Goal: Task Accomplishment & Management: Complete application form

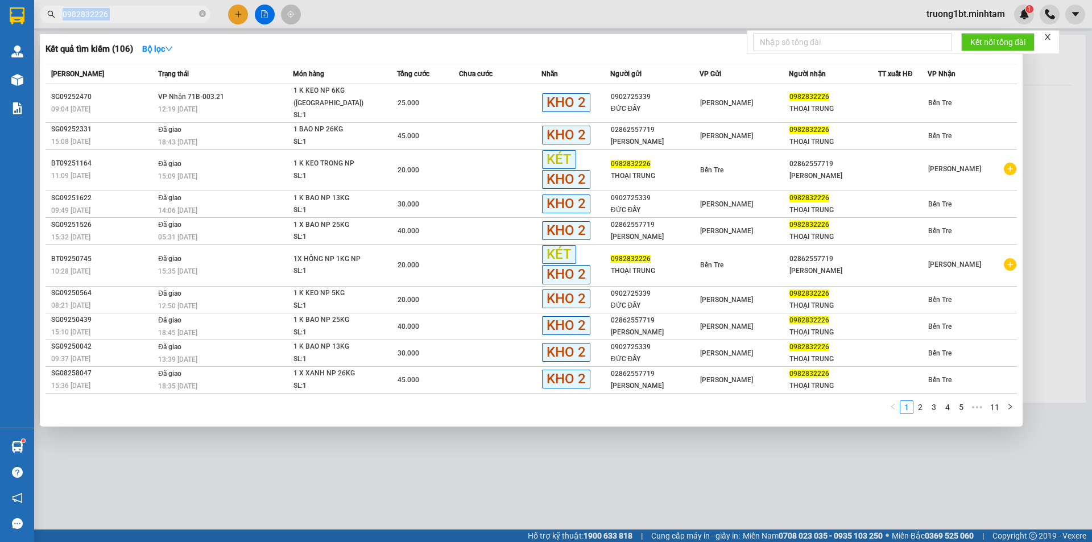
click at [147, 21] on span "0982832226" at bounding box center [125, 14] width 171 height 17
click at [124, 18] on input "0982832226" at bounding box center [130, 14] width 134 height 13
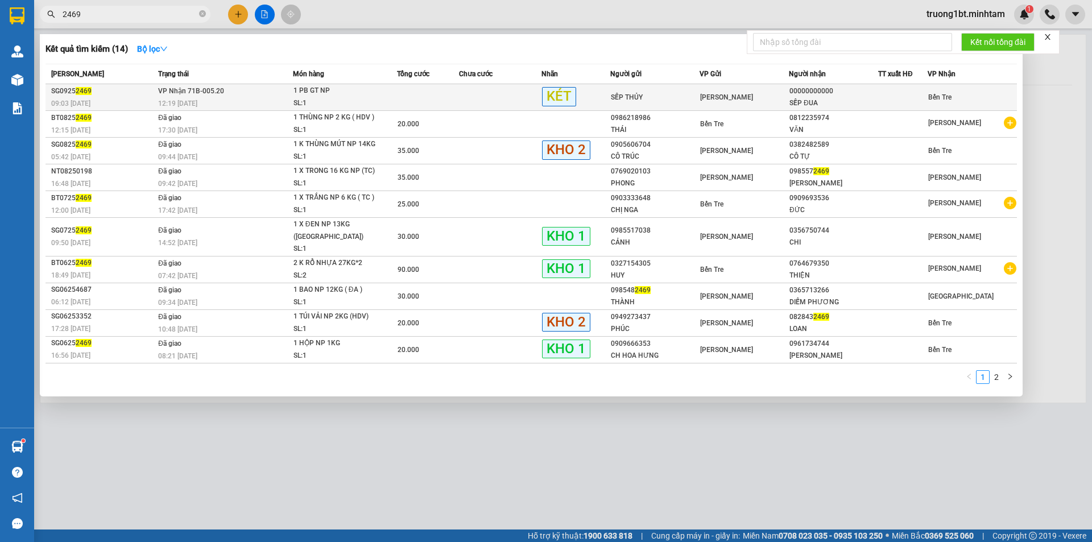
type input "2469"
click at [461, 97] on td at bounding box center [500, 97] width 82 height 27
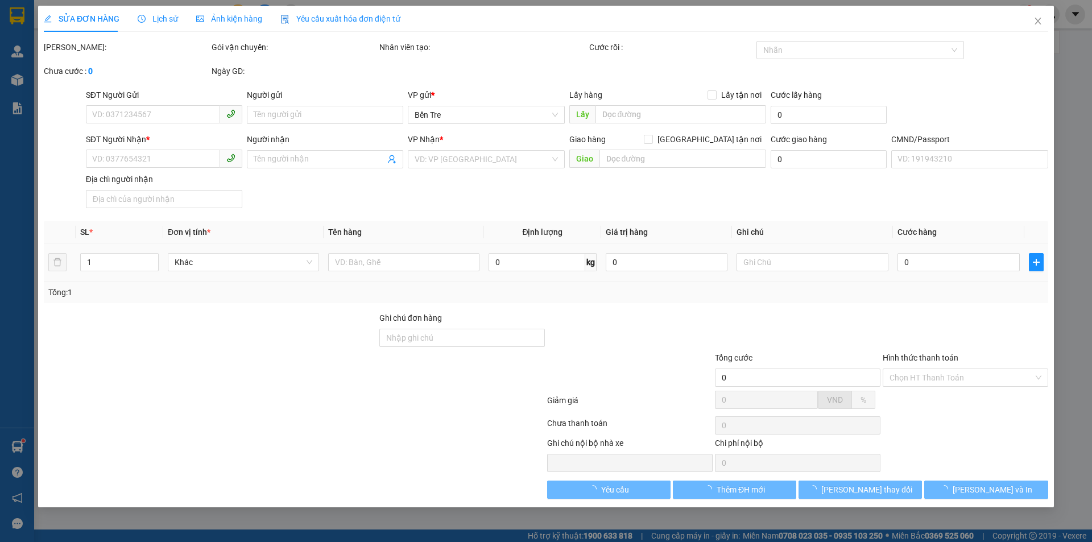
type input "SẾP THỦY"
type input "00000000000"
type input "SẾP ĐUA"
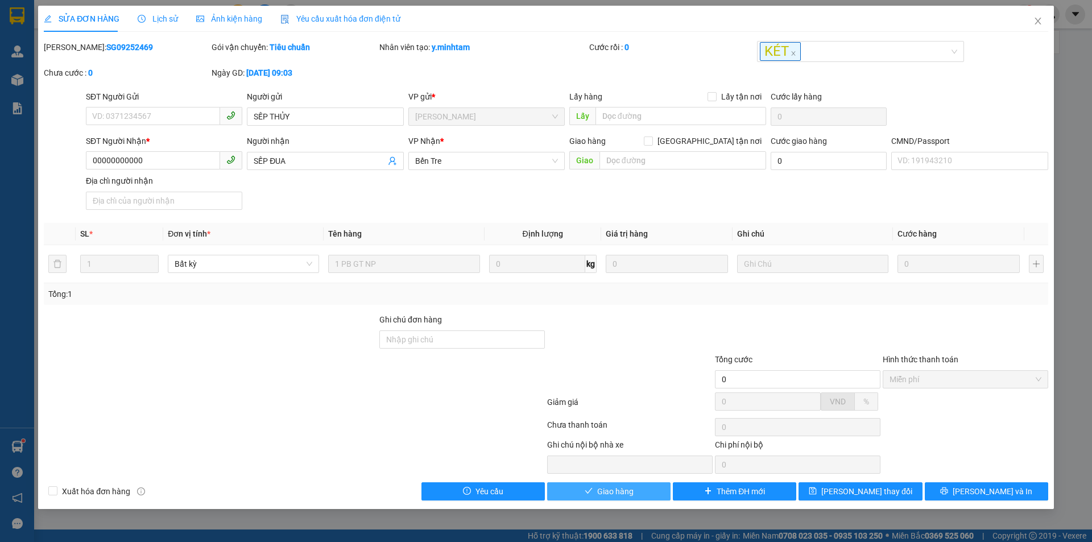
click at [651, 492] on button "Giao hàng" at bounding box center [608, 491] width 123 height 18
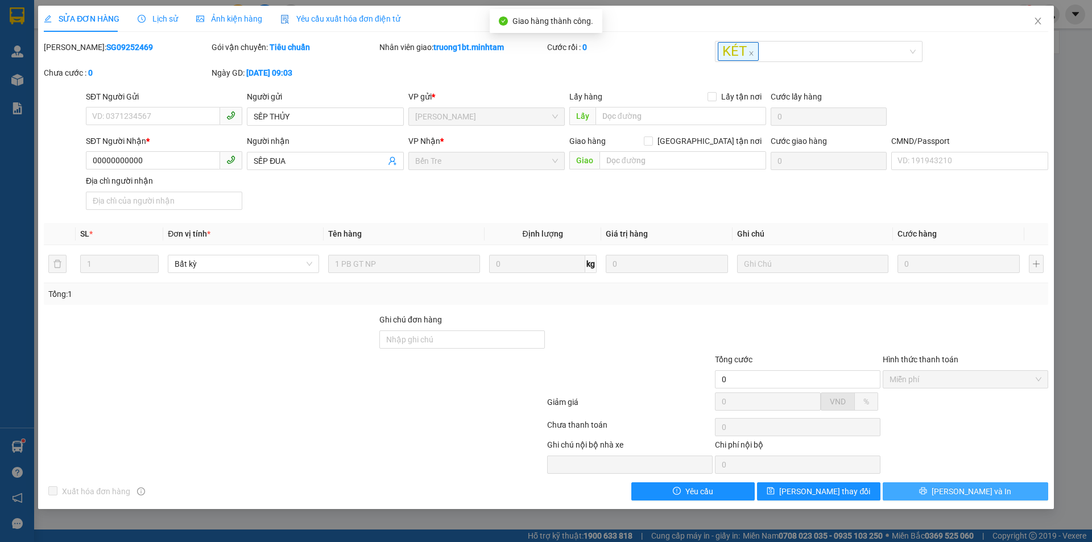
click at [998, 490] on button "[PERSON_NAME] và In" at bounding box center [966, 491] width 166 height 18
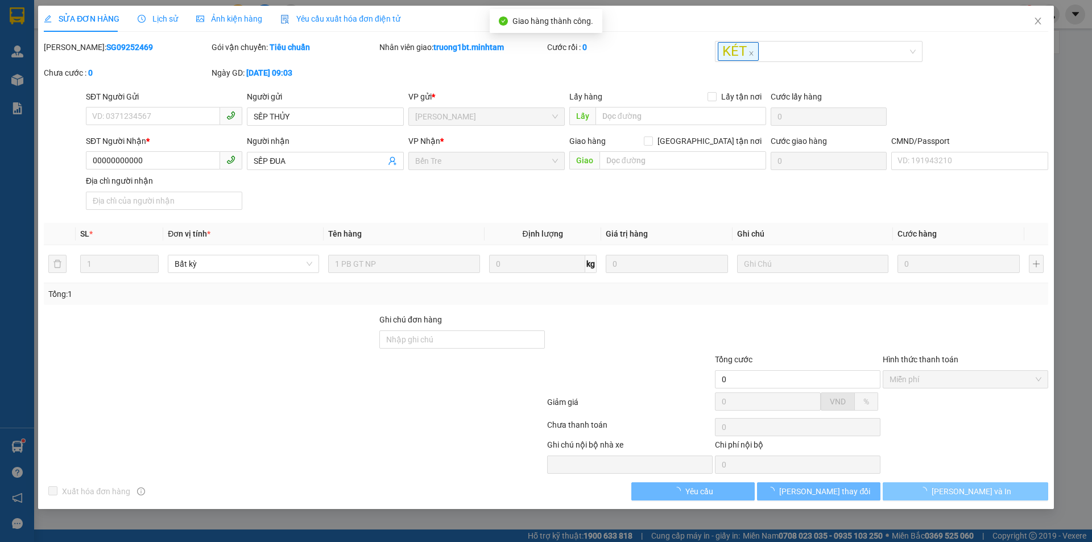
click at [998, 490] on button "[PERSON_NAME] và In" at bounding box center [966, 491] width 166 height 18
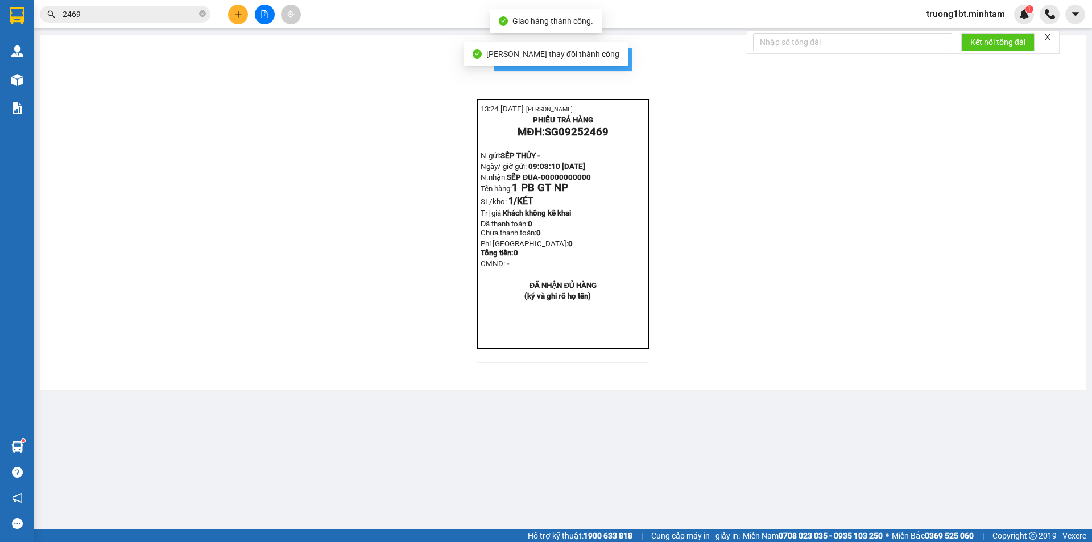
click at [617, 68] on button "In mẫu biên lai tự cấu hình" at bounding box center [563, 59] width 139 height 23
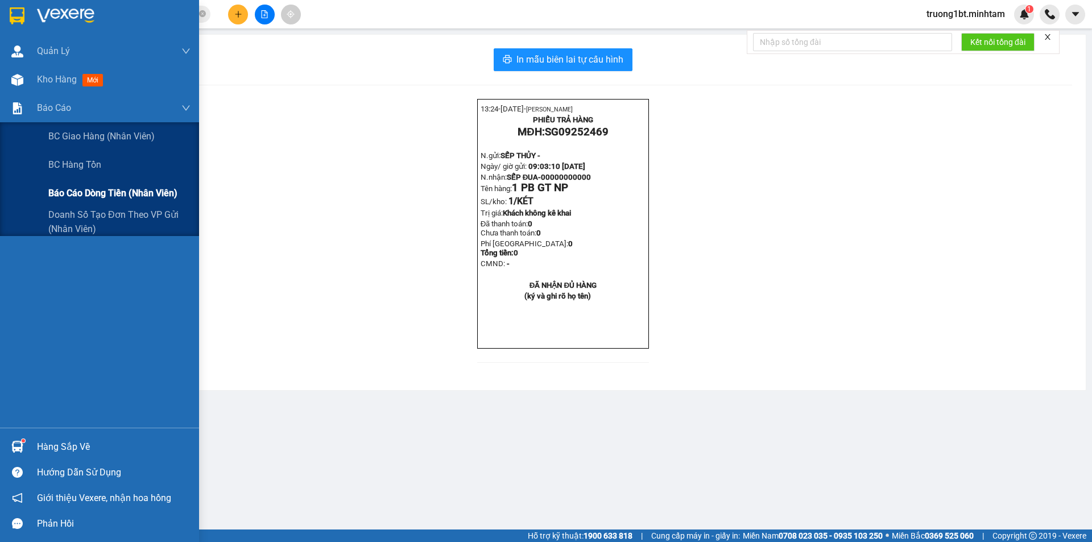
click at [85, 183] on div "Báo cáo dòng tiền (nhân viên)" at bounding box center [119, 193] width 142 height 28
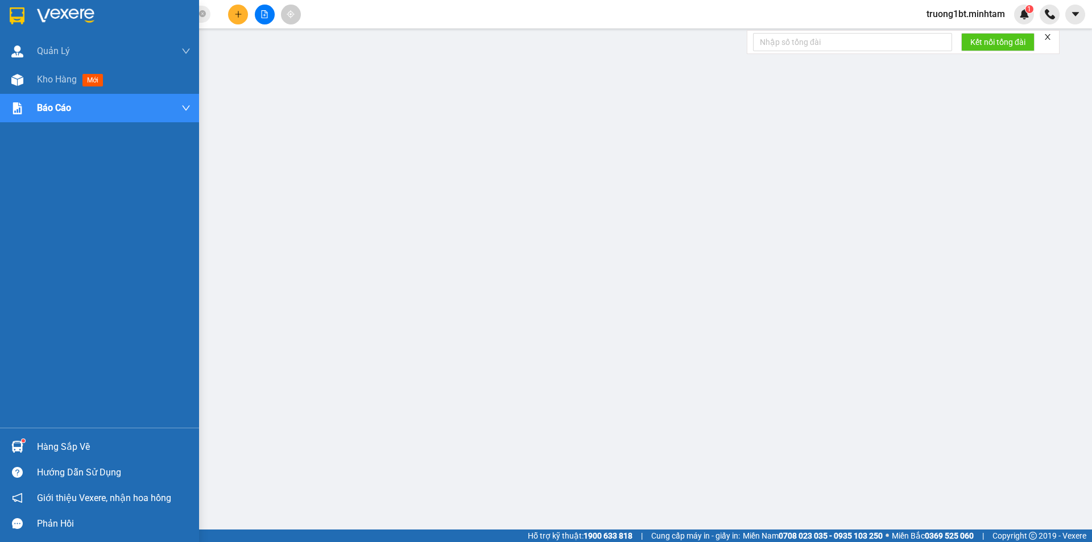
drag, startPoint x: 10, startPoint y: 9, endPoint x: 144, endPoint y: 337, distance: 354.1
click at [10, 9] on img at bounding box center [17, 15] width 15 height 17
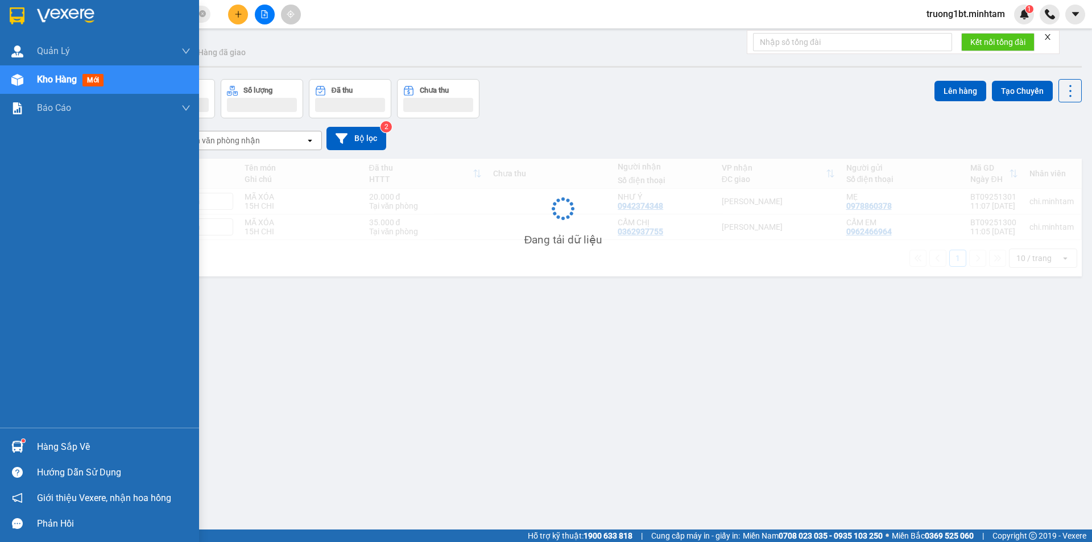
drag, startPoint x: 43, startPoint y: 447, endPoint x: 63, endPoint y: 439, distance: 22.2
click at [43, 448] on div "Hàng sắp về" at bounding box center [114, 447] width 154 height 17
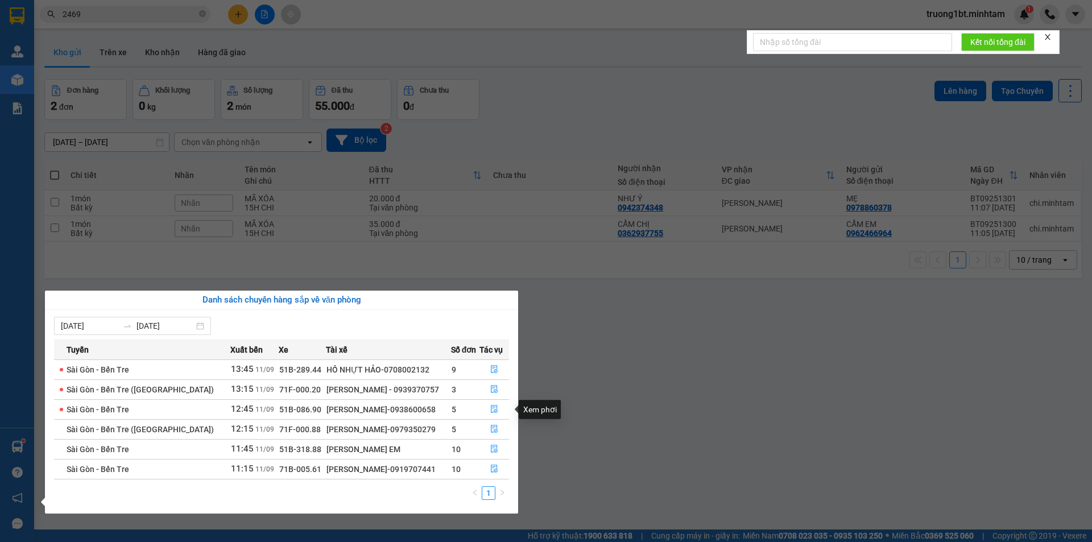
click at [620, 379] on section "Kết quả tìm kiếm ( 14 ) Bộ lọc Mã ĐH Trạng thái Món hàng Tổng cước Chưa cước Nh…" at bounding box center [546, 271] width 1092 height 542
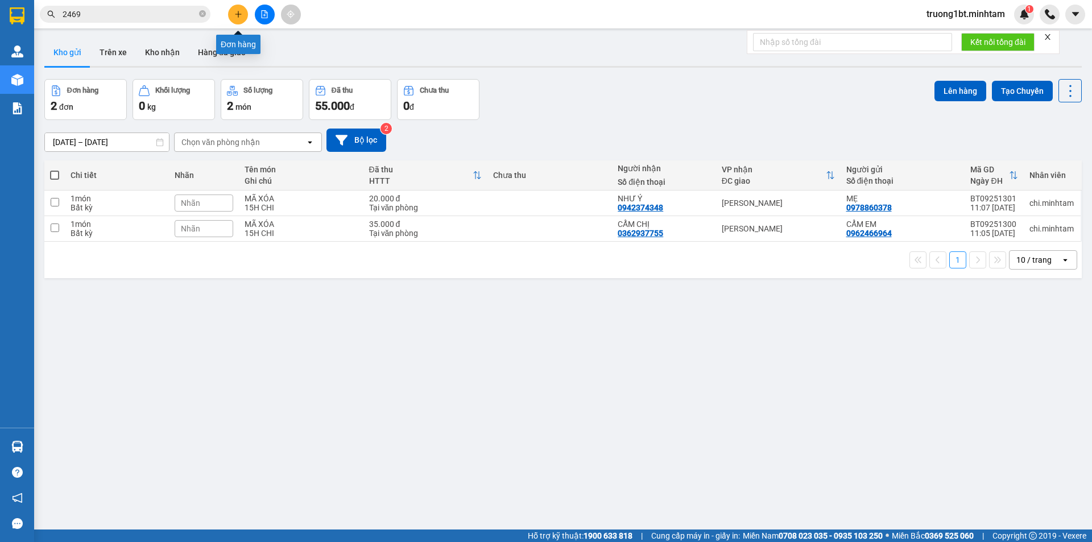
click at [234, 18] on button at bounding box center [238, 15] width 20 height 20
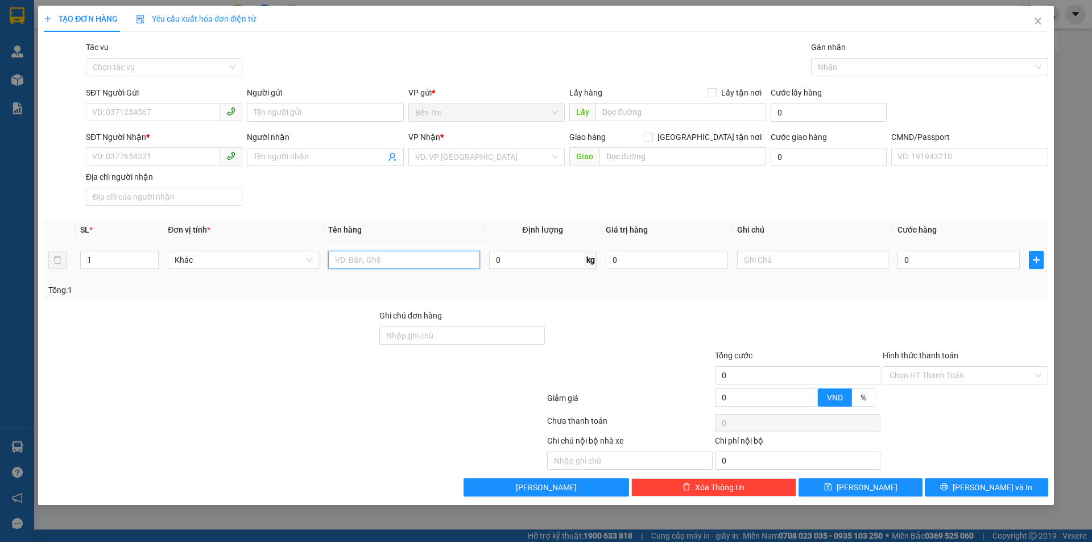
click at [359, 257] on input "text" at bounding box center [403, 260] width 151 height 18
type input "1"
click at [1042, 20] on icon "close" at bounding box center [1038, 20] width 9 height 9
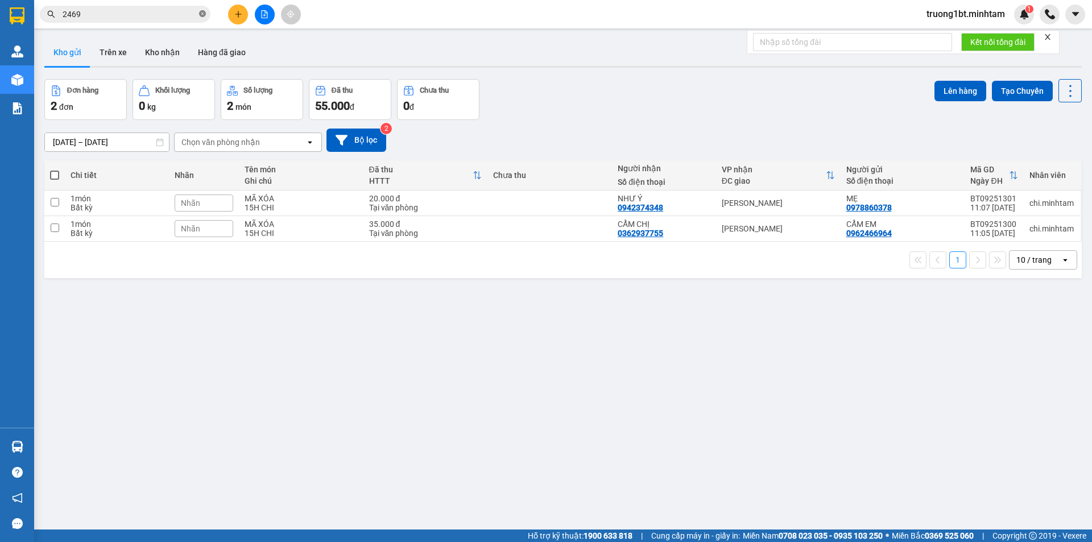
click at [205, 15] on icon "close-circle" at bounding box center [202, 13] width 7 height 7
click at [93, 13] on input "text" at bounding box center [130, 14] width 134 height 13
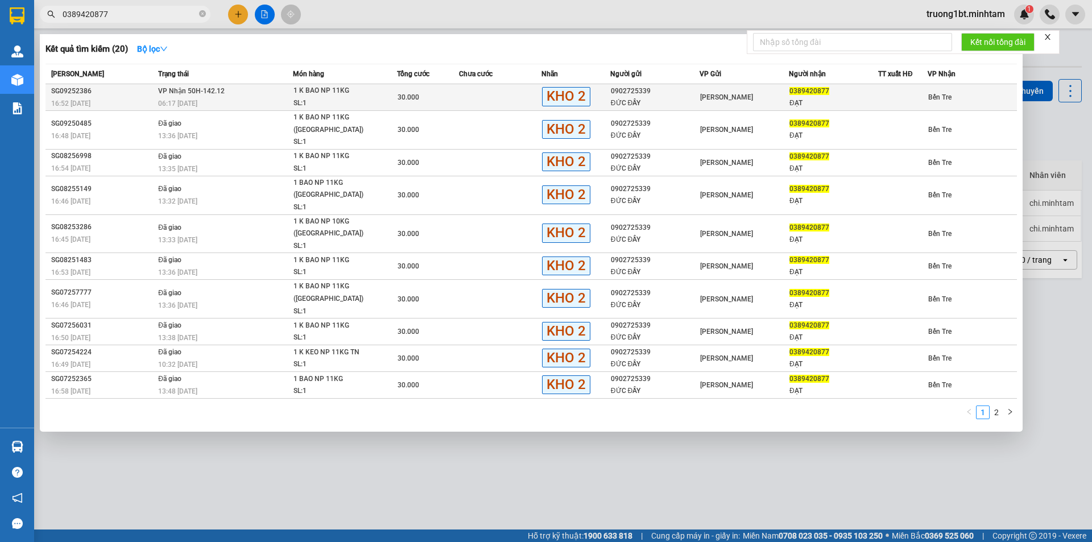
type input "0389420877"
click at [166, 95] on span "VP Nhận 50H-142.12" at bounding box center [191, 91] width 67 height 8
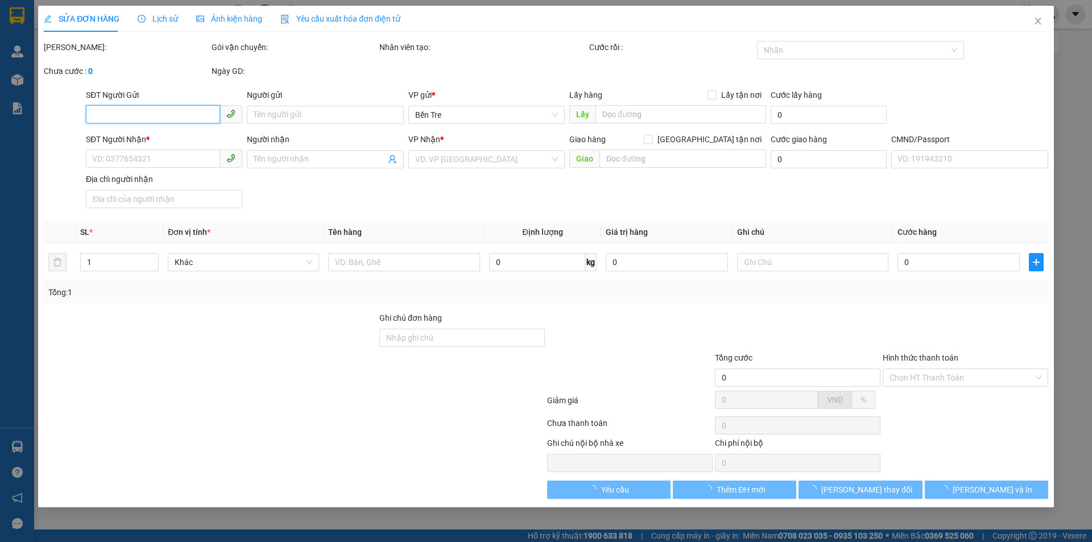
type input "0902725339"
type input "ĐỨC ĐẦY"
type input "0389420877"
type input "ĐẠT"
type input "30.000"
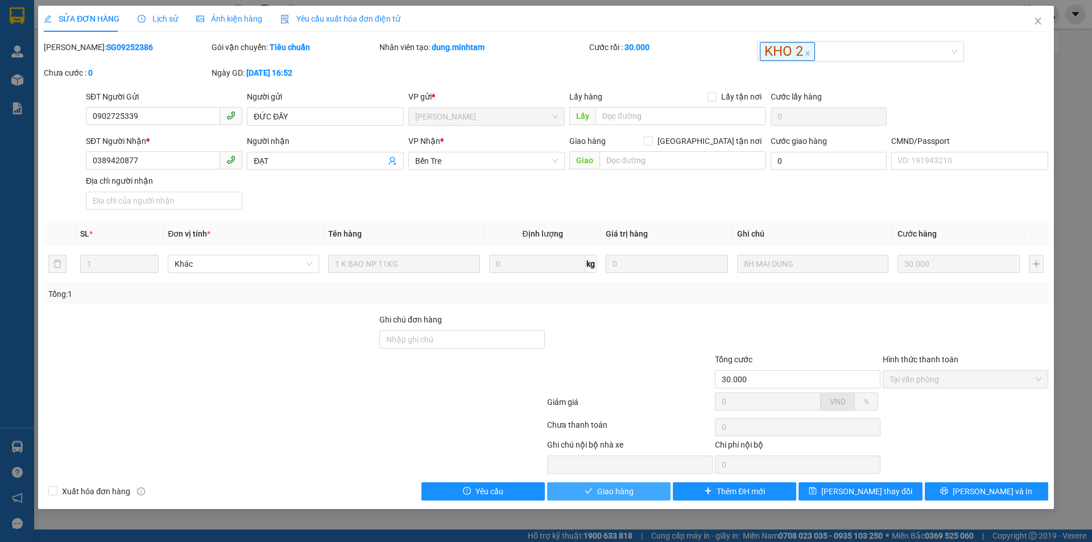
click at [608, 489] on span "Giao hàng" at bounding box center [615, 491] width 36 height 13
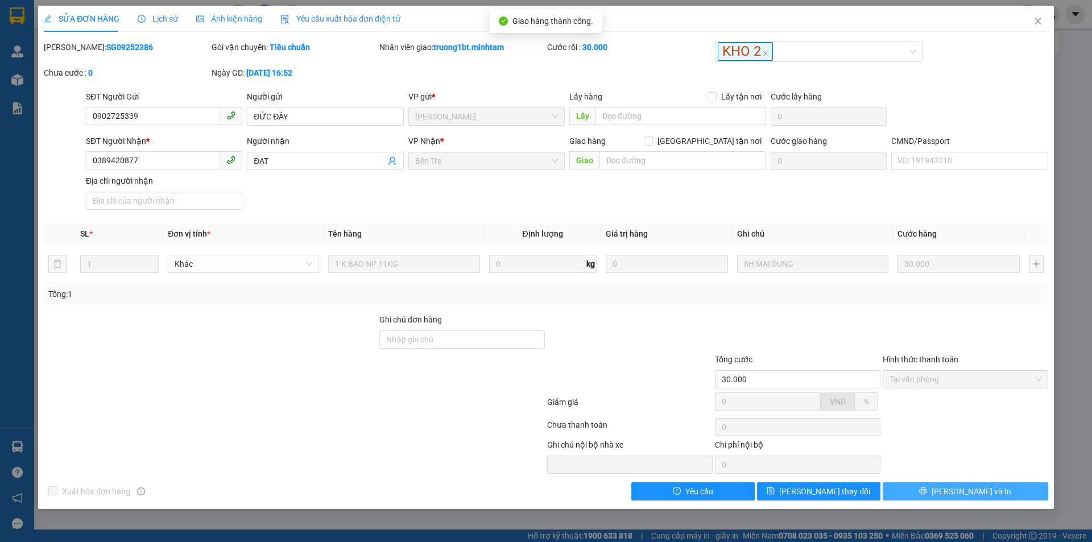
click at [991, 490] on button "[PERSON_NAME] và In" at bounding box center [966, 491] width 166 height 18
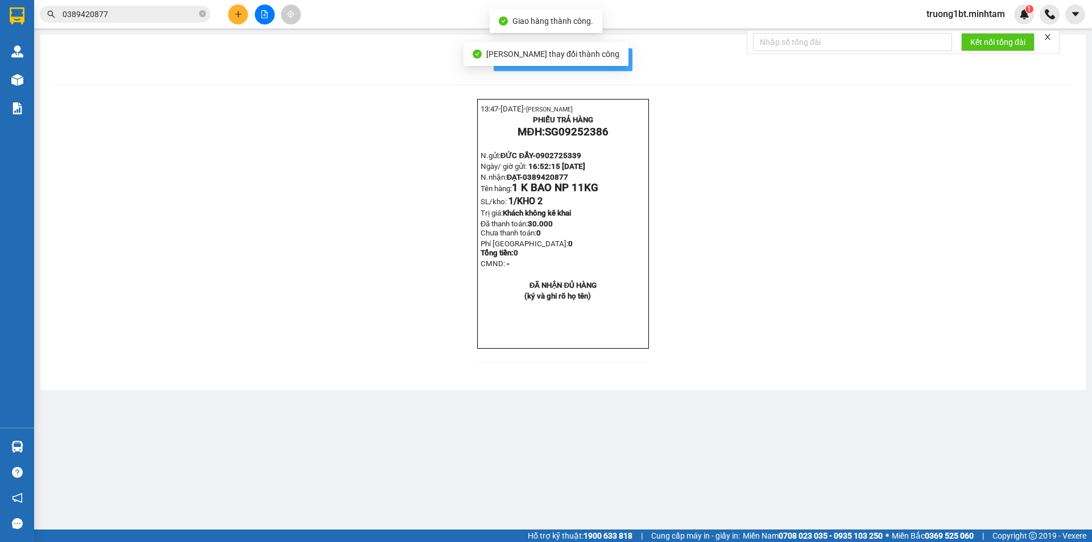
click at [611, 53] on span "In mẫu biên lai tự cấu hình" at bounding box center [570, 59] width 107 height 14
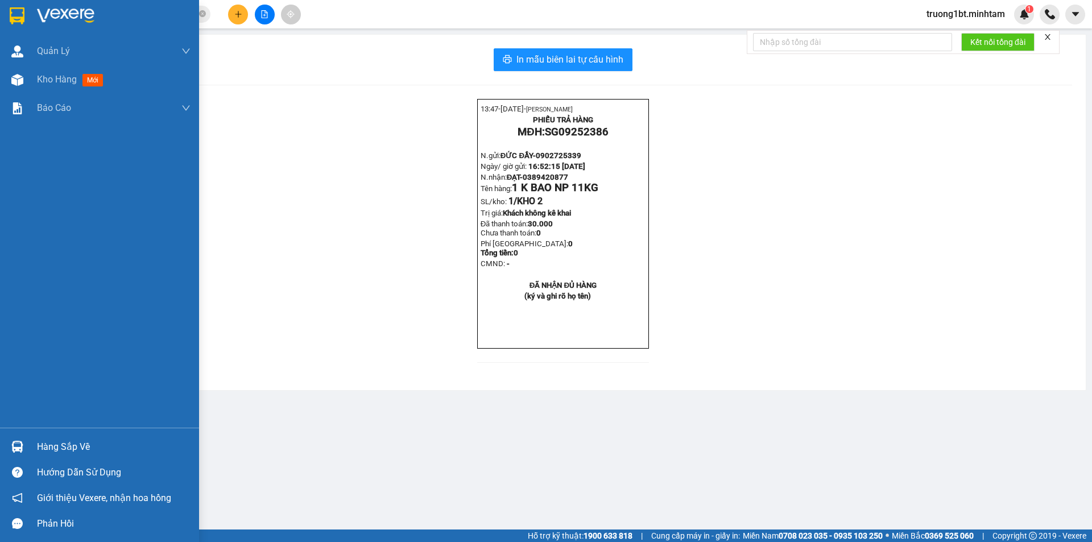
click at [29, 444] on div "Hàng sắp về" at bounding box center [99, 447] width 199 height 26
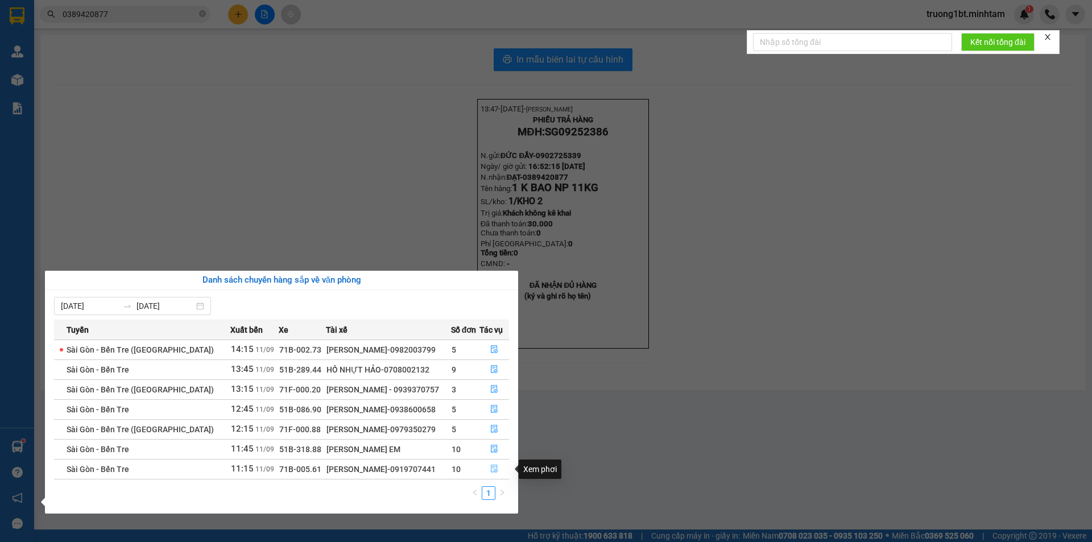
click at [487, 467] on button "button" at bounding box center [494, 469] width 29 height 18
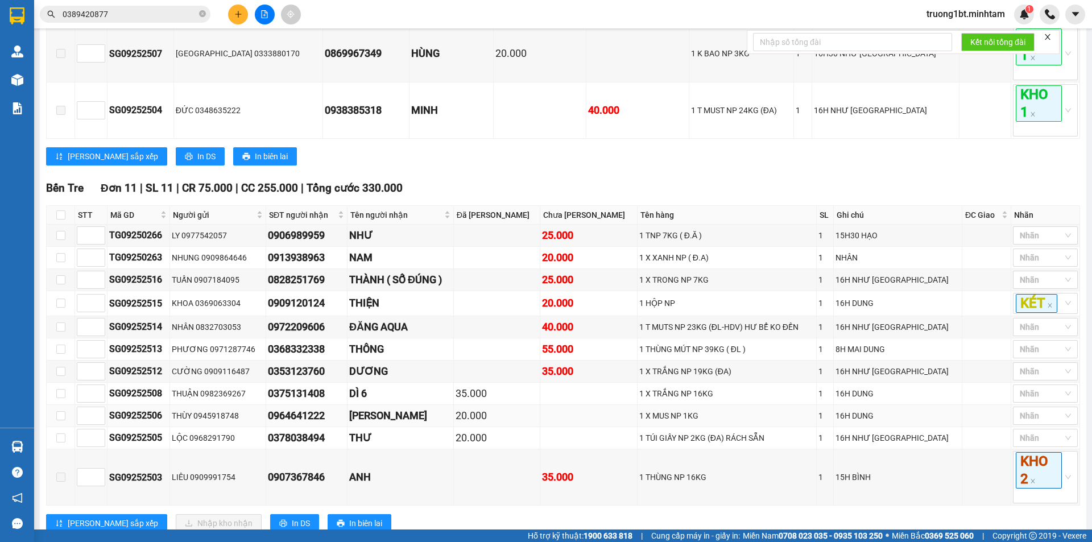
scroll to position [455, 0]
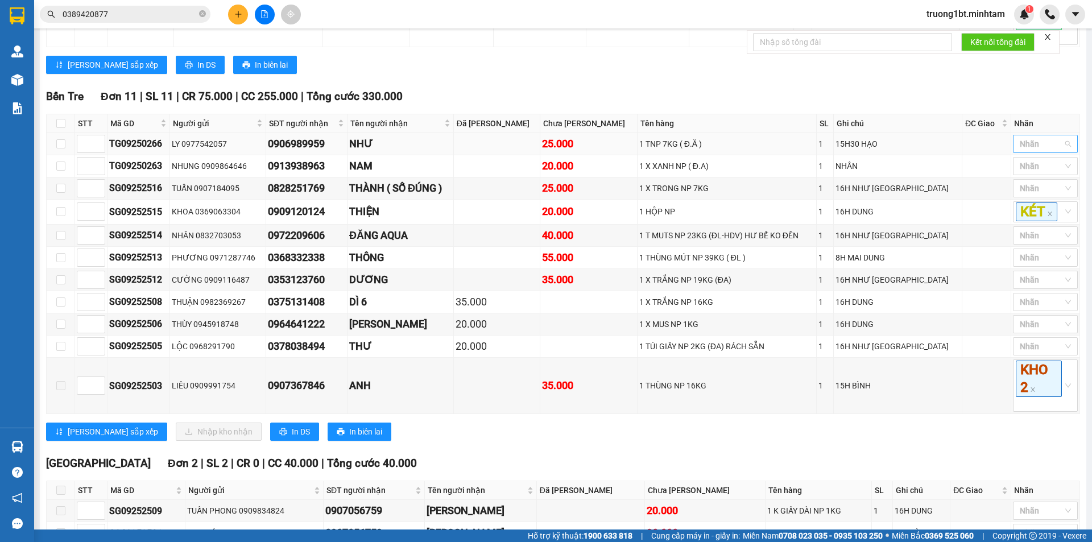
click at [1029, 151] on div at bounding box center [1040, 144] width 48 height 14
click at [1029, 181] on div "KHO 1" at bounding box center [1036, 179] width 51 height 13
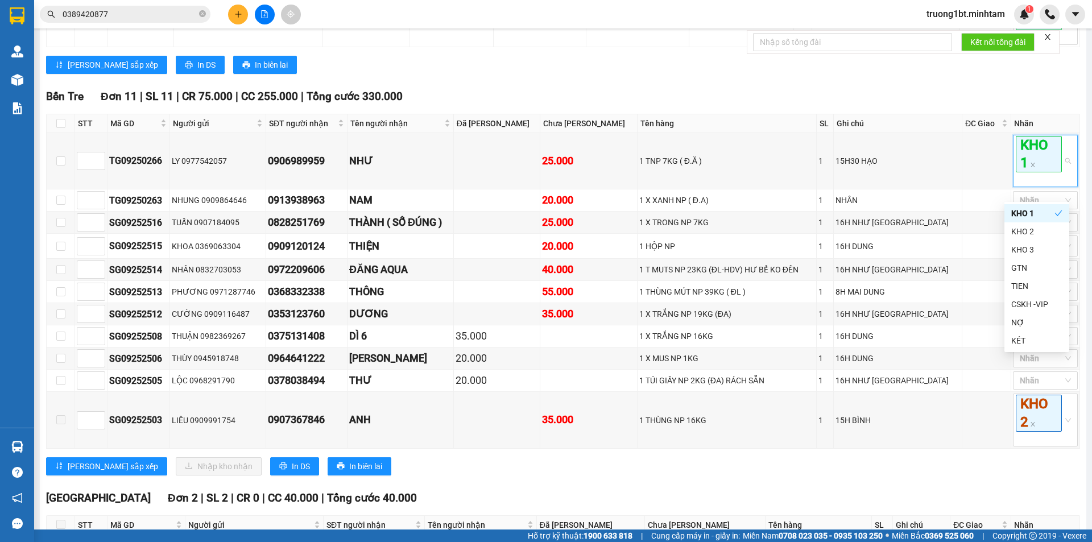
click at [731, 74] on div "Lưu sắp xếp In DS In biên lai" at bounding box center [563, 65] width 1034 height 18
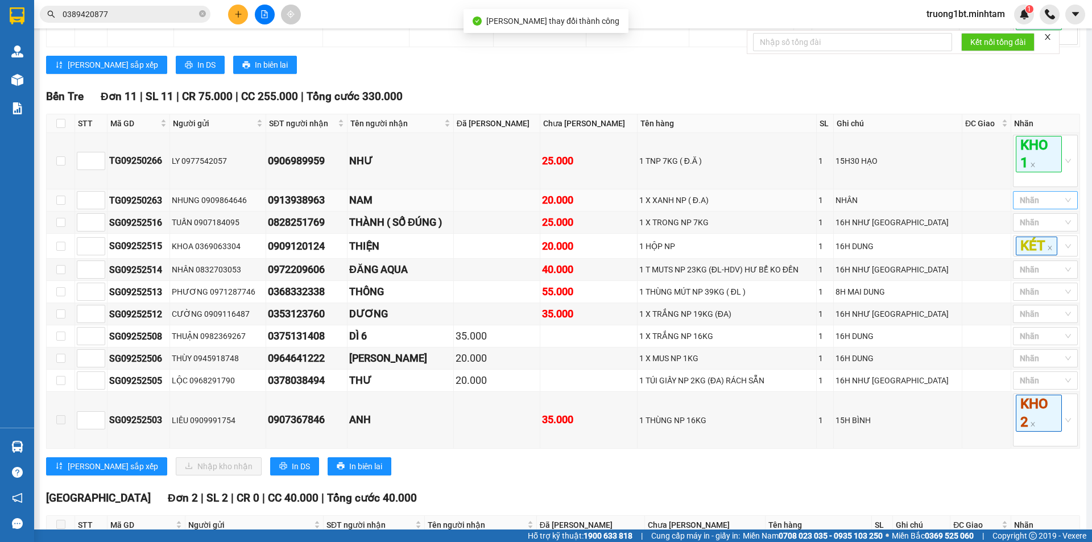
drag, startPoint x: 1044, startPoint y: 211, endPoint x: 1043, endPoint y: 204, distance: 7.5
click at [1043, 205] on div "Nhãn" at bounding box center [1045, 200] width 65 height 18
click at [1047, 236] on div "KHO 1" at bounding box center [1036, 235] width 51 height 13
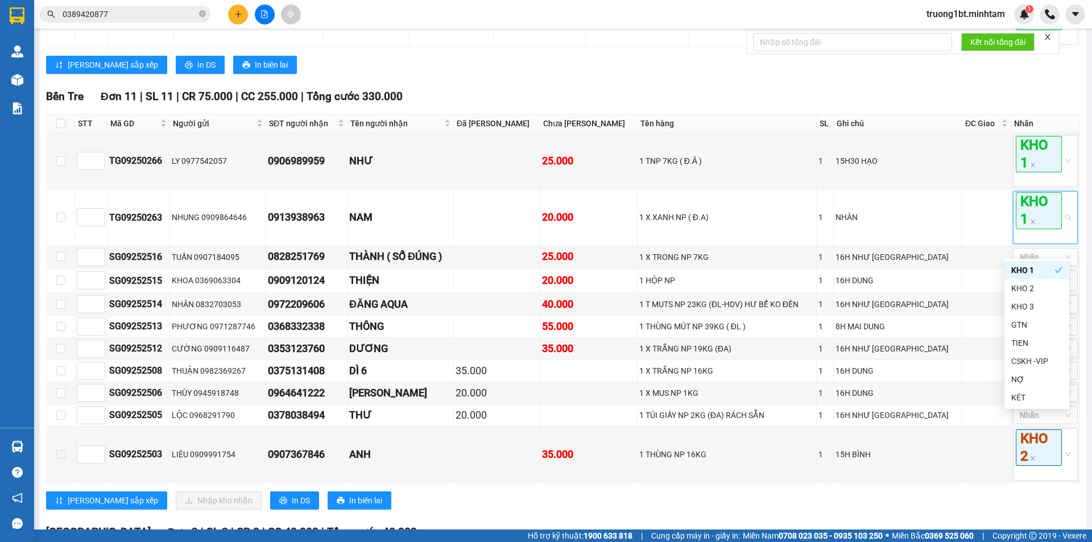
click at [801, 74] on div "Lưu sắp xếp In DS In biên lai" at bounding box center [563, 65] width 1034 height 18
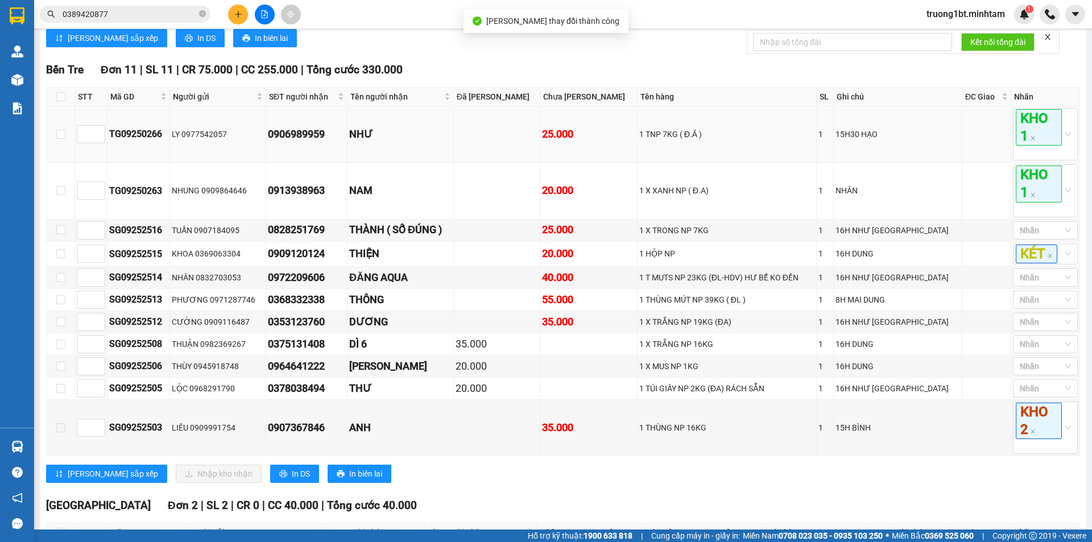
scroll to position [512, 0]
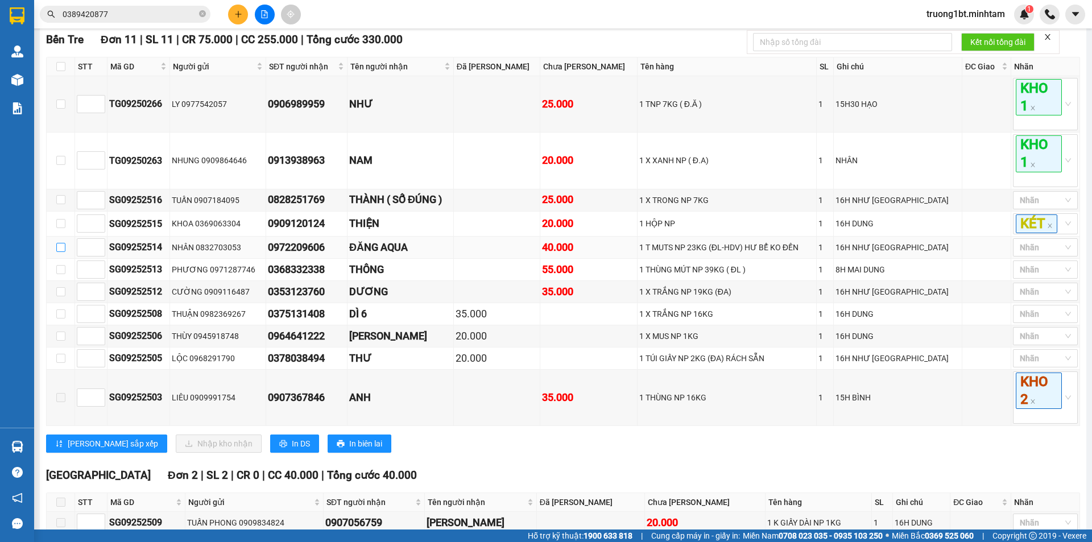
drag, startPoint x: 57, startPoint y: 263, endPoint x: 109, endPoint y: 234, distance: 59.1
click at [57, 252] on input "checkbox" at bounding box center [60, 247] width 9 height 9
checkbox input "true"
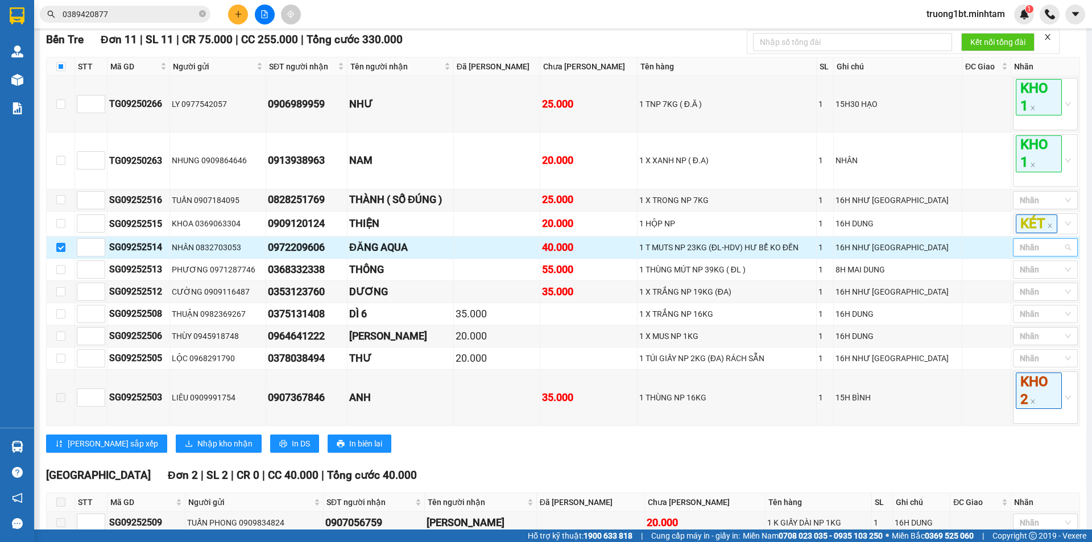
click at [1026, 254] on div at bounding box center [1040, 248] width 48 height 14
click at [1033, 302] on div "KHO 2" at bounding box center [1036, 301] width 51 height 13
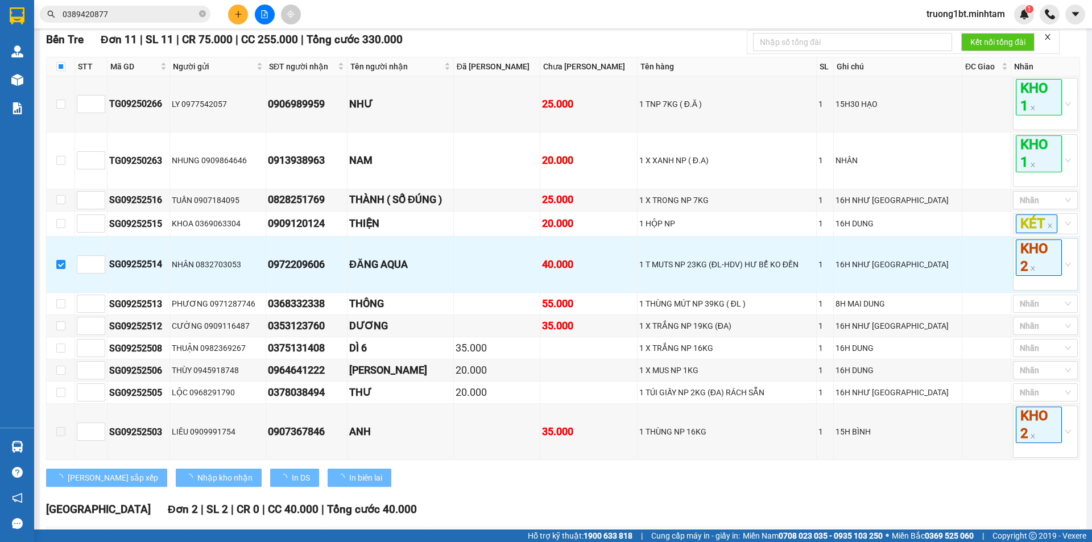
click at [734, 3] on div "Kết quả tìm kiếm ( 20 ) Bộ lọc Mã ĐH Trạng thái Món hàng Tổng cước Chưa cước Nh…" at bounding box center [546, 14] width 1092 height 28
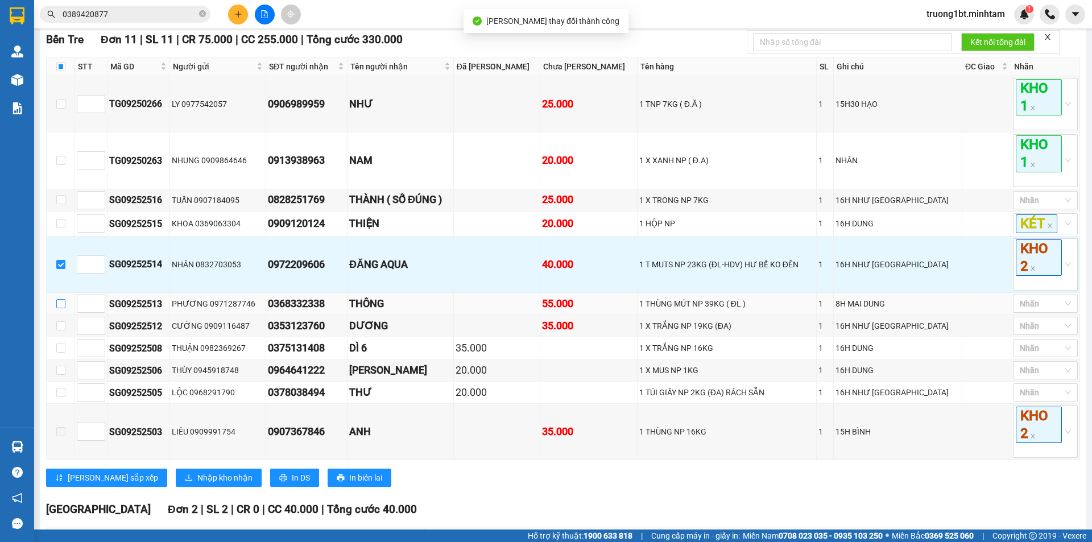
click at [61, 308] on input "checkbox" at bounding box center [60, 303] width 9 height 9
checkbox input "true"
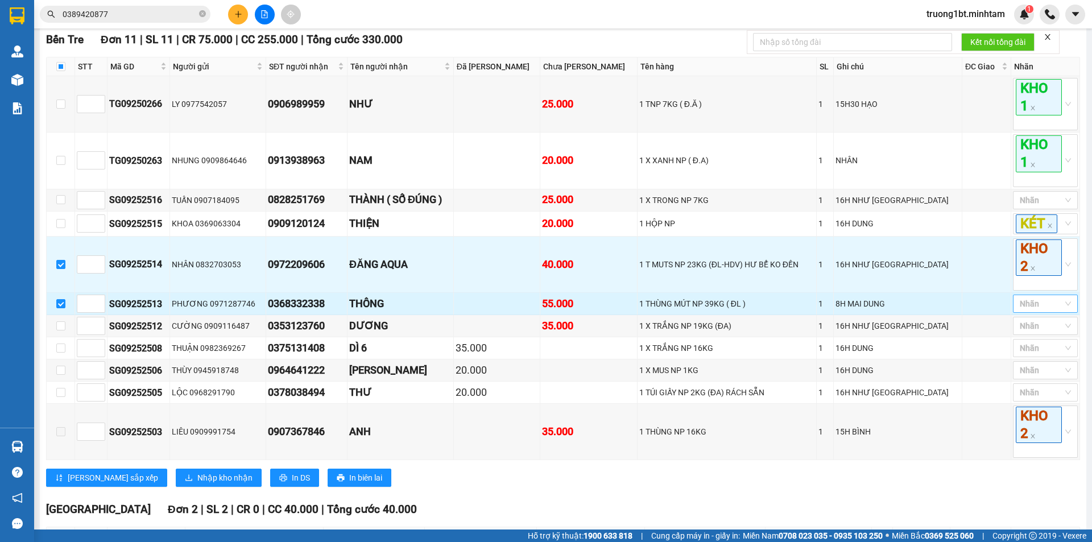
click at [1038, 311] on div at bounding box center [1040, 304] width 48 height 14
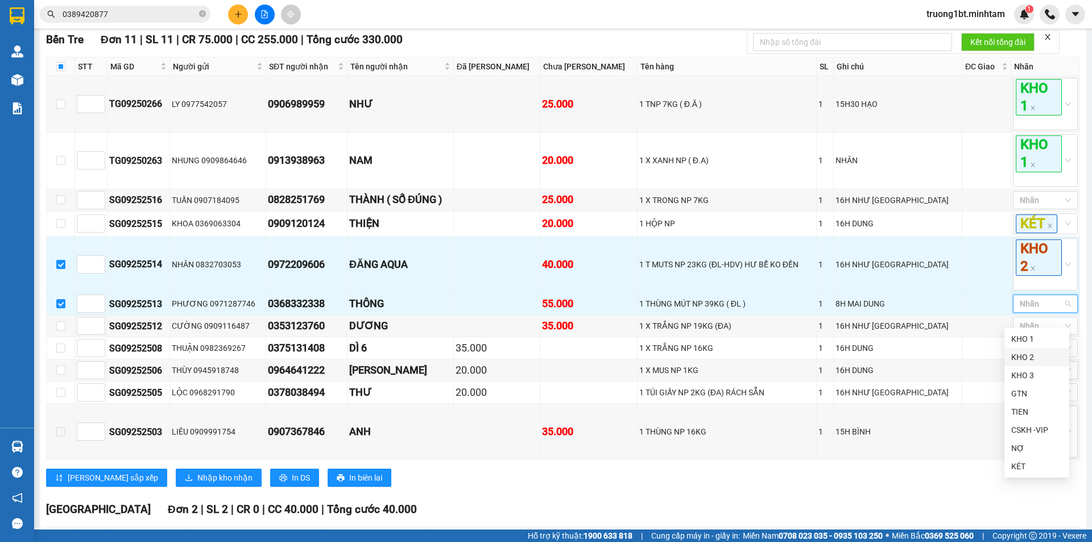
drag, startPoint x: 1028, startPoint y: 357, endPoint x: 938, endPoint y: 332, distance: 93.9
click at [1027, 357] on div "KHO 2" at bounding box center [1036, 357] width 51 height 13
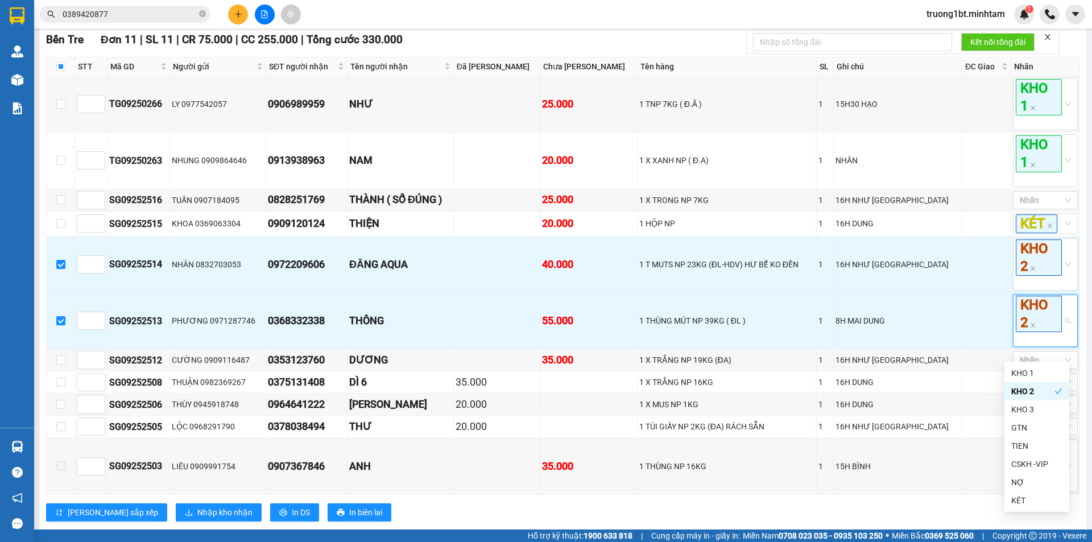
click at [784, 5] on div "Kết quả tìm kiếm ( 20 ) Bộ lọc Mã ĐH Trạng thái Món hàng Tổng cước Chưa cước Nh…" at bounding box center [546, 14] width 1092 height 28
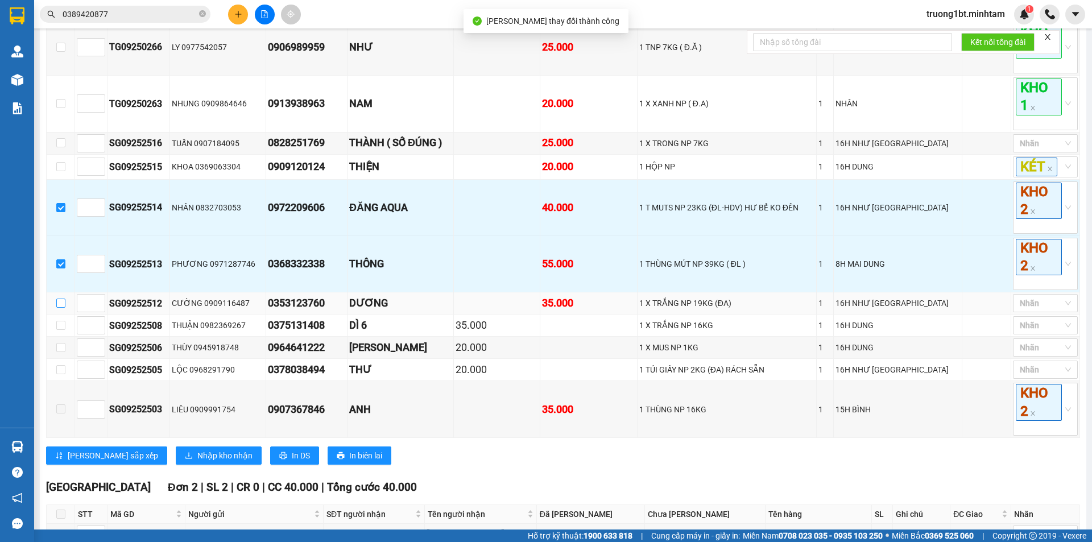
click at [59, 308] on input "checkbox" at bounding box center [60, 303] width 9 height 9
checkbox input "true"
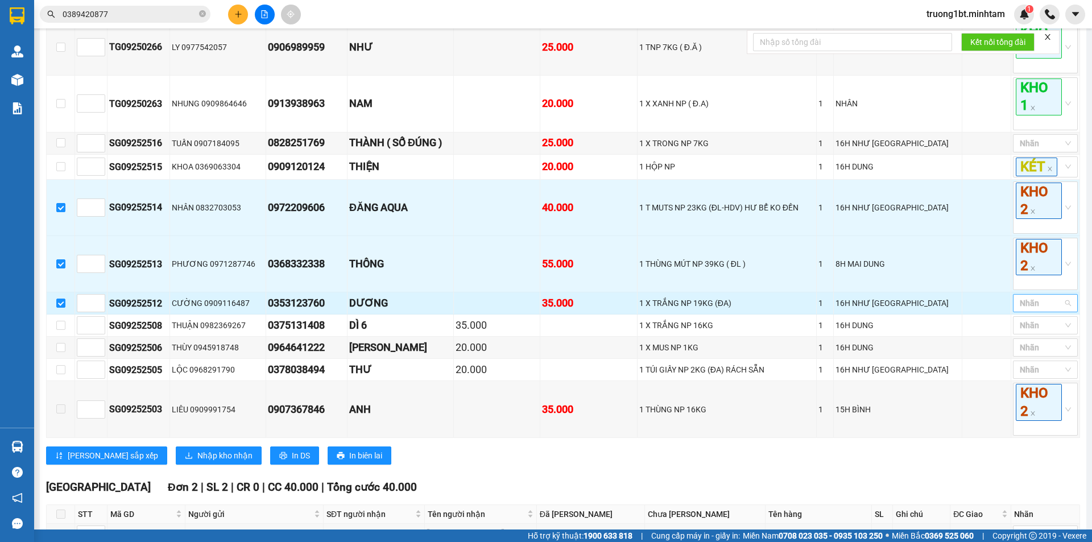
click at [1017, 310] on div at bounding box center [1040, 303] width 48 height 14
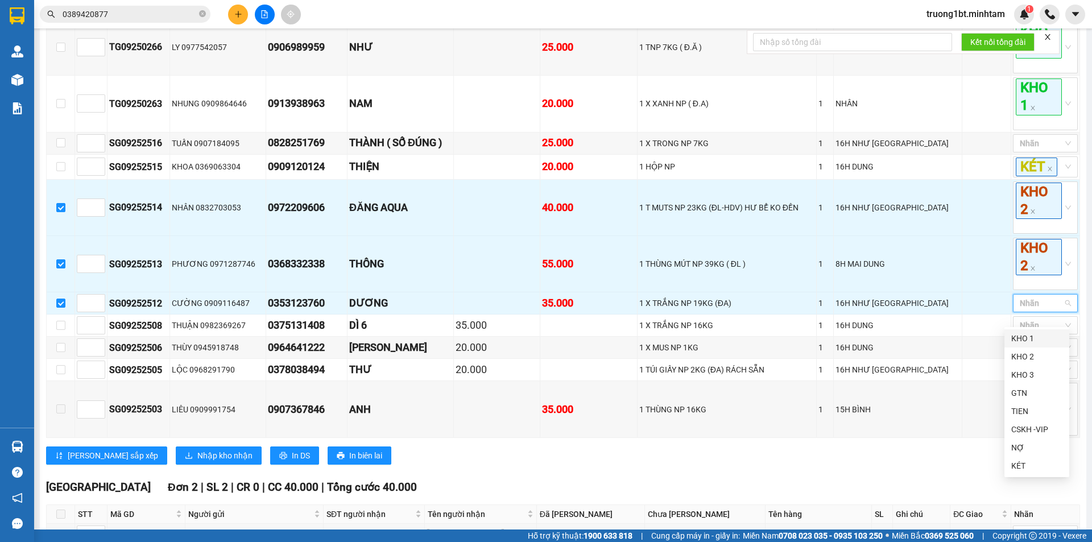
click at [1022, 338] on div "KHO 1" at bounding box center [1036, 338] width 51 height 13
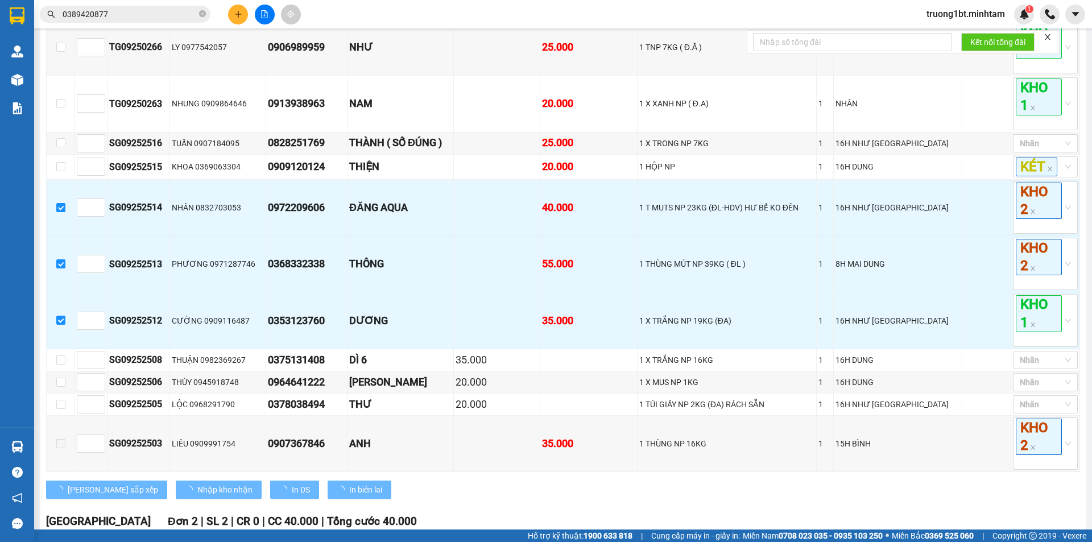
click at [668, 26] on div "Kết quả tìm kiếm ( 20 ) Bộ lọc Mã ĐH Trạng thái Món hàng Tổng cước Chưa cước Nh…" at bounding box center [546, 14] width 1092 height 28
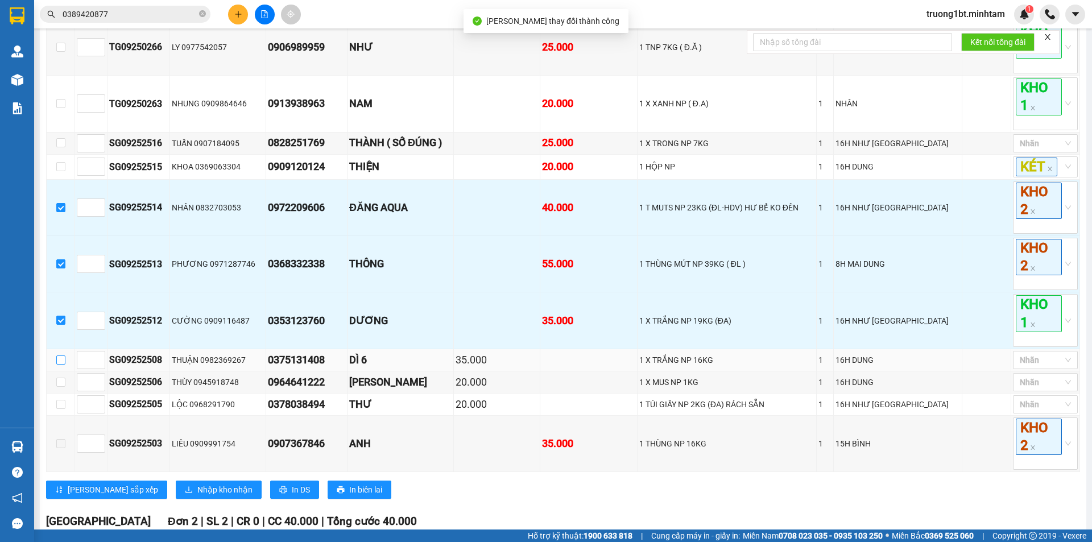
click at [59, 365] on input "checkbox" at bounding box center [60, 360] width 9 height 9
checkbox input "true"
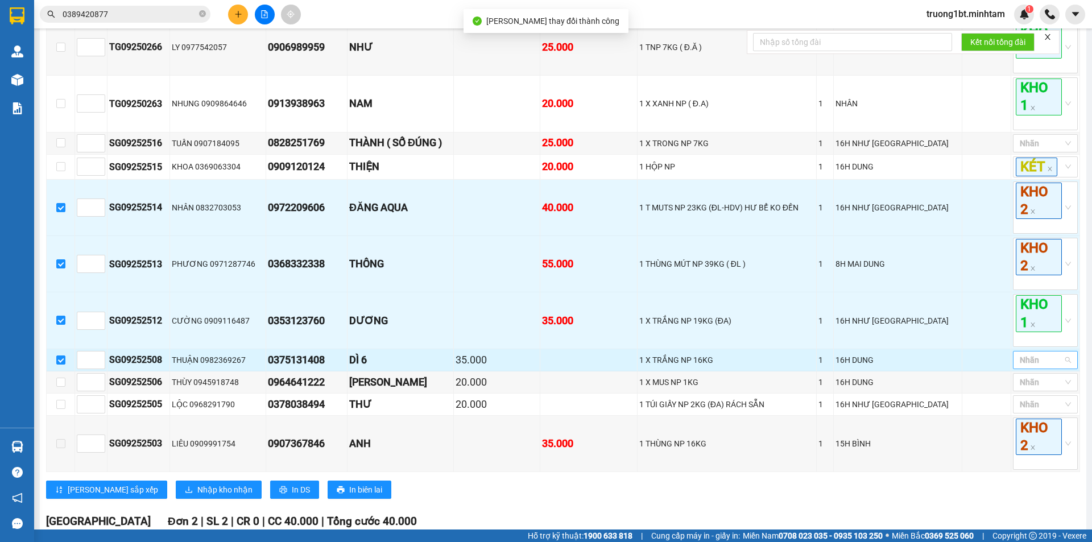
click at [1030, 367] on div at bounding box center [1040, 360] width 48 height 14
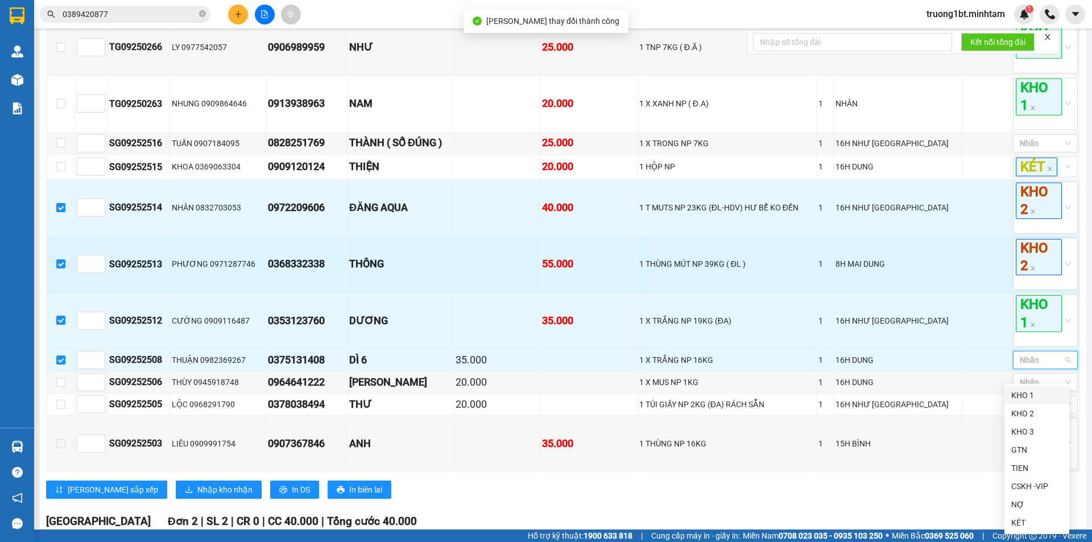
drag, startPoint x: 1023, startPoint y: 394, endPoint x: 979, endPoint y: 289, distance: 114.0
click at [1022, 394] on div "KHO 1" at bounding box center [1036, 395] width 51 height 13
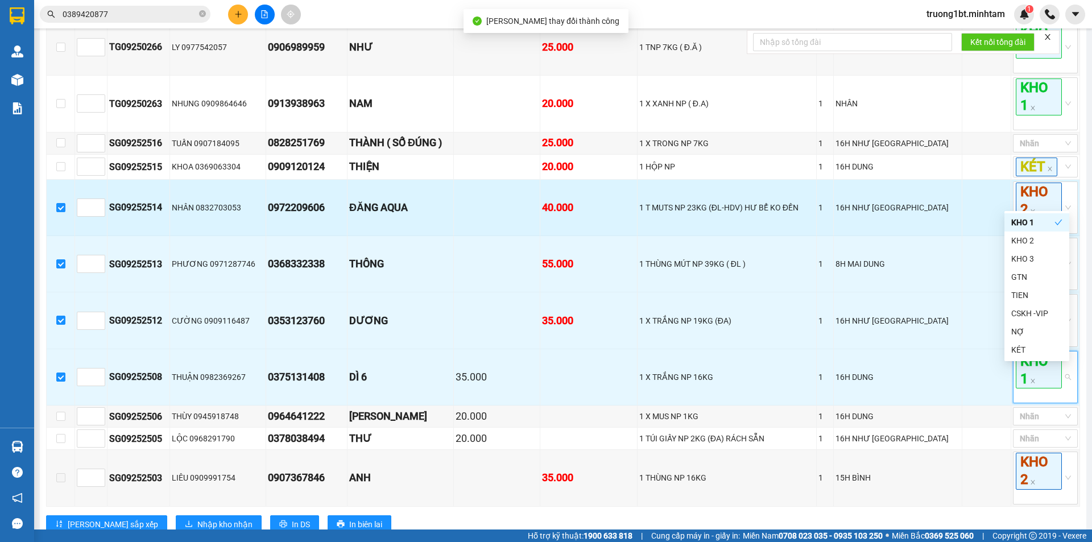
click at [895, 205] on td "16H NHƯ [GEOGRAPHIC_DATA]" at bounding box center [898, 208] width 129 height 56
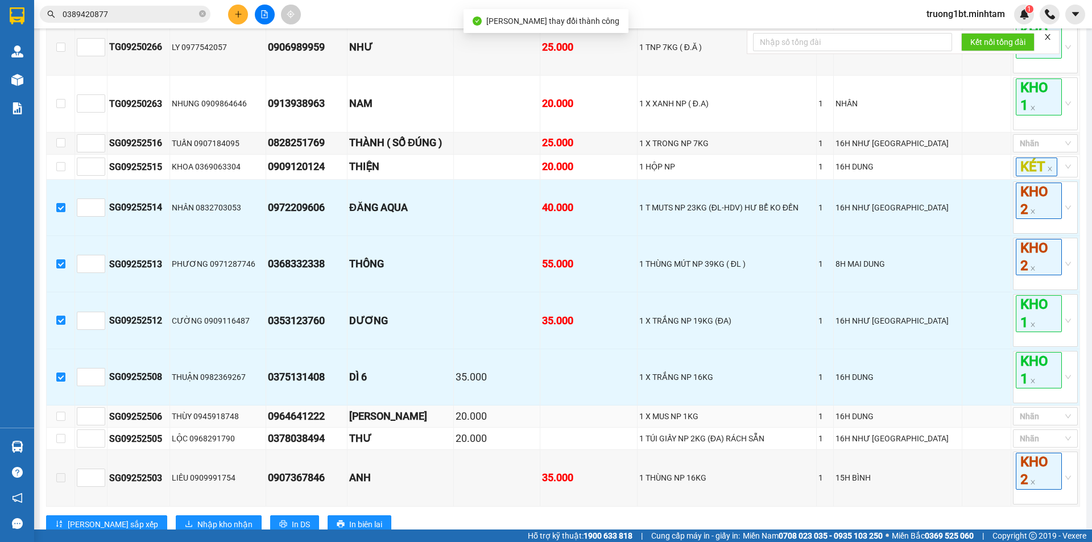
click at [55, 428] on td at bounding box center [61, 417] width 28 height 22
click at [60, 421] on input "checkbox" at bounding box center [60, 416] width 9 height 9
checkbox input "true"
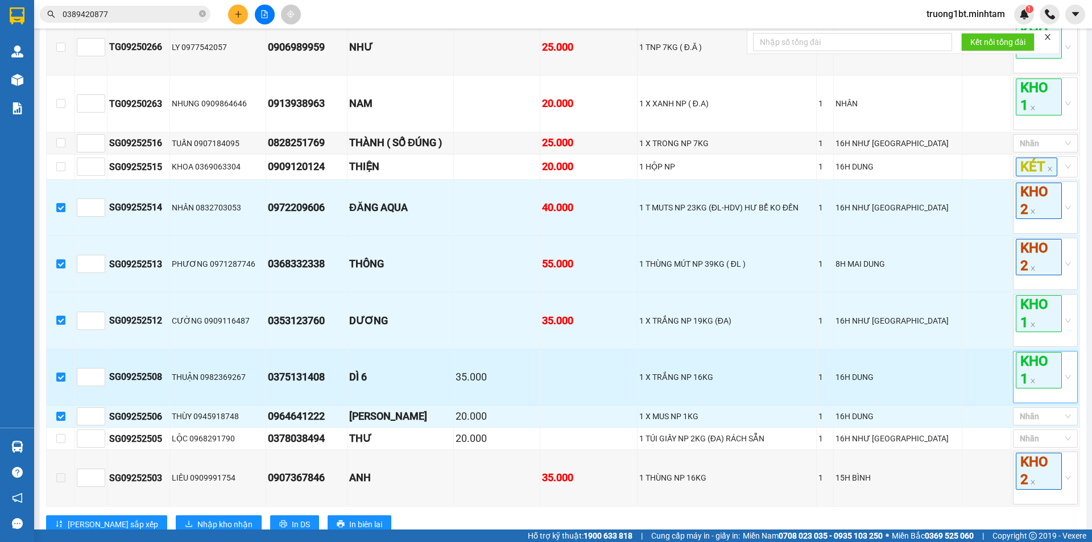
scroll to position [626, 0]
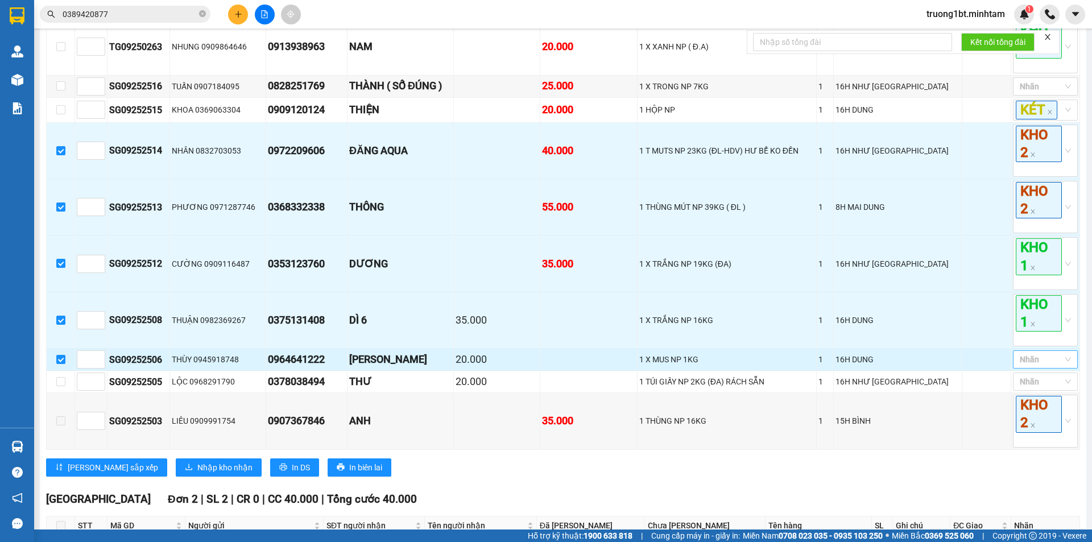
click at [1017, 366] on div at bounding box center [1040, 360] width 48 height 14
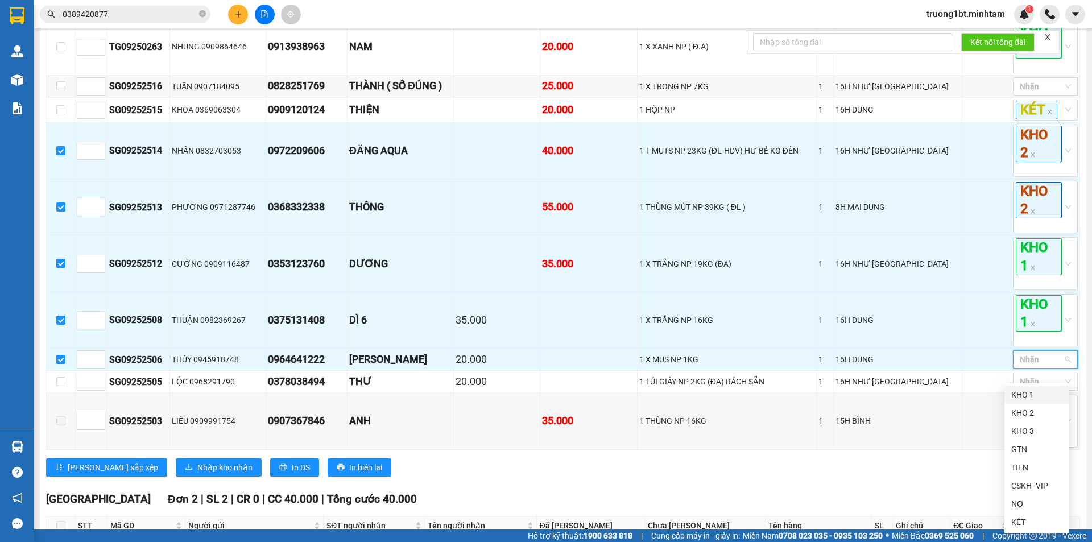
click at [1031, 394] on div "KHO 1" at bounding box center [1036, 395] width 51 height 13
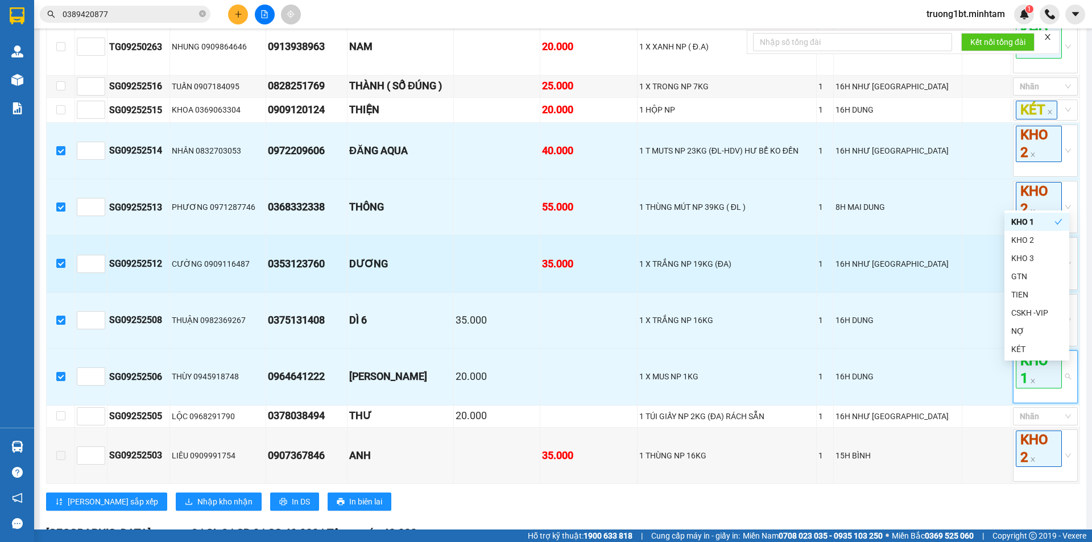
click at [696, 252] on td "1 X TRẮNG NP 19KG (ĐA)" at bounding box center [728, 264] width 180 height 56
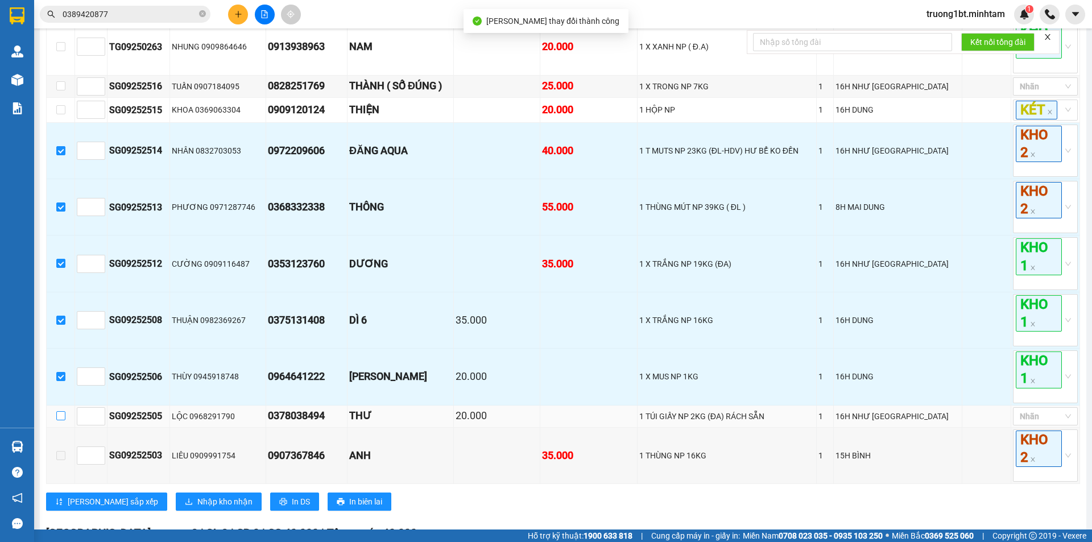
click at [57, 420] on input "checkbox" at bounding box center [60, 415] width 9 height 9
checkbox input "true"
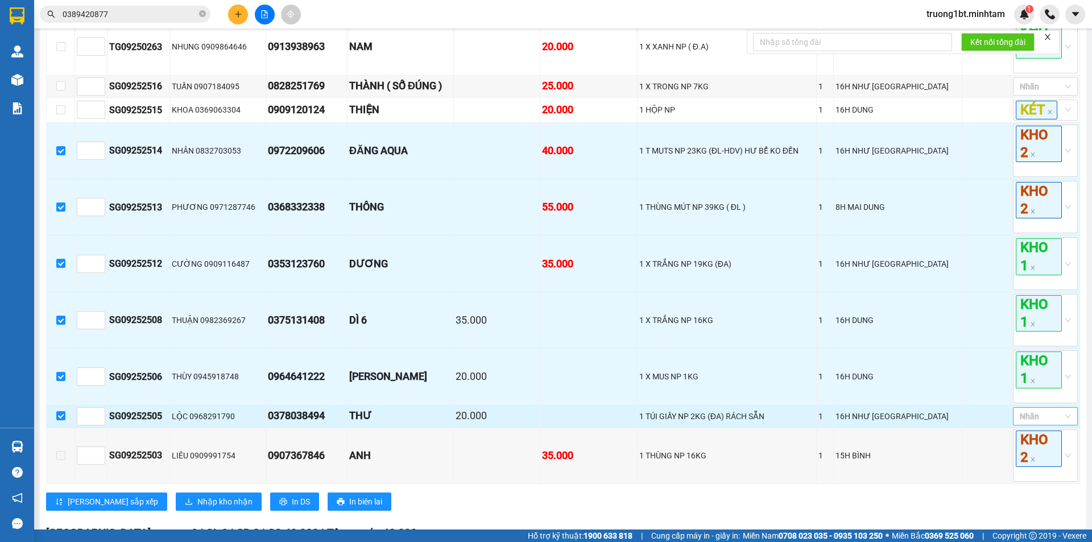
click at [1030, 423] on div at bounding box center [1040, 417] width 48 height 14
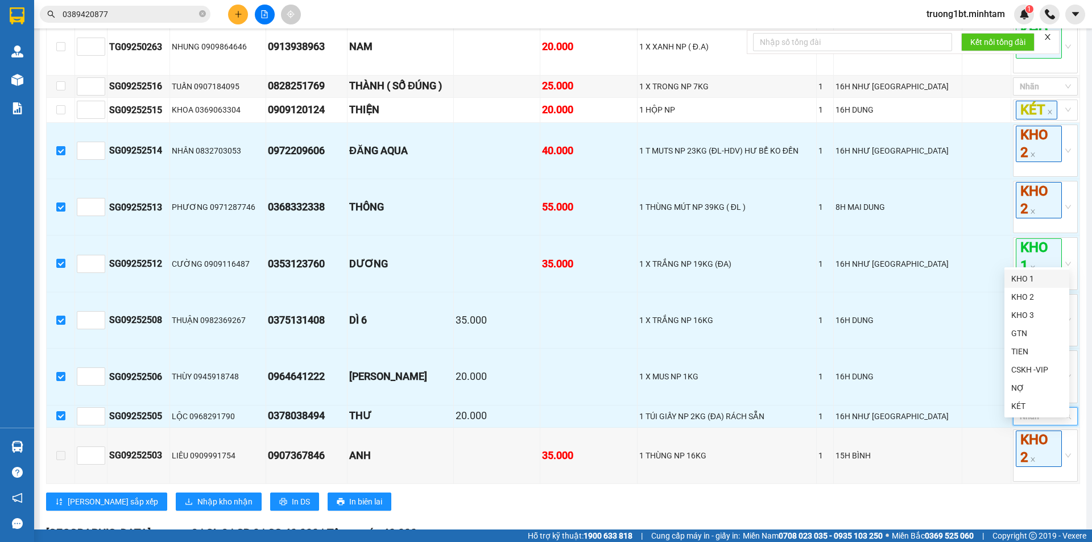
click at [1027, 275] on div "KHO 1" at bounding box center [1036, 278] width 51 height 13
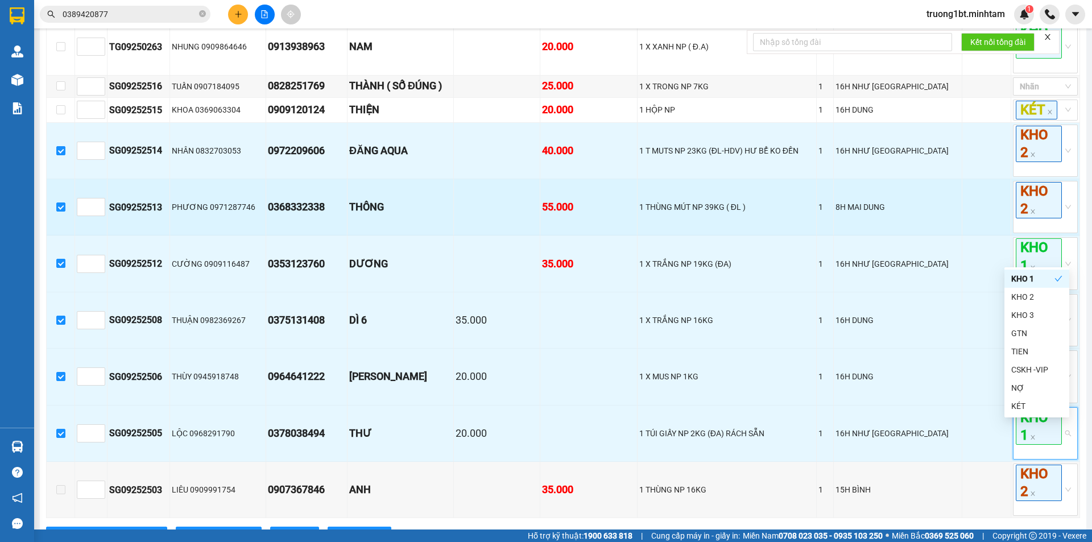
click at [721, 192] on td "1 THÙNG MÚT NP 39KG ( ĐL )" at bounding box center [728, 207] width 180 height 56
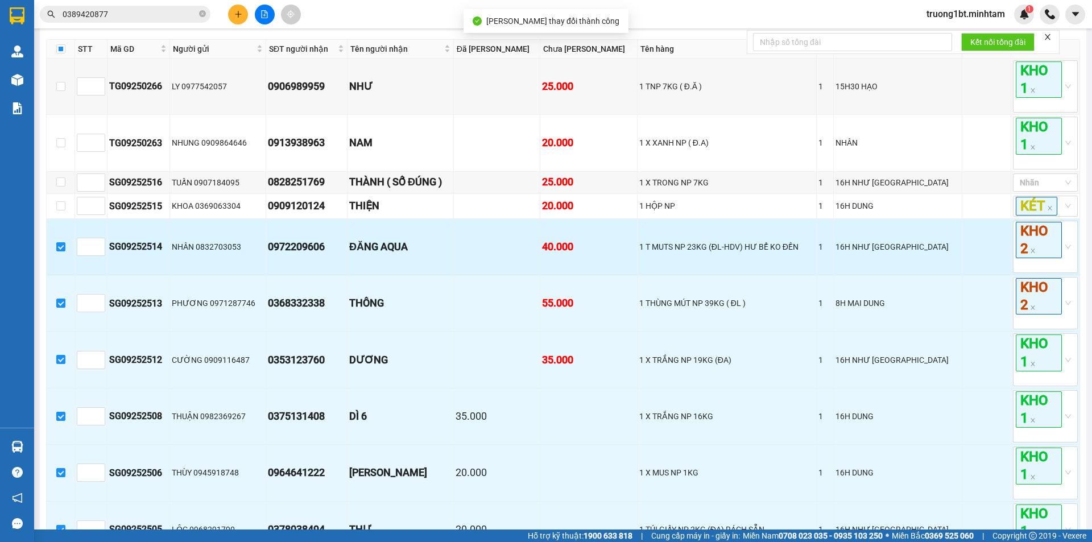
scroll to position [512, 0]
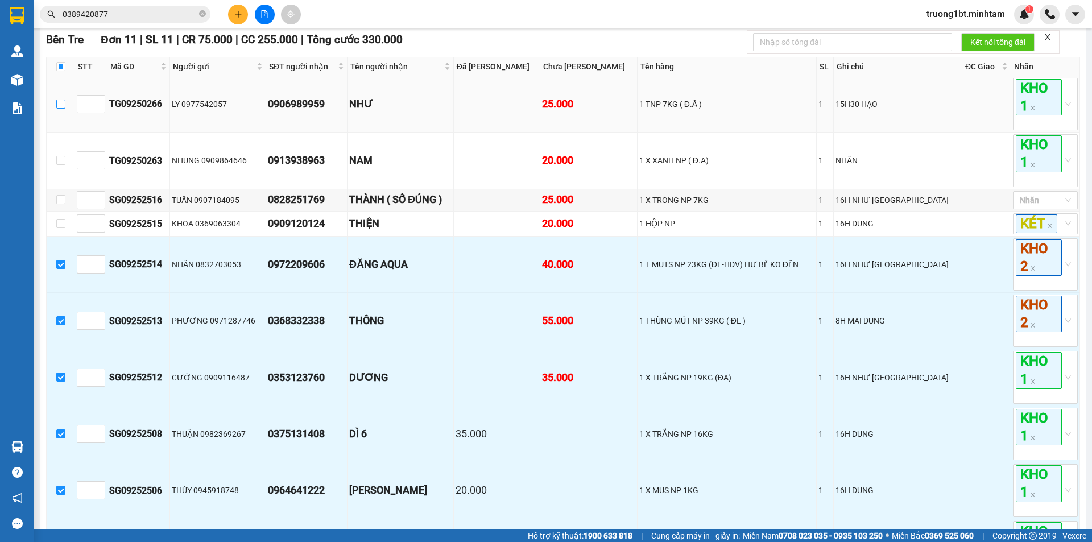
click at [60, 109] on input "checkbox" at bounding box center [60, 104] width 9 height 9
checkbox input "true"
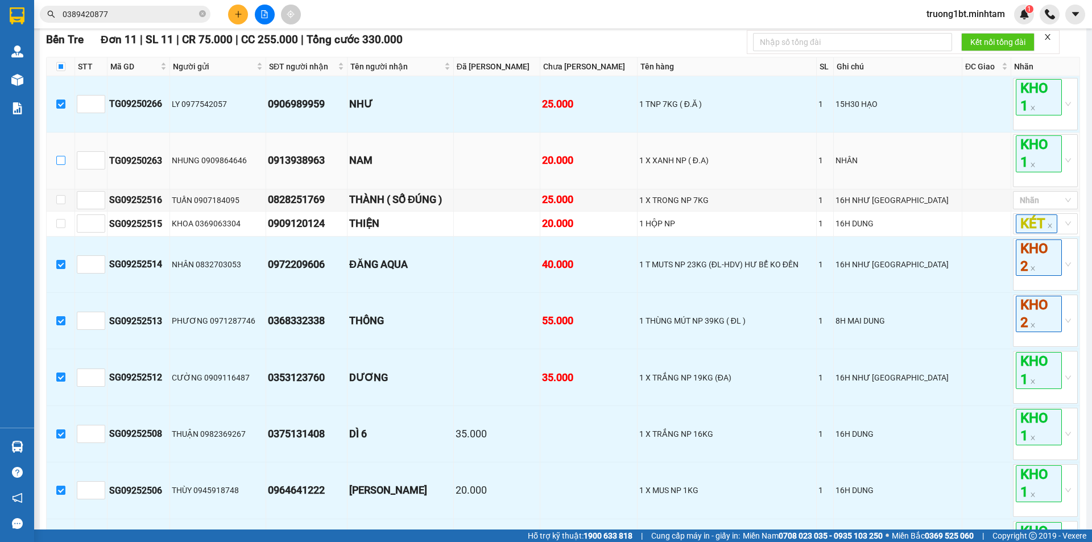
click at [60, 165] on input "checkbox" at bounding box center [60, 160] width 9 height 9
checkbox input "true"
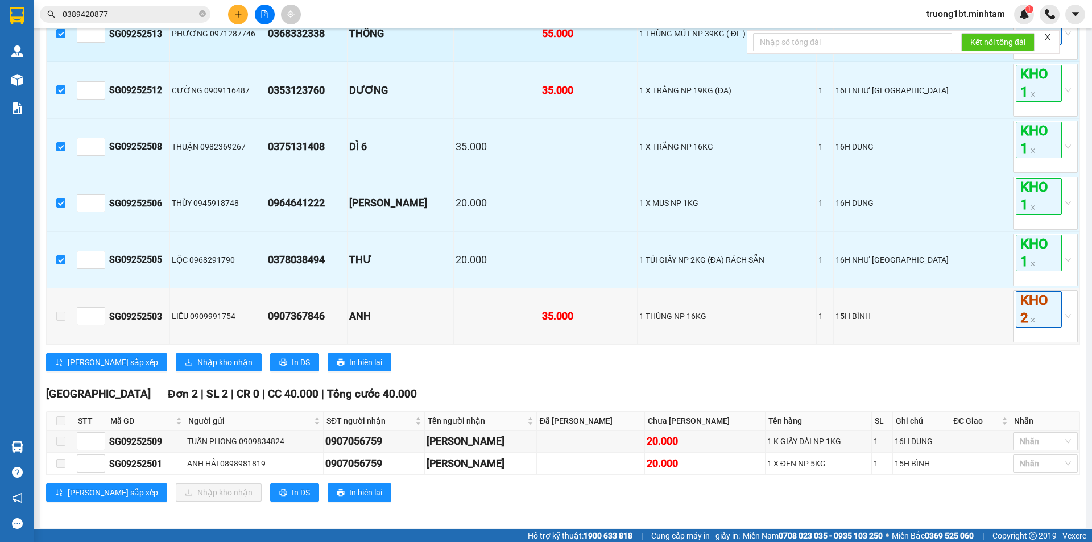
scroll to position [816, 0]
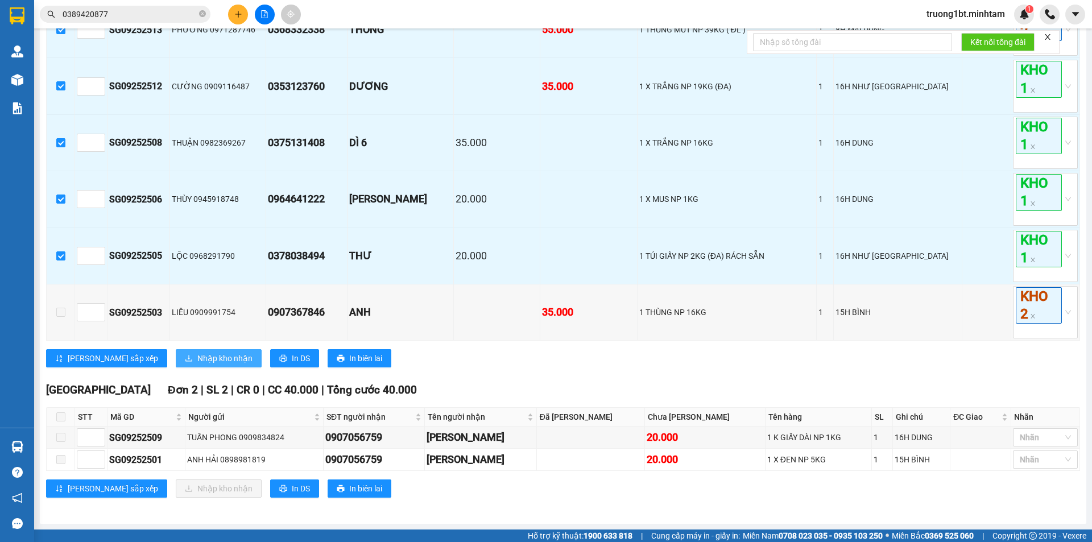
click at [197, 357] on span "Nhập kho nhận" at bounding box center [224, 358] width 55 height 13
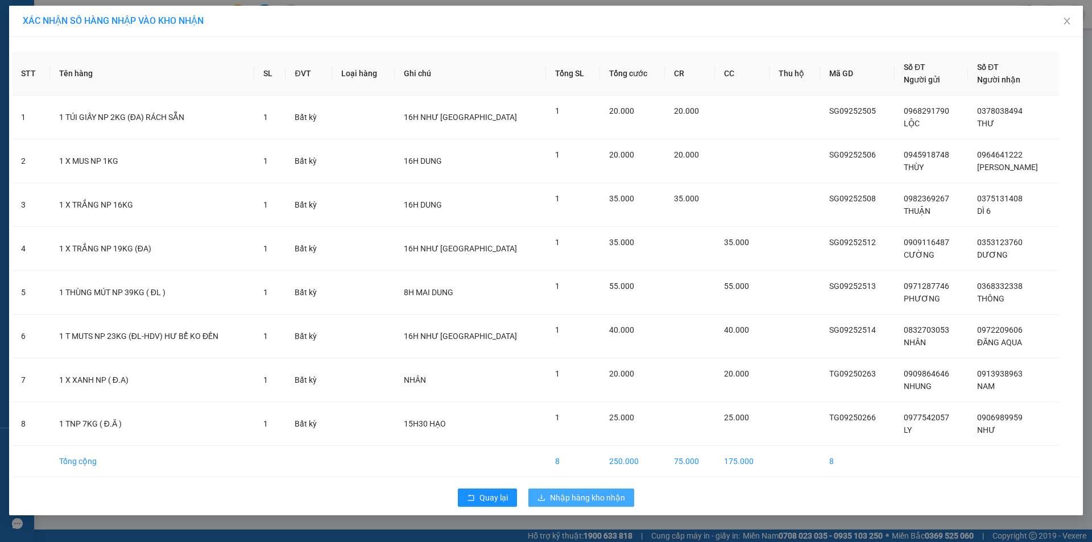
click at [583, 499] on span "Nhập hàng kho nhận" at bounding box center [587, 498] width 75 height 13
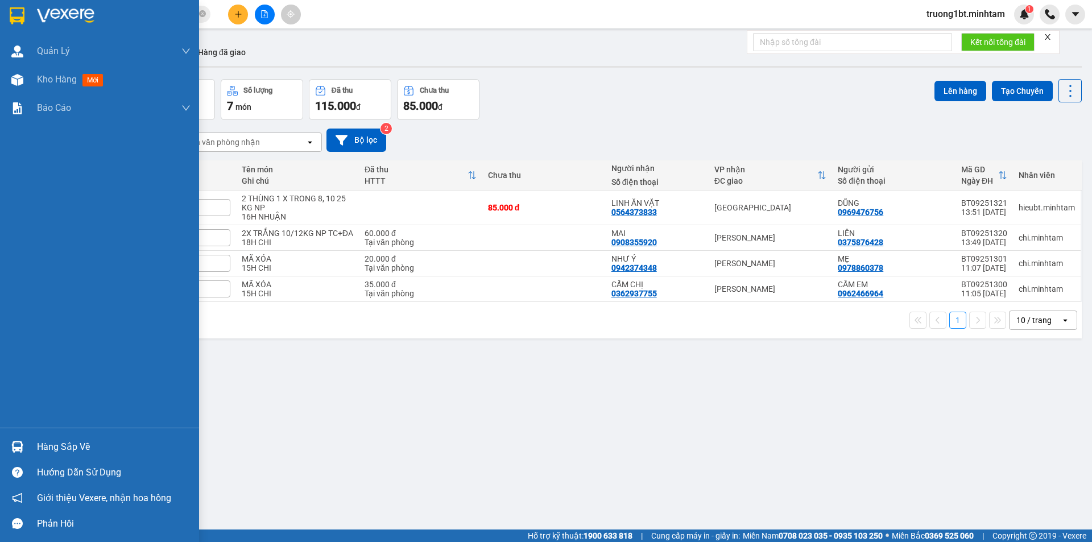
click at [20, 448] on img at bounding box center [17, 447] width 12 height 12
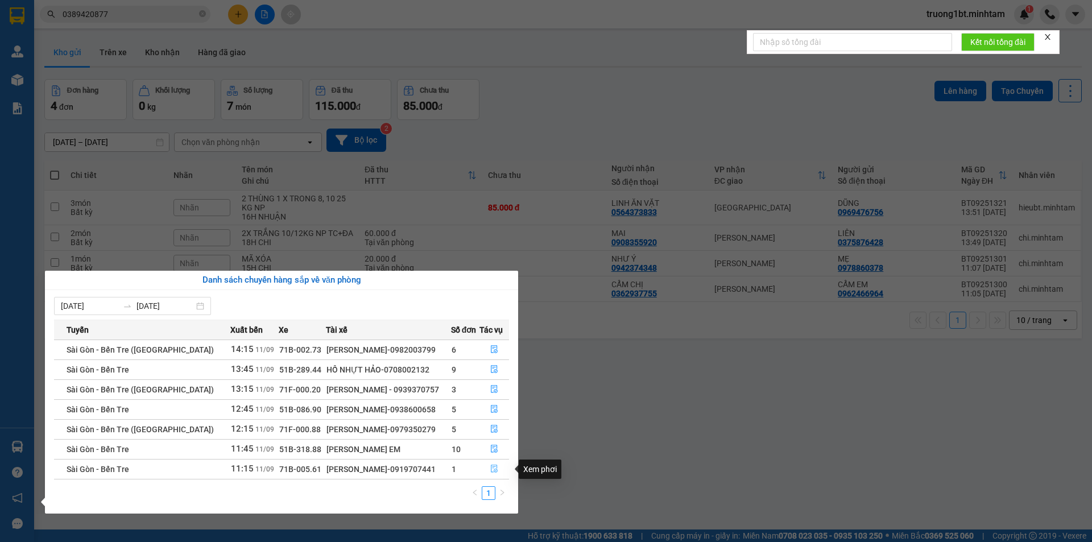
click at [493, 469] on icon "file-done" at bounding box center [494, 469] width 8 height 8
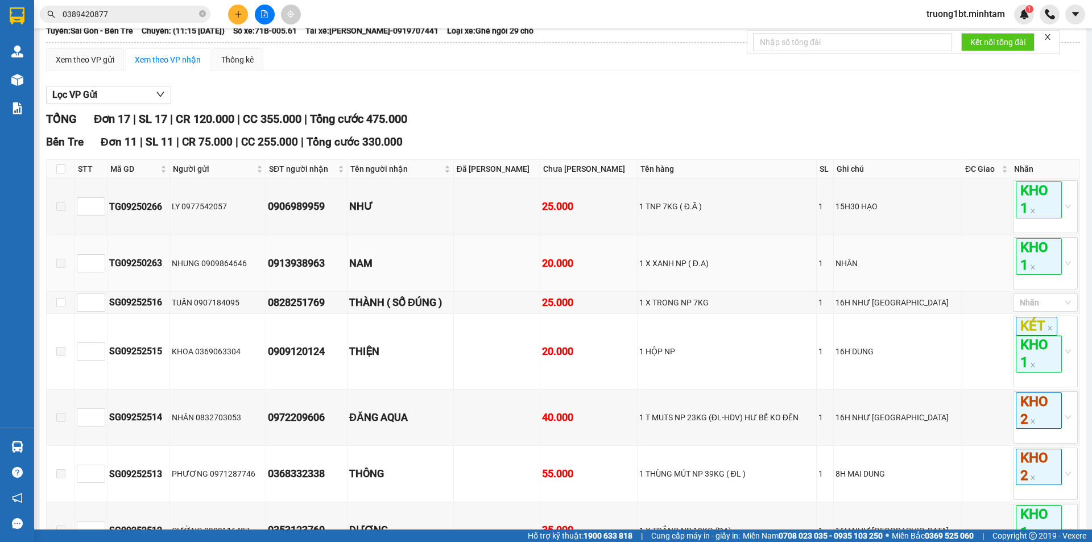
scroll to position [57, 0]
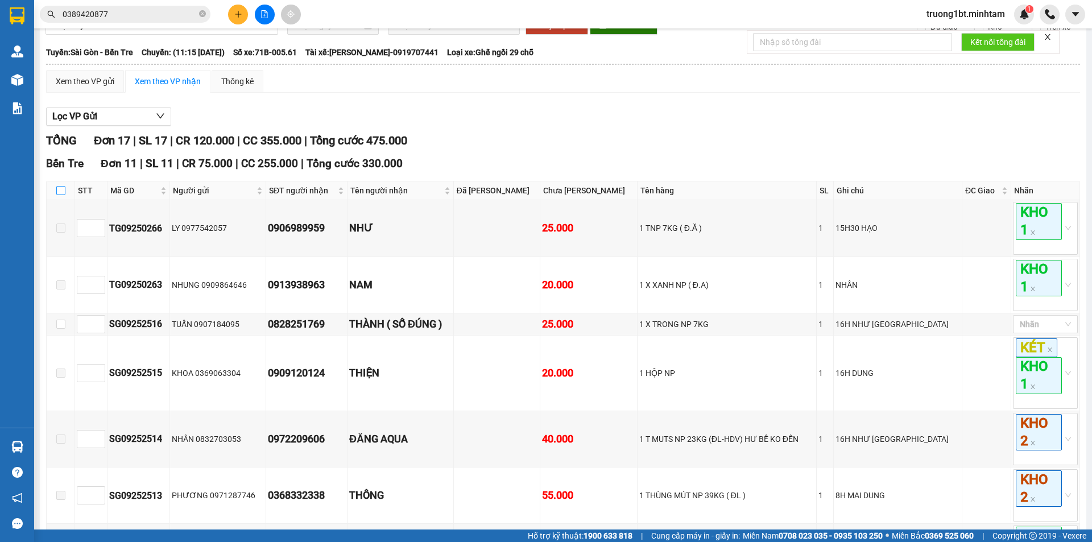
click at [60, 197] on label at bounding box center [60, 190] width 9 height 13
click at [60, 195] on input "checkbox" at bounding box center [60, 190] width 9 height 9
checkbox input "true"
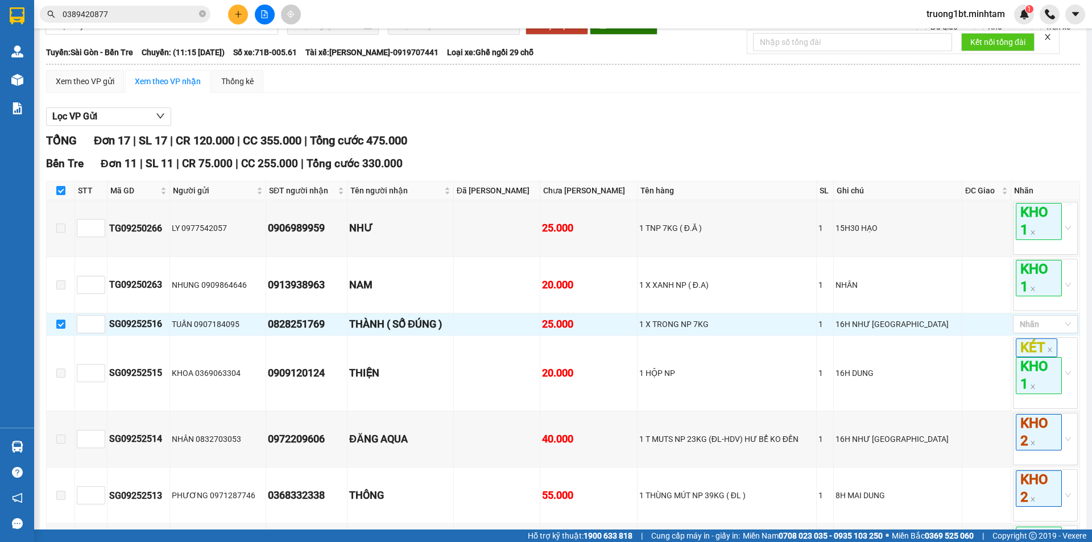
click at [61, 195] on input "checkbox" at bounding box center [60, 190] width 9 height 9
checkbox input "false"
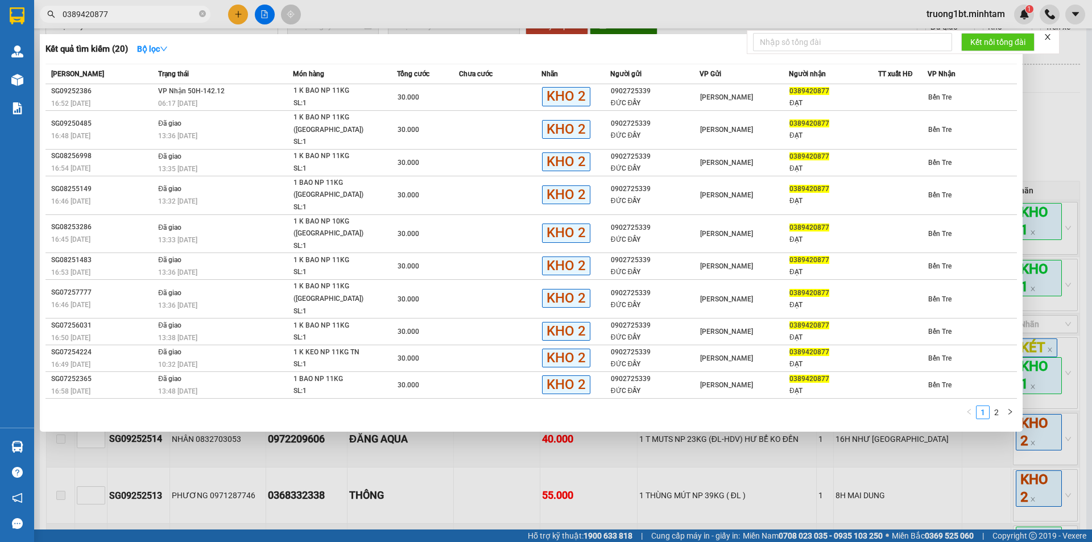
click at [135, 17] on input "0389420877" at bounding box center [130, 14] width 134 height 13
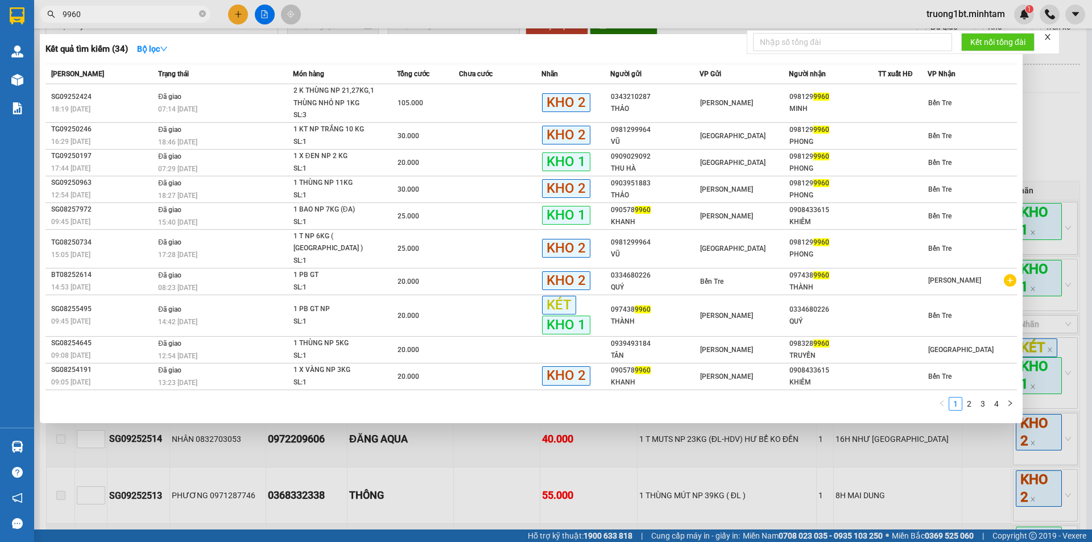
click at [121, 12] on input "9960" at bounding box center [130, 14] width 134 height 13
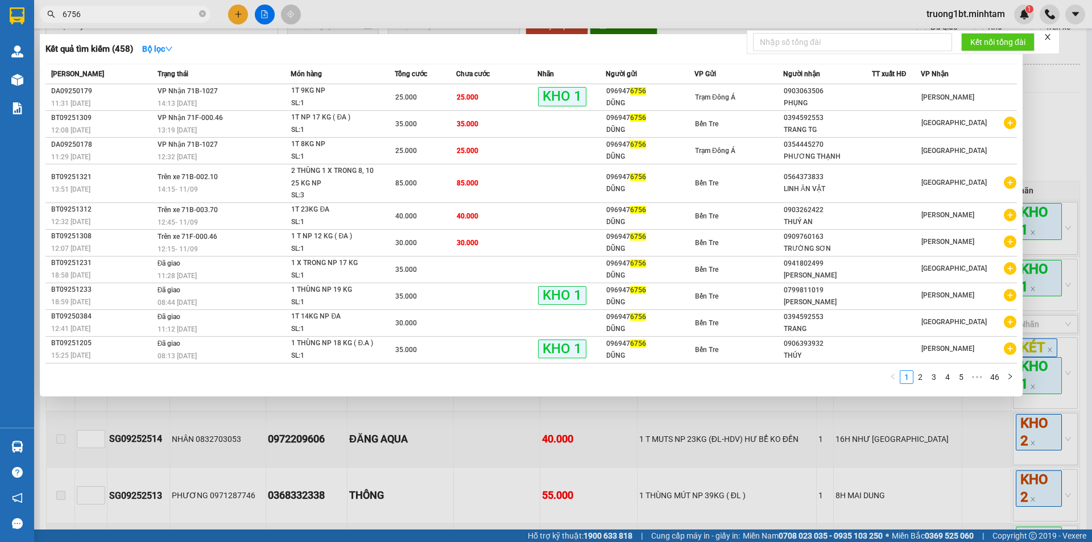
click at [106, 15] on input "6756" at bounding box center [130, 14] width 134 height 13
click at [922, 377] on link "2" at bounding box center [920, 377] width 13 height 13
click at [905, 381] on link "1" at bounding box center [907, 377] width 13 height 13
click at [125, 10] on input "6756" at bounding box center [130, 14] width 134 height 13
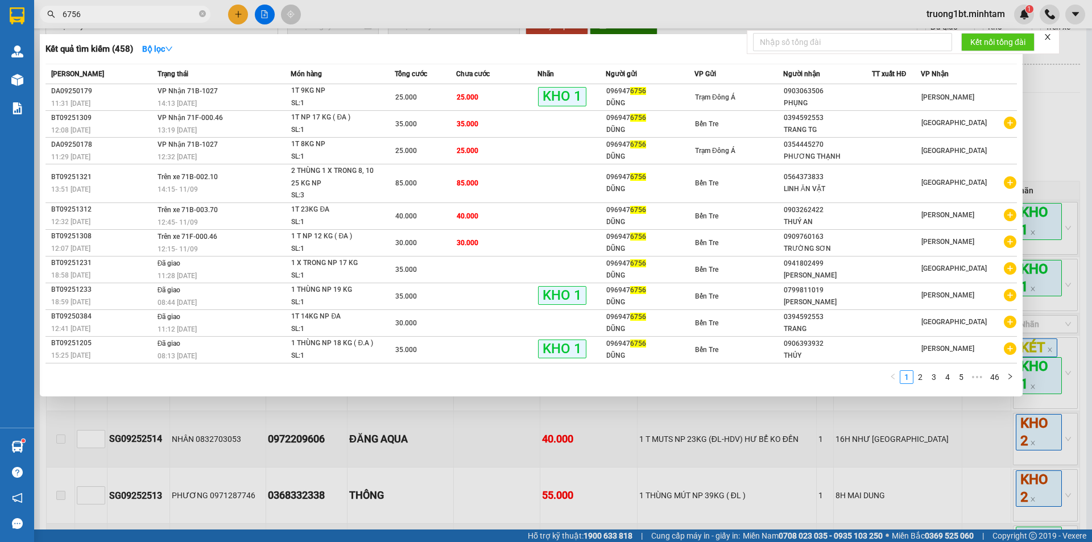
click at [125, 10] on input "6756" at bounding box center [130, 14] width 134 height 13
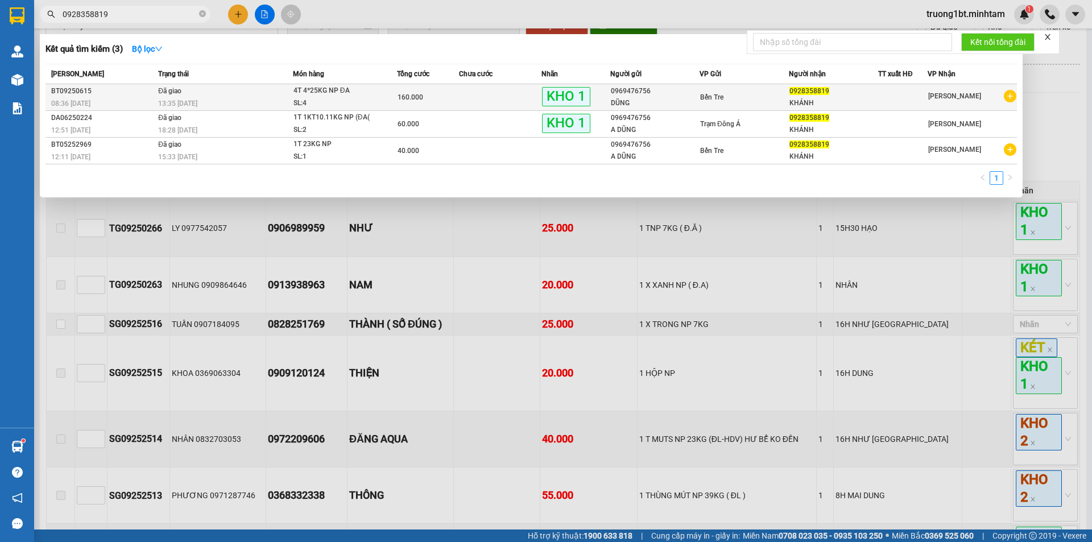
type input "0928358819"
click at [241, 97] on td "Đã giao 13:35 - 06/09" at bounding box center [224, 97] width 138 height 27
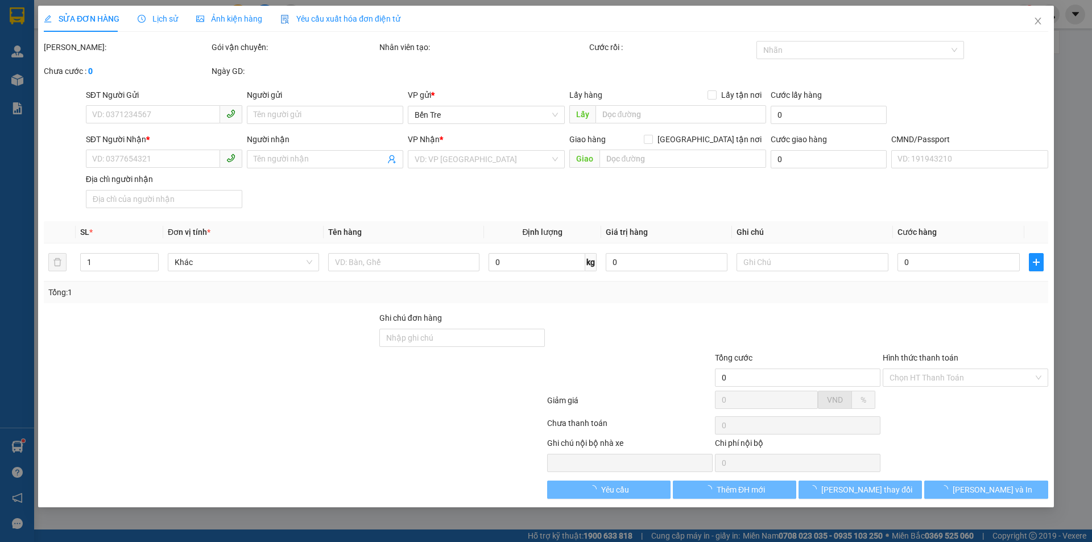
type input "0969476756"
type input "DŨNG"
type input "0928358819"
type input "KHÁNH"
type input "160.000"
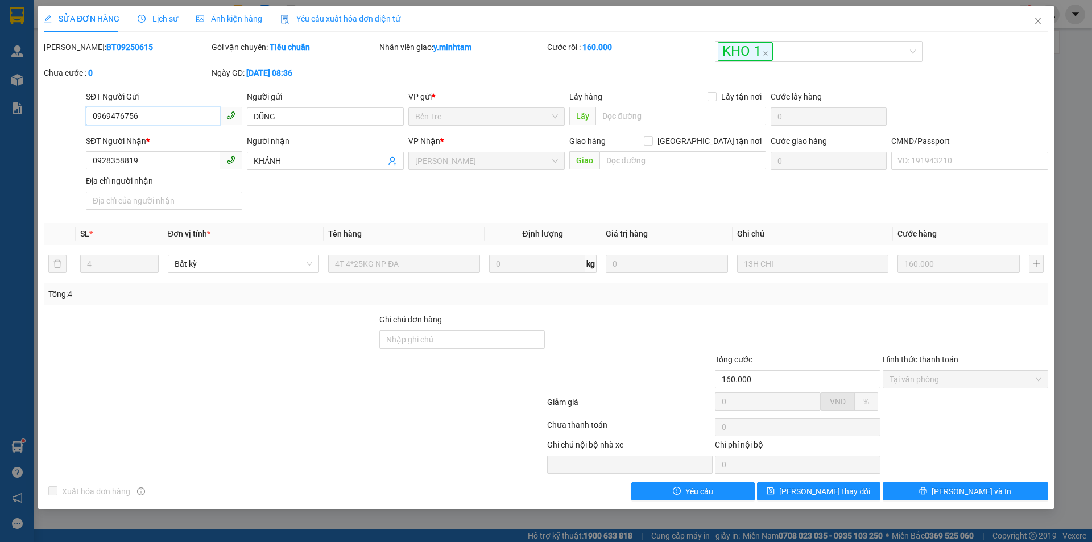
click at [162, 121] on input "0969476756" at bounding box center [153, 116] width 134 height 18
click at [1044, 24] on span "Close" at bounding box center [1038, 22] width 32 height 32
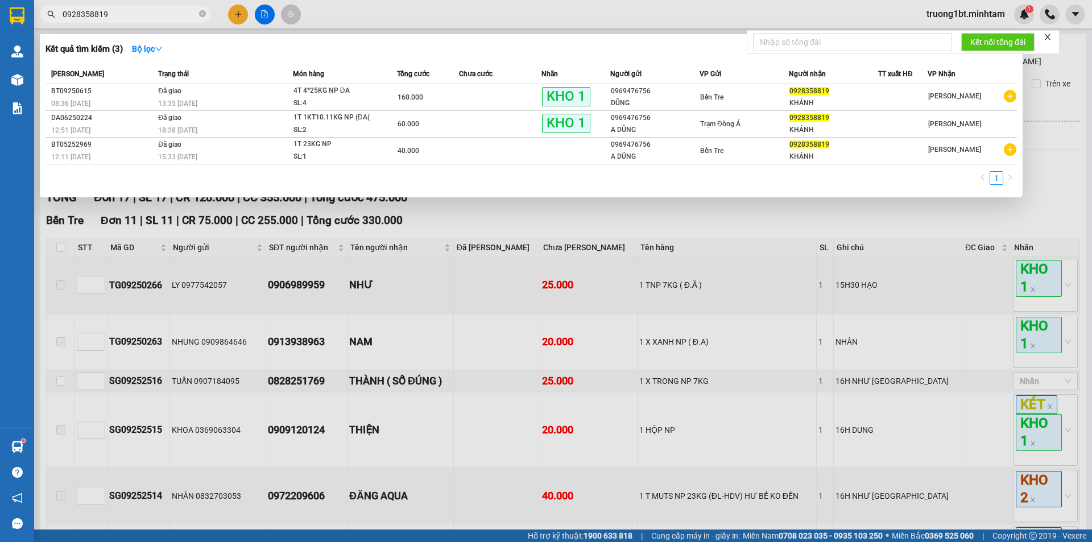
click at [134, 17] on input "0928358819" at bounding box center [130, 14] width 134 height 13
click at [499, 218] on div at bounding box center [546, 271] width 1092 height 542
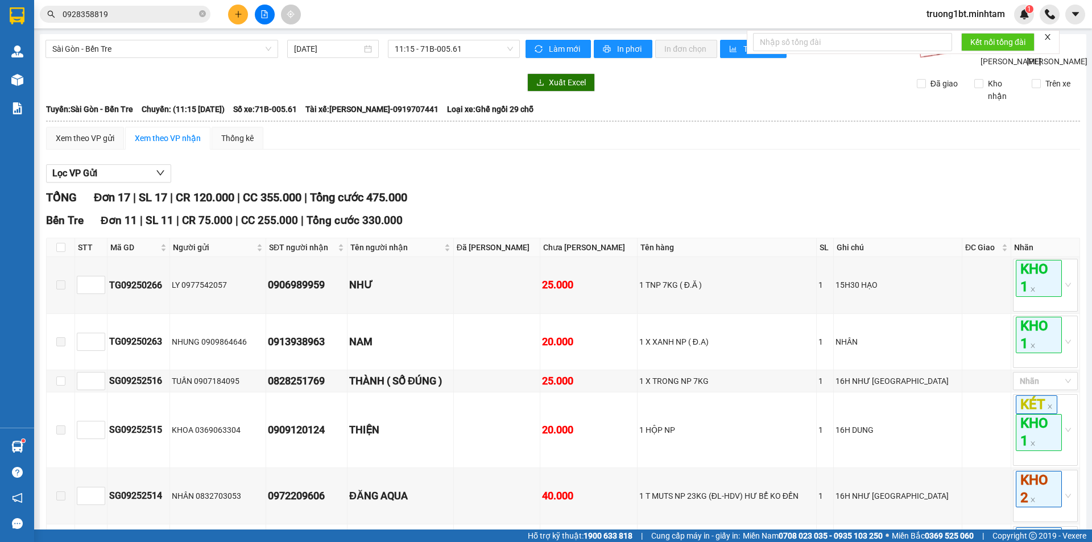
click at [122, 9] on input "0928358819" at bounding box center [130, 14] width 134 height 13
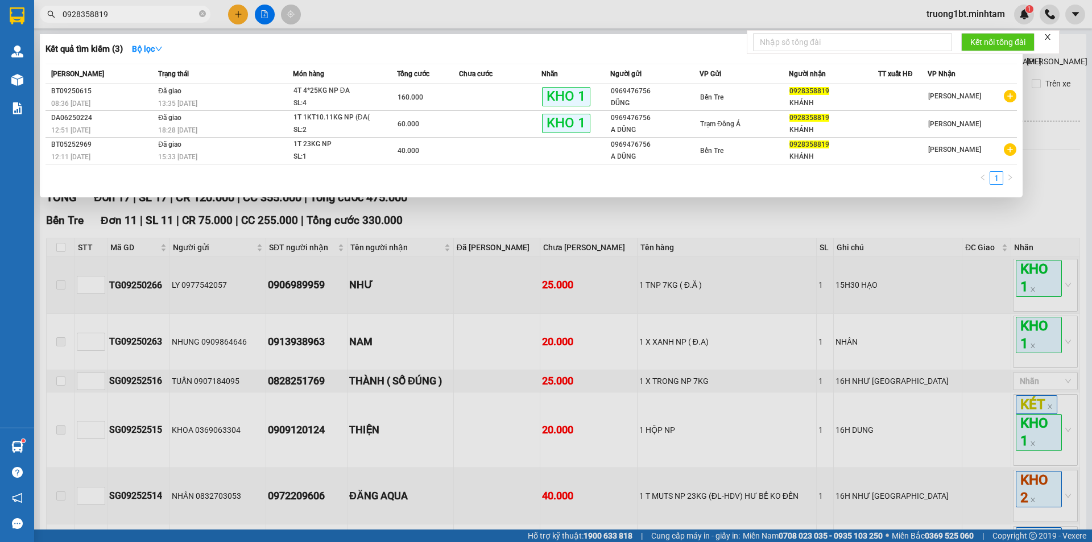
click at [122, 9] on input "0928358819" at bounding box center [130, 14] width 134 height 13
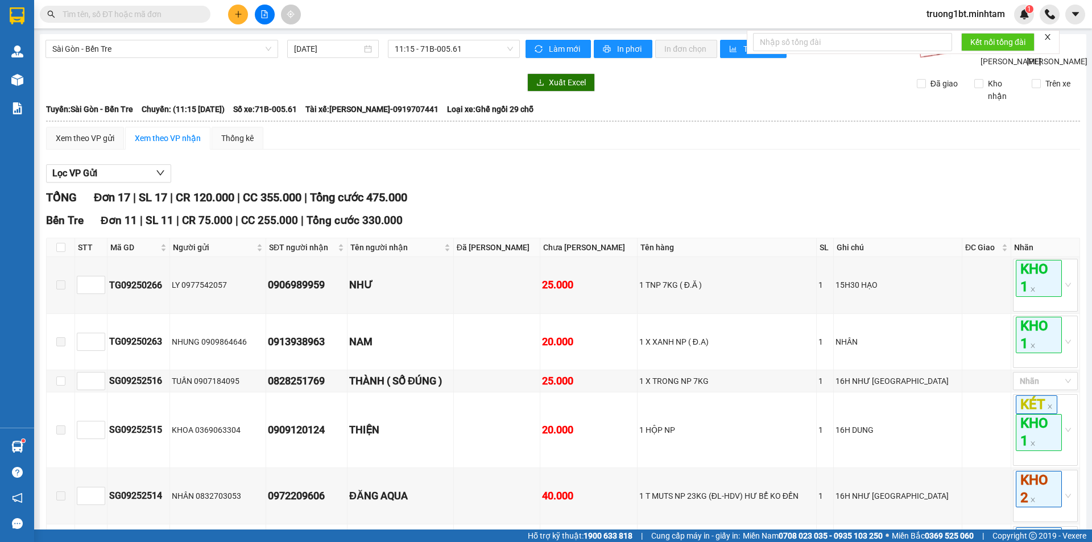
click at [160, 9] on input "text" at bounding box center [130, 14] width 134 height 13
click at [143, 13] on input "text" at bounding box center [130, 14] width 134 height 13
click at [243, 18] on button at bounding box center [238, 15] width 20 height 20
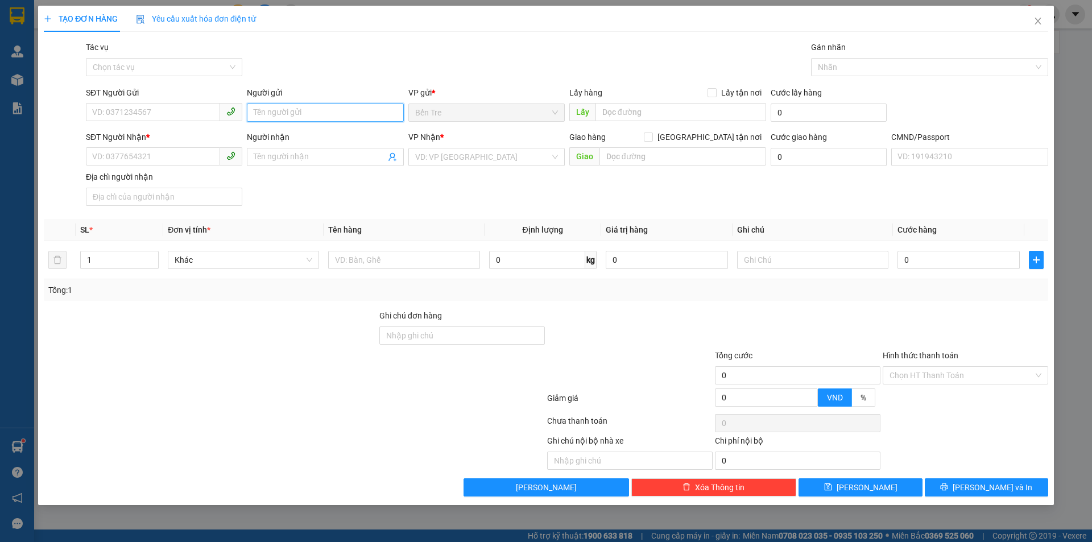
click at [301, 108] on input "Người gửi" at bounding box center [325, 113] width 156 height 18
type input "SẾP ĐUA"
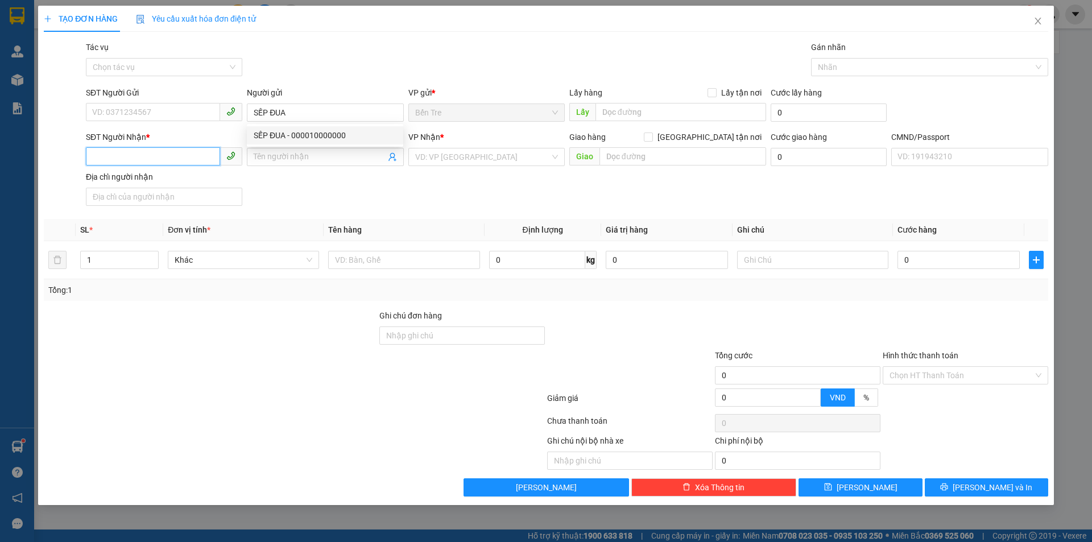
click at [191, 156] on input "SĐT Người Nhận *" at bounding box center [153, 156] width 134 height 18
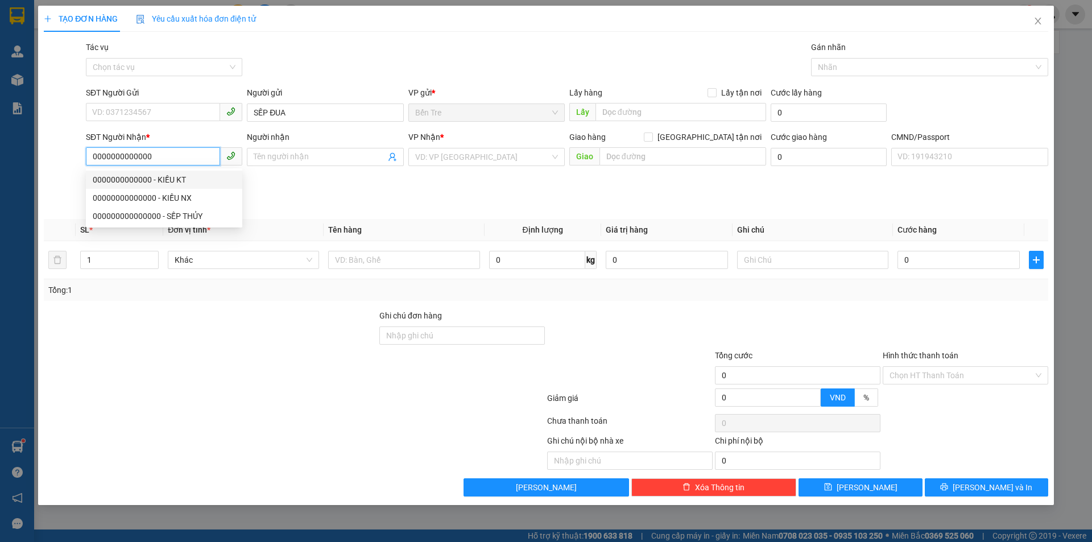
type input "0000000000000"
drag, startPoint x: 306, startPoint y: 167, endPoint x: 303, endPoint y: 157, distance: 10.1
click at [306, 166] on div "Người nhận Tên người nhận" at bounding box center [325, 151] width 156 height 40
click at [303, 154] on input "Người nhận" at bounding box center [319, 157] width 131 height 13
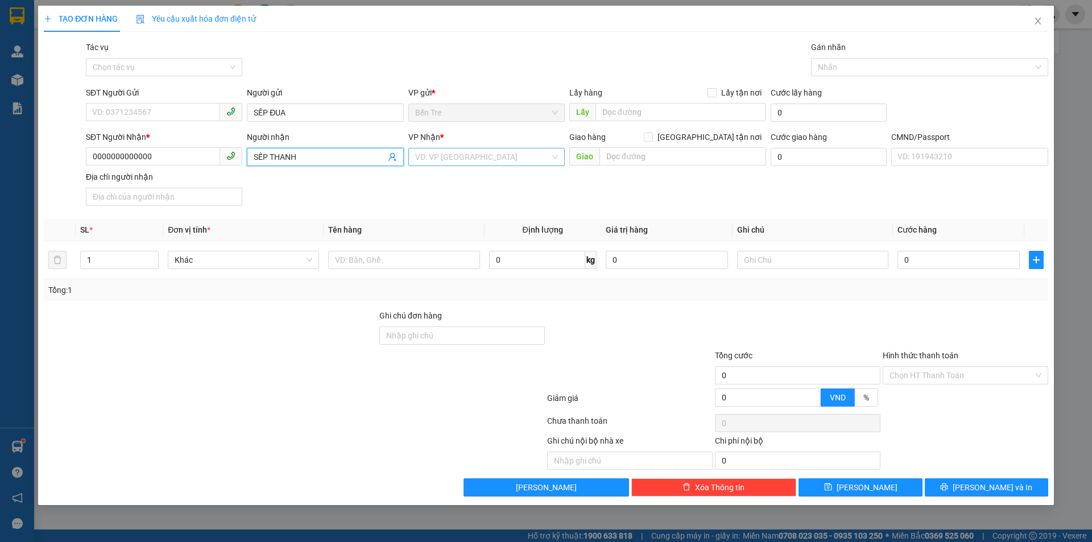
type input "SẾP THANH"
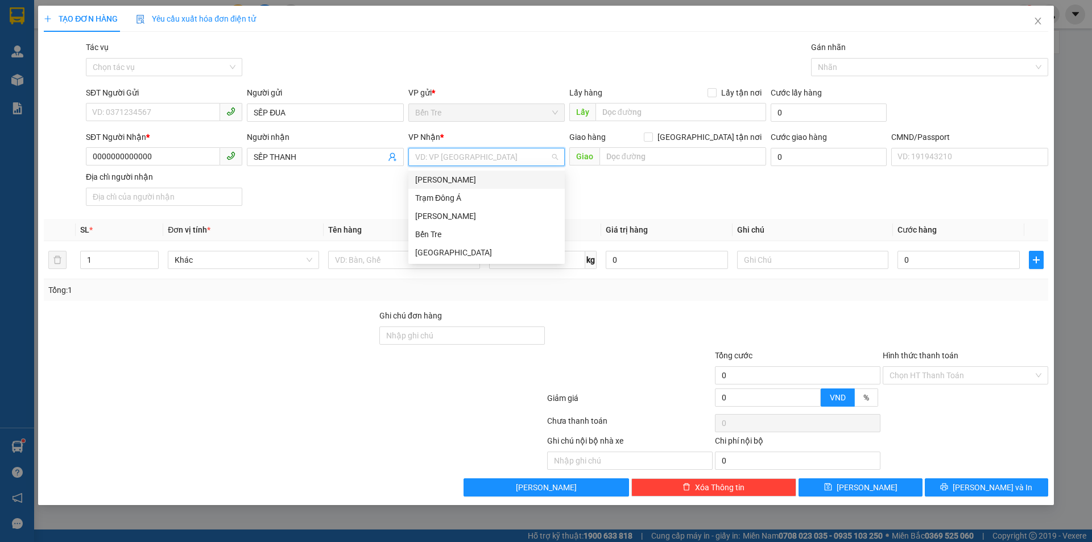
click at [463, 156] on input "search" at bounding box center [482, 156] width 135 height 17
drag, startPoint x: 445, startPoint y: 214, endPoint x: 399, endPoint y: 223, distance: 46.9
click at [445, 214] on div "[PERSON_NAME]" at bounding box center [486, 216] width 143 height 13
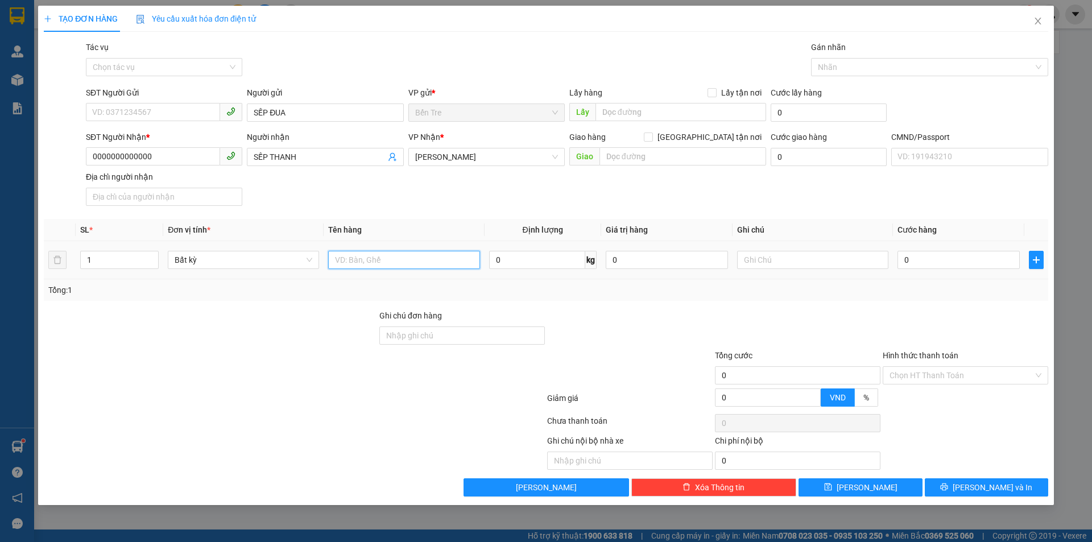
click at [397, 260] on input "text" at bounding box center [403, 260] width 151 height 18
drag, startPoint x: 363, startPoint y: 263, endPoint x: 410, endPoint y: 309, distance: 66.0
click at [369, 270] on div "1 T RÁC VÀNG" at bounding box center [403, 260] width 151 height 23
drag, startPoint x: 439, startPoint y: 259, endPoint x: 391, endPoint y: 268, distance: 48.1
click at [391, 268] on input "1 T RÁC COLOR VÀNG" at bounding box center [403, 260] width 151 height 18
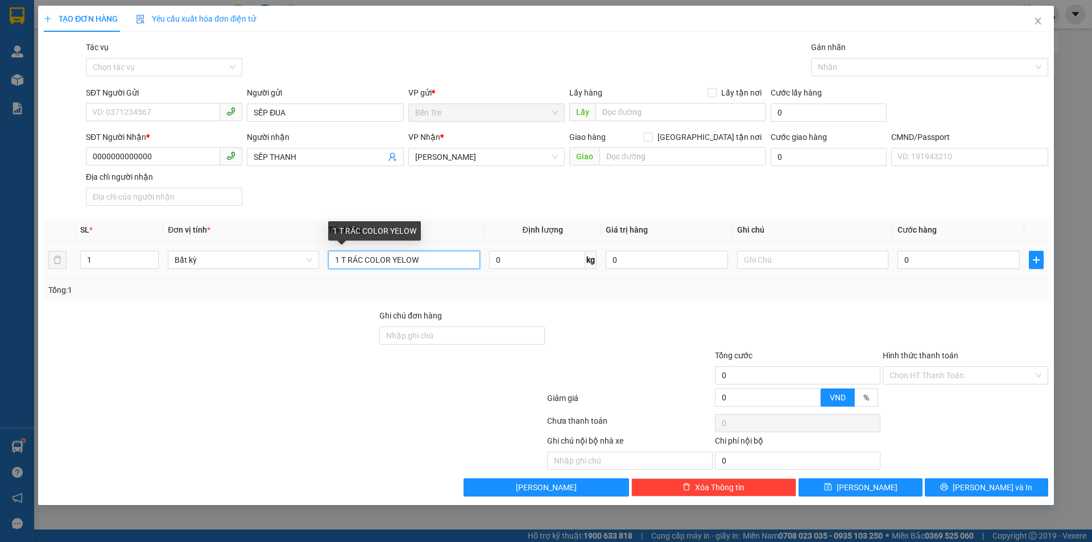
click at [400, 267] on input "1 T RÁC COLOR YELOW" at bounding box center [403, 260] width 151 height 18
drag, startPoint x: 362, startPoint y: 265, endPoint x: 348, endPoint y: 272, distance: 16.5
click at [349, 271] on td "1 T RÁC COLOR YELLOW" at bounding box center [404, 260] width 160 height 38
click at [345, 265] on input "1 T TRASH COLOR YELLOW" at bounding box center [403, 260] width 151 height 18
drag, startPoint x: 433, startPoint y: 257, endPoint x: 335, endPoint y: 267, distance: 98.9
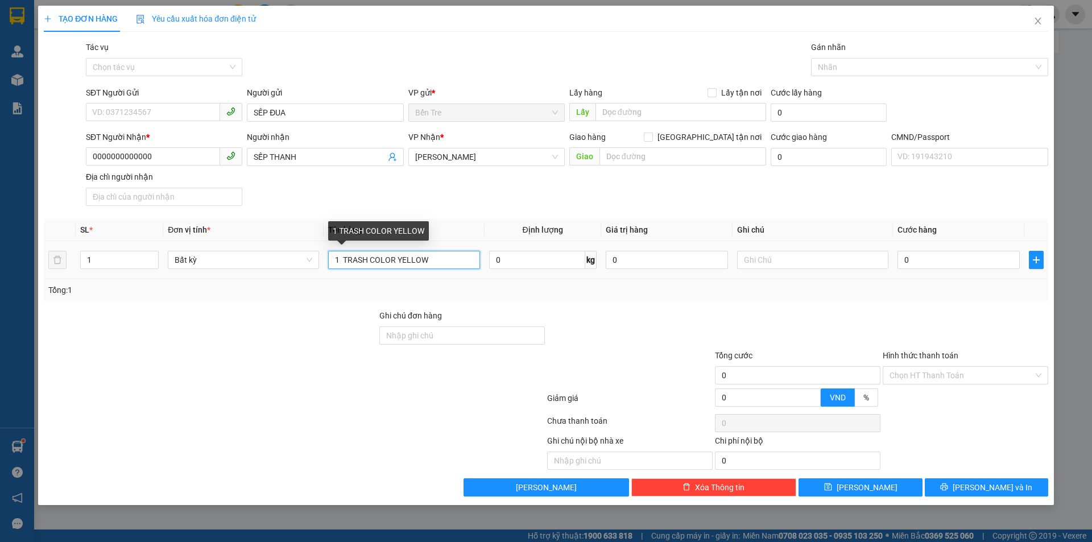
click at [335, 267] on input "1 TRASH COLOR YELLOW" at bounding box center [403, 260] width 151 height 18
type input "1T RÁC MÀU VÀNG"
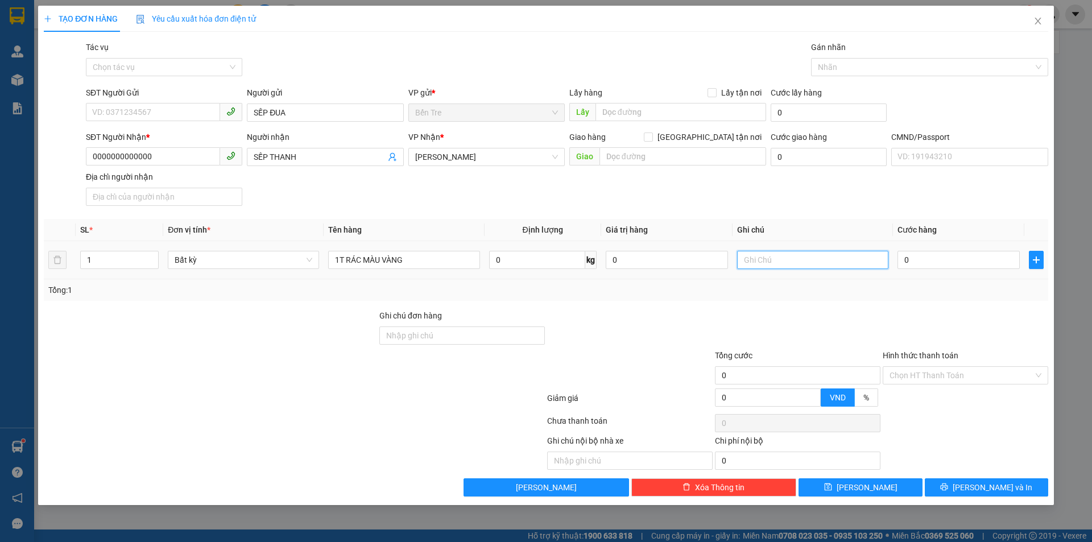
click at [774, 266] on input "text" at bounding box center [812, 260] width 151 height 18
type input "NHÂN"
click at [925, 371] on input "Hình thức thanh toán" at bounding box center [962, 375] width 144 height 17
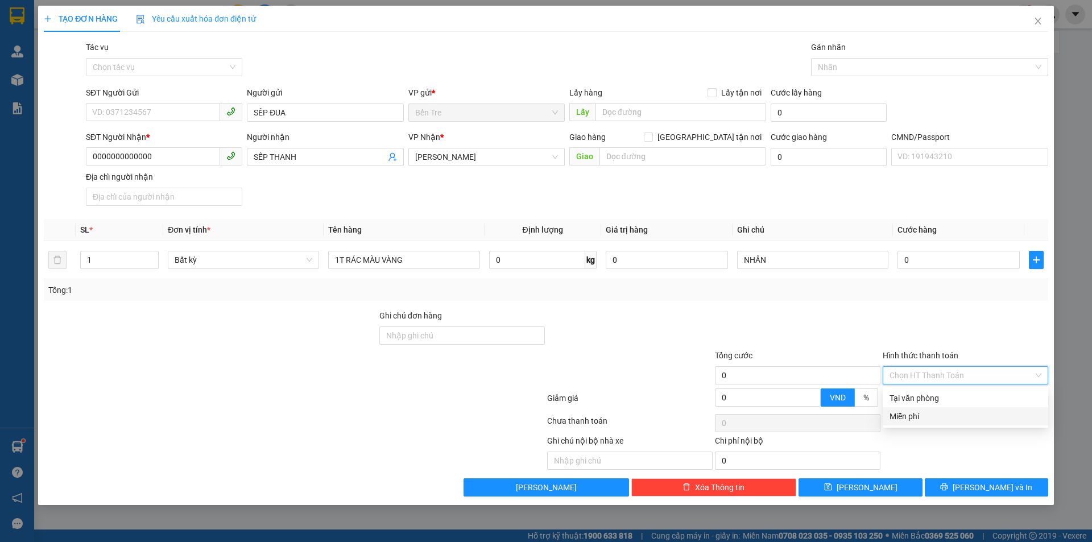
click at [915, 418] on div "Miễn phí" at bounding box center [966, 416] width 152 height 13
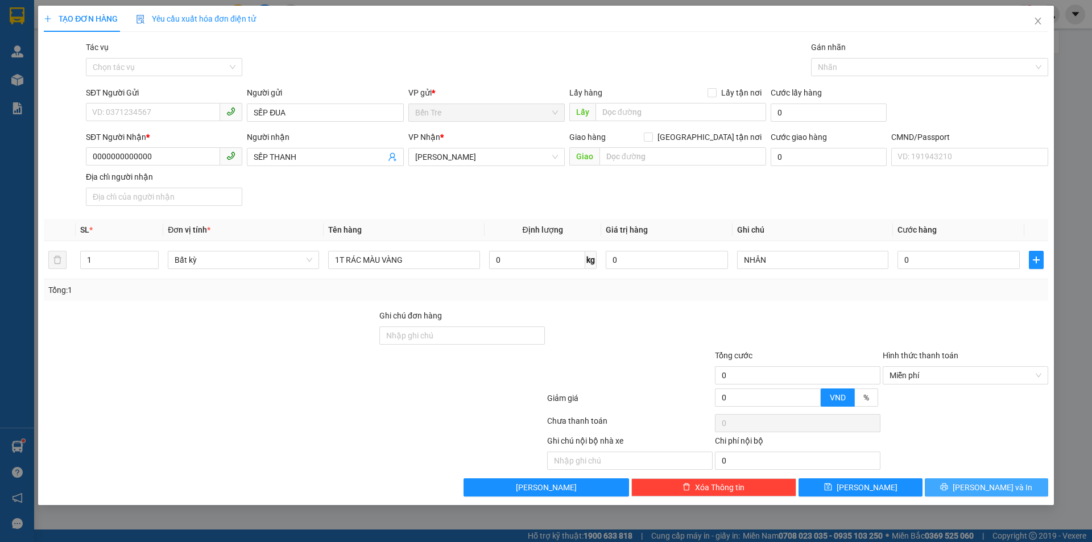
click at [974, 482] on button "[PERSON_NAME] và In" at bounding box center [986, 487] width 123 height 18
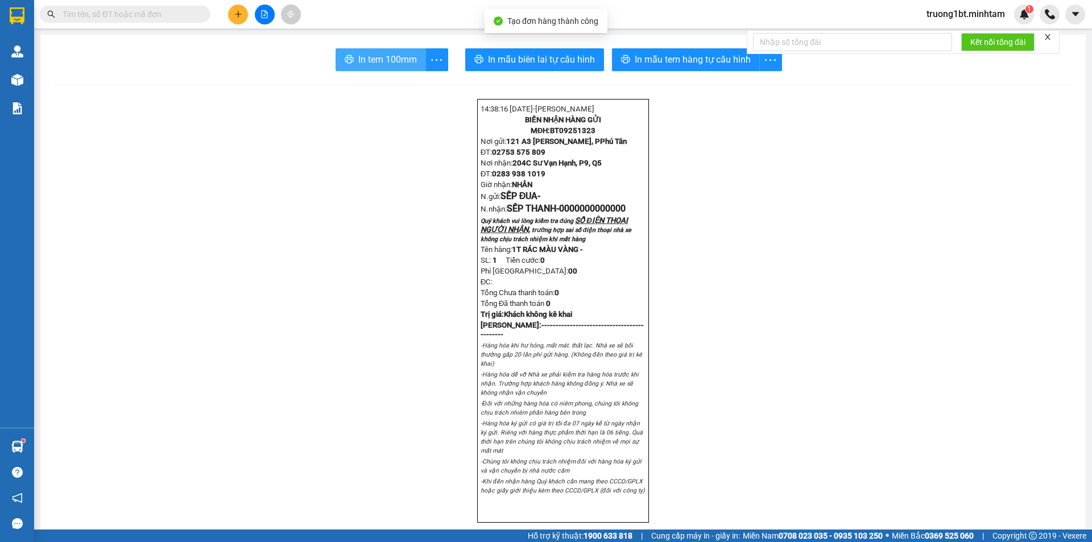
click at [366, 55] on span "In tem 100mm" at bounding box center [387, 59] width 59 height 14
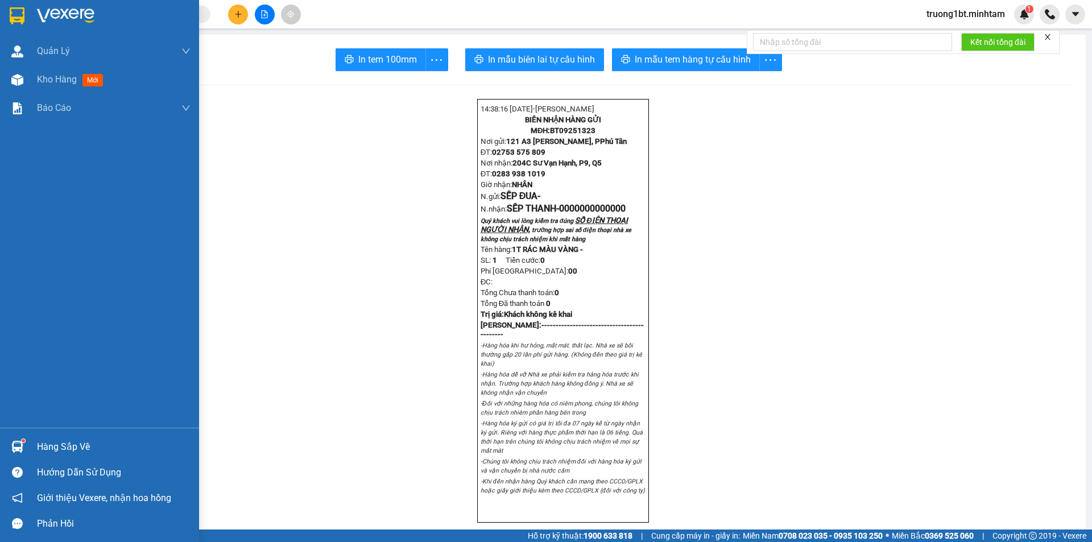
click at [8, 10] on div at bounding box center [17, 16] width 20 height 20
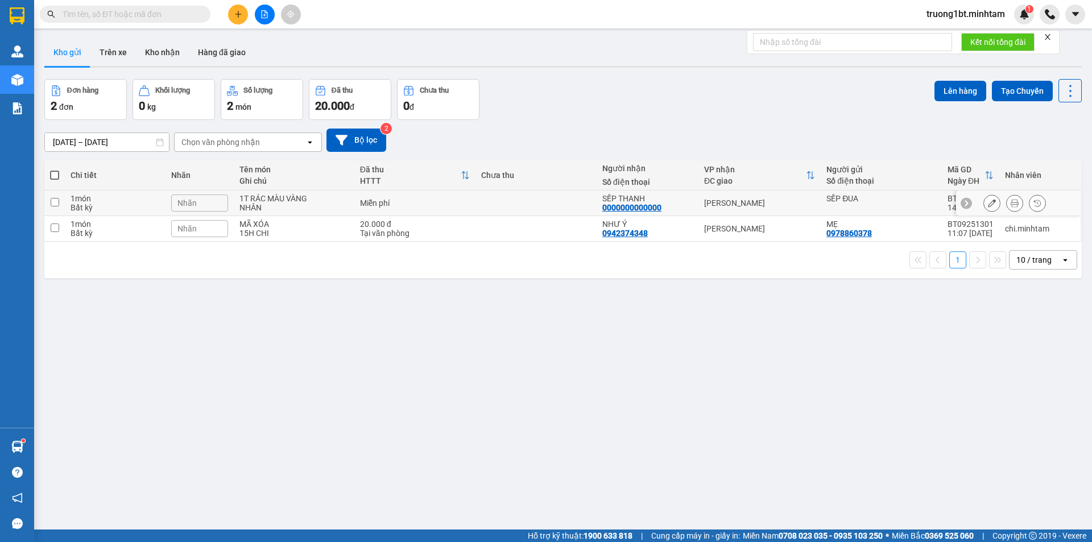
click at [53, 201] on input "checkbox" at bounding box center [55, 202] width 9 height 9
checkbox input "true"
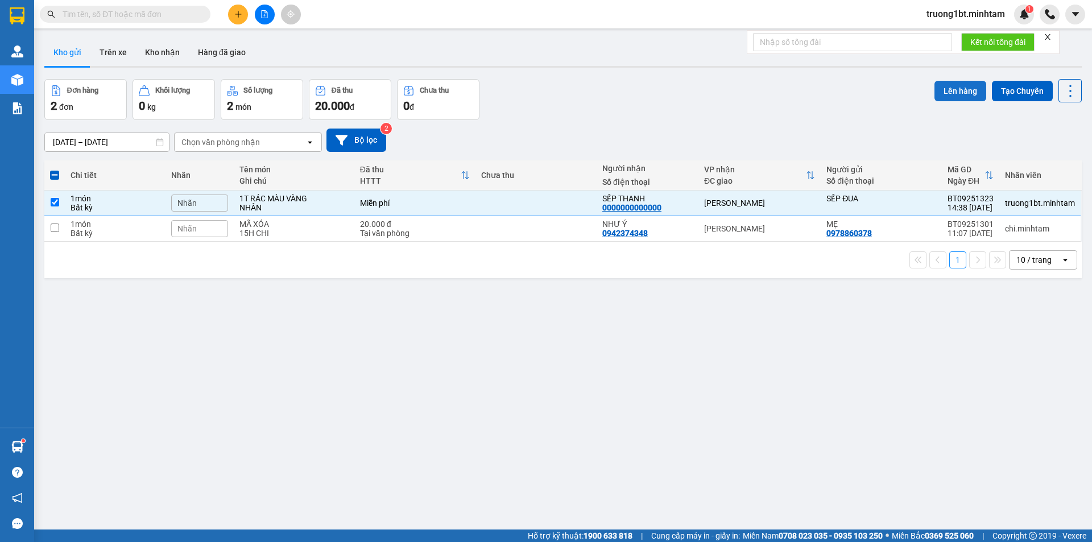
click at [940, 92] on button "Lên hàng" at bounding box center [961, 91] width 52 height 20
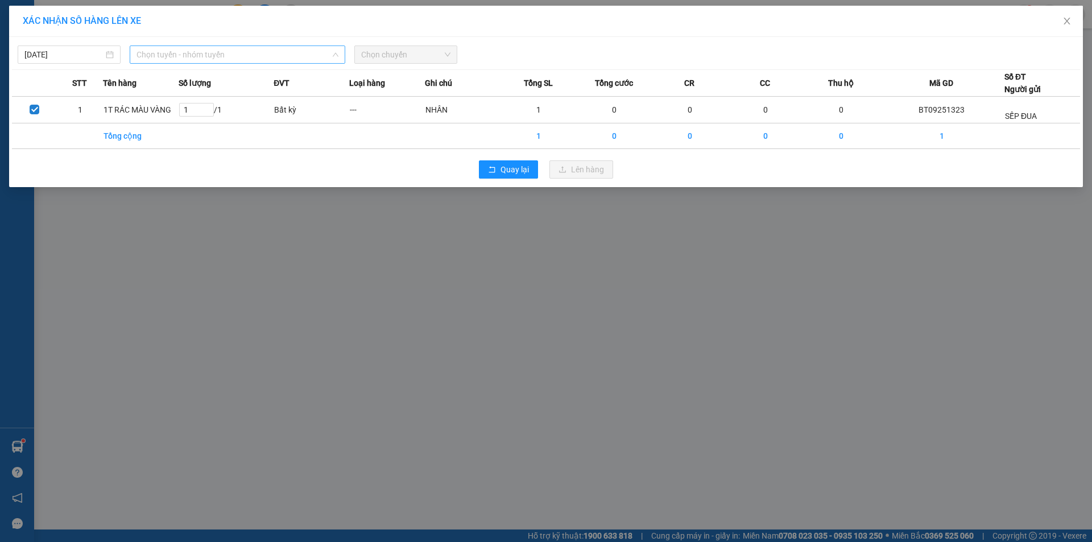
click at [186, 58] on span "Chọn tuyến - nhóm tuyến" at bounding box center [238, 54] width 202 height 17
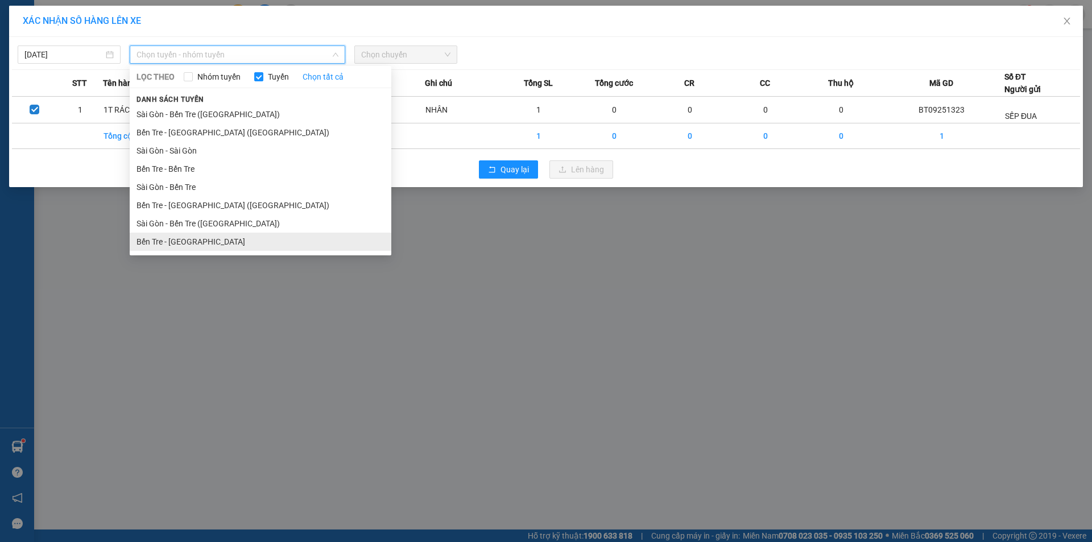
click at [193, 241] on li "Bến Tre - [GEOGRAPHIC_DATA]" at bounding box center [261, 242] width 262 height 18
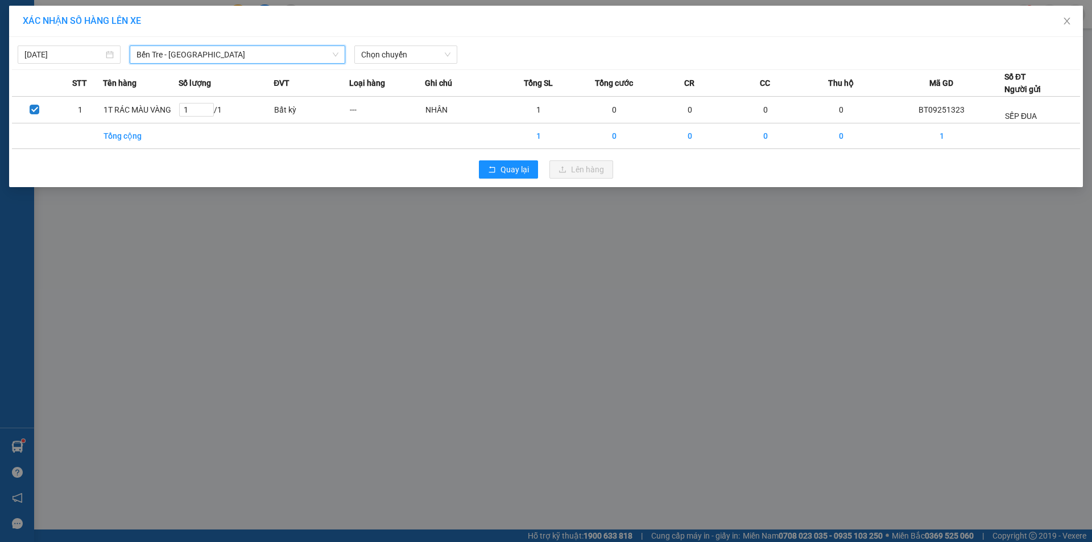
click at [416, 44] on div "11/09/2025 Bến Tre - Sài Gòn Bến Tre - Sài Gòn LỌC THEO Nhóm tuyến Tuyến Chọn t…" at bounding box center [546, 52] width 1068 height 24
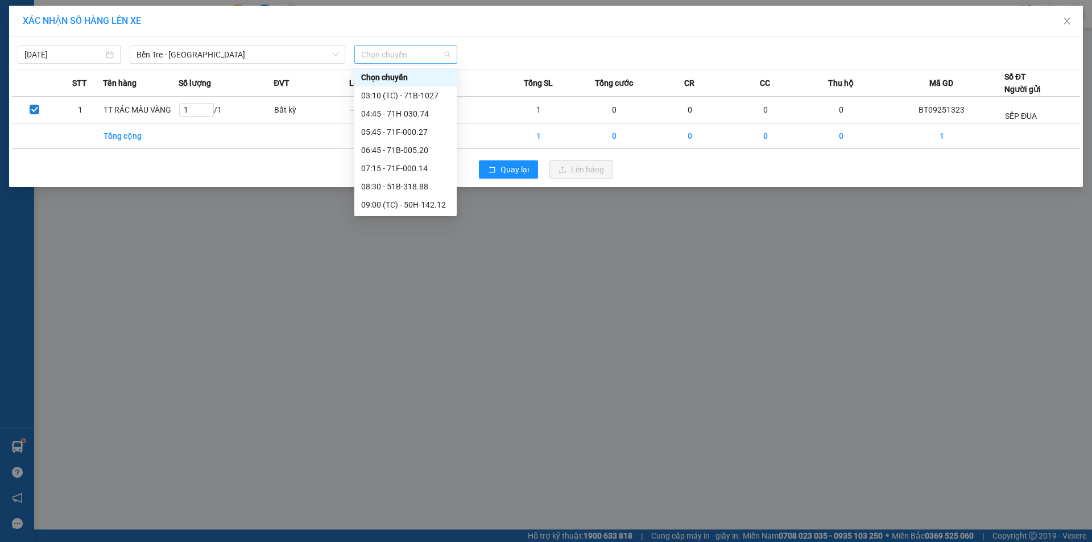
click at [420, 55] on span "Chọn chuyến" at bounding box center [405, 54] width 89 height 17
click at [408, 146] on div "14:45 - 71F-000.27" at bounding box center [405, 143] width 89 height 13
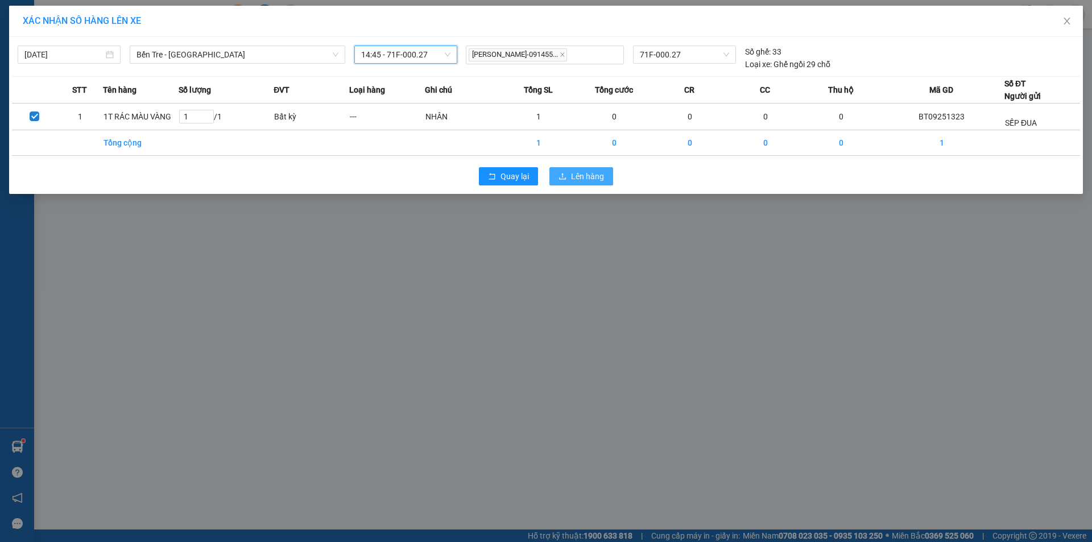
click at [595, 176] on span "Lên hàng" at bounding box center [587, 176] width 33 height 13
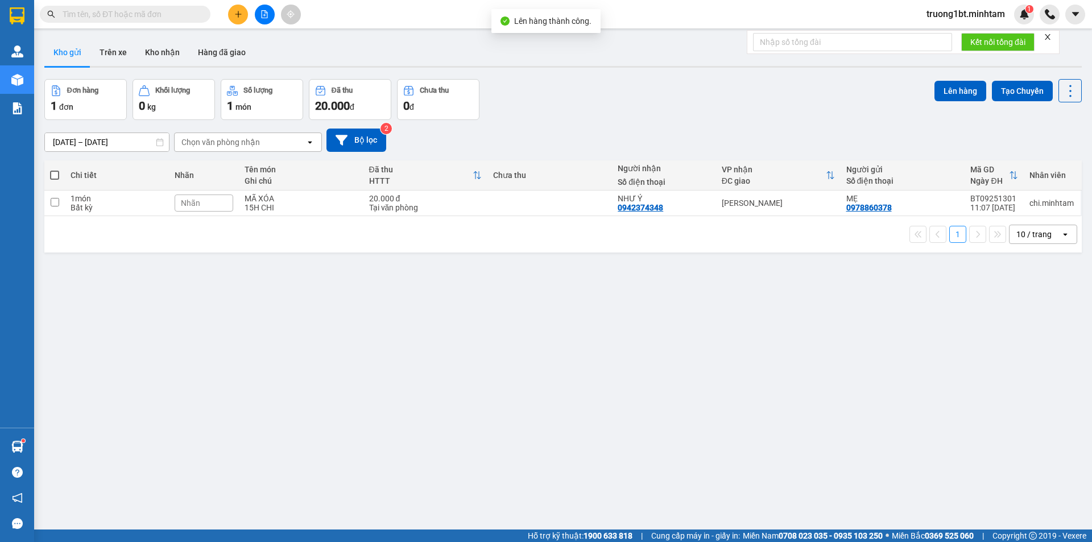
click at [265, 15] on icon "file-add" at bounding box center [265, 14] width 6 height 8
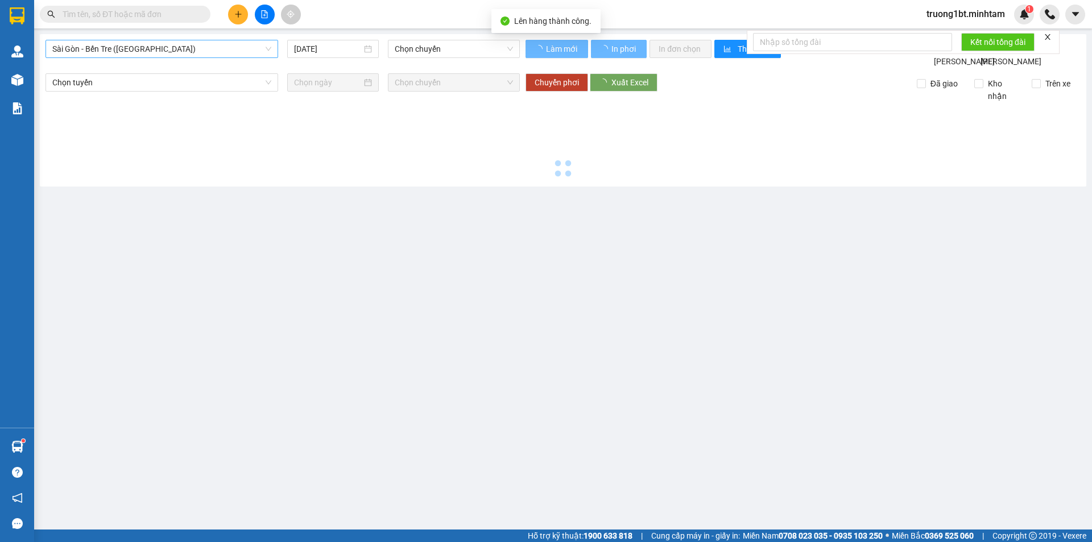
click at [197, 46] on span "Sài Gòn - Bến Tre (CN)" at bounding box center [161, 48] width 219 height 17
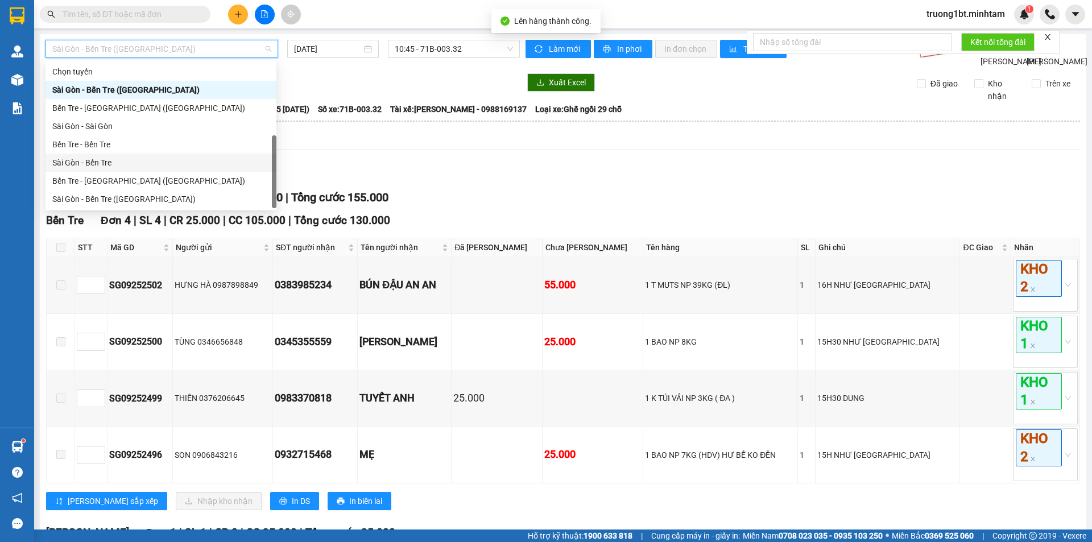
scroll to position [18, 0]
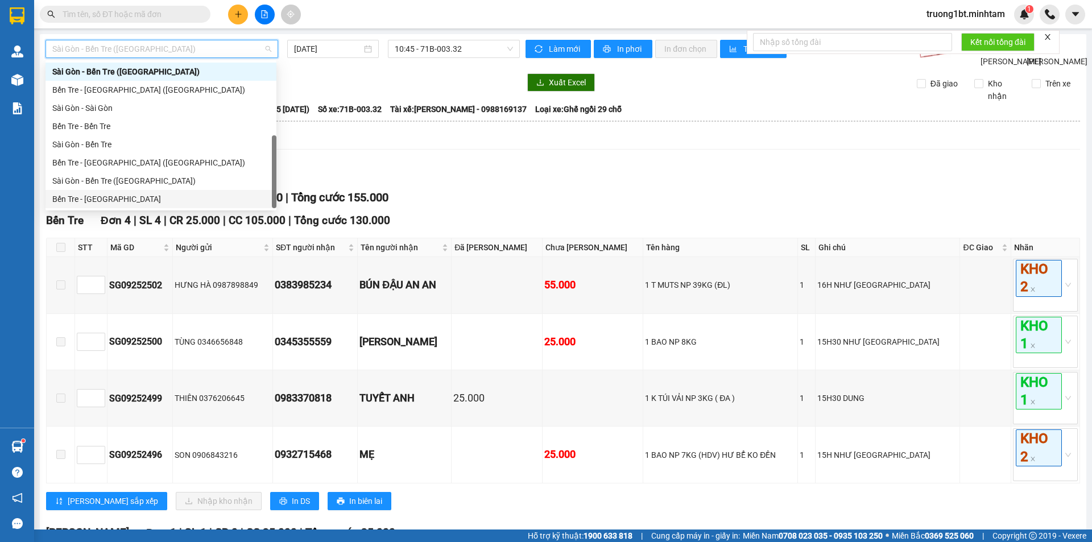
click at [95, 198] on div "Bến Tre - [GEOGRAPHIC_DATA]" at bounding box center [160, 199] width 217 height 13
type input "[DATE]"
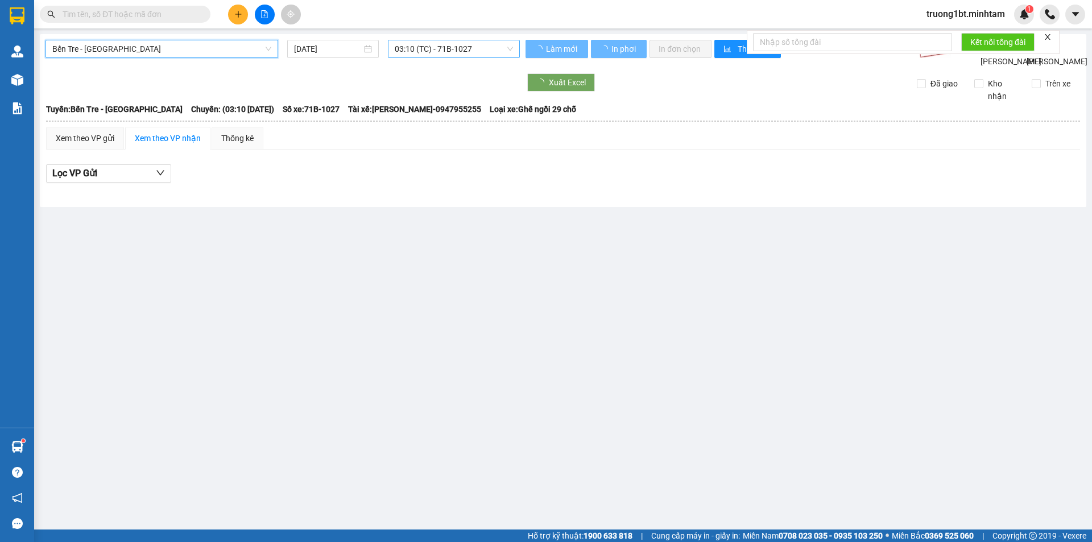
click at [449, 48] on span "03:10 (TC) - 71B-1027" at bounding box center [454, 48] width 118 height 17
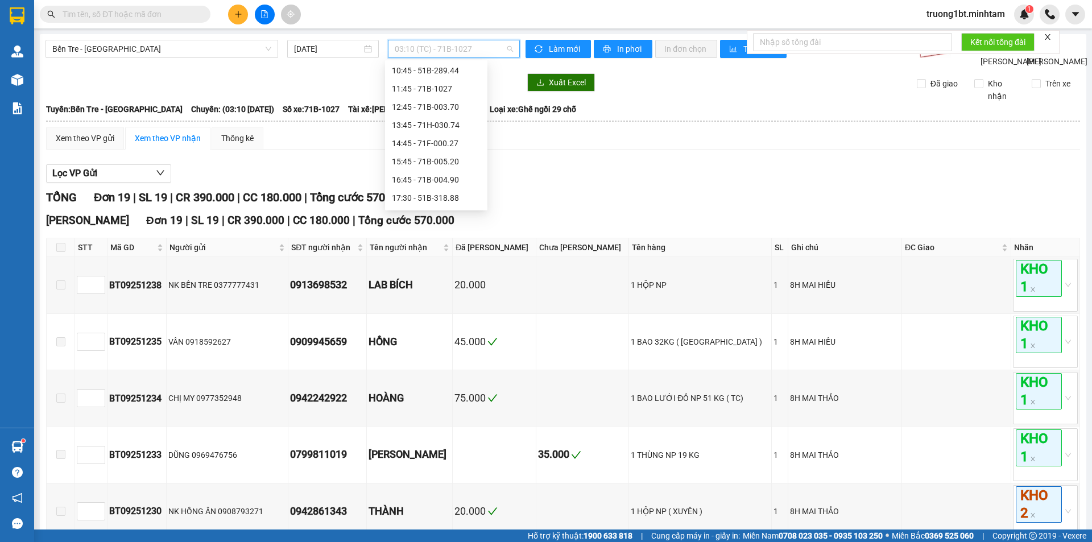
scroll to position [171, 0]
click at [444, 133] on div "14:45 - 71F-000.27" at bounding box center [436, 137] width 89 height 13
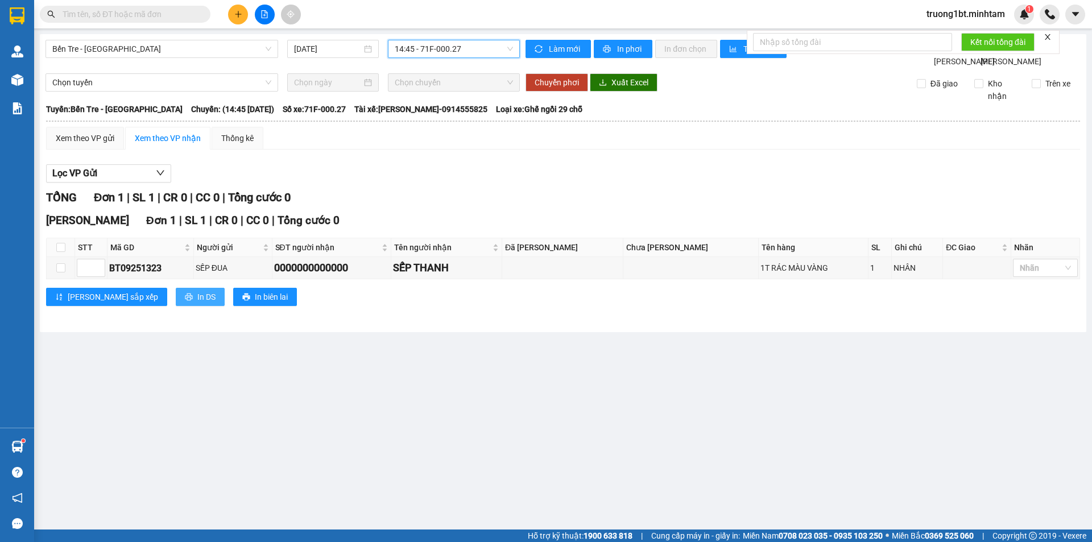
click at [197, 303] on span "In DS" at bounding box center [206, 297] width 18 height 13
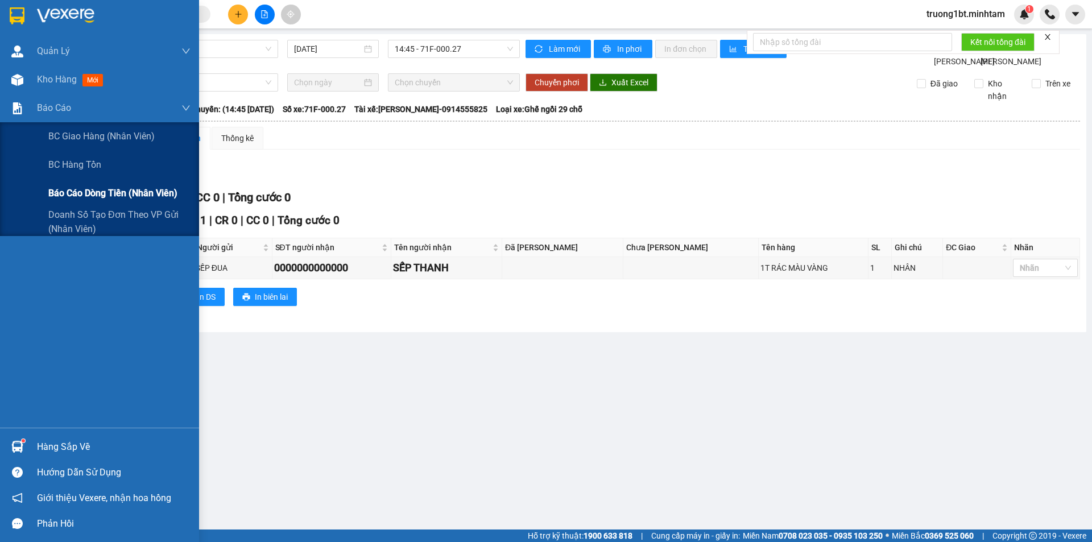
click at [132, 192] on span "Báo cáo dòng tiền (nhân viên)" at bounding box center [112, 193] width 129 height 14
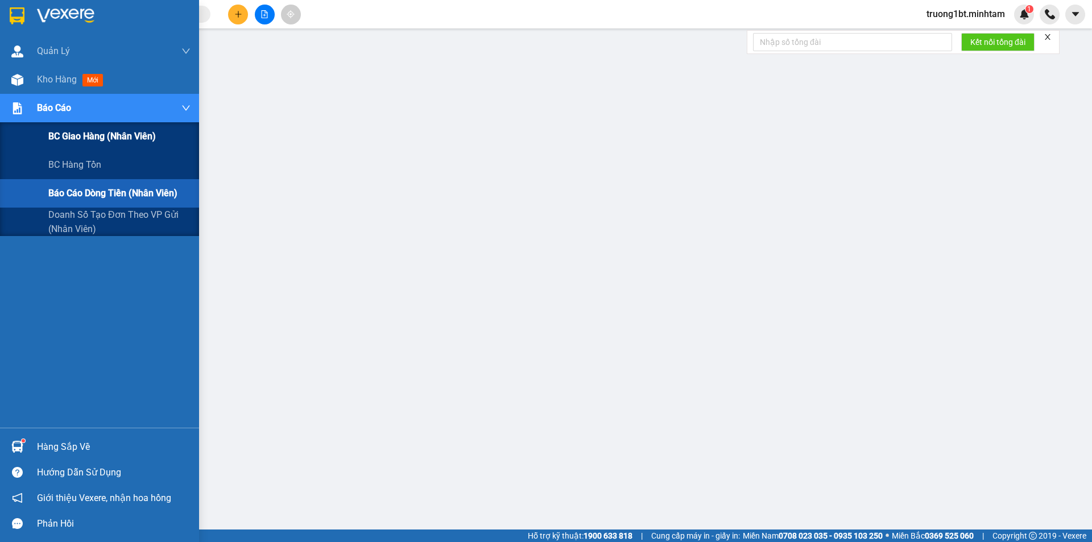
click at [63, 140] on span "BC giao hàng (nhân viên)" at bounding box center [102, 136] width 108 height 14
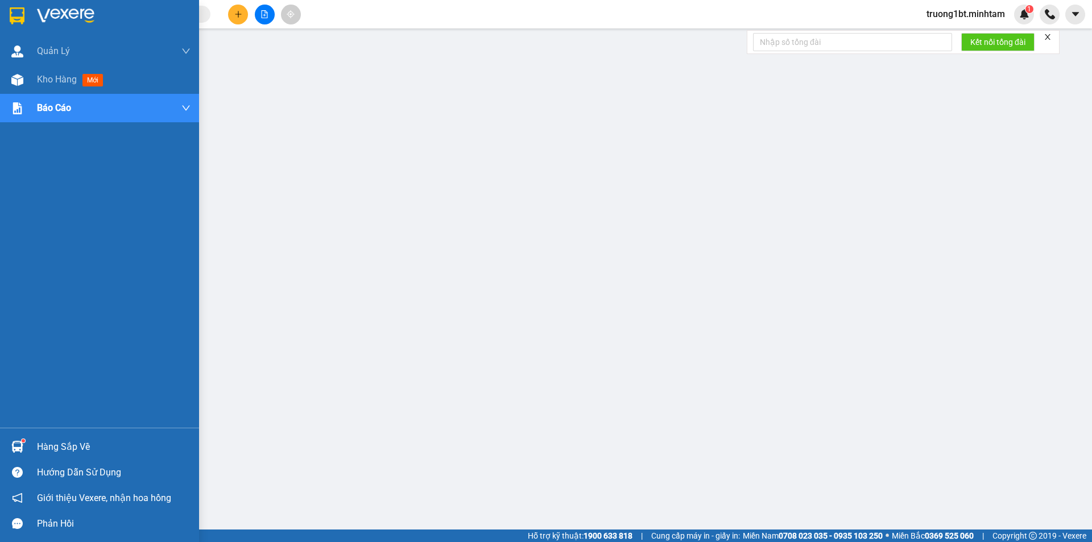
click at [37, 25] on div at bounding box center [99, 18] width 199 height 37
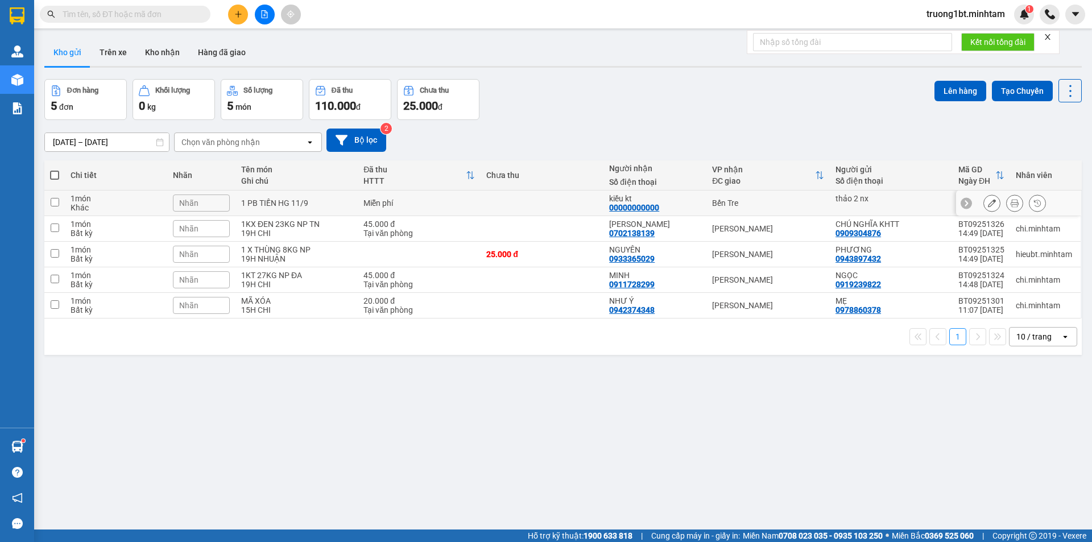
click at [1011, 200] on icon at bounding box center [1015, 203] width 8 height 8
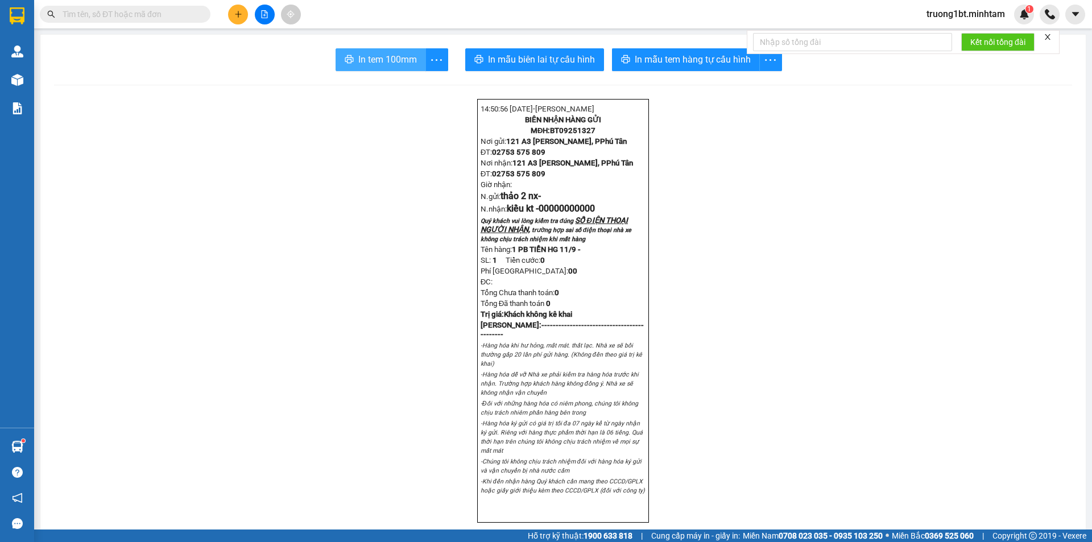
click at [345, 61] on icon "printer" at bounding box center [349, 59] width 9 height 9
click at [952, 14] on span "truong1bt.minhtam" at bounding box center [966, 14] width 97 height 14
click at [952, 29] on span "Đăng xuất" at bounding box center [970, 35] width 75 height 13
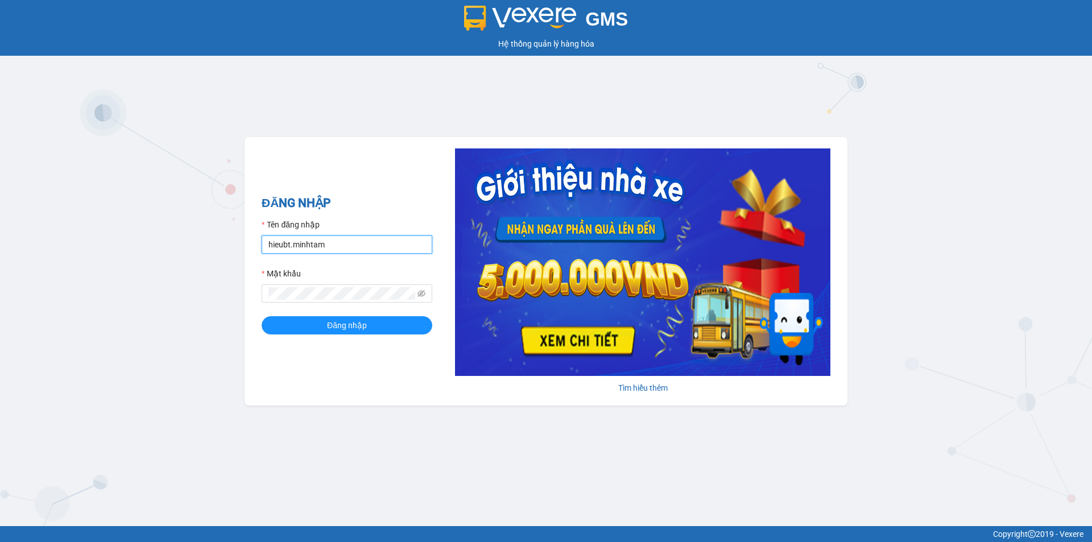
click at [338, 242] on input "hieubt.minhtam" at bounding box center [347, 245] width 171 height 18
type input "h"
type input "nhuanbt.minhtam"
click at [262, 316] on button "Đăng nhập" at bounding box center [347, 325] width 171 height 18
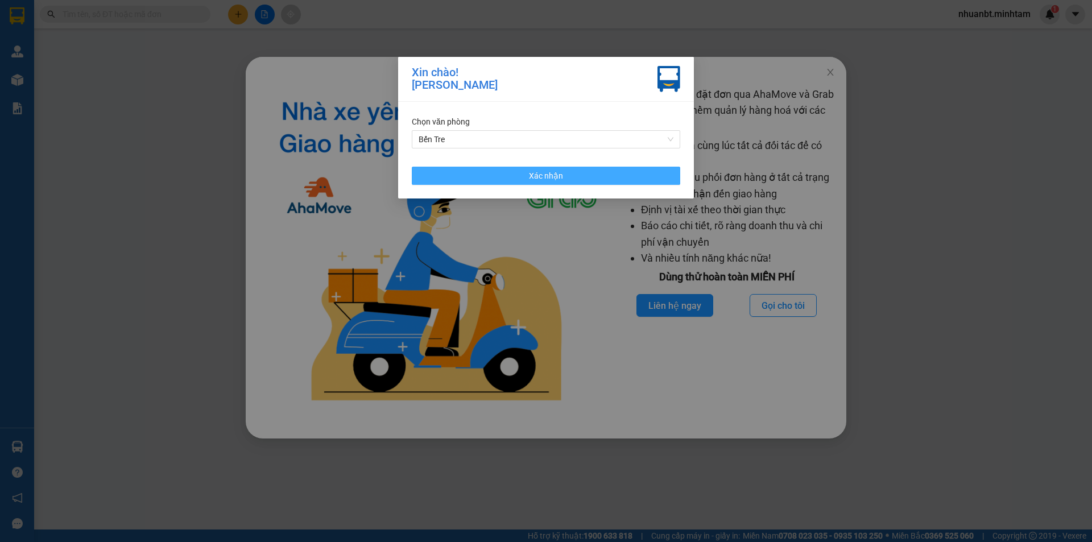
click at [578, 170] on button "Xác nhận" at bounding box center [546, 176] width 269 height 18
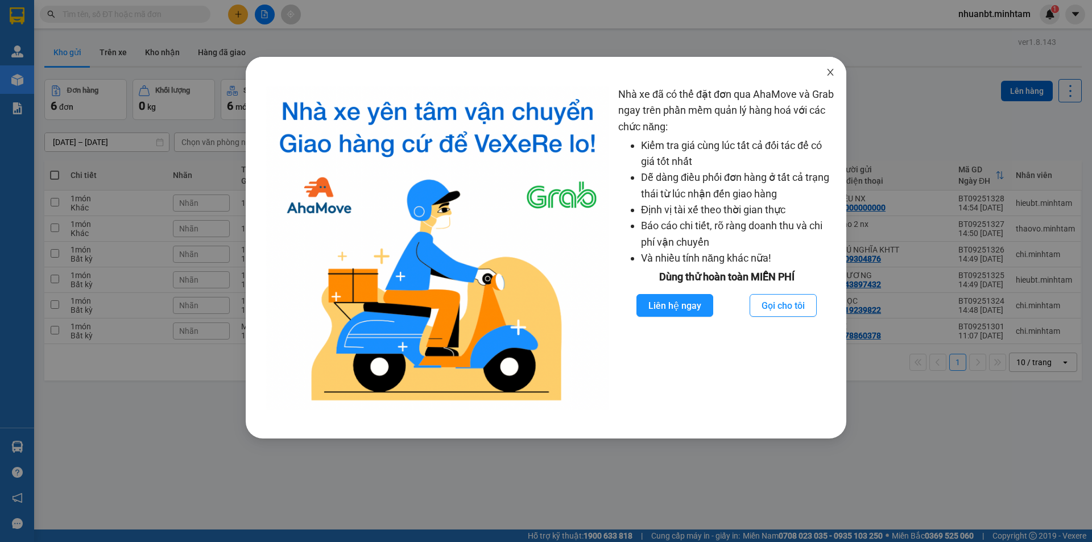
click at [819, 68] on span "Close" at bounding box center [831, 73] width 32 height 32
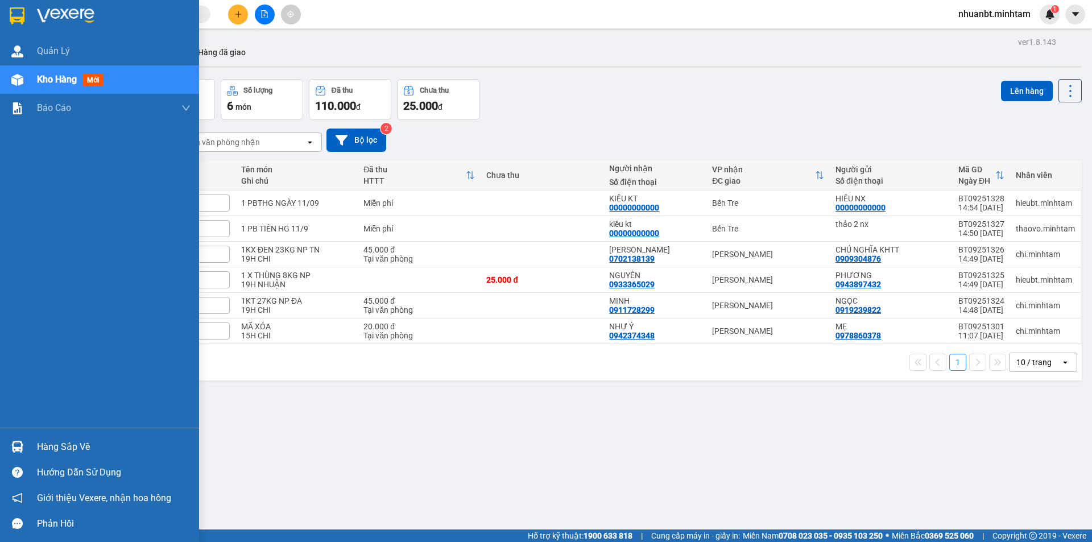
click at [28, 443] on div "Hàng sắp về" at bounding box center [99, 447] width 199 height 26
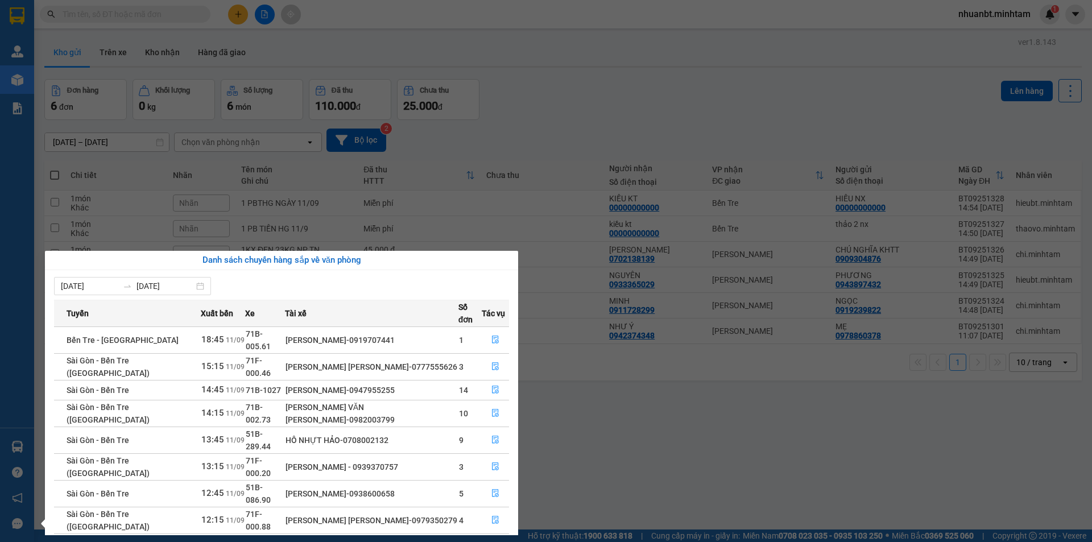
click at [509, 507] on td at bounding box center [495, 520] width 27 height 27
click at [492, 516] on icon "file-done" at bounding box center [496, 520] width 8 height 8
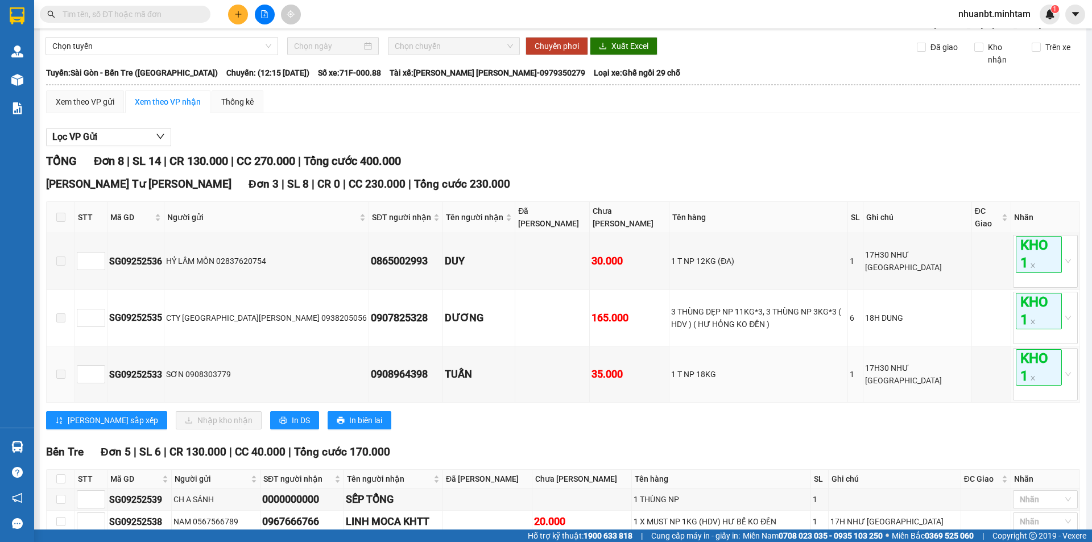
scroll to position [171, 0]
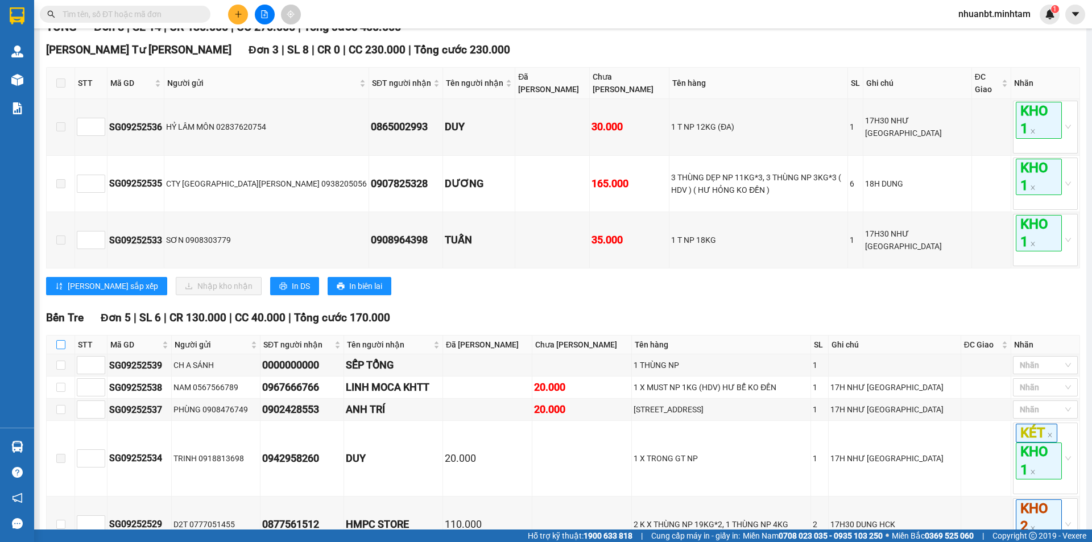
click at [64, 341] on input "checkbox" at bounding box center [60, 344] width 9 height 9
checkbox input "true"
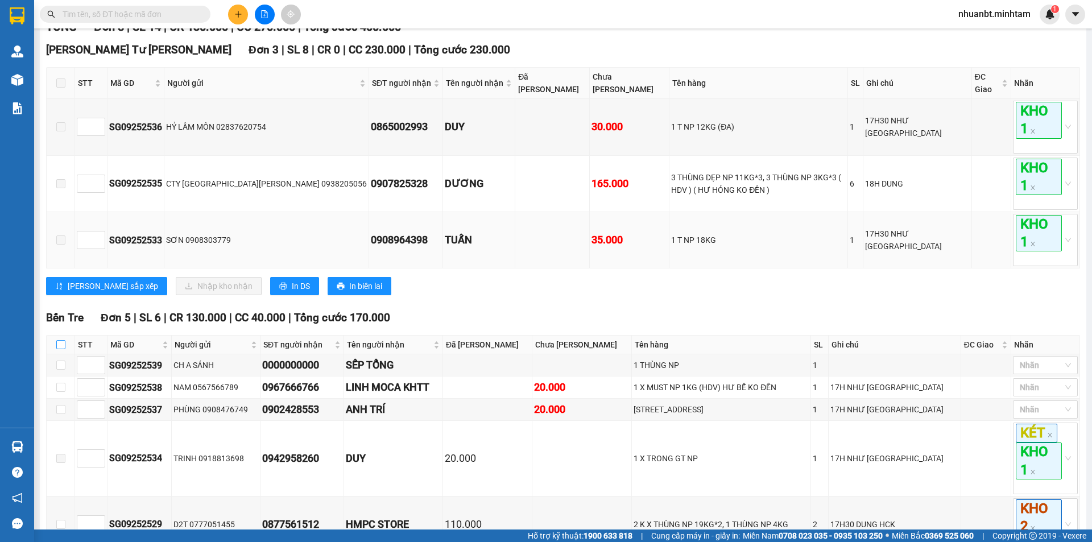
checkbox input "true"
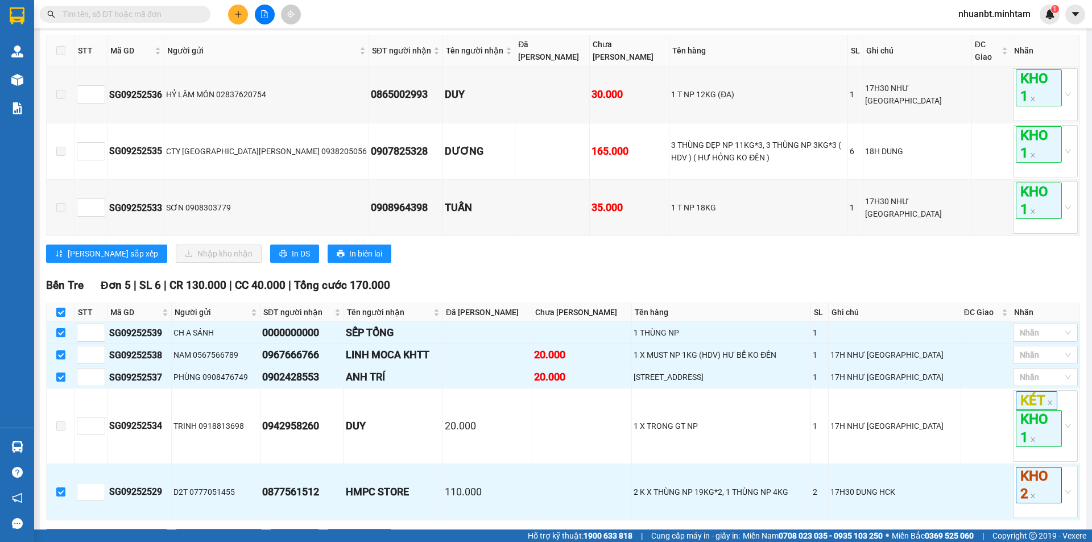
scroll to position [228, 0]
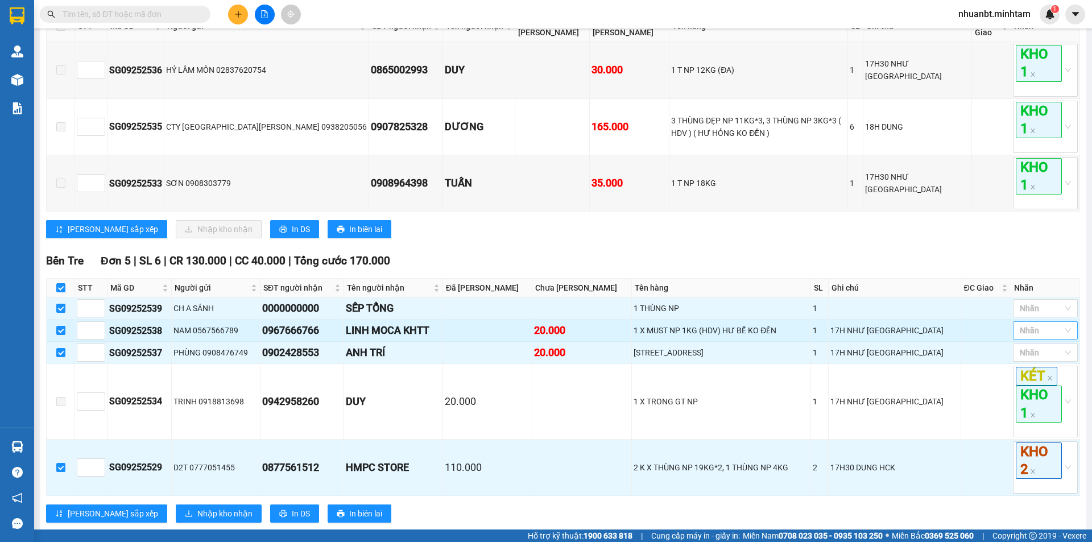
click at [1035, 328] on div at bounding box center [1040, 331] width 48 height 14
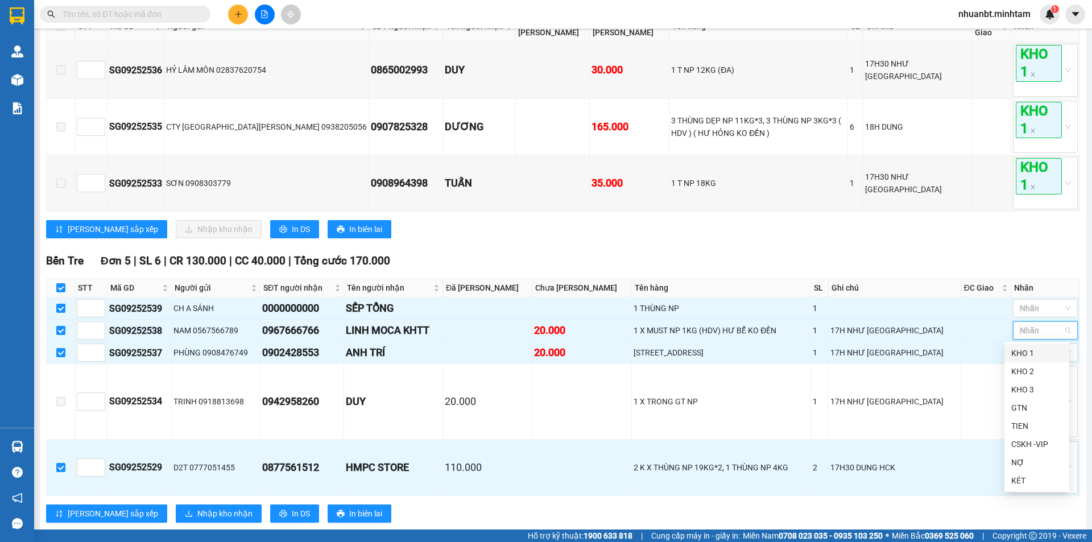
click at [1025, 356] on div "KHO 1" at bounding box center [1036, 353] width 51 height 13
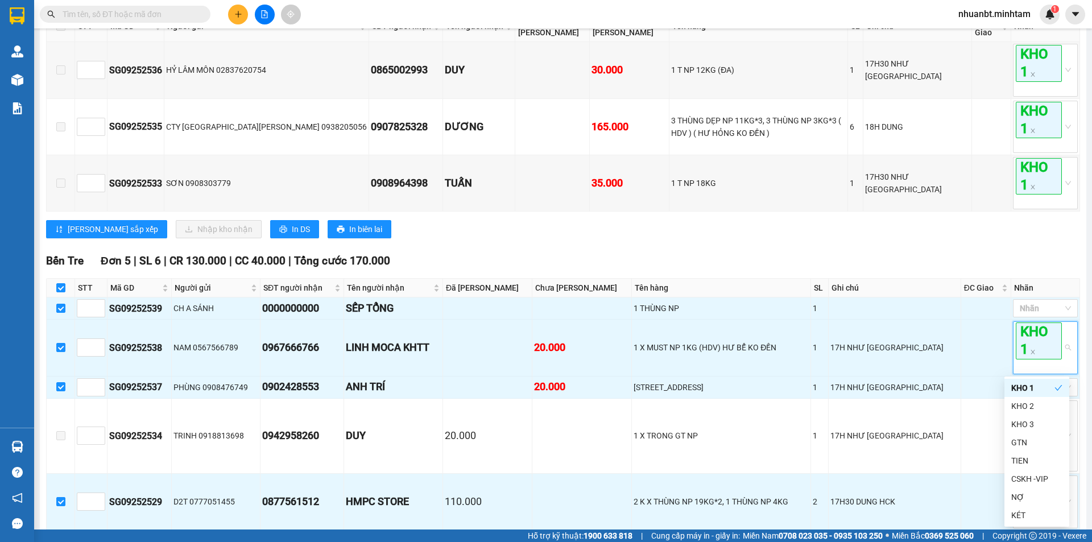
click at [808, 249] on div "[PERSON_NAME] 8 | SL 14 | CR 130.000 | CC 270.000 | [PERSON_NAME] 400.000 Ngã …" at bounding box center [563, 266] width 1034 height 610
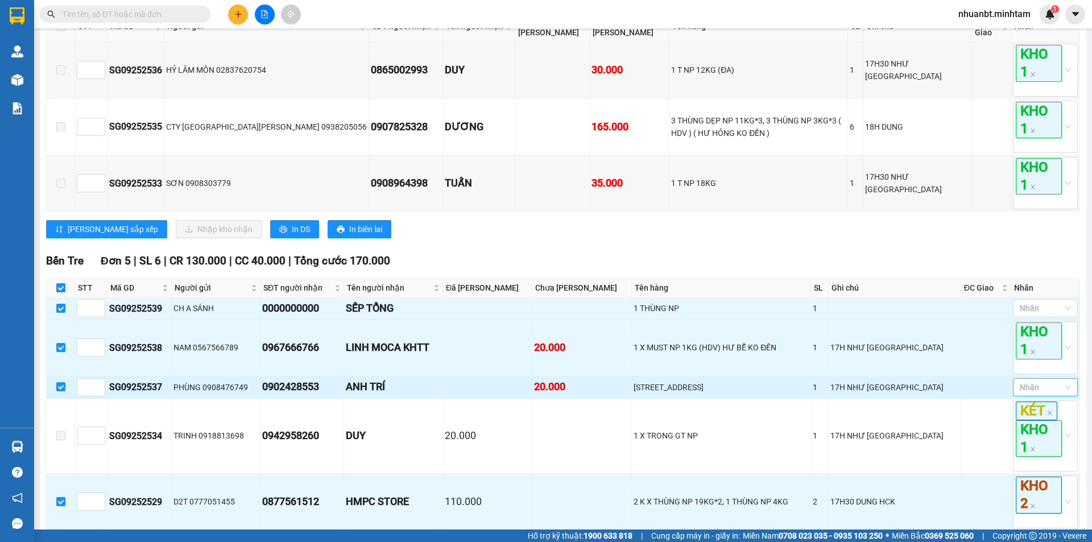
click at [1022, 390] on div at bounding box center [1040, 388] width 48 height 14
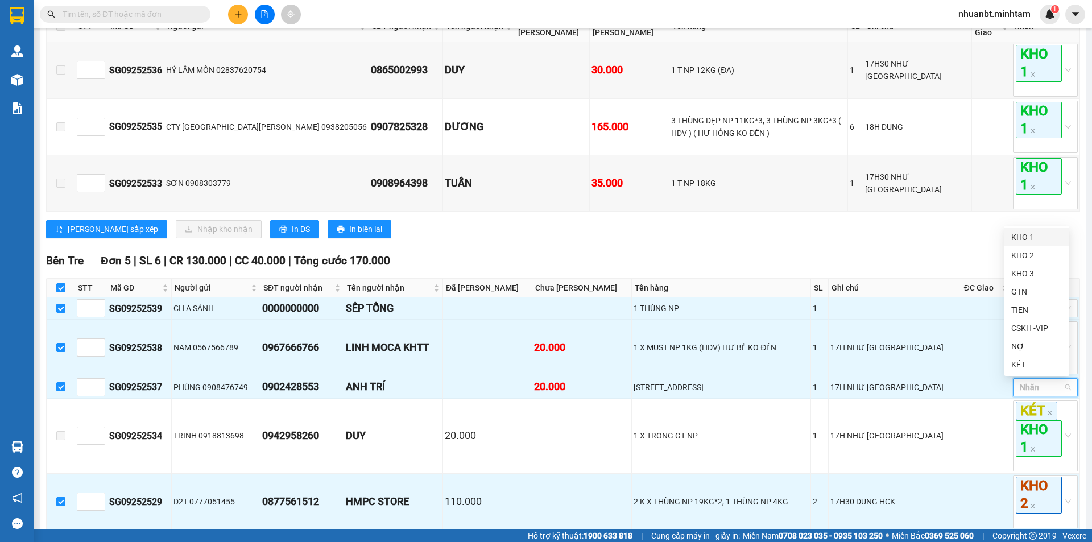
click at [1026, 246] on div "KHO 1" at bounding box center [1037, 237] width 65 height 18
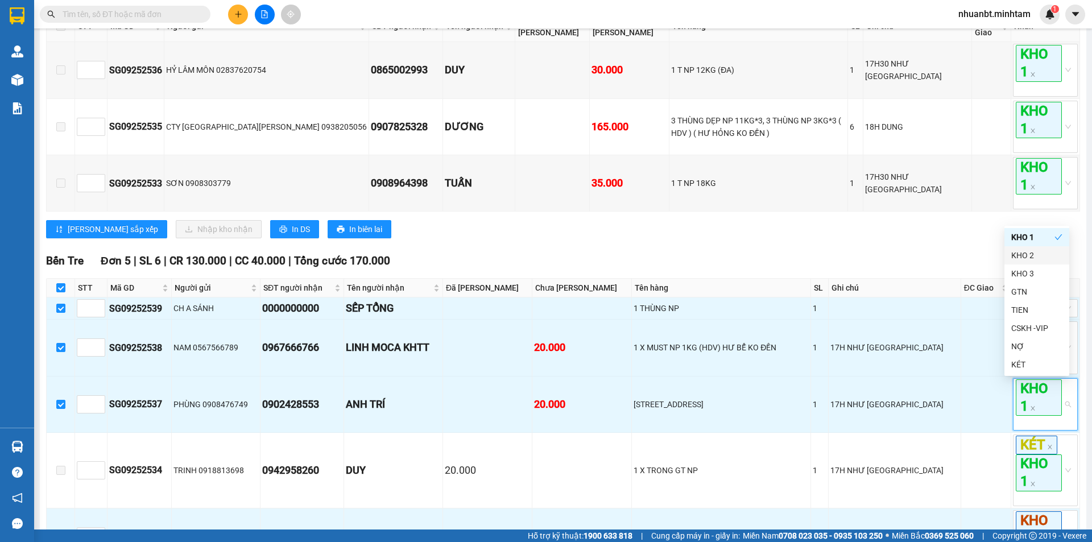
click at [1036, 255] on div "KHO 2" at bounding box center [1036, 255] width 51 height 13
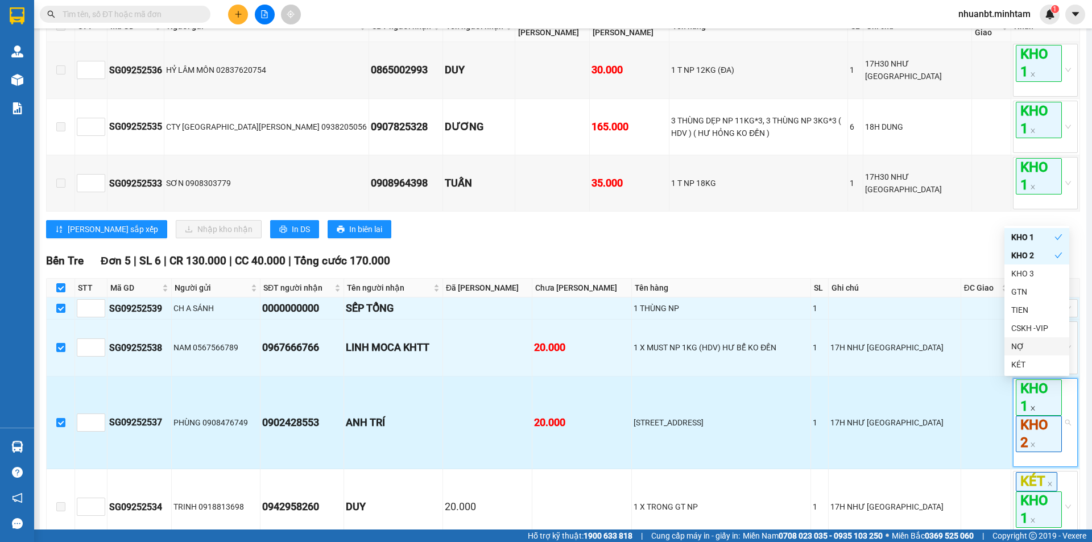
click at [1030, 409] on icon "close" at bounding box center [1033, 409] width 6 height 6
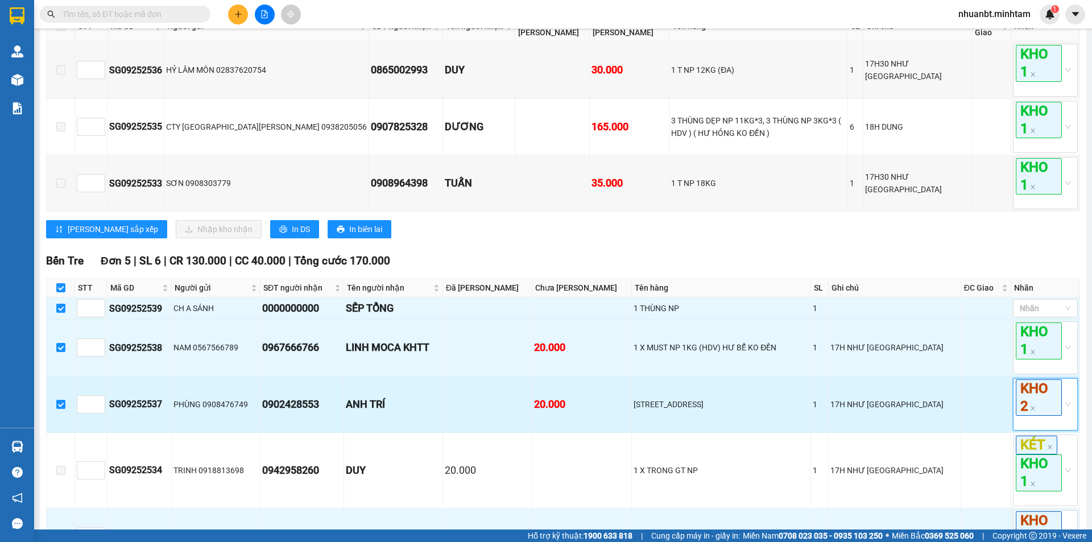
click at [761, 240] on div "Ngã Tư [PERSON_NAME] 3 | SL 8 | CR 0 | CC 230.000 | [PERSON_NAME] 230.000 STT …" at bounding box center [563, 116] width 1034 height 262
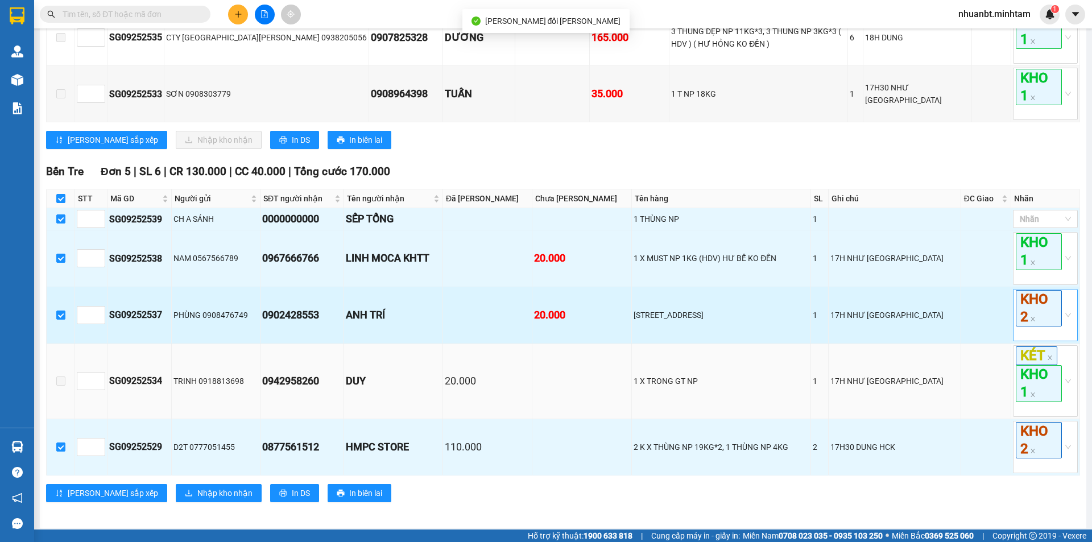
scroll to position [321, 0]
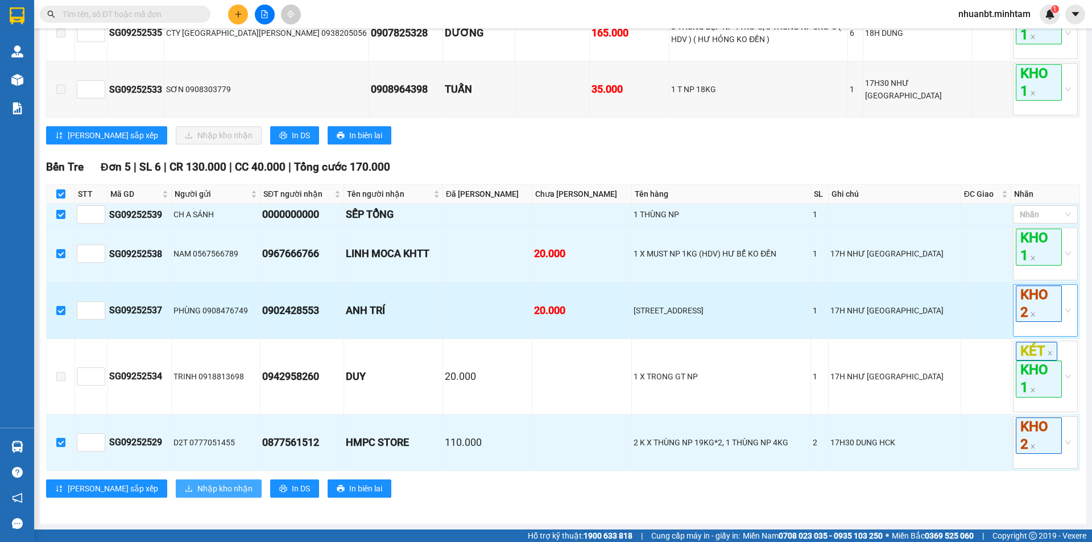
click at [197, 488] on span "Nhập kho nhận" at bounding box center [224, 488] width 55 height 13
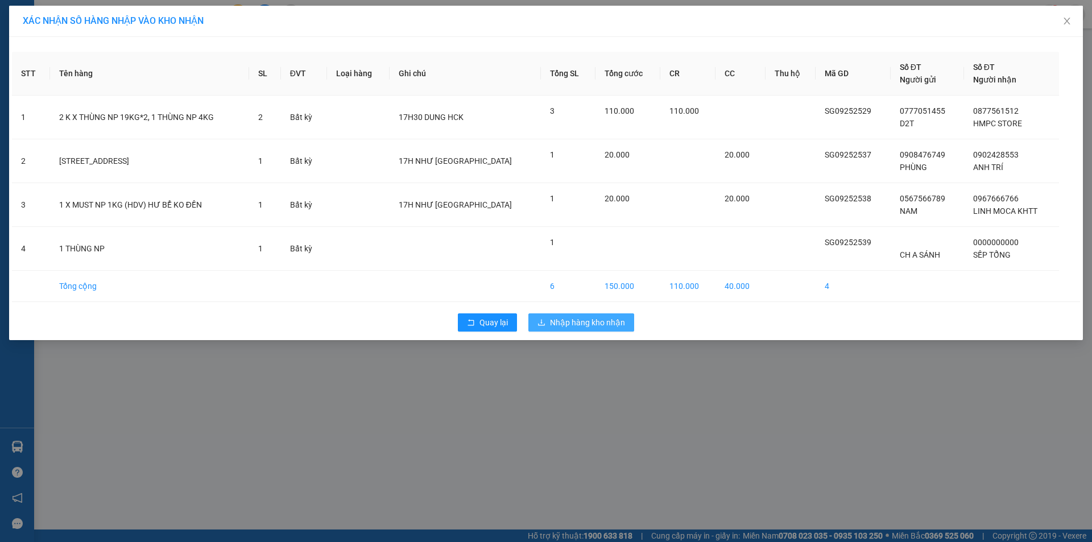
click at [590, 323] on span "Nhập hàng kho nhận" at bounding box center [587, 322] width 75 height 13
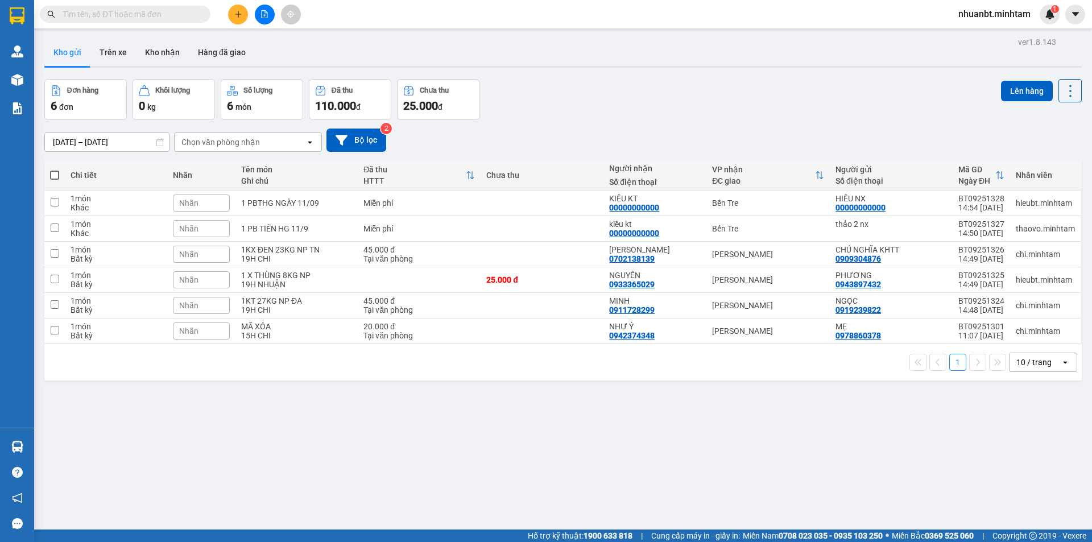
click at [192, 7] on span at bounding box center [125, 14] width 171 height 17
click at [182, 20] on input "text" at bounding box center [130, 14] width 134 height 13
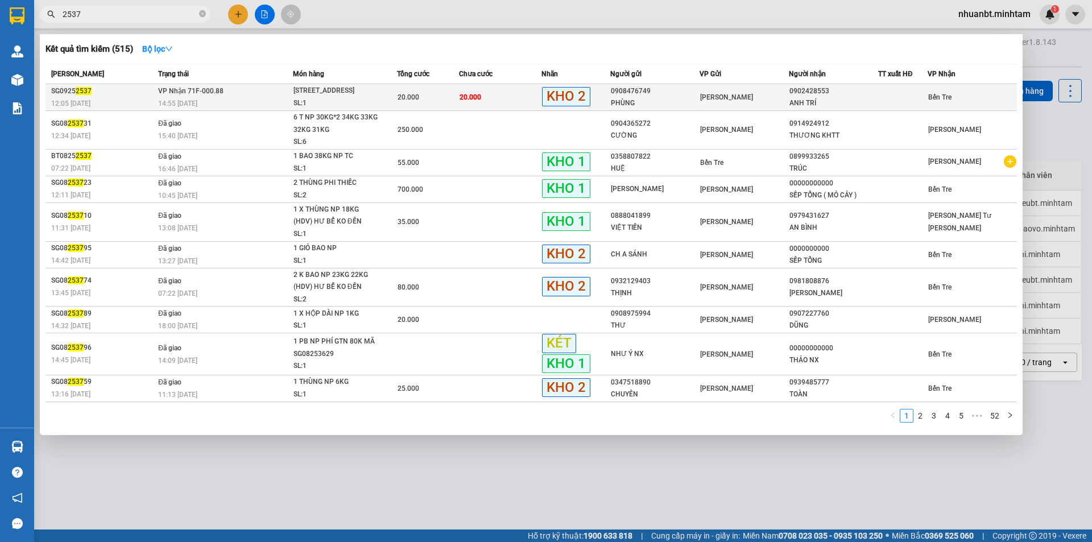
type input "2537"
click at [301, 95] on div "[STREET_ADDRESS]" at bounding box center [336, 91] width 85 height 13
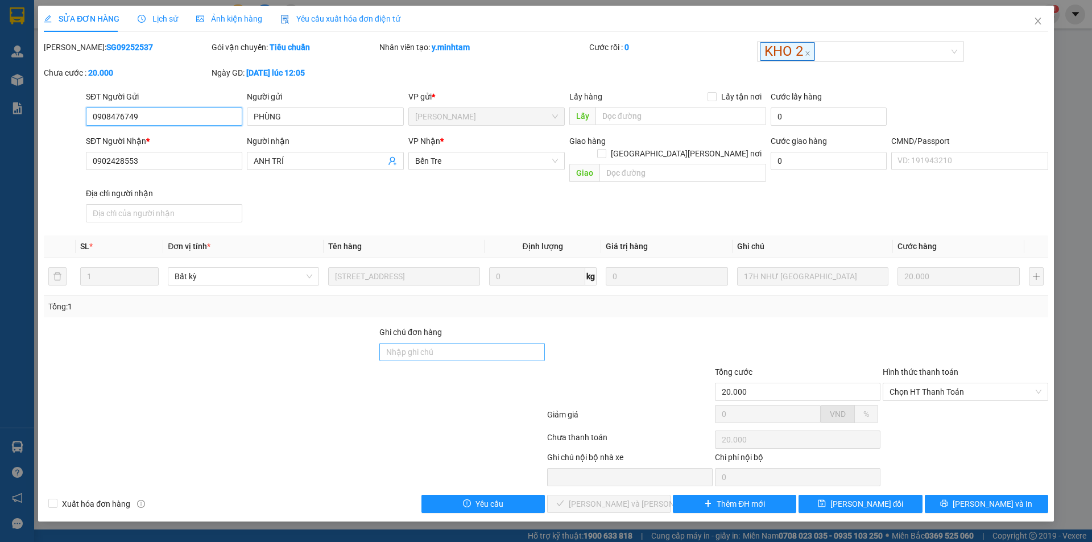
type input "0908476749"
type input "PHÙNG"
type input "0902428553"
type input "ANH TRÍ"
type input "20.000"
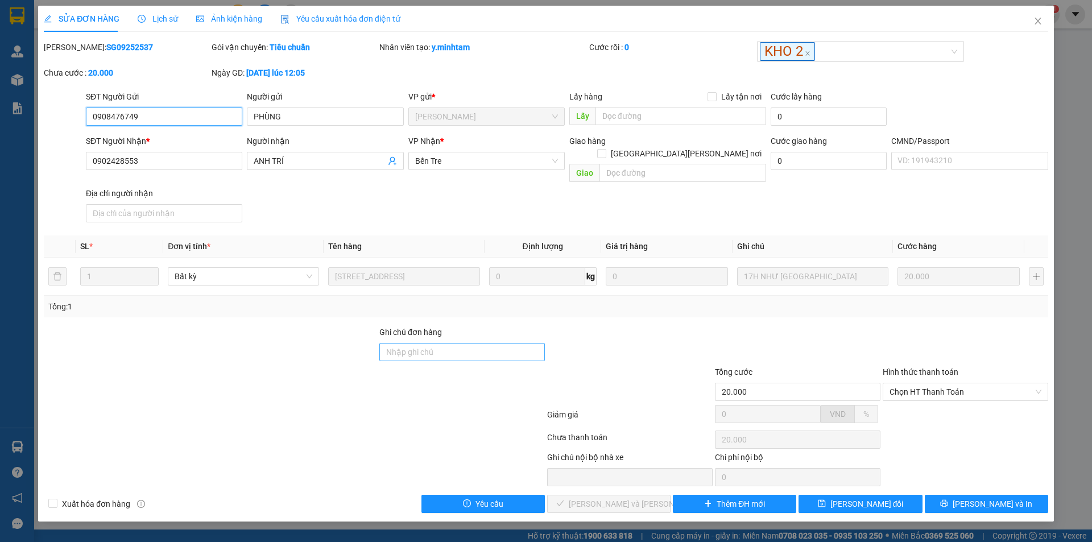
type input "20.000"
click at [427, 345] on input "Ghi chú đơn hàng" at bounding box center [462, 352] width 166 height 18
type input "ĐG"
drag, startPoint x: 859, startPoint y: 492, endPoint x: 915, endPoint y: 470, distance: 60.0
click at [861, 498] on span "[PERSON_NAME] đổi" at bounding box center [867, 504] width 73 height 13
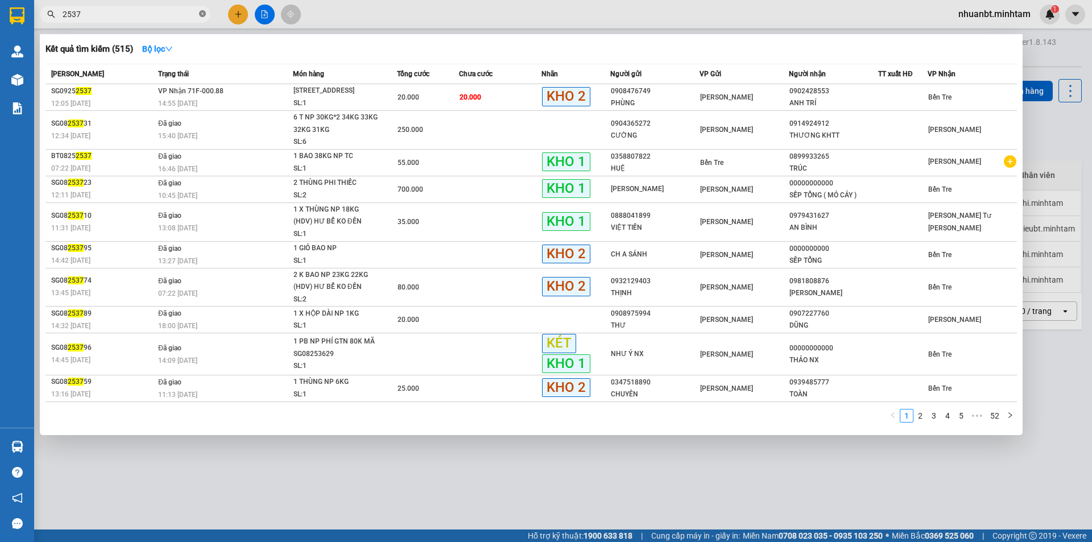
click at [201, 15] on icon "close-circle" at bounding box center [202, 13] width 7 height 7
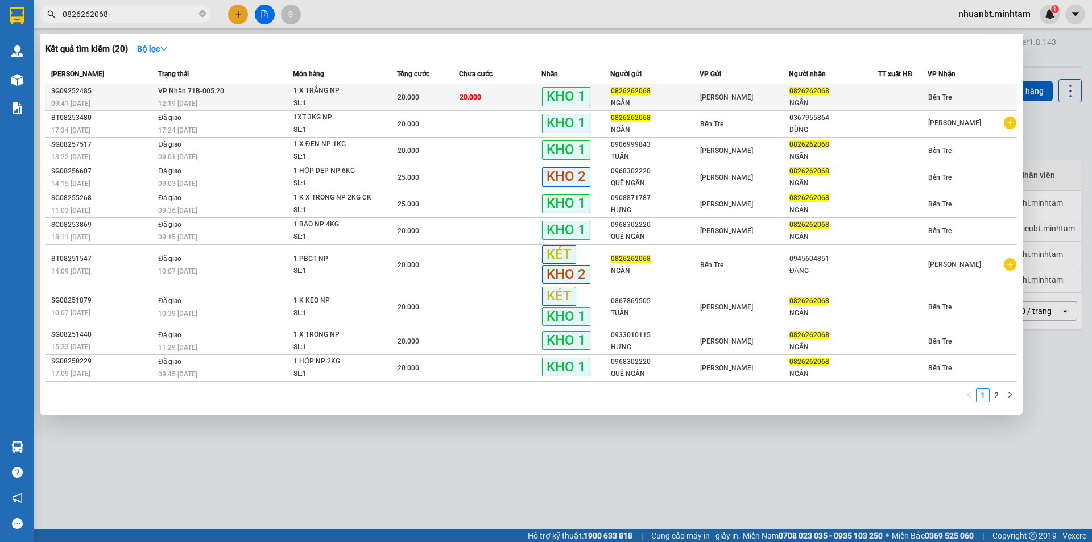
type input "0826262068"
click at [328, 88] on div "1 X TRẮNG NP" at bounding box center [336, 91] width 85 height 13
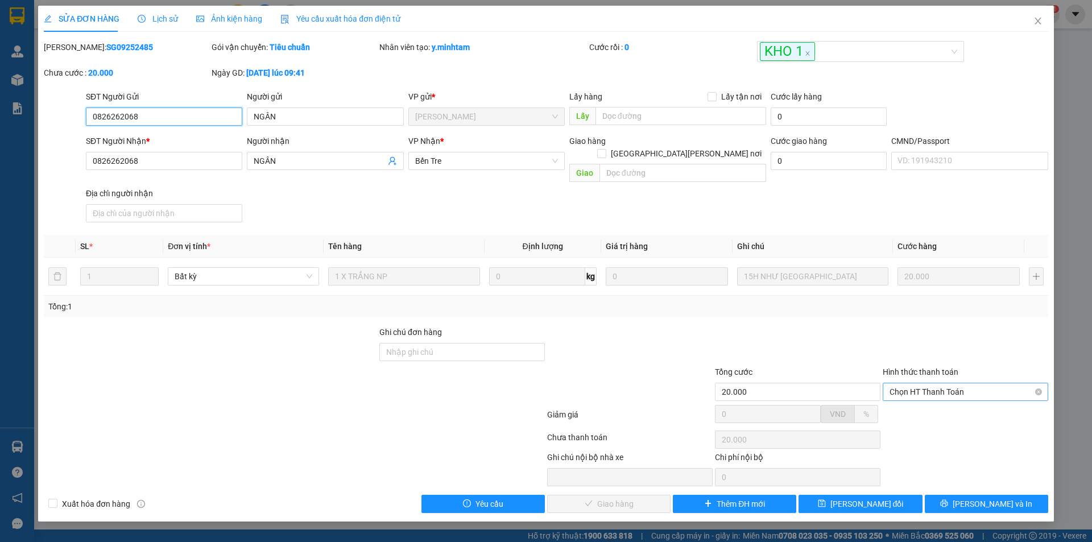
click at [936, 386] on span "Chọn HT Thanh Toán" at bounding box center [966, 391] width 152 height 17
click at [929, 403] on div "Tại văn phòng" at bounding box center [966, 402] width 152 height 13
type input "0"
click at [620, 498] on span "[PERSON_NAME] và [PERSON_NAME] hàng" at bounding box center [646, 504] width 154 height 13
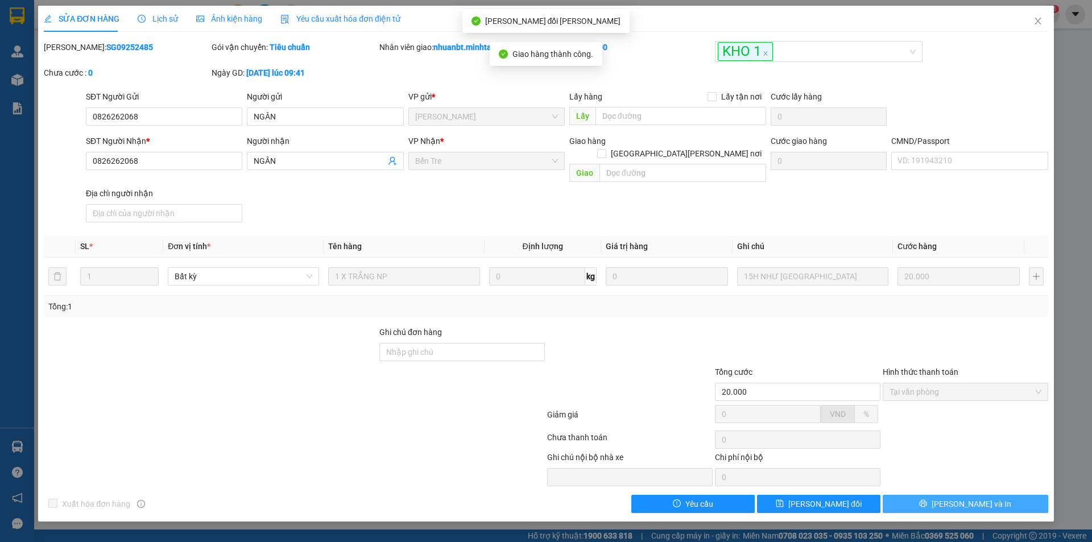
drag, startPoint x: 973, startPoint y: 496, endPoint x: 814, endPoint y: 316, distance: 240.2
click at [973, 498] on span "[PERSON_NAME] và In" at bounding box center [972, 504] width 80 height 13
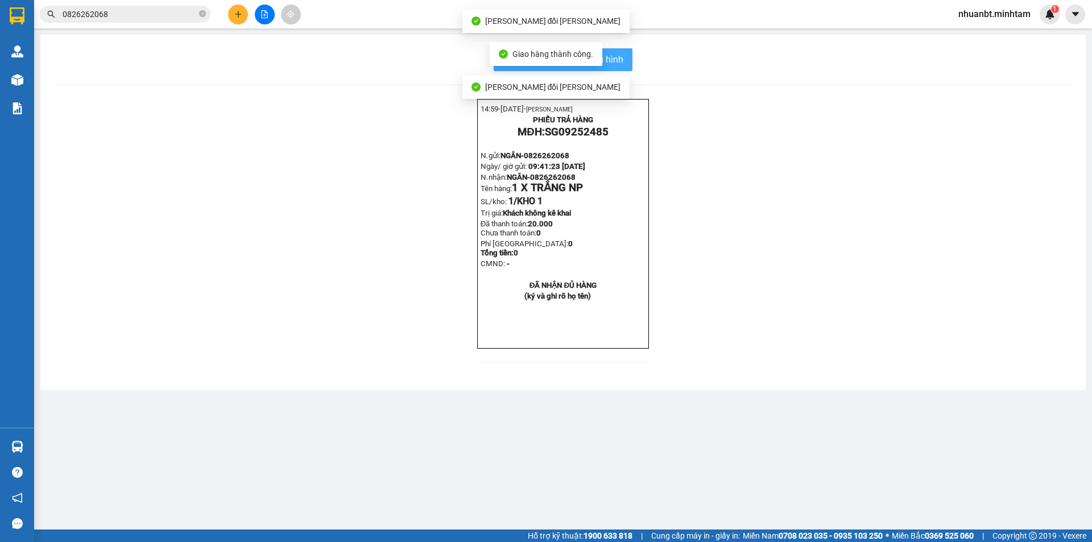
click at [615, 53] on span "In mẫu biên lai tự cấu hình" at bounding box center [570, 59] width 107 height 14
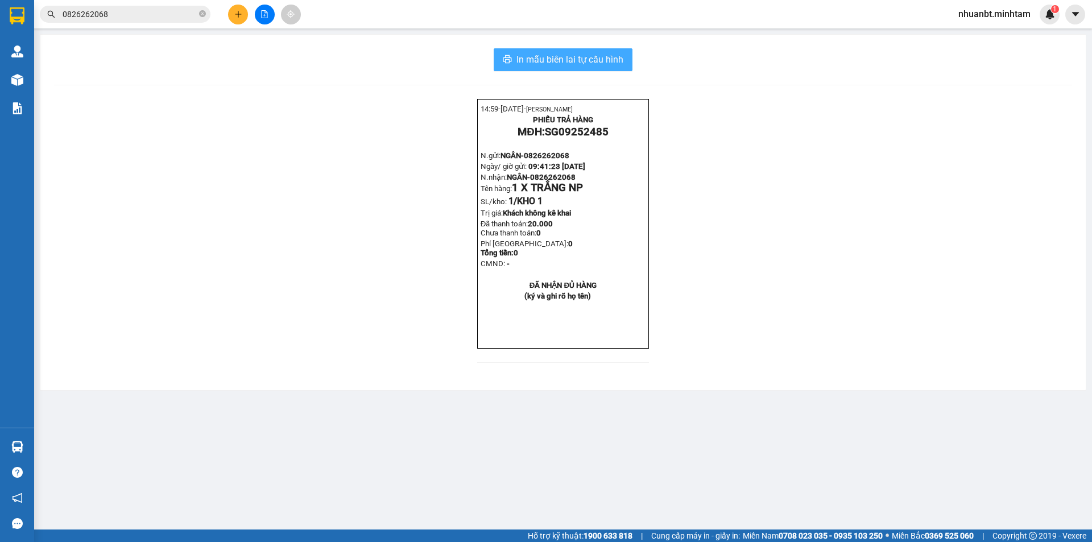
click at [581, 52] on span "In mẫu biên lai tự cấu hình" at bounding box center [570, 59] width 107 height 14
click at [545, 66] on span "In mẫu biên lai tự cấu hình" at bounding box center [570, 59] width 107 height 14
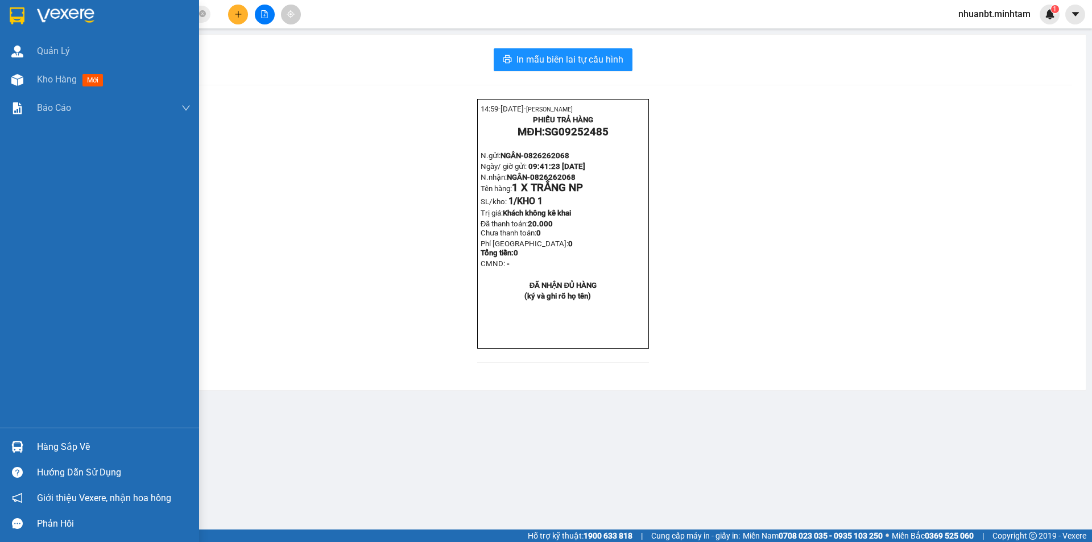
click at [18, 14] on img at bounding box center [17, 15] width 15 height 17
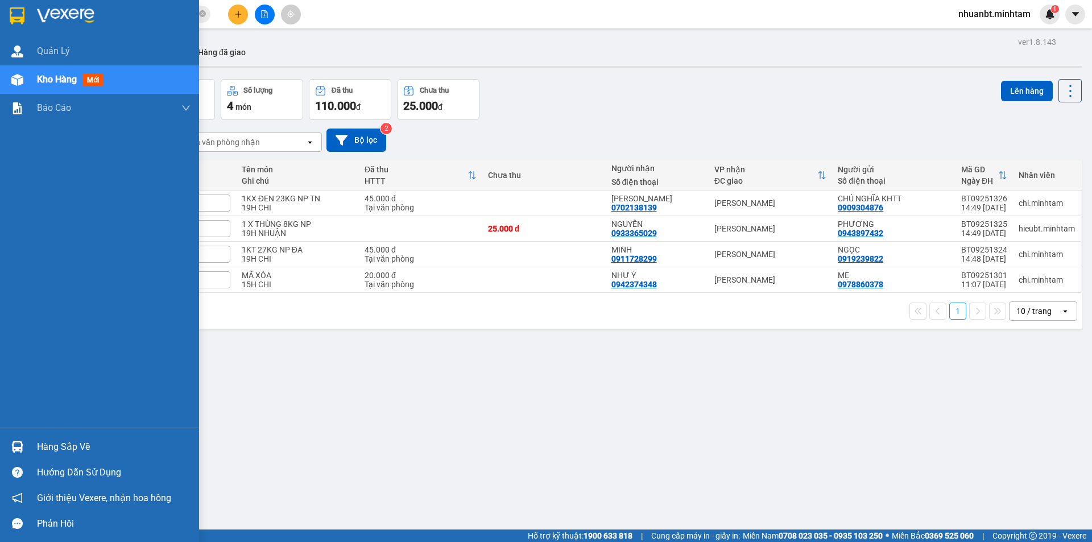
click at [67, 368] on div "[PERSON_NAME] hàng mới [PERSON_NAME] BC [PERSON_NAME] hàng ([PERSON_NAME]) BC h…" at bounding box center [99, 232] width 199 height 391
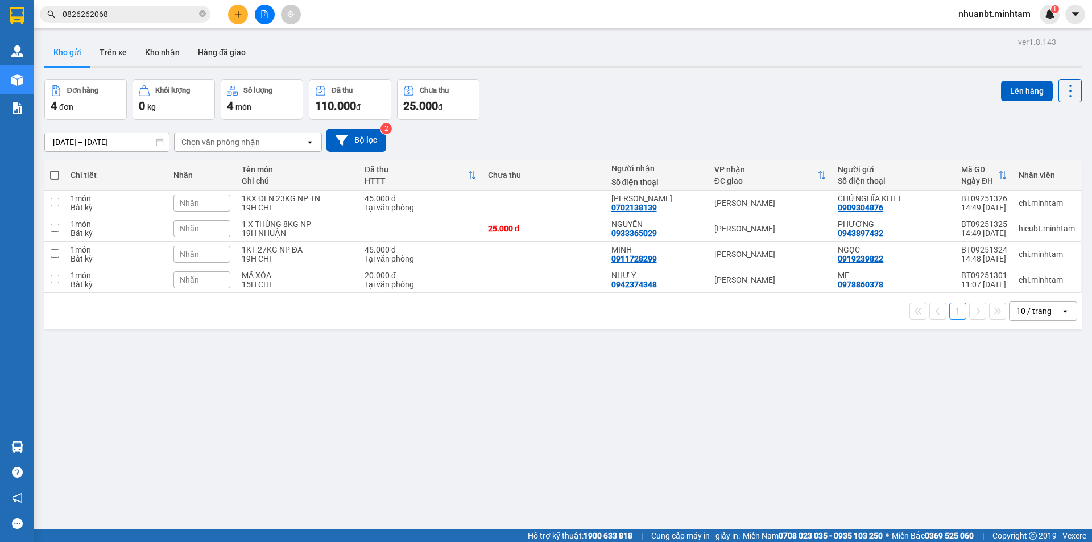
click at [58, 362] on div "ver 1.8.143 Kho gửi Trên xe [PERSON_NAME] Hàng đã [PERSON_NAME] hàng 4 đơn [PER…" at bounding box center [563, 305] width 1047 height 542
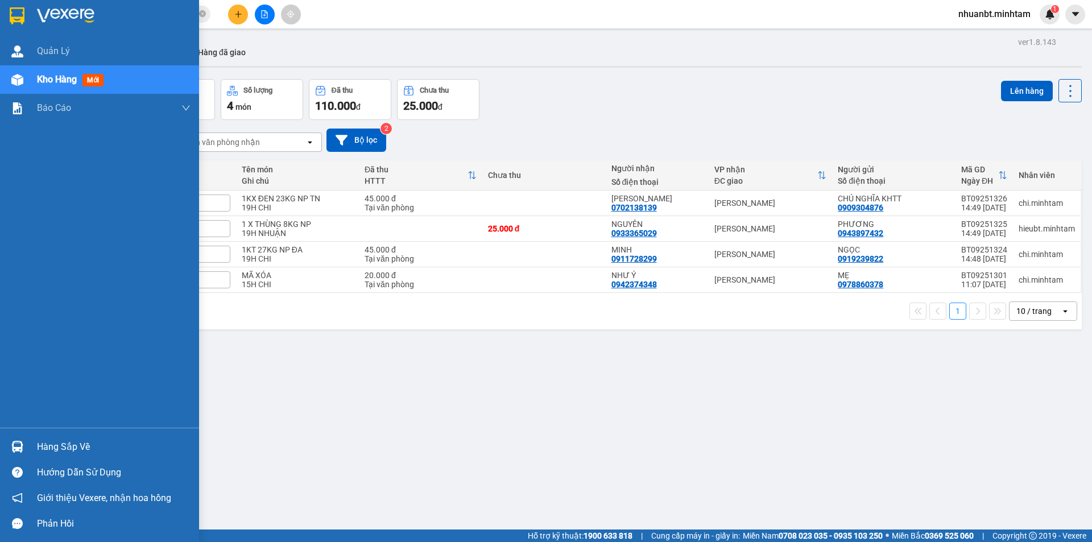
click at [9, 13] on div at bounding box center [17, 16] width 20 height 20
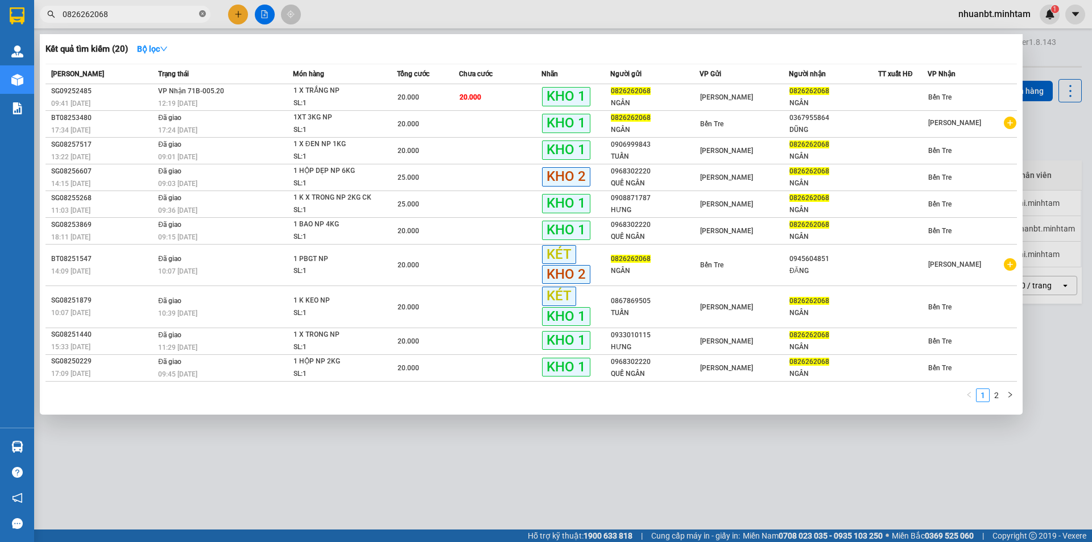
click at [203, 11] on icon "close-circle" at bounding box center [202, 13] width 7 height 7
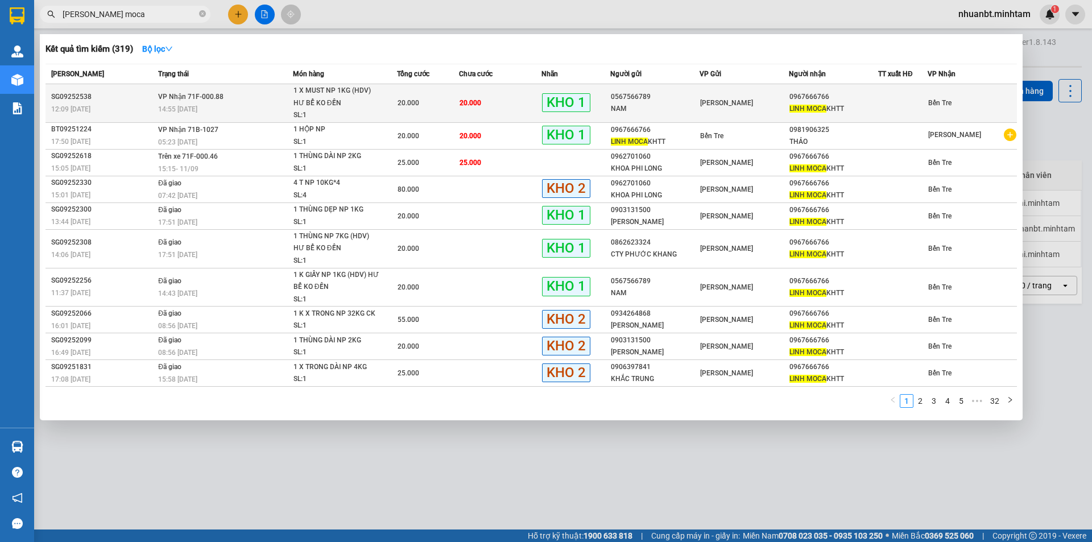
type input "[PERSON_NAME] moca"
click at [803, 103] on div "[PERSON_NAME] MOCA KHTT" at bounding box center [834, 109] width 88 height 12
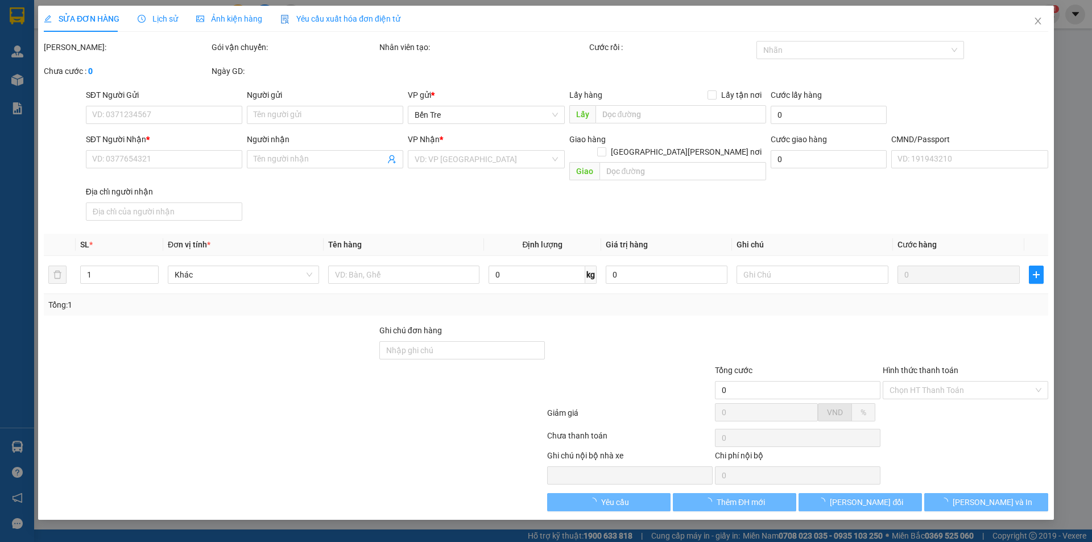
type input "0567566789"
type input "NAM"
type input "0967666766"
type input "LINH MOCA KHTT"
type input "20.000"
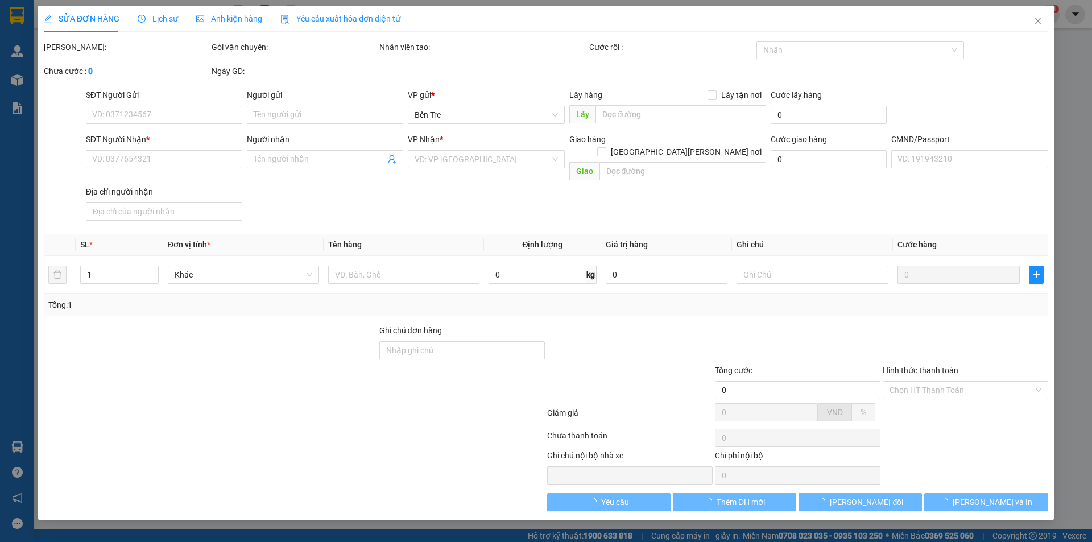
type input "20.000"
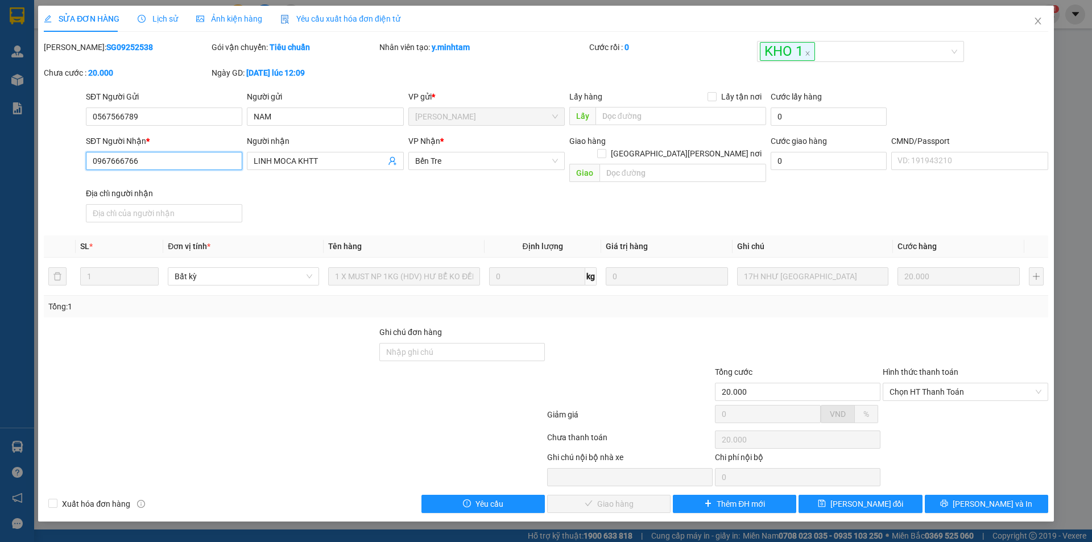
drag, startPoint x: 163, startPoint y: 155, endPoint x: 118, endPoint y: 158, distance: 45.0
click at [51, 165] on div "SĐT Người [PERSON_NAME] * 0967666766 0967666766 Người [PERSON_NAME] MOCA KHTT […" at bounding box center [546, 181] width 1007 height 92
click at [1041, 22] on icon "close" at bounding box center [1038, 20] width 9 height 9
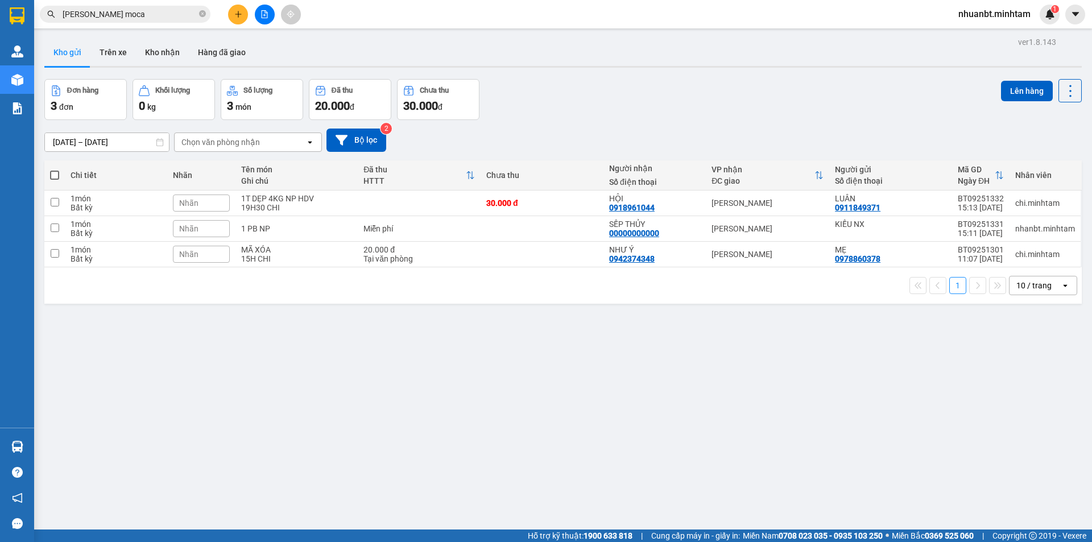
click at [201, 14] on icon "close-circle" at bounding box center [202, 13] width 7 height 7
paste input "0967666766"
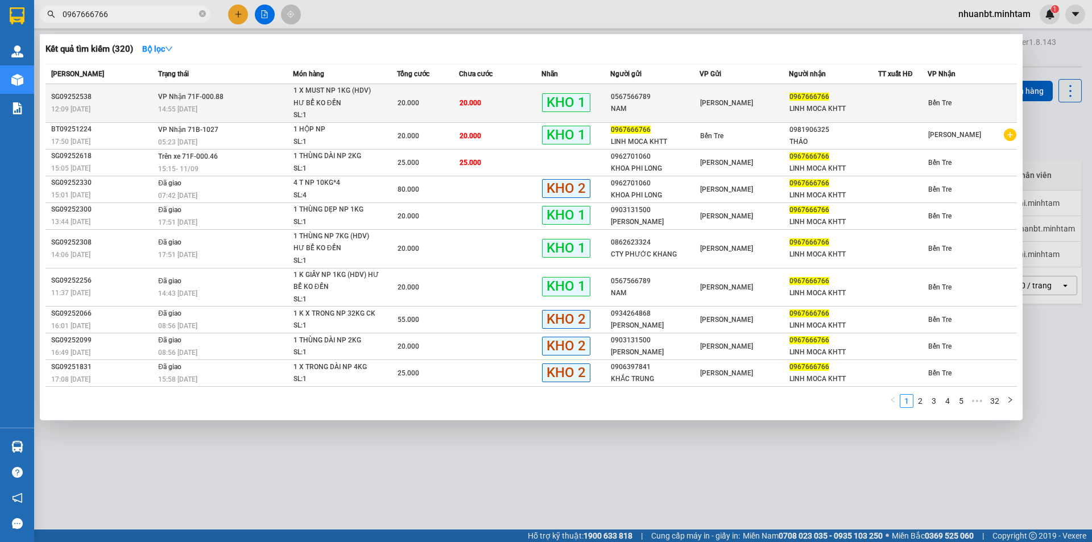
type input "0967666766"
click at [448, 99] on div "20.000" at bounding box center [428, 103] width 61 height 13
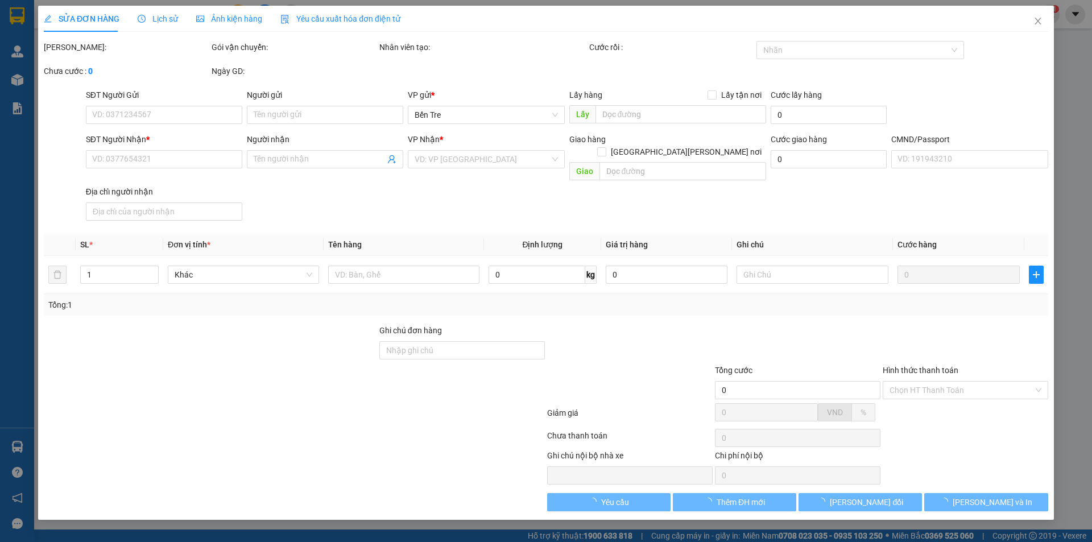
type input "0567566789"
type input "NAM"
type input "0967666766"
type input "LINH MOCA KHTT"
type input "20.000"
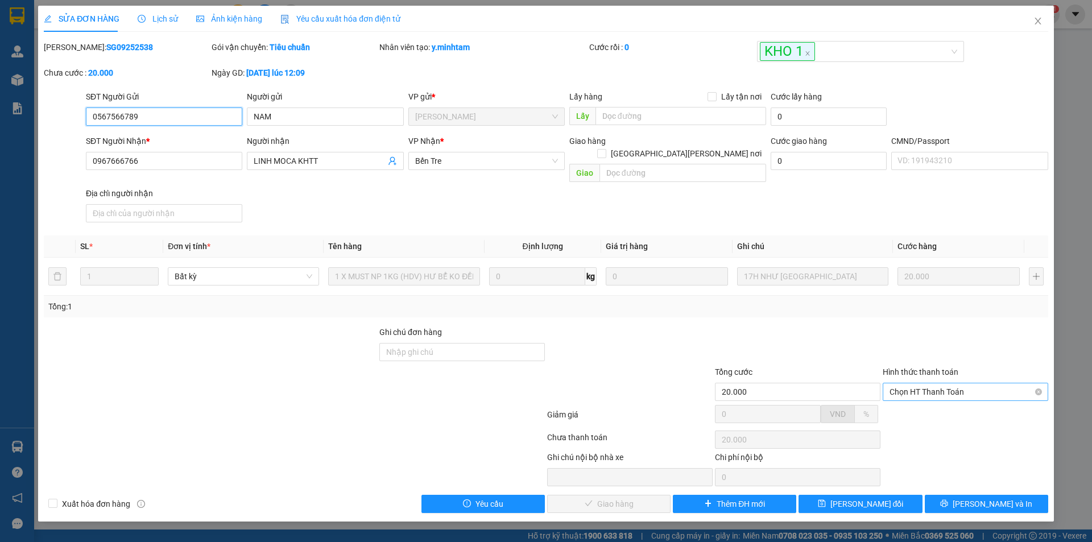
click at [940, 383] on span "Chọn HT Thanh Toán" at bounding box center [966, 391] width 152 height 17
click at [930, 400] on div "Tại văn phòng" at bounding box center [966, 402] width 152 height 13
type input "0"
click at [592, 498] on span "[PERSON_NAME] và [PERSON_NAME] hàng" at bounding box center [646, 504] width 154 height 13
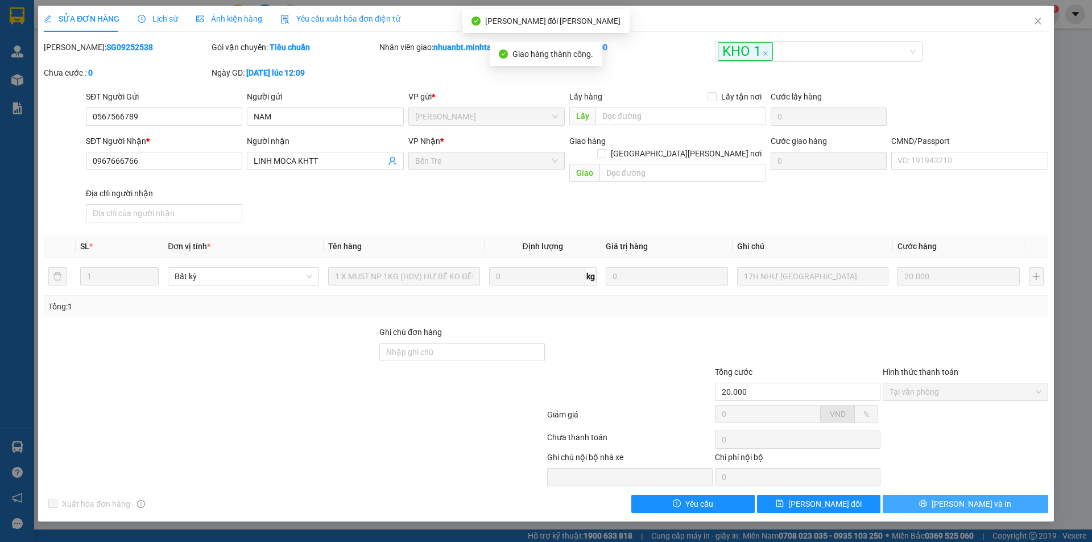
drag, startPoint x: 1002, startPoint y: 496, endPoint x: 1006, endPoint y: 467, distance: 28.7
click at [1004, 495] on button "[PERSON_NAME] và In" at bounding box center [966, 504] width 166 height 18
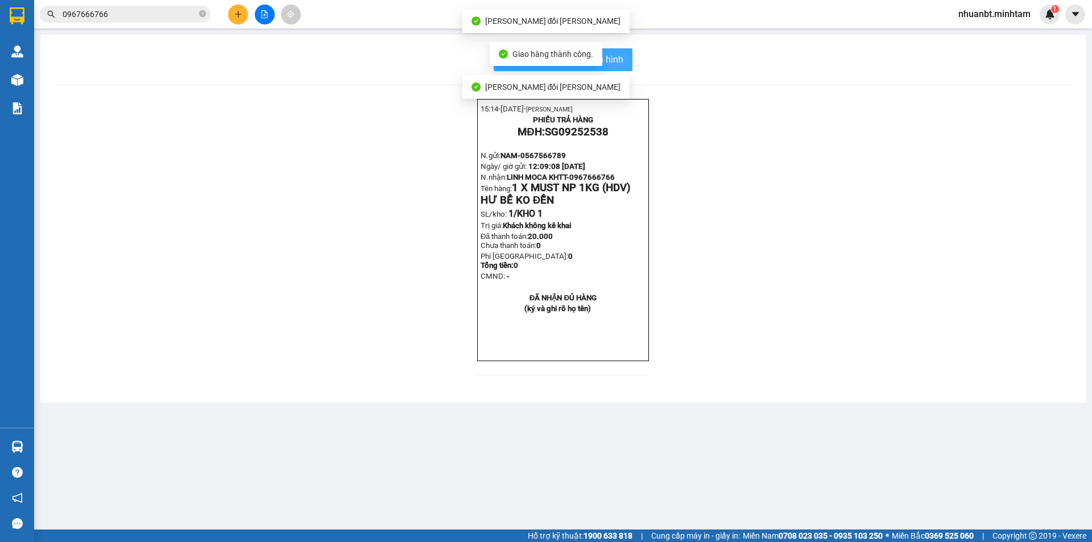
click at [625, 53] on button "In mẫu biên lai tự cấu hình" at bounding box center [563, 59] width 139 height 23
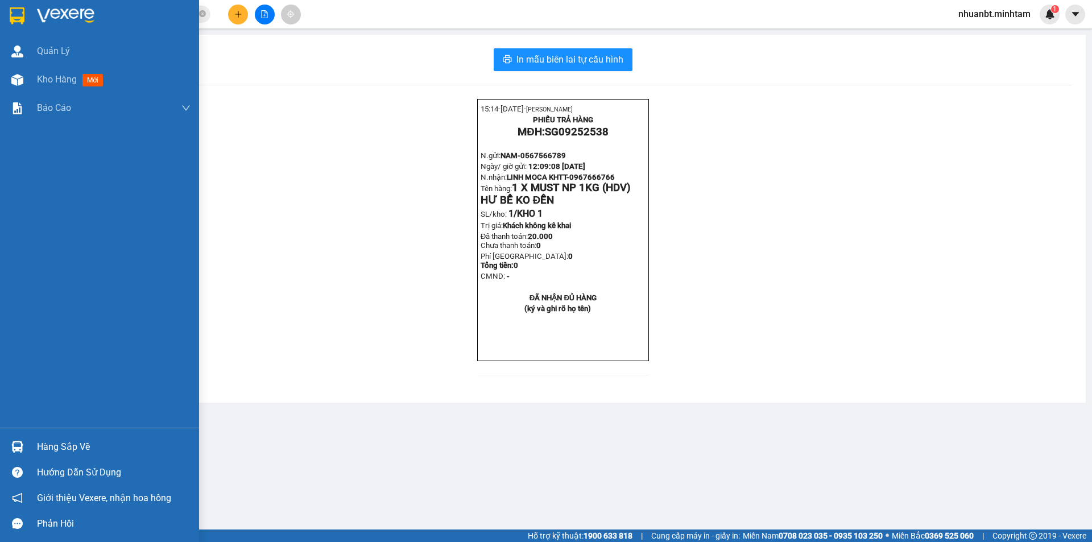
click at [59, 440] on div "Hàng sắp về" at bounding box center [114, 447] width 154 height 17
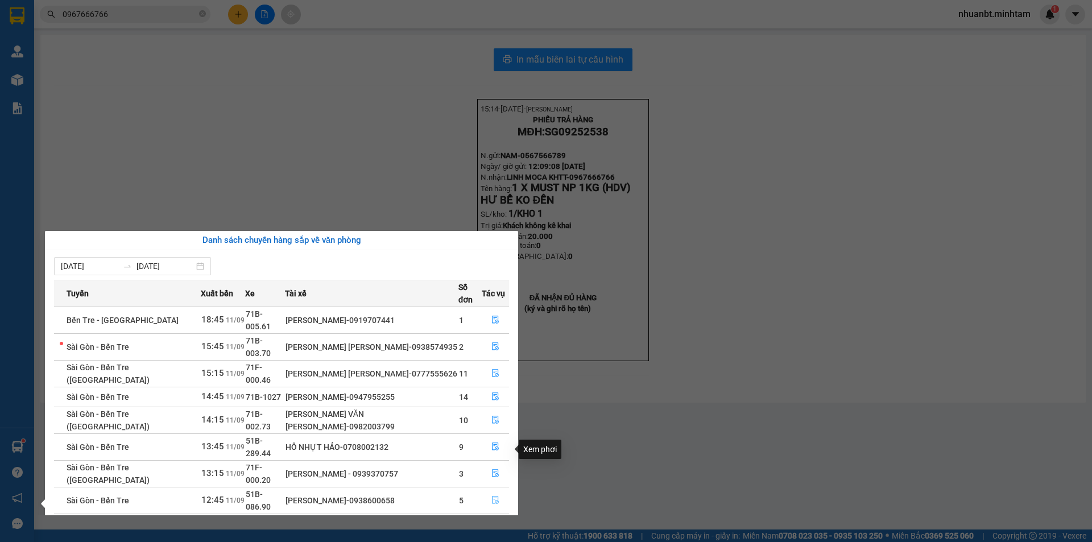
click at [492, 496] on icon "file-done" at bounding box center [496, 500] width 8 height 8
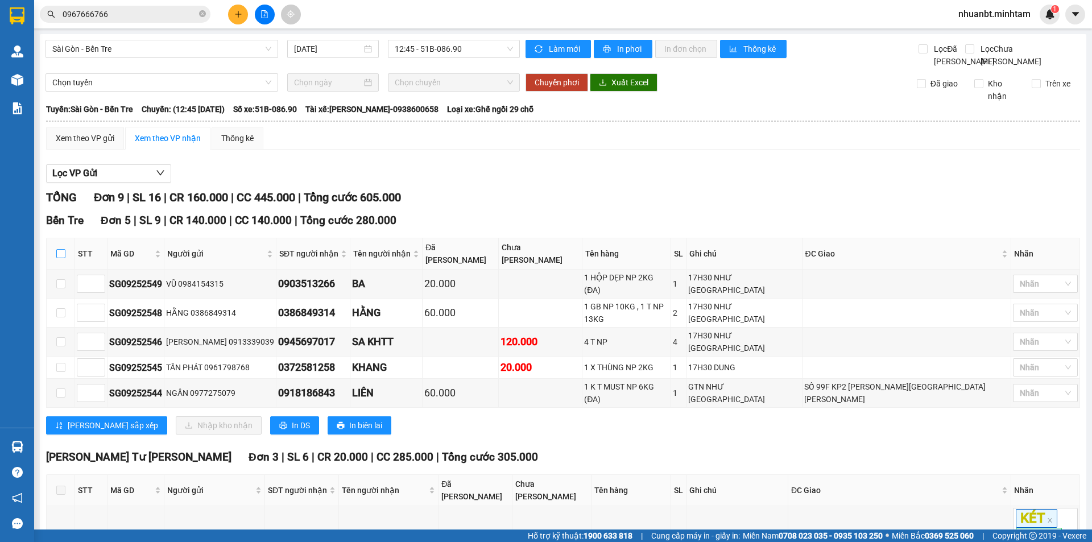
drag, startPoint x: 62, startPoint y: 261, endPoint x: 90, endPoint y: 256, distance: 28.9
click at [63, 258] on input "checkbox" at bounding box center [60, 253] width 9 height 9
checkbox input "true"
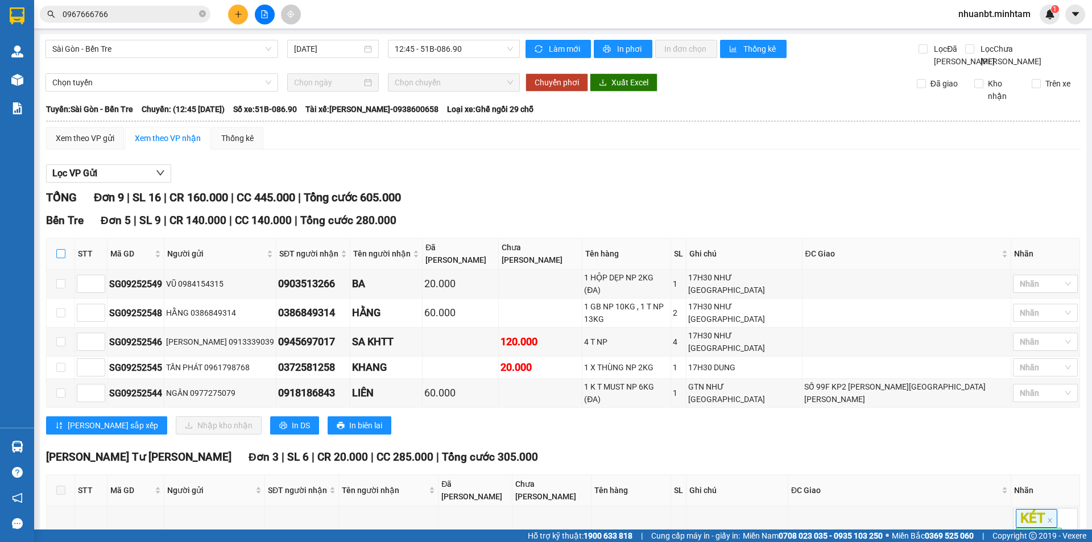
checkbox input "true"
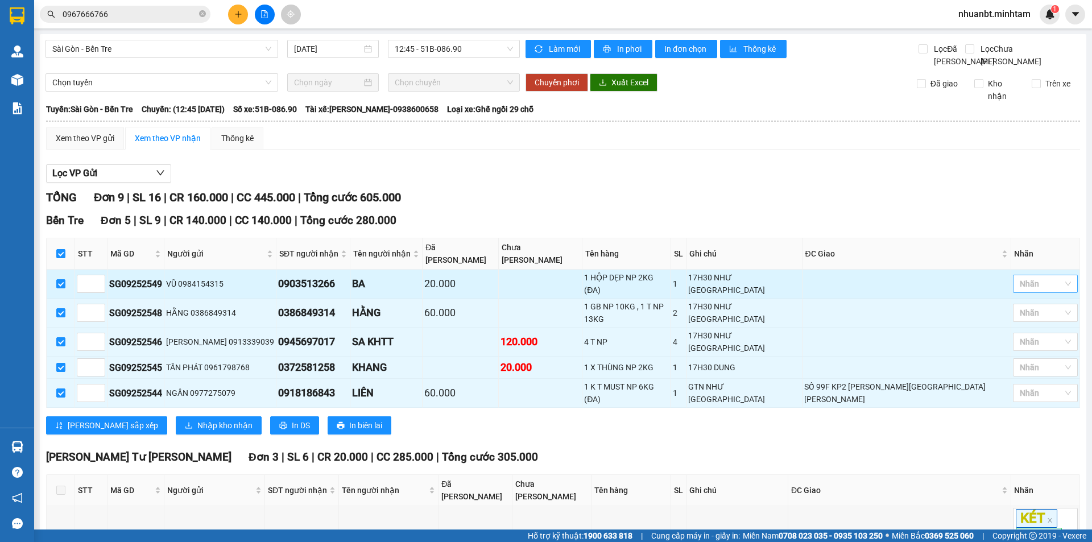
click at [1042, 277] on div at bounding box center [1040, 284] width 48 height 14
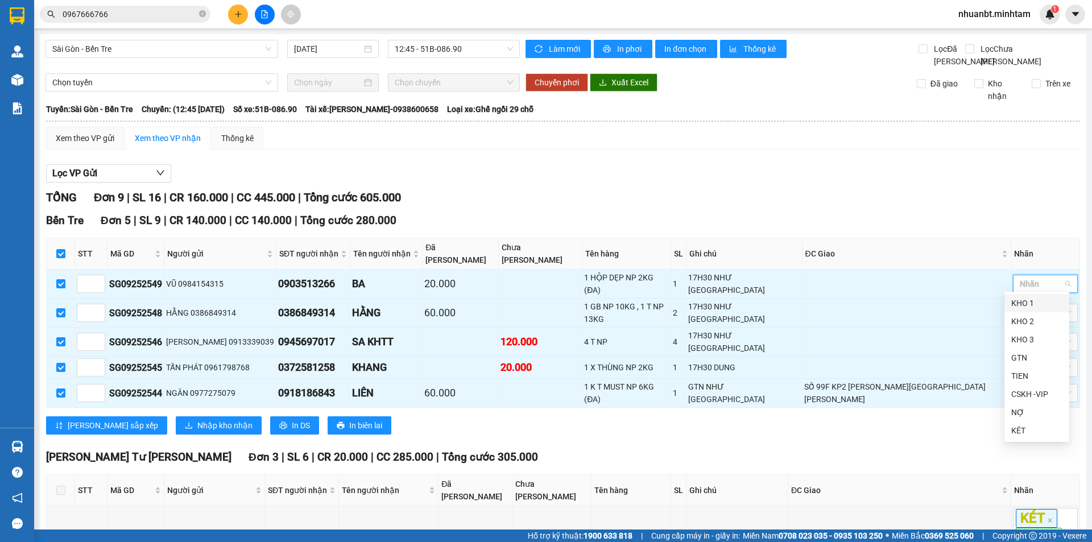
click at [1038, 299] on div "KHO 1" at bounding box center [1036, 303] width 51 height 13
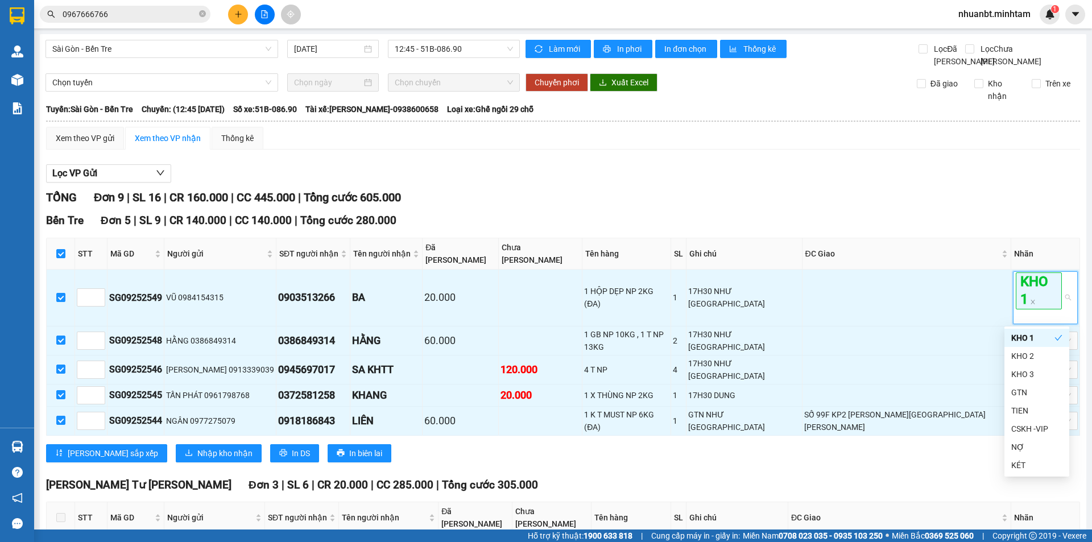
click at [897, 202] on div "[PERSON_NAME] 9 | SL 16 | CR 160.000 | CC 445.000 | [PERSON_NAME] 605.000" at bounding box center [563, 198] width 1034 height 18
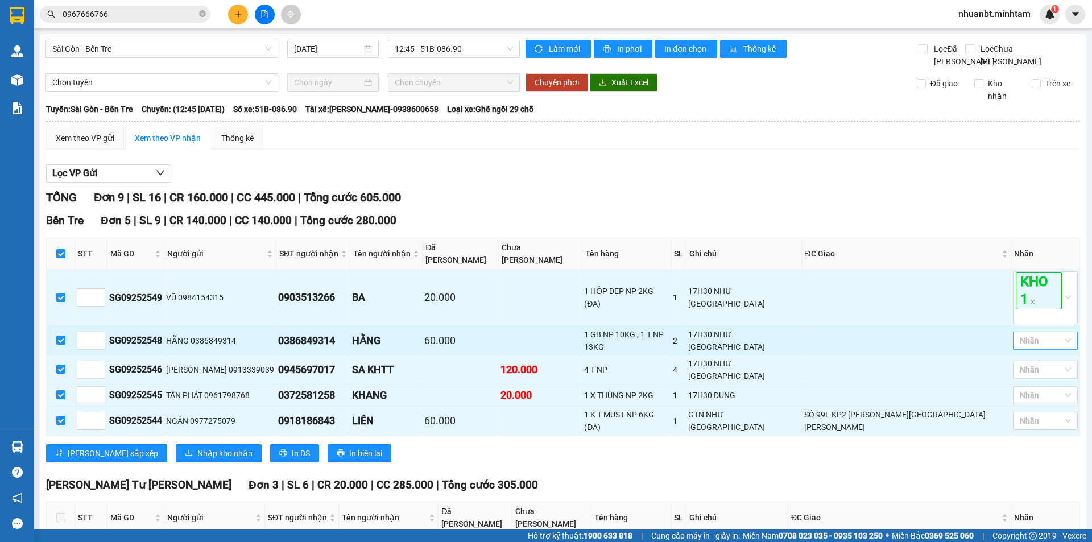
click at [1058, 337] on div "Nhãn" at bounding box center [1045, 341] width 65 height 18
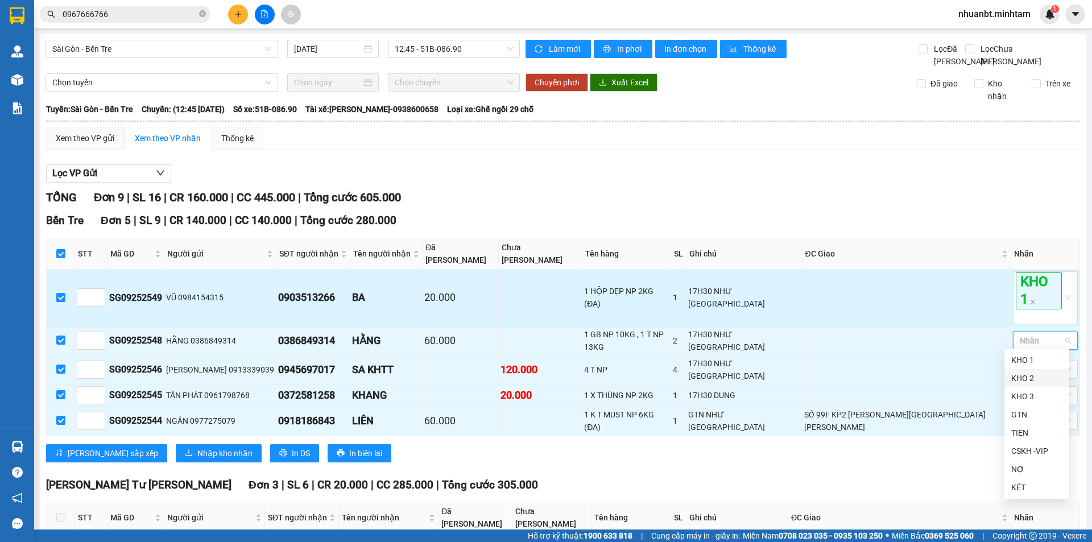
drag, startPoint x: 1046, startPoint y: 374, endPoint x: 896, endPoint y: 280, distance: 177.1
click at [1044, 374] on div "KHO 2" at bounding box center [1036, 378] width 51 height 13
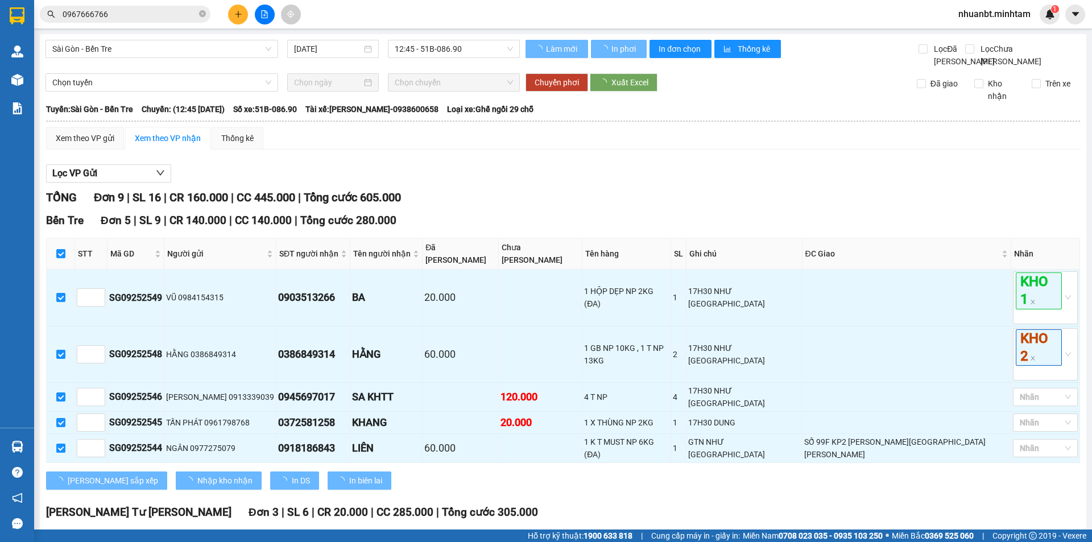
click at [778, 203] on div "[PERSON_NAME] 9 | SL 16 | CR 160.000 | CC 445.000 | [PERSON_NAME] 605.000" at bounding box center [563, 198] width 1034 height 18
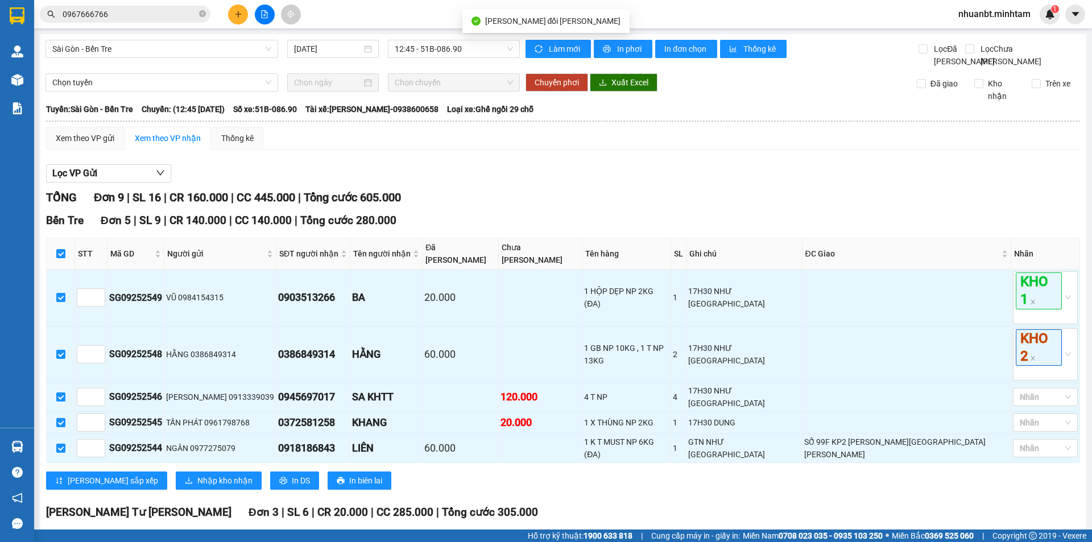
scroll to position [57, 0]
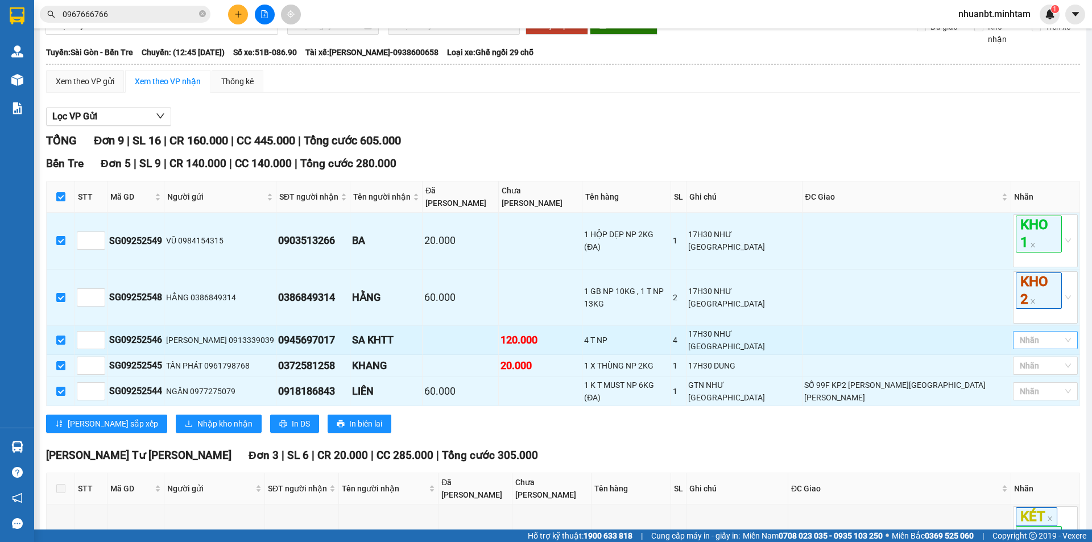
click at [1016, 335] on div at bounding box center [1040, 340] width 48 height 14
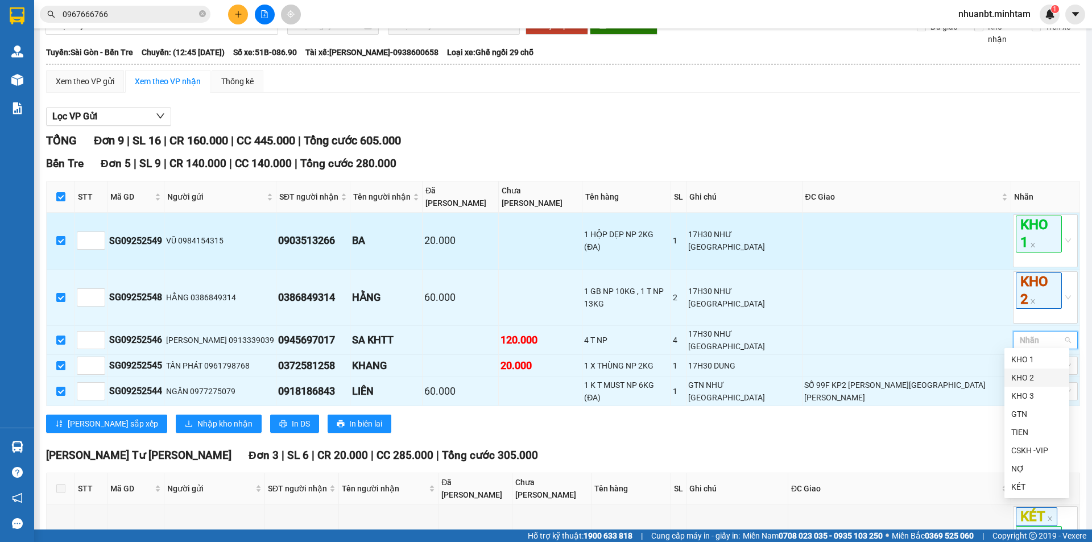
drag, startPoint x: 1027, startPoint y: 380, endPoint x: 904, endPoint y: 259, distance: 173.0
click at [1026, 380] on div "KHO 2" at bounding box center [1036, 377] width 51 height 13
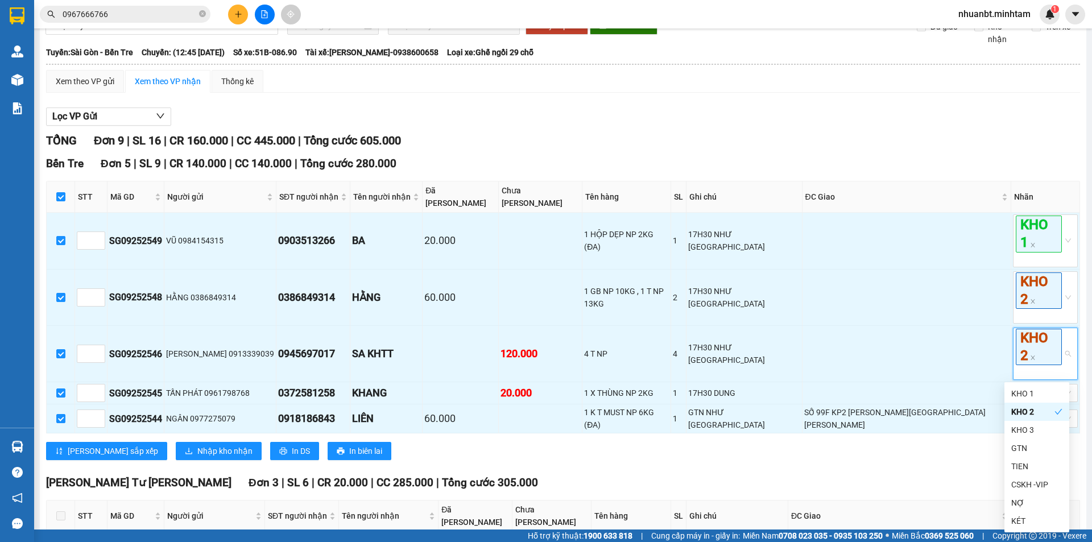
click at [741, 126] on div "Lọc VP Gửi" at bounding box center [563, 117] width 1034 height 19
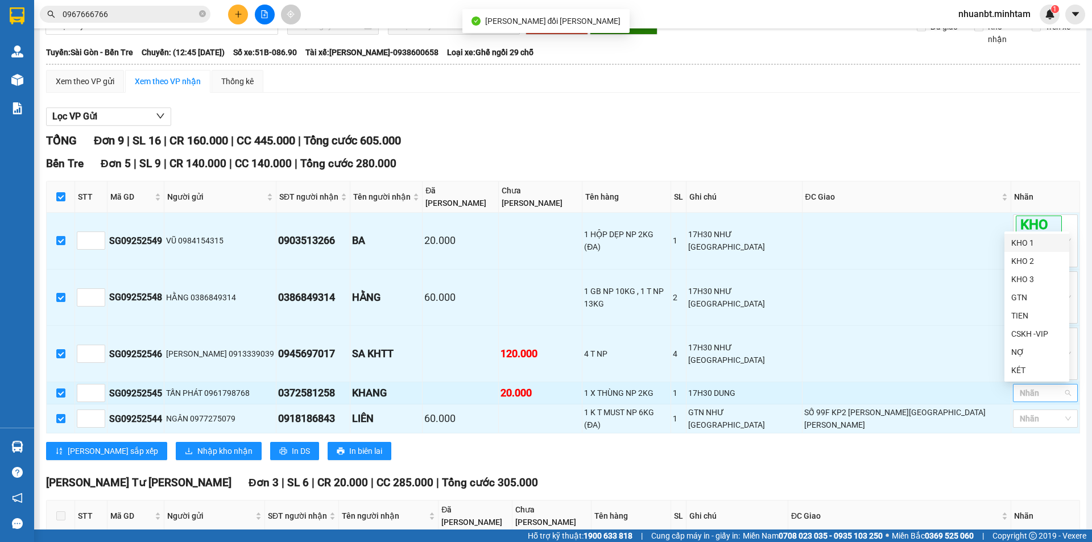
click at [1024, 384] on div "Nhãn" at bounding box center [1045, 393] width 65 height 18
click at [1018, 256] on div "KHO 2" at bounding box center [1036, 261] width 51 height 13
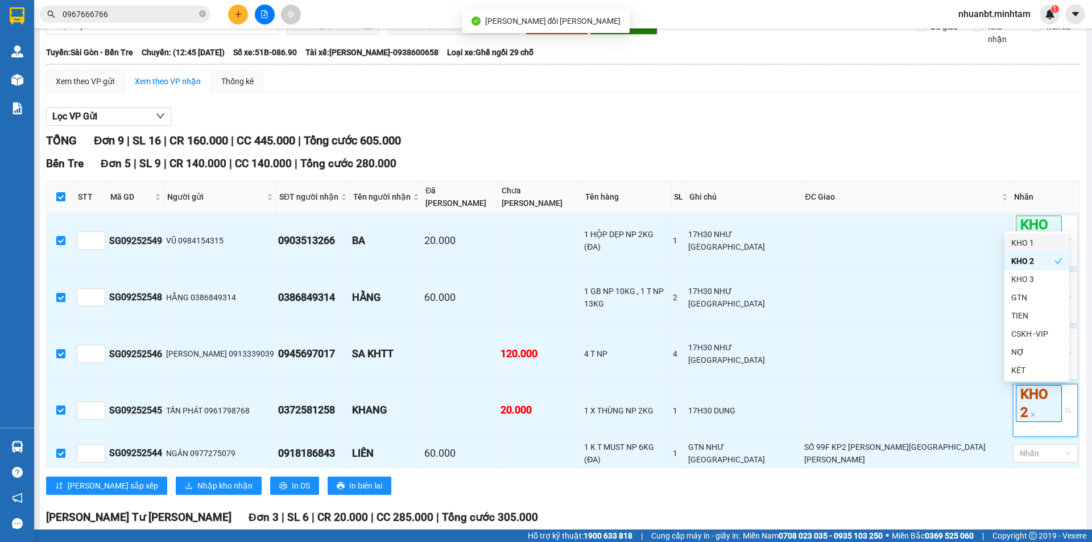
click at [804, 106] on div "Xem theo VP gửi Xem theo [PERSON_NAME] Thống kê Lọc VP Gửi [PERSON_NAME] 9 | S…" at bounding box center [563, 488] width 1034 height 837
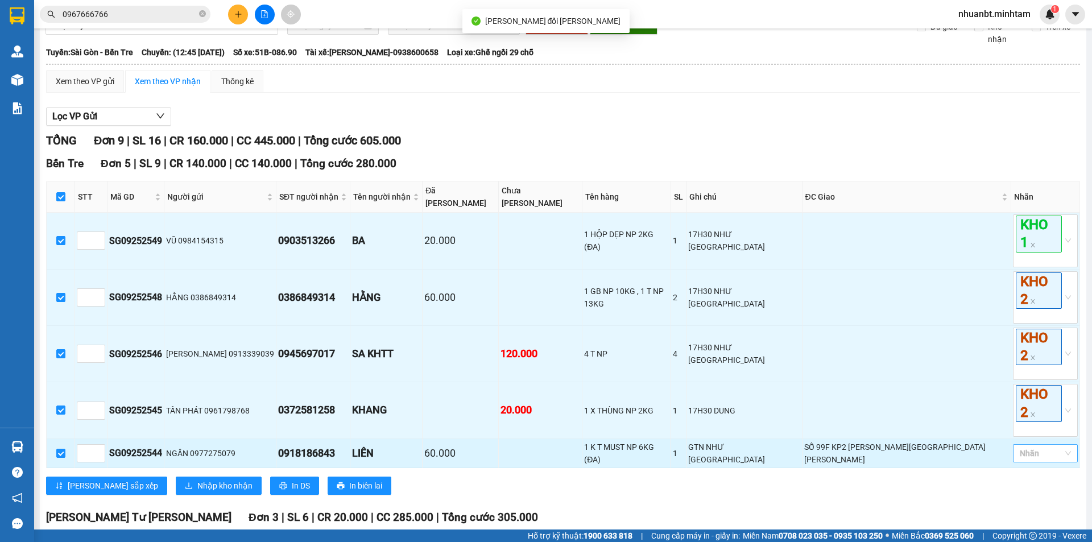
click at [1030, 447] on div at bounding box center [1040, 454] width 48 height 14
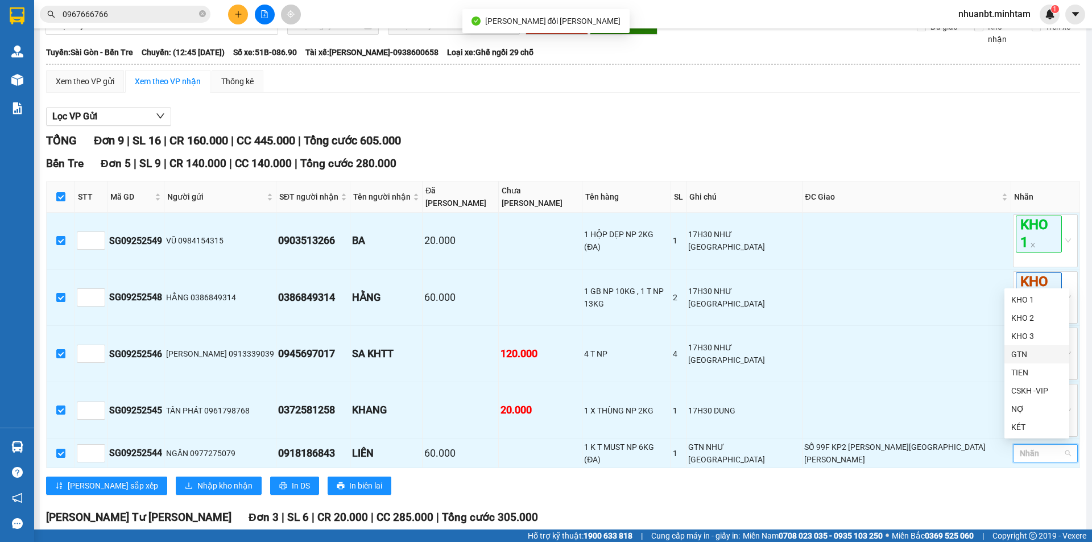
click at [1020, 349] on div "GTN" at bounding box center [1036, 354] width 51 height 13
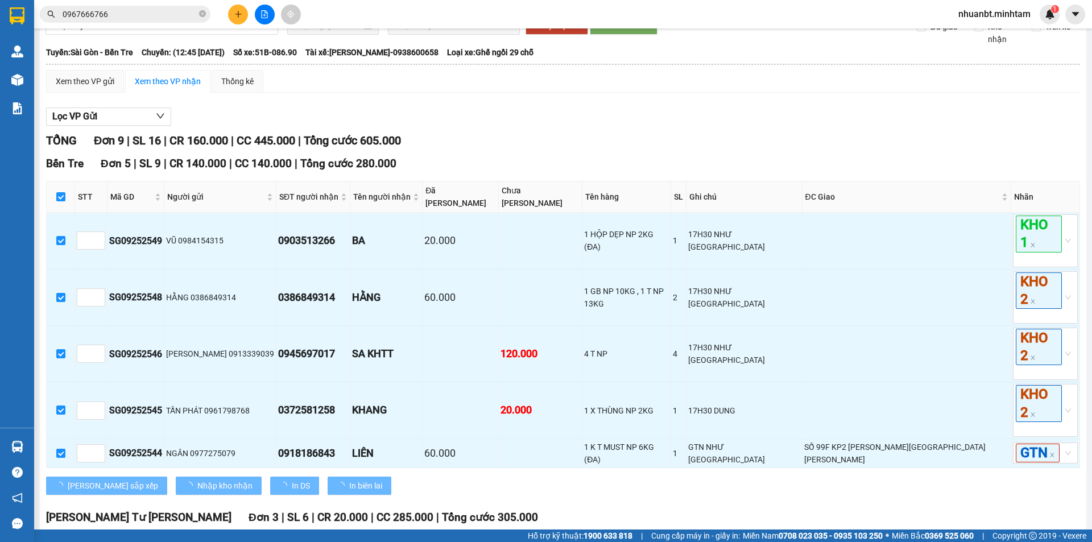
click at [769, 140] on div "Lọc VP Gửi [PERSON_NAME] 9 | SL 16 | CR 160.000 | CC 445.000 | [PERSON_NAME] 6…" at bounding box center [563, 504] width 1034 height 805
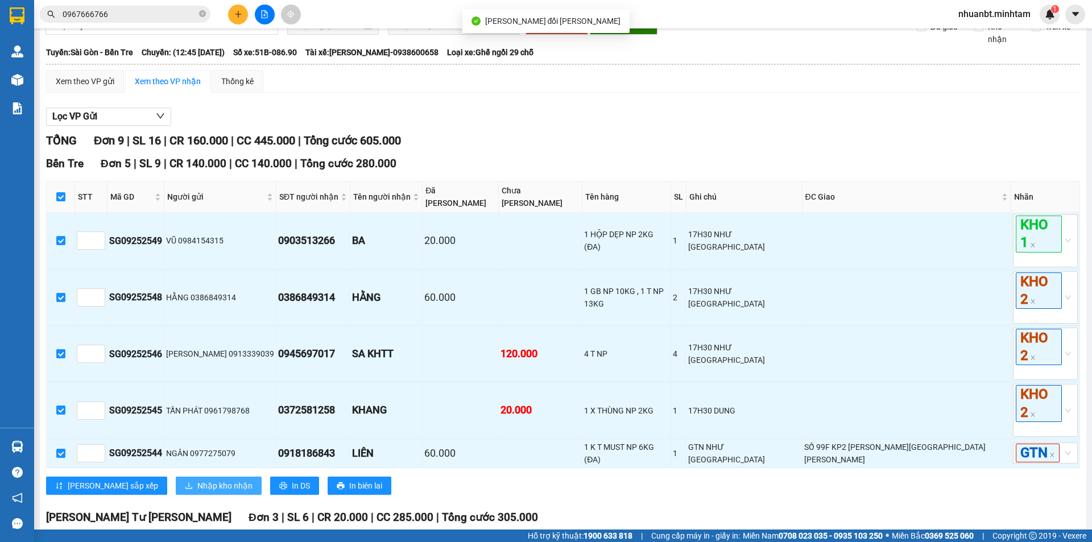
click at [197, 492] on span "Nhập kho nhận" at bounding box center [224, 486] width 55 height 13
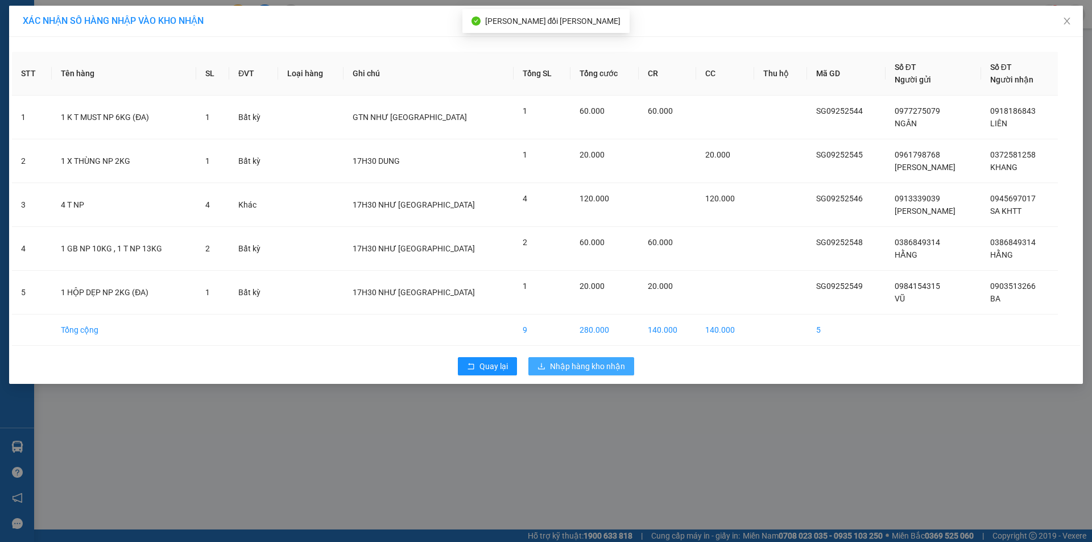
click at [583, 365] on span "Nhập hàng kho nhận" at bounding box center [587, 366] width 75 height 13
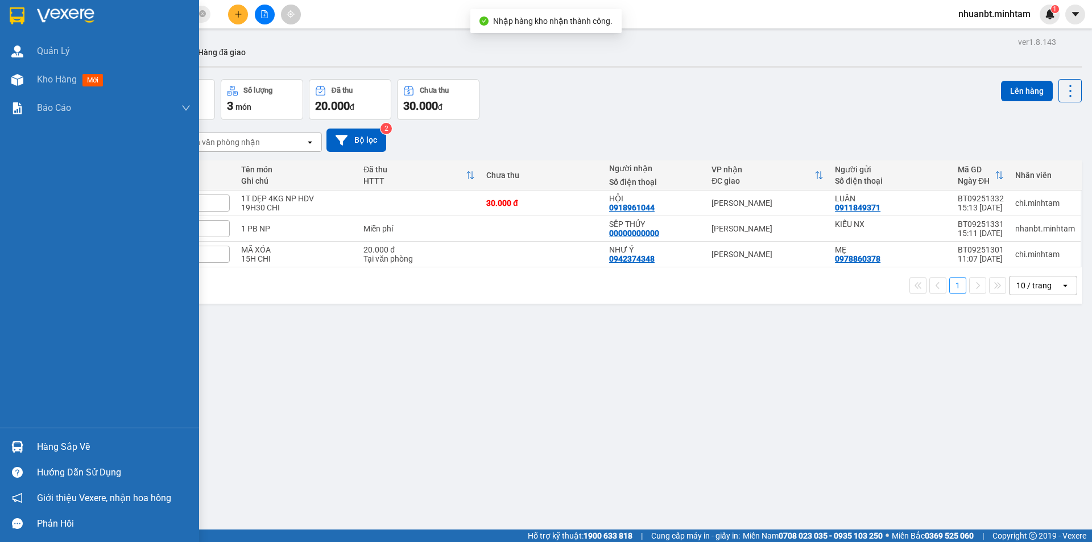
click at [38, 451] on div "Hàng sắp về" at bounding box center [114, 447] width 154 height 17
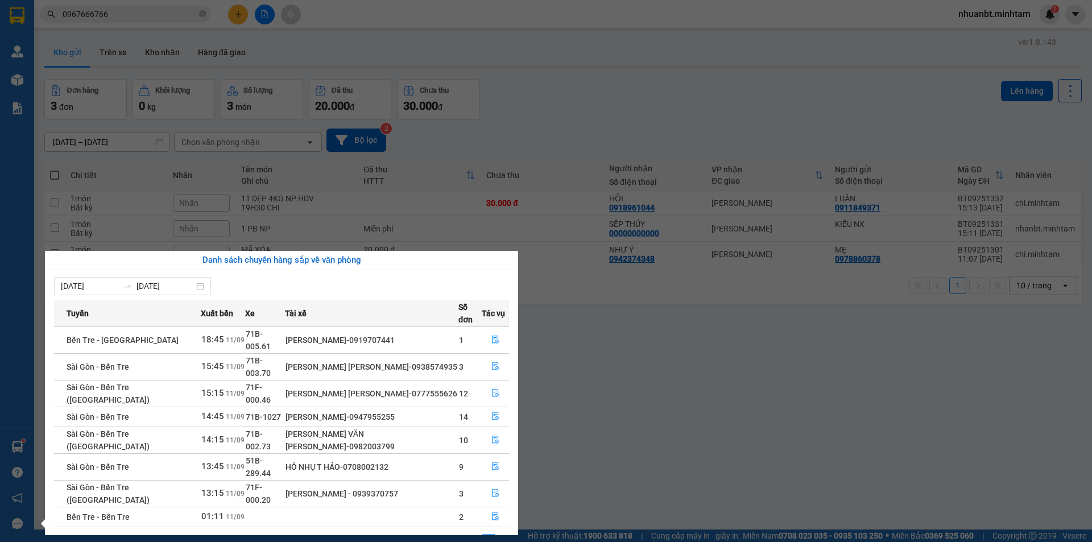
click at [661, 386] on section "Kết quả [PERSON_NAME] ( 320 ) Bộ lọc Mã ĐH Trạng thái Món hàng Tổng [PERSON_NAM…" at bounding box center [546, 271] width 1092 height 542
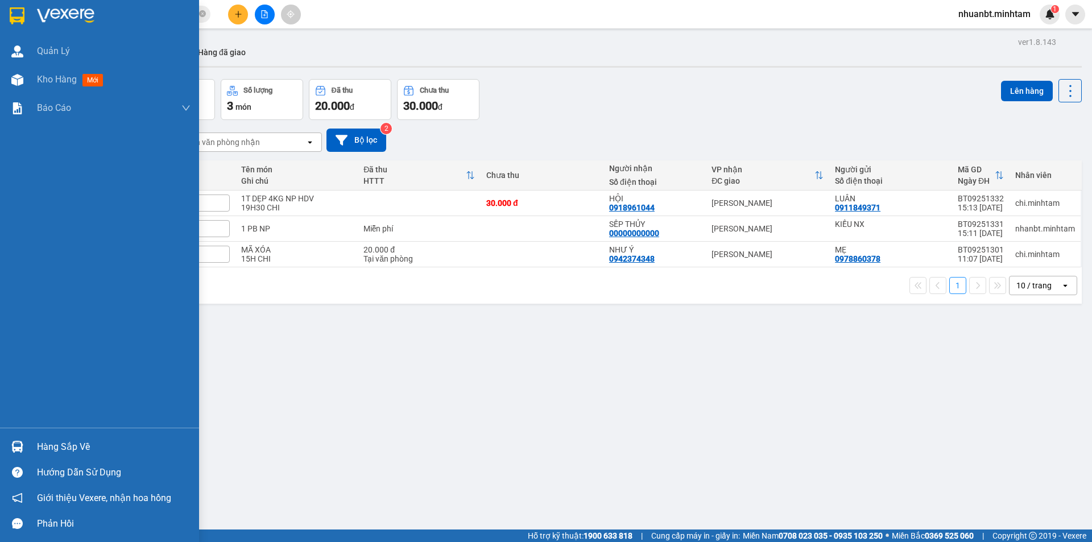
click at [37, 444] on div "Hàng sắp về" at bounding box center [114, 447] width 154 height 17
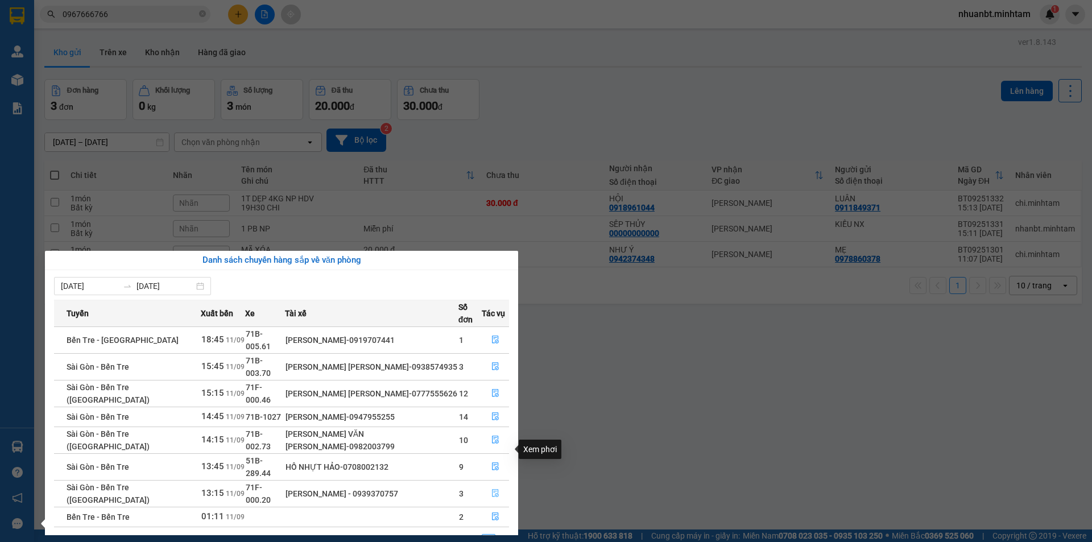
click at [497, 489] on icon "file-done" at bounding box center [496, 493] width 8 height 8
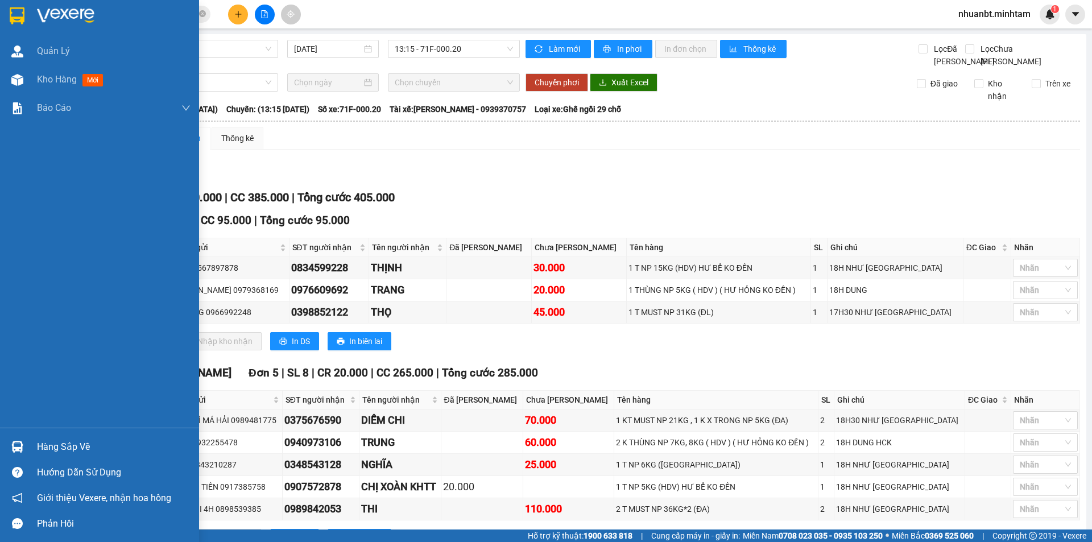
click at [47, 443] on div "Hàng sắp về" at bounding box center [114, 447] width 154 height 17
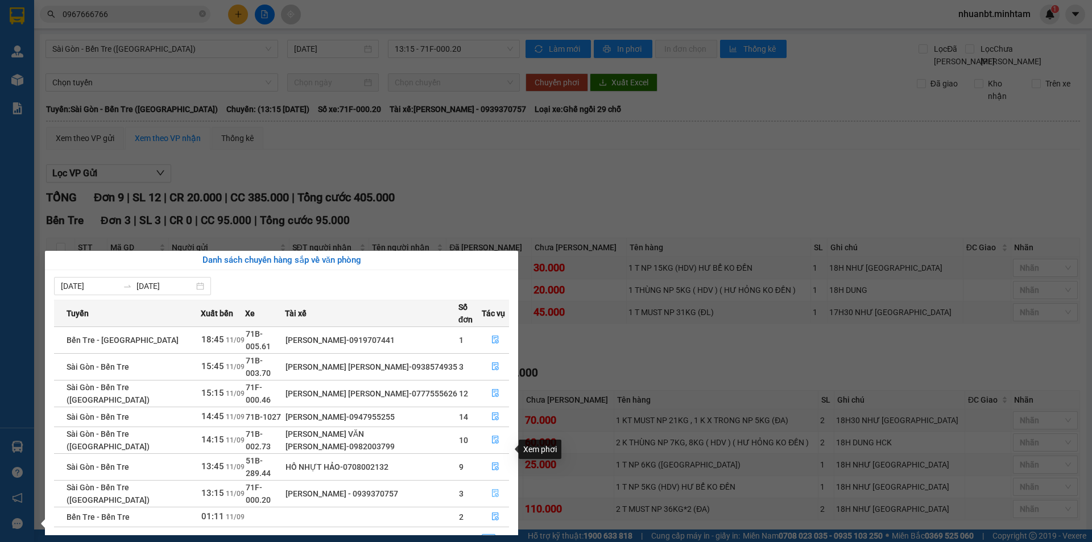
click at [496, 489] on icon "file-done" at bounding box center [496, 493] width 8 height 8
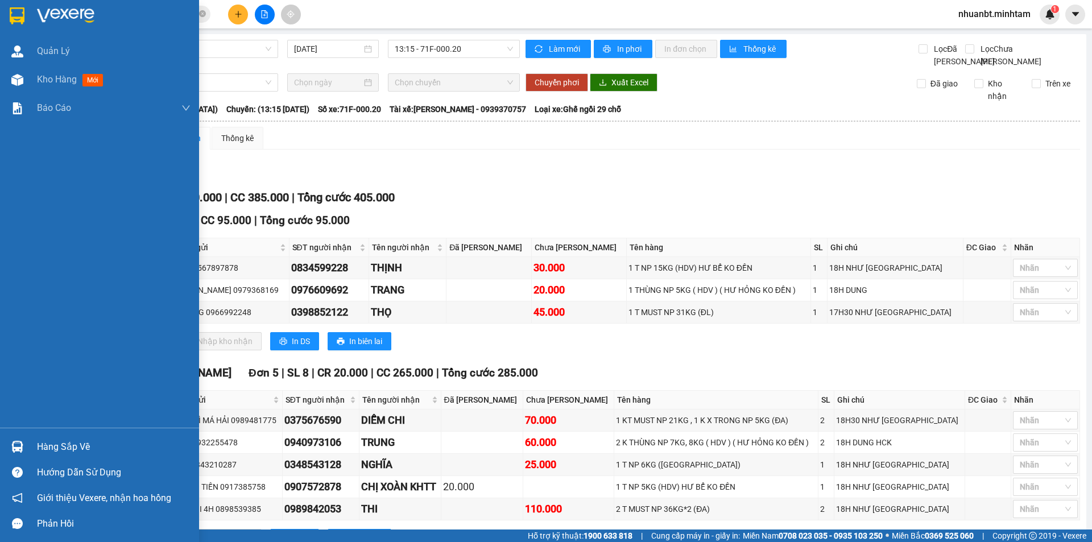
click at [14, 15] on img at bounding box center [17, 15] width 15 height 17
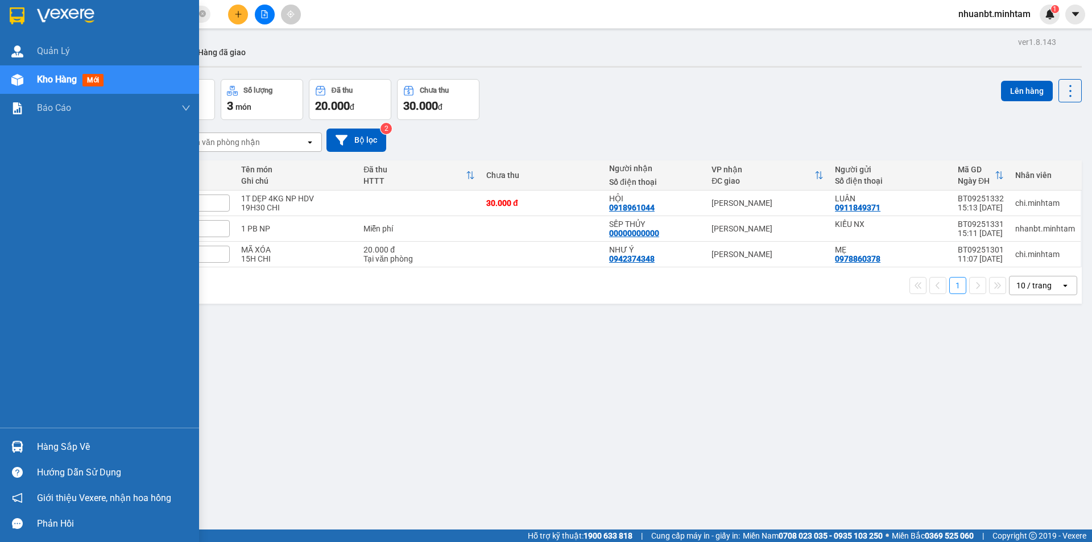
click at [97, 445] on div "Hàng sắp về" at bounding box center [114, 447] width 154 height 17
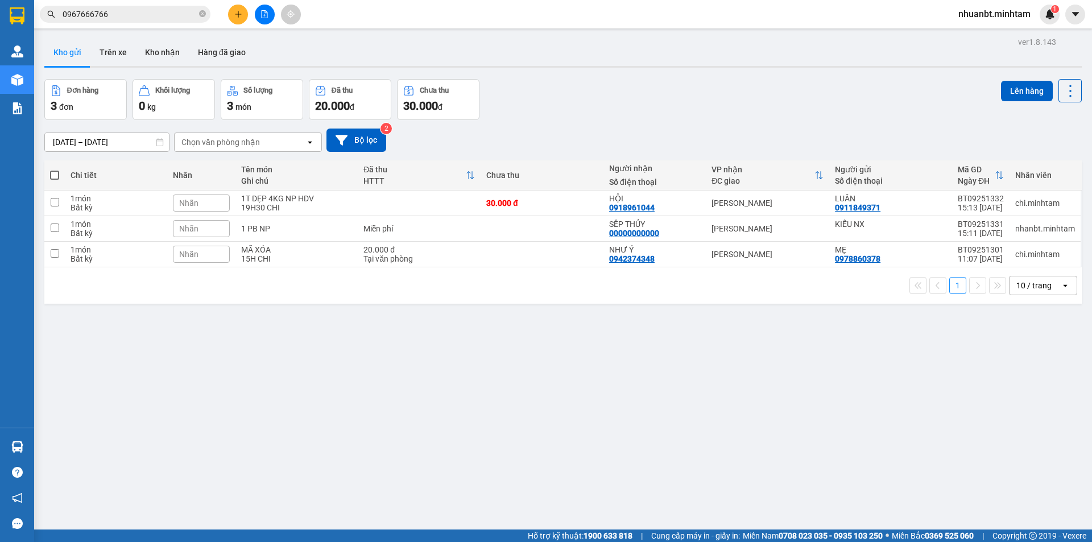
click at [574, 432] on section "Kết quả [PERSON_NAME] ( 320 ) Bộ lọc Mã ĐH Trạng thái Món hàng Tổng [PERSON_NAM…" at bounding box center [546, 271] width 1092 height 542
click at [202, 15] on icon "close-circle" at bounding box center [202, 13] width 7 height 7
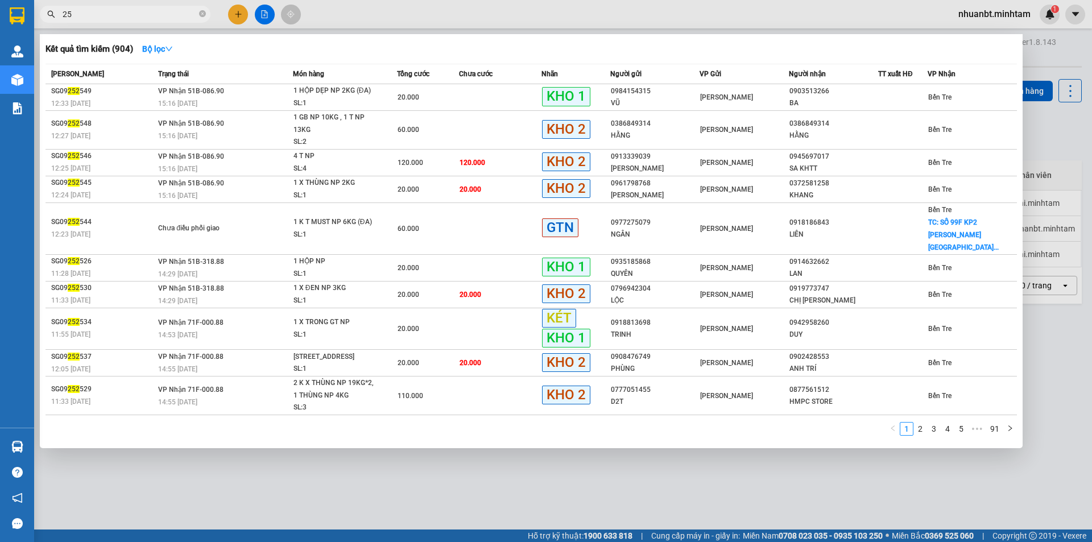
type input "2"
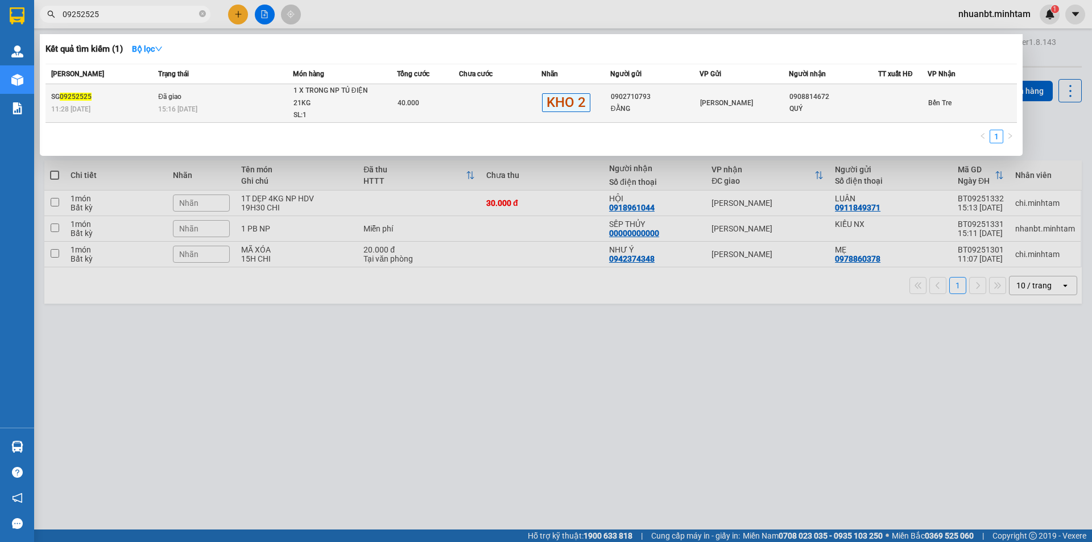
type input "09252525"
click at [321, 102] on div "1 X TRONG NP TỦ ĐIỆN 21KG" at bounding box center [336, 97] width 85 height 24
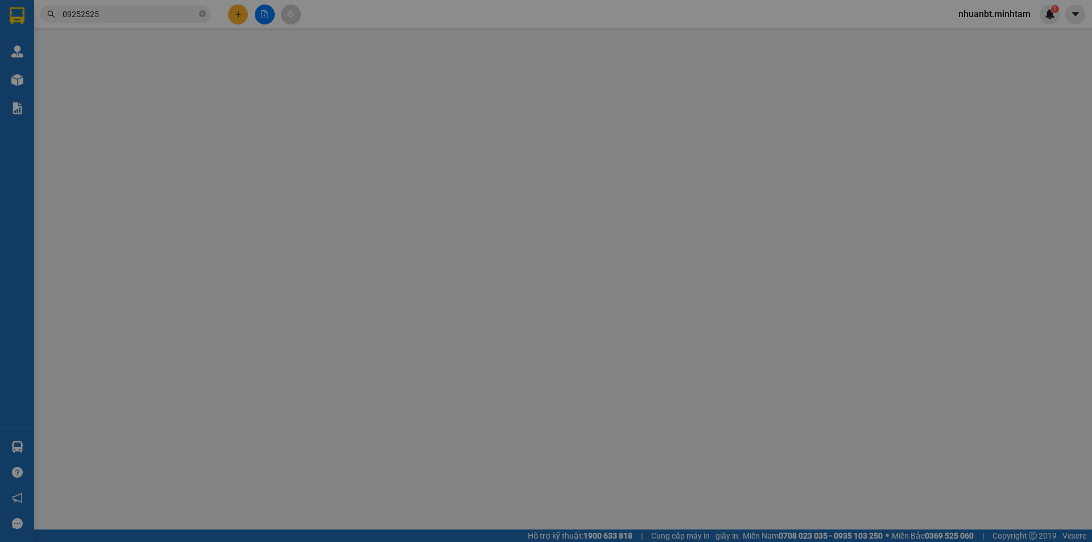
type input "0902710793"
type input "ĐẰNG"
type input "0908814672"
type input "QUÝ"
type input "40.000"
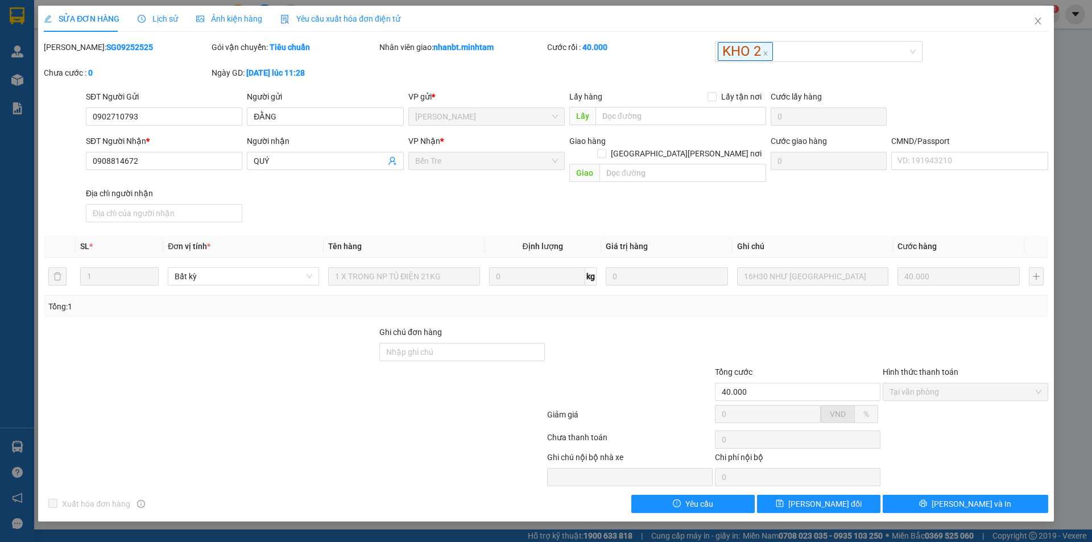
click at [170, 16] on span "Lịch sử" at bounding box center [158, 18] width 40 height 9
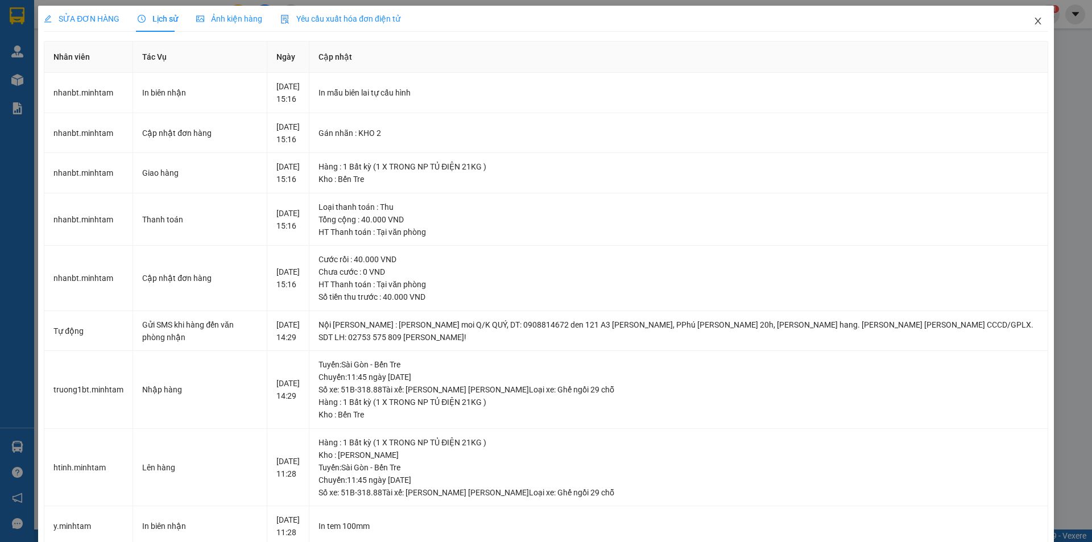
click at [1025, 19] on span "Close" at bounding box center [1038, 22] width 32 height 32
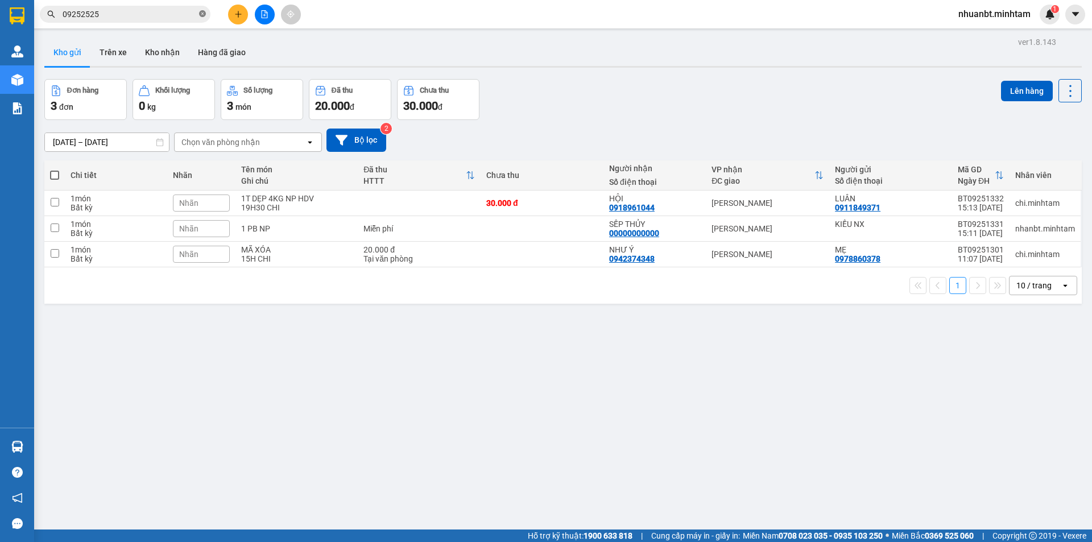
click at [204, 15] on icon "close-circle" at bounding box center [202, 13] width 7 height 7
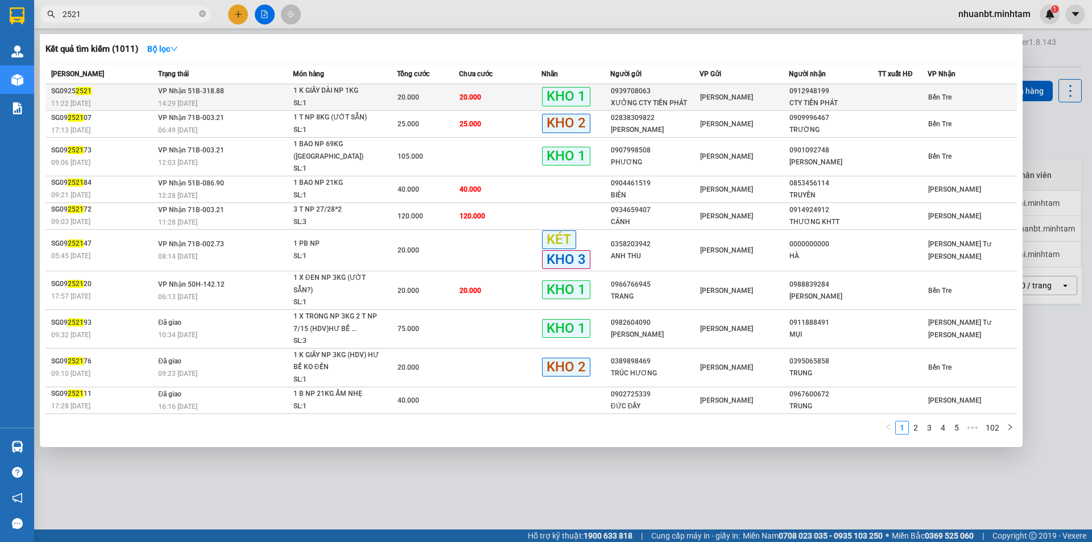
type input "2521"
click at [397, 96] on td "20.000" at bounding box center [428, 97] width 62 height 27
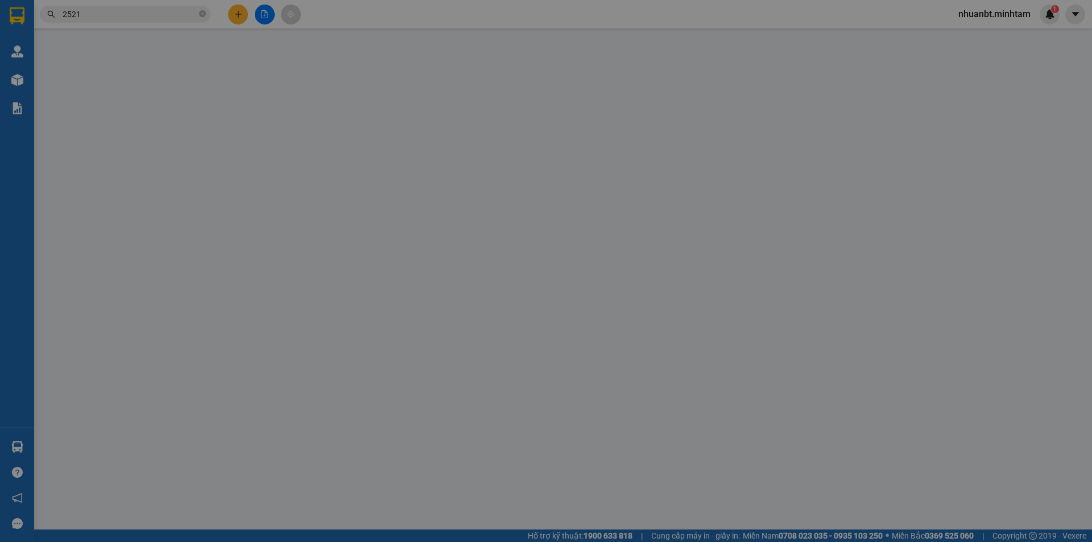
type input "0939708063"
type input "XƯỞNG CTY TIẾN PHÁT"
type input "0912948199"
type input "CTY TIẾN PHÁT"
type input "20.000"
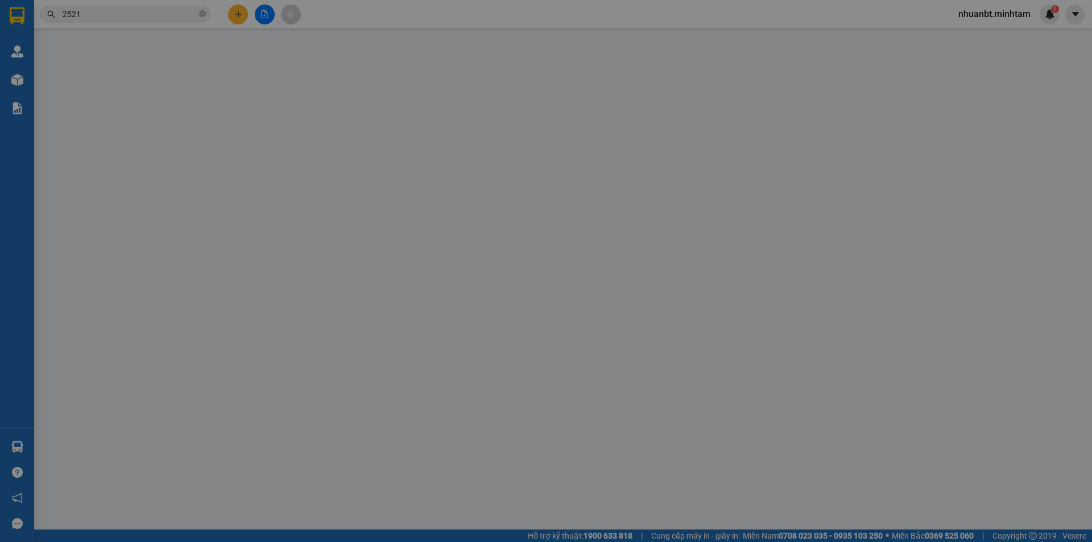
type input "20.000"
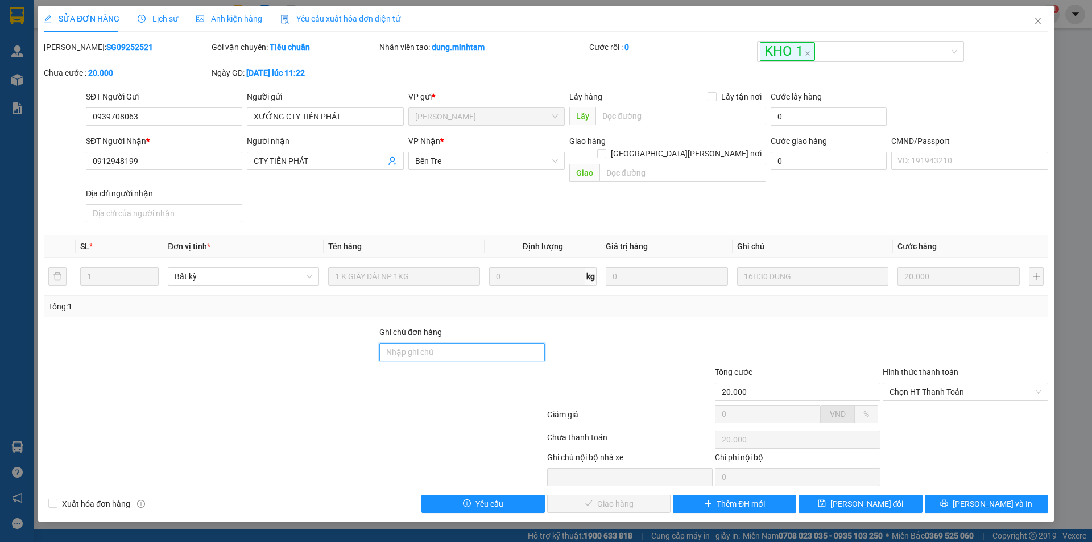
click at [437, 343] on input "Ghi chú đơn hàng" at bounding box center [462, 352] width 166 height 18
type input "ĐG"
click at [883, 498] on span "[PERSON_NAME] đổi" at bounding box center [867, 504] width 73 height 13
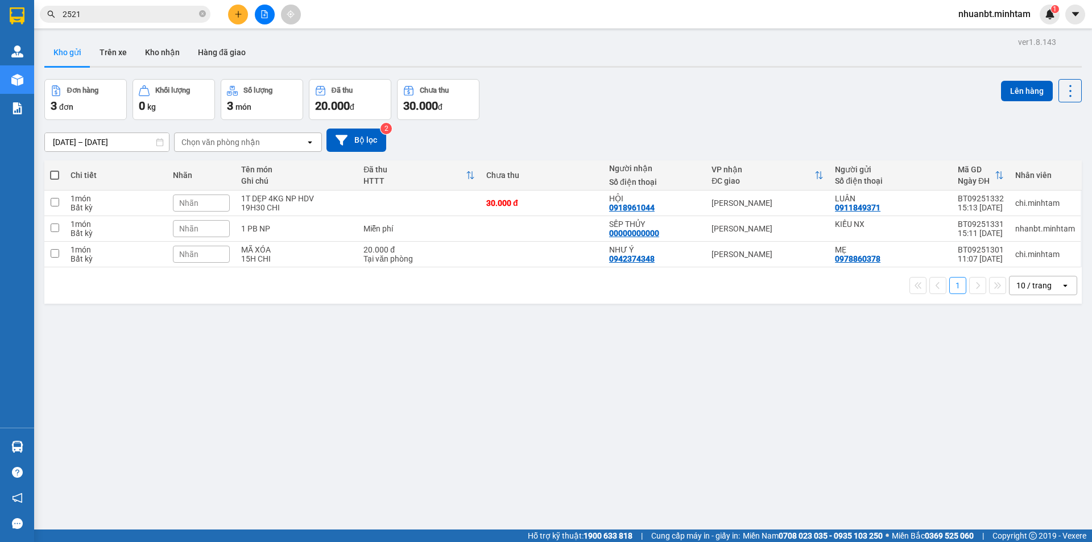
click at [106, 20] on input "2521" at bounding box center [130, 14] width 134 height 13
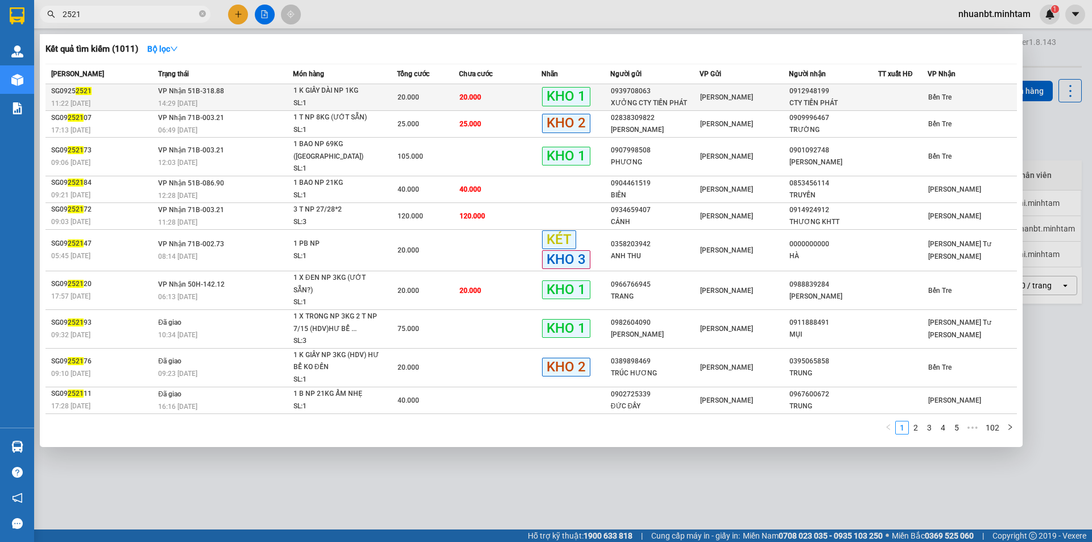
click at [394, 90] on span "1 K GIẤY DÀI NP 1KG SL: 1" at bounding box center [346, 97] width 104 height 24
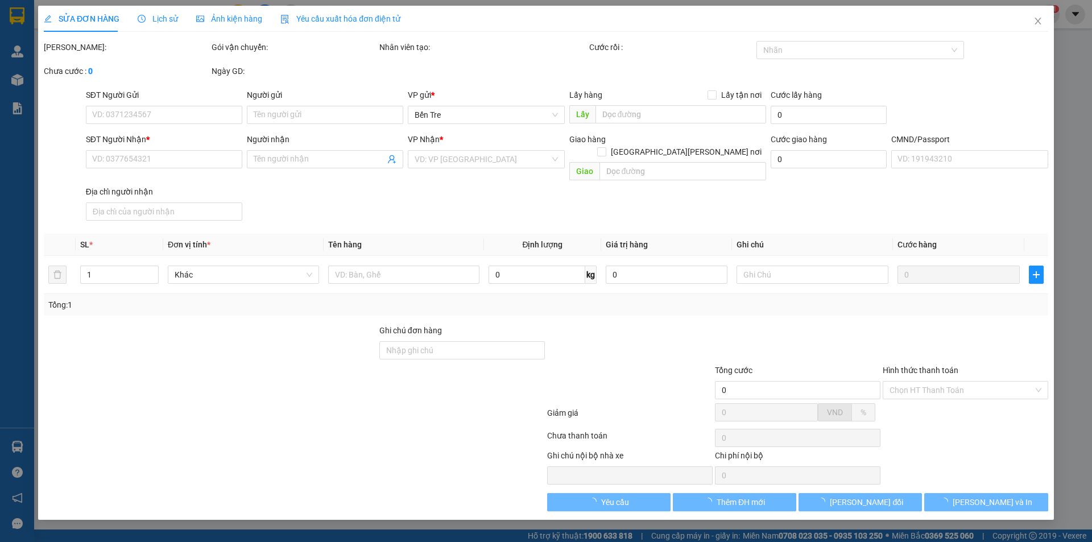
type input "0939708063"
type input "XƯỞNG CTY TIẾN PHÁT"
type input "0912948199"
type input "CTY TIẾN PHÁT"
type input "ĐG"
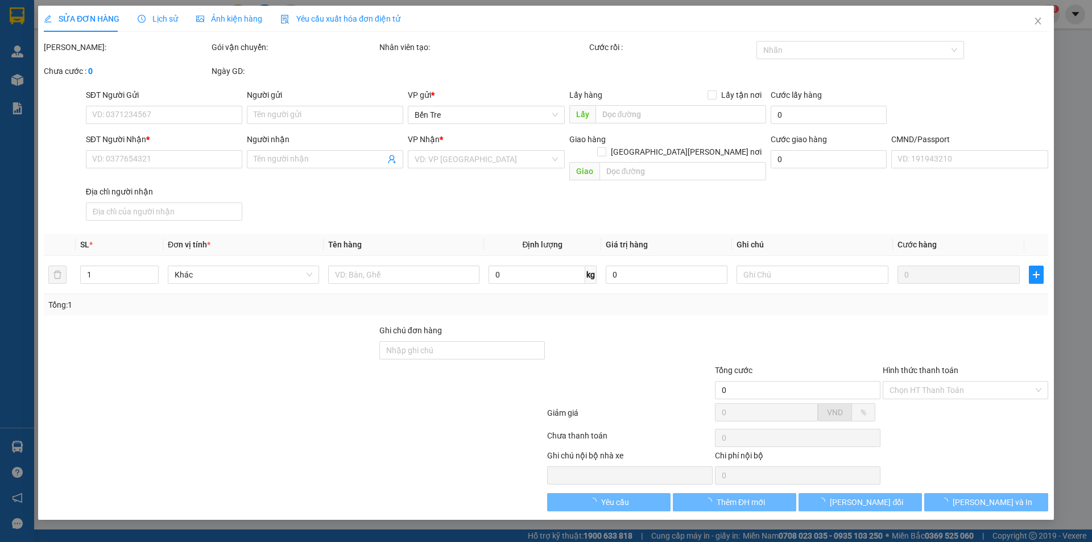
type input "20.000"
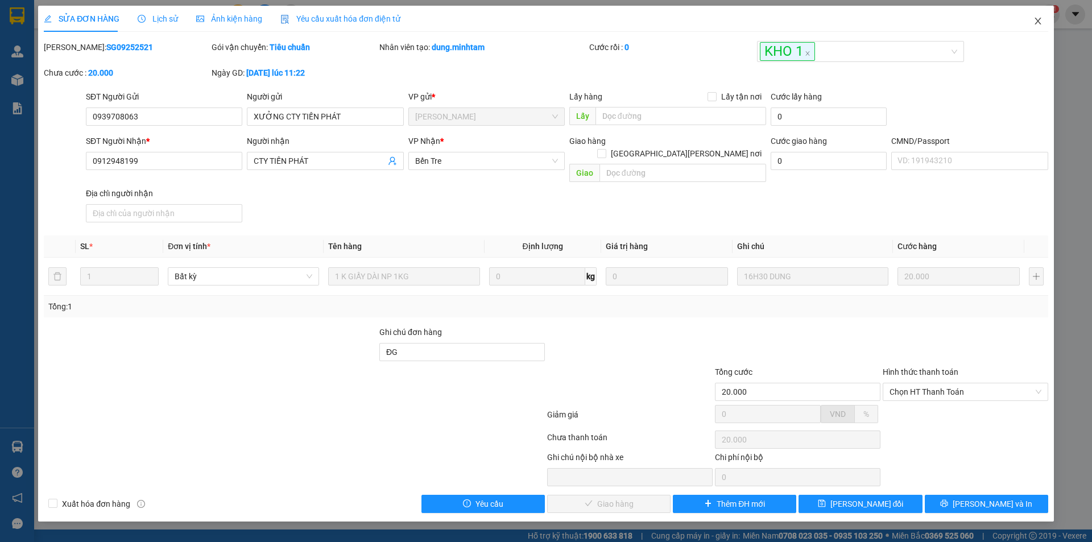
click at [1042, 16] on span "Close" at bounding box center [1038, 22] width 32 height 32
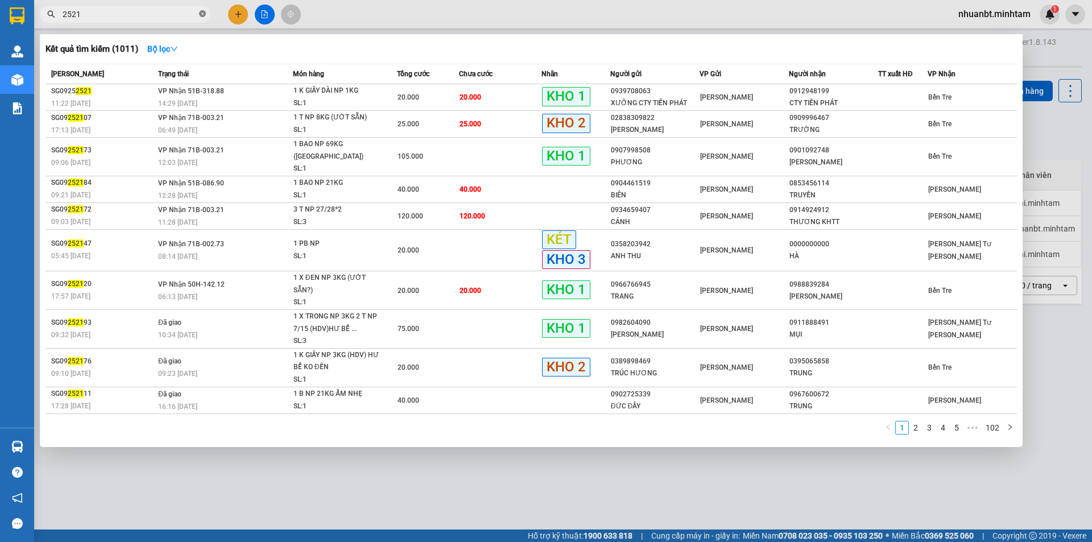
click at [203, 11] on icon "close-circle" at bounding box center [202, 13] width 7 height 7
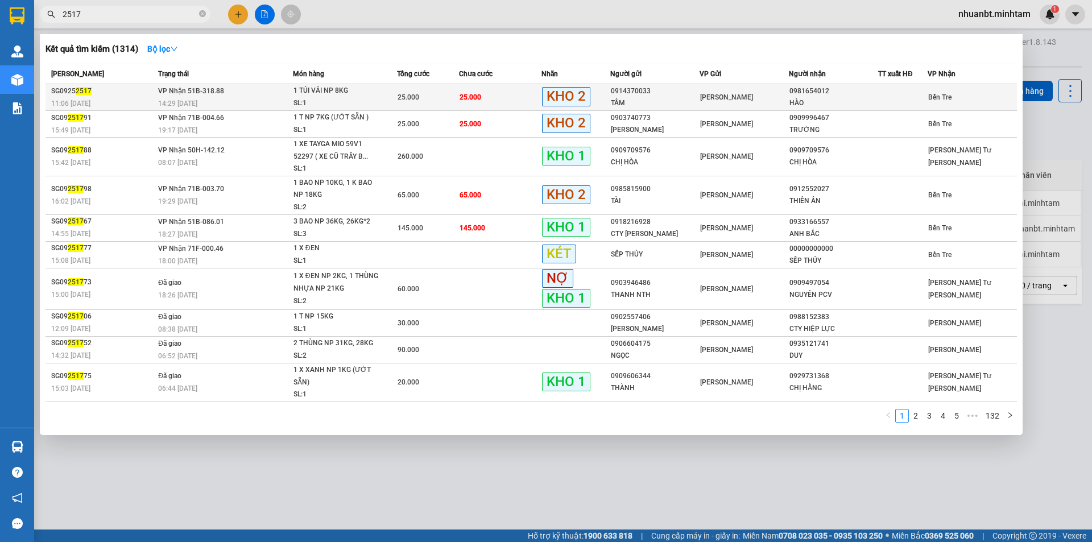
type input "2517"
click at [463, 92] on span "25.000" at bounding box center [471, 96] width 22 height 9
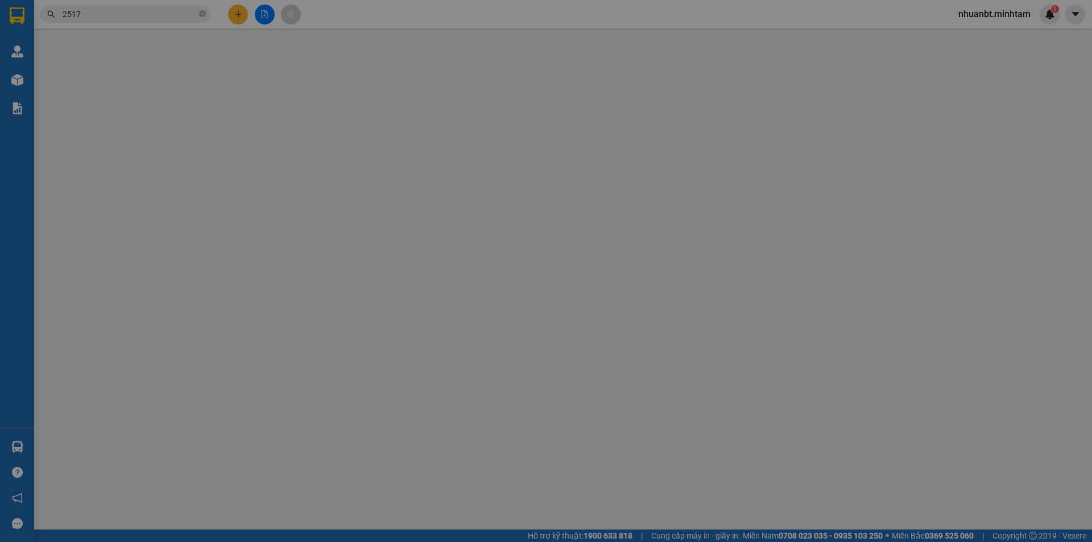
type input "0914370033"
type input "TÂM"
type input "0981654012"
type input "HÀO"
type input "25.000"
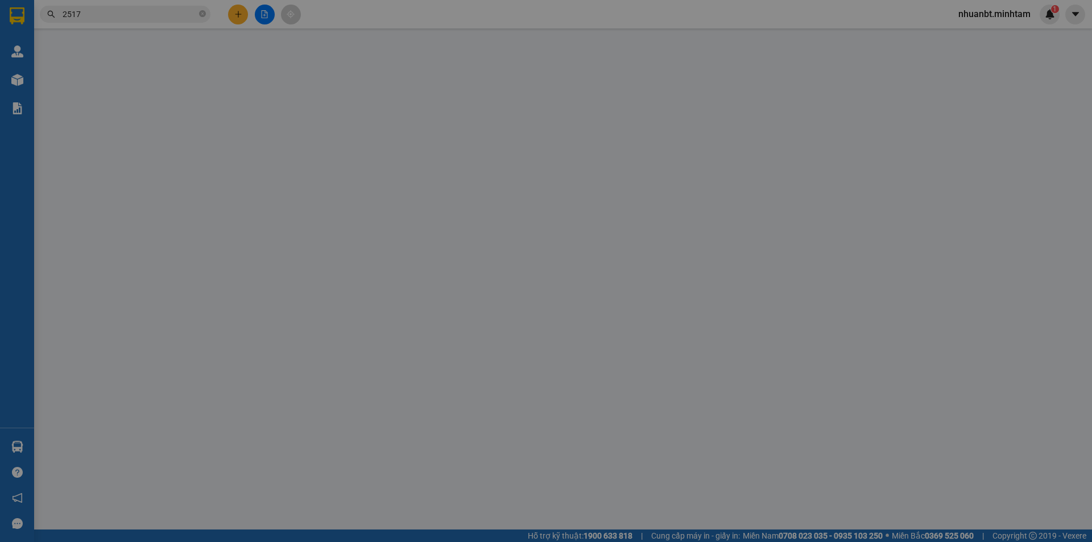
type input "25.000"
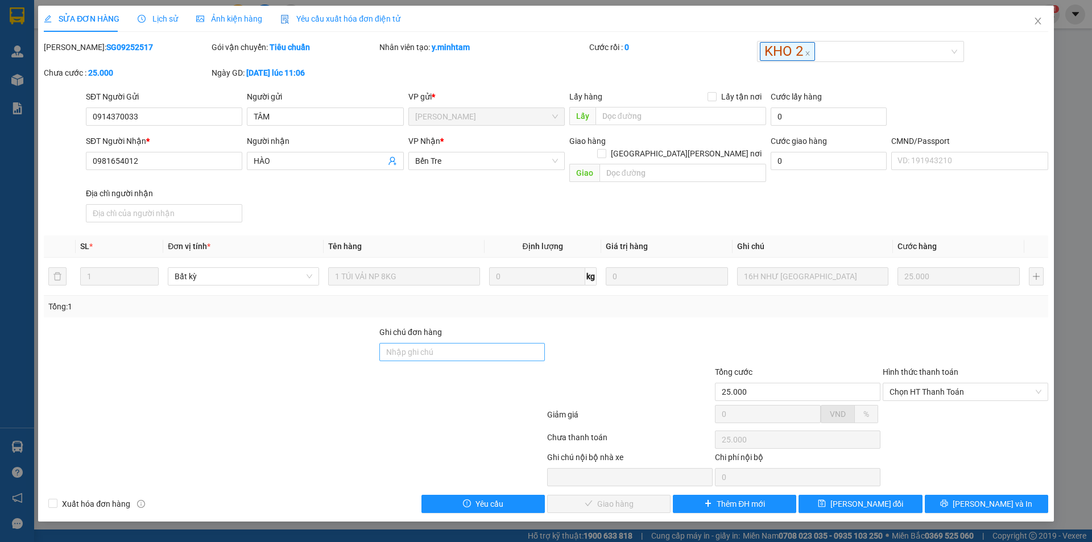
click at [437, 347] on div "Ghi chú đơn hàng" at bounding box center [462, 346] width 166 height 40
click at [436, 343] on input "Ghi chú đơn hàng" at bounding box center [462, 352] width 166 height 18
click at [430, 343] on input "Ghi chú đơn hàng" at bounding box center [462, 352] width 166 height 18
type input "ĐG"
drag, startPoint x: 858, startPoint y: 496, endPoint x: 883, endPoint y: 351, distance: 147.2
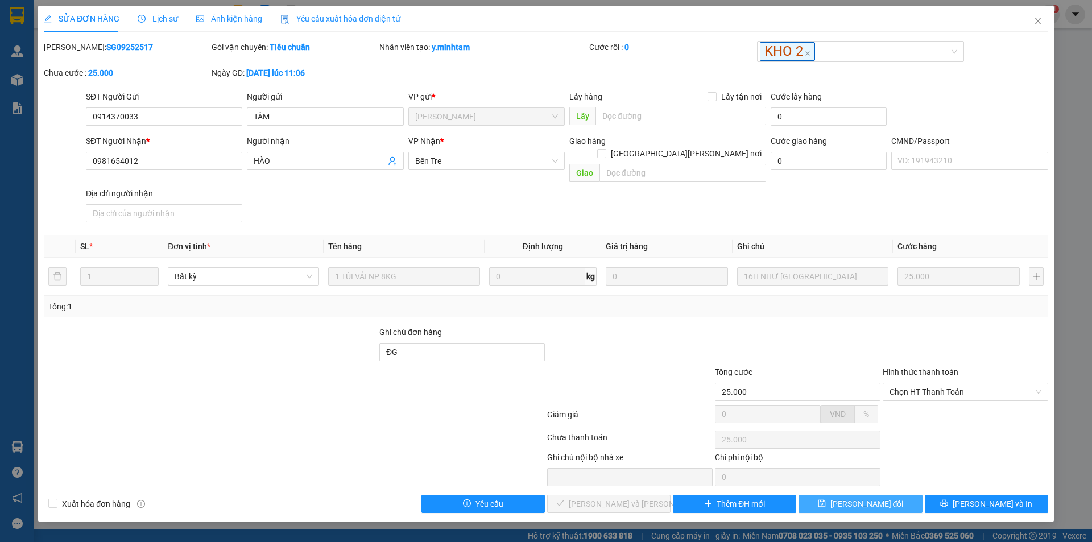
click at [858, 498] on span "[PERSON_NAME] đổi" at bounding box center [867, 504] width 73 height 13
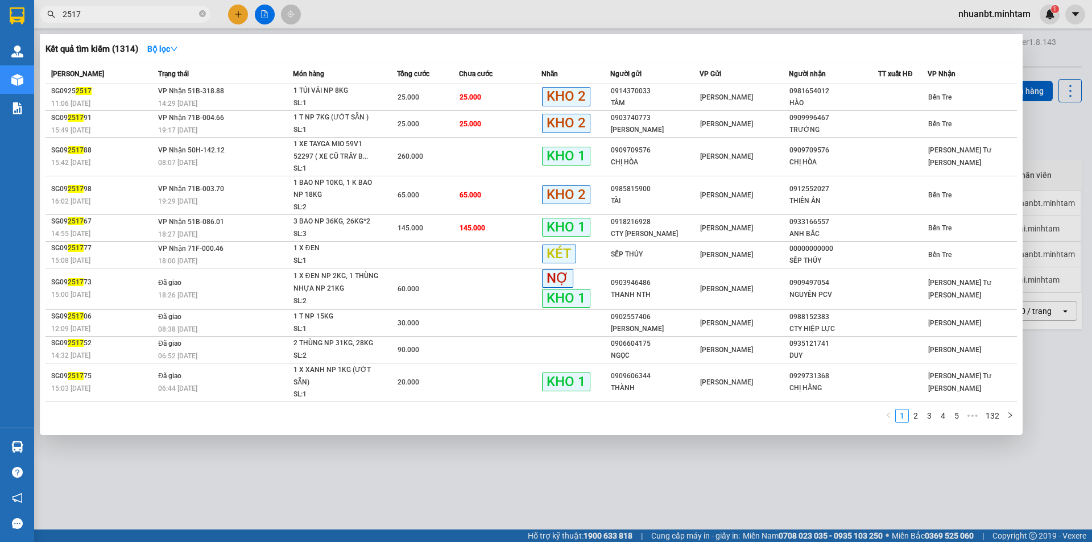
click at [206, 16] on span "2517" at bounding box center [125, 14] width 171 height 17
click at [204, 16] on icon "close-circle" at bounding box center [202, 13] width 7 height 7
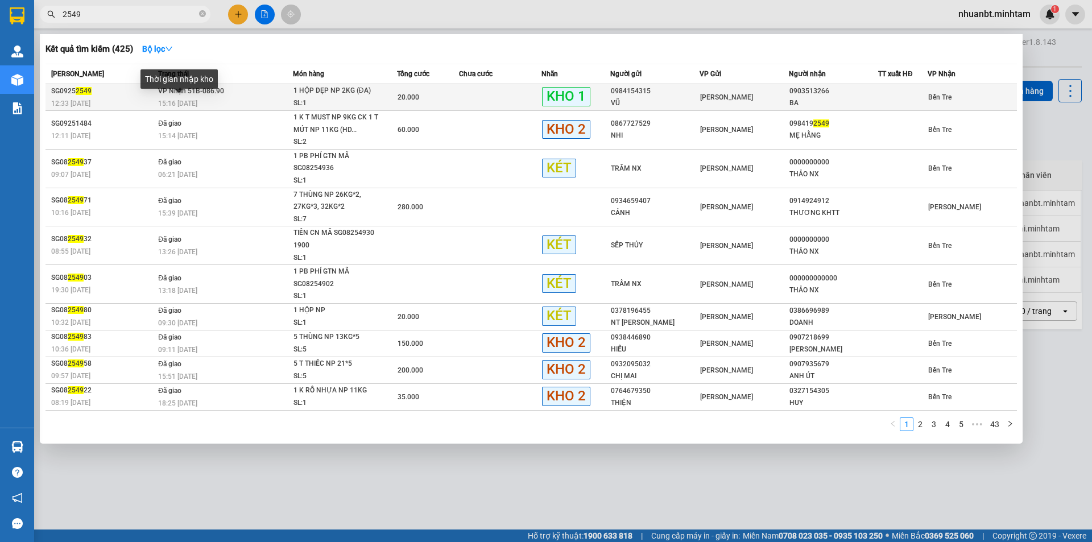
type input "2549"
click at [174, 100] on span "15:16 [DATE]" at bounding box center [177, 104] width 39 height 8
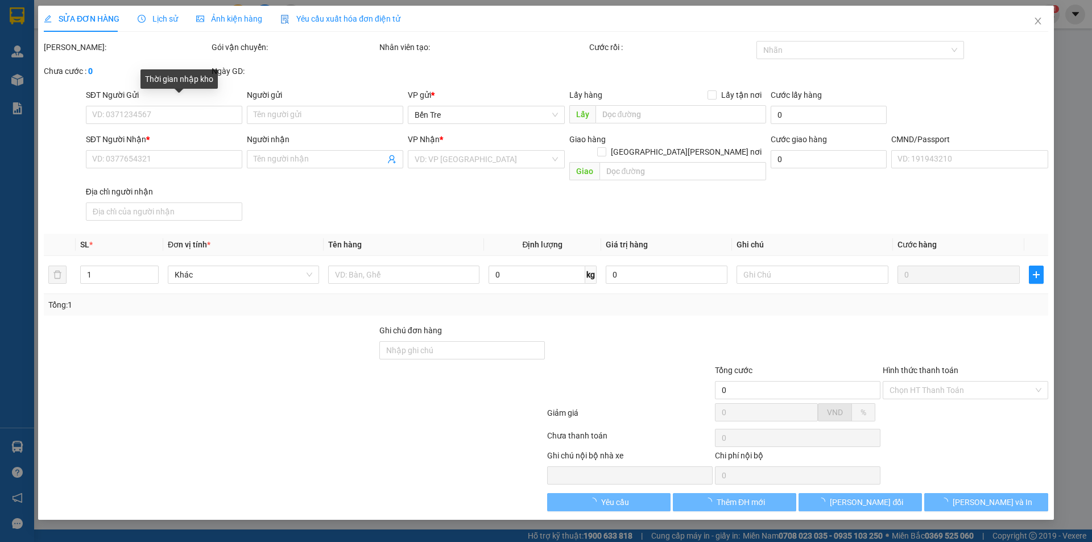
type input "0984154315"
type input "VŨ"
type input "0903513266"
type input "BA"
type input "20.000"
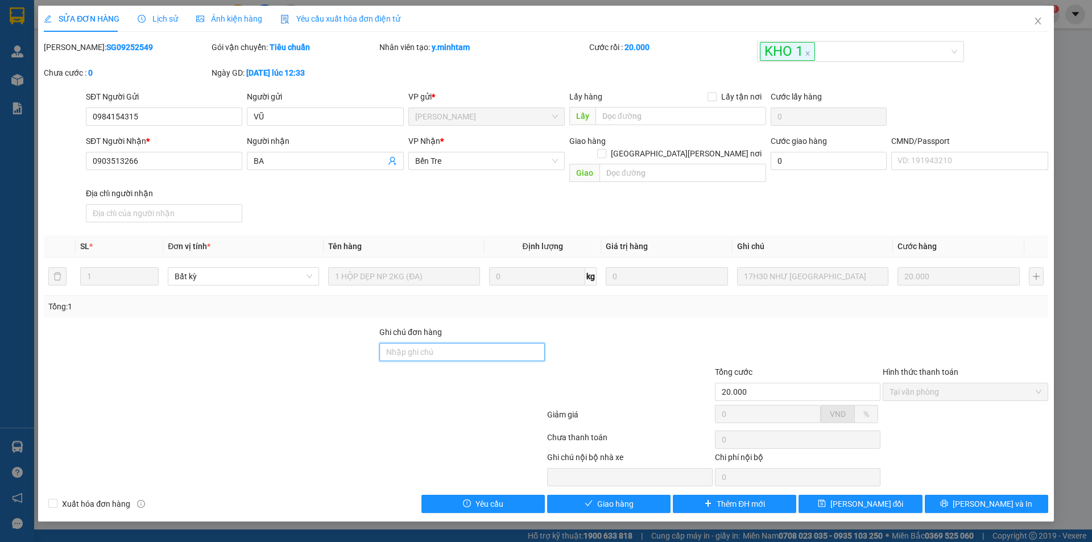
click at [420, 343] on input "Ghi chú đơn hàng" at bounding box center [462, 352] width 166 height 18
type input "KNM"
click at [868, 498] on span "[PERSON_NAME] đổi" at bounding box center [867, 504] width 73 height 13
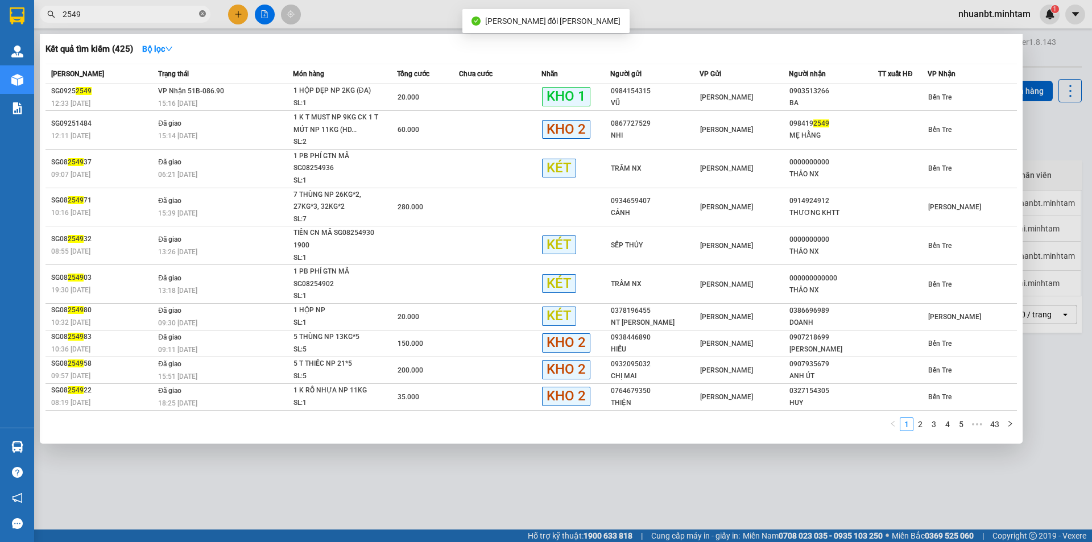
click at [200, 14] on icon "close-circle" at bounding box center [202, 13] width 7 height 7
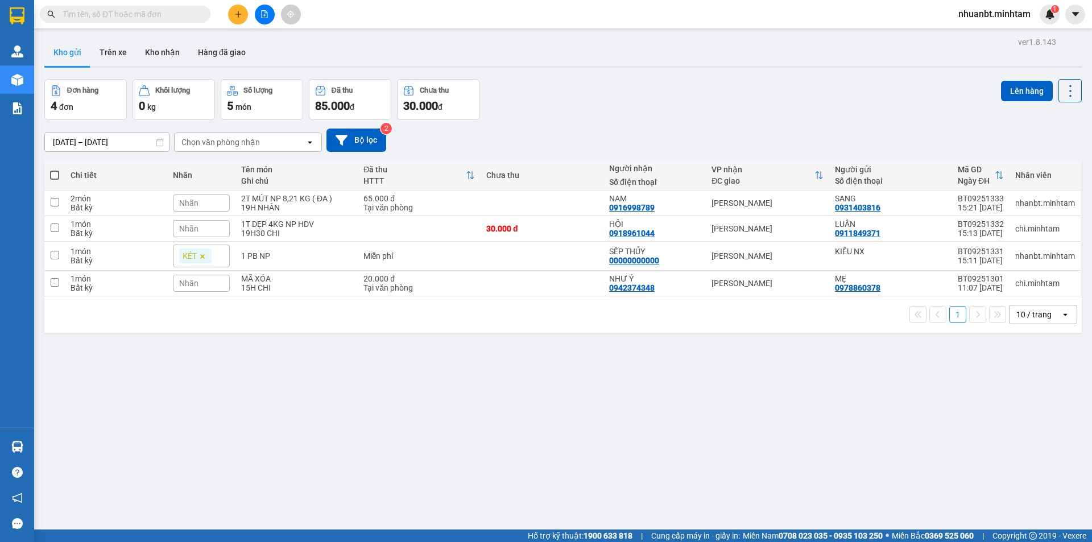
click at [156, 15] on input "text" at bounding box center [130, 14] width 134 height 13
click at [158, 14] on input "text" at bounding box center [130, 14] width 134 height 13
click at [150, 17] on input "text" at bounding box center [130, 14] width 134 height 13
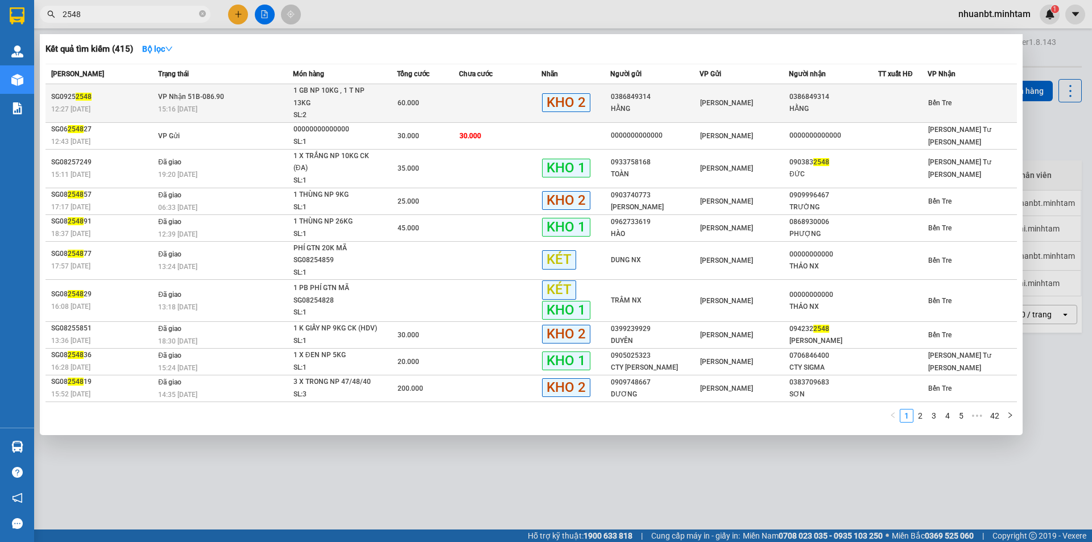
type input "2548"
click at [405, 91] on td "60.000" at bounding box center [428, 103] width 62 height 39
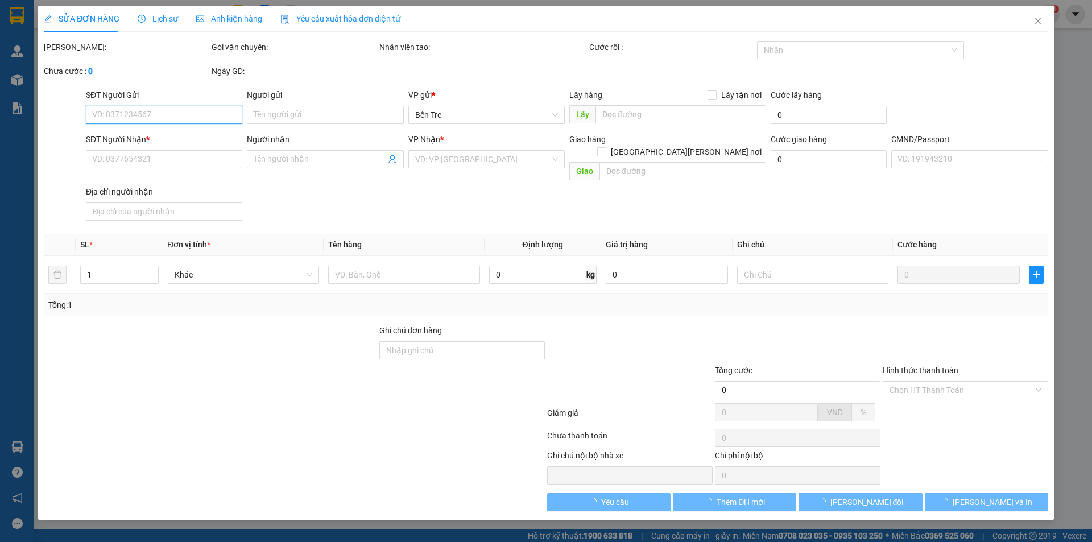
type input "0386849314"
type input "HẰNG"
type input "0386849314"
type input "HẰNG"
type input "60.000"
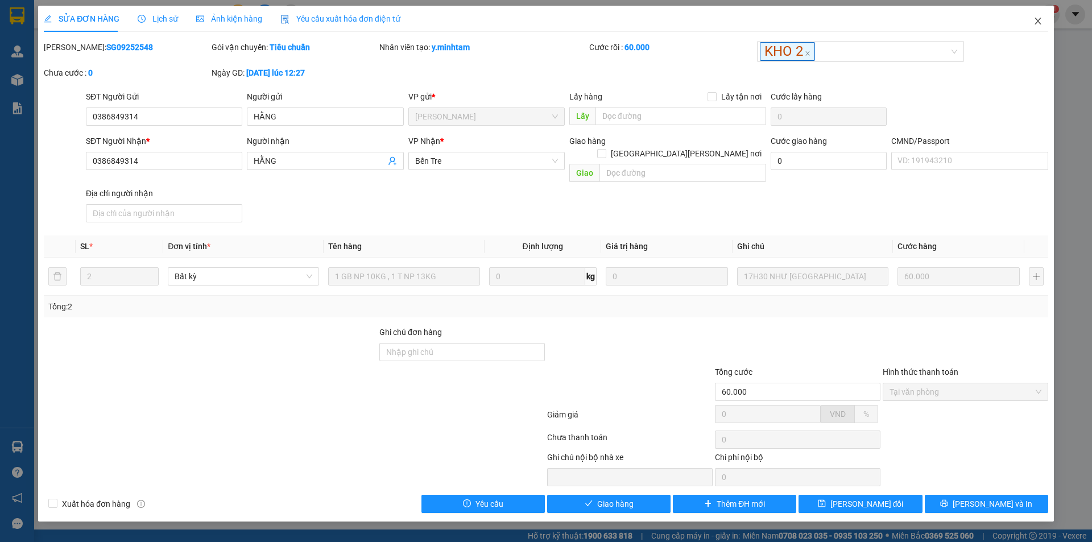
click at [1041, 19] on icon "close" at bounding box center [1038, 20] width 9 height 9
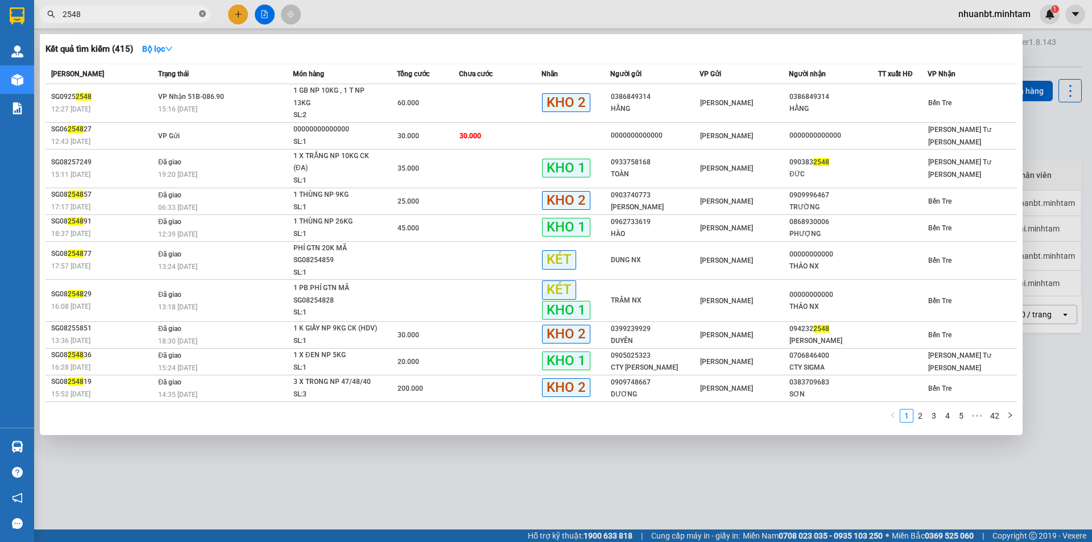
click at [205, 13] on icon "close-circle" at bounding box center [202, 13] width 7 height 7
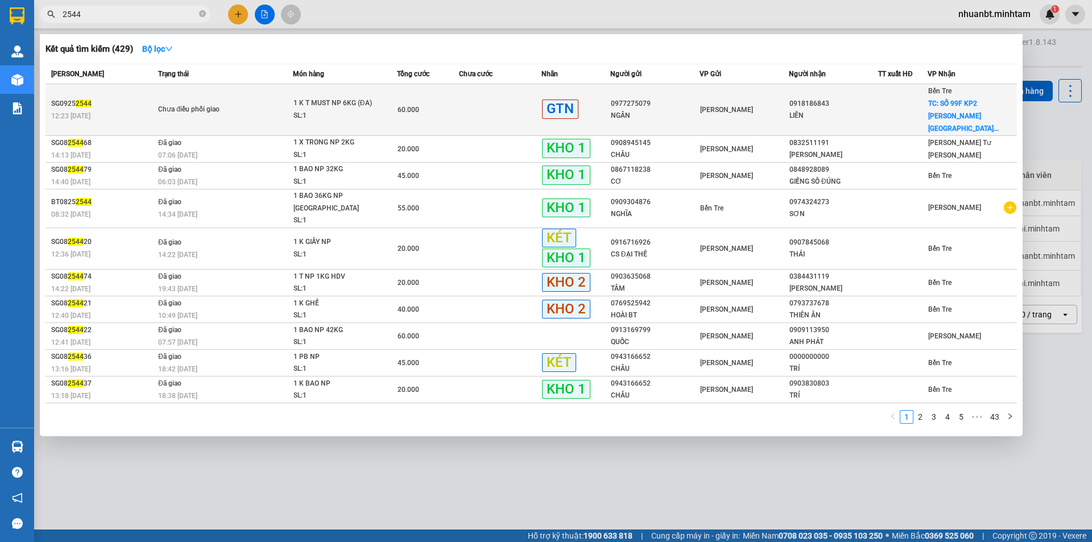
type input "2544"
drag, startPoint x: 964, startPoint y: 102, endPoint x: 956, endPoint y: 96, distance: 9.3
click at [956, 96] on div "Bến Tre TC: SỐ 99F KP2 [PERSON_NAME][GEOGRAPHIC_DATA]..." at bounding box center [972, 110] width 88 height 50
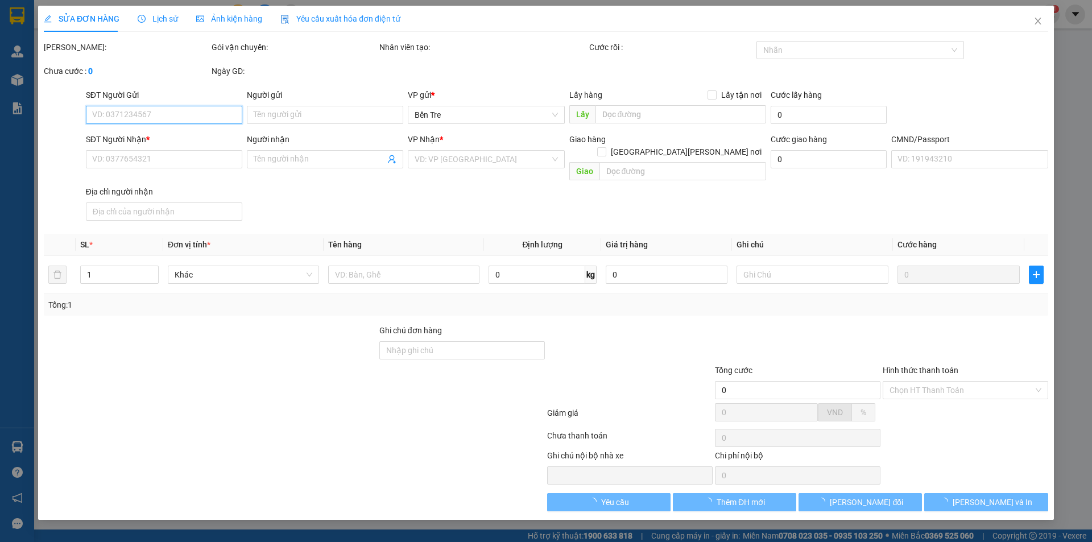
type input "0977275079"
type input "NGÂN"
type input "0918186843"
type input "LIÊN"
checkbox input "true"
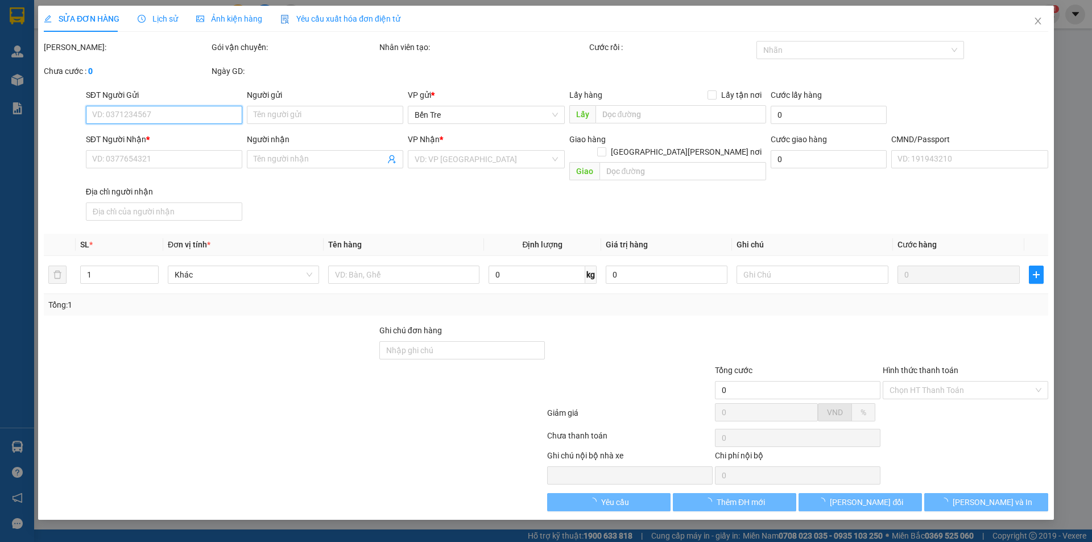
type input "SỐ 99F KP2 [PERSON_NAME][GEOGRAPHIC_DATA][PERSON_NAME]"
type input "60.000"
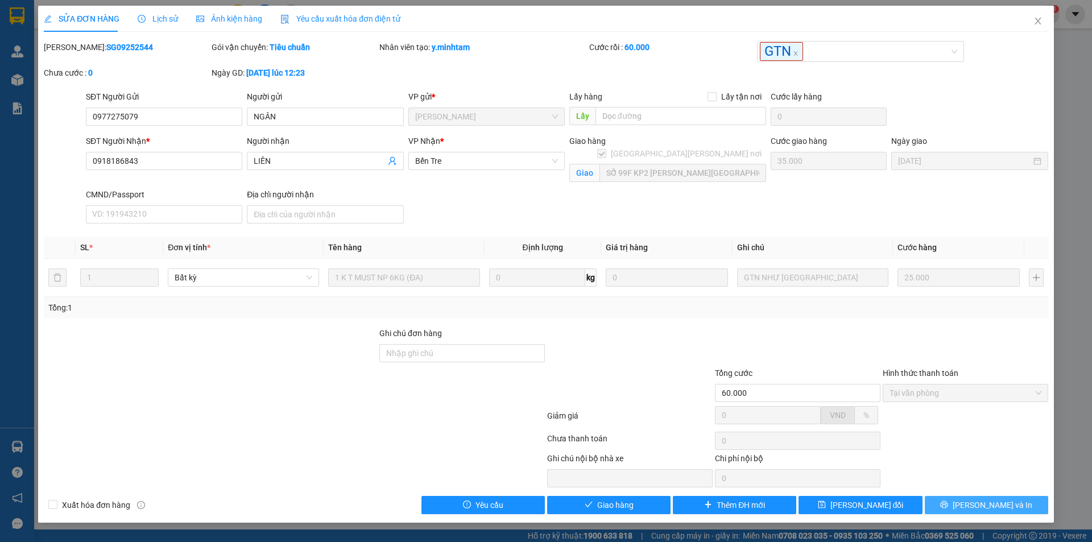
click at [1014, 501] on button "[PERSON_NAME] và In" at bounding box center [986, 505] width 123 height 18
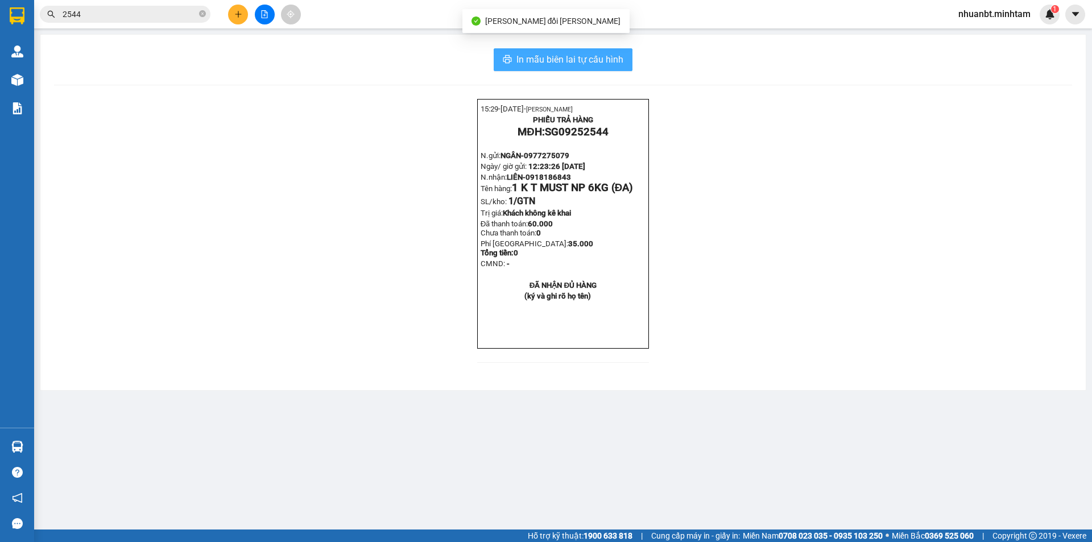
click at [599, 55] on span "In mẫu biên lai tự cấu hình" at bounding box center [570, 59] width 107 height 14
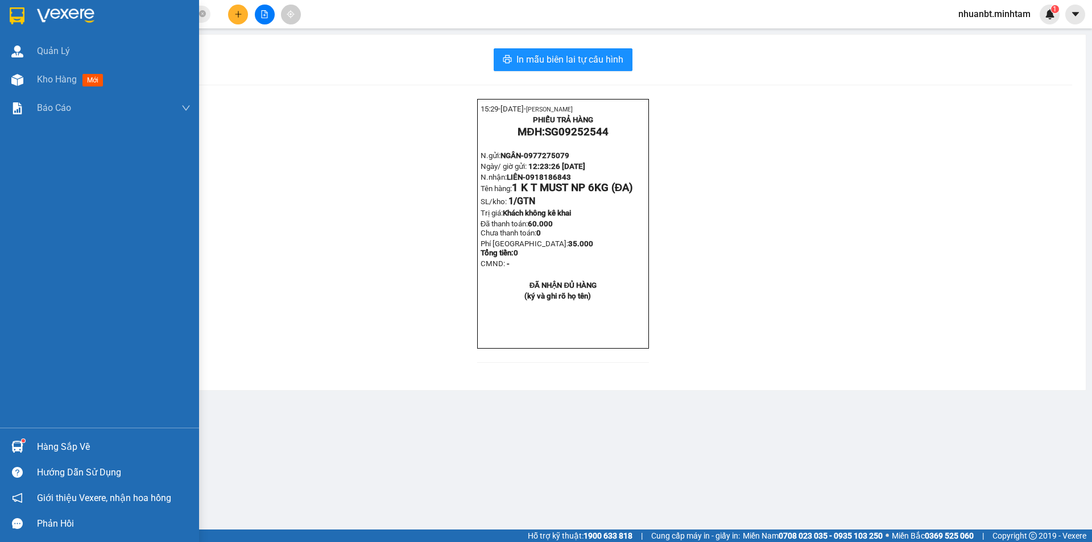
click at [25, 450] on div at bounding box center [17, 447] width 20 height 20
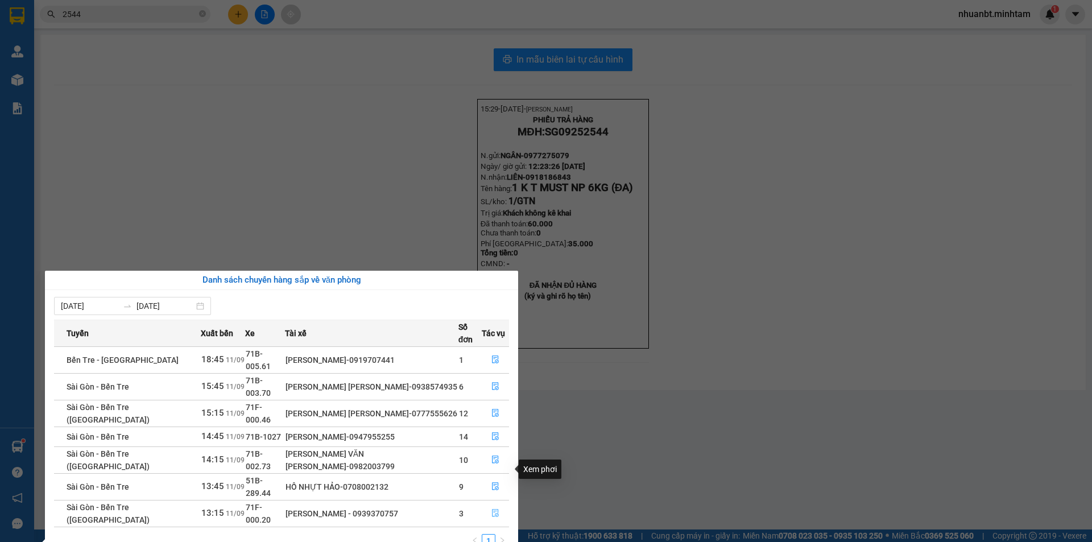
click at [494, 509] on icon "file-done" at bounding box center [496, 513] width 8 height 8
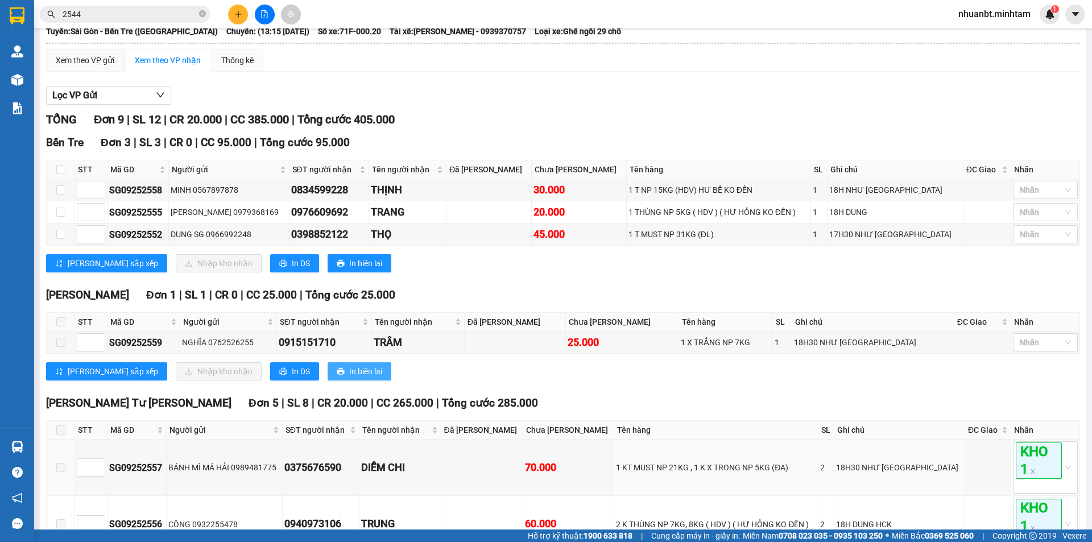
scroll to position [57, 0]
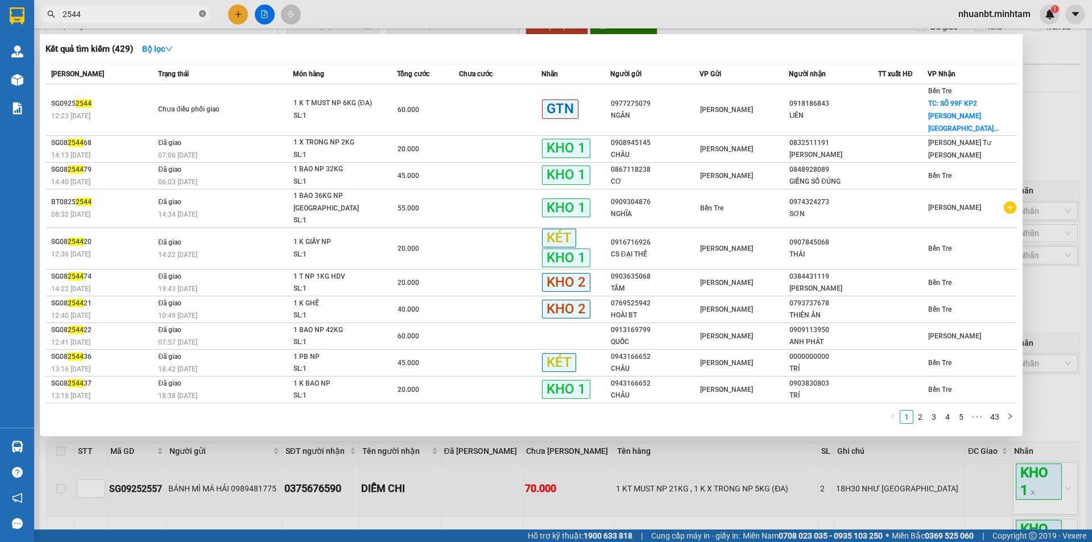
click at [205, 16] on icon "close-circle" at bounding box center [202, 13] width 7 height 7
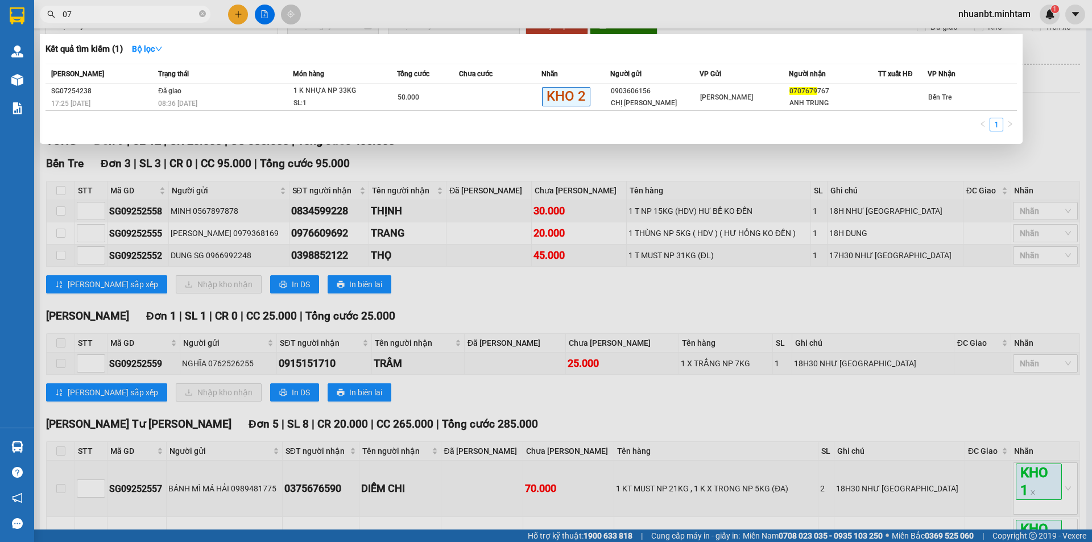
type input "0"
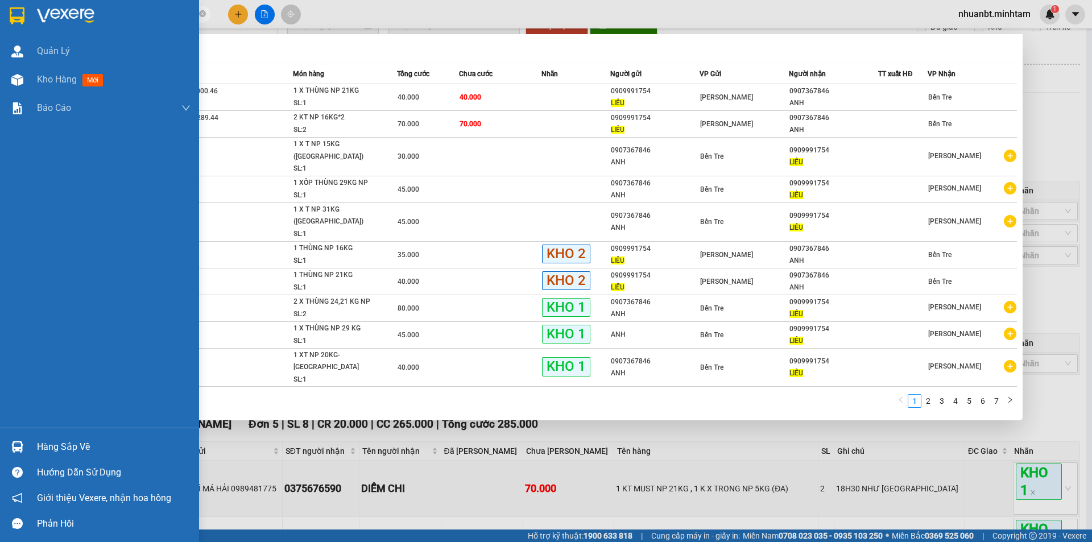
type input "liêu"
click at [18, 434] on div "Hàng sắp về" at bounding box center [99, 447] width 199 height 26
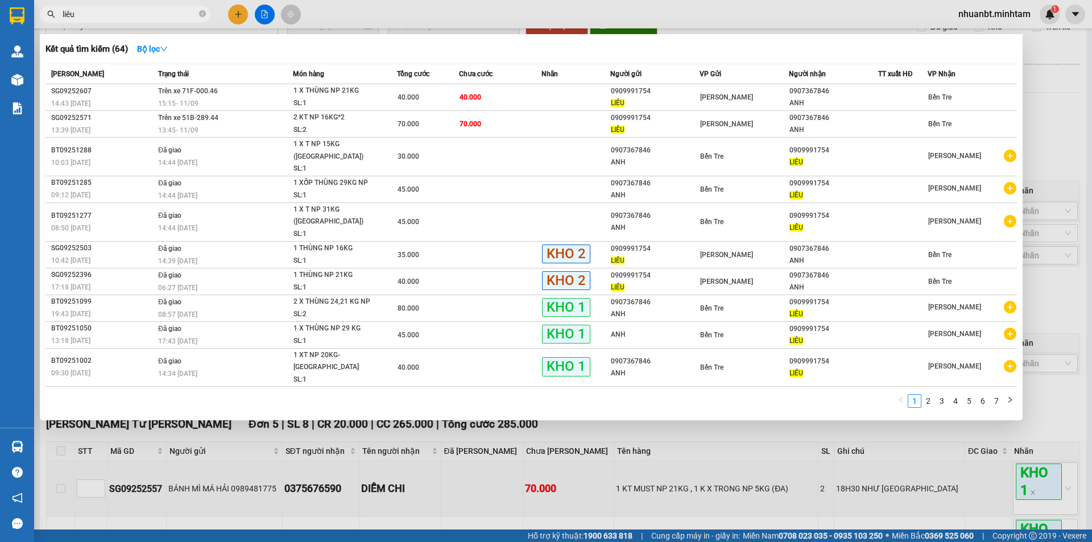
drag, startPoint x: 614, startPoint y: 433, endPoint x: 608, endPoint y: 466, distance: 33.6
click at [613, 432] on section "Kết quả [PERSON_NAME] ( 64 ) Bộ lọc Mã ĐH Trạng thái Món hàng Tổng [PERSON_NAME…" at bounding box center [546, 271] width 1092 height 542
click at [201, 11] on icon "close-circle" at bounding box center [202, 13] width 7 height 7
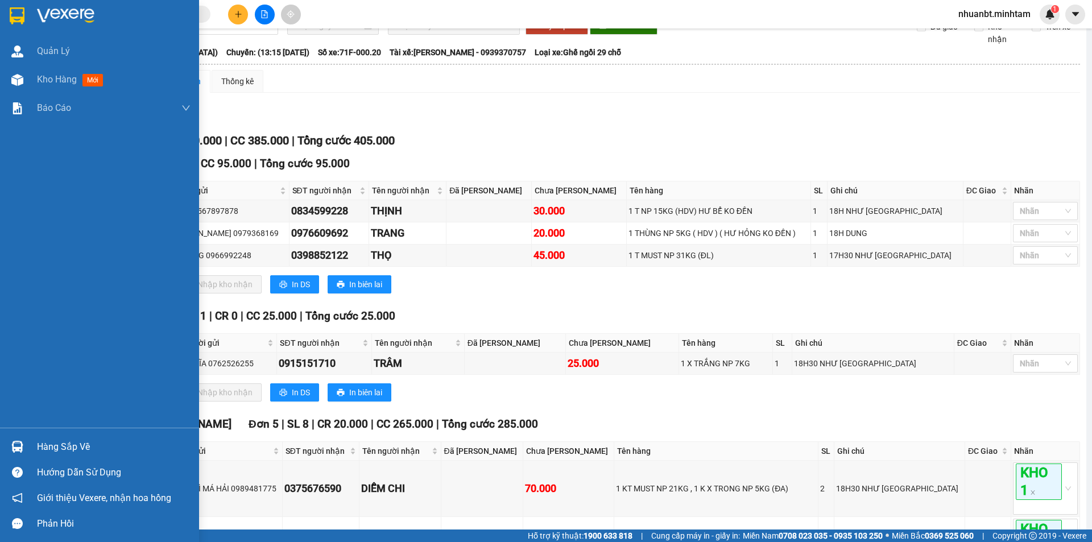
click at [24, 436] on div "Hàng sắp về" at bounding box center [99, 447] width 199 height 26
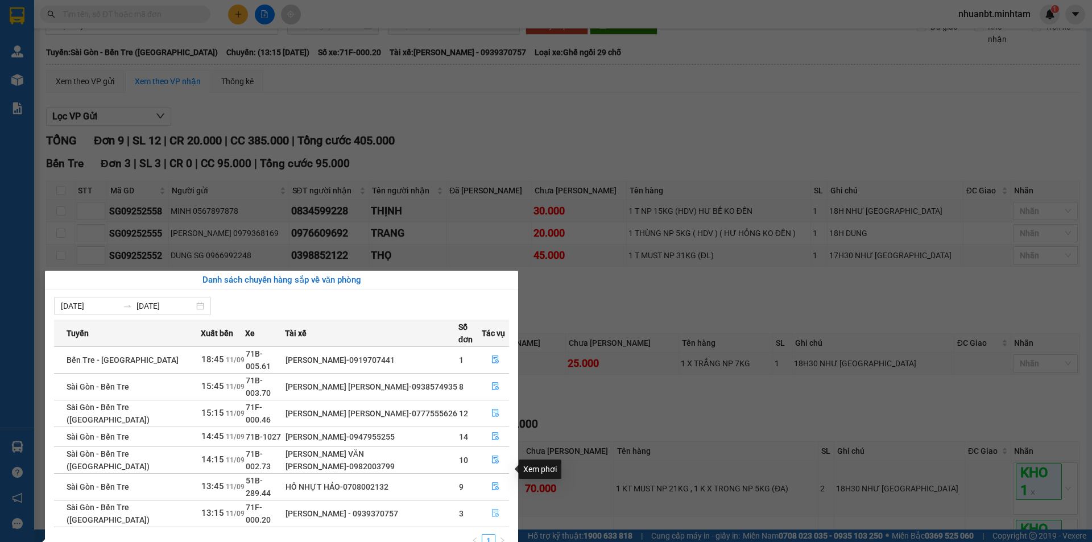
click at [492, 509] on icon "file-done" at bounding box center [496, 513] width 8 height 8
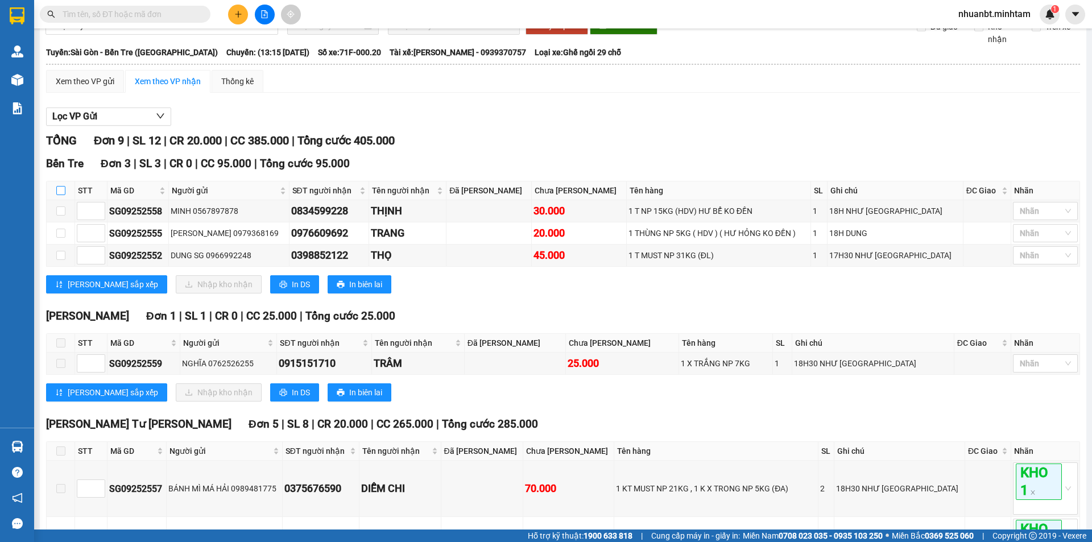
click at [64, 195] on input "checkbox" at bounding box center [60, 190] width 9 height 9
checkbox input "true"
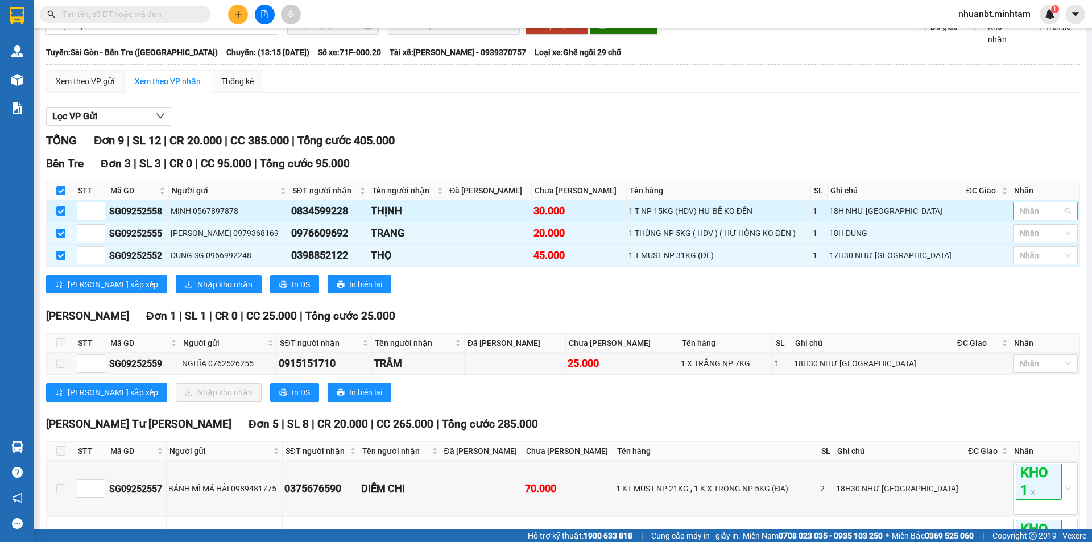
click at [1023, 218] on div at bounding box center [1040, 211] width 48 height 14
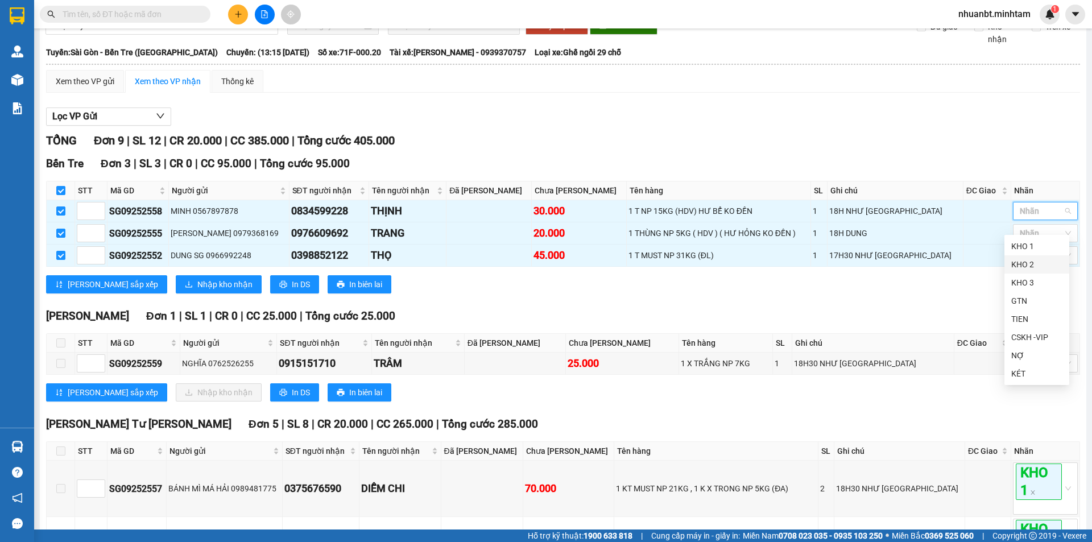
drag, startPoint x: 1026, startPoint y: 263, endPoint x: 914, endPoint y: 140, distance: 166.3
click at [1026, 261] on div "KHO 2" at bounding box center [1036, 264] width 51 height 13
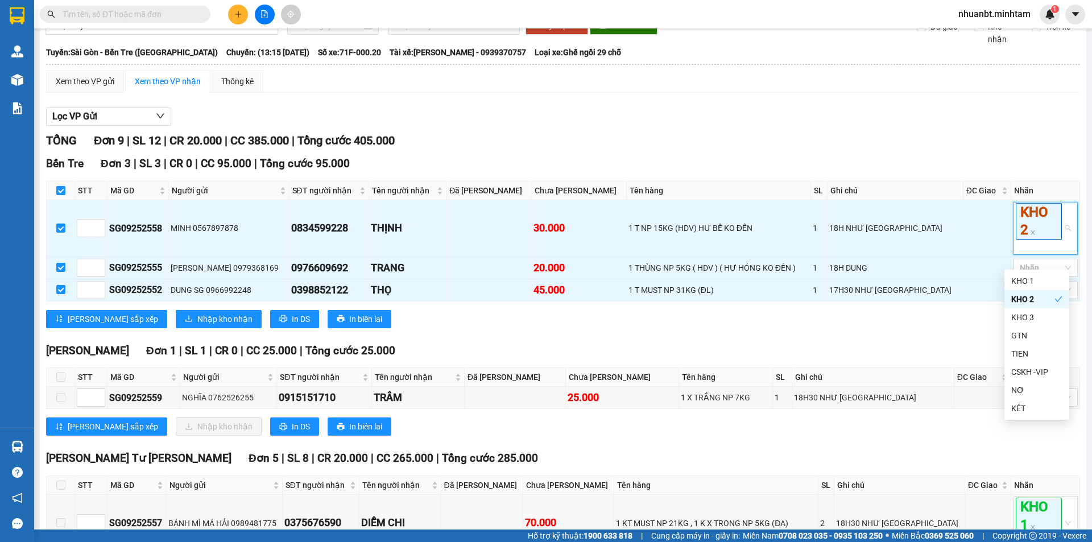
click at [900, 126] on div "Lọc VP Gửi" at bounding box center [563, 117] width 1034 height 19
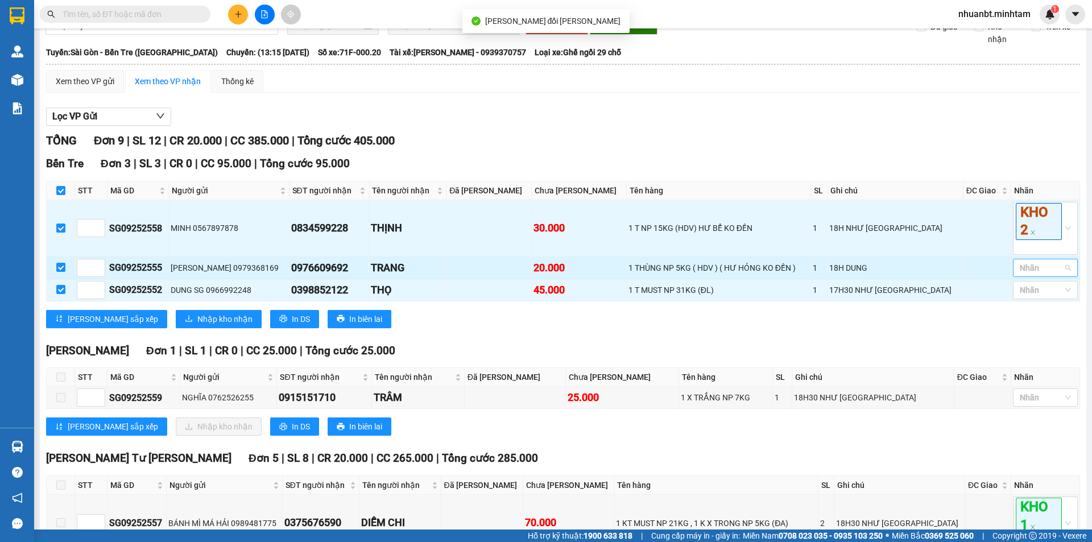
drag, startPoint x: 1021, startPoint y: 283, endPoint x: 1039, endPoint y: 293, distance: 20.9
click at [1022, 275] on div at bounding box center [1040, 268] width 48 height 14
drag, startPoint x: 1034, startPoint y: 324, endPoint x: 1027, endPoint y: 313, distance: 12.6
click at [1030, 319] on div "KHO 2" at bounding box center [1036, 321] width 51 height 13
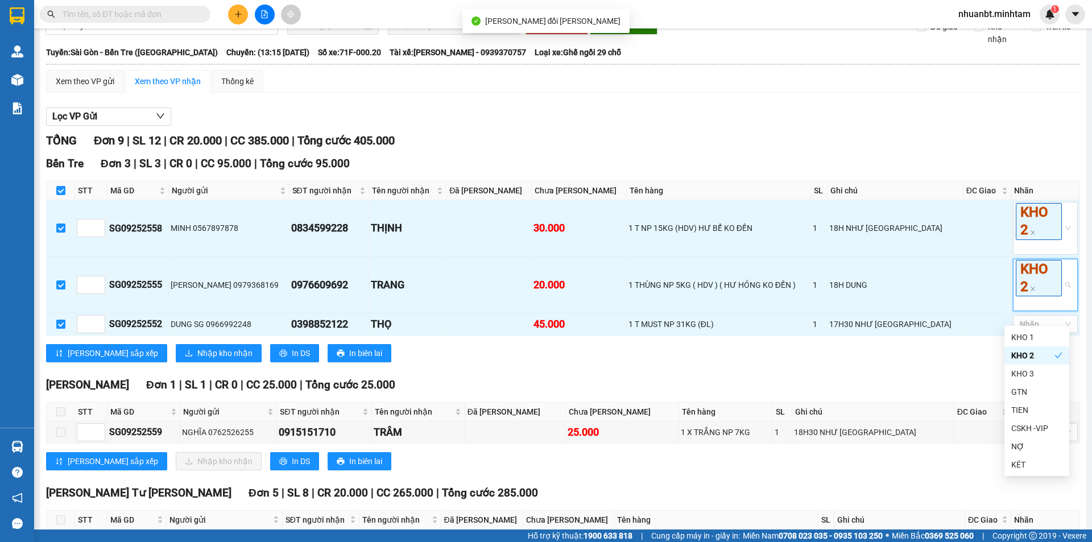
click at [868, 144] on div "Lọc VP Gửi [PERSON_NAME] 9 | SL 12 | CR 20.000 | CC 385.000 | [PERSON_NAME] 40…" at bounding box center [563, 478] width 1034 height 752
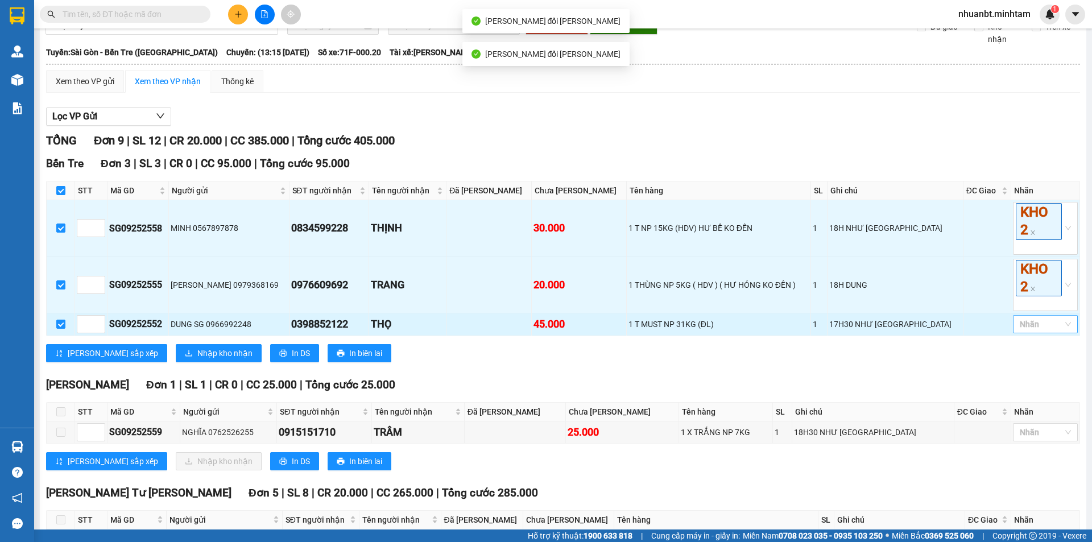
click at [1031, 331] on div at bounding box center [1040, 324] width 48 height 14
drag, startPoint x: 1029, startPoint y: 377, endPoint x: 1027, endPoint y: 369, distance: 7.7
click at [1029, 374] on div "KHO 2" at bounding box center [1036, 377] width 51 height 13
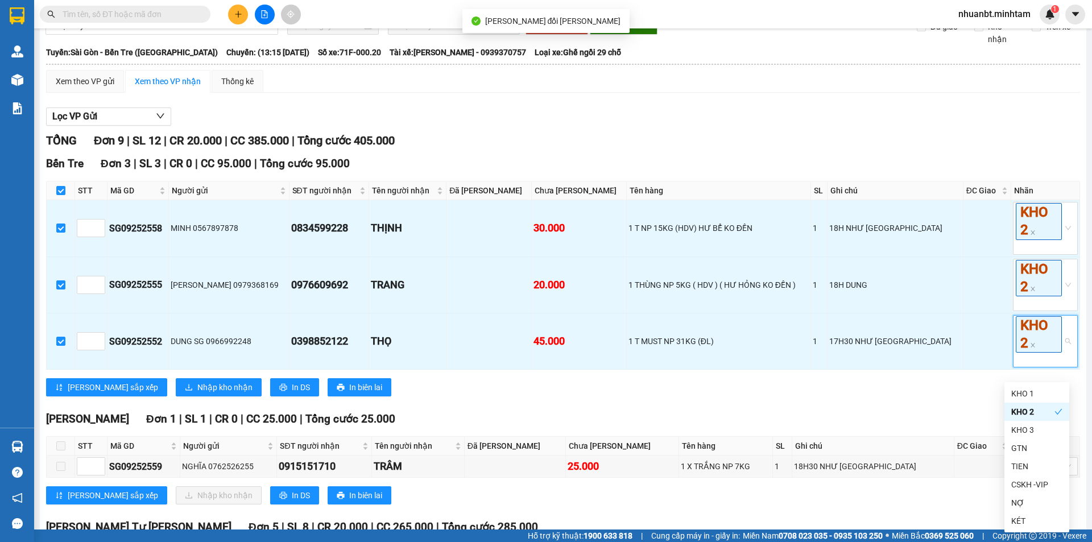
click at [707, 113] on div "Xem theo VP gửi Xem theo [PERSON_NAME] Thống kê Lọc VP Gửi [PERSON_NAME] 9 | S…" at bounding box center [563, 478] width 1034 height 817
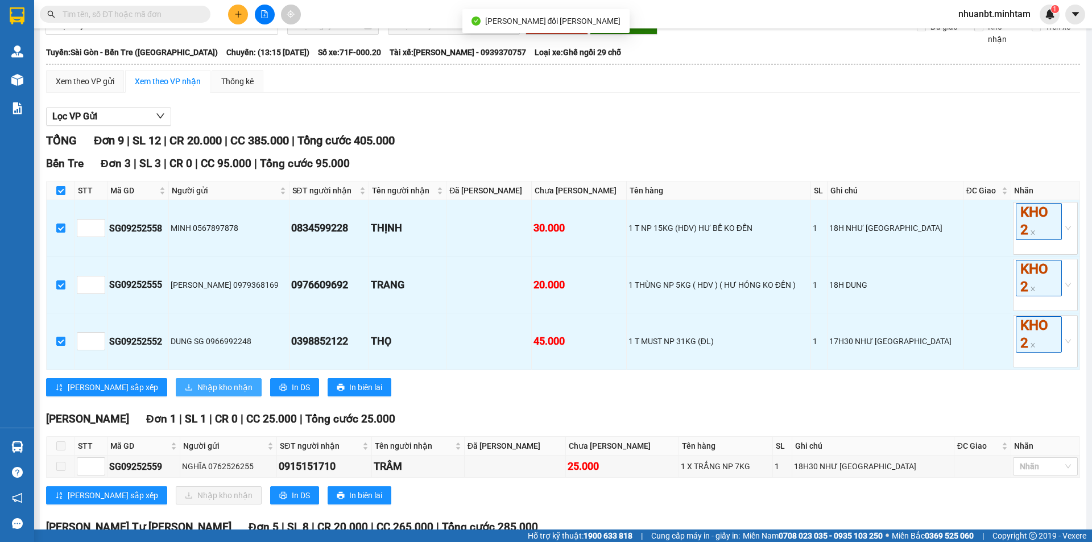
click at [197, 394] on span "Nhập kho nhận" at bounding box center [224, 387] width 55 height 13
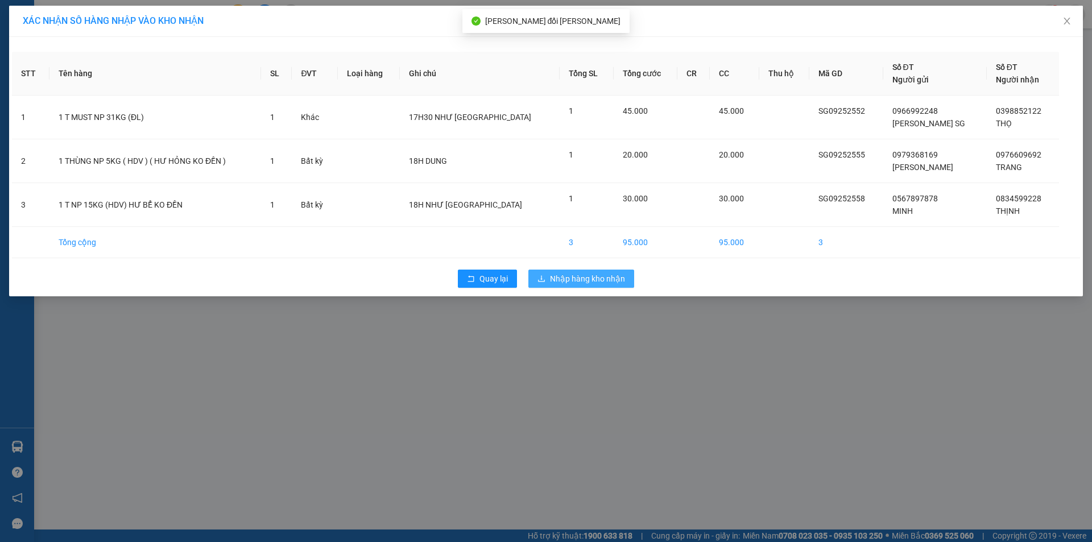
drag, startPoint x: 598, startPoint y: 279, endPoint x: 592, endPoint y: 274, distance: 7.7
click at [596, 278] on span "Nhập hàng kho nhận" at bounding box center [587, 278] width 75 height 13
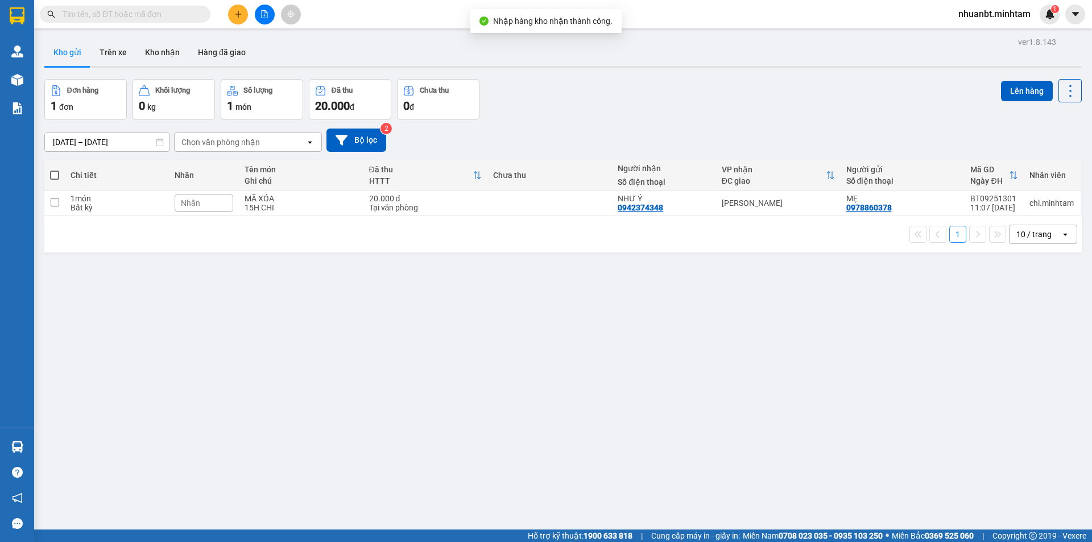
click at [190, 15] on input "text" at bounding box center [130, 14] width 134 height 13
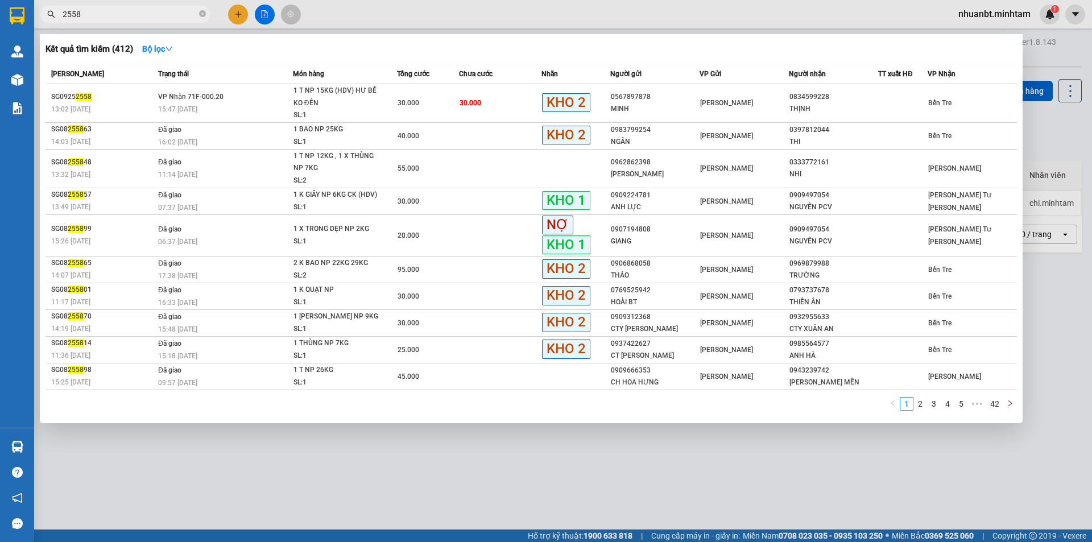
type input "2558"
click at [207, 14] on span "2558" at bounding box center [125, 14] width 171 height 17
click at [203, 12] on icon "close-circle" at bounding box center [202, 13] width 7 height 7
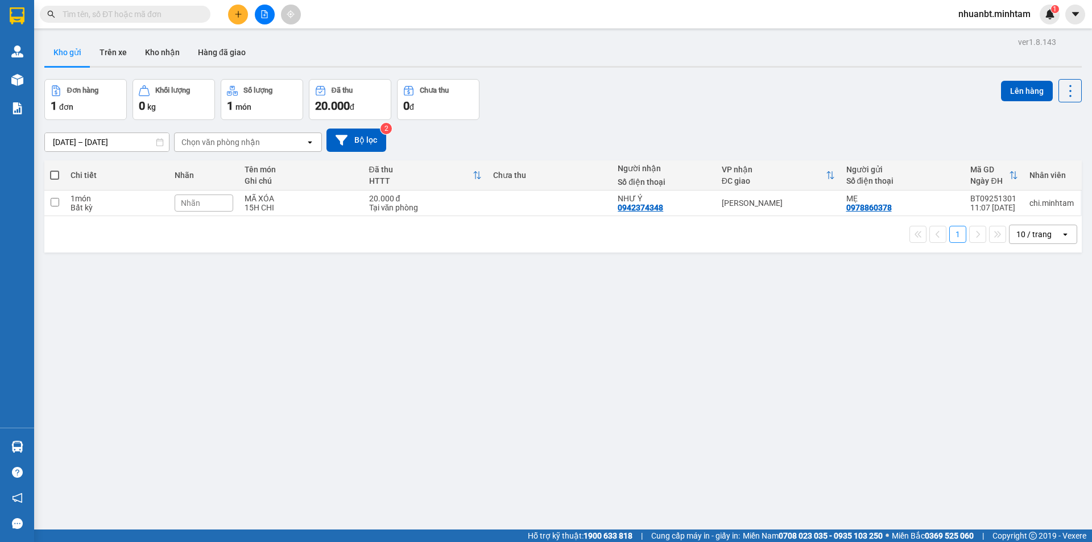
click at [251, 13] on div at bounding box center [264, 15] width 85 height 20
click at [243, 13] on button at bounding box center [238, 15] width 20 height 20
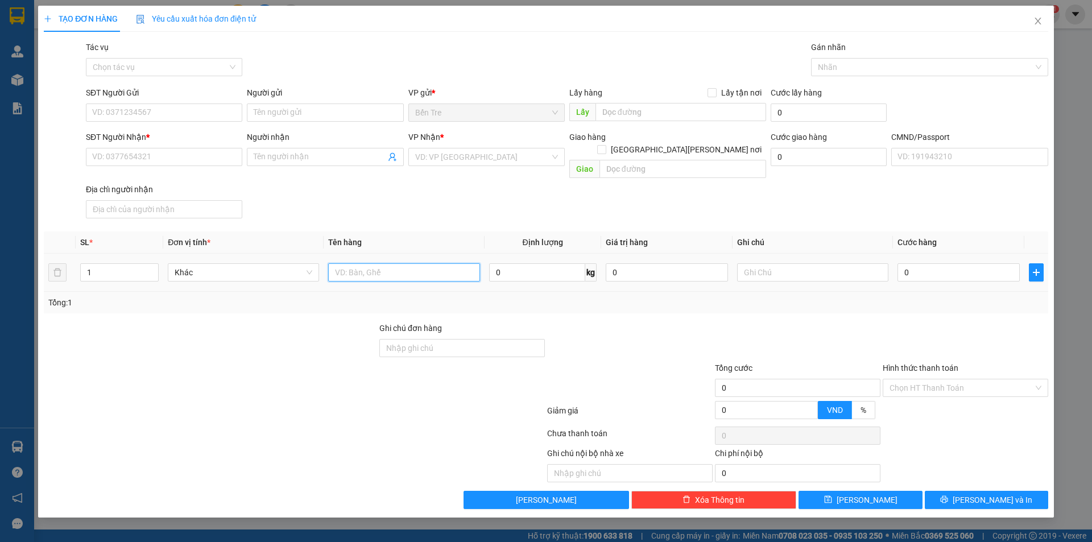
click at [374, 263] on input "text" at bounding box center [403, 272] width 151 height 18
type input "1 HỘP 2KG NP"
click at [141, 114] on input "SĐT Người Gửi" at bounding box center [164, 113] width 156 height 18
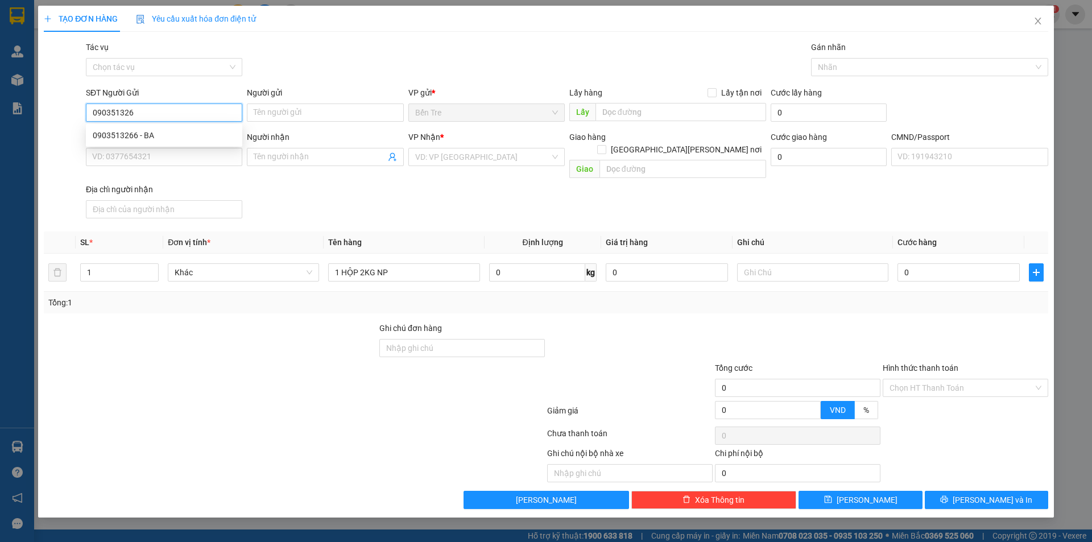
type input "0903513266"
drag, startPoint x: 133, startPoint y: 136, endPoint x: 173, endPoint y: 158, distance: 46.1
click at [133, 136] on div "0903513266 - BA" at bounding box center [164, 135] width 143 height 13
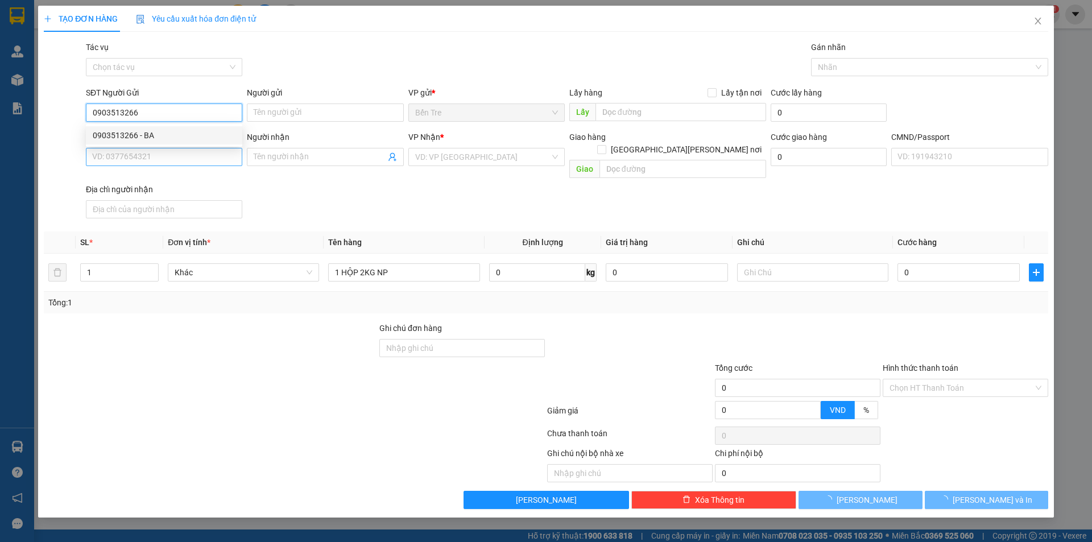
type input "BA"
type input "0984154315"
type input "VŨ"
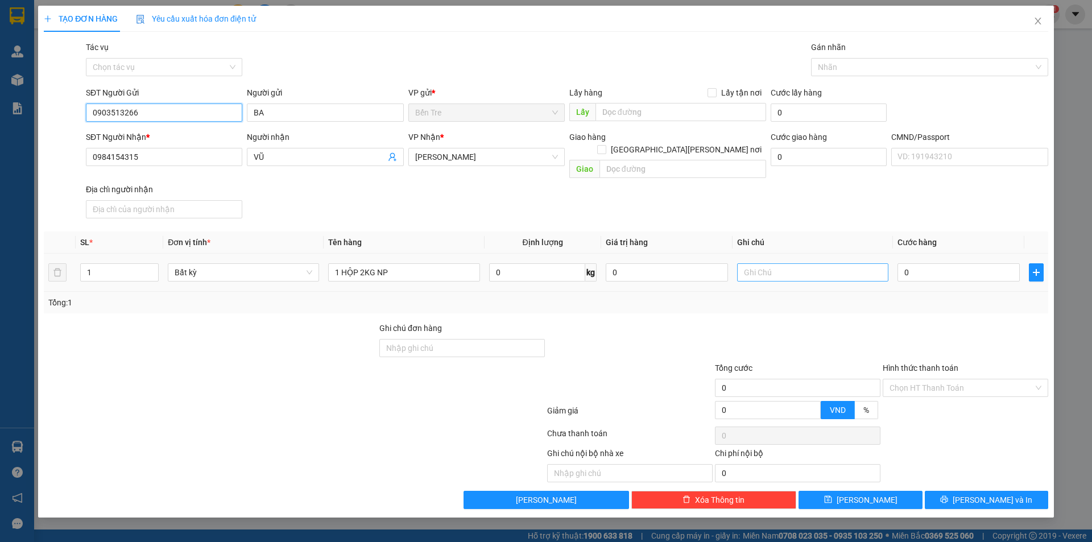
type input "0903513266"
click at [798, 264] on input "text" at bounding box center [812, 272] width 151 height 18
type input "19H30 NHUẬN"
click at [959, 263] on input "0" at bounding box center [959, 272] width 122 height 18
type input "2"
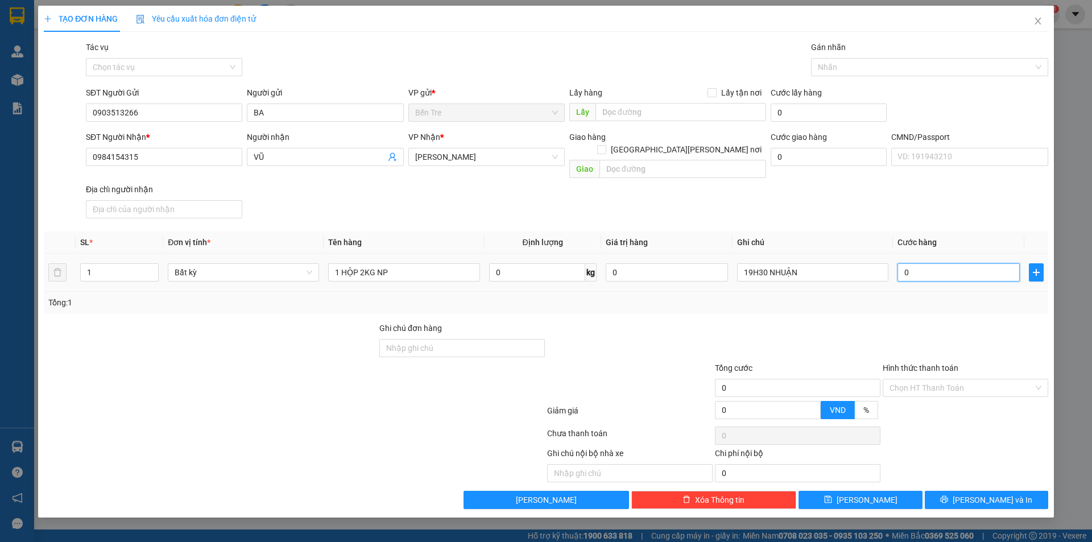
type input "2"
type input "20"
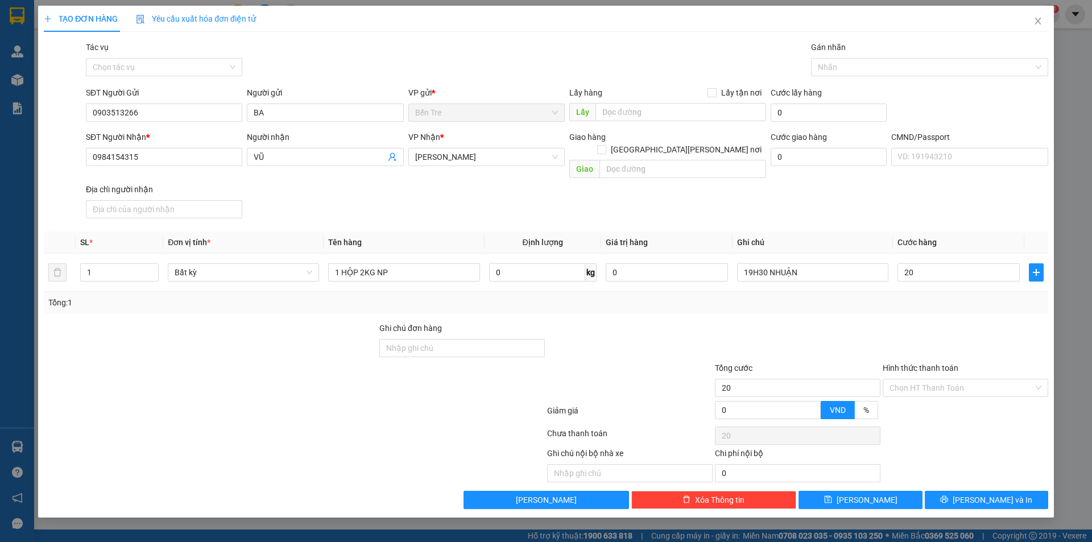
type input "20.000"
click at [857, 308] on div "Transit Pickup Surcharge Ids Transit Deliver Surcharge Ids Transit Deliver Surc…" at bounding box center [546, 275] width 1005 height 468
drag, startPoint x: 915, startPoint y: 378, endPoint x: 922, endPoint y: 386, distance: 10.6
click at [916, 379] on input "Hình thức thanh toán" at bounding box center [962, 387] width 144 height 17
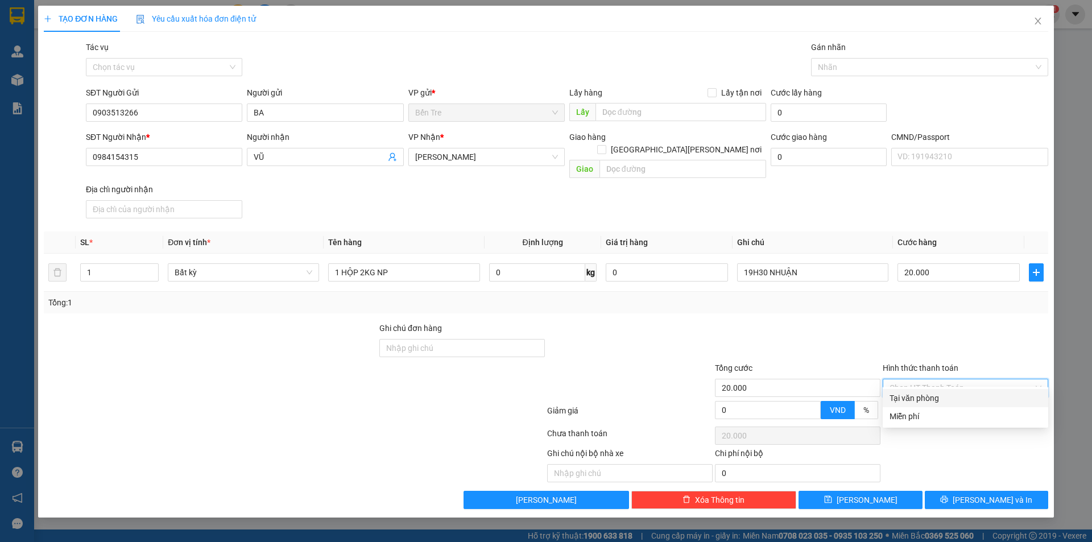
click at [922, 398] on div "Tại văn phòng" at bounding box center [966, 398] width 152 height 13
type input "0"
drag, startPoint x: 989, startPoint y: 486, endPoint x: 985, endPoint y: 472, distance: 14.2
click at [989, 494] on span "[PERSON_NAME] và In" at bounding box center [993, 500] width 80 height 13
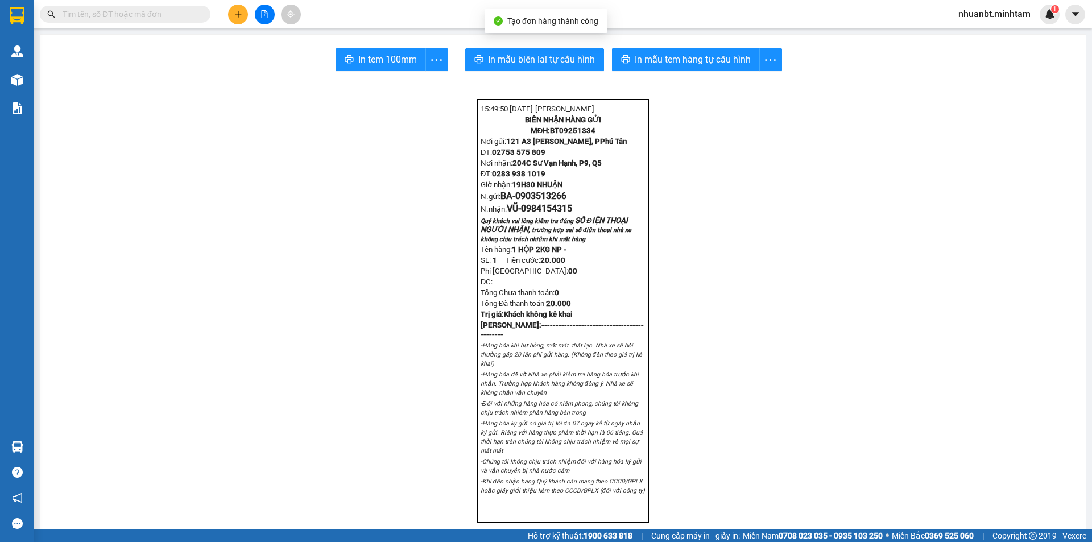
click at [655, 53] on span "In mẫu tem hàng tự cấu hình" at bounding box center [693, 59] width 116 height 14
click at [358, 63] on span "In tem 100mm" at bounding box center [387, 59] width 59 height 14
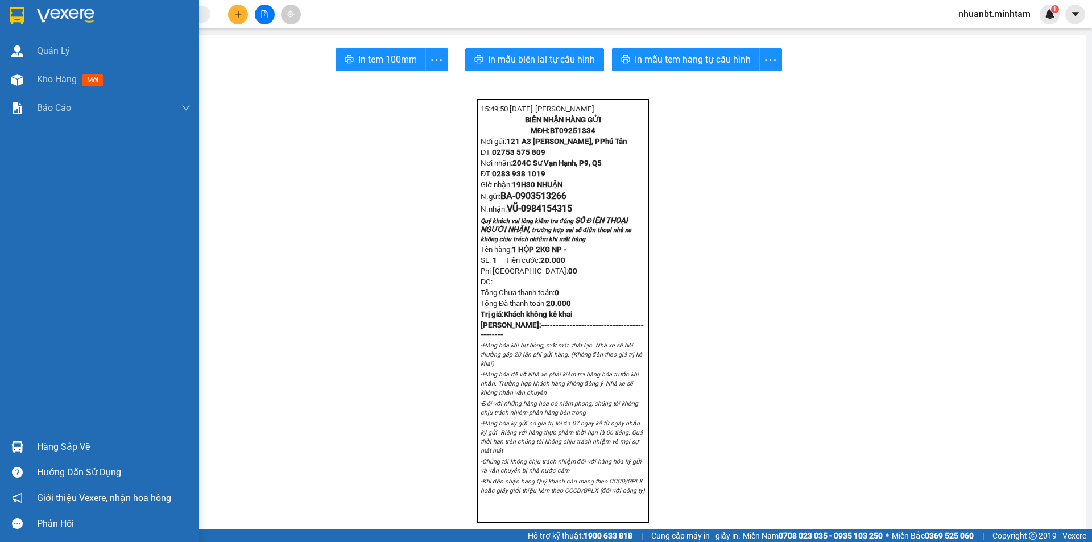
click at [9, 17] on div at bounding box center [17, 16] width 20 height 20
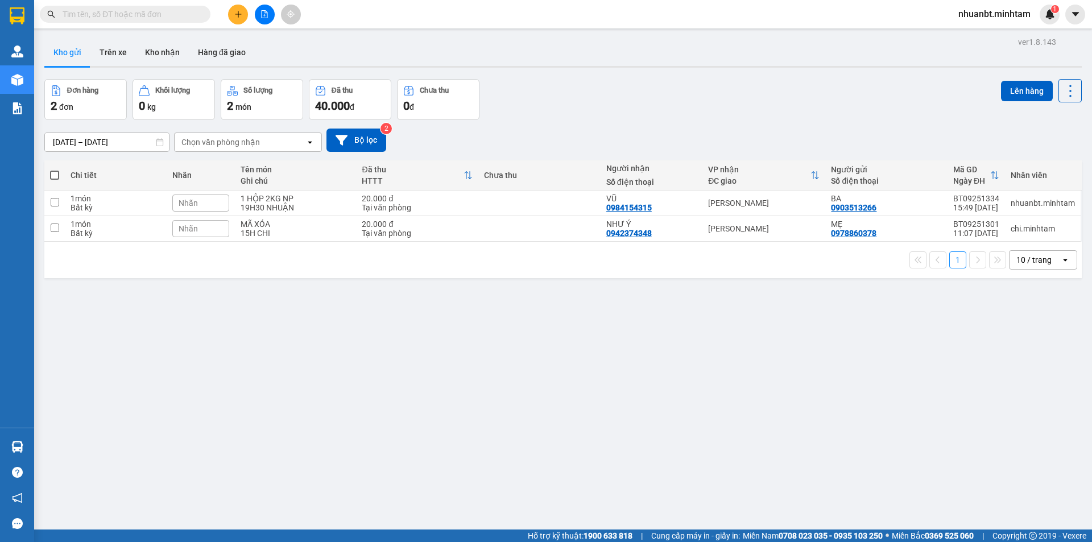
click at [146, 18] on input "text" at bounding box center [130, 14] width 134 height 13
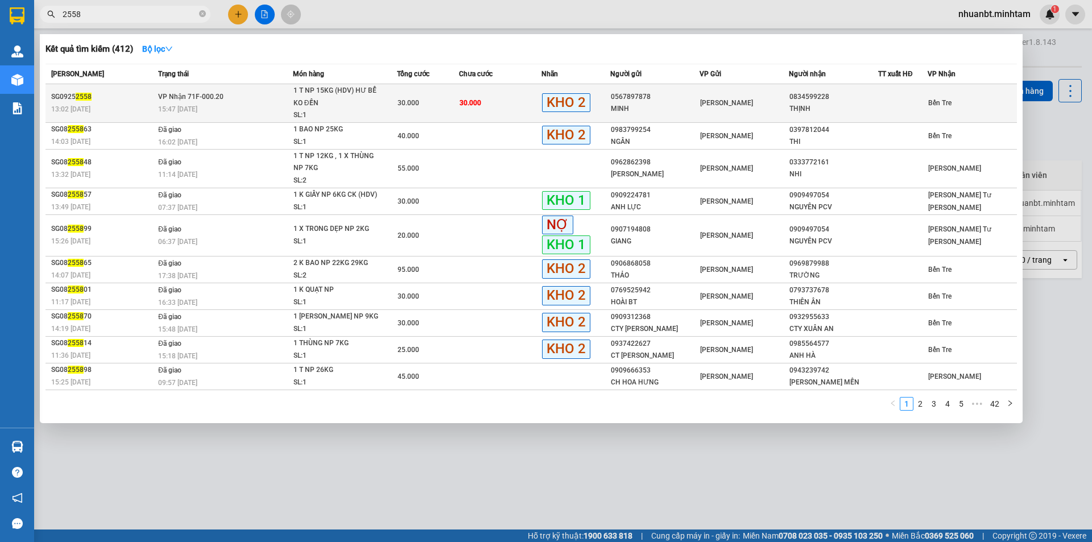
type input "2558"
click at [418, 92] on td "30.000" at bounding box center [428, 103] width 62 height 39
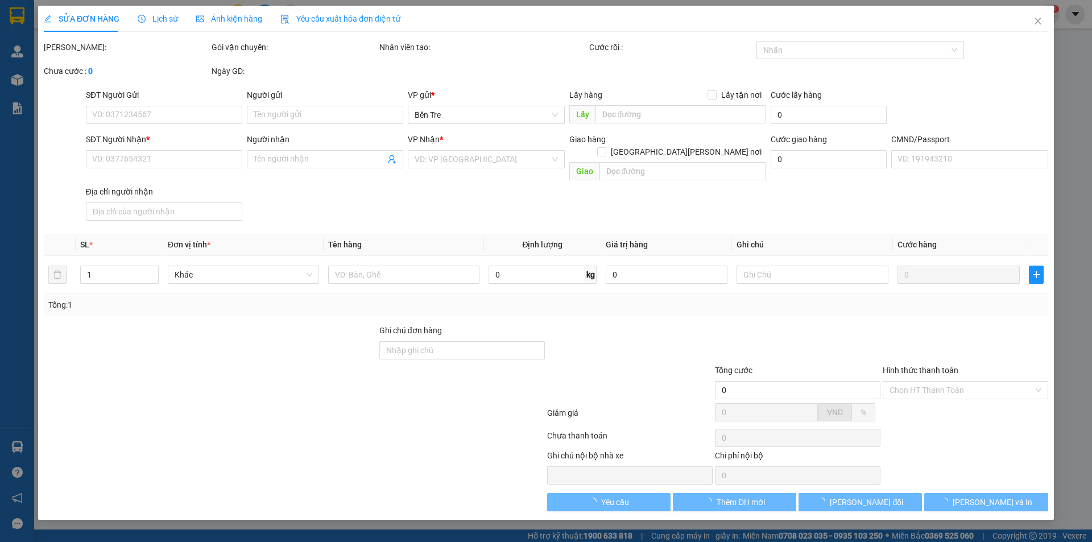
type input "0567897878"
type input "MINH"
type input "0834599228"
type input "THỊNH"
type input "BIA"
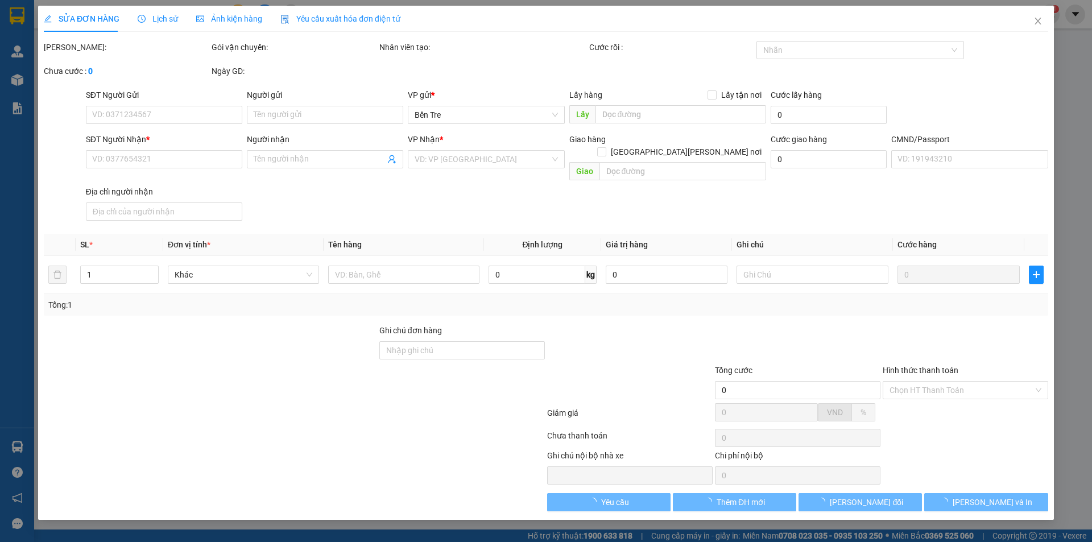
type input "30.000"
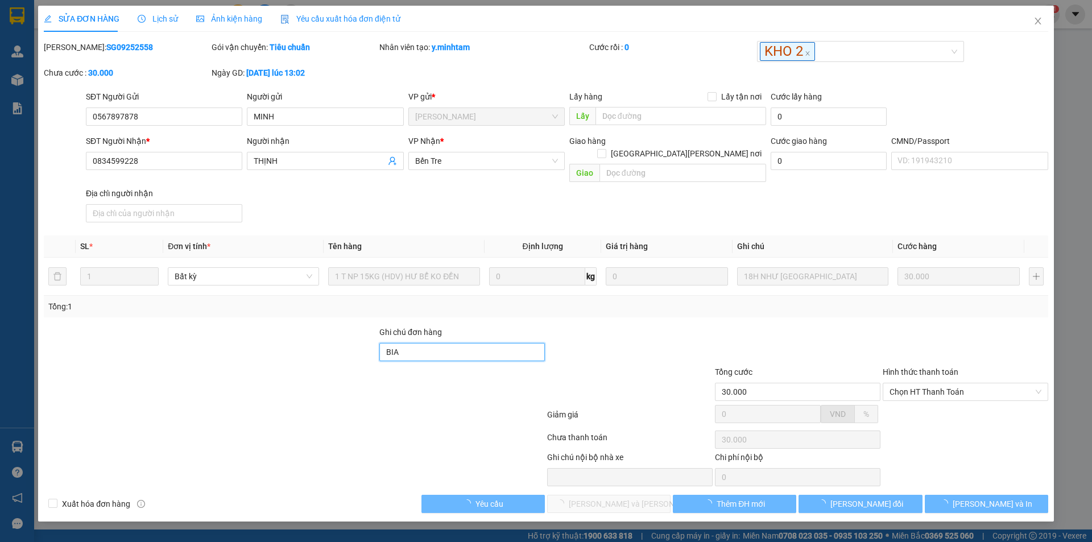
click at [426, 343] on input "BIA" at bounding box center [462, 352] width 166 height 18
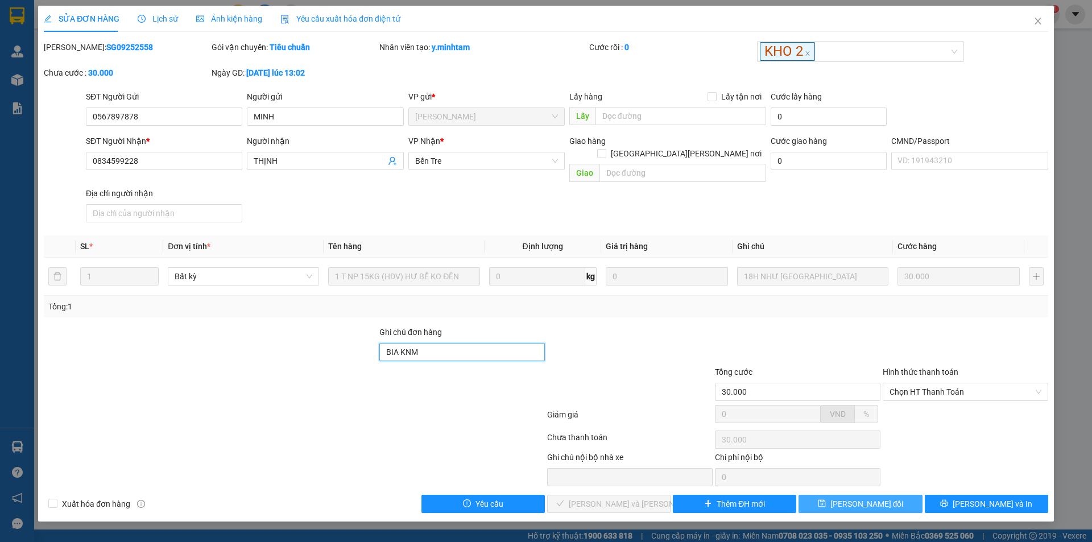
type input "BIA KNM"
click at [855, 498] on span "[PERSON_NAME] đổi" at bounding box center [867, 504] width 73 height 13
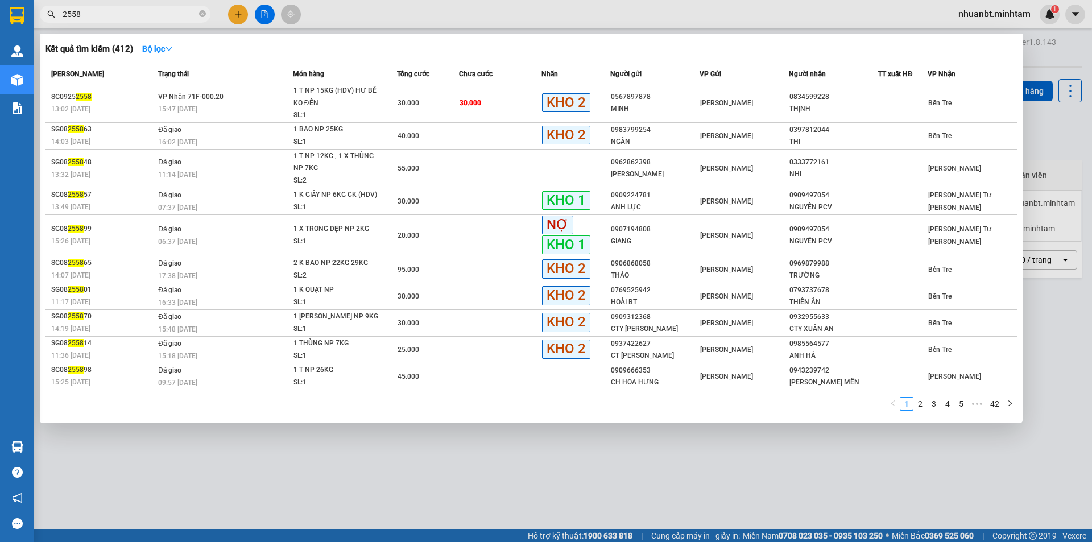
click at [210, 17] on span "2558" at bounding box center [125, 14] width 171 height 17
click at [197, 14] on span "2558" at bounding box center [125, 14] width 171 height 17
click at [201, 16] on icon "close-circle" at bounding box center [202, 13] width 7 height 7
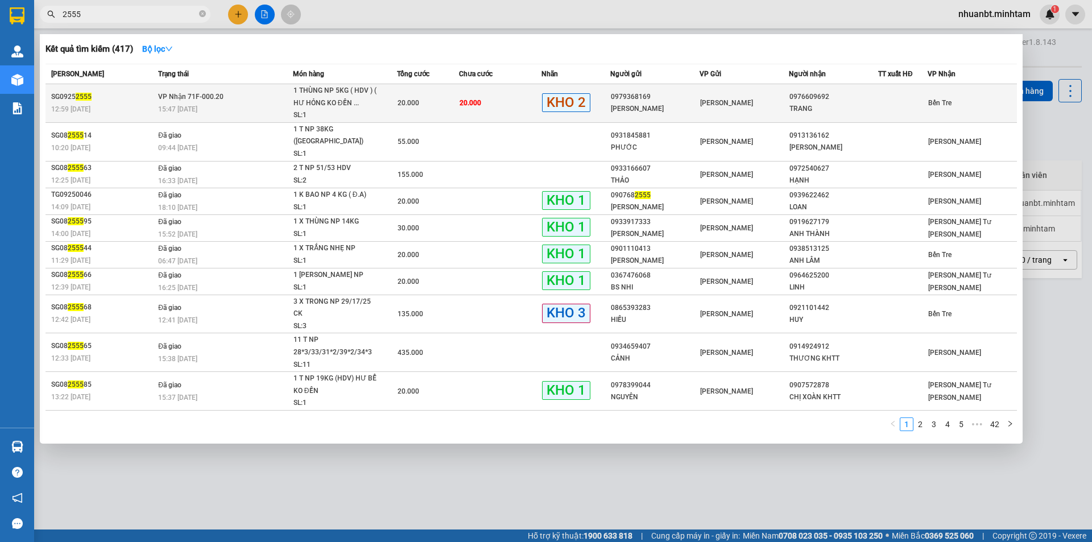
type input "2555"
click at [337, 97] on div "1 THÙNG NP 5KG ( HDV ) ( HƯ HỎNG KO ĐỀN ..." at bounding box center [336, 97] width 85 height 24
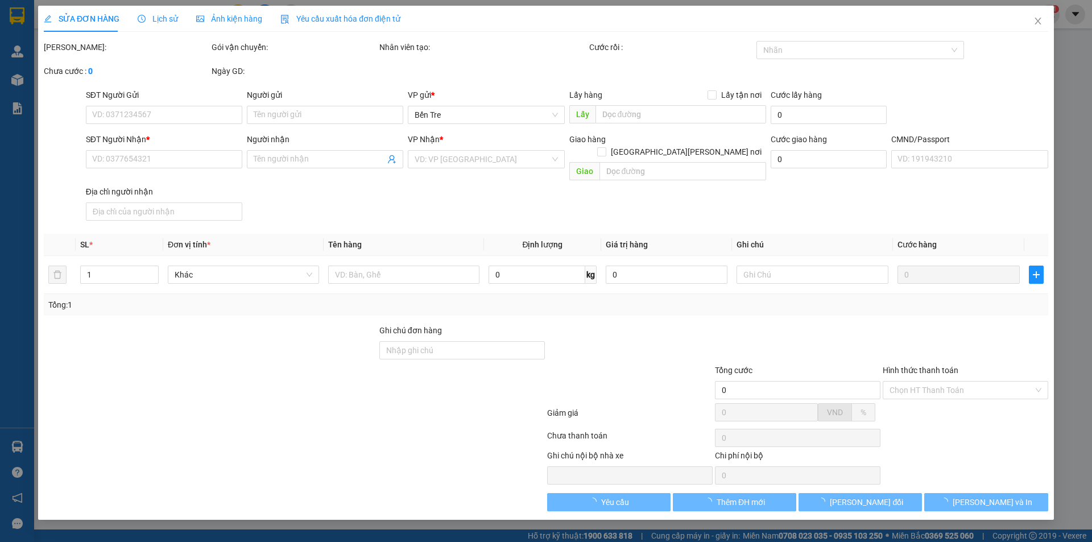
type input "0979368169"
type input "[PERSON_NAME]"
type input "0976609692"
type input "TRANG"
type input "20.000"
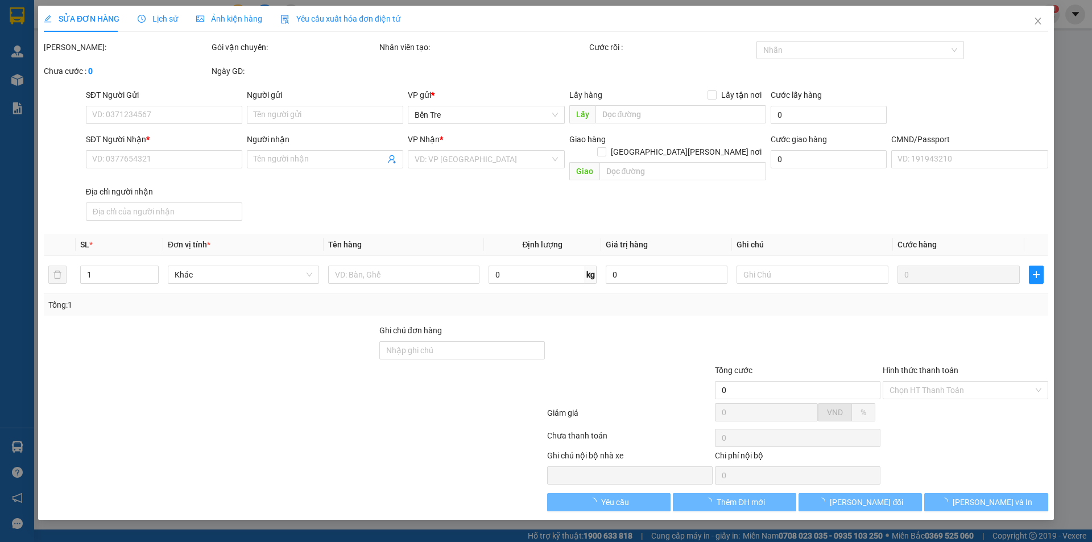
type input "20.000"
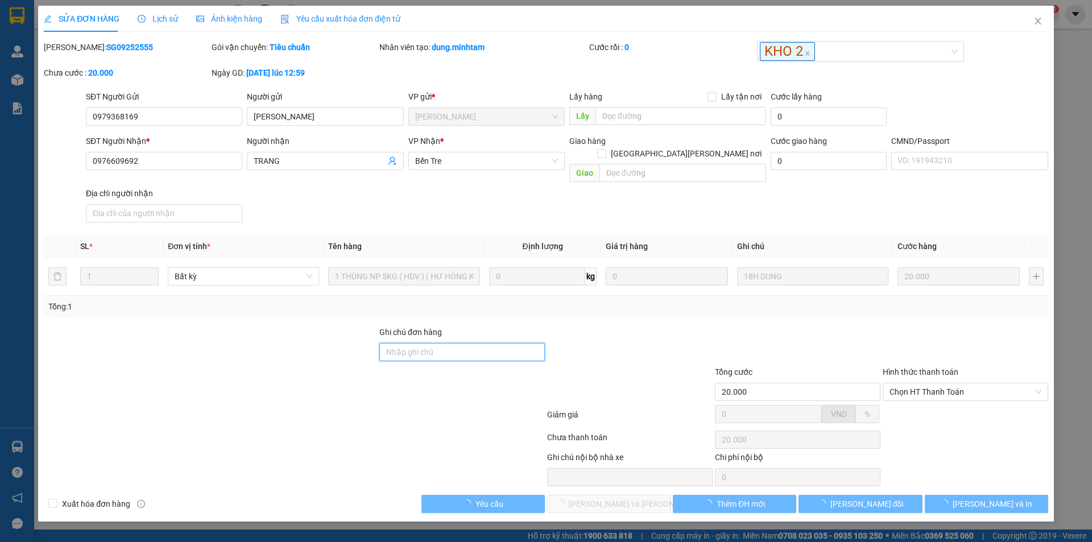
click at [430, 343] on input "Ghi chú đơn hàng" at bounding box center [462, 352] width 166 height 18
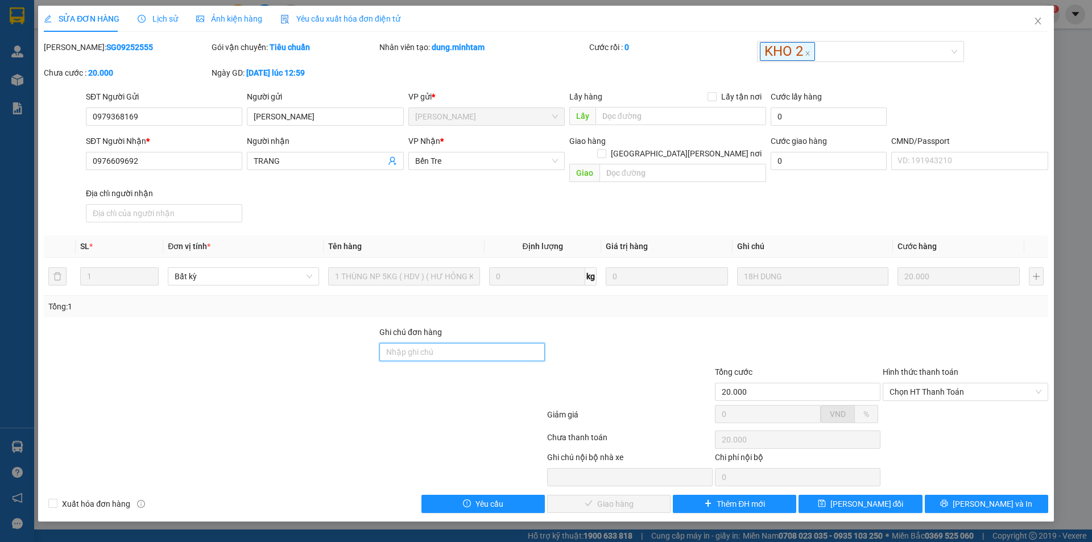
type input "ĐG"
drag, startPoint x: 876, startPoint y: 490, endPoint x: 447, endPoint y: 80, distance: 593.9
click at [873, 498] on span "[PERSON_NAME] đổi" at bounding box center [867, 504] width 73 height 13
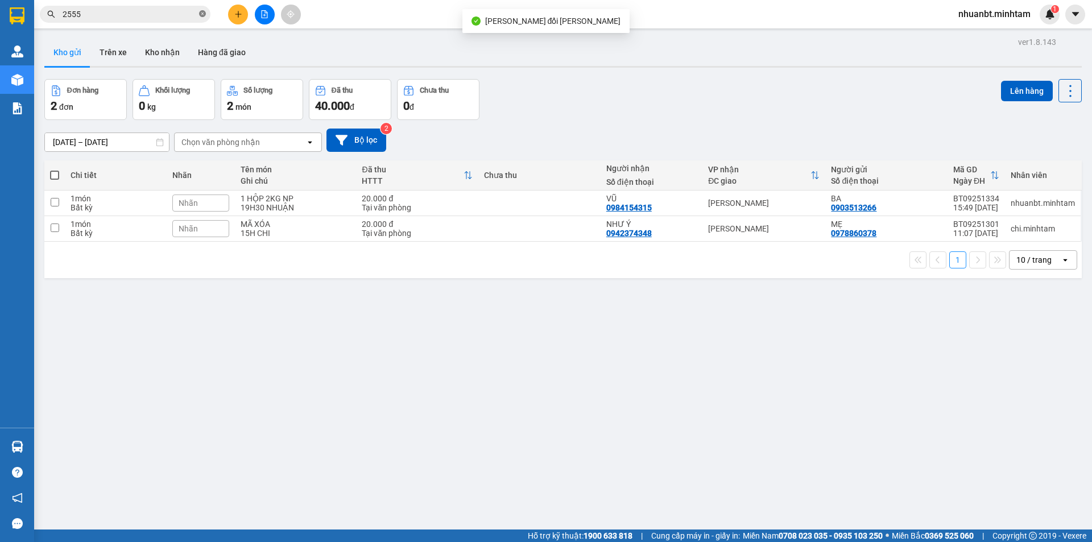
click at [200, 14] on icon "close-circle" at bounding box center [202, 13] width 7 height 7
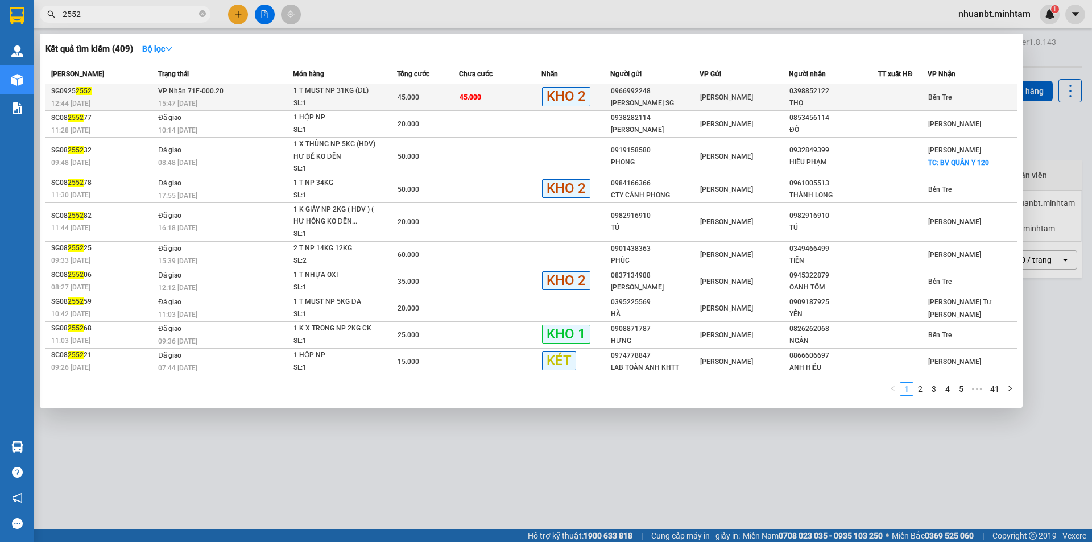
type input "2552"
click at [237, 99] on div "15:47 [DATE]" at bounding box center [225, 103] width 134 height 13
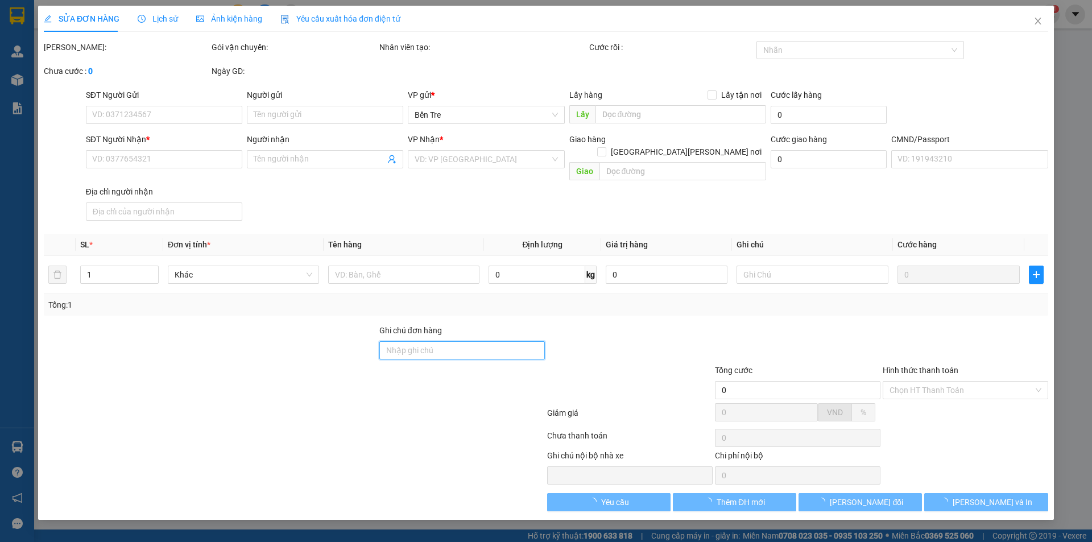
click at [418, 341] on input "Ghi chú đơn hàng" at bounding box center [462, 350] width 166 height 18
type input "0966992248"
type input "[PERSON_NAME] SG"
type input "0398852122"
type input "THỌ"
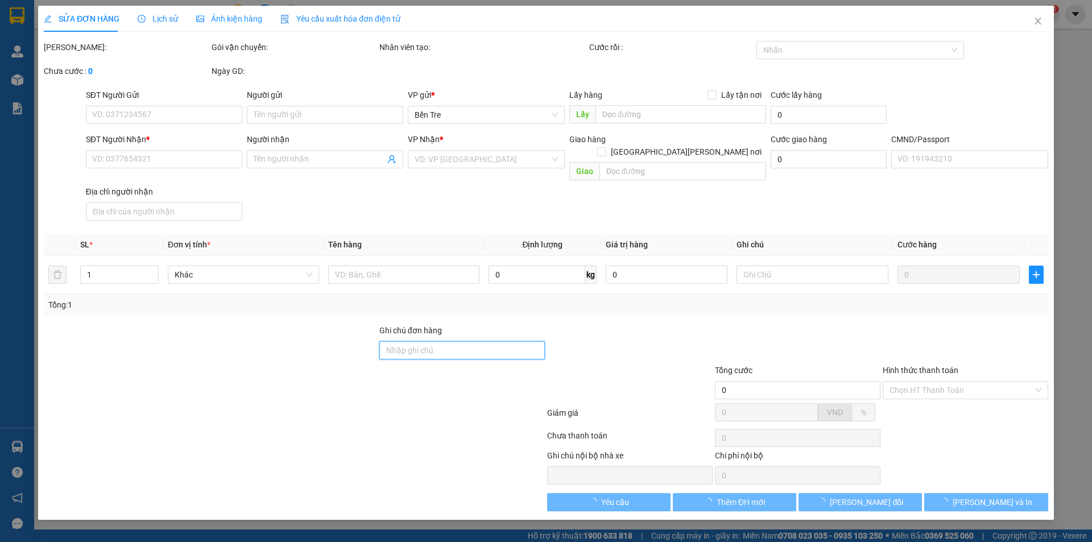
type input "45.000"
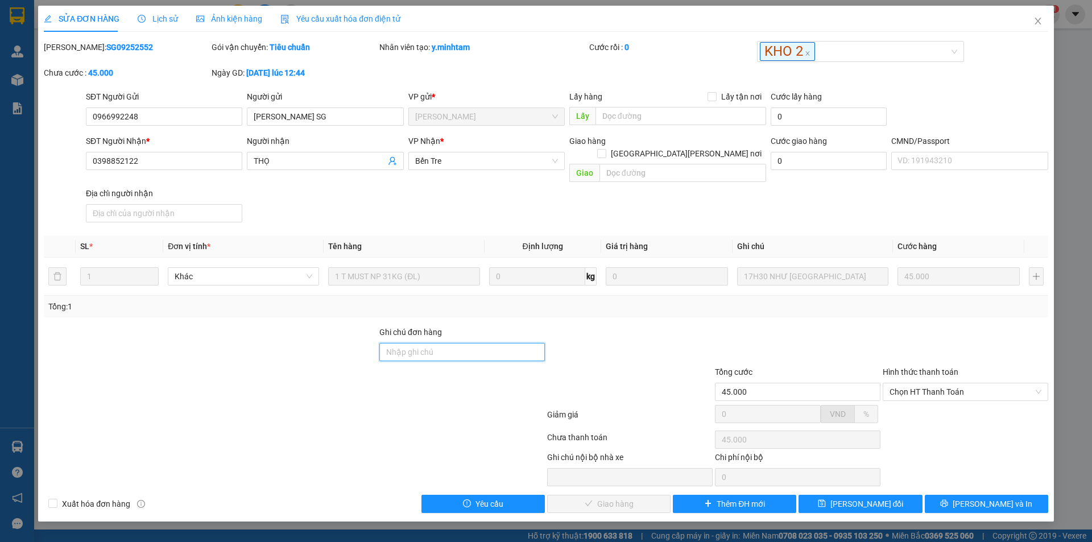
click at [428, 343] on input "Ghi chú đơn hàng" at bounding box center [462, 352] width 166 height 18
type input "KNM"
click at [867, 498] on span "[PERSON_NAME] đổi" at bounding box center [867, 504] width 73 height 13
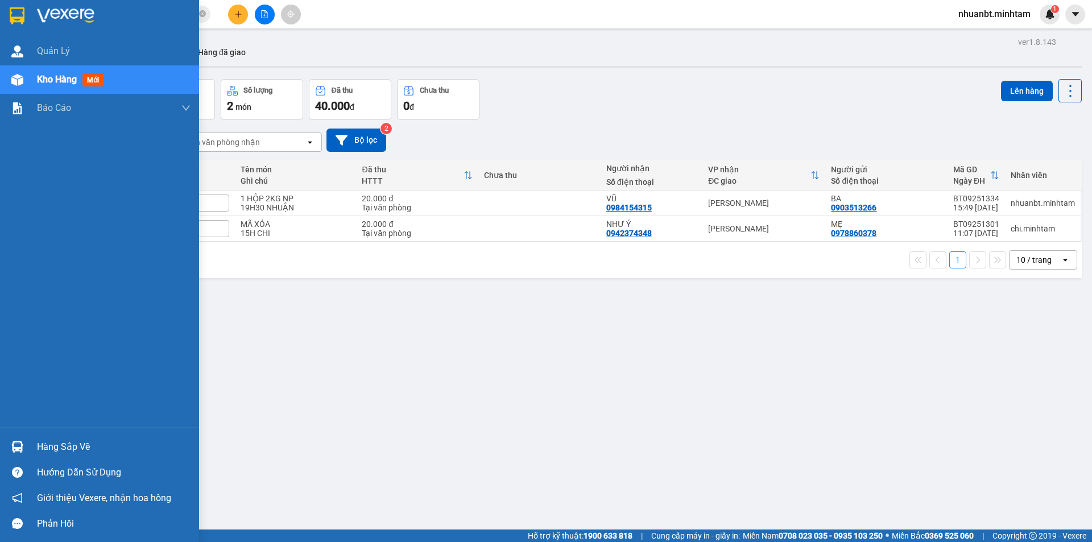
click at [10, 14] on img at bounding box center [17, 15] width 15 height 17
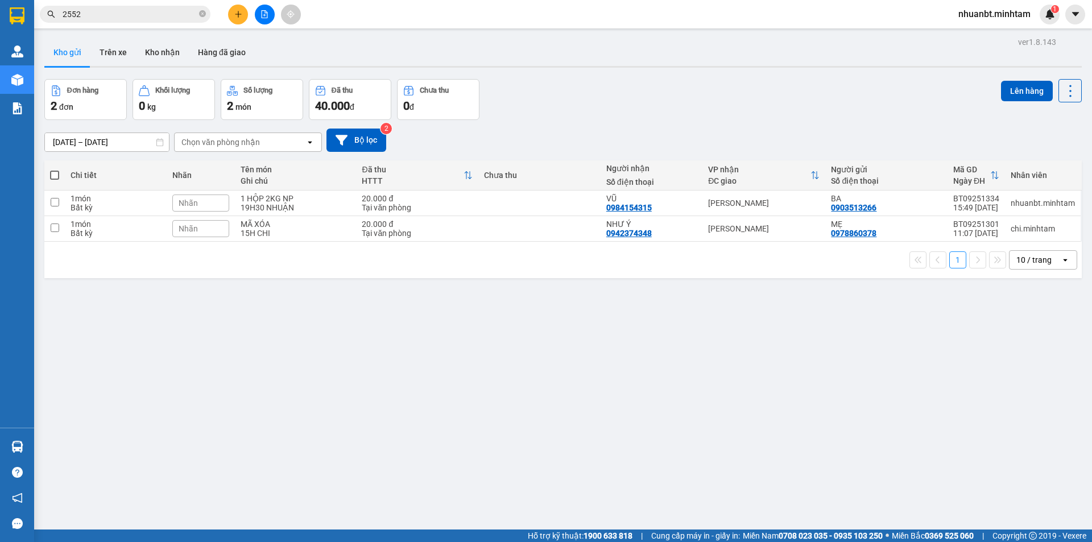
click at [126, 12] on input "2552" at bounding box center [130, 14] width 134 height 13
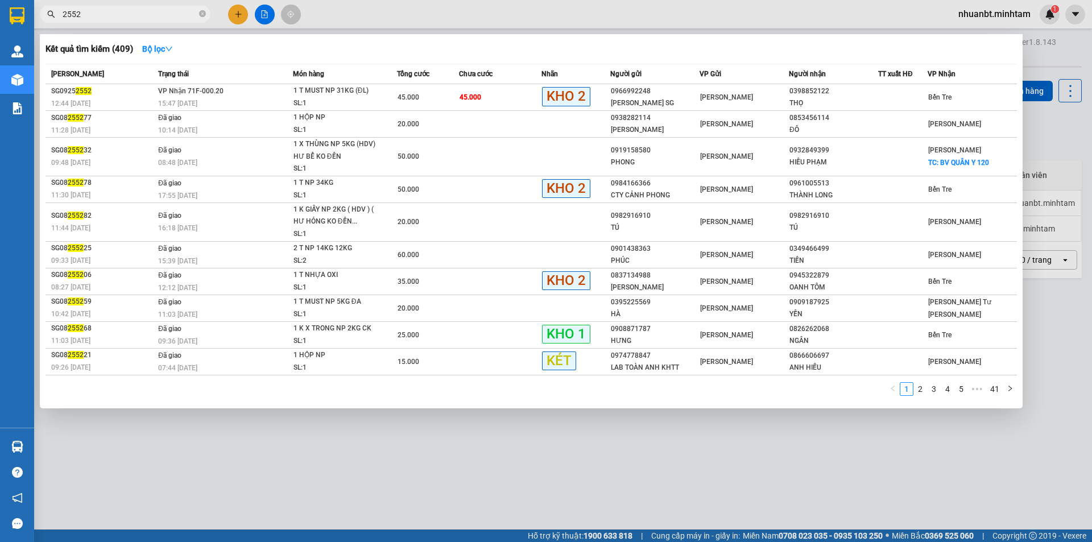
click at [126, 12] on input "2552" at bounding box center [130, 14] width 134 height 13
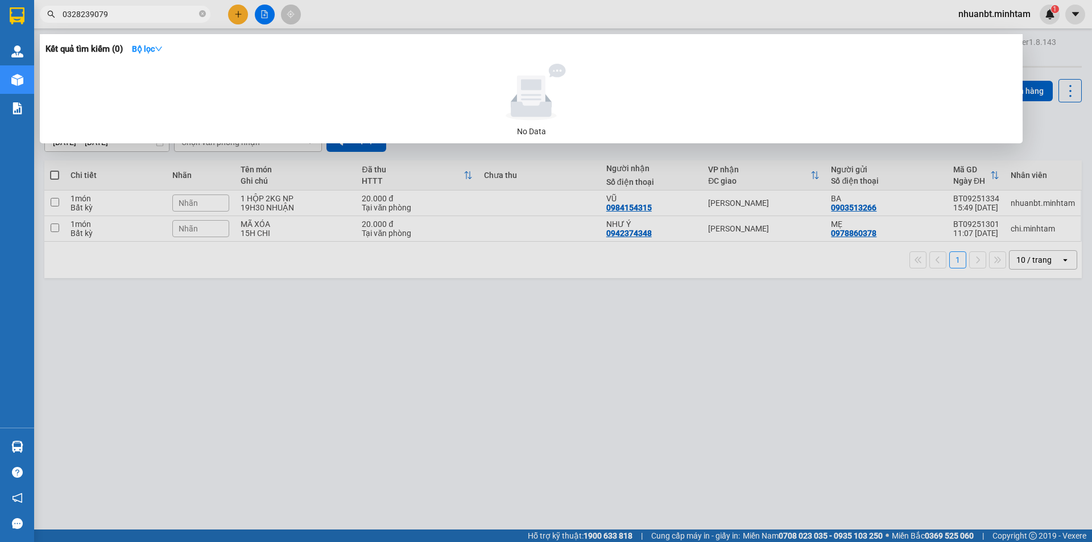
drag, startPoint x: 108, startPoint y: 15, endPoint x: 42, endPoint y: 20, distance: 66.8
click at [38, 20] on div "0328239079" at bounding box center [111, 14] width 222 height 17
click at [79, 19] on input "0932715968" at bounding box center [130, 14] width 134 height 13
click at [94, 18] on input "0932715968" at bounding box center [130, 14] width 134 height 13
click at [96, 19] on input "0932715968" at bounding box center [130, 14] width 134 height 13
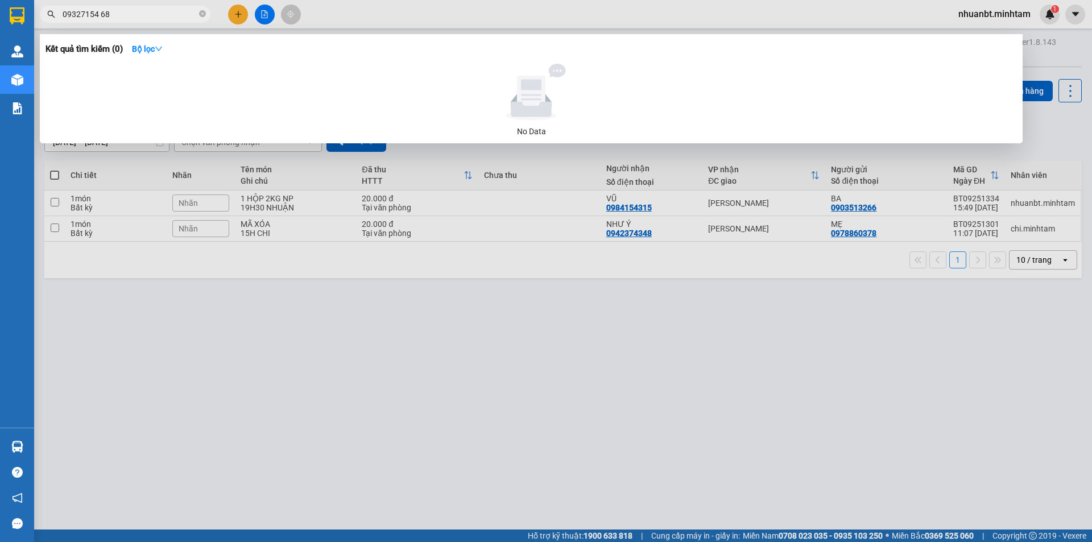
type input "09327154 68"
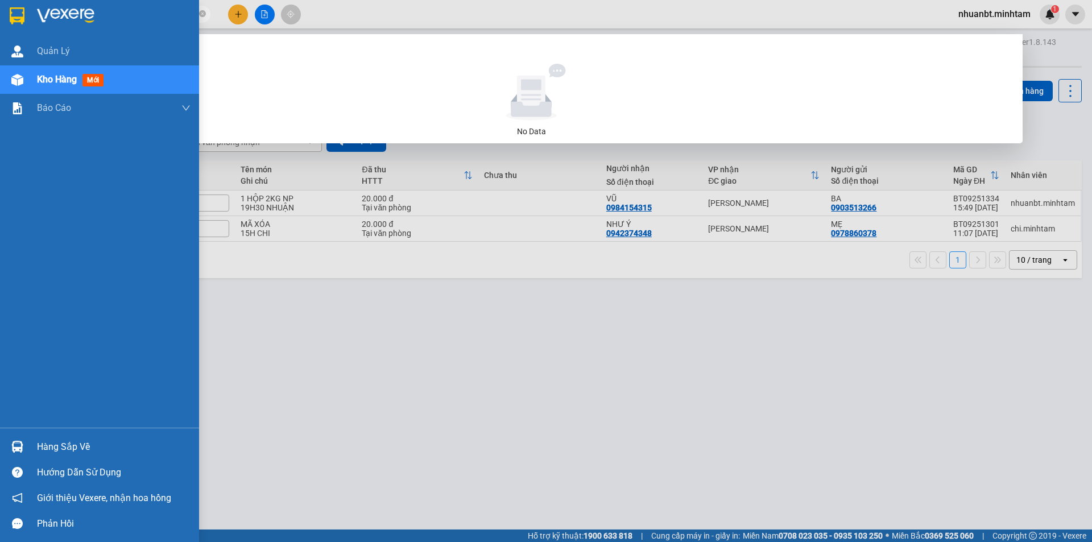
click at [19, 445] on img at bounding box center [17, 447] width 12 height 12
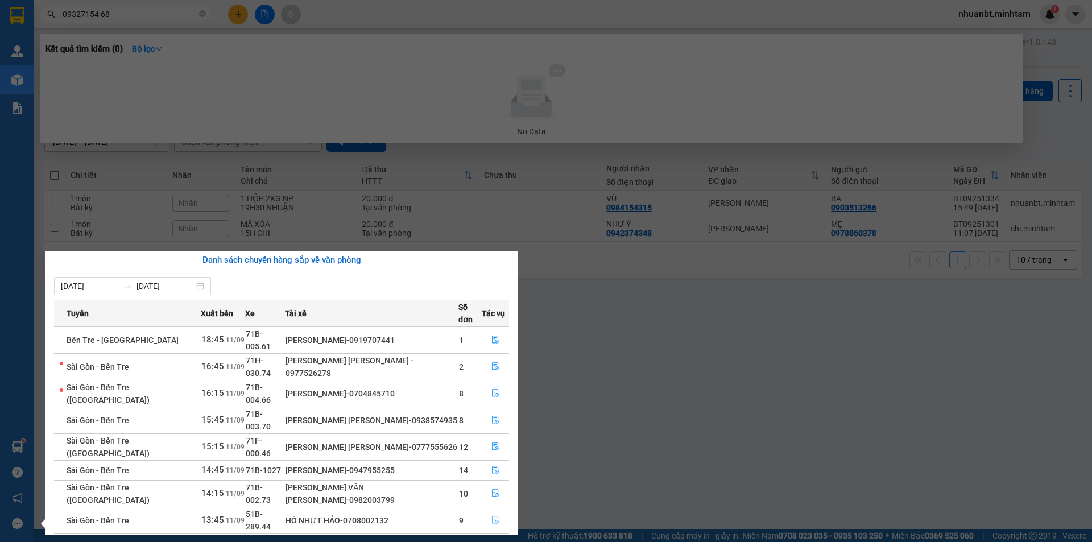
click at [496, 516] on icon "file-done" at bounding box center [496, 520] width 8 height 8
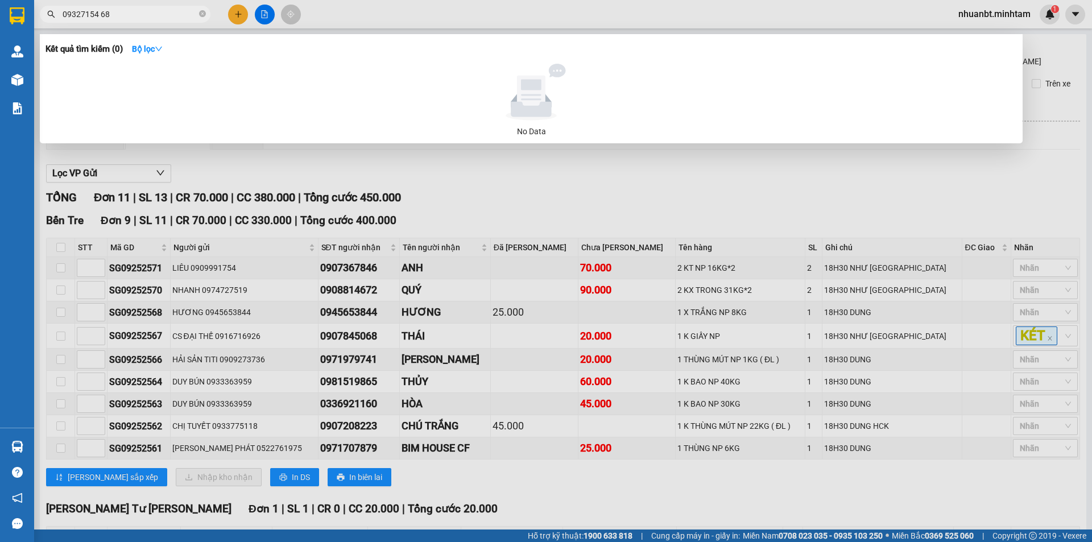
click at [601, 197] on div at bounding box center [546, 271] width 1092 height 542
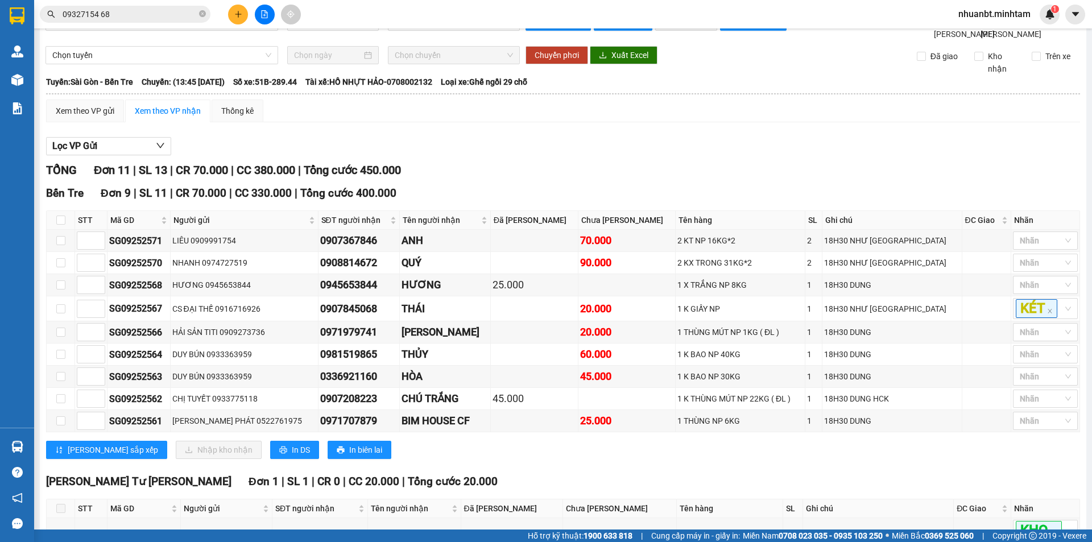
scroll to position [57, 0]
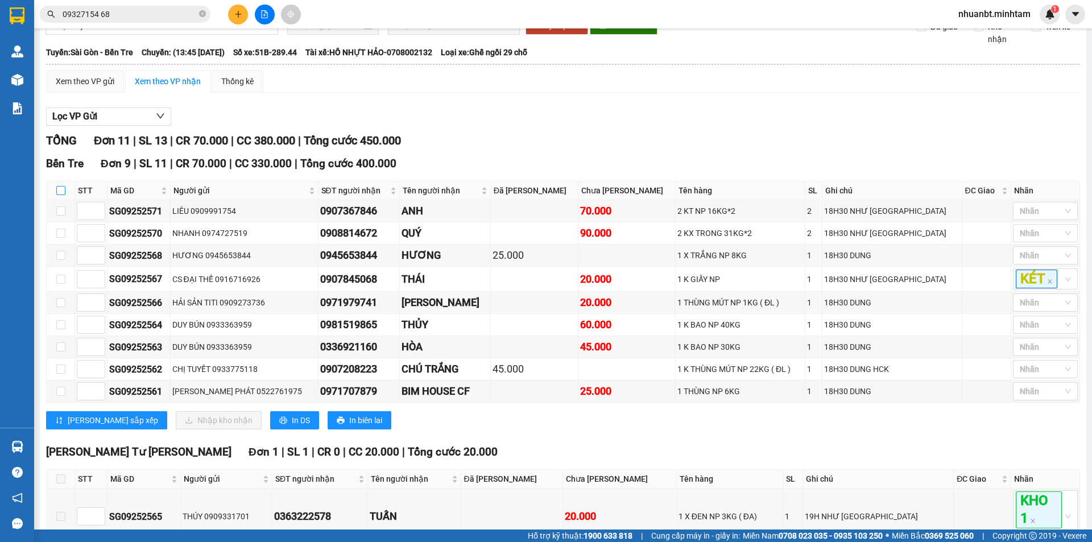
click at [60, 195] on input "checkbox" at bounding box center [60, 190] width 9 height 9
checkbox input "true"
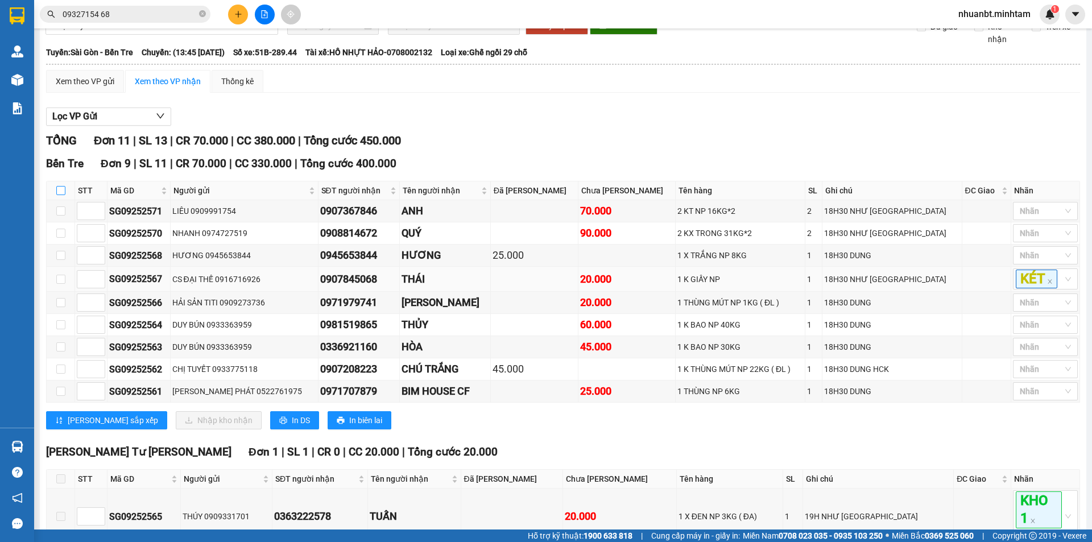
checkbox input "true"
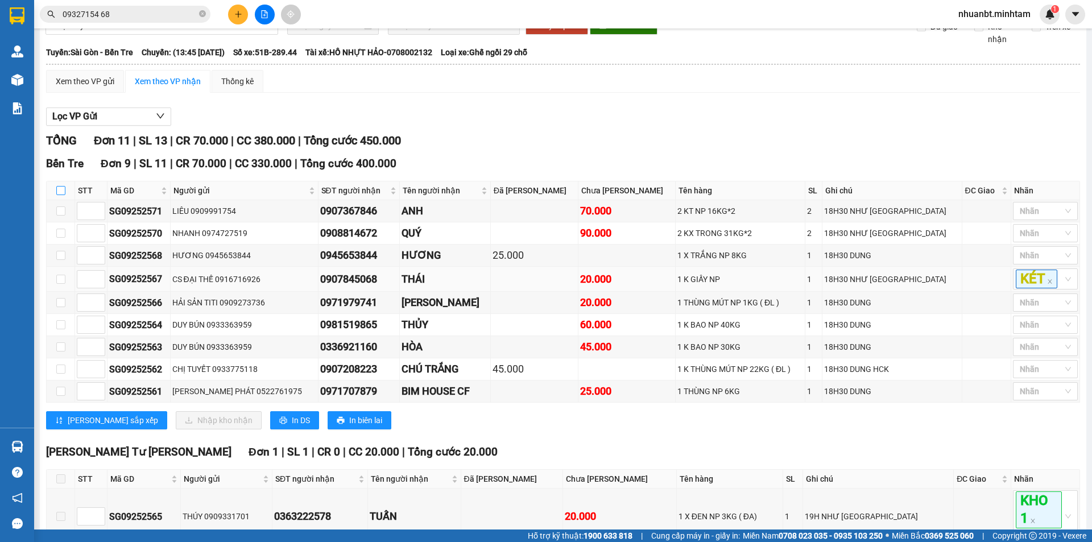
checkbox input "true"
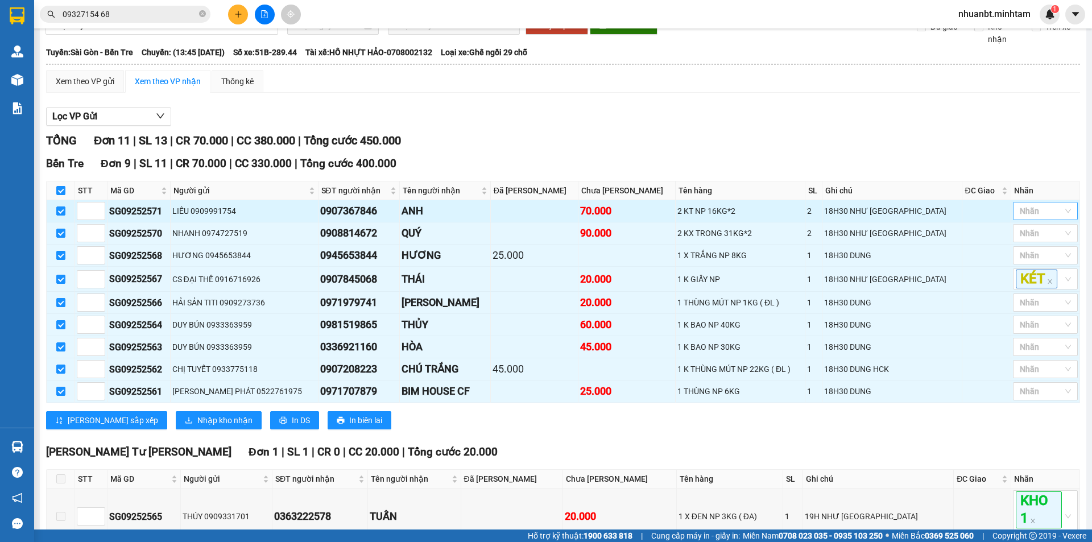
click at [1034, 218] on div at bounding box center [1040, 211] width 48 height 14
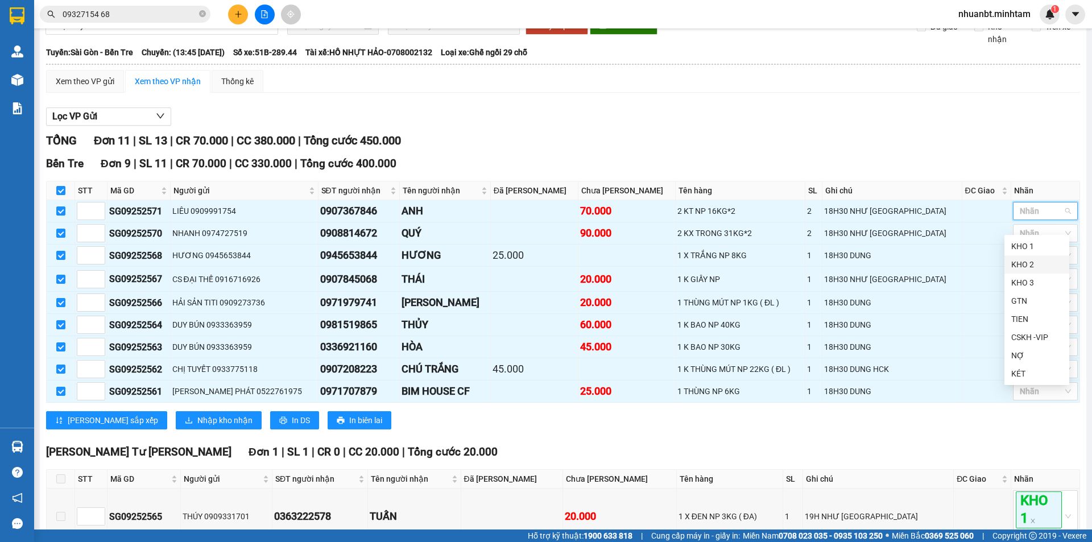
click at [1019, 258] on div "KHO 2" at bounding box center [1037, 264] width 65 height 18
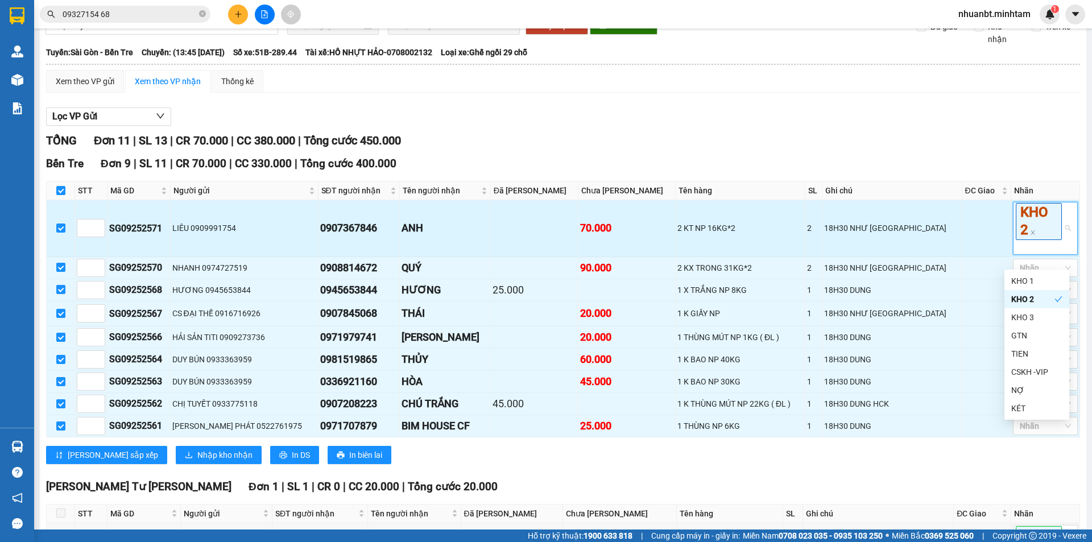
click at [986, 238] on td at bounding box center [987, 228] width 49 height 56
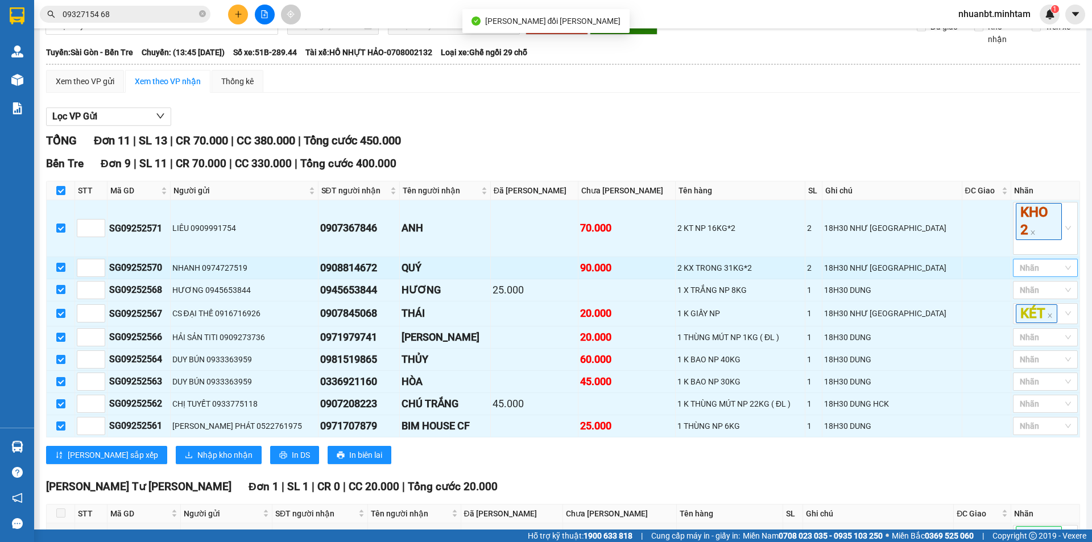
click at [1017, 275] on div at bounding box center [1040, 268] width 48 height 14
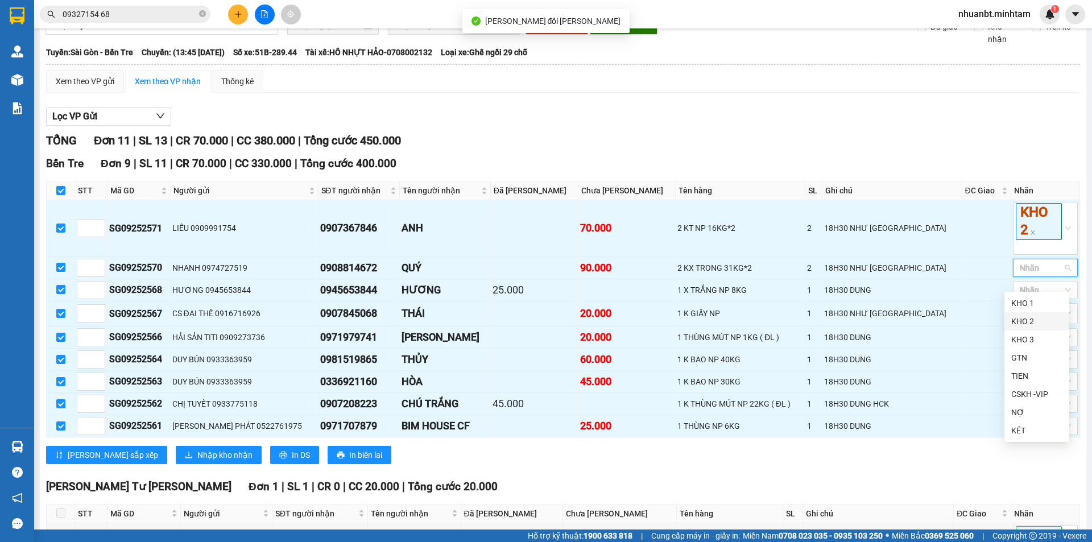
click at [1023, 321] on div "KHO 2" at bounding box center [1036, 321] width 51 height 13
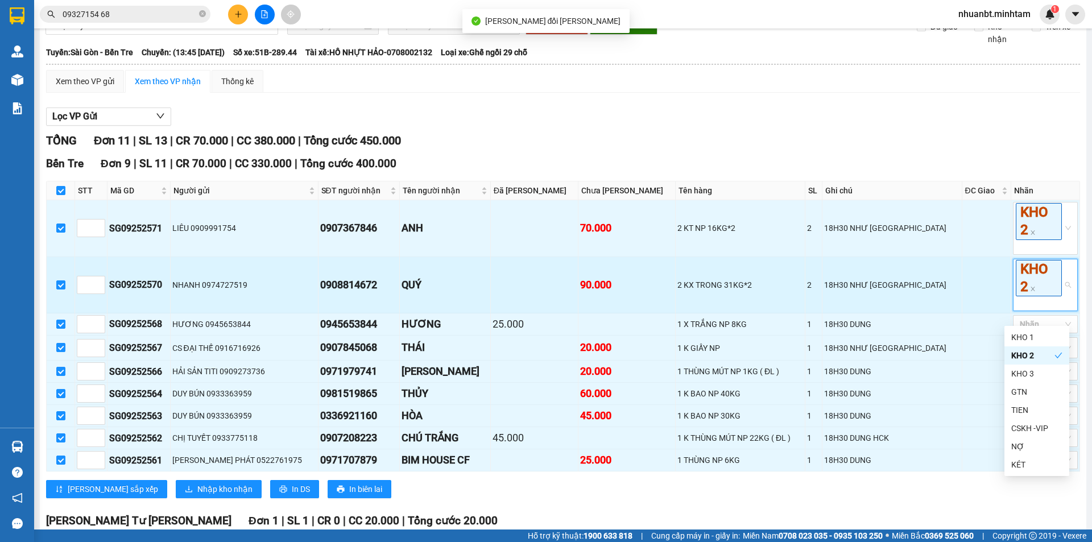
click at [992, 301] on td at bounding box center [987, 285] width 49 height 56
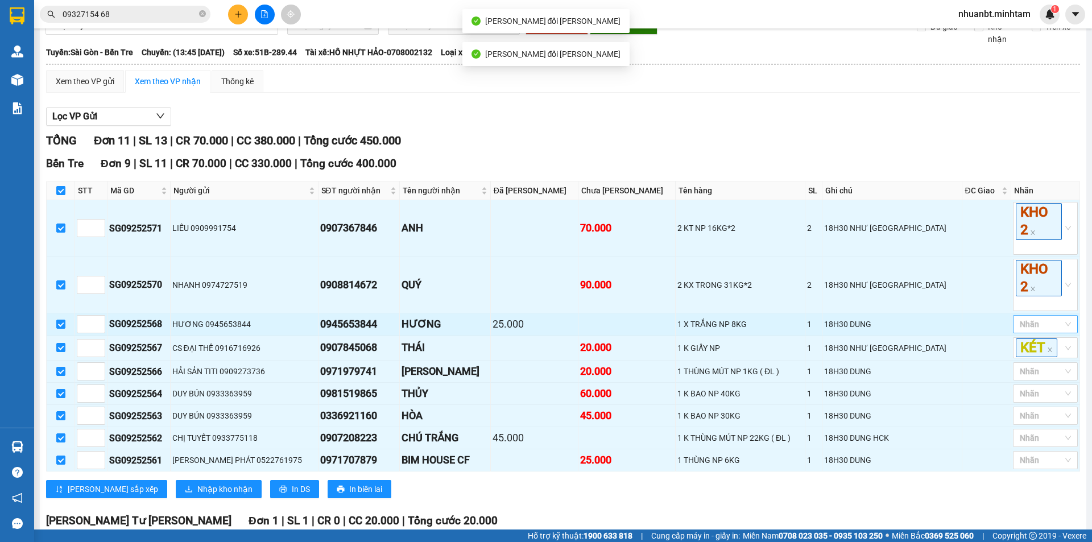
click at [1038, 331] on div at bounding box center [1040, 324] width 48 height 14
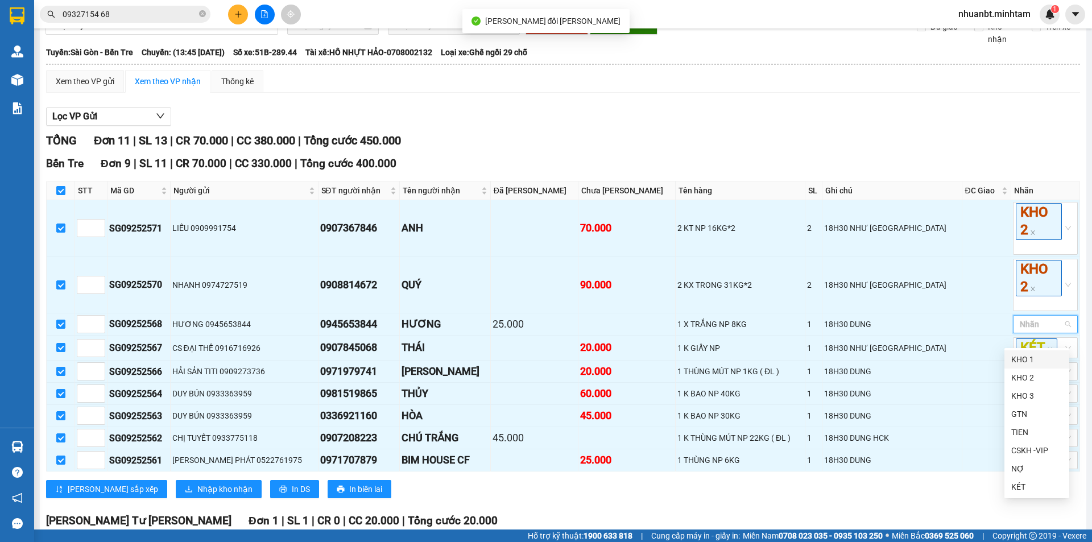
click at [1024, 362] on div "KHO 1" at bounding box center [1036, 359] width 51 height 13
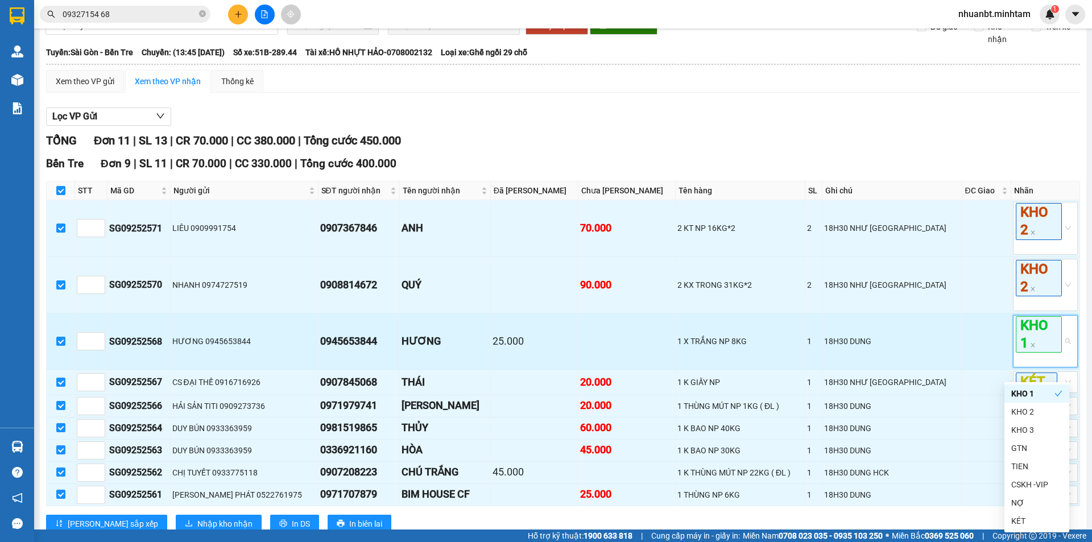
click at [942, 343] on td "18H30 DUNG" at bounding box center [893, 341] width 140 height 56
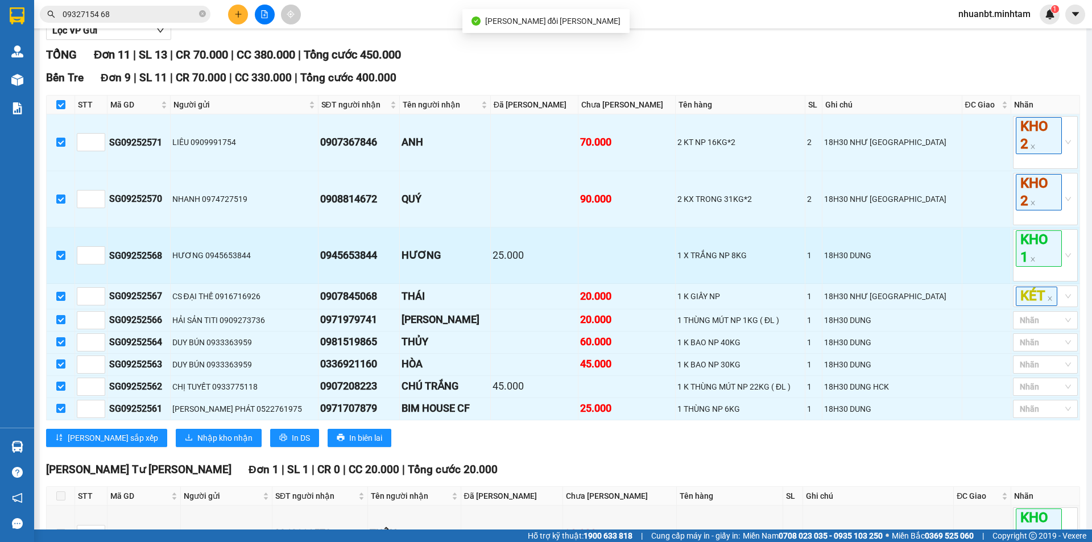
scroll to position [171, 0]
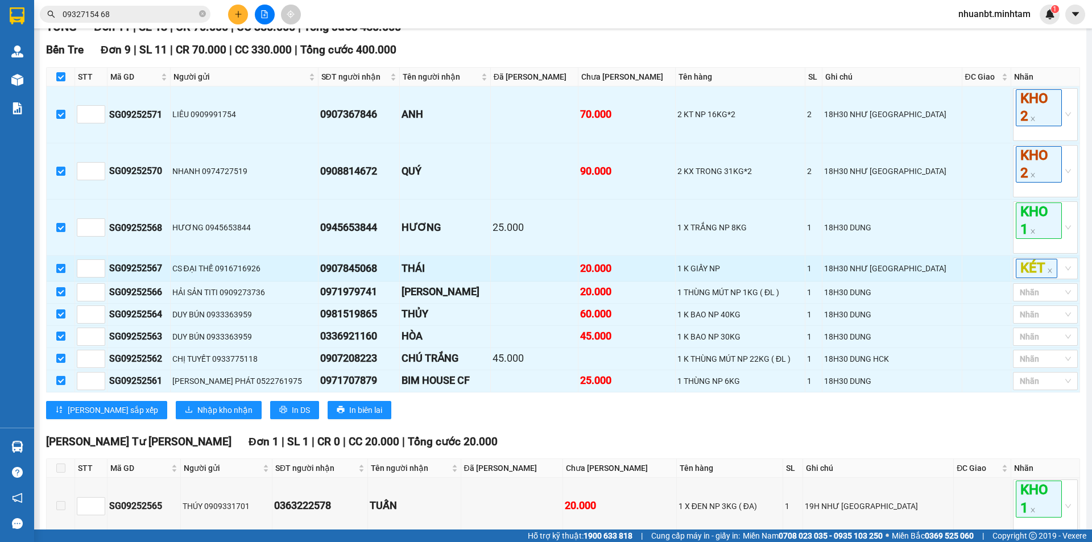
click at [59, 273] on input "checkbox" at bounding box center [60, 268] width 9 height 9
checkbox input "false"
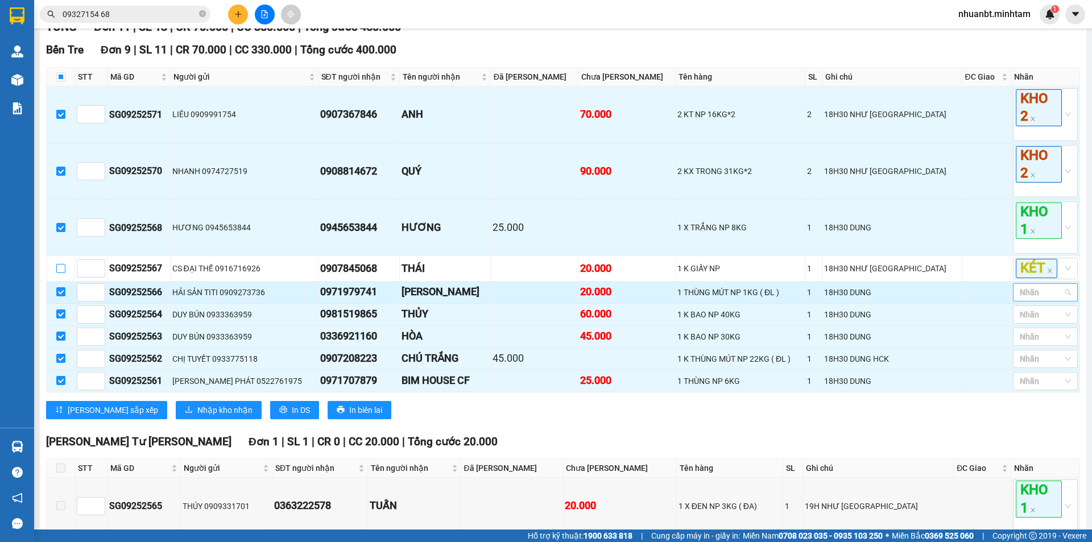
click at [1043, 299] on div at bounding box center [1040, 293] width 48 height 14
drag, startPoint x: 1027, startPoint y: 330, endPoint x: 975, endPoint y: 320, distance: 53.2
click at [1026, 329] on div "KHO 1" at bounding box center [1036, 327] width 51 height 13
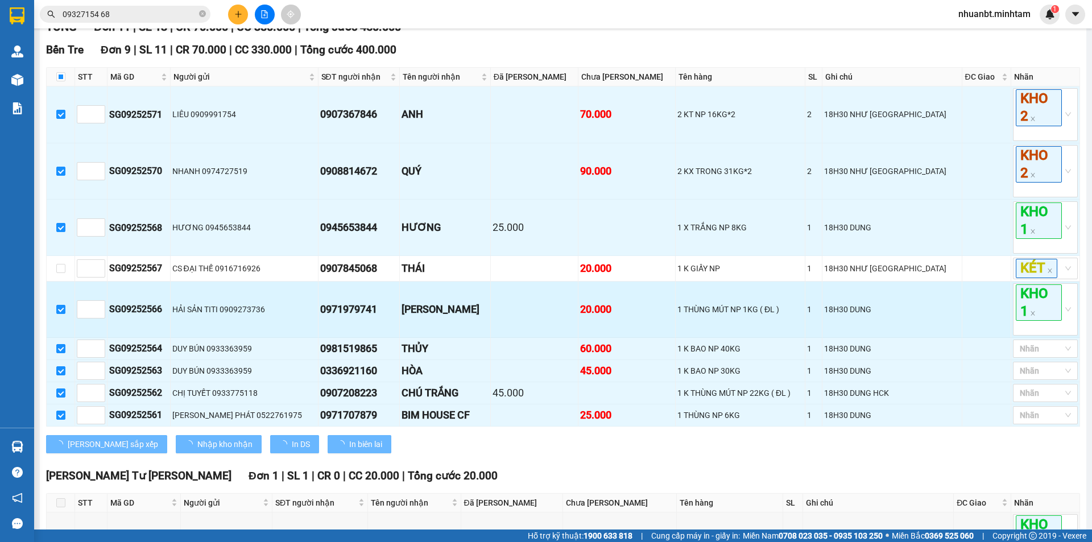
click at [975, 320] on td at bounding box center [987, 310] width 49 height 56
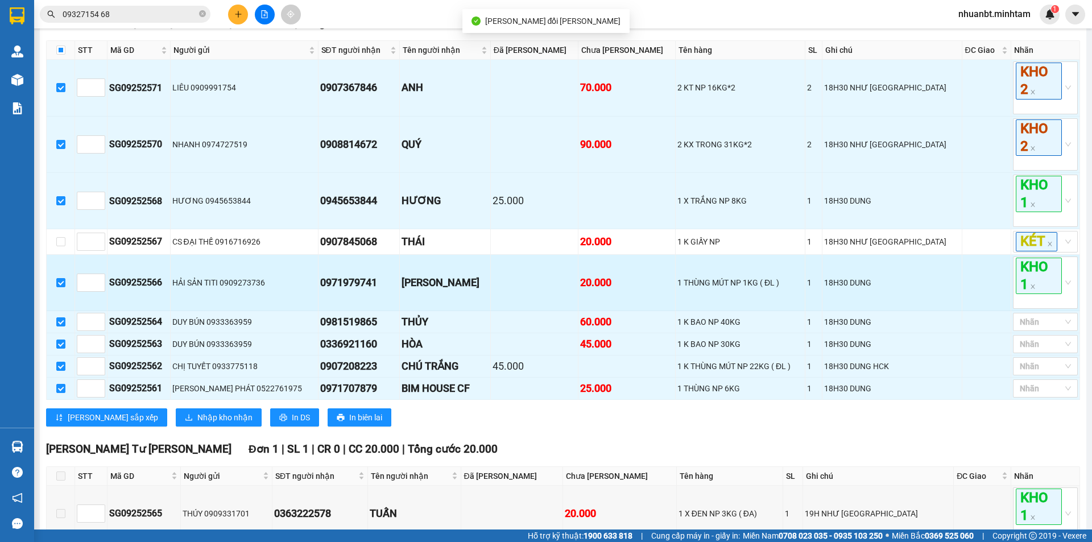
scroll to position [228, 0]
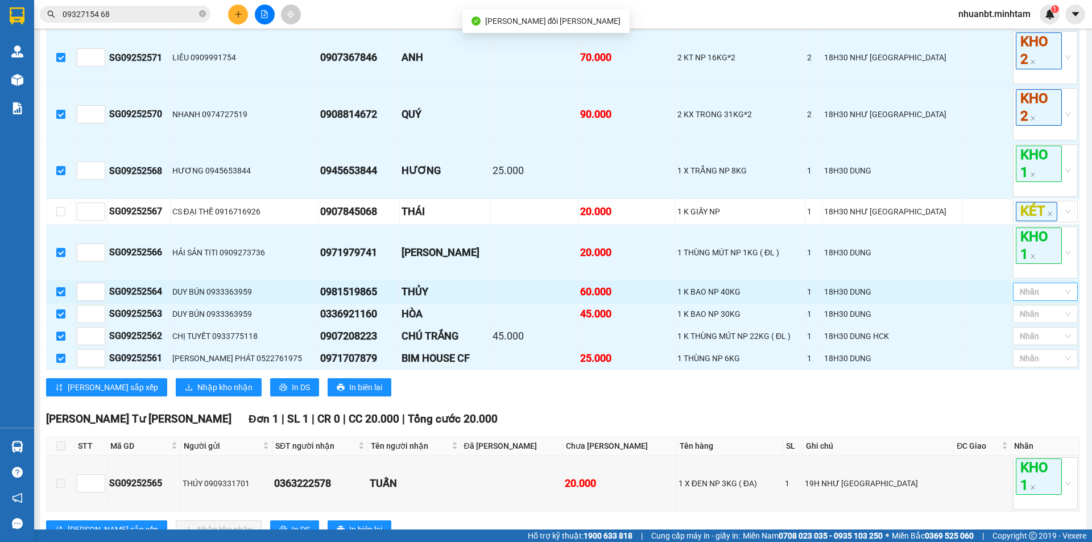
click at [1031, 299] on div at bounding box center [1040, 292] width 48 height 14
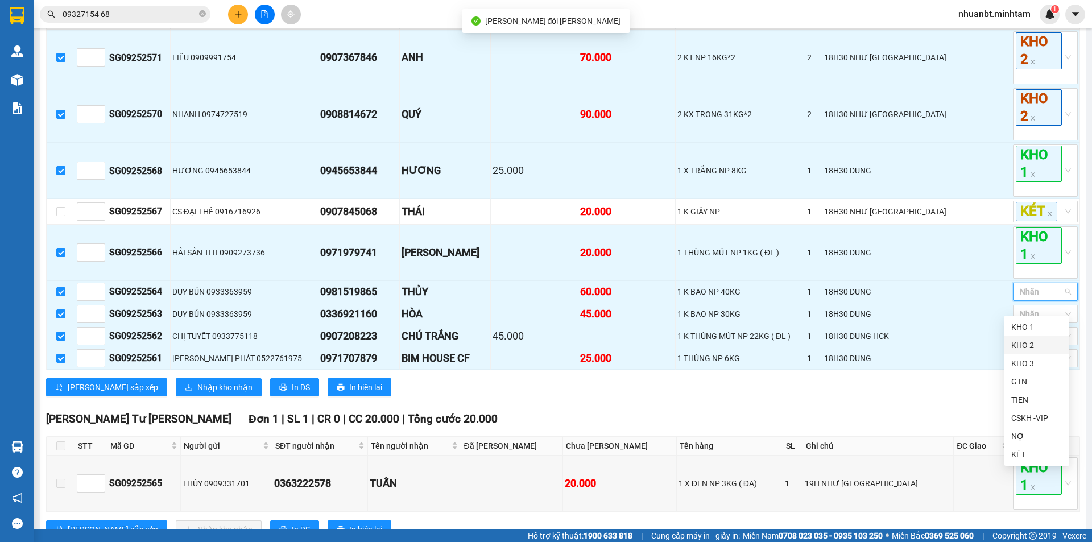
click at [1028, 348] on div "KHO 2" at bounding box center [1036, 345] width 51 height 13
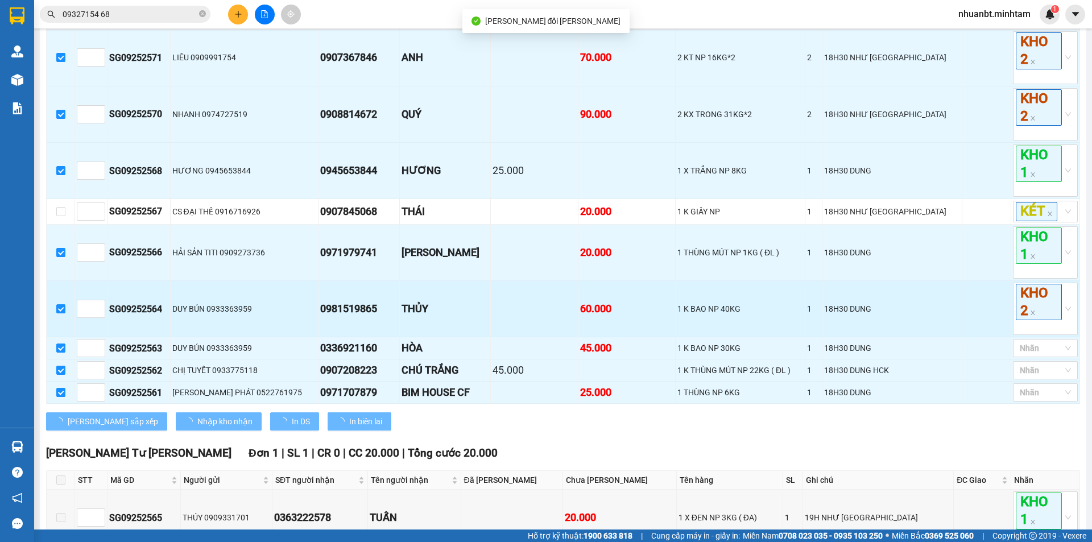
click at [980, 327] on td at bounding box center [987, 309] width 49 height 56
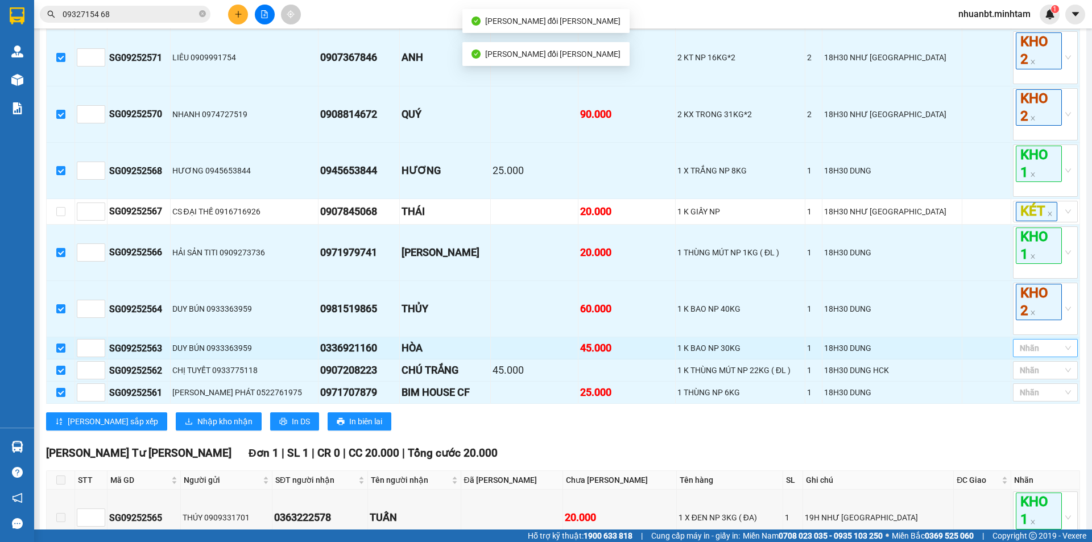
click at [1023, 355] on div at bounding box center [1040, 348] width 48 height 14
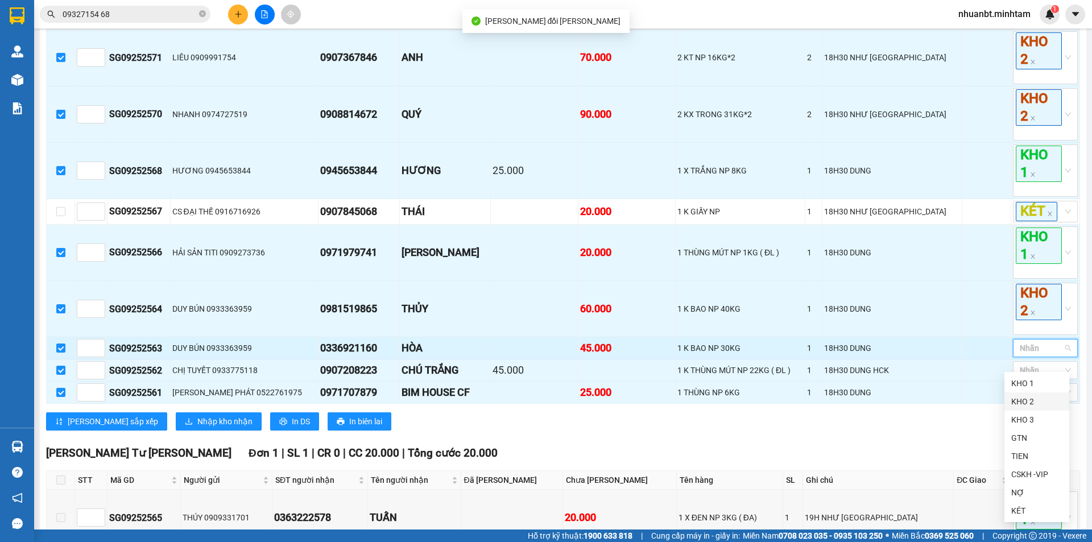
drag, startPoint x: 1023, startPoint y: 402, endPoint x: 959, endPoint y: 369, distance: 71.8
click at [1015, 399] on div "KHO 2" at bounding box center [1036, 401] width 51 height 13
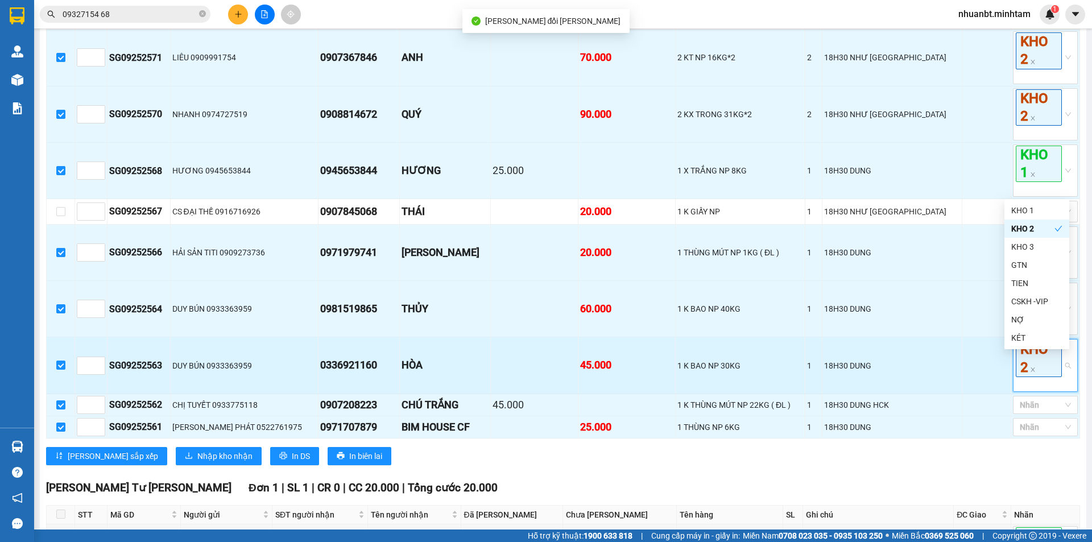
click at [963, 369] on td at bounding box center [987, 365] width 49 height 56
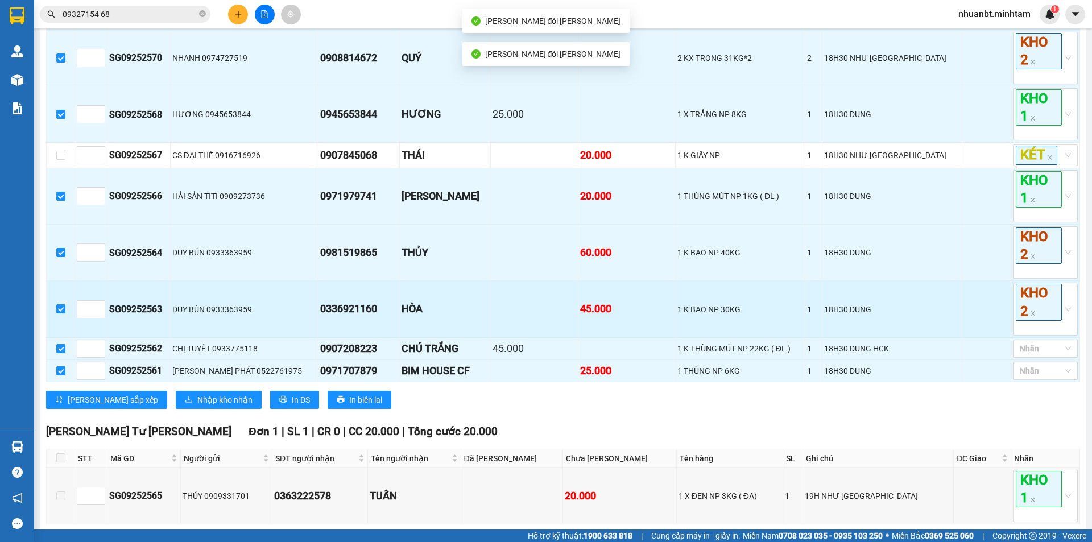
scroll to position [284, 0]
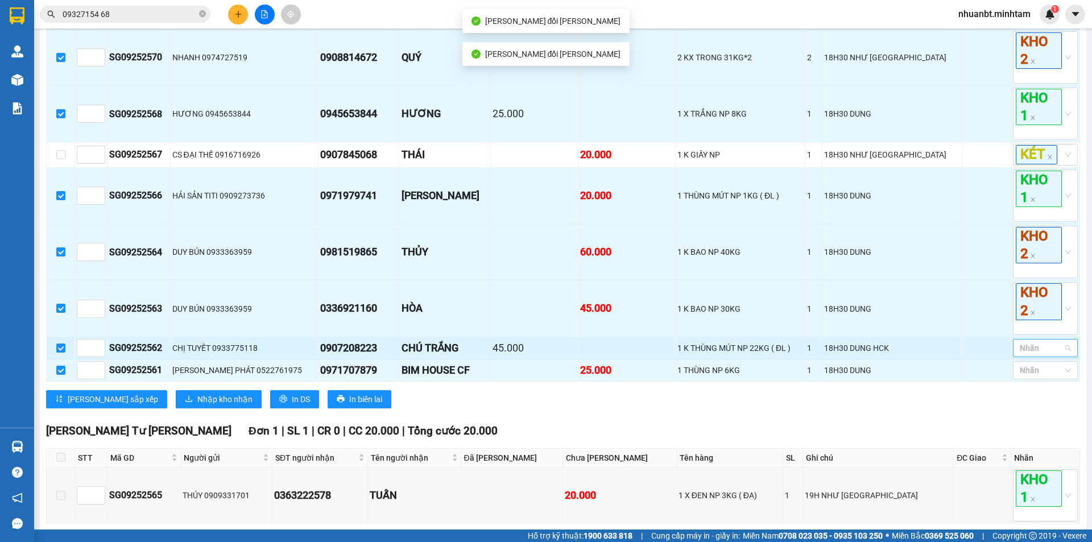
click at [1017, 355] on div at bounding box center [1040, 348] width 48 height 14
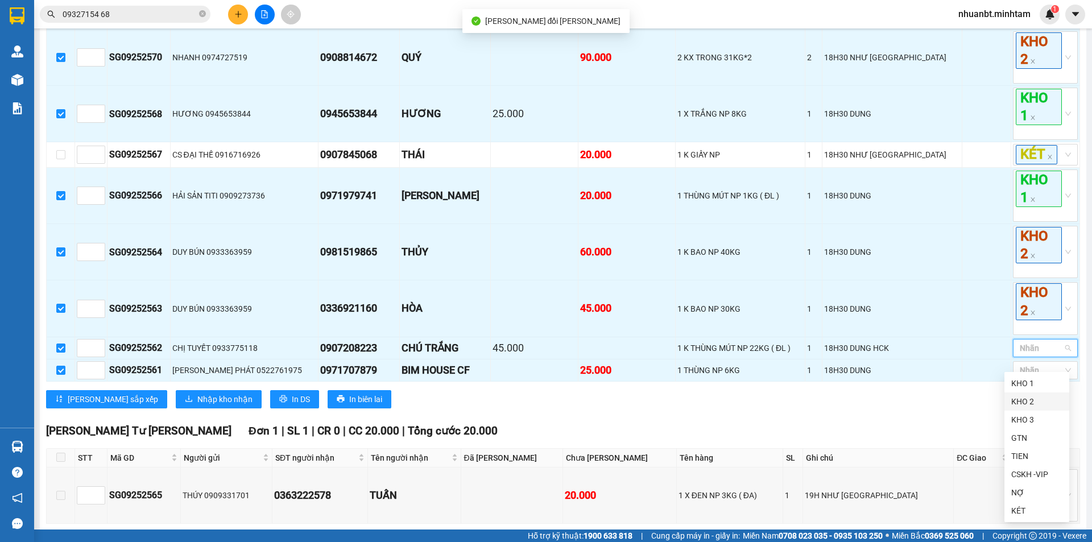
click at [1027, 398] on div "KHO 2" at bounding box center [1036, 401] width 51 height 13
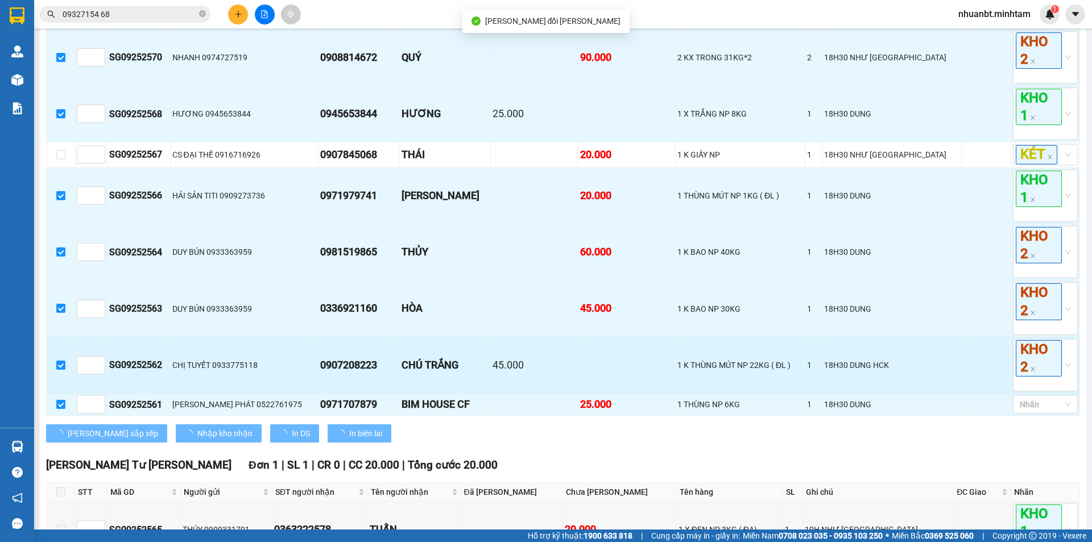
click at [976, 376] on td at bounding box center [987, 365] width 49 height 56
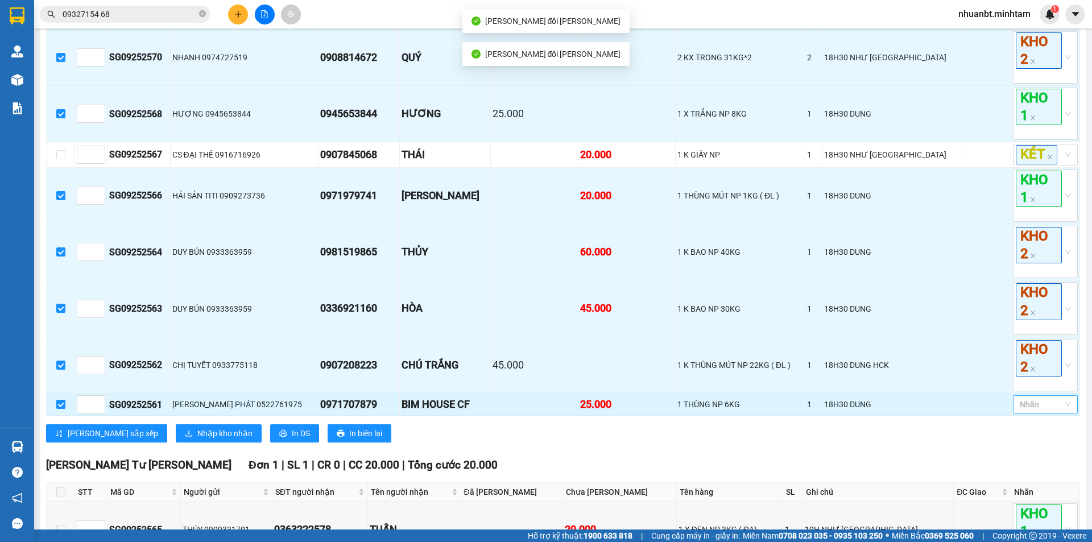
click at [1022, 411] on div at bounding box center [1040, 405] width 48 height 14
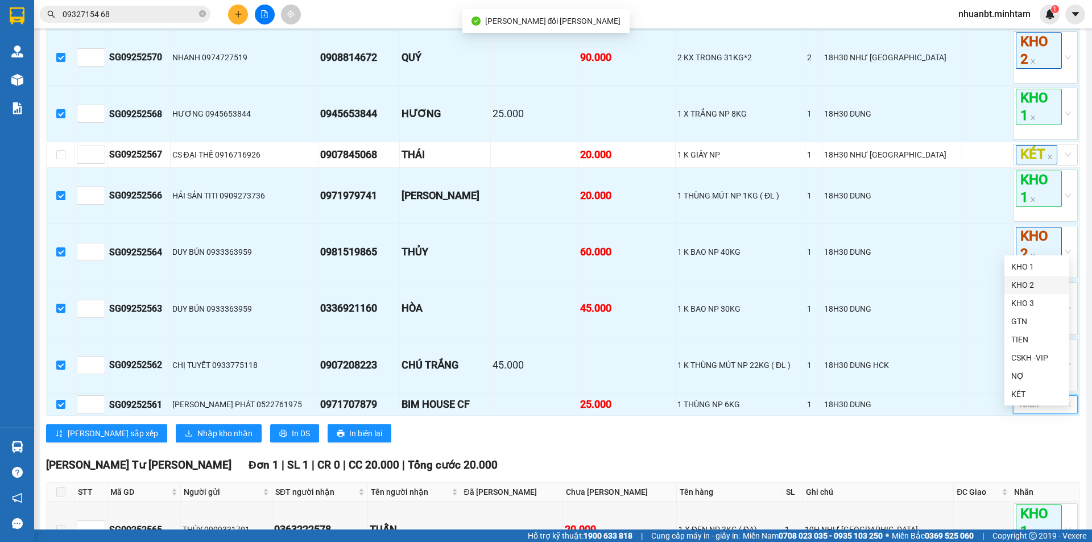
click at [1038, 289] on div "KHO 2" at bounding box center [1036, 285] width 51 height 13
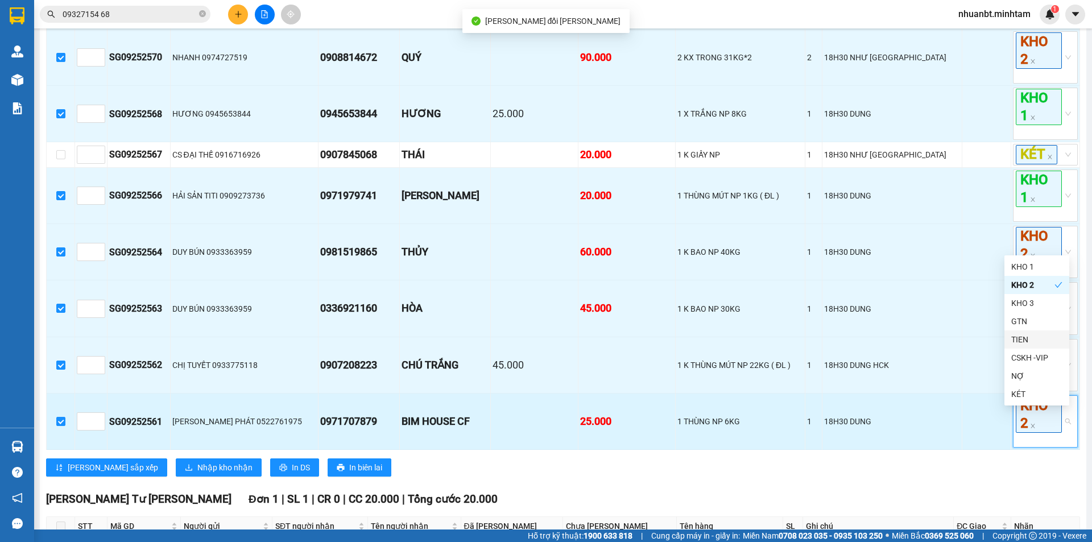
drag, startPoint x: 982, startPoint y: 425, endPoint x: 531, endPoint y: 429, distance: 451.1
click at [979, 426] on td at bounding box center [987, 422] width 49 height 56
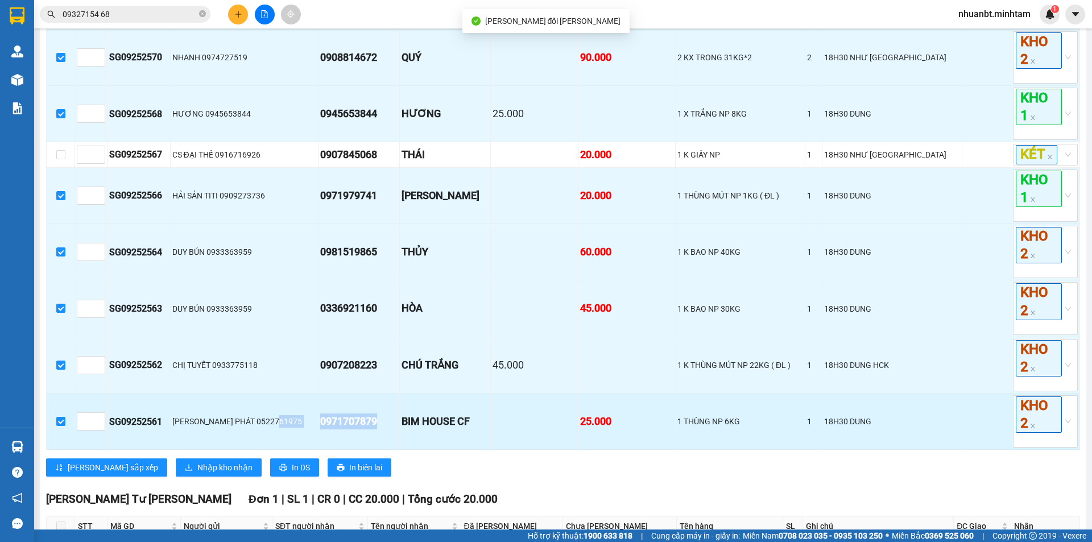
drag, startPoint x: 395, startPoint y: 433, endPoint x: 319, endPoint y: 447, distance: 77.9
click at [319, 447] on tr "SG09252561 [PERSON_NAME] PHÁT 0522761975 0971707879 BIM HOUSE CF 25.000 1 THÙNG…" at bounding box center [564, 422] width 1034 height 56
copy tr "[PERSON_NAME] PHÁT 0522761975 0971707879"
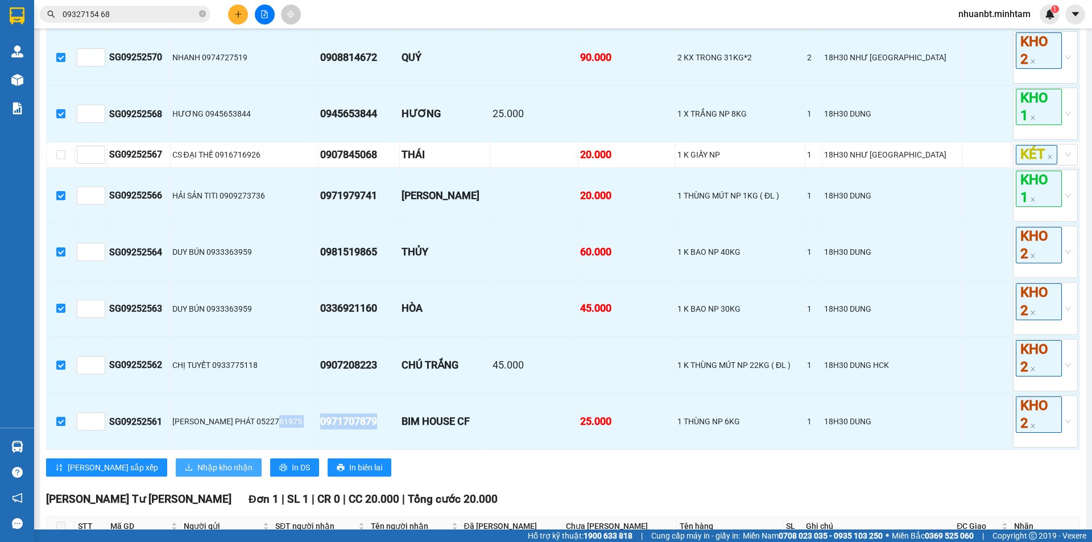
click at [197, 474] on span "Nhập kho nhận" at bounding box center [224, 467] width 55 height 13
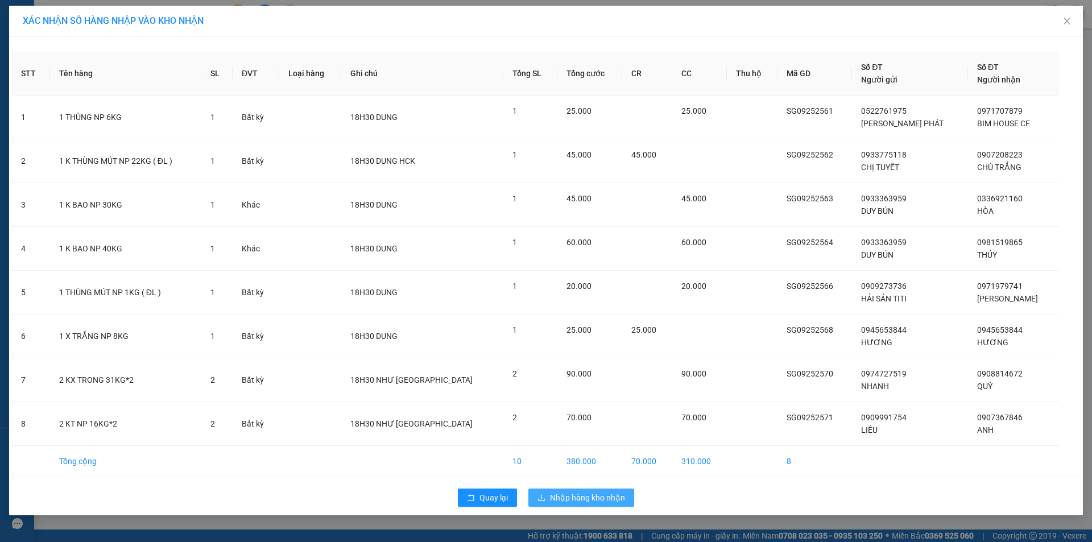
click at [552, 507] on div "Quay lại Nhập hàng kho nhận" at bounding box center [546, 498] width 1068 height 30
click at [552, 502] on span "Nhập hàng kho nhận" at bounding box center [587, 498] width 75 height 13
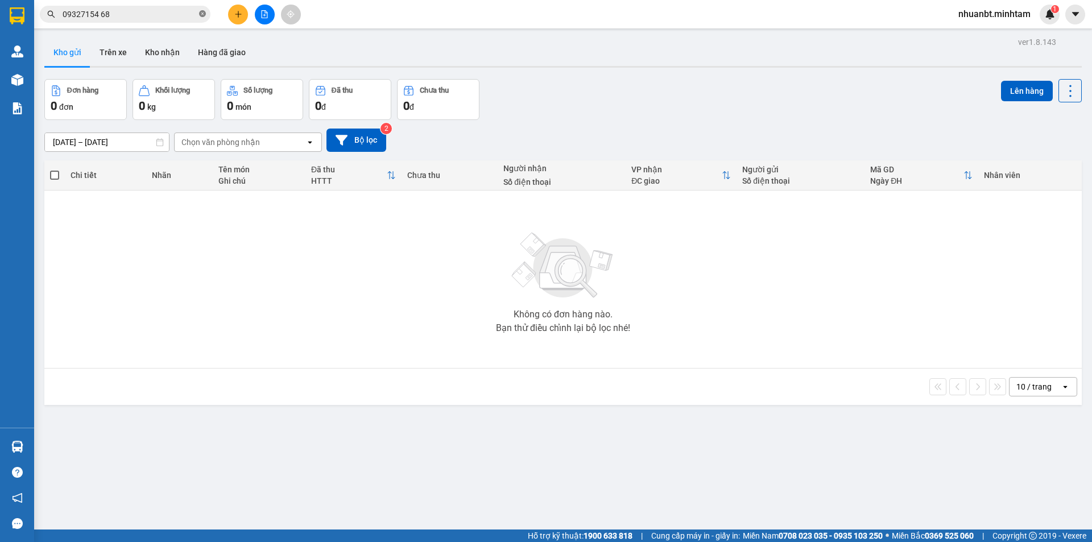
click at [204, 15] on icon "close-circle" at bounding box center [202, 13] width 7 height 7
click at [166, 15] on input "text" at bounding box center [130, 14] width 134 height 13
paste input "0971707879"
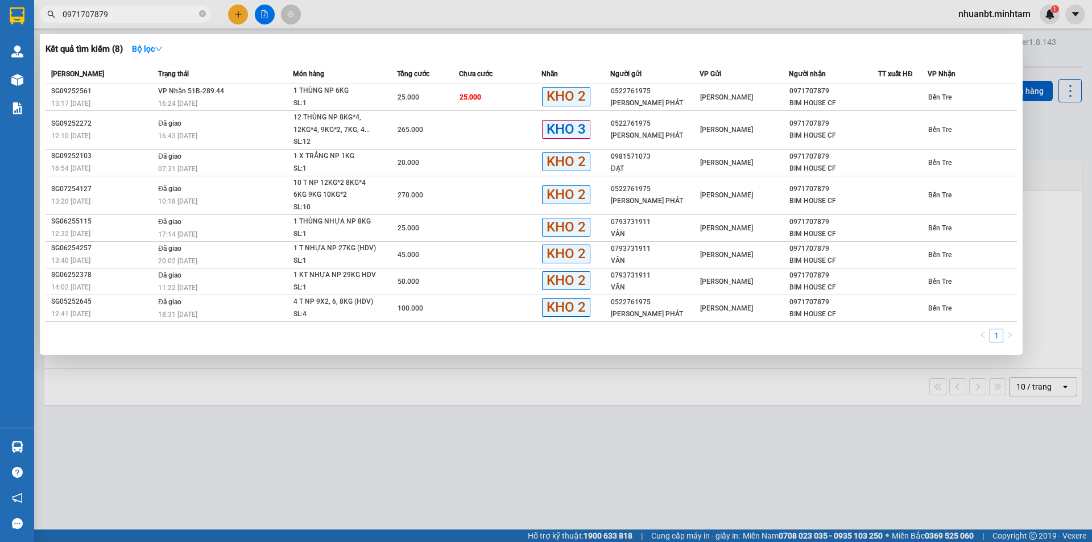
drag, startPoint x: 212, startPoint y: 412, endPoint x: 208, endPoint y: 402, distance: 11.3
click at [213, 411] on div at bounding box center [546, 271] width 1092 height 542
click at [133, 14] on input "0971707879" at bounding box center [130, 14] width 134 height 13
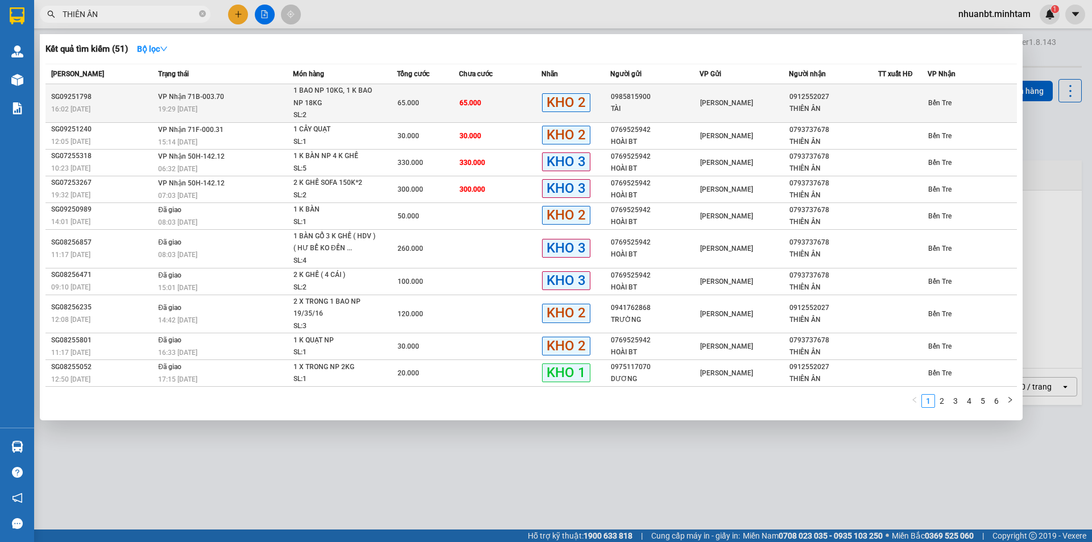
type input "THIÊN ÂN"
click at [748, 113] on td "[PERSON_NAME]" at bounding box center [744, 103] width 89 height 39
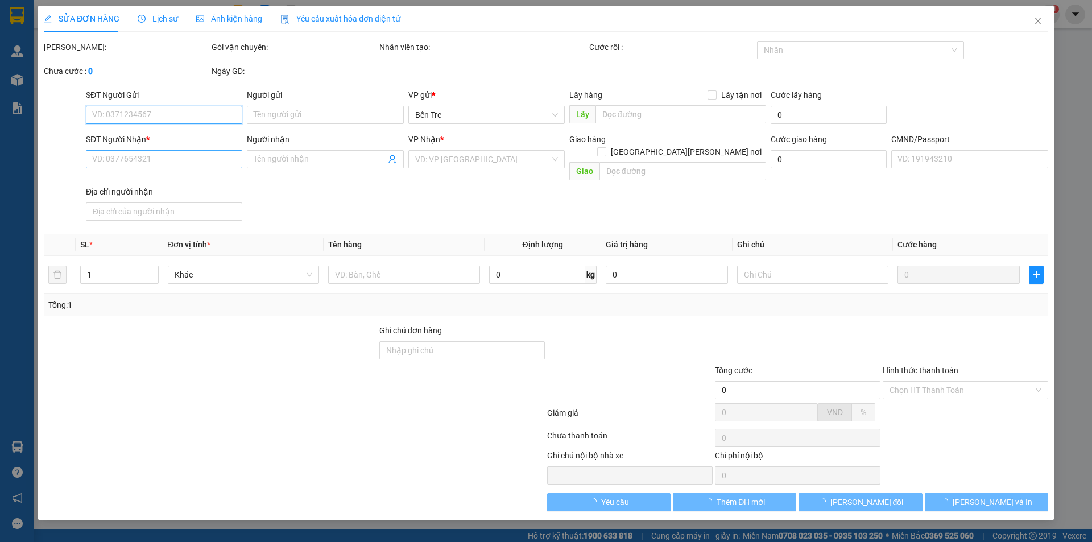
type input "0985815900"
type input "TÀI"
type input "0912552027"
type input "THIÊN ÂN"
type input "65.000"
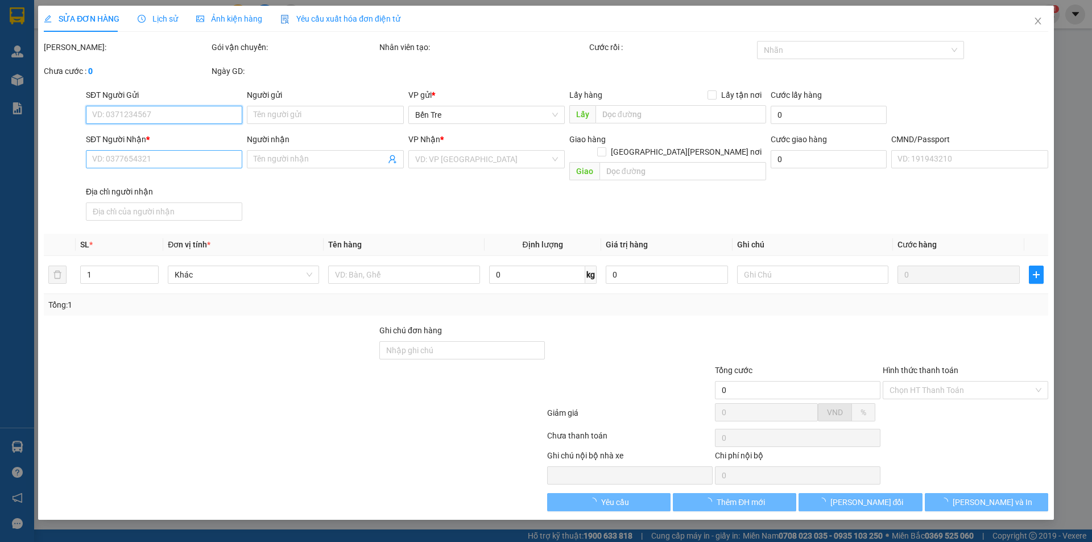
type input "65.000"
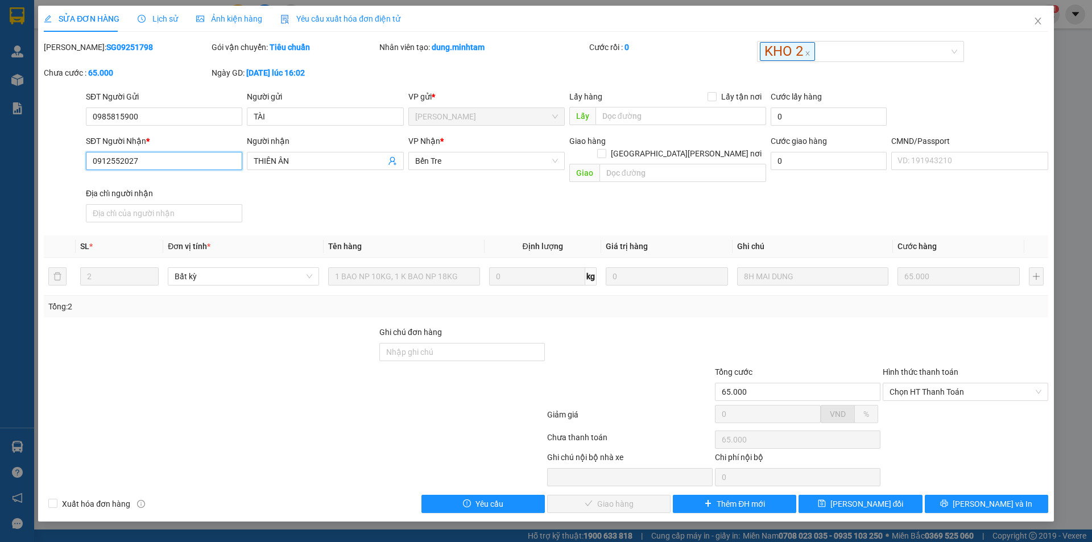
click at [176, 161] on input "0912552027" at bounding box center [164, 161] width 156 height 18
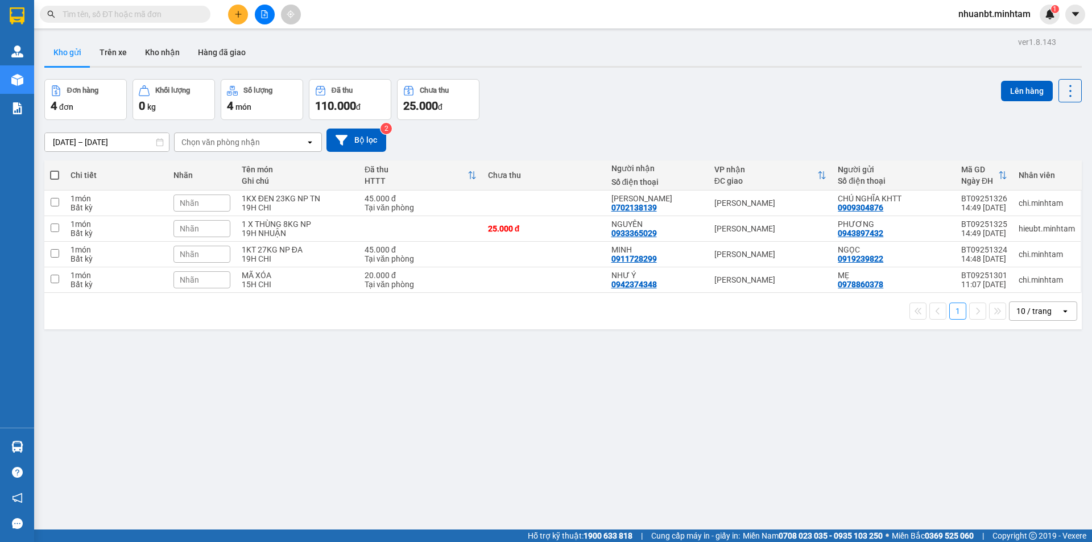
click at [195, 18] on input "text" at bounding box center [130, 14] width 134 height 13
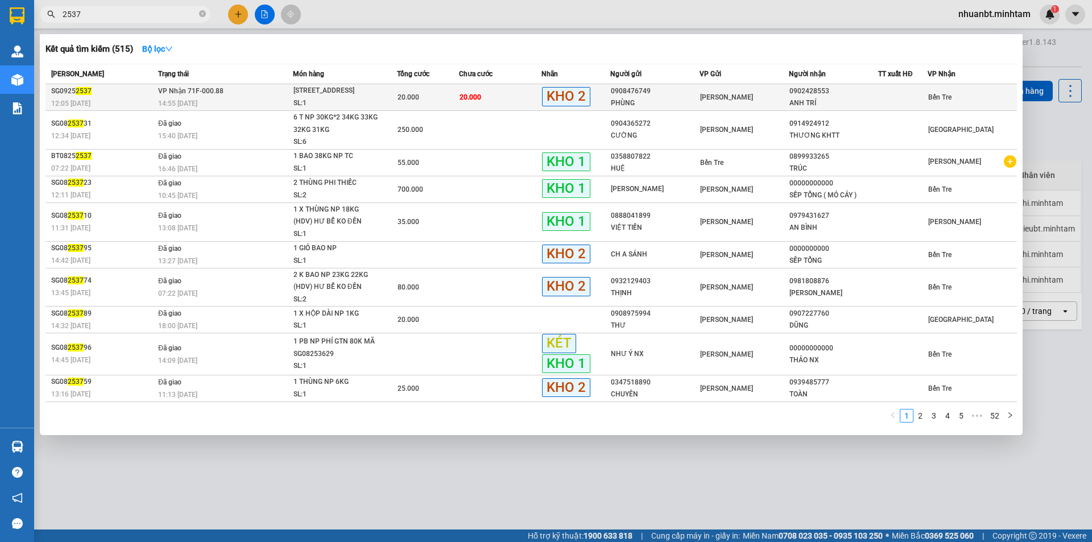
type input "2537"
click at [297, 101] on div "SL: 1" at bounding box center [336, 103] width 85 height 13
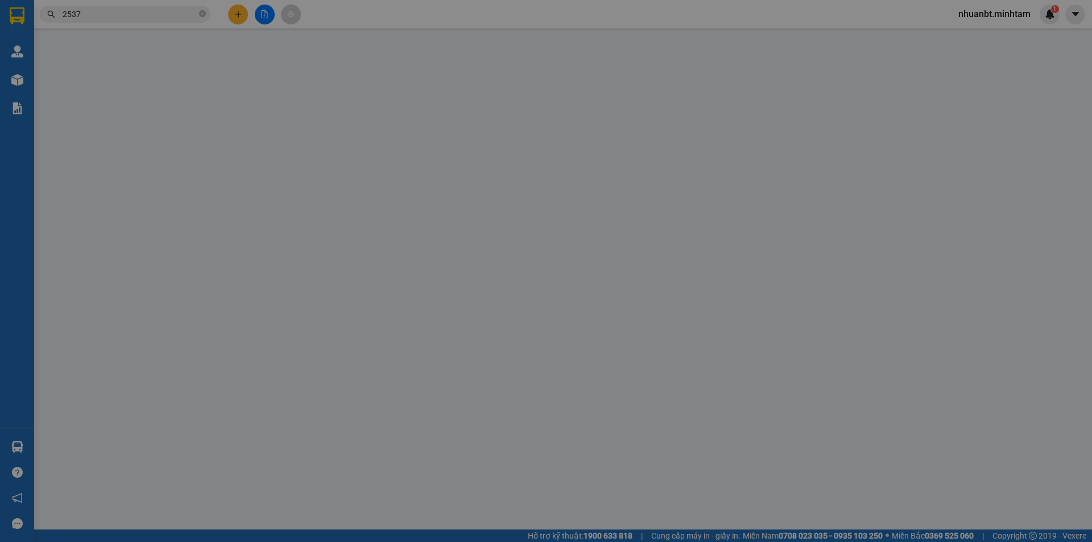
type input "0908476749"
type input "PHÙNG"
type input "0902428553"
type input "ANH TRÍ"
type input "ĐG"
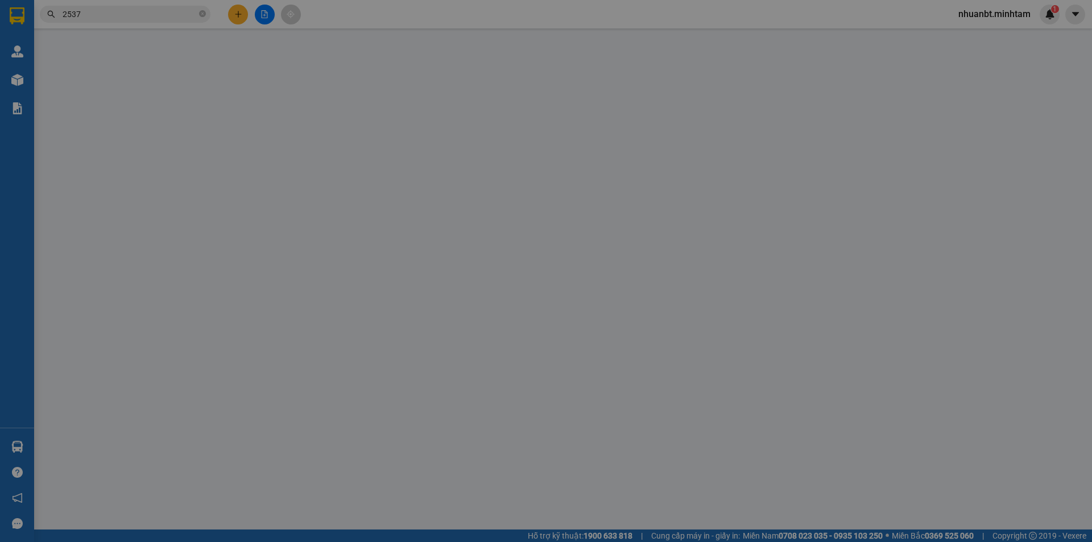
type input "20.000"
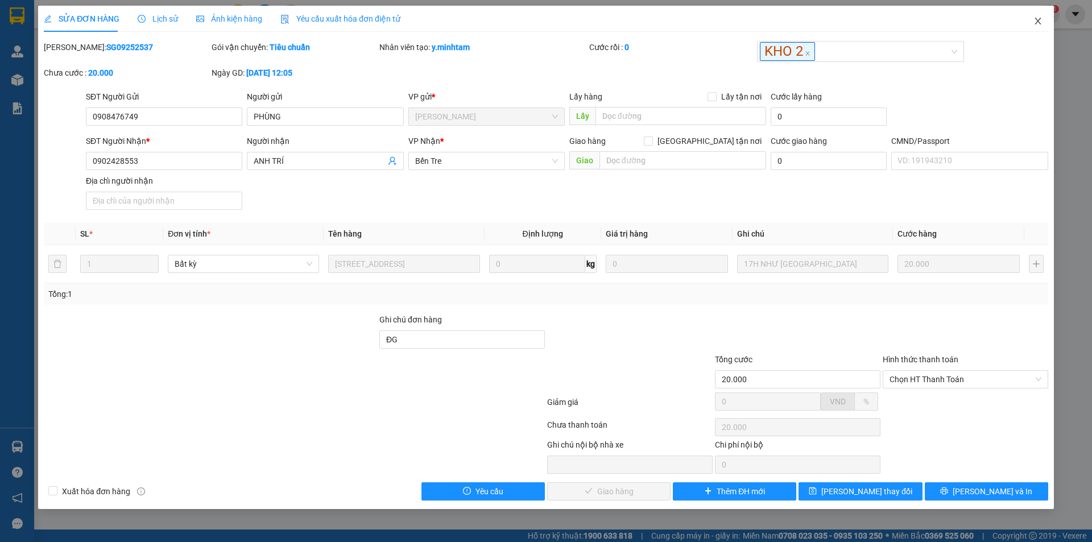
click at [1039, 23] on icon "close" at bounding box center [1038, 21] width 6 height 7
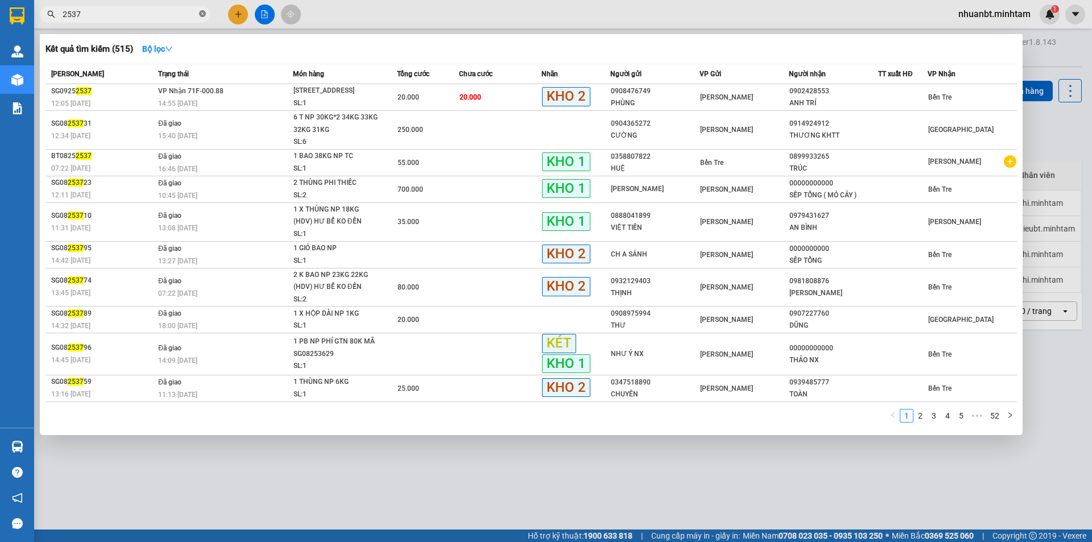
click at [205, 17] on icon "close-circle" at bounding box center [202, 13] width 7 height 7
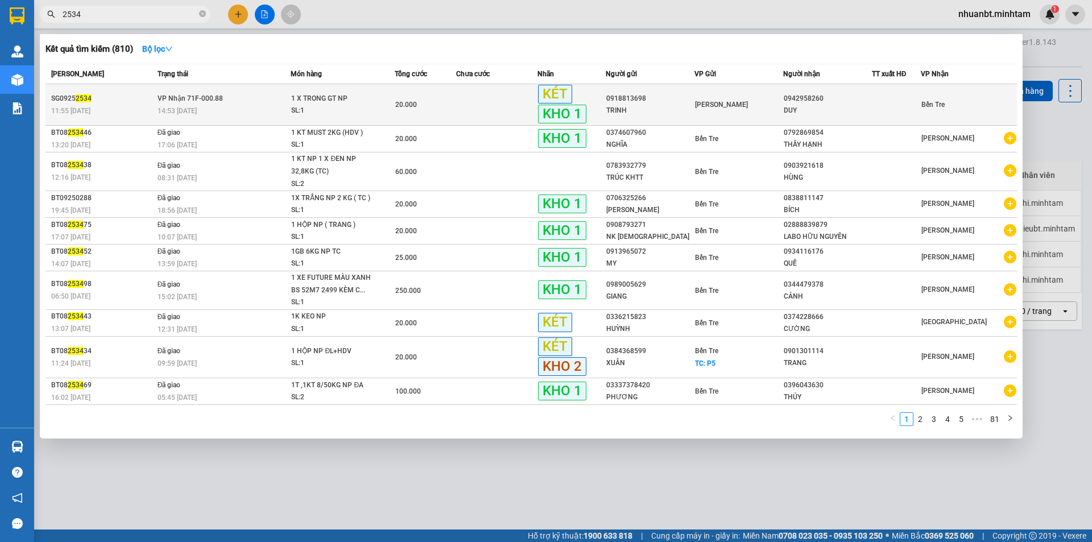
type input "2534"
click at [332, 111] on div "SL: 1" at bounding box center [333, 111] width 85 height 13
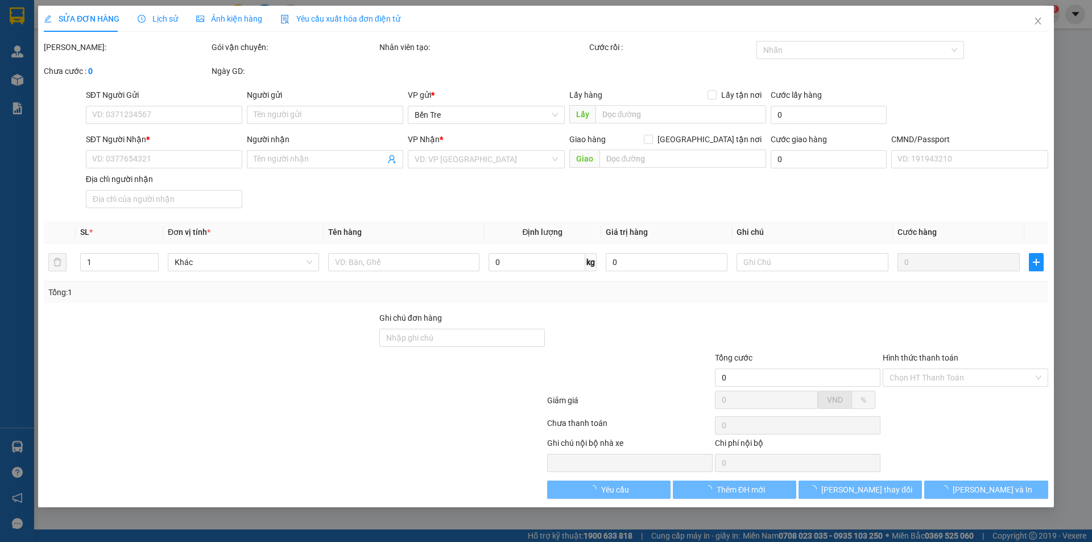
type input "0918813698"
type input "TRINH"
type input "0942958260"
type input "DUY"
type input "20.000"
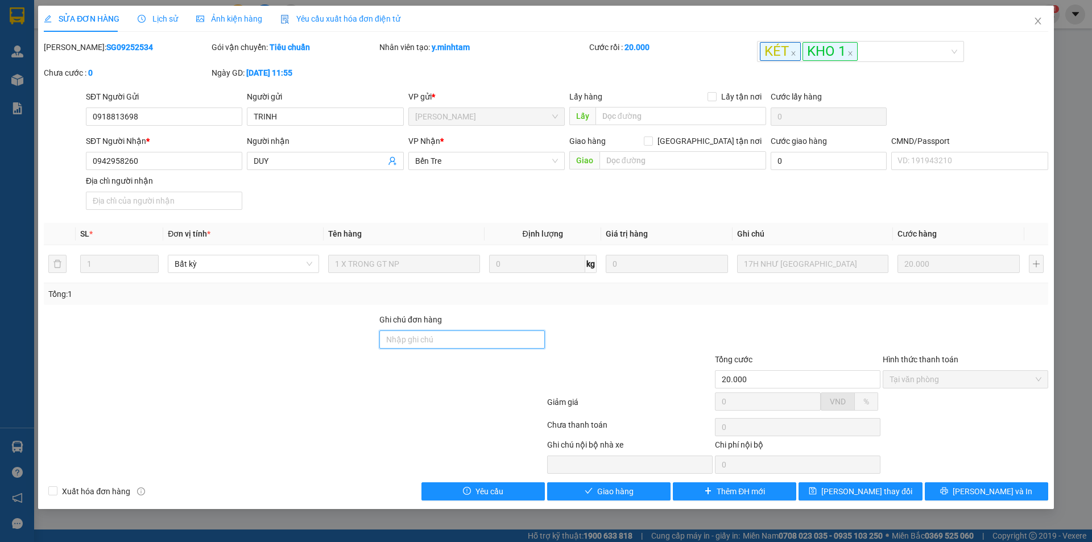
click at [419, 341] on input "Ghi chú đơn hàng" at bounding box center [462, 340] width 166 height 18
type input "ĐG"
click at [858, 488] on span "[PERSON_NAME] đổi" at bounding box center [866, 491] width 91 height 13
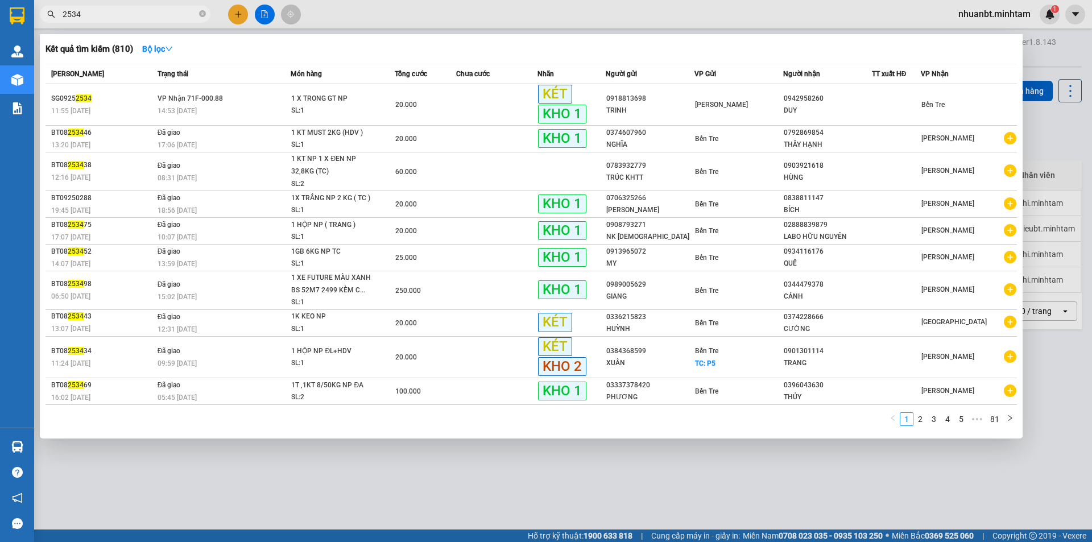
click at [135, 13] on input "2534" at bounding box center [130, 14] width 134 height 13
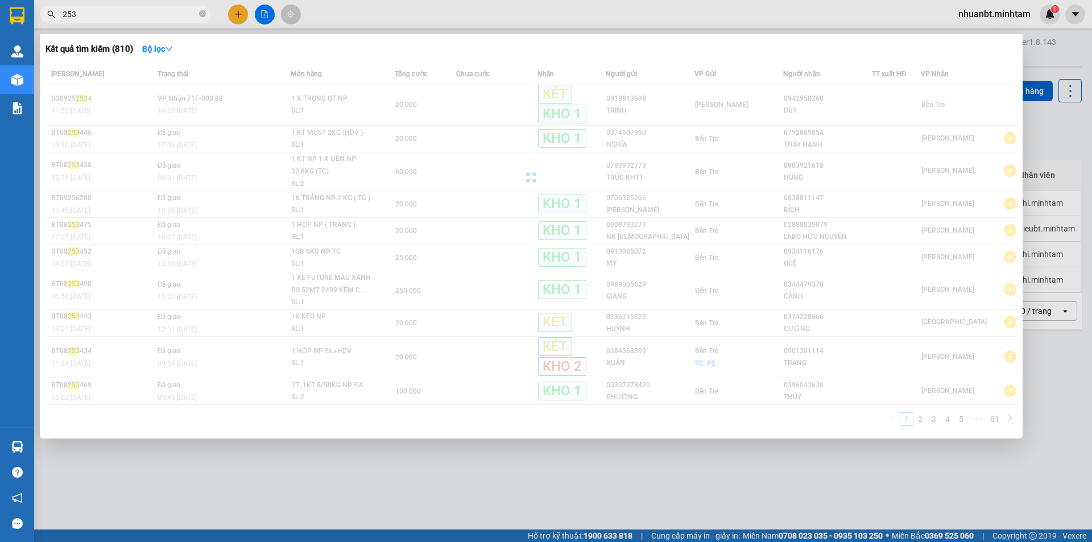
type input "2532"
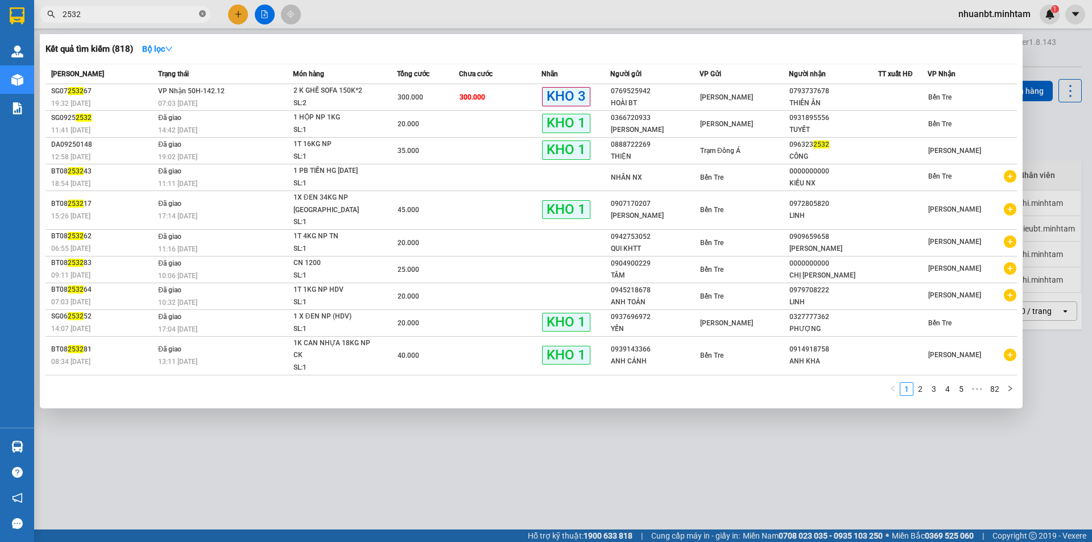
click at [201, 12] on icon "close-circle" at bounding box center [202, 13] width 7 height 7
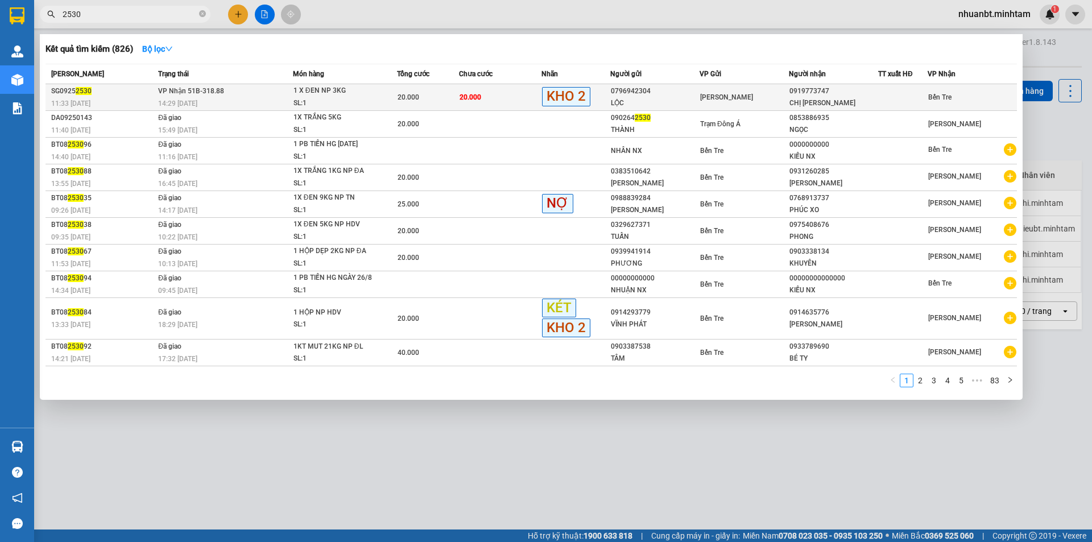
type input "2530"
click at [385, 93] on span "1 X ĐEN NP 3KG SL: 1" at bounding box center [346, 97] width 104 height 24
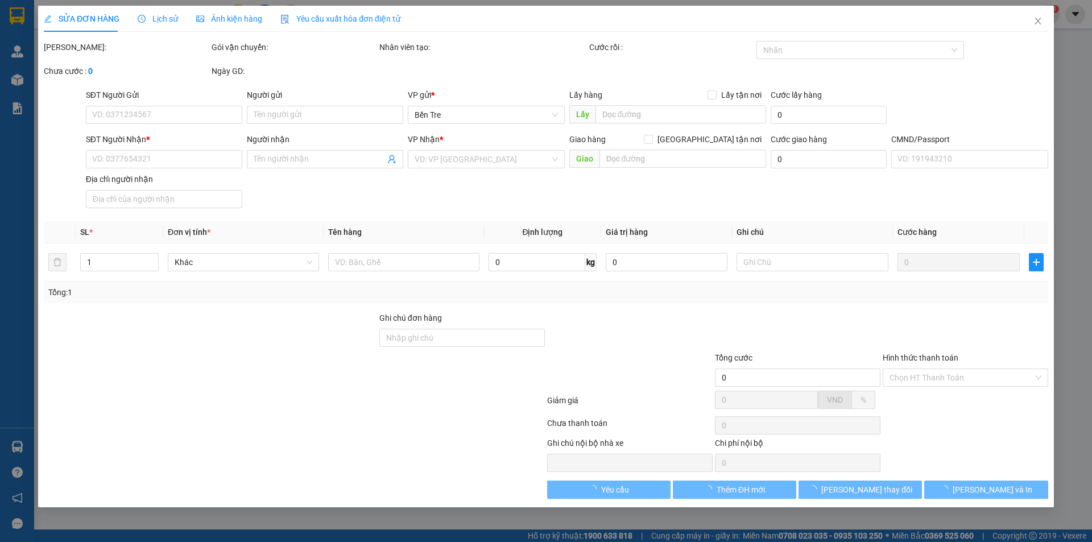
type input "0796942304"
type input "LỘC"
type input "0919773747"
type input "CHỊ [PERSON_NAME]"
type input "20.000"
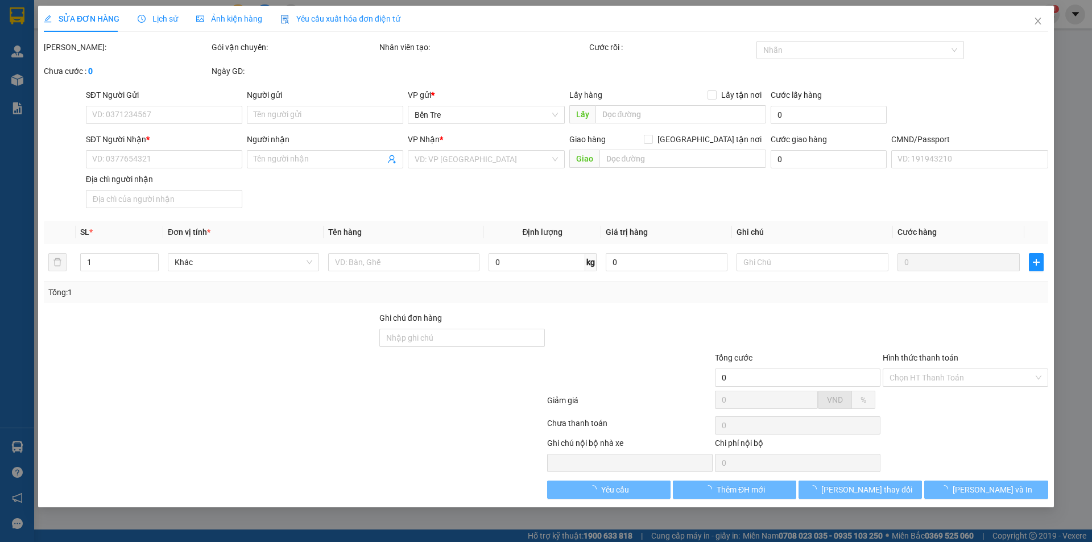
type input "20.000"
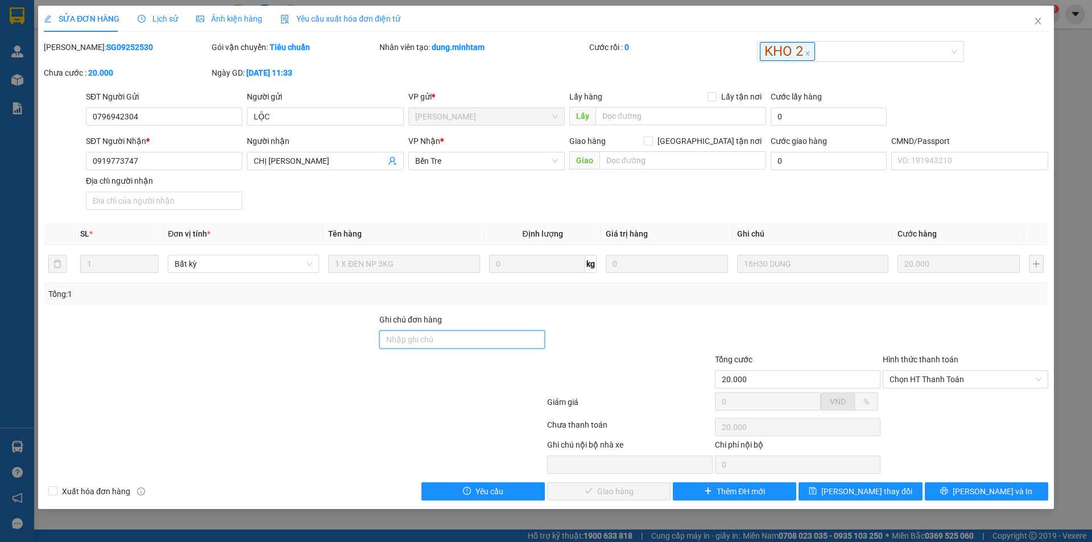
click at [408, 342] on input "Ghi chú đơn hàng" at bounding box center [462, 340] width 166 height 18
type input "ĐG"
click at [862, 499] on button "[PERSON_NAME] đổi" at bounding box center [860, 491] width 123 height 18
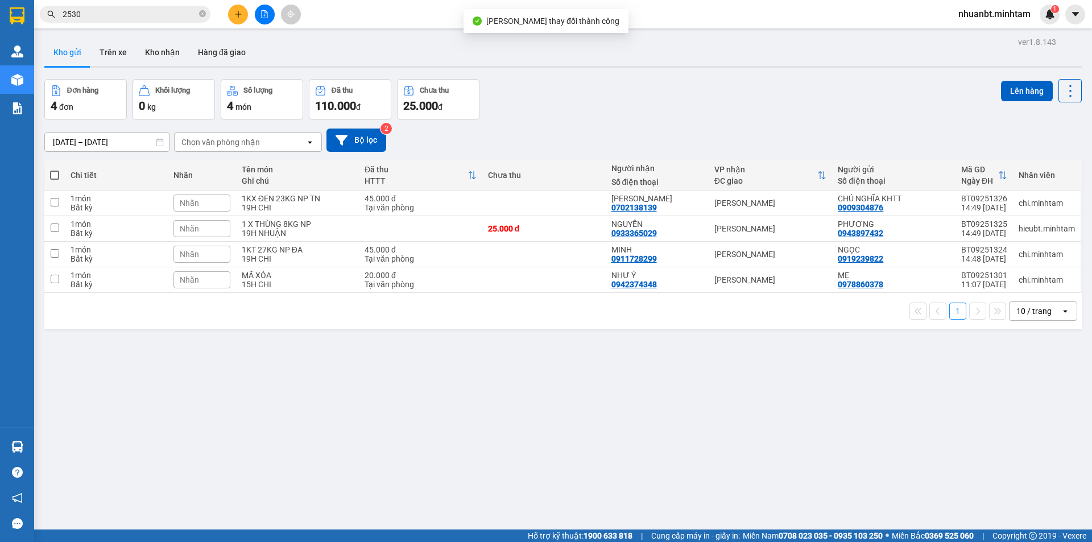
click at [205, 16] on icon "close-circle" at bounding box center [202, 13] width 7 height 7
click at [151, 13] on input "text" at bounding box center [130, 14] width 134 height 13
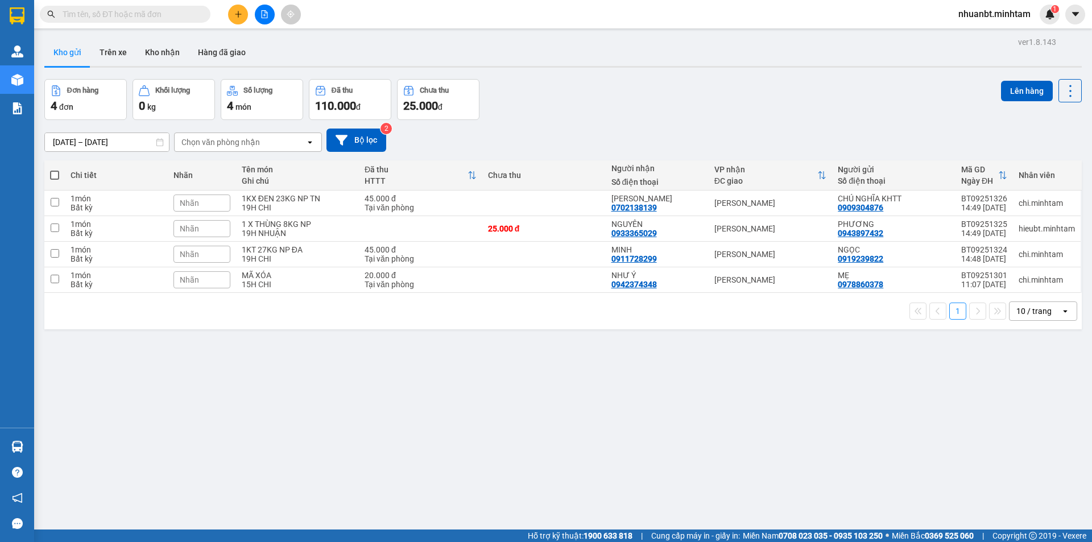
click at [151, 13] on input "text" at bounding box center [130, 14] width 134 height 13
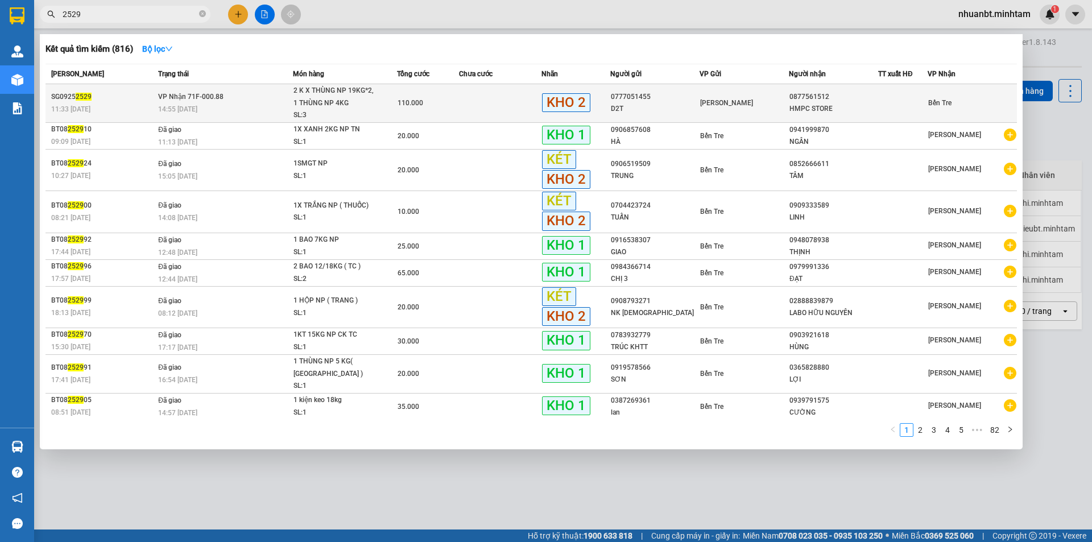
type input "2529"
click at [400, 96] on td "110.000" at bounding box center [428, 103] width 62 height 39
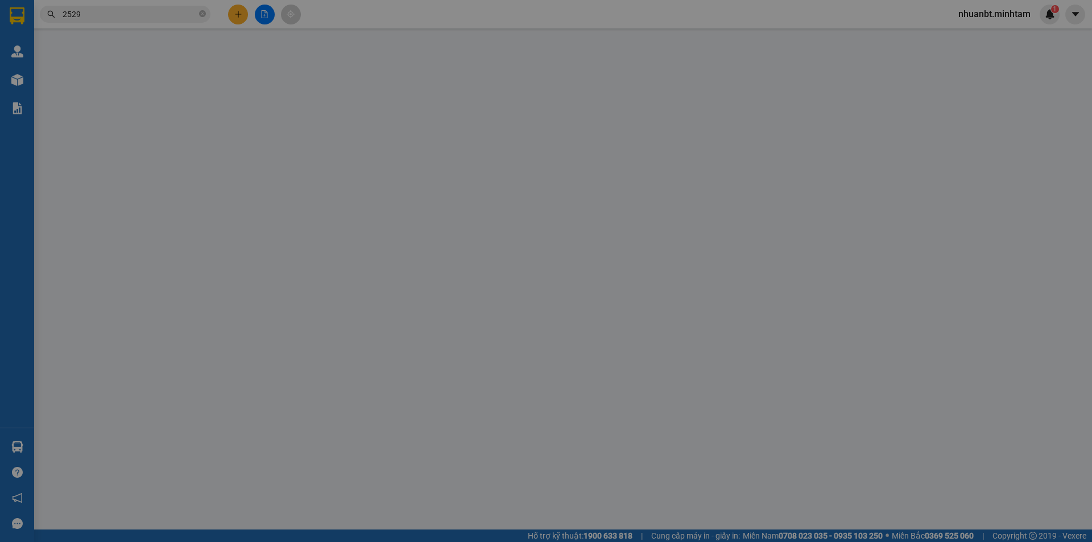
type input "0777051455"
type input "D2T"
type input "0877561512"
type input "HMPC STORE"
type input "110.000"
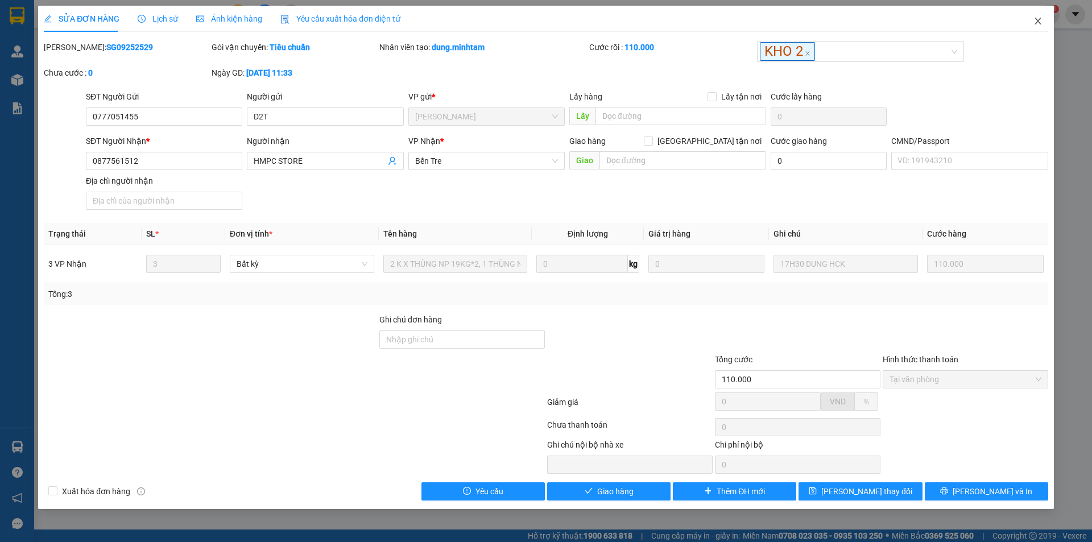
click at [1040, 19] on icon "close" at bounding box center [1038, 20] width 9 height 9
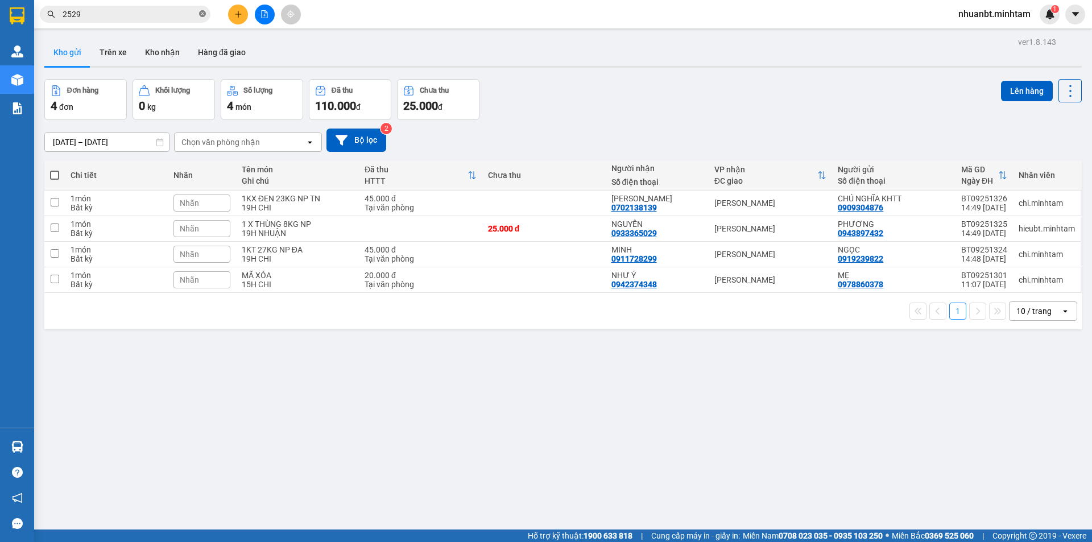
click at [201, 11] on icon "close-circle" at bounding box center [202, 13] width 7 height 7
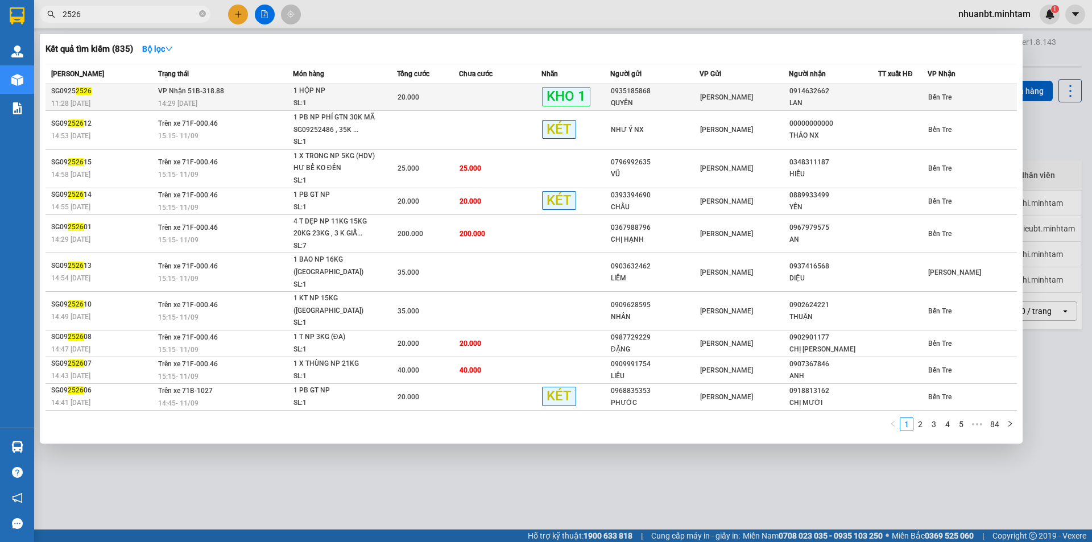
type input "2526"
click at [570, 97] on span "KHO 1" at bounding box center [566, 96] width 48 height 19
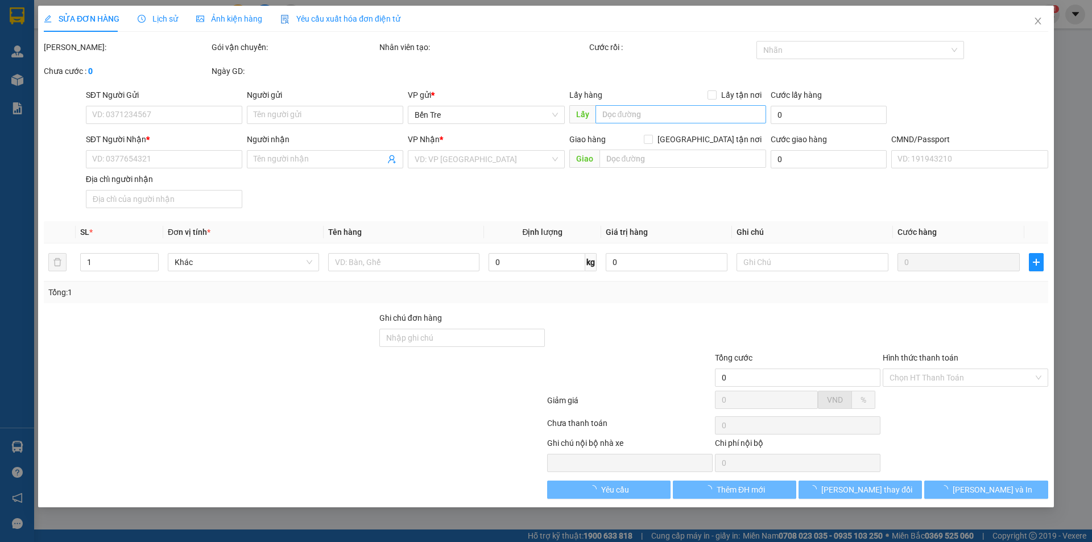
type input "0935185868"
type input "QUYÊN"
type input "0914632662"
type input "LAN"
type input "20.000"
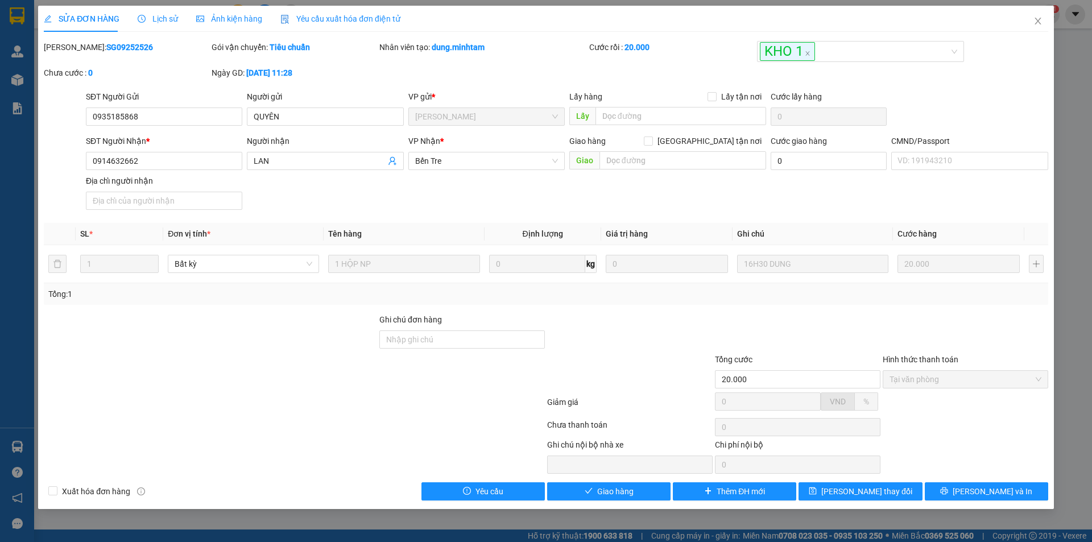
drag, startPoint x: 416, startPoint y: 322, endPoint x: 419, endPoint y: 328, distance: 6.7
click at [417, 324] on label "Ghi chú đơn hàng" at bounding box center [410, 319] width 63 height 9
click at [417, 331] on input "Ghi chú đơn hàng" at bounding box center [462, 340] width 166 height 18
click at [430, 348] on input "Ghi chú đơn hàng" at bounding box center [462, 340] width 166 height 18
type input "KNM"
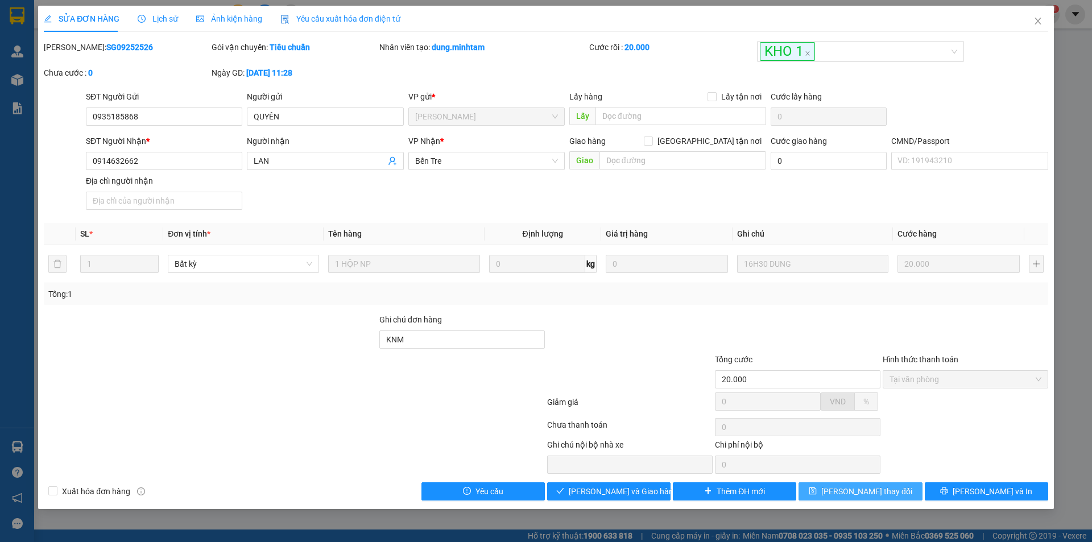
click at [861, 492] on span "[PERSON_NAME] đổi" at bounding box center [866, 491] width 91 height 13
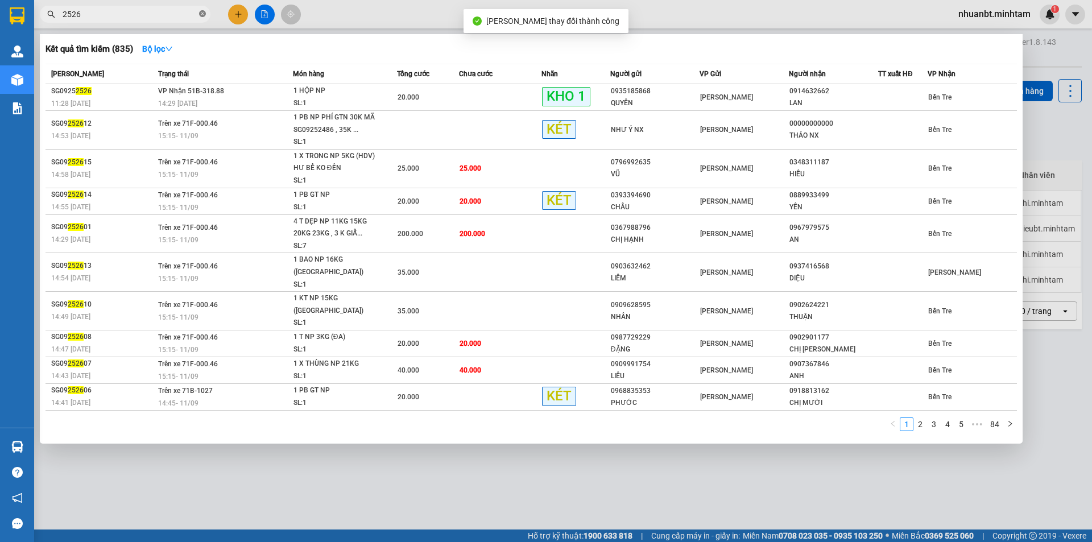
click at [204, 10] on span at bounding box center [202, 14] width 7 height 11
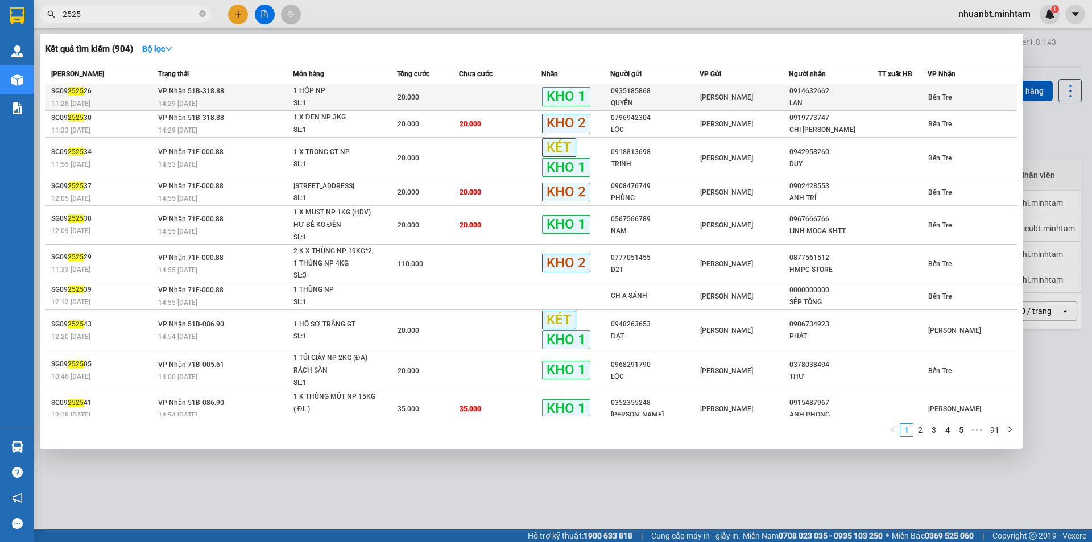
type input "2525"
click at [700, 92] on div "[PERSON_NAME]" at bounding box center [744, 97] width 88 height 13
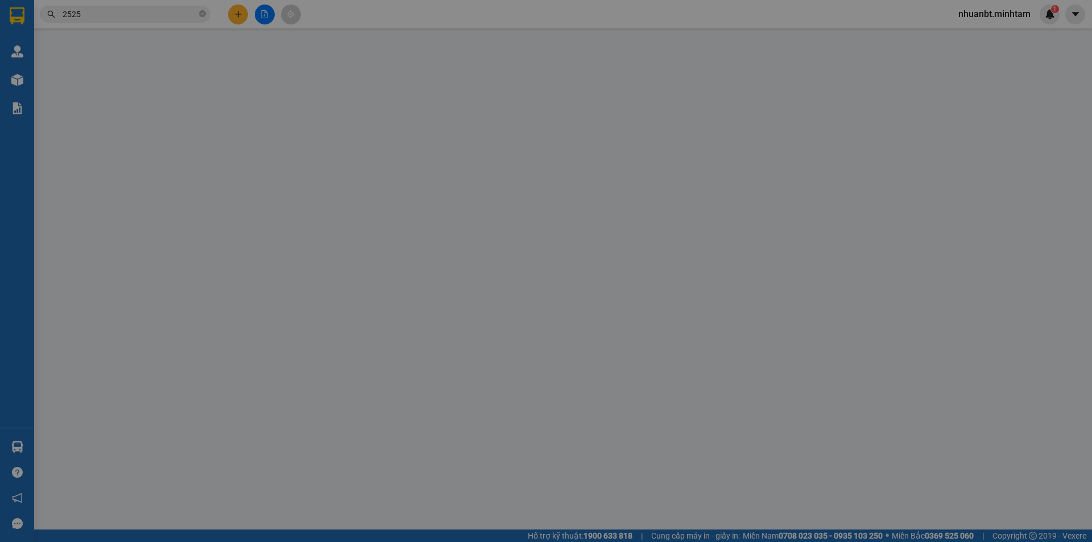
type input "0935185868"
type input "QUYÊN"
type input "0914632662"
type input "LAN"
type input "KNM"
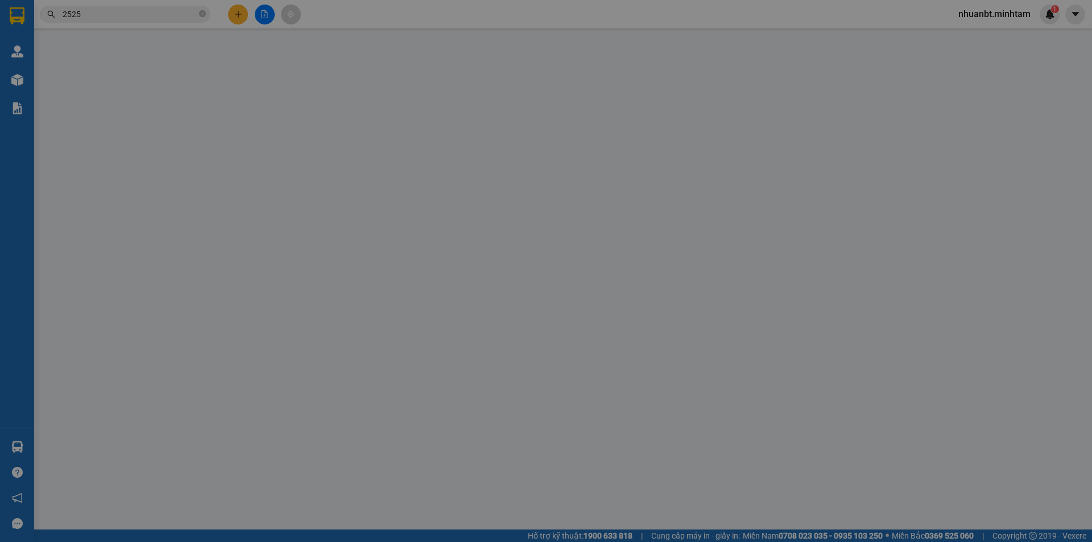
type input "20.000"
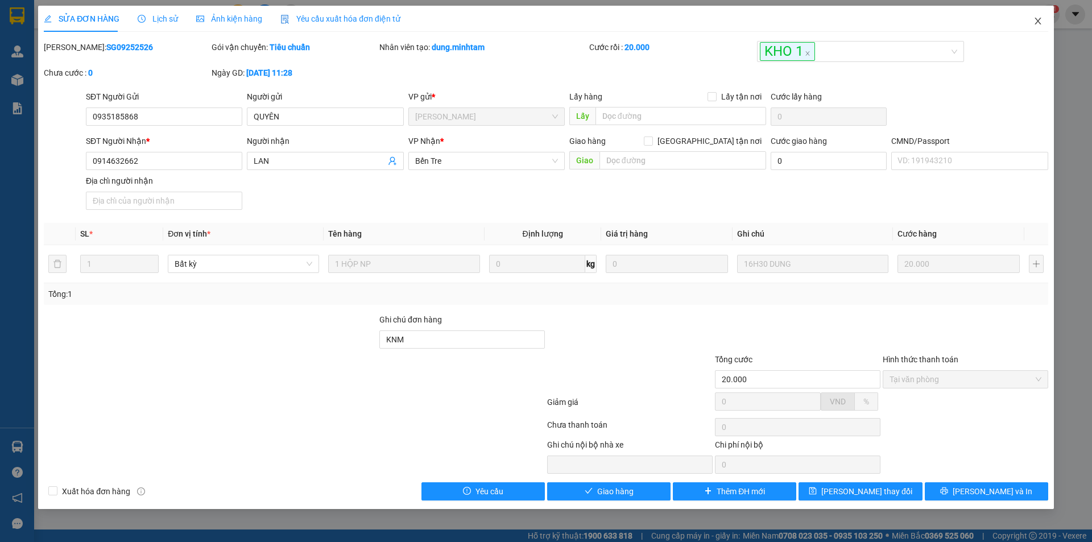
click at [1039, 15] on span "Close" at bounding box center [1038, 22] width 32 height 32
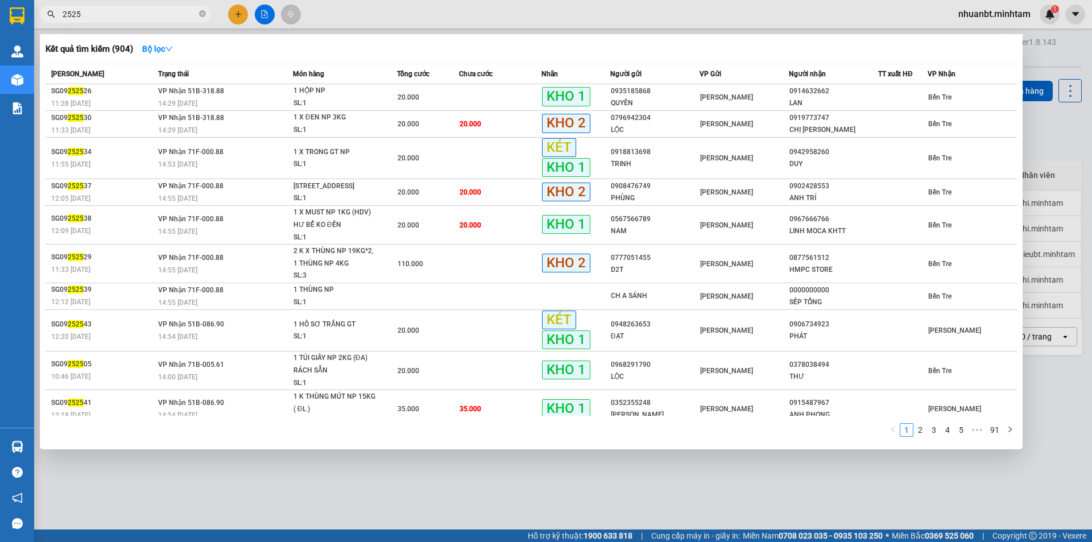
click at [128, 9] on input "2525" at bounding box center [130, 14] width 134 height 13
click at [197, 11] on span "2525" at bounding box center [125, 14] width 171 height 17
click at [207, 14] on span "2525" at bounding box center [125, 14] width 171 height 17
click at [210, 14] on span "2525" at bounding box center [125, 14] width 171 height 17
click at [204, 14] on icon "close-circle" at bounding box center [202, 13] width 7 height 7
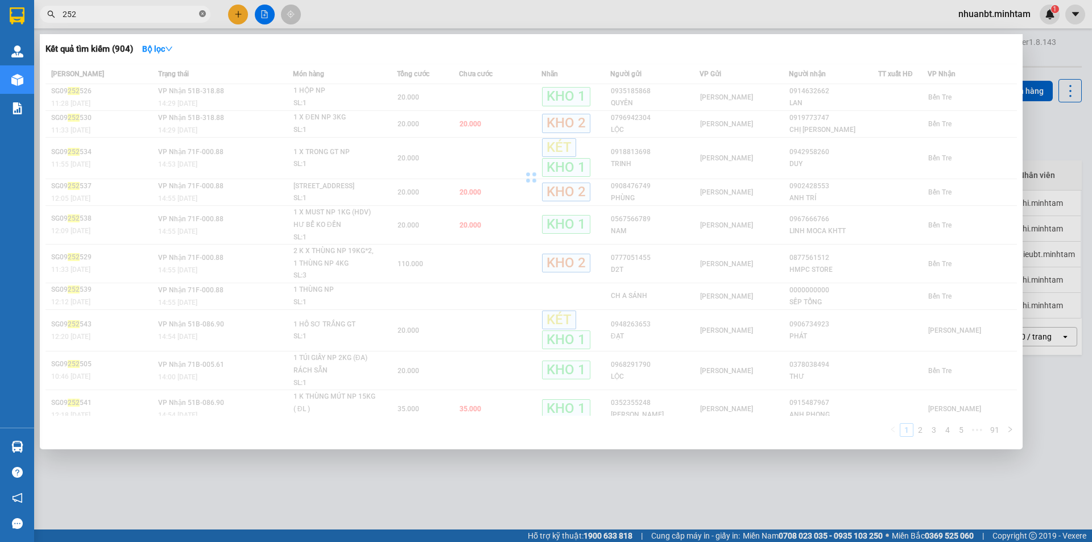
type input "2525"
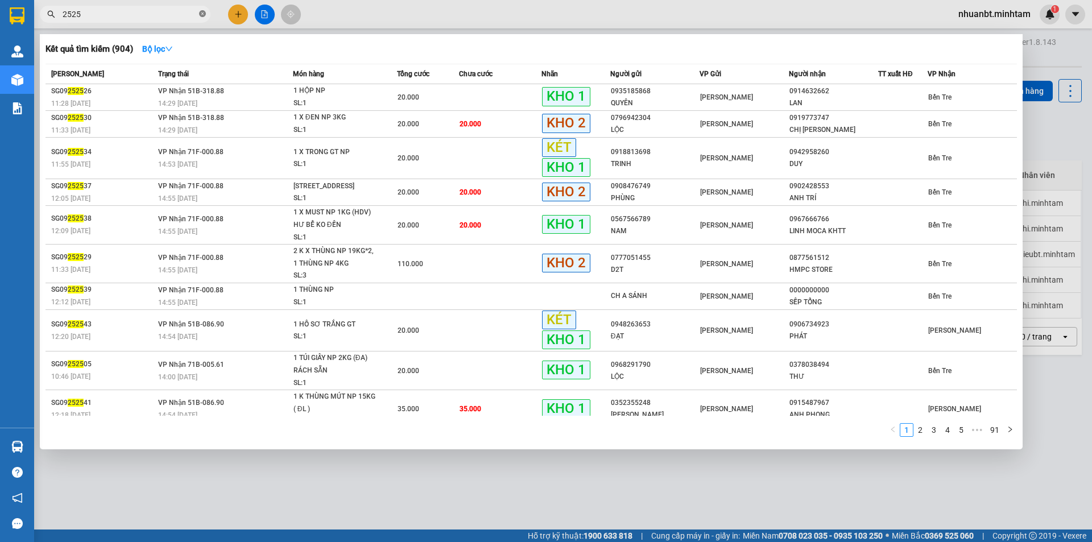
click at [203, 14] on icon "close-circle" at bounding box center [202, 13] width 7 height 7
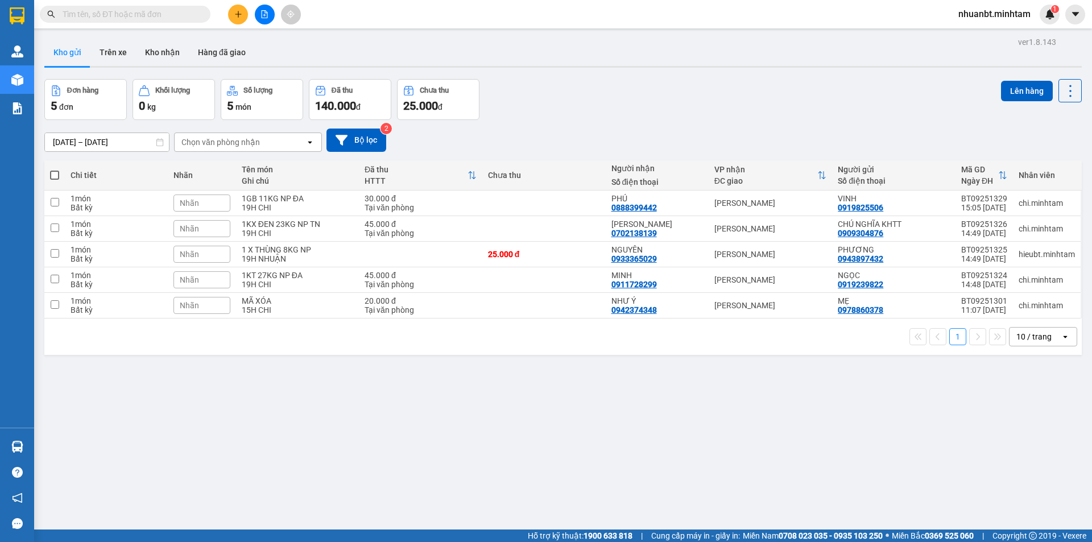
click at [203, 14] on span at bounding box center [202, 14] width 7 height 13
click at [174, 13] on input "text" at bounding box center [130, 14] width 134 height 13
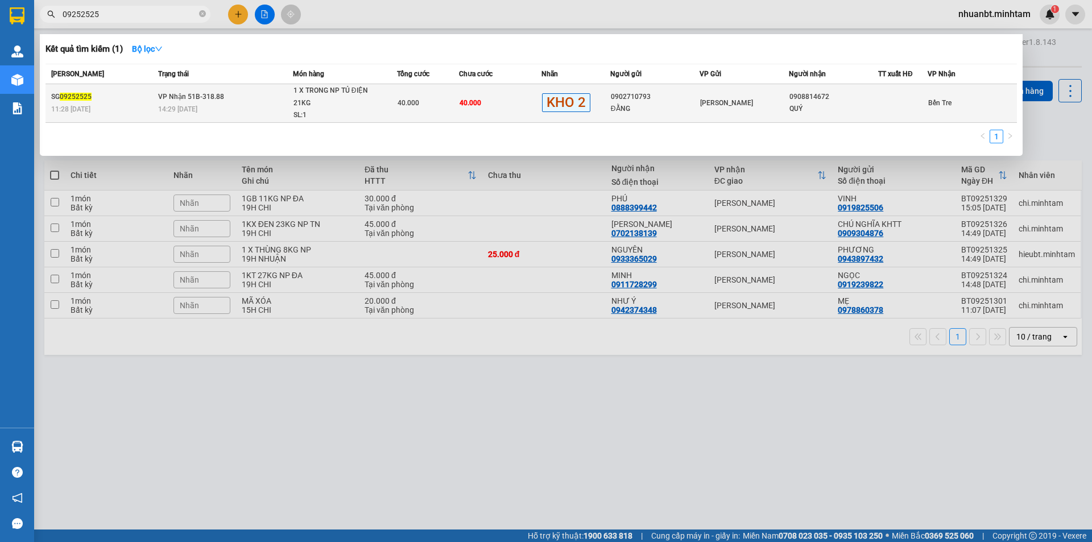
type input "09252525"
click at [418, 100] on span "40.000" at bounding box center [409, 103] width 22 height 8
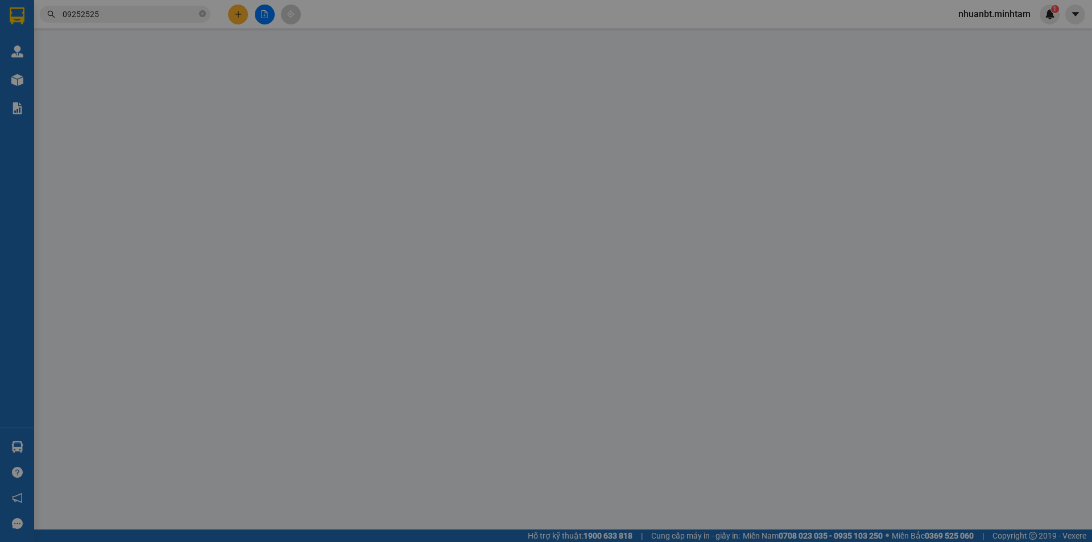
type input "0902710793"
type input "ĐẰNG"
type input "0908814672"
type input "QUÝ"
type input "40.000"
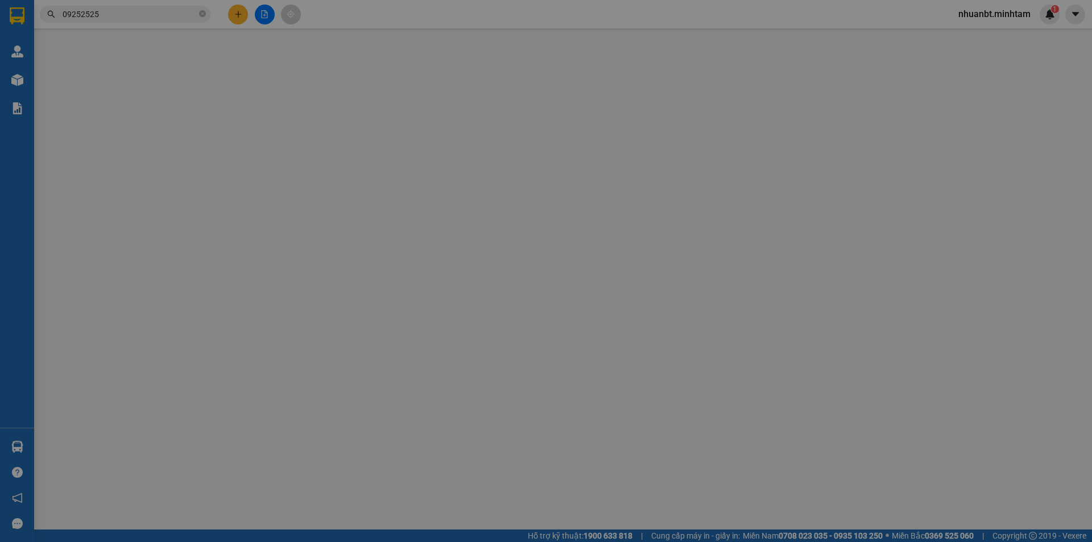
type input "40.000"
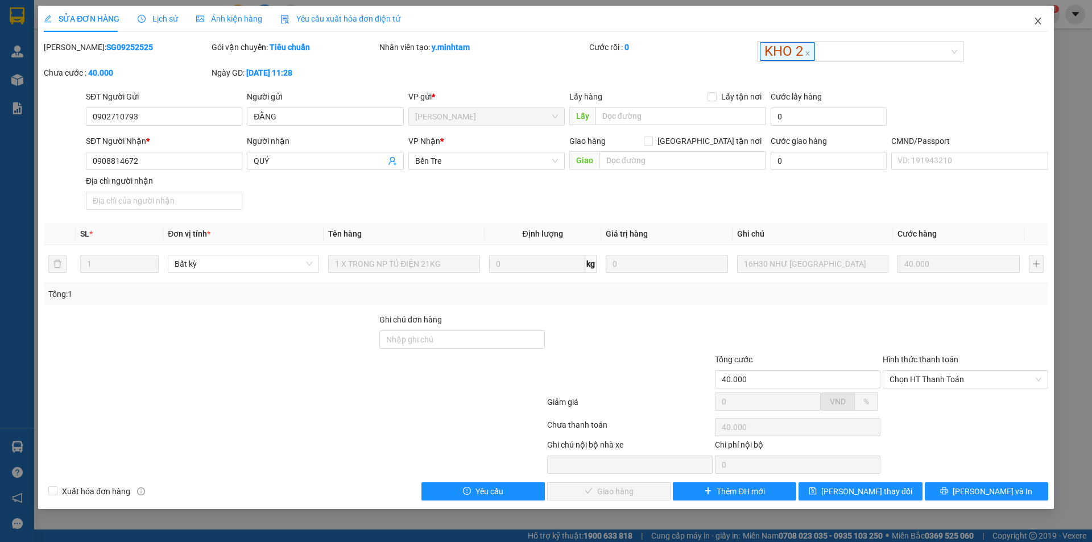
drag, startPoint x: 1039, startPoint y: 26, endPoint x: 976, endPoint y: 1, distance: 67.7
click at [1038, 26] on span "Close" at bounding box center [1038, 22] width 32 height 32
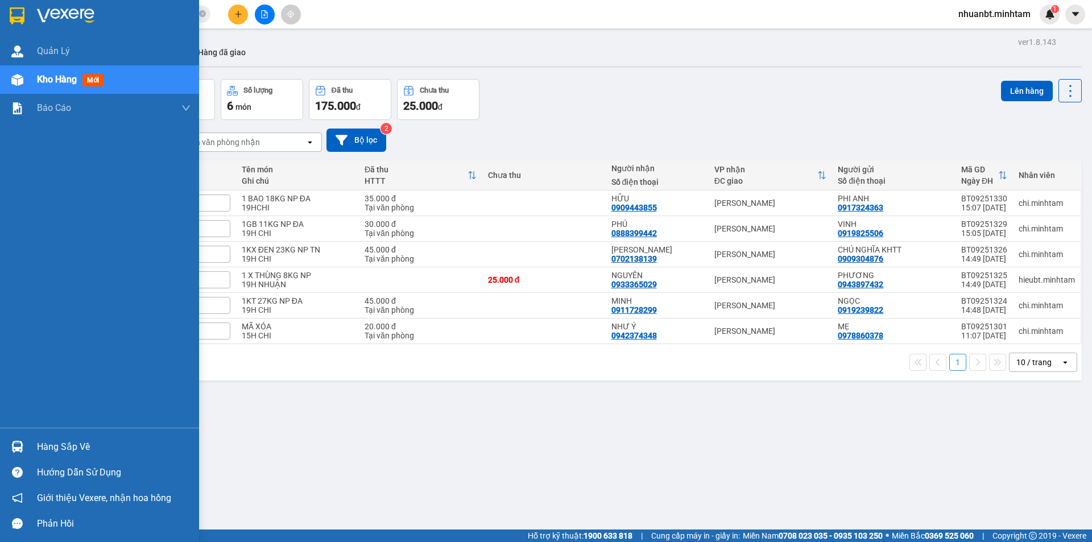
click at [23, 13] on img at bounding box center [17, 15] width 15 height 17
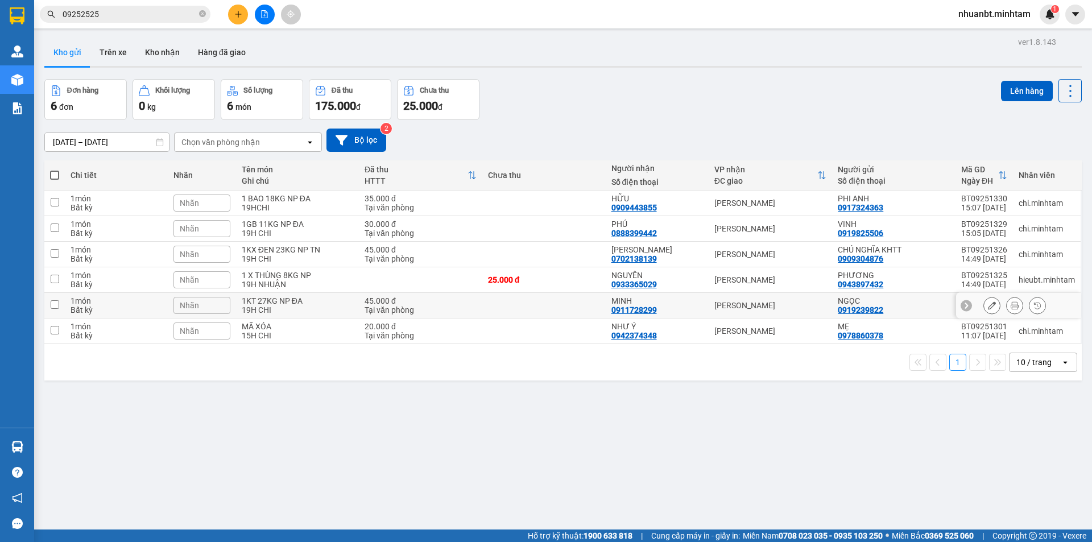
drag, startPoint x: 305, startPoint y: 302, endPoint x: 298, endPoint y: 295, distance: 10.1
click at [304, 302] on div "1KT 27KG NP ĐA" at bounding box center [298, 300] width 112 height 9
checkbox input "true"
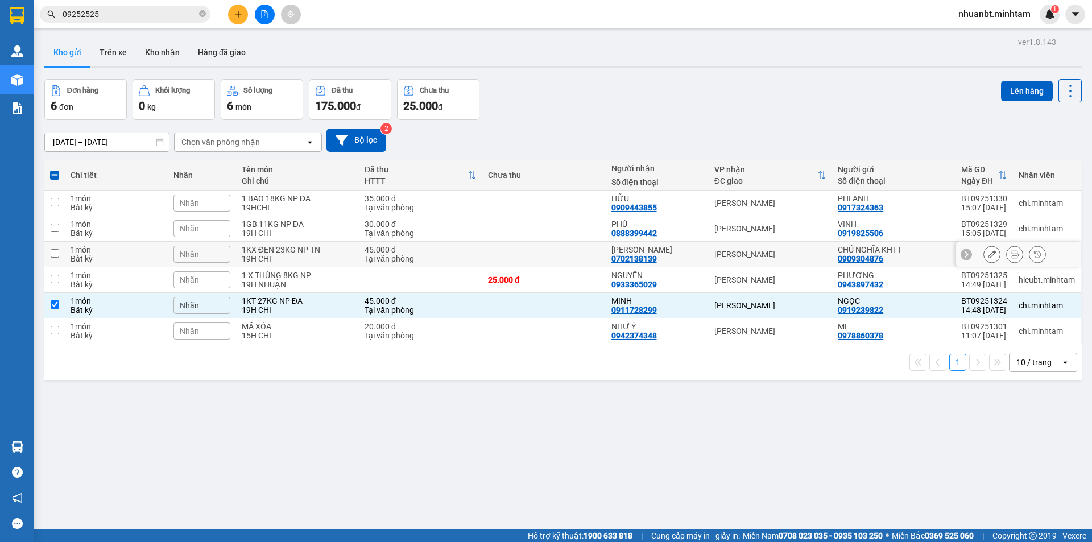
click at [271, 262] on div "19H CHI" at bounding box center [298, 258] width 112 height 9
checkbox input "true"
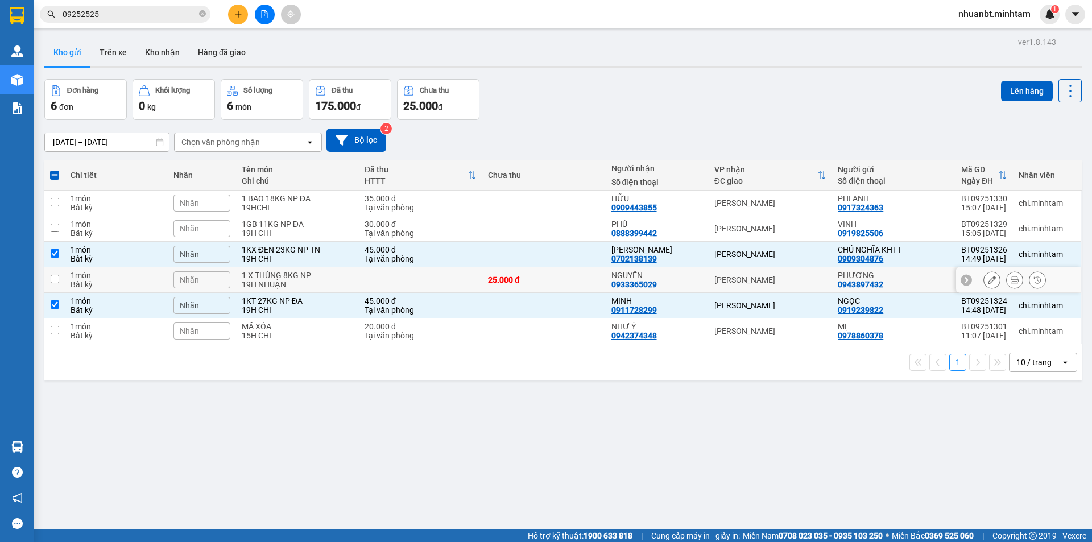
click at [272, 274] on div "1 X THÙNG 8KG NP" at bounding box center [298, 275] width 112 height 9
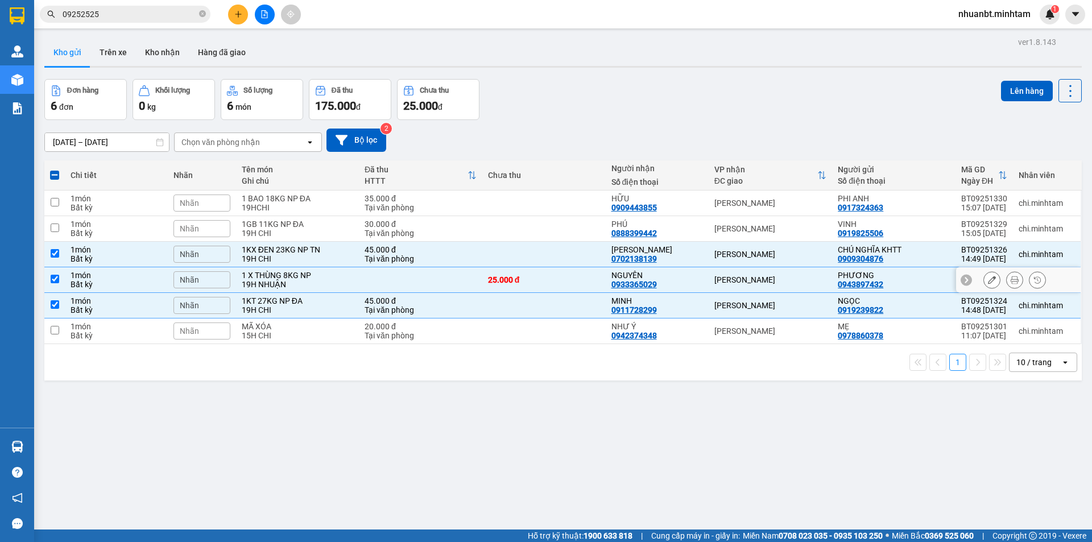
checkbox input "true"
drag, startPoint x: 250, startPoint y: 235, endPoint x: 250, endPoint y: 225, distance: 10.2
click at [250, 234] on div "19H CHI" at bounding box center [298, 233] width 112 height 9
checkbox input "true"
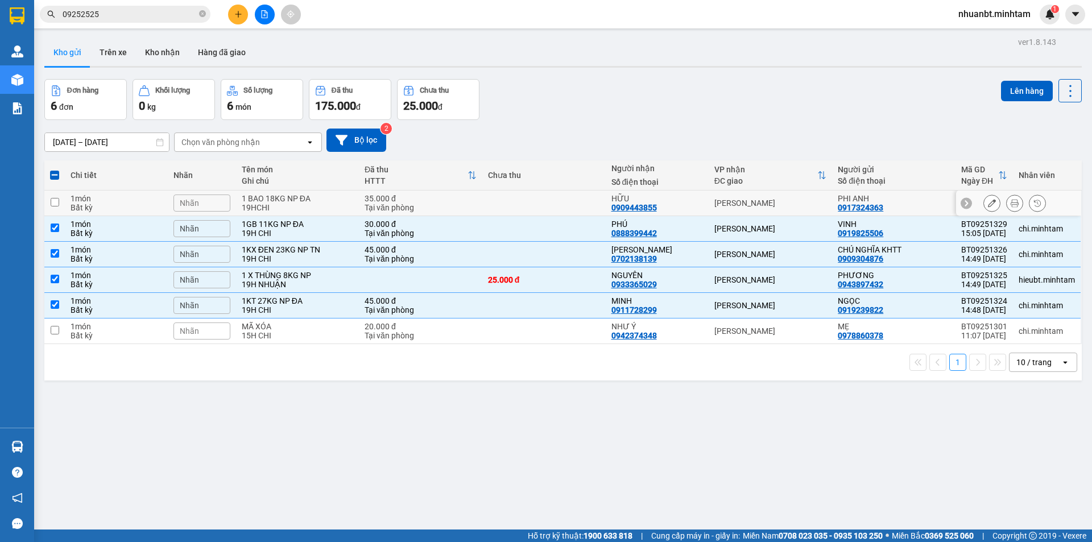
click at [238, 191] on td "1 BAO 18KG NP ĐA 19HCHI" at bounding box center [297, 204] width 123 height 26
checkbox input "true"
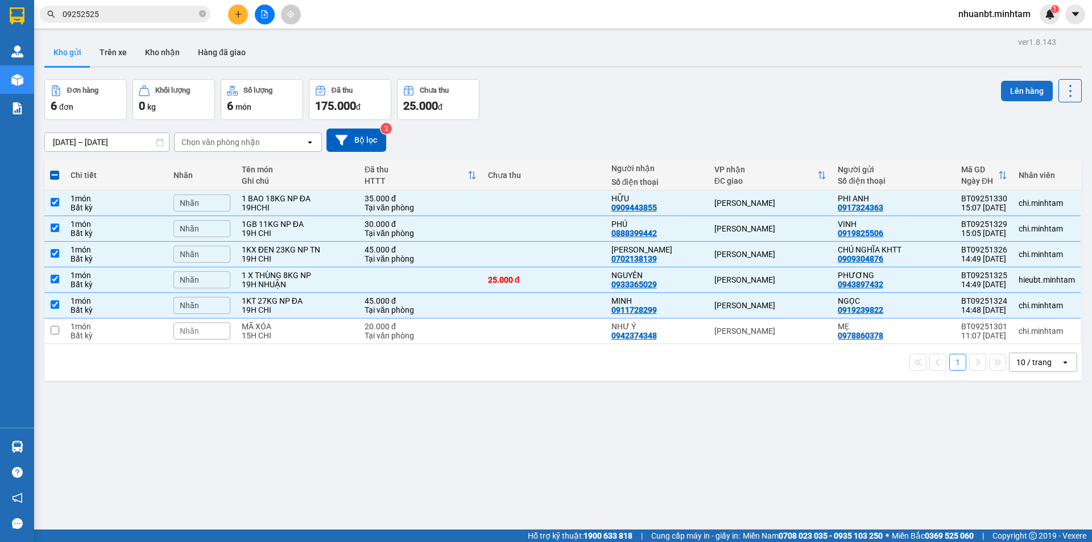
drag, startPoint x: 1000, startPoint y: 94, endPoint x: 993, endPoint y: 90, distance: 7.1
click at [1001, 92] on button "Lên hàng" at bounding box center [1027, 91] width 52 height 20
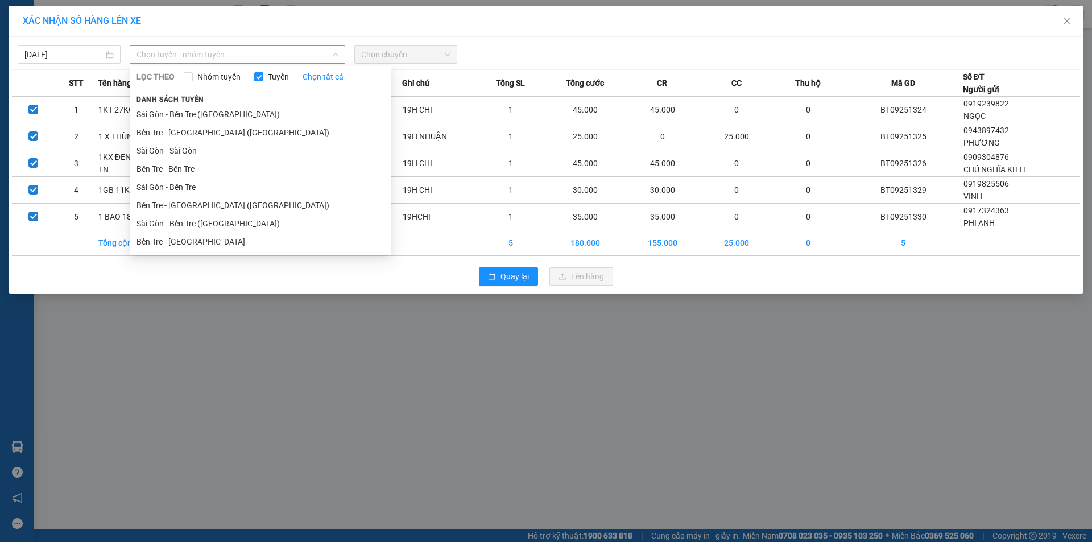
click at [172, 52] on span "Chọn tuyến - nhóm tuyến" at bounding box center [238, 54] width 202 height 17
click at [175, 134] on li "Bến Tre - Sài Gòn (CN)" at bounding box center [261, 132] width 262 height 18
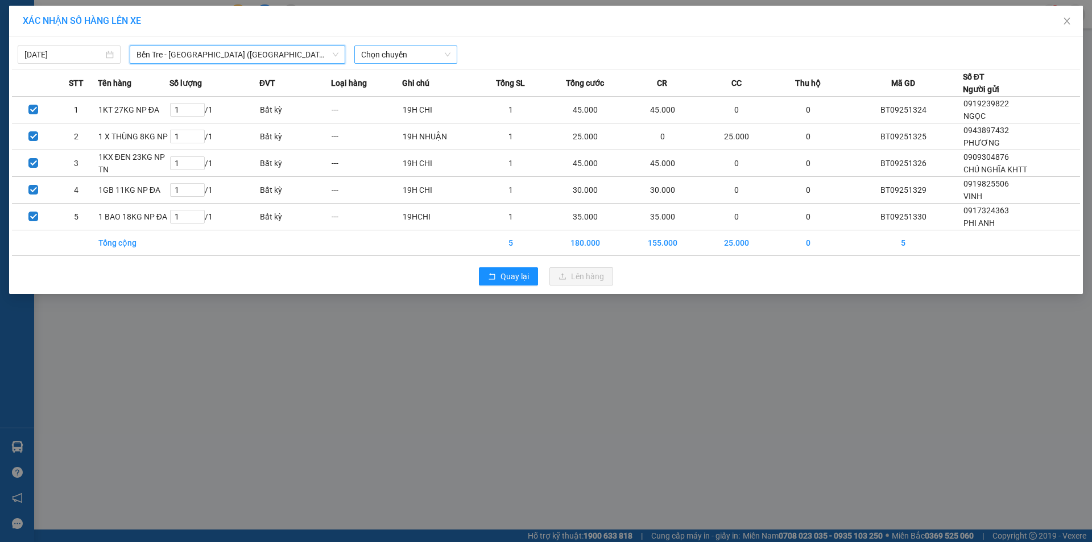
click at [378, 56] on span "Chọn chuyến" at bounding box center [405, 54] width 89 height 17
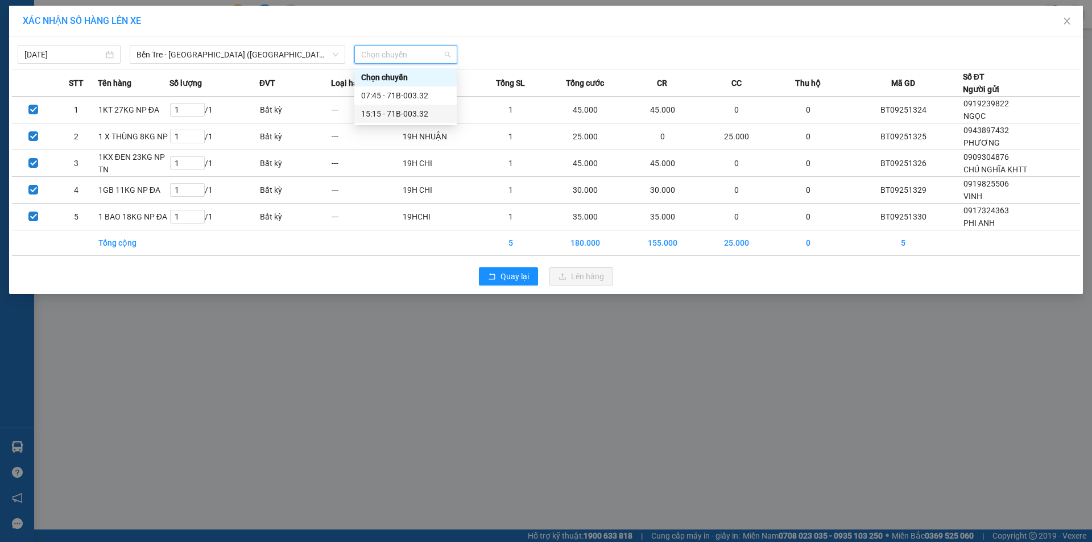
click at [383, 113] on div "15:15 - 71B-003.32" at bounding box center [405, 114] width 89 height 13
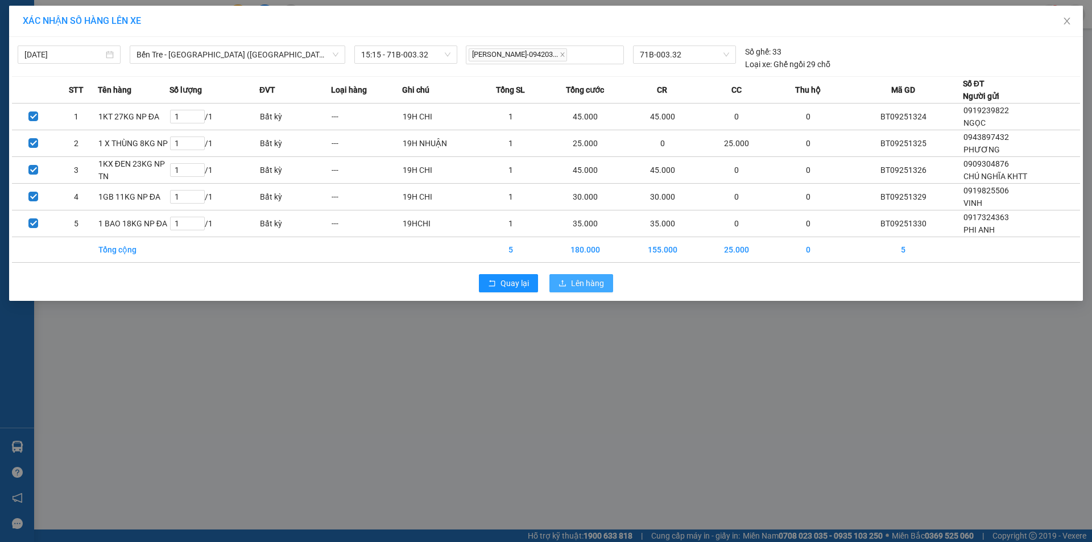
drag, startPoint x: 584, startPoint y: 297, endPoint x: 582, endPoint y: 286, distance: 11.0
click at [583, 292] on div "Quay lại Lên hàng" at bounding box center [546, 284] width 1068 height 30
click at [582, 286] on span "Lên hàng" at bounding box center [587, 283] width 33 height 13
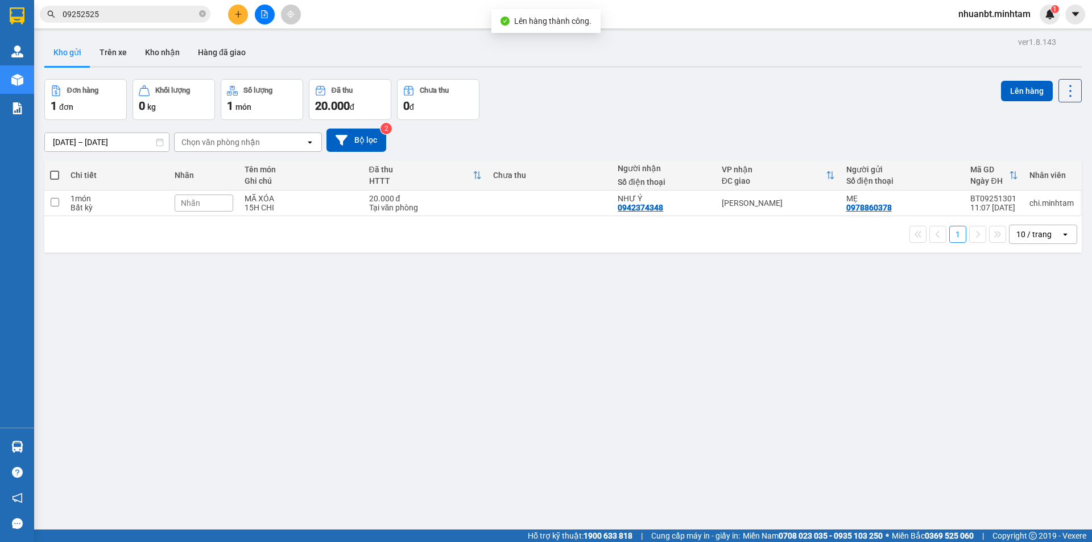
click at [251, 11] on div at bounding box center [264, 15] width 85 height 20
click at [259, 11] on button at bounding box center [265, 15] width 20 height 20
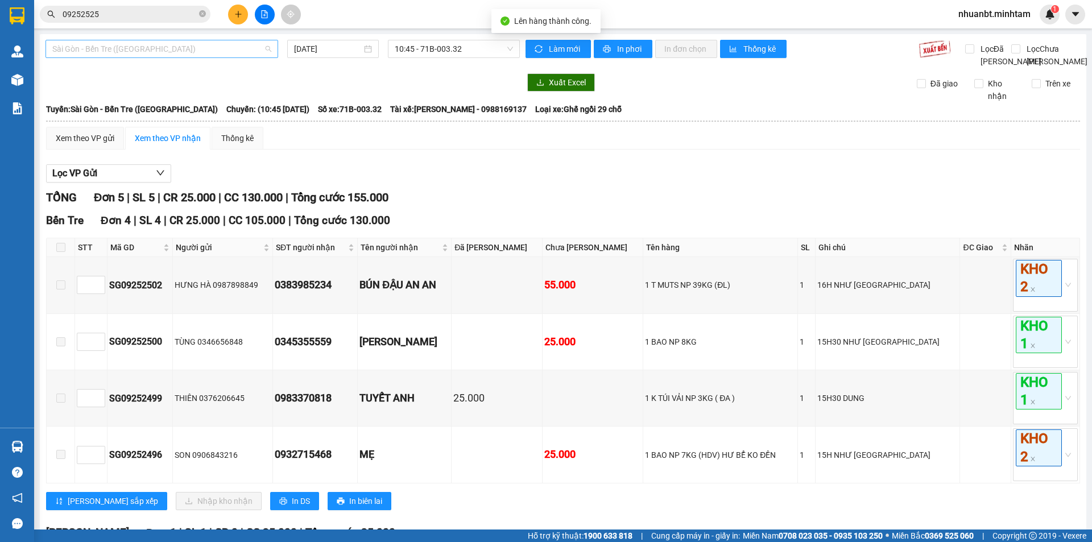
click at [199, 51] on span "Sài Gòn - Bến Tre (CN)" at bounding box center [161, 48] width 219 height 17
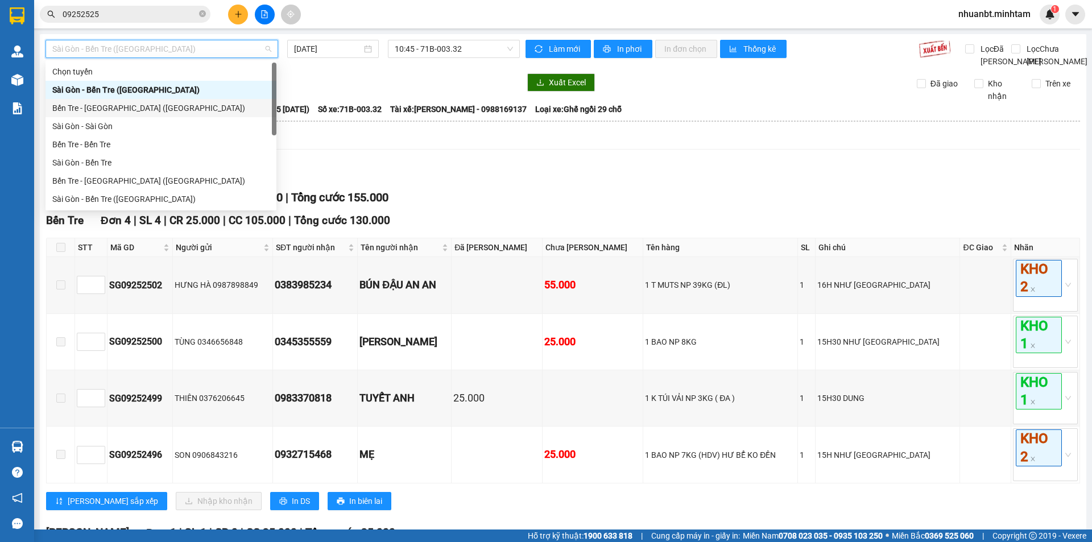
click at [117, 106] on div "Bến Tre - Sài Gòn (CN)" at bounding box center [160, 108] width 217 height 13
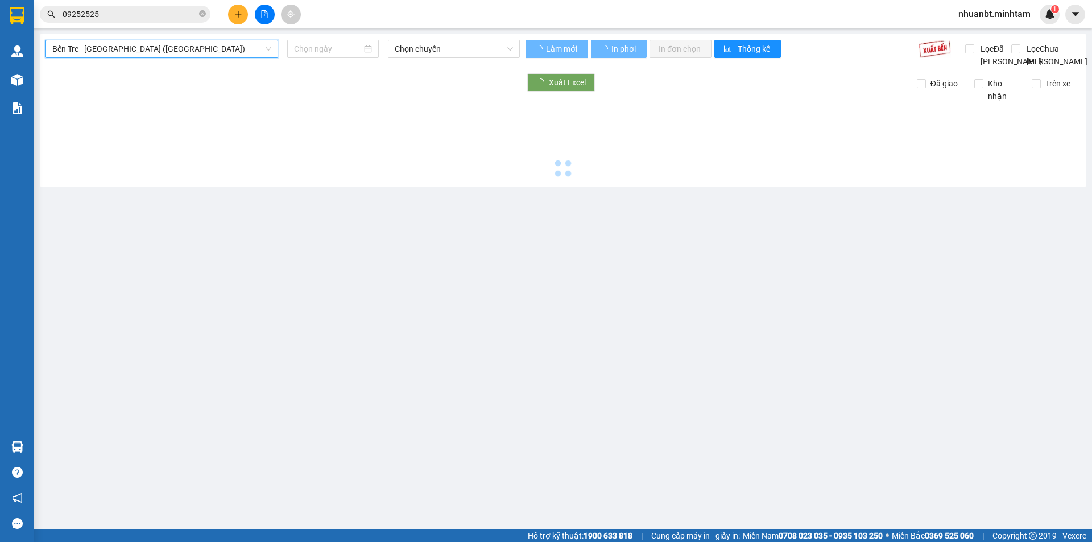
type input "[DATE]"
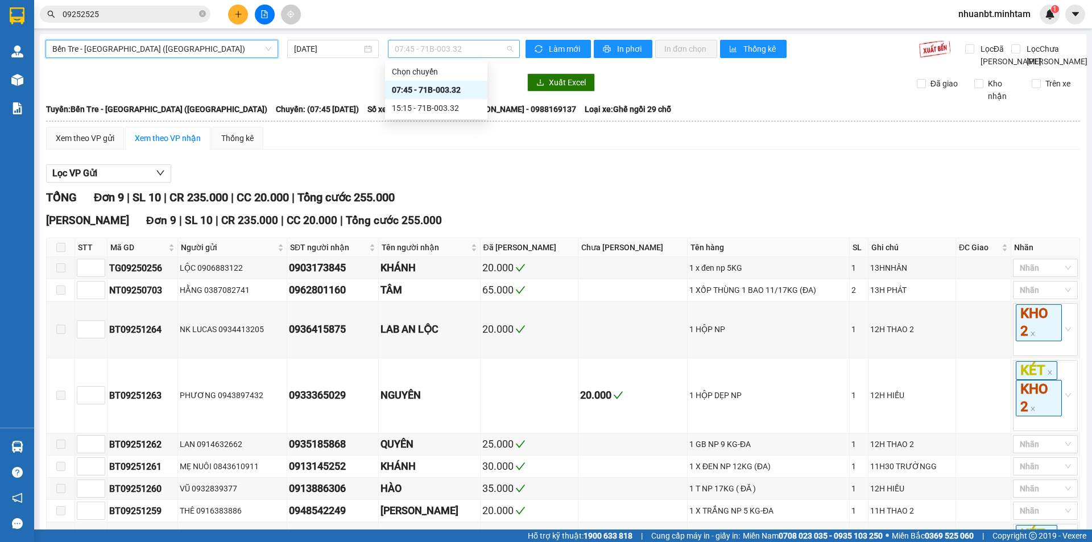
click at [416, 47] on span "07:45 - 71B-003.32" at bounding box center [454, 48] width 118 height 17
click at [411, 105] on div "15:15 - 71B-003.32" at bounding box center [436, 108] width 89 height 13
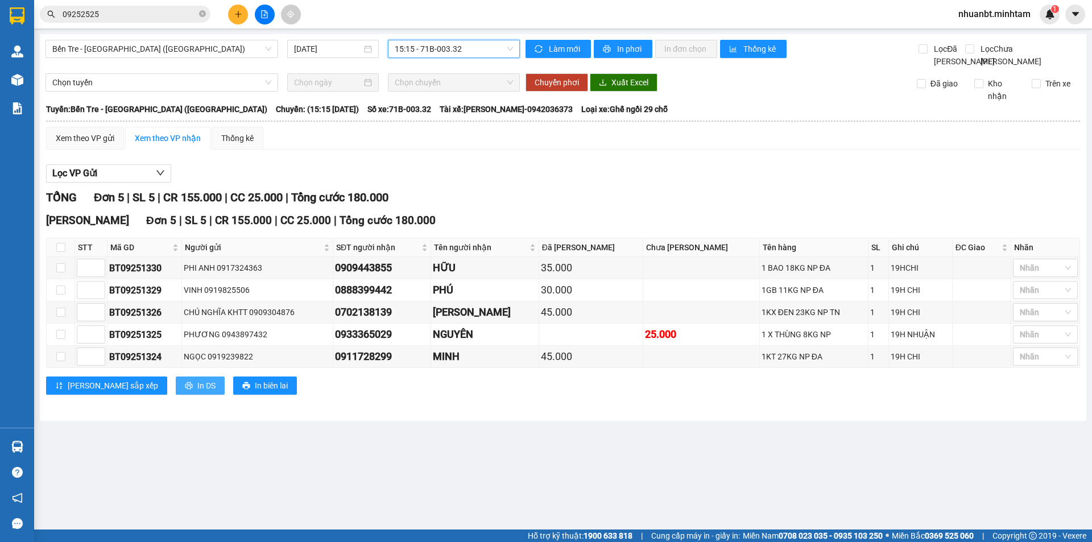
click at [197, 392] on span "In DS" at bounding box center [206, 385] width 18 height 13
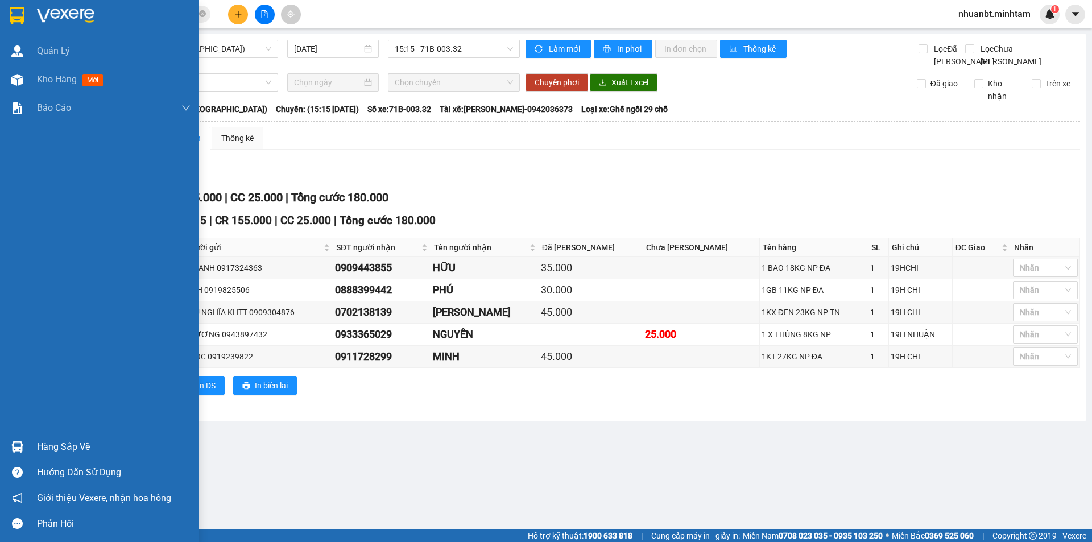
drag, startPoint x: 15, startPoint y: 444, endPoint x: 49, endPoint y: 430, distance: 37.0
click at [15, 443] on img at bounding box center [17, 447] width 12 height 12
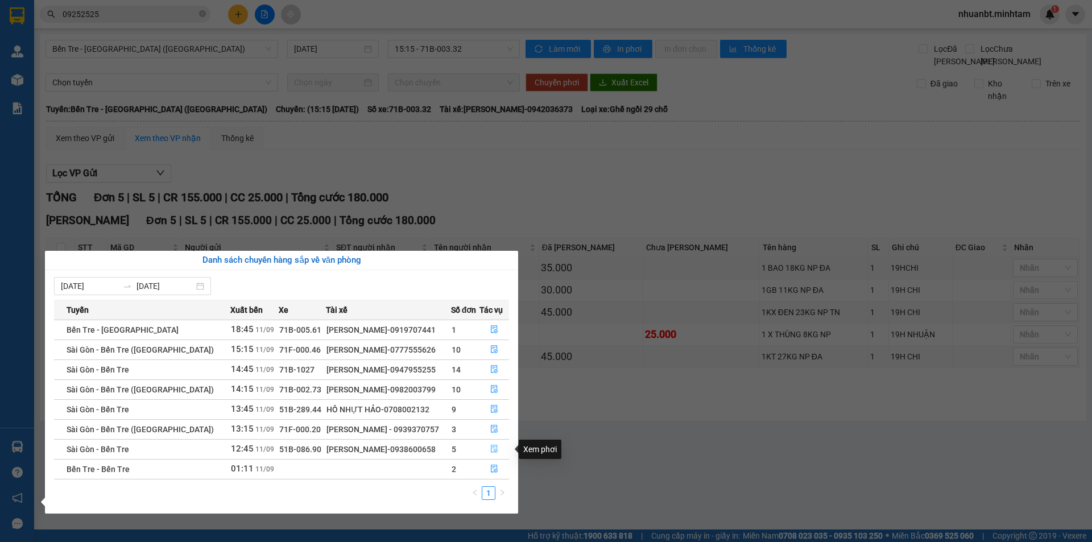
click at [486, 448] on button "button" at bounding box center [494, 449] width 29 height 18
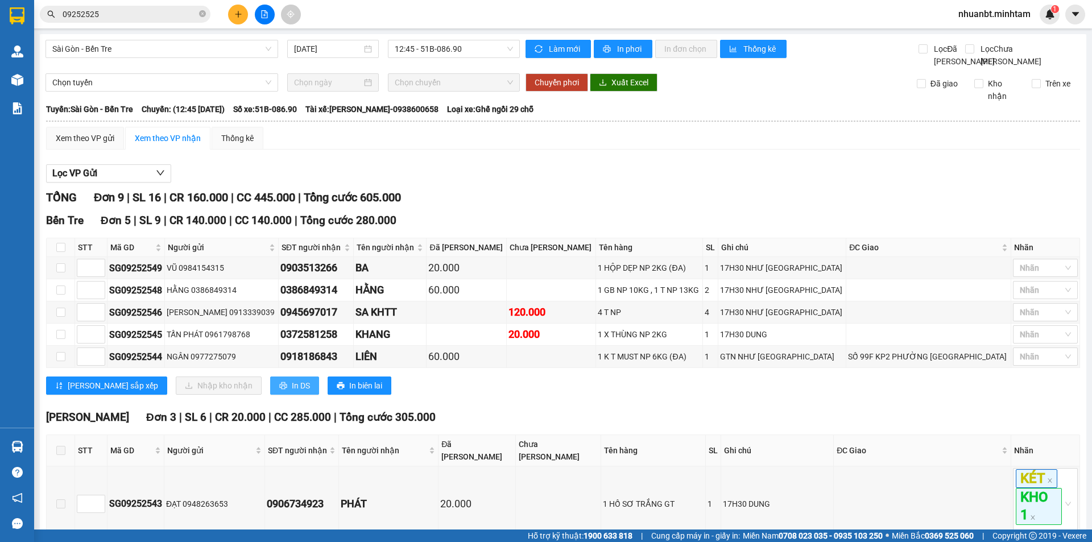
click at [279, 390] on icon "printer" at bounding box center [282, 385] width 7 height 7
click at [148, 14] on input "09252525" at bounding box center [130, 14] width 134 height 13
click at [147, 14] on input "09252525" at bounding box center [130, 14] width 134 height 13
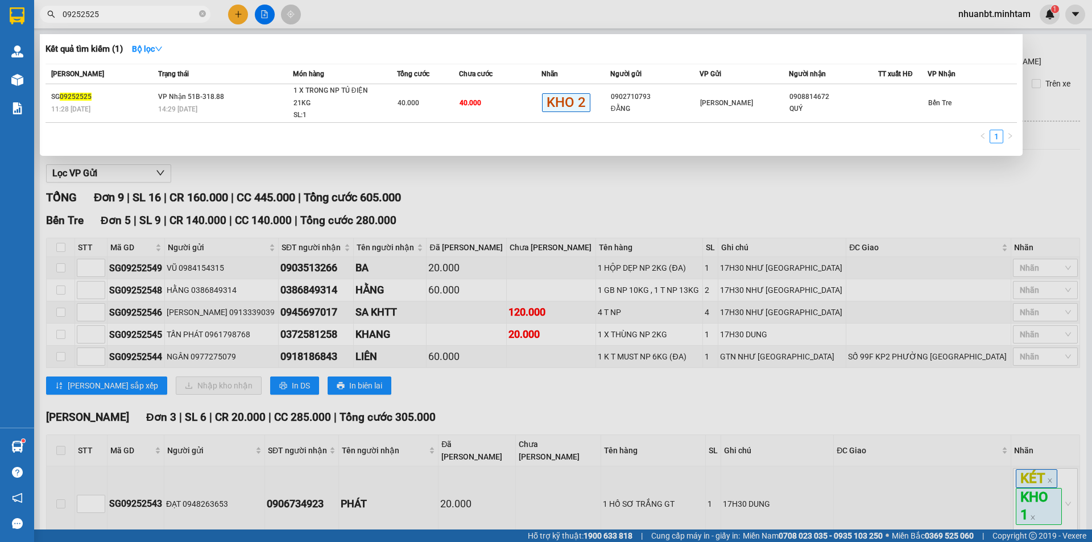
paste input "12552027"
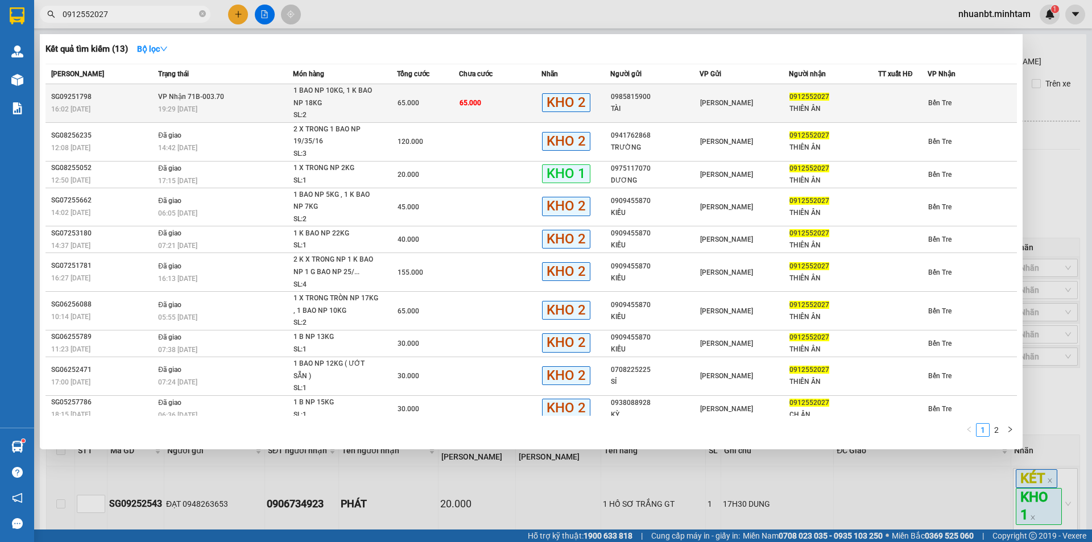
type input "0912552027"
click at [231, 106] on div "19:29 - 08/09" at bounding box center [225, 109] width 134 height 13
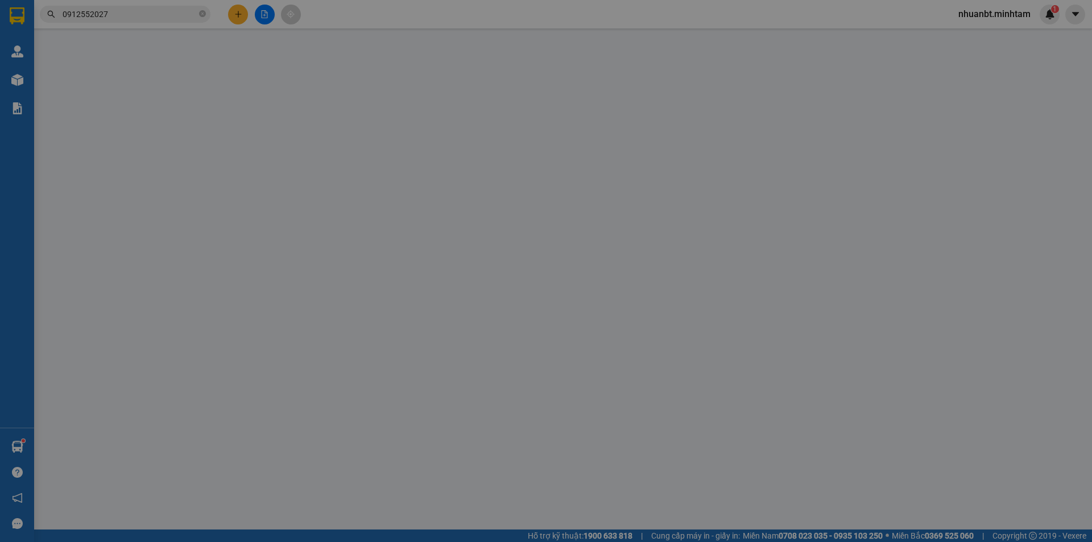
type input "0985815900"
type input "TÀI"
type input "0912552027"
type input "THIÊN ÂN"
type input "65.000"
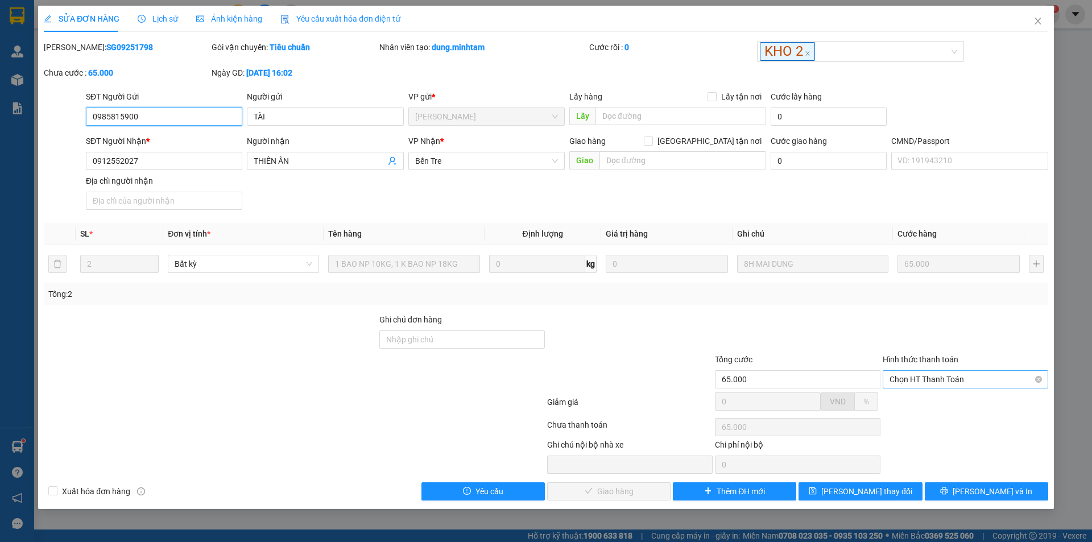
click at [907, 381] on span "Chọn HT Thanh Toán" at bounding box center [966, 379] width 152 height 17
drag, startPoint x: 899, startPoint y: 396, endPoint x: 833, endPoint y: 418, distance: 70.2
click at [898, 397] on div "Tại văn phòng" at bounding box center [966, 402] width 152 height 13
type input "0"
click at [623, 492] on span "[PERSON_NAME] và [PERSON_NAME] hàng" at bounding box center [623, 491] width 109 height 13
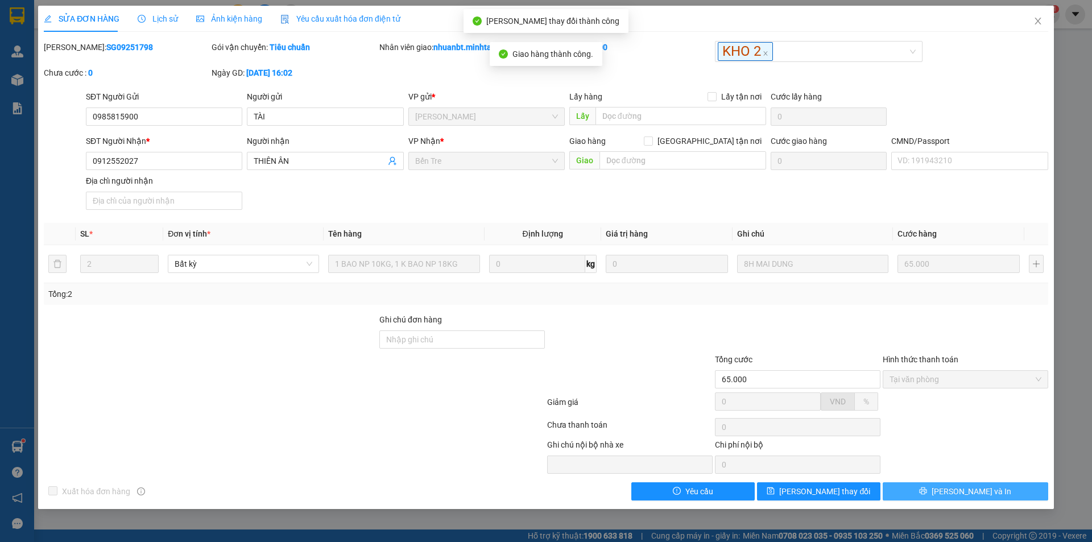
click at [972, 494] on span "[PERSON_NAME] và In" at bounding box center [972, 491] width 80 height 13
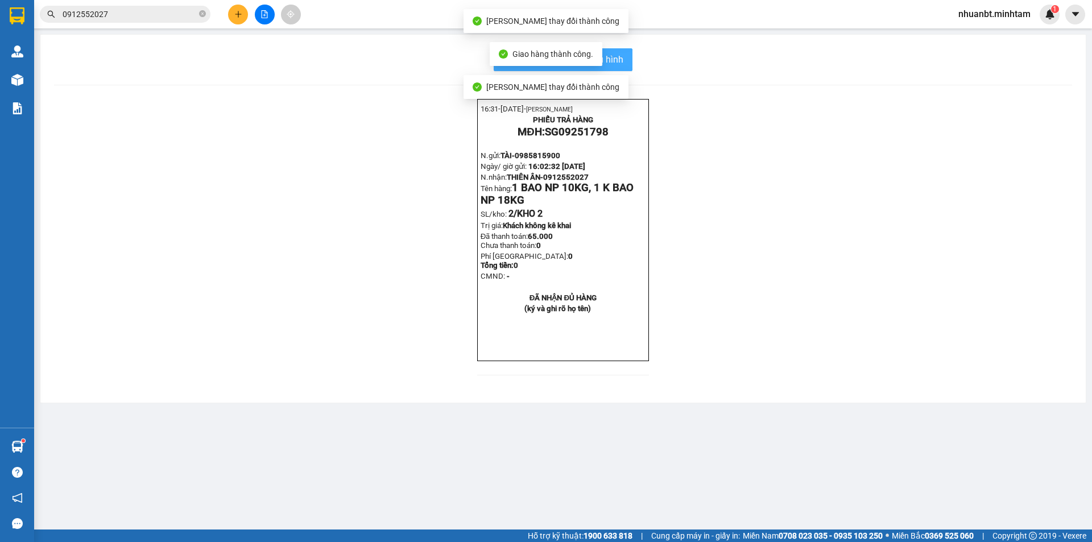
drag, startPoint x: 624, startPoint y: 62, endPoint x: 733, endPoint y: 267, distance: 232.1
click at [624, 62] on button "In mẫu biên lai tự cấu hình" at bounding box center [563, 59] width 139 height 23
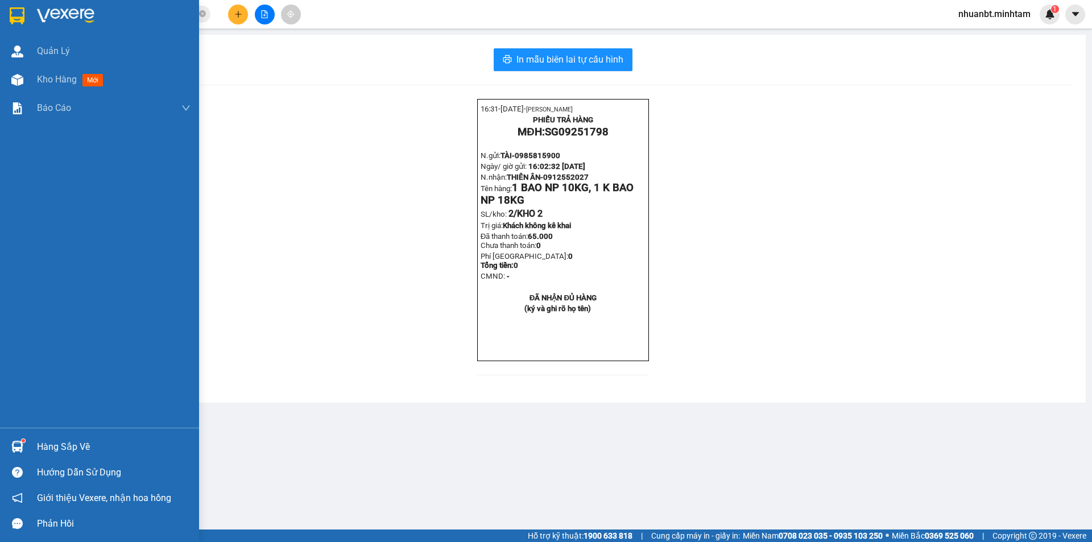
click at [36, 449] on div "Hàng sắp về" at bounding box center [99, 447] width 199 height 26
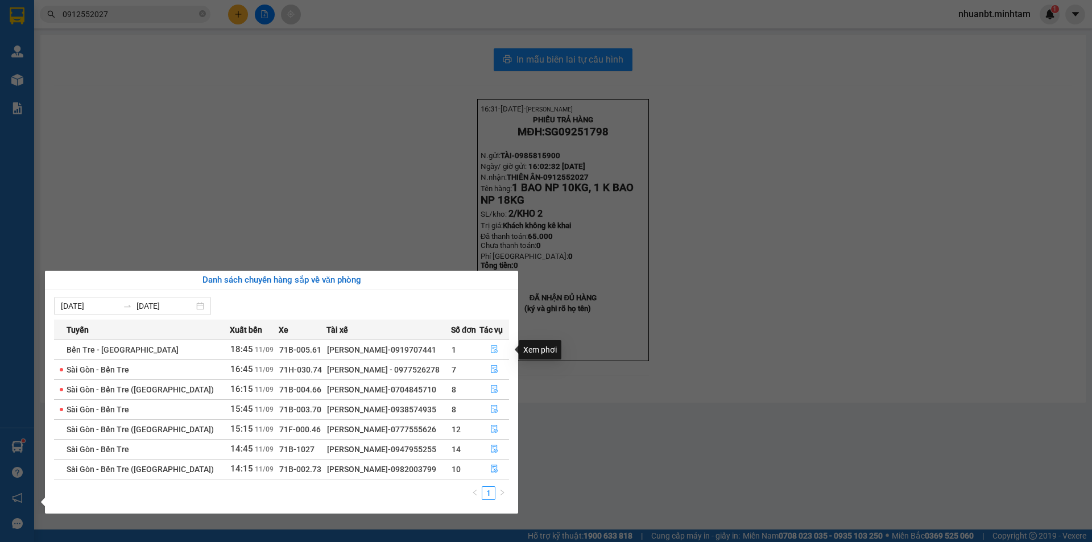
click at [494, 348] on icon "file-done" at bounding box center [494, 349] width 8 height 8
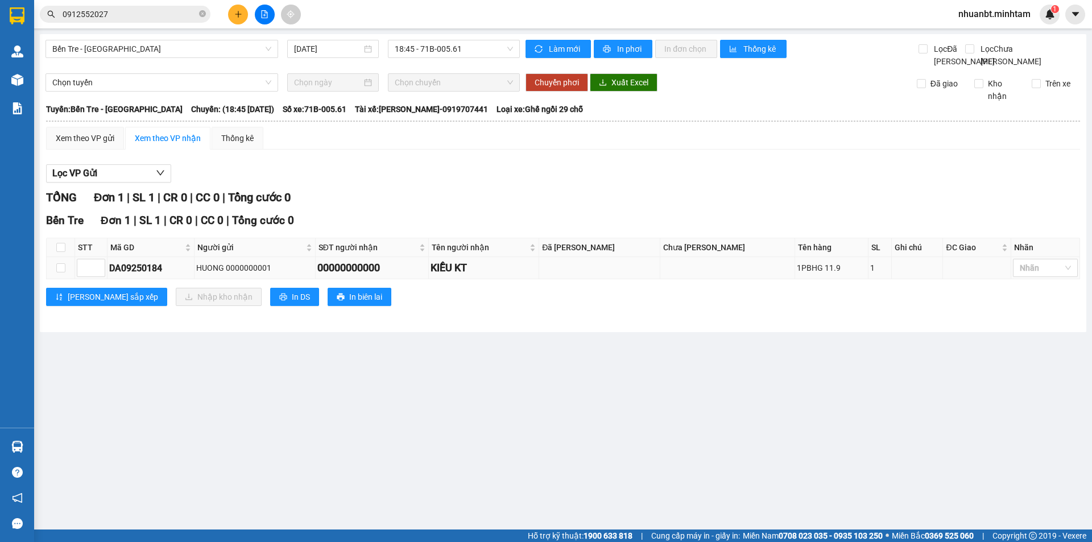
click at [70, 275] on td at bounding box center [61, 268] width 28 height 22
click at [56, 272] on input "checkbox" at bounding box center [60, 267] width 9 height 9
checkbox input "true"
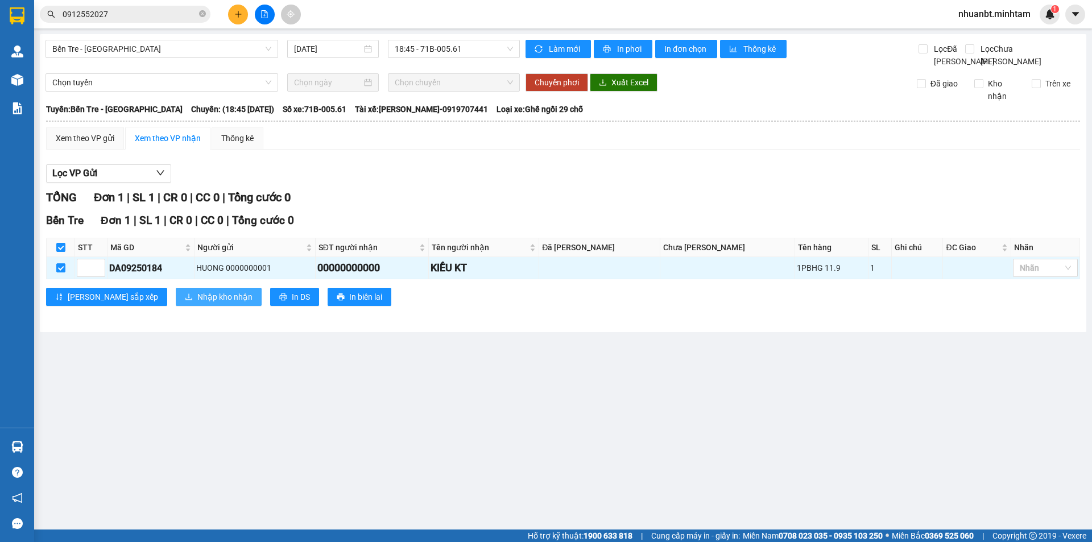
click at [197, 303] on span "Nhập kho nhận" at bounding box center [224, 297] width 55 height 13
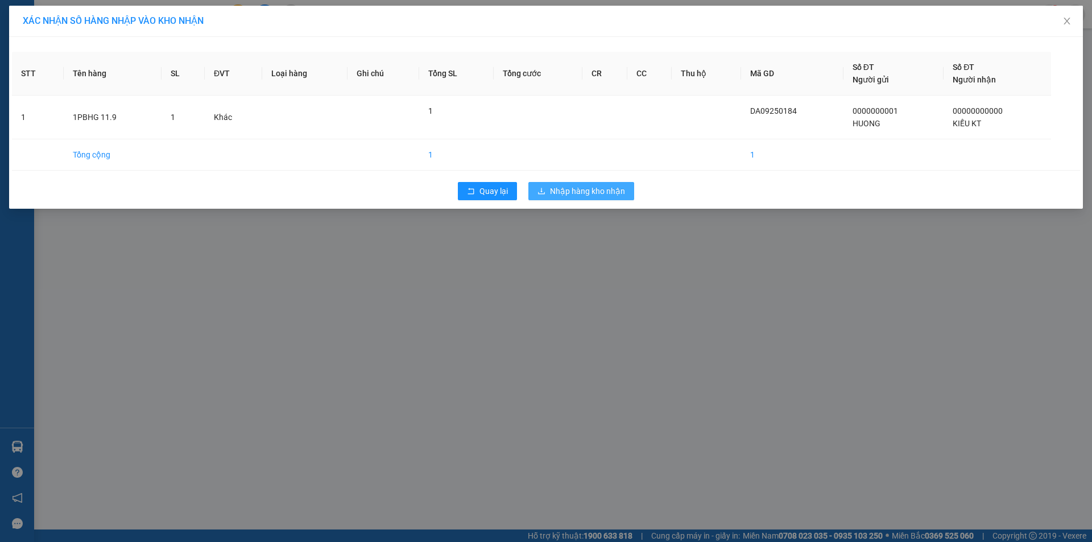
click at [582, 185] on span "Nhập hàng kho nhận" at bounding box center [587, 191] width 75 height 13
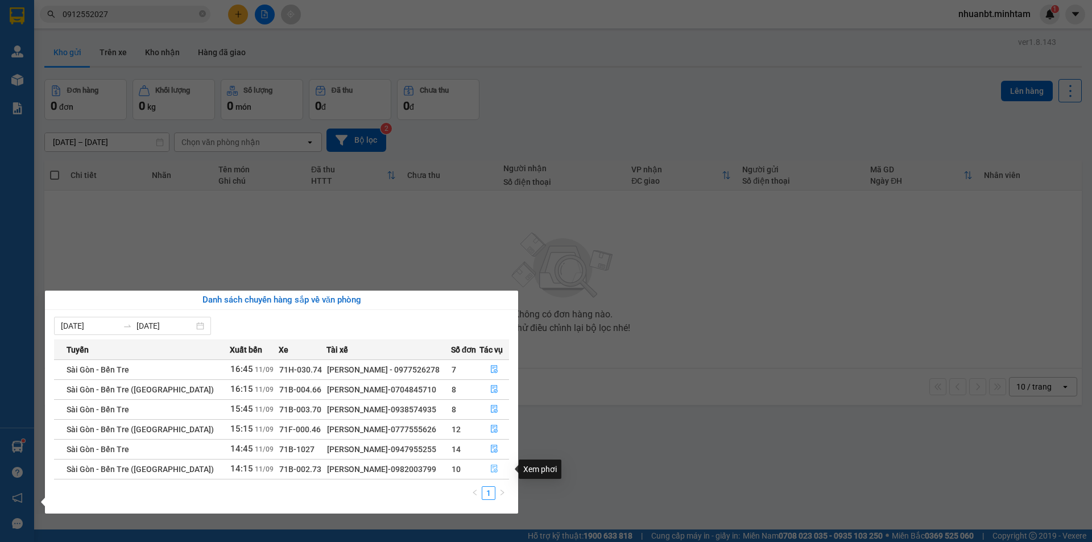
click at [490, 471] on icon "file-done" at bounding box center [494, 469] width 8 height 8
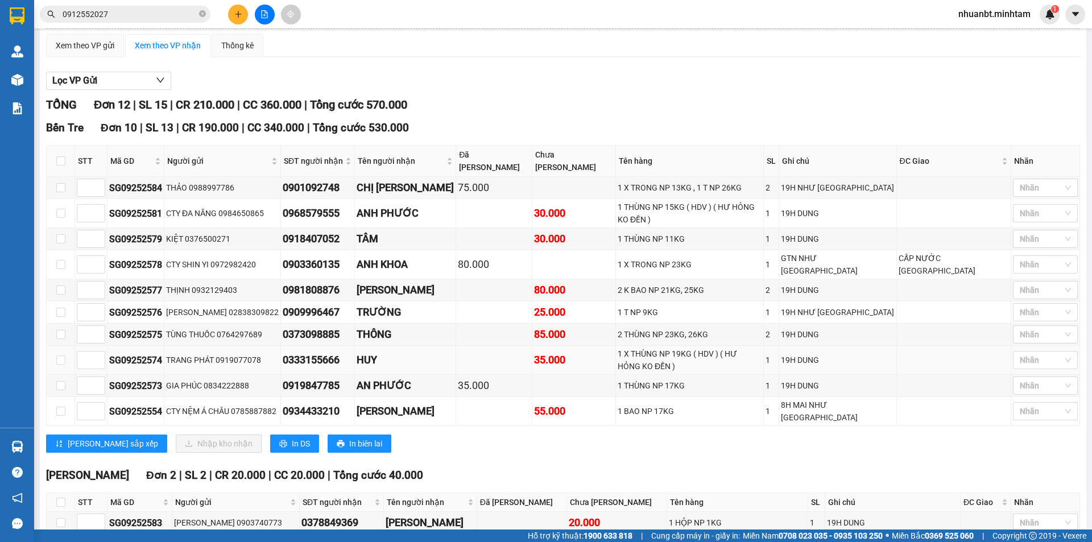
scroll to position [114, 0]
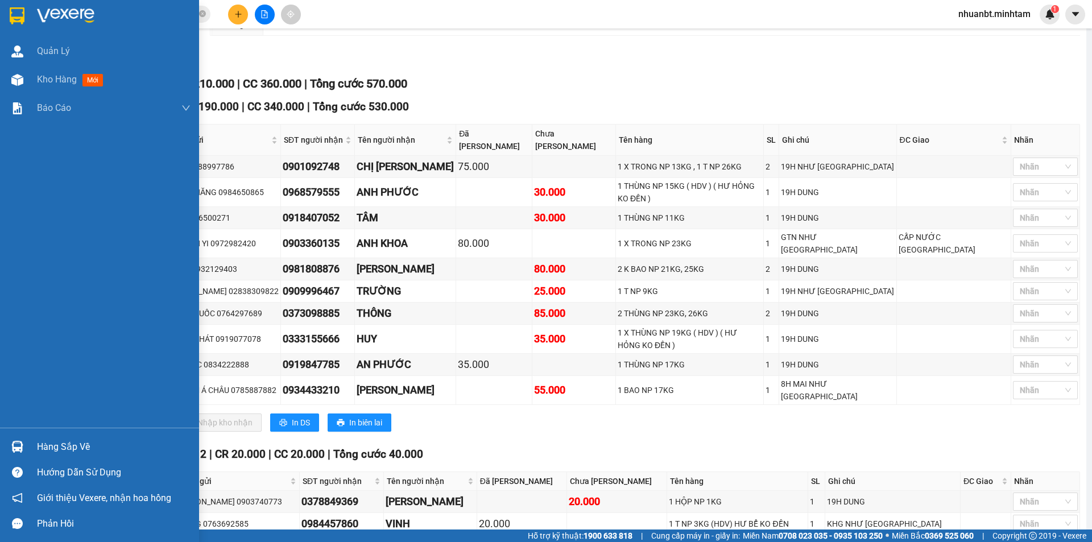
click at [69, 449] on div "Hàng sắp về" at bounding box center [114, 447] width 154 height 17
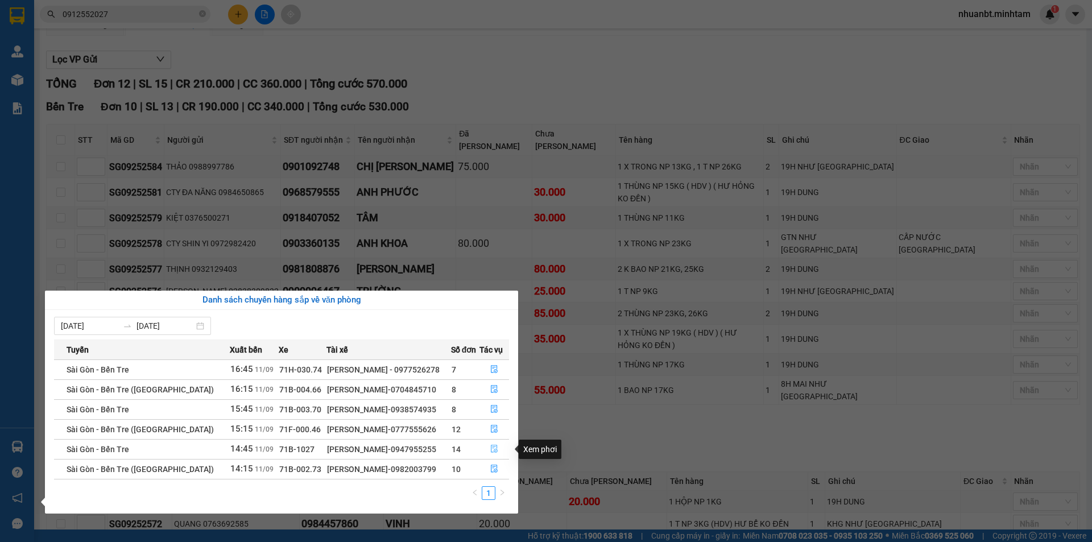
click at [493, 445] on icon "file-done" at bounding box center [494, 449] width 7 height 8
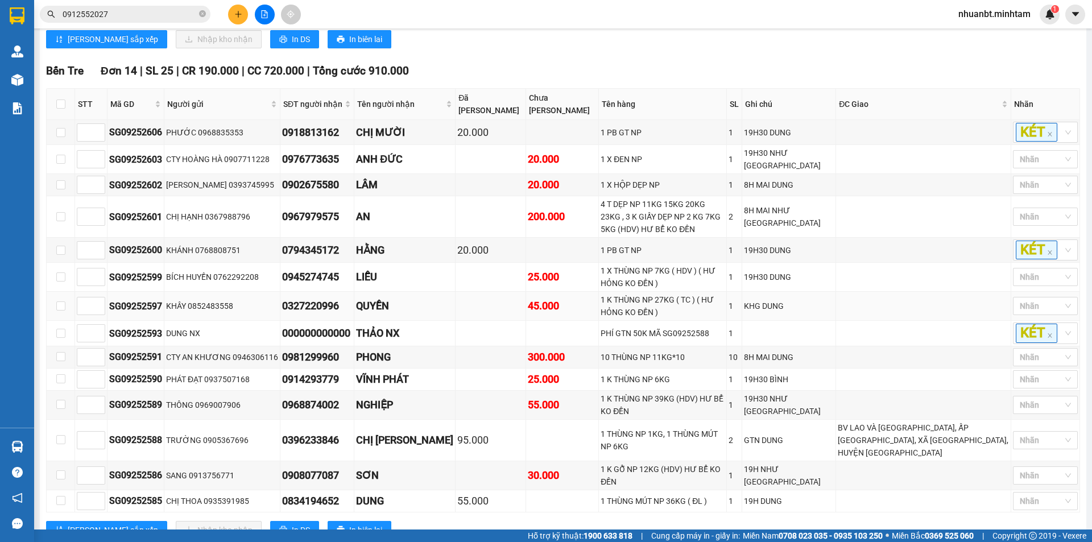
scroll to position [284, 0]
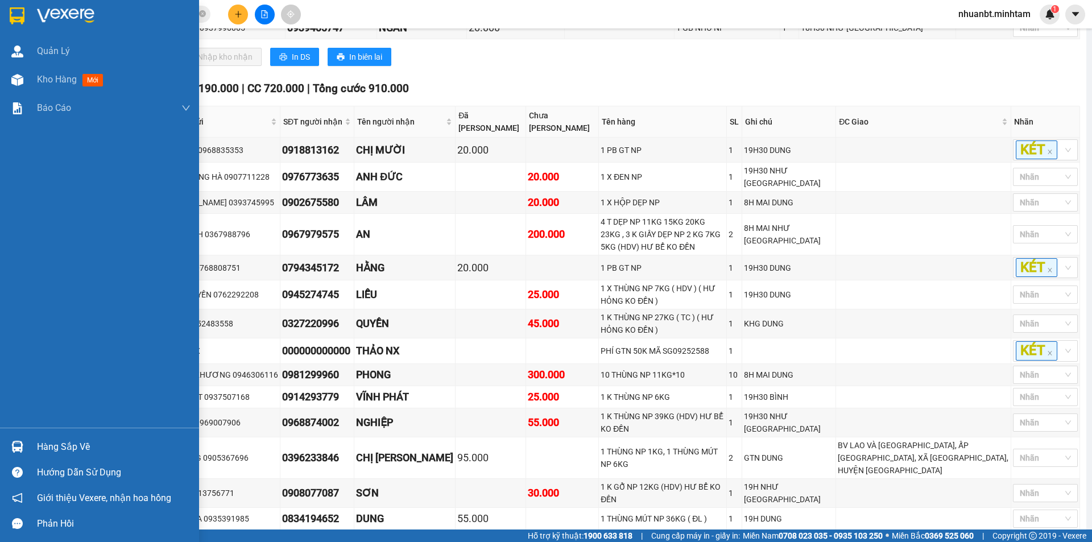
click at [57, 444] on div "Hàng sắp về" at bounding box center [114, 447] width 154 height 17
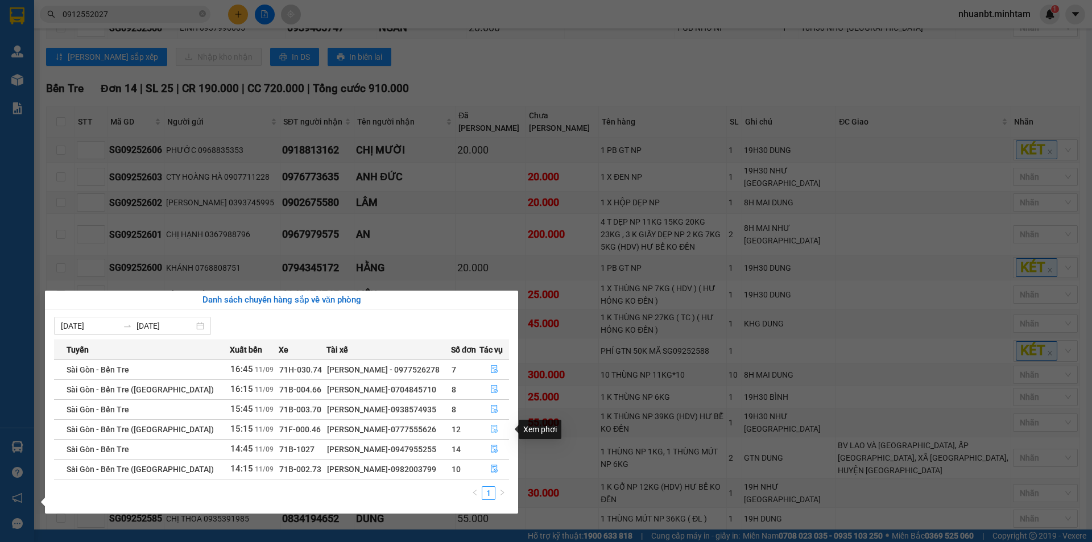
click at [491, 430] on icon "file-done" at bounding box center [494, 429] width 8 height 8
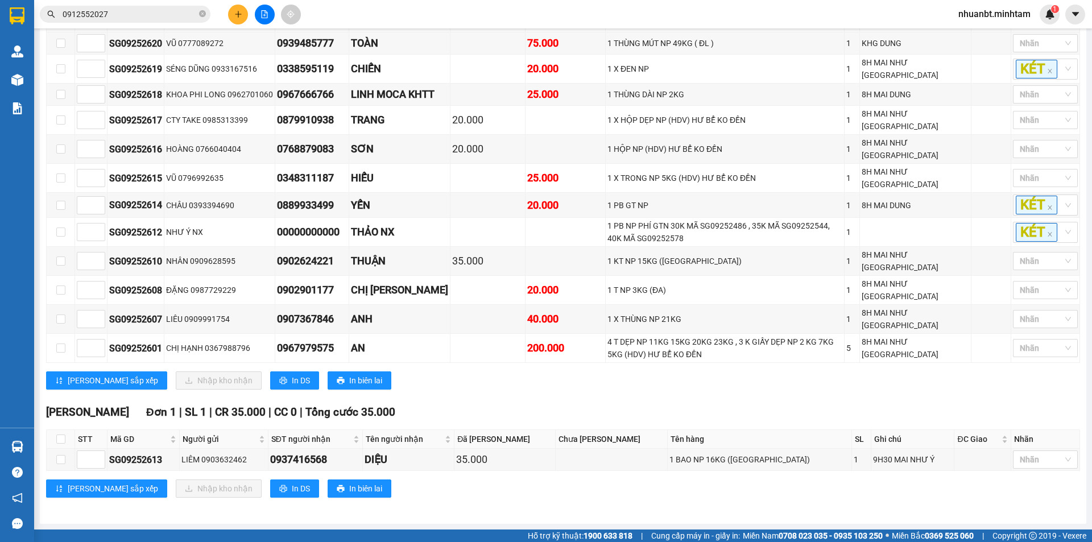
scroll to position [182, 0]
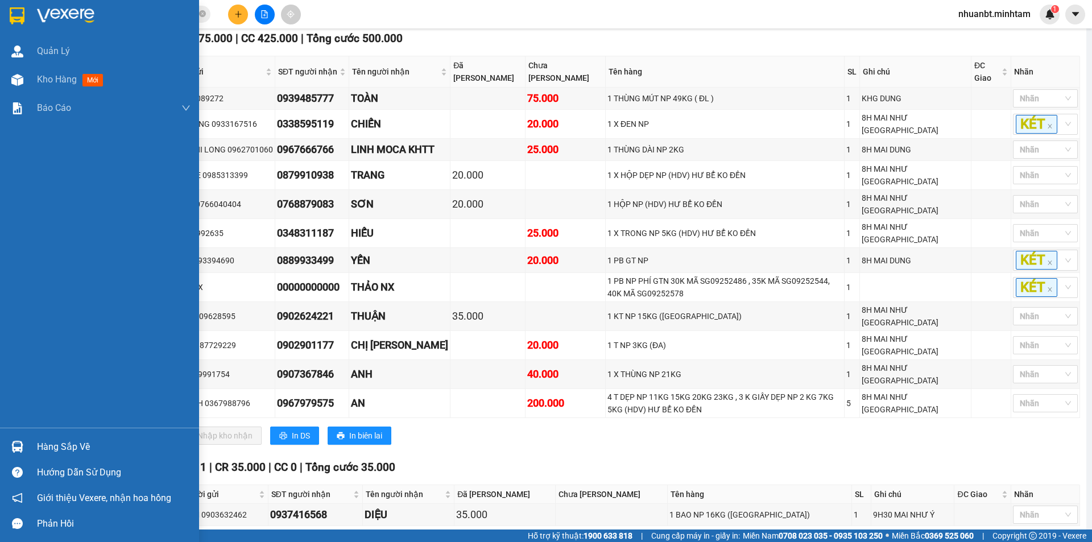
drag, startPoint x: 33, startPoint y: 449, endPoint x: 48, endPoint y: 428, distance: 25.7
click at [35, 441] on div "Hàng sắp về" at bounding box center [99, 447] width 199 height 26
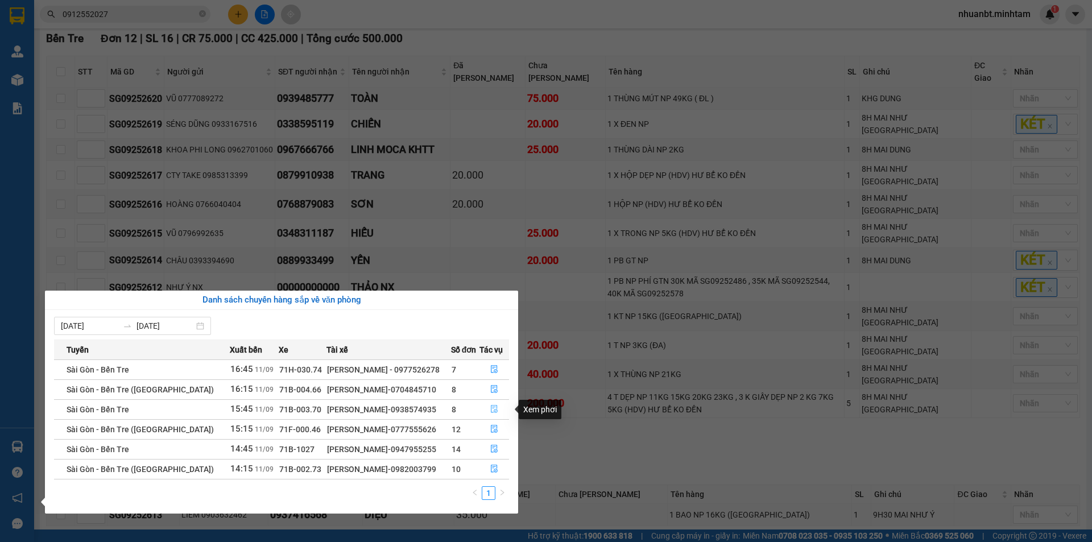
click at [490, 416] on button "button" at bounding box center [494, 409] width 29 height 18
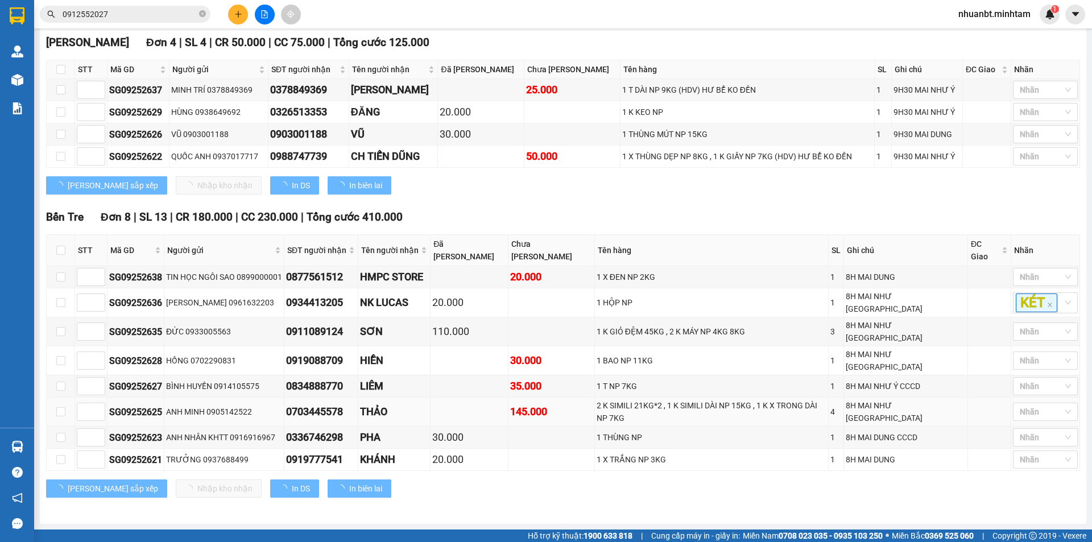
scroll to position [154, 0]
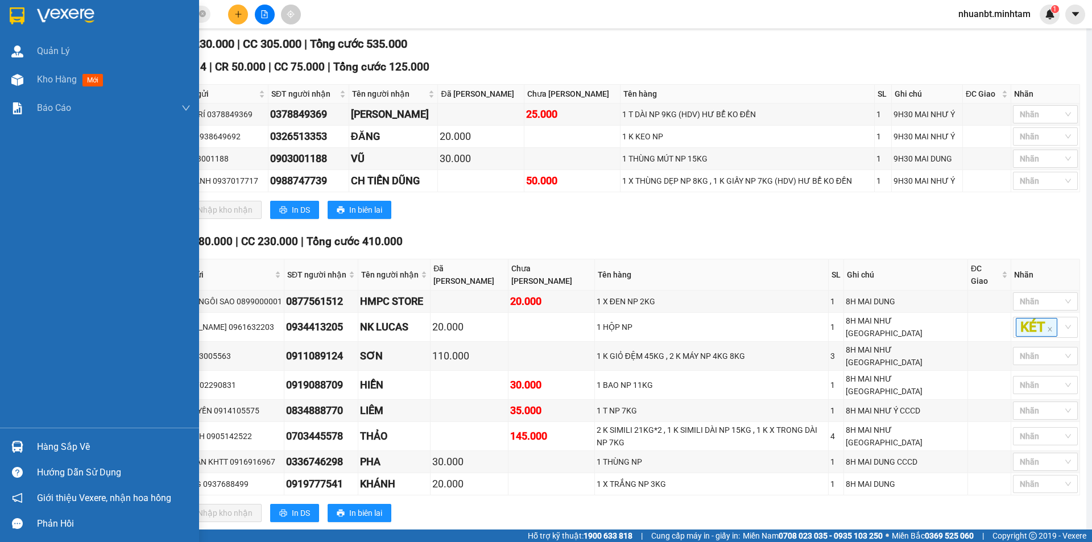
click at [72, 440] on div "Hàng sắp về" at bounding box center [114, 447] width 154 height 17
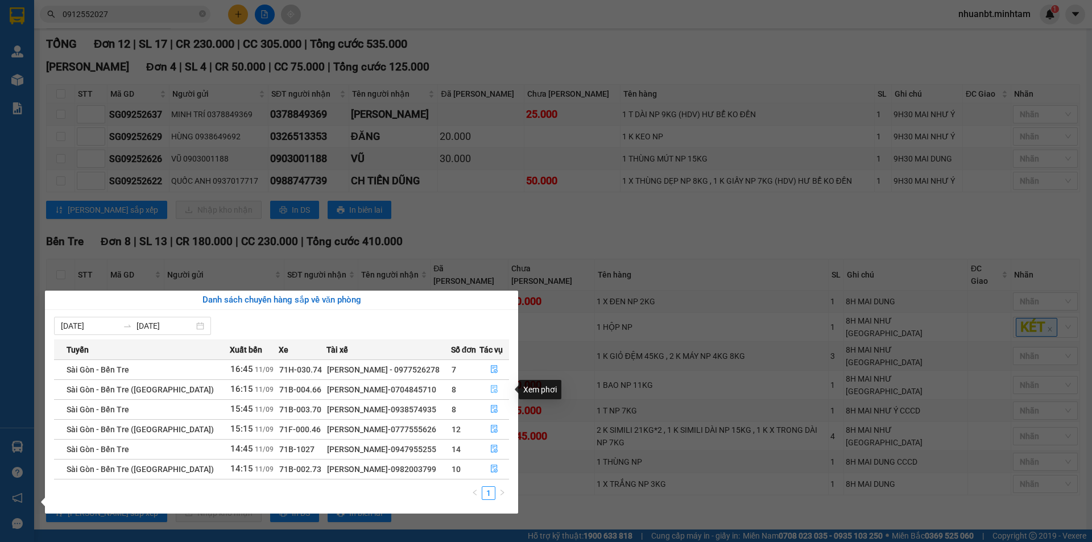
click at [499, 390] on button "button" at bounding box center [494, 390] width 29 height 18
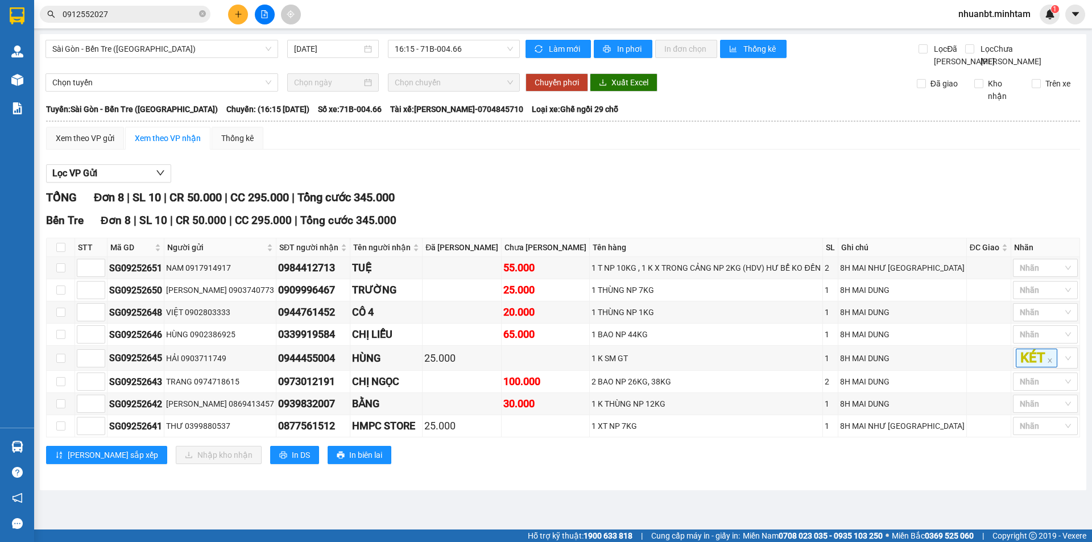
click at [236, 12] on icon "plus" at bounding box center [238, 14] width 8 height 8
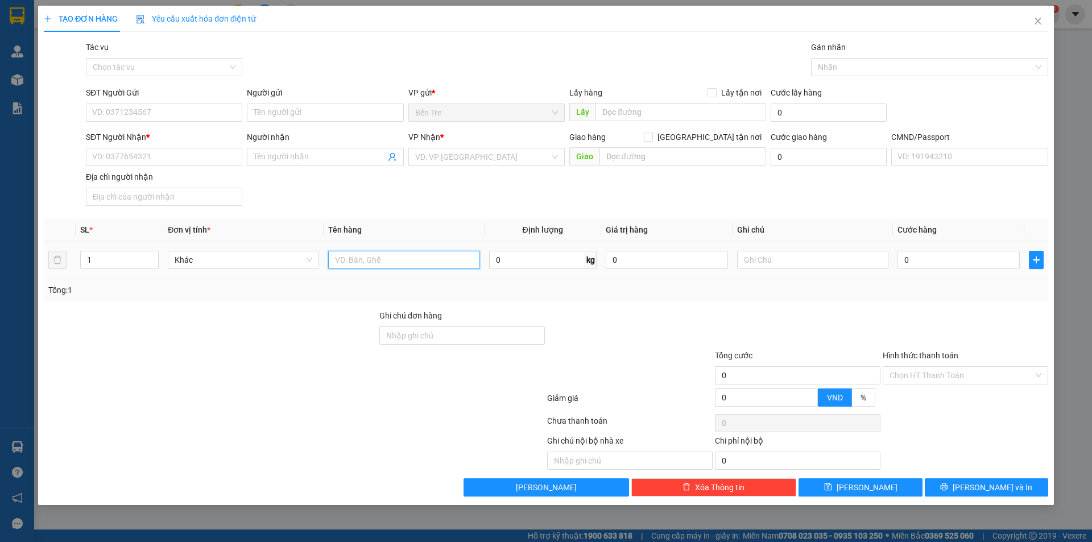
click at [386, 259] on input "text" at bounding box center [403, 260] width 151 height 18
type input "1SMGT NP"
click at [185, 108] on input "SĐT Người Gửi" at bounding box center [164, 113] width 156 height 18
click at [752, 267] on input "text" at bounding box center [812, 260] width 151 height 18
type input "8H MAI NHÂN"
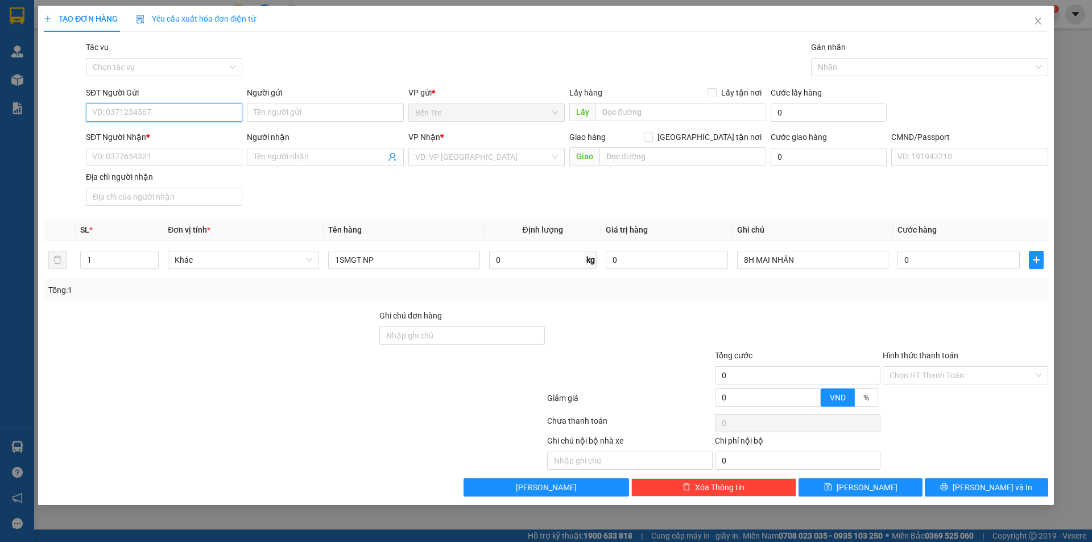
click at [119, 116] on input "SĐT Người Gửi" at bounding box center [164, 113] width 156 height 18
type input "0918180639"
click at [159, 134] on div "0918180639 - CHÚ LIÊM" at bounding box center [164, 135] width 143 height 13
type input "CHÚ LIÊM"
type input "0909879114"
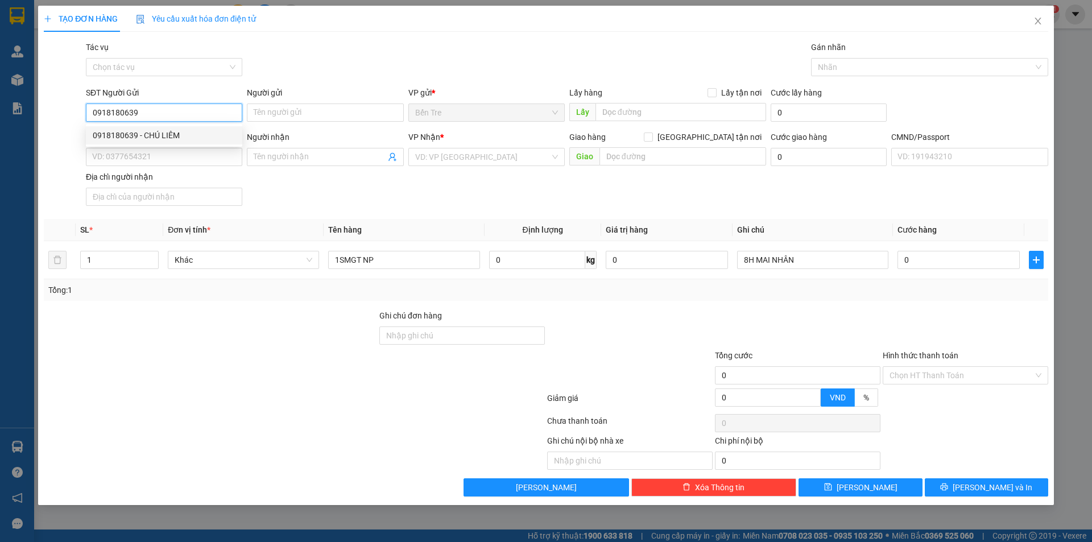
type input "TRỌNG"
type input "082060006821"
type input "0918180639"
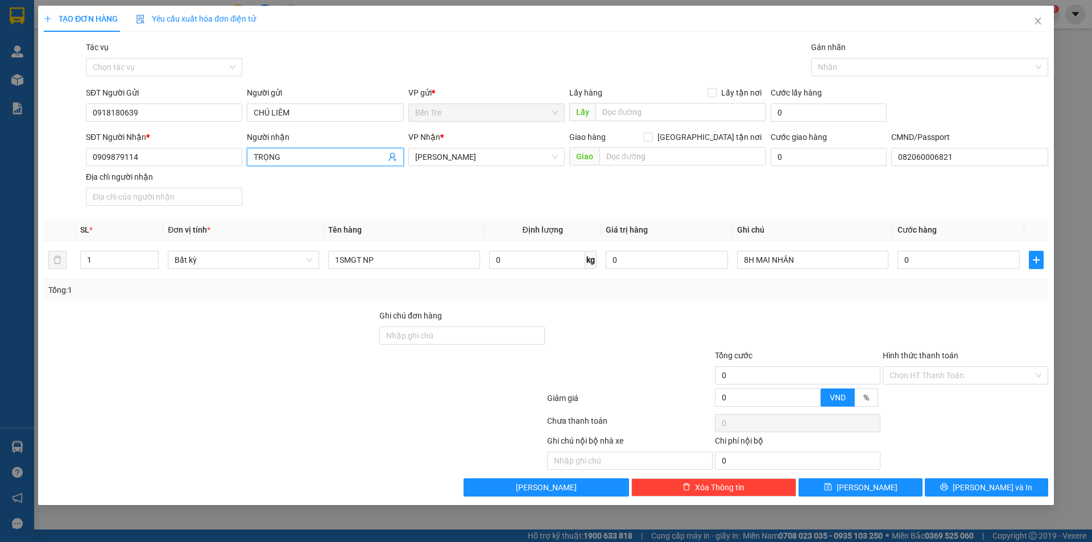
click at [391, 159] on icon "user-add" at bounding box center [392, 156] width 9 height 9
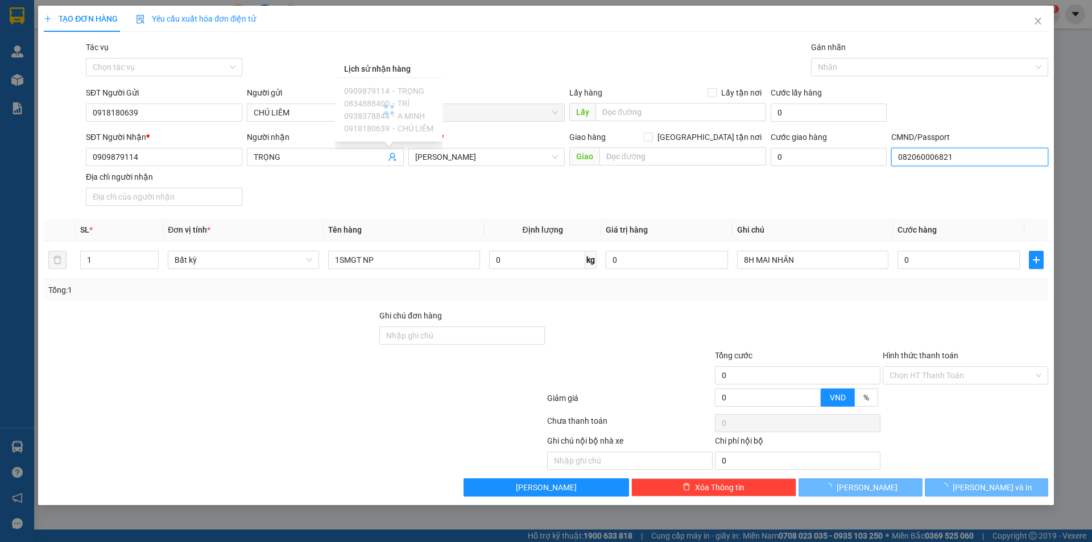
click at [968, 158] on input "082060006821" at bounding box center [969, 157] width 156 height 18
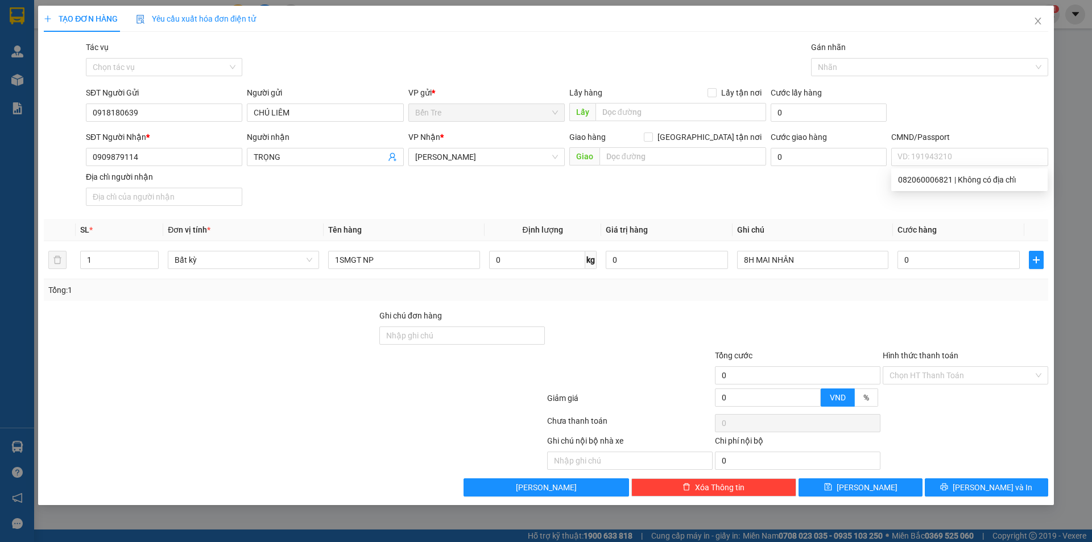
drag, startPoint x: 486, startPoint y: 200, endPoint x: 382, endPoint y: 189, distance: 104.6
click at [483, 200] on div "SĐT Người Nhận * 0909879114 Người nhận TRỌNG VP Nhận * Hồ Chí Minh Giao hàng Gi…" at bounding box center [567, 171] width 967 height 80
click at [189, 160] on input "0909879114" at bounding box center [164, 157] width 156 height 18
drag, startPoint x: 303, startPoint y: 158, endPoint x: 236, endPoint y: 173, distance: 69.3
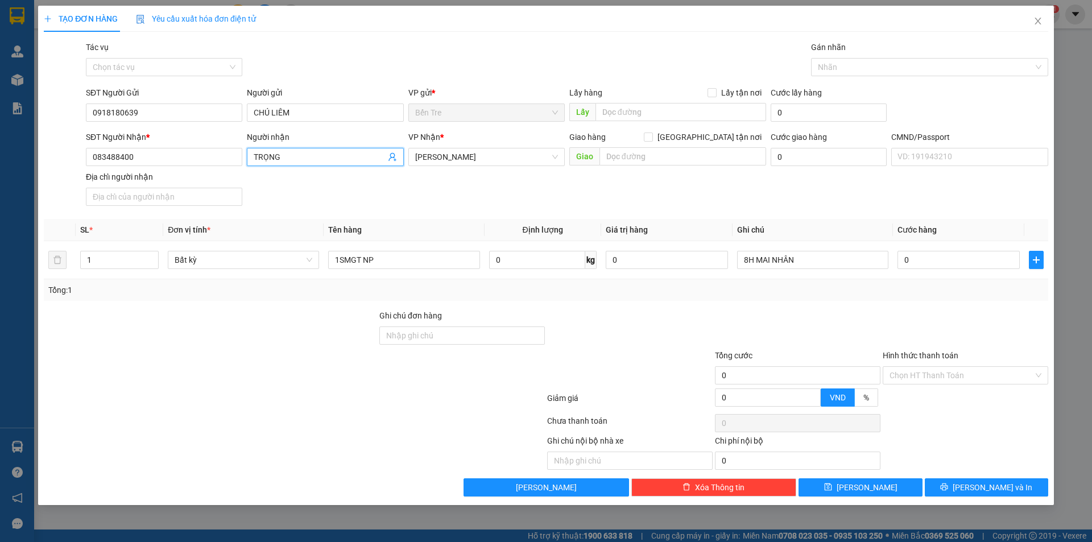
click at [236, 173] on div "SĐT Người Nhận * 083488400 Người nhận TRỌNG TRỌNG VP Nhận * Hồ Chí Minh Giao hà…" at bounding box center [567, 171] width 967 height 80
click at [108, 162] on input "083488400" at bounding box center [164, 157] width 156 height 18
click at [109, 159] on input "083488400" at bounding box center [164, 157] width 156 height 18
click at [117, 162] on input "083488400" at bounding box center [164, 157] width 156 height 18
type input "0834888400"
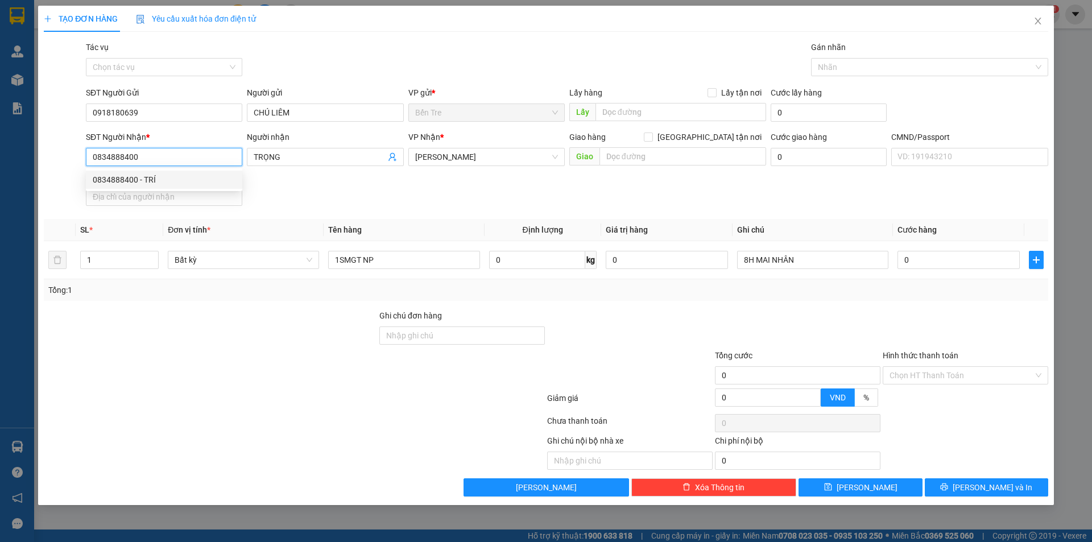
click at [160, 179] on div "0834888400 - TRÍ" at bounding box center [164, 180] width 143 height 13
type input "TRÍ"
type input "082060006821"
type input "0834888400"
click at [398, 207] on div "SĐT Người Nhận * 0834888400 Người nhận TRÍ VP Nhận * Hồ Chí Minh Giao hàng Giao…" at bounding box center [567, 171] width 967 height 80
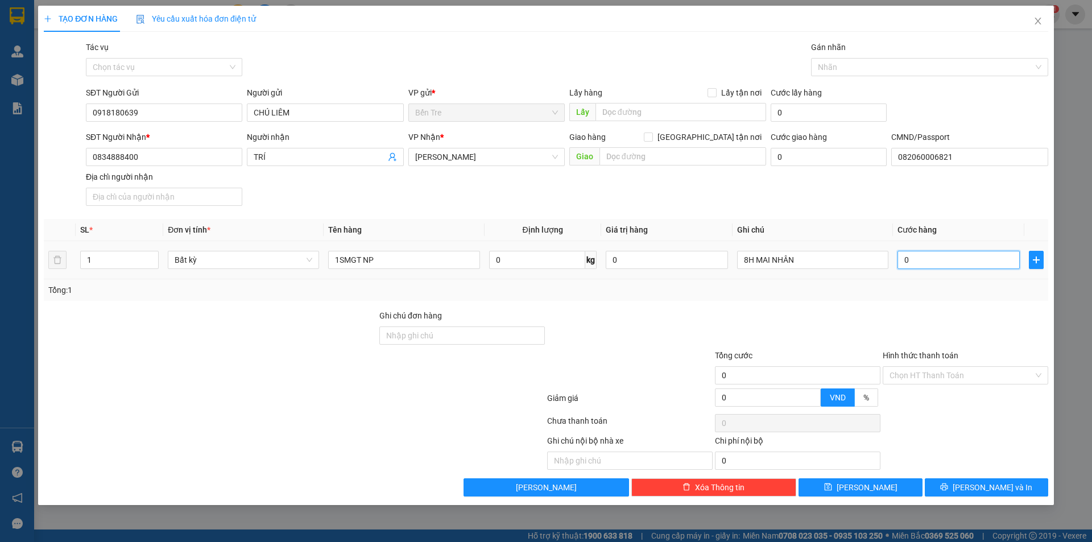
click at [949, 262] on input "0" at bounding box center [959, 260] width 122 height 18
type input "2"
type input "20"
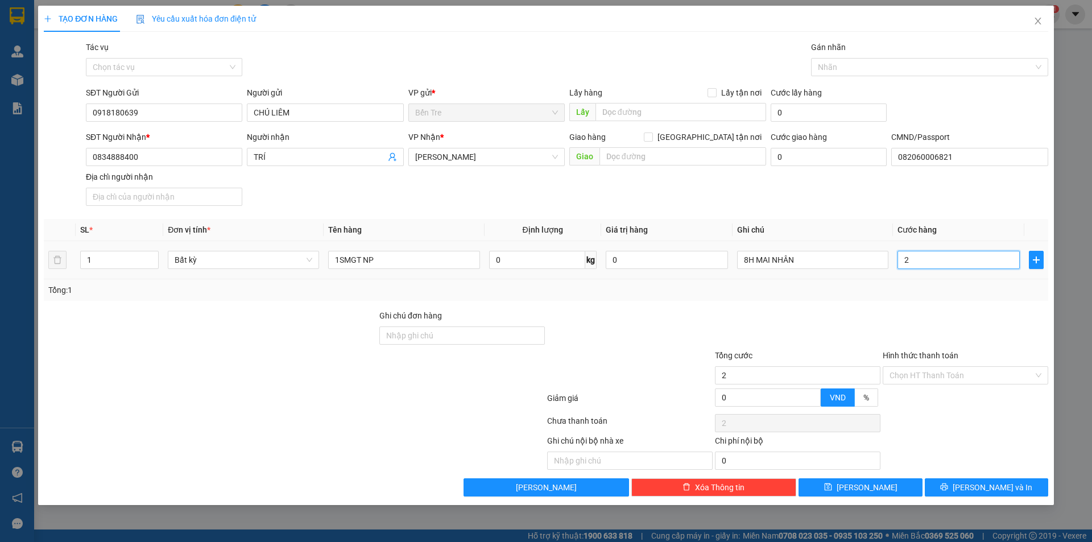
type input "20"
click at [911, 67] on div at bounding box center [924, 67] width 220 height 14
type input "20.000"
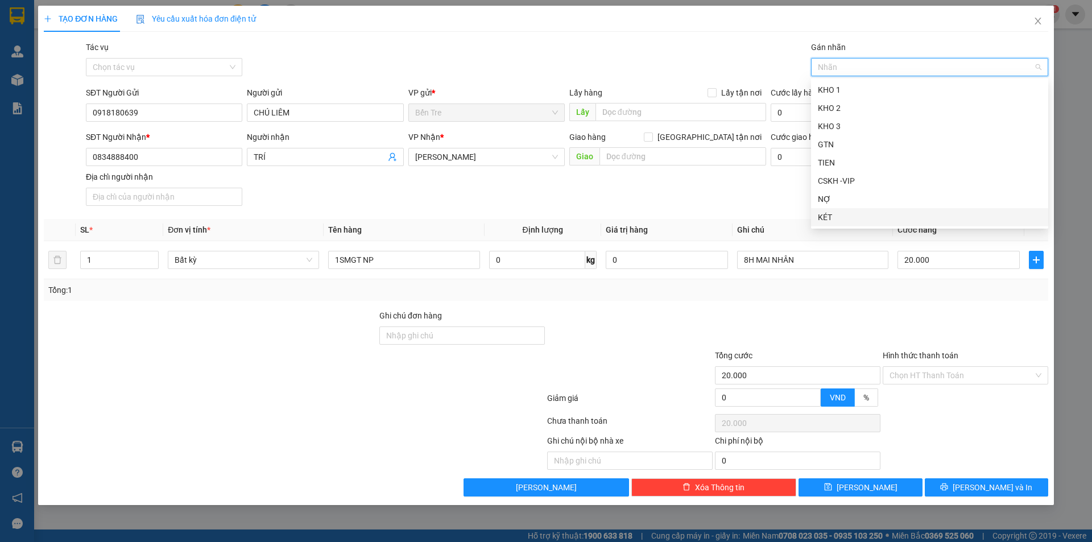
drag, startPoint x: 825, startPoint y: 220, endPoint x: 770, endPoint y: 204, distance: 57.4
click at [824, 218] on div "KÉT" at bounding box center [930, 217] width 224 height 13
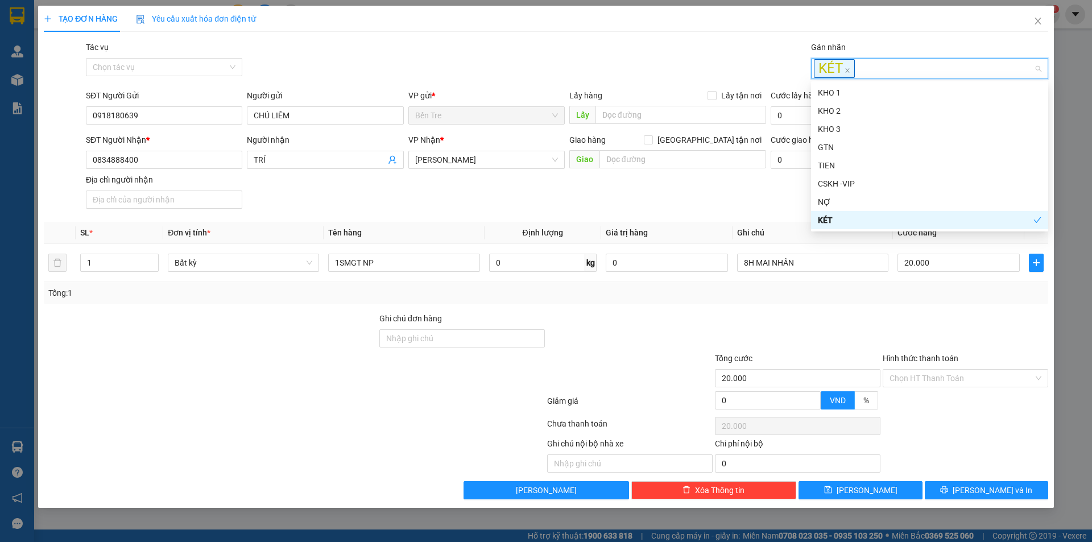
click at [738, 203] on div "SĐT Người Nhận * 0834888400 Người nhận TRÍ VP Nhận * Hồ Chí Minh Giao hàng Giao…" at bounding box center [567, 174] width 967 height 80
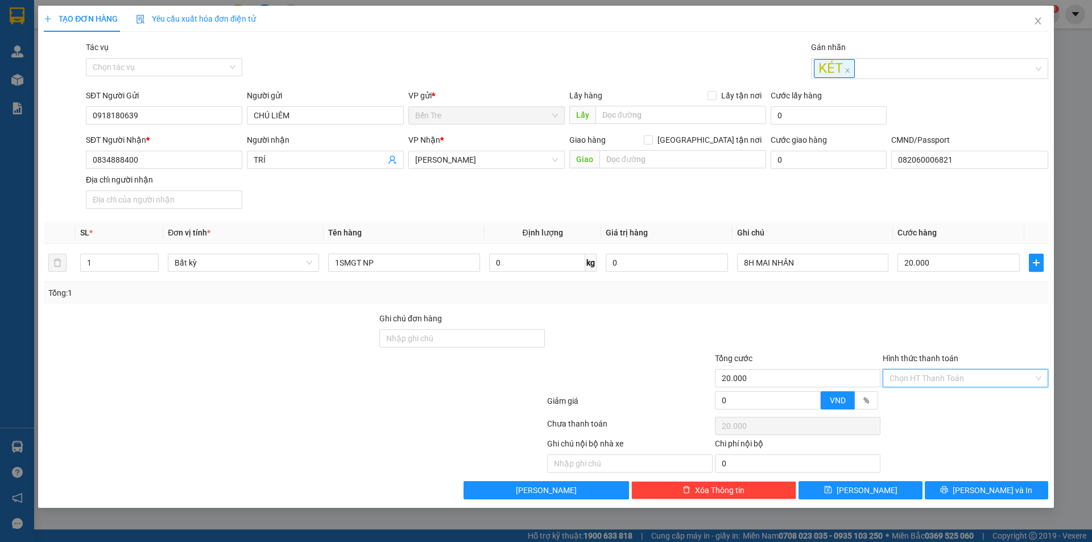
click at [953, 379] on input "Hình thức thanh toán" at bounding box center [962, 378] width 144 height 17
click at [907, 404] on div "Tại văn phòng" at bounding box center [966, 401] width 152 height 13
type input "0"
click at [782, 324] on div at bounding box center [798, 332] width 168 height 40
click at [981, 165] on input "082060006821" at bounding box center [969, 160] width 156 height 18
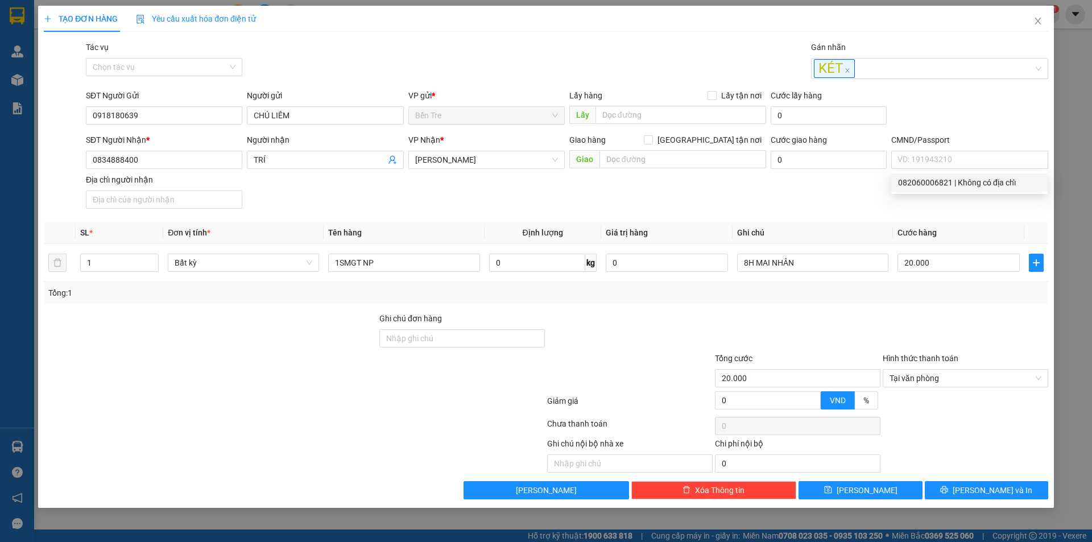
click at [839, 207] on div "SĐT Người Nhận * 0834888400 Người nhận TRÍ VP Nhận * Hồ Chí Minh Giao hàng Giao…" at bounding box center [567, 174] width 967 height 80
click at [962, 501] on div "TẠO ĐƠN HÀNG Yêu cầu xuất hóa đơn điện tử Transit Pickup Surcharge Ids Transit …" at bounding box center [546, 257] width 1016 height 502
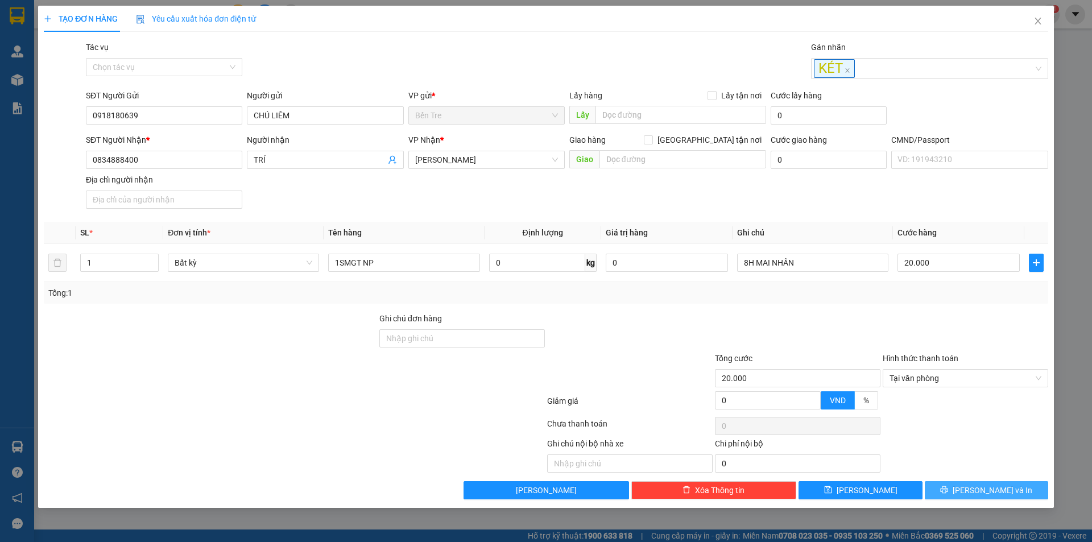
click at [968, 497] on button "[PERSON_NAME] và In" at bounding box center [986, 490] width 123 height 18
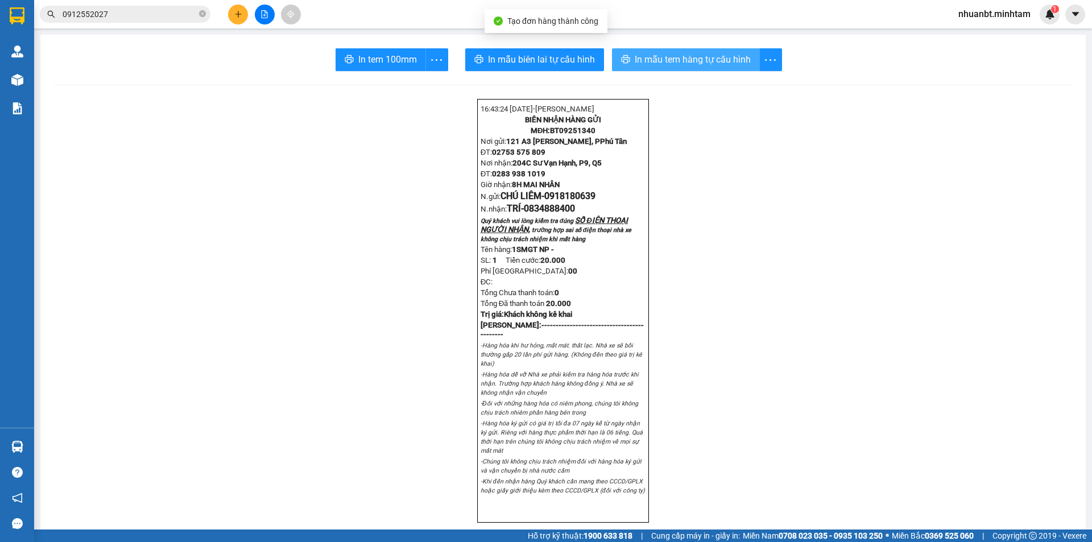
drag, startPoint x: 624, startPoint y: 58, endPoint x: 742, endPoint y: 222, distance: 202.4
click at [624, 59] on icon "printer" at bounding box center [625, 59] width 9 height 9
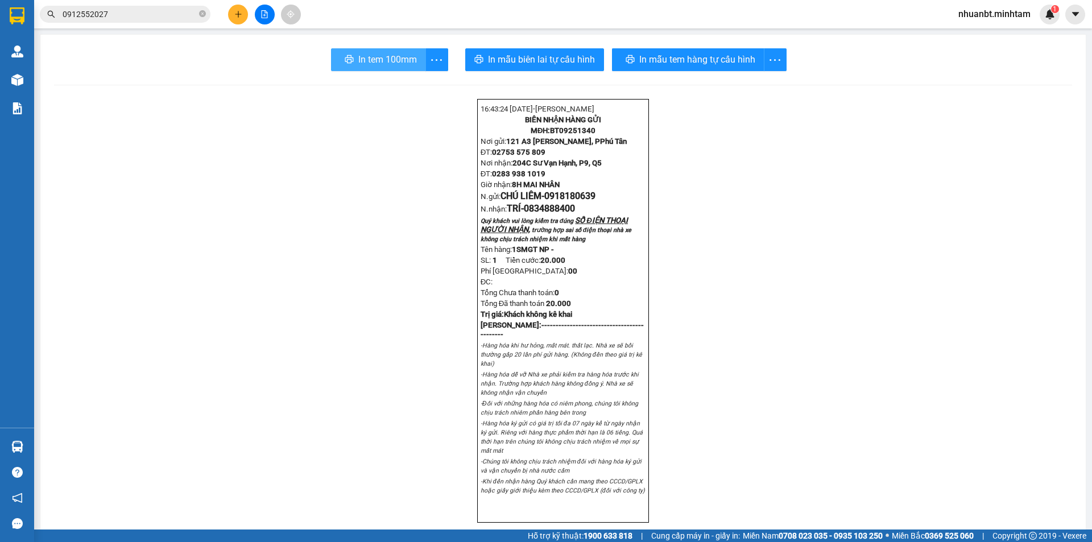
click at [365, 67] on span "In tem 100mm" at bounding box center [387, 59] width 59 height 14
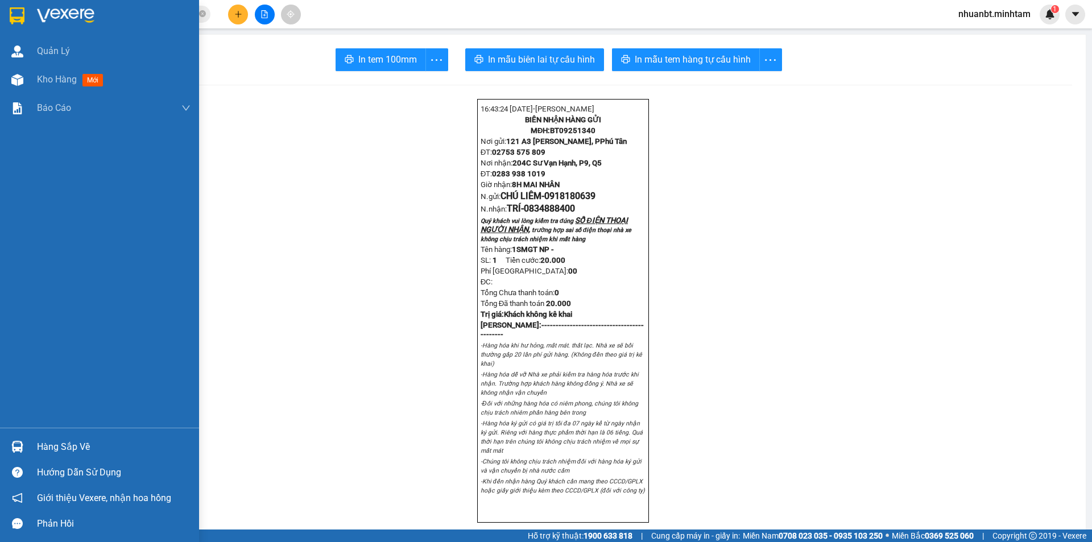
click at [8, 10] on div at bounding box center [17, 16] width 20 height 20
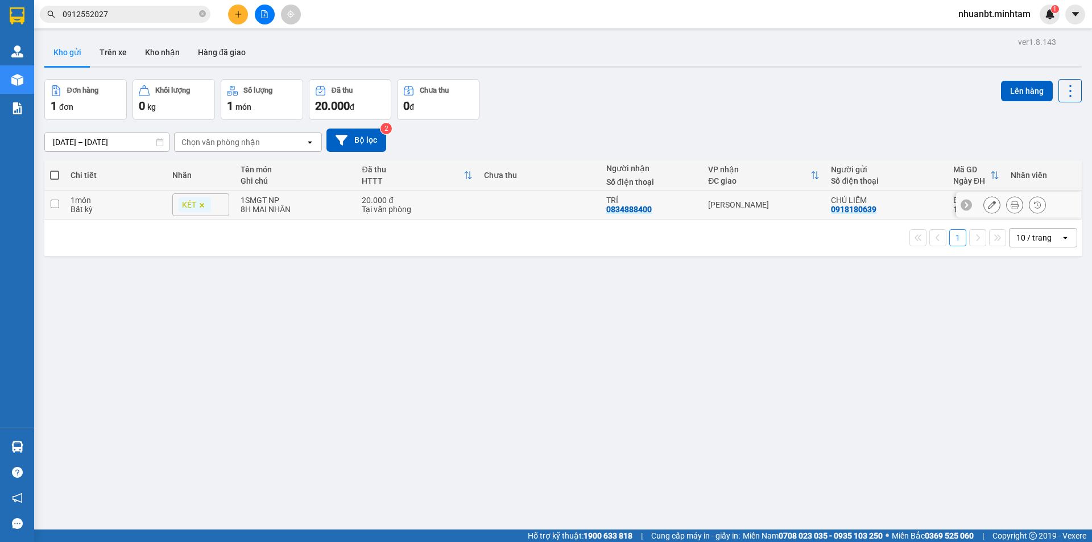
click at [56, 204] on input "checkbox" at bounding box center [55, 204] width 9 height 9
checkbox input "true"
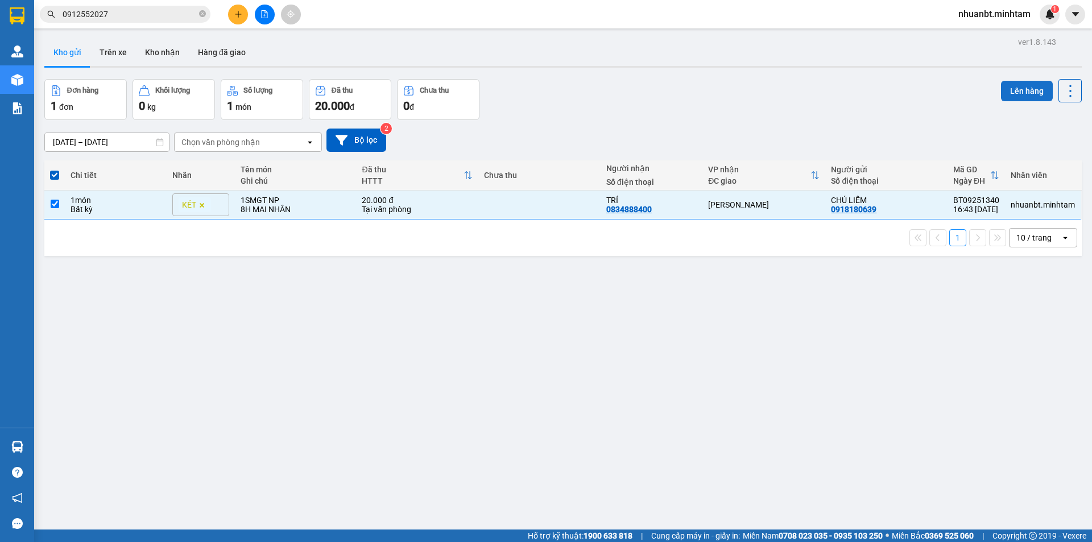
click at [1006, 93] on button "Lên hàng" at bounding box center [1027, 91] width 52 height 20
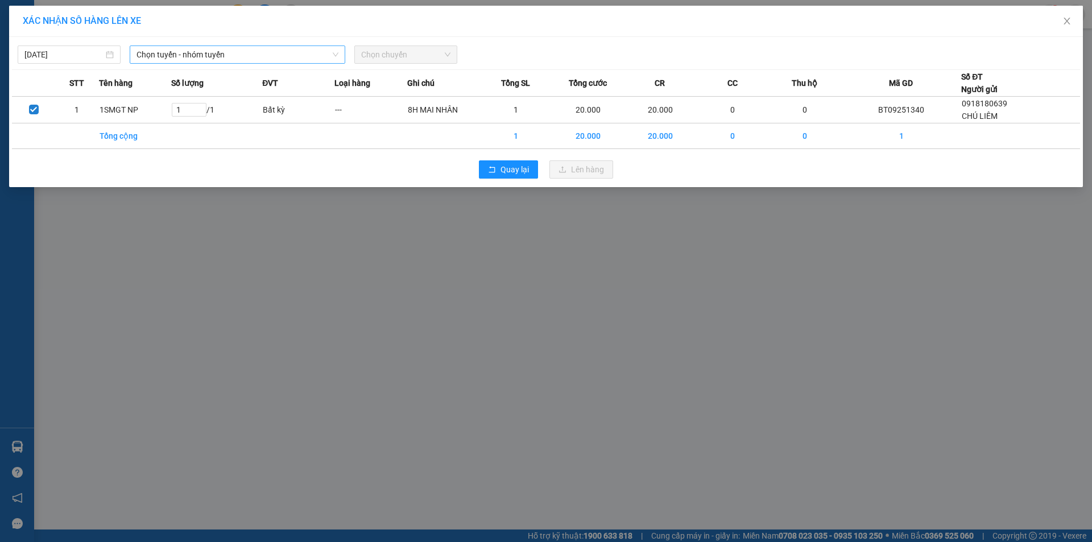
click at [251, 51] on span "Chọn tuyến - nhóm tuyến" at bounding box center [238, 54] width 202 height 17
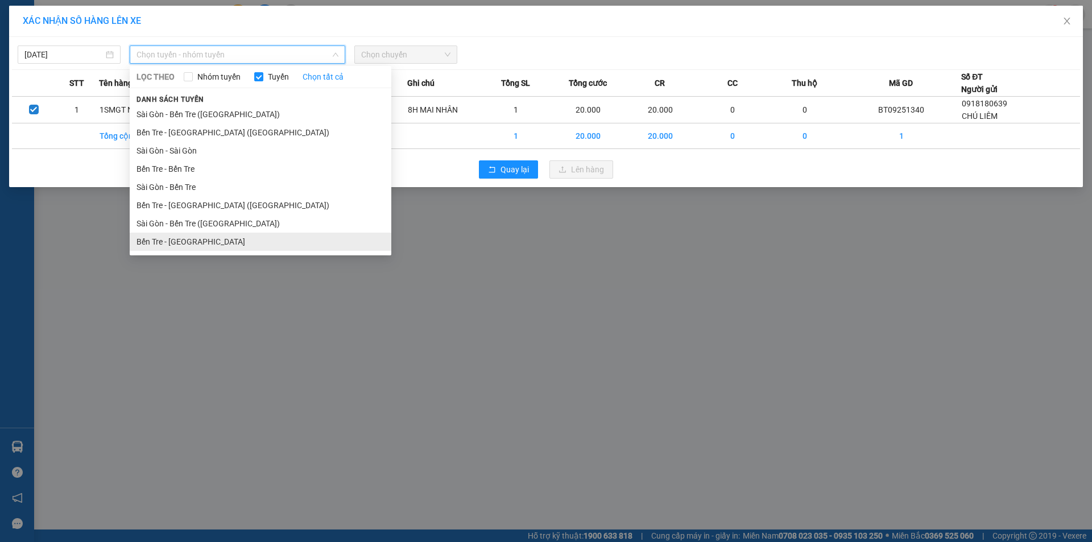
click at [175, 245] on li "Bến Tre - [GEOGRAPHIC_DATA]" at bounding box center [261, 242] width 262 height 18
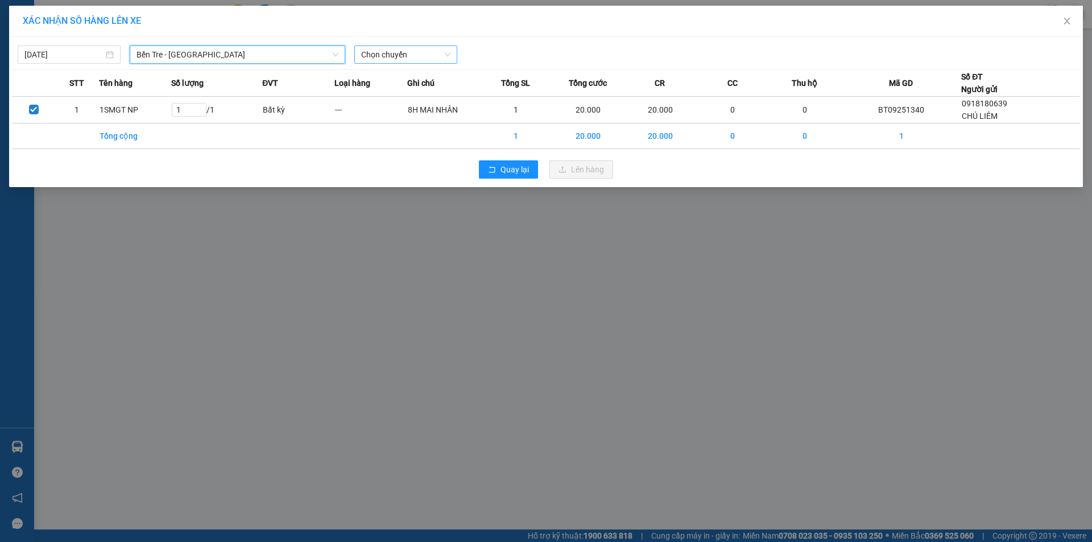
click at [377, 51] on span "Chọn chuyến" at bounding box center [405, 54] width 89 height 17
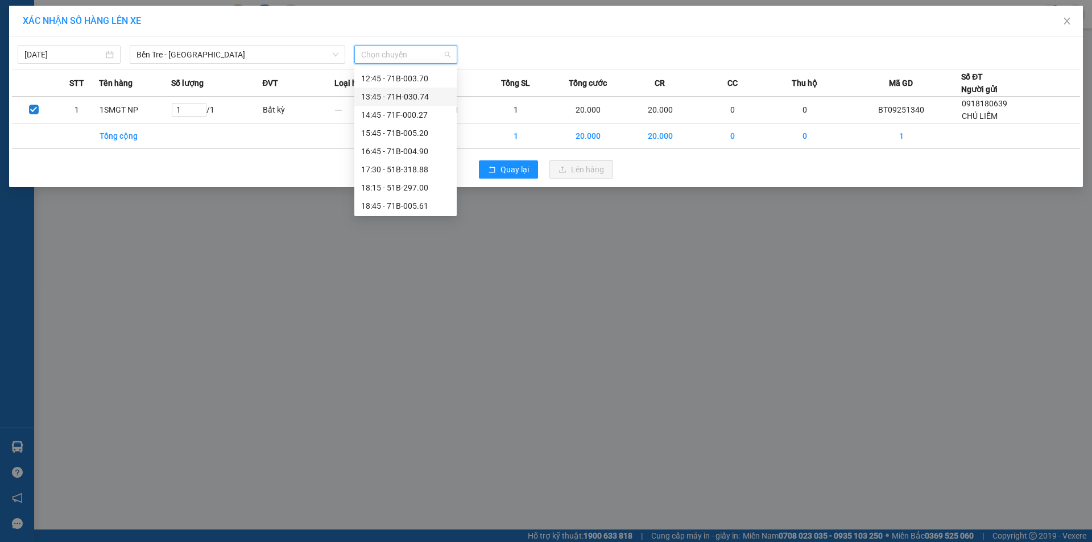
scroll to position [200, 0]
click at [405, 150] on div "16:45 - 71B-004.90" at bounding box center [405, 150] width 89 height 13
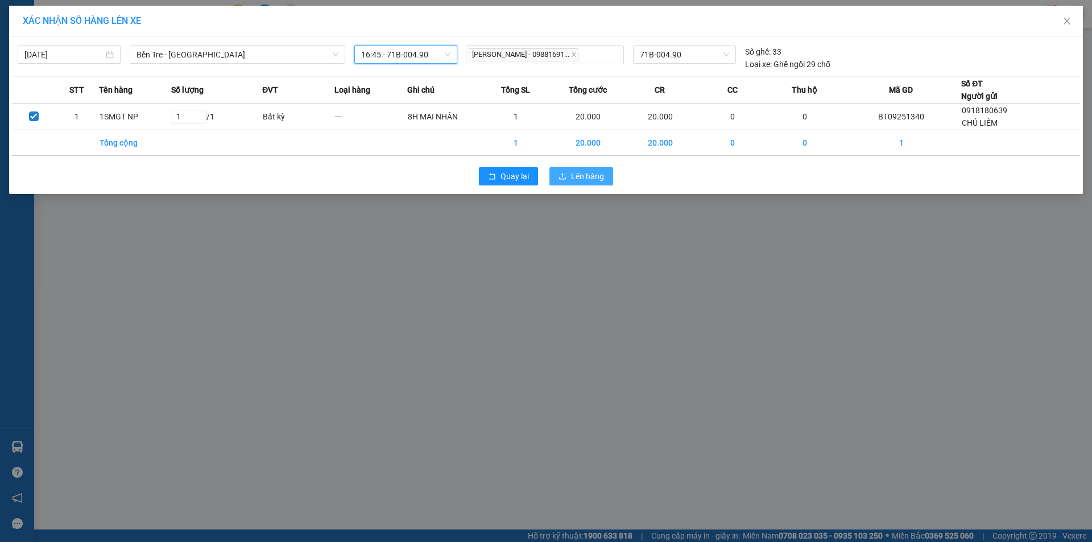
click at [589, 174] on span "Lên hàng" at bounding box center [587, 176] width 33 height 13
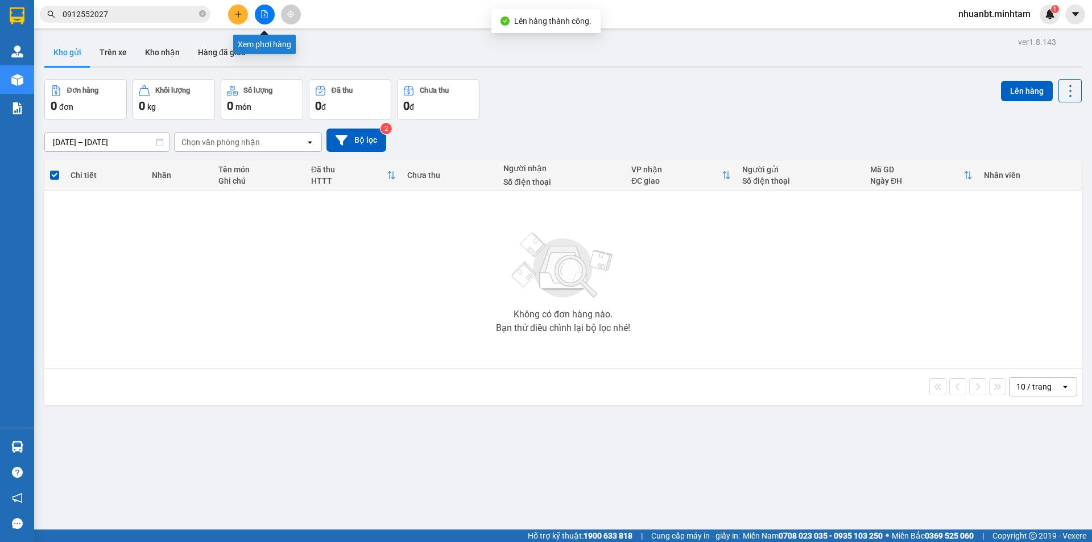
click at [269, 15] on button at bounding box center [265, 15] width 20 height 20
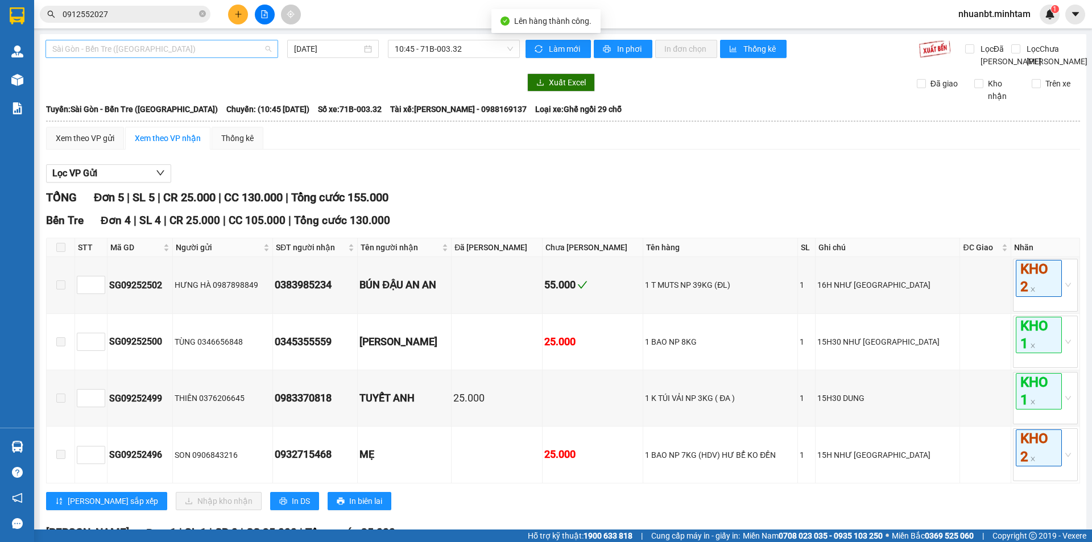
click at [237, 50] on span "Sài Gòn - Bến Tre (CN)" at bounding box center [161, 48] width 219 height 17
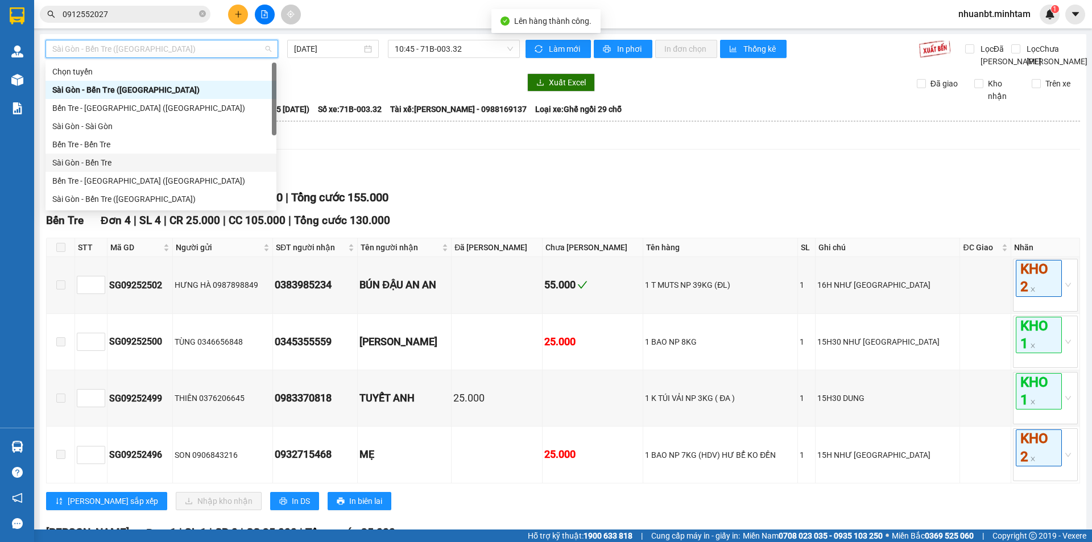
scroll to position [18, 0]
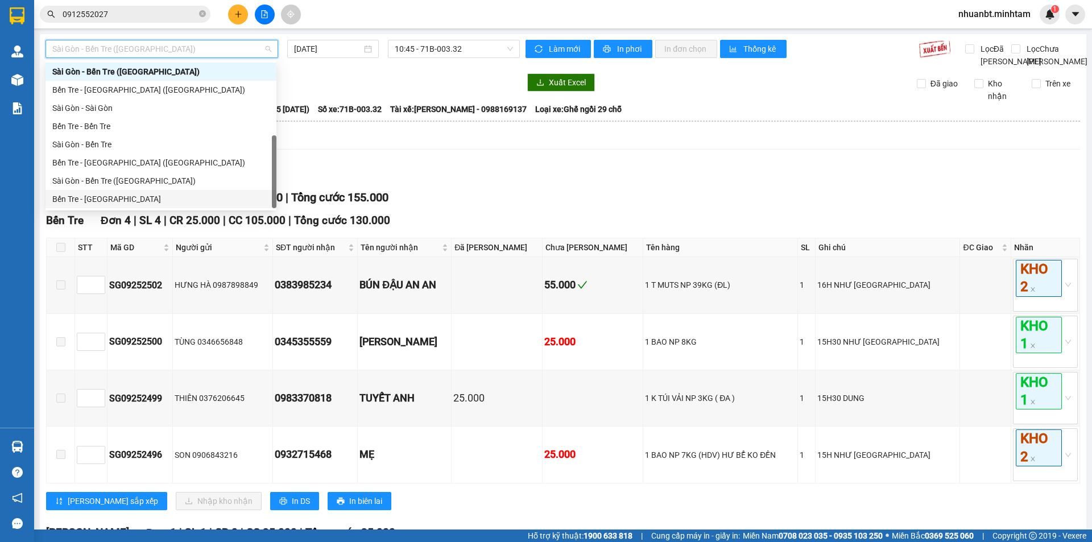
click at [129, 200] on div "Bến Tre - [GEOGRAPHIC_DATA]" at bounding box center [160, 199] width 217 height 13
type input "[DATE]"
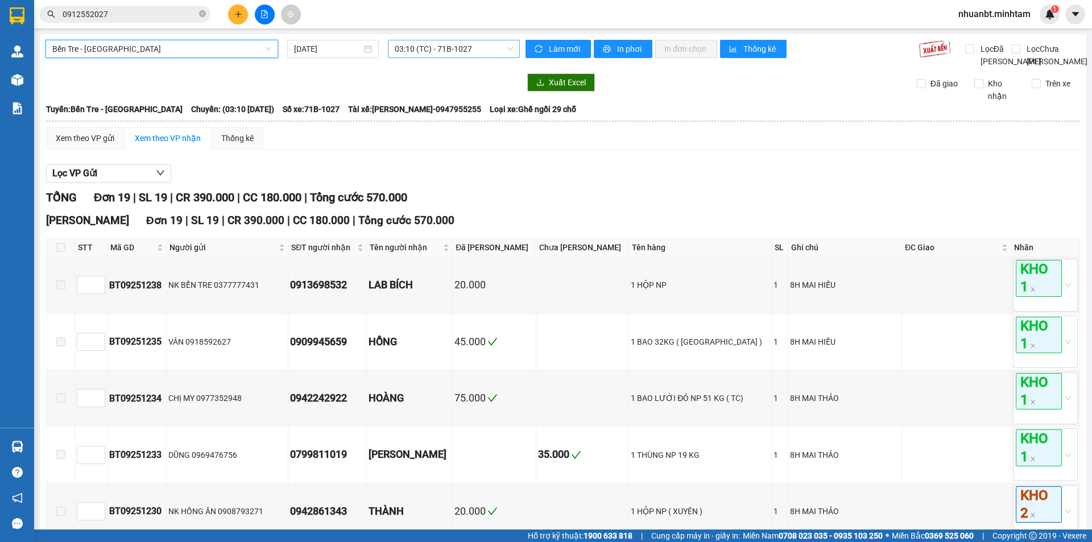
click at [473, 47] on span "03:10 (TC) - 71B-1027" at bounding box center [454, 48] width 118 height 17
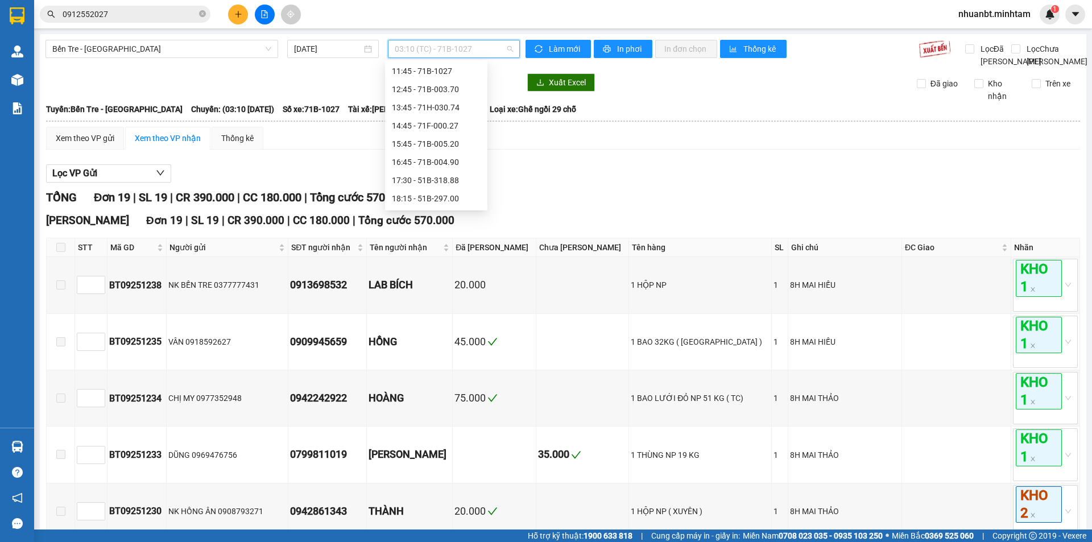
scroll to position [200, 0]
click at [450, 135] on div "16:45 - 71B-004.90" at bounding box center [436, 144] width 102 height 18
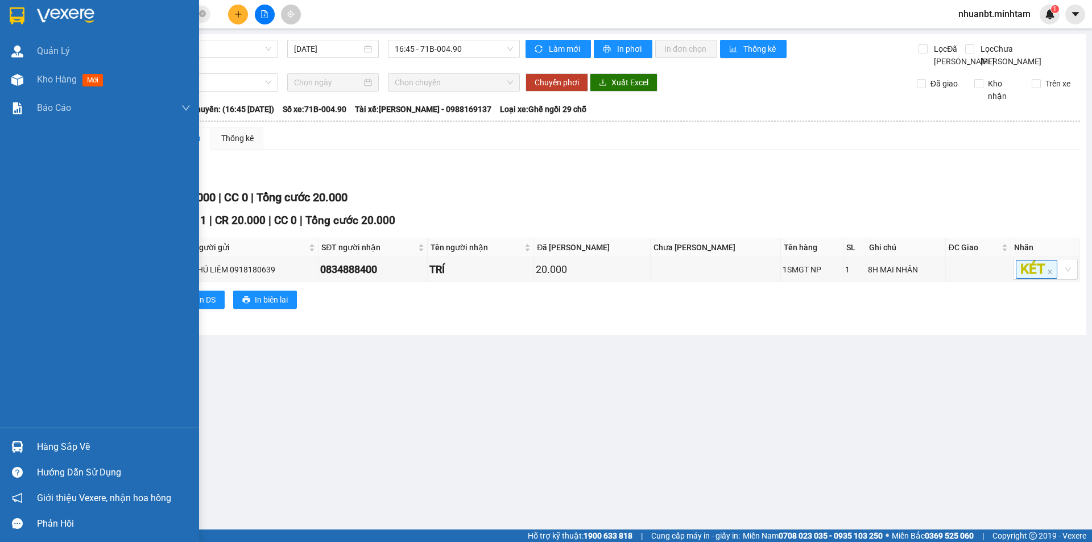
drag, startPoint x: 40, startPoint y: 449, endPoint x: 154, endPoint y: 426, distance: 116.3
click at [42, 448] on div "Hàng sắp về" at bounding box center [114, 447] width 154 height 17
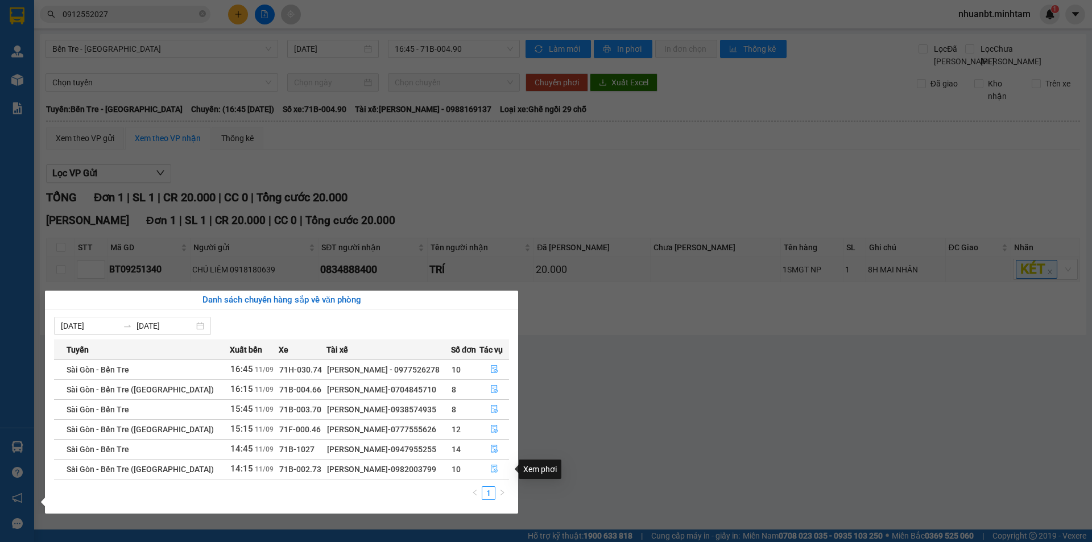
click at [499, 468] on button "button" at bounding box center [494, 469] width 29 height 18
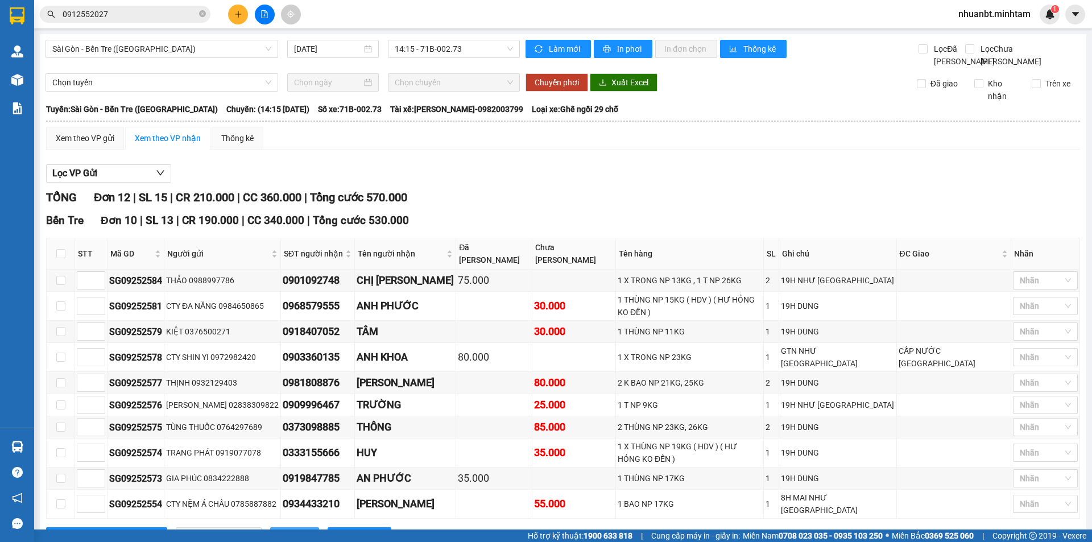
click at [270, 527] on button "In DS" at bounding box center [294, 536] width 49 height 18
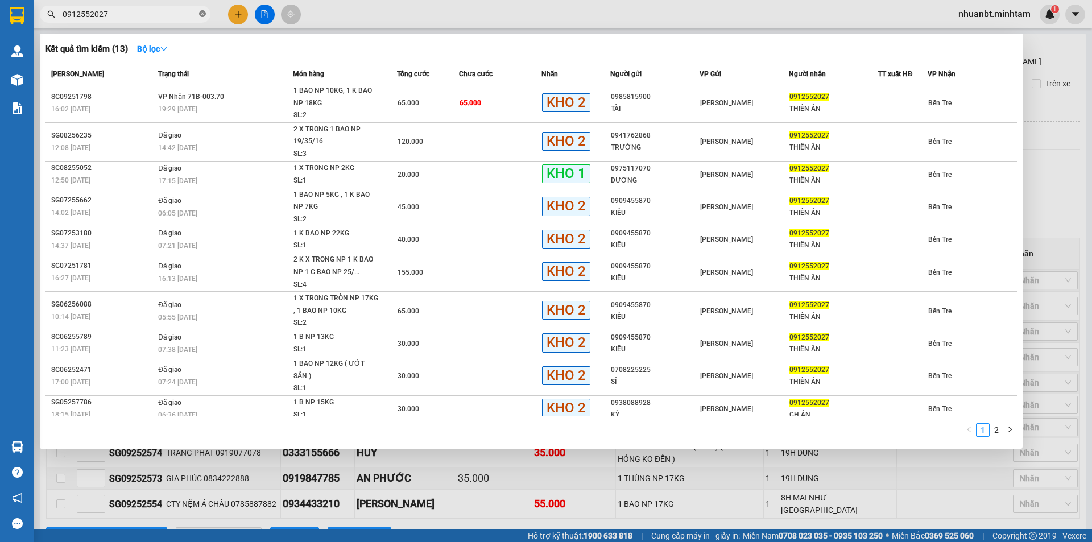
click at [205, 15] on icon "close-circle" at bounding box center [202, 13] width 7 height 7
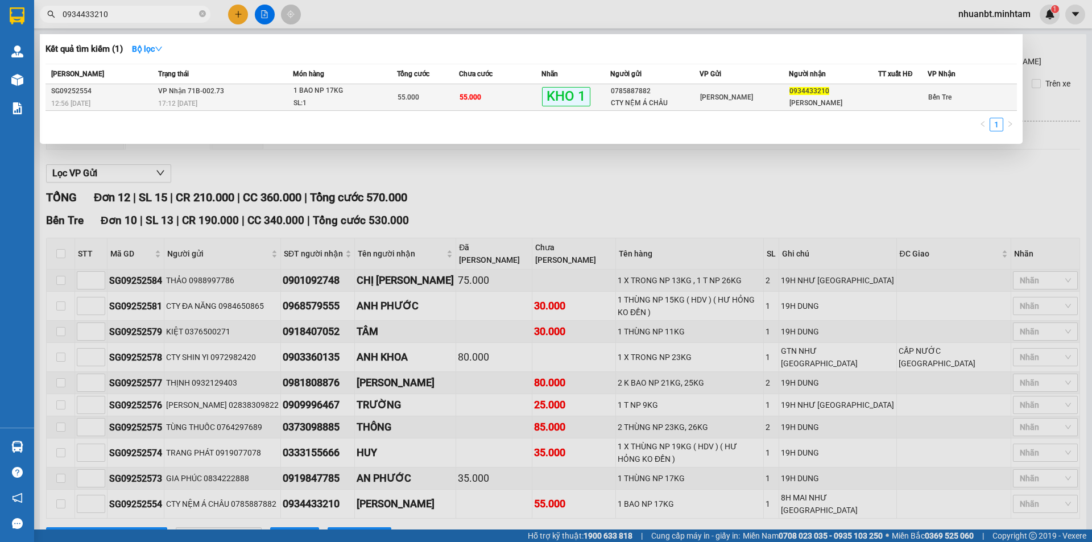
type input "0934433210"
click at [446, 102] on div "55.000" at bounding box center [428, 97] width 61 height 13
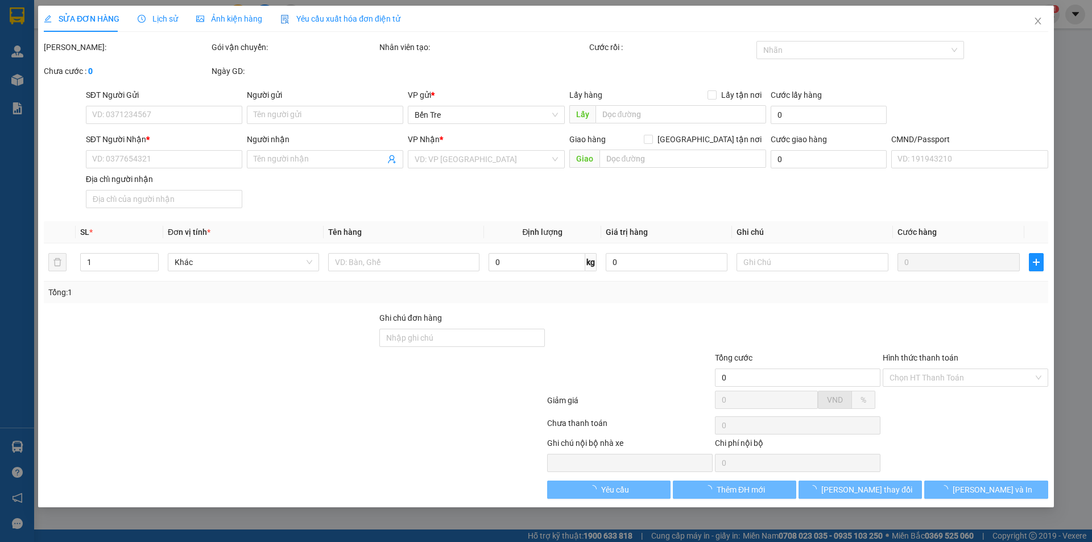
type input "0785887882"
type input "CTY NỆM Á CHÂU"
type input "0934433210"
type input "MINH ANH"
type input "HCK"
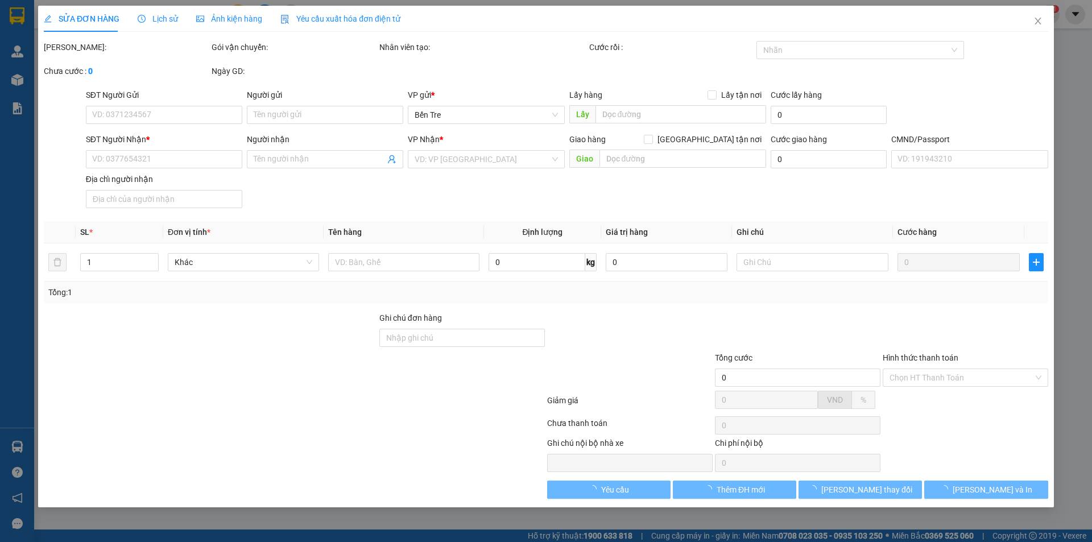
type input "55.000"
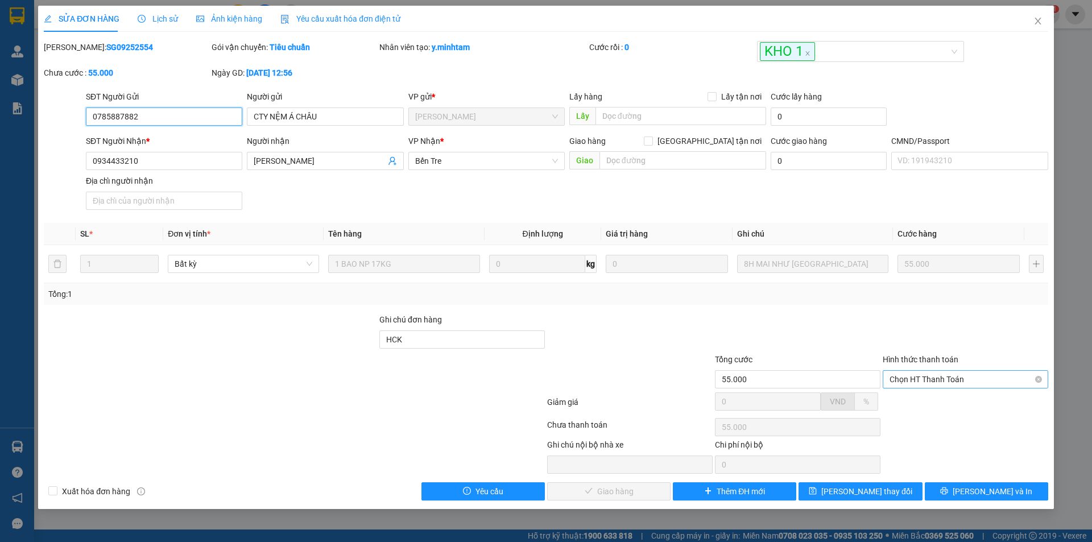
click at [942, 376] on span "Chọn HT Thanh Toán" at bounding box center [966, 379] width 152 height 17
click at [927, 407] on div "Tại văn phòng" at bounding box center [966, 402] width 152 height 13
type input "0"
click at [625, 494] on span "[PERSON_NAME] và [PERSON_NAME] hàng" at bounding box center [623, 491] width 109 height 13
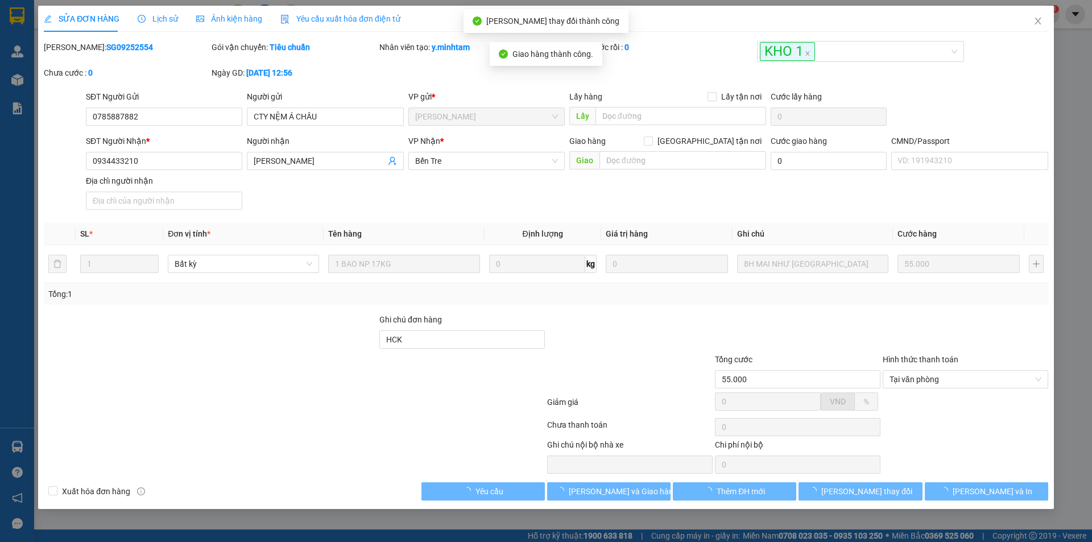
click at [982, 513] on div "SỬA ĐƠN HÀNG Lịch sử Ảnh kiện hàng Yêu cầu xuất hóa đơn điện tử Total Paid Fee …" at bounding box center [546, 271] width 1092 height 542
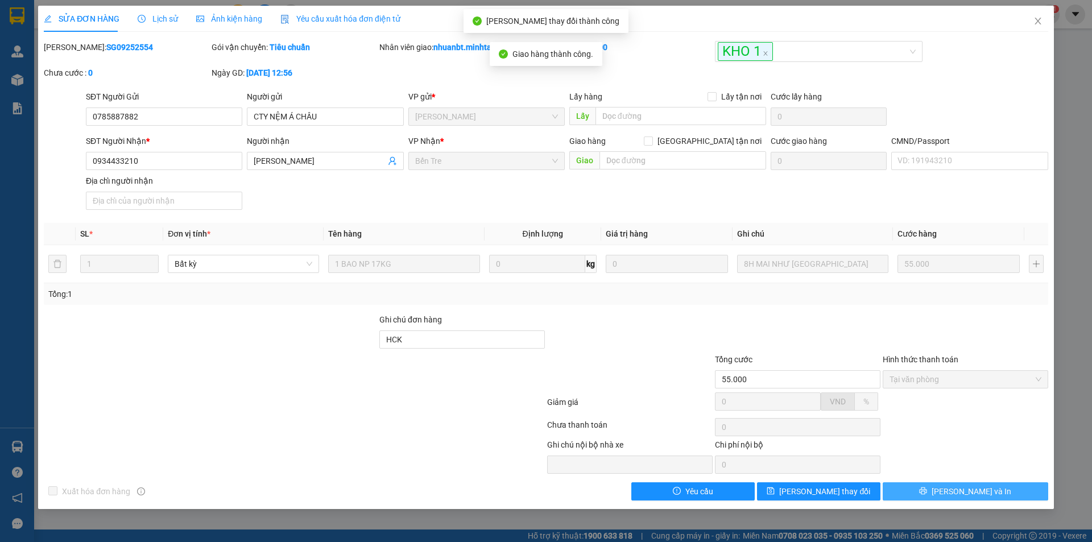
click at [975, 492] on span "[PERSON_NAME] và In" at bounding box center [972, 491] width 80 height 13
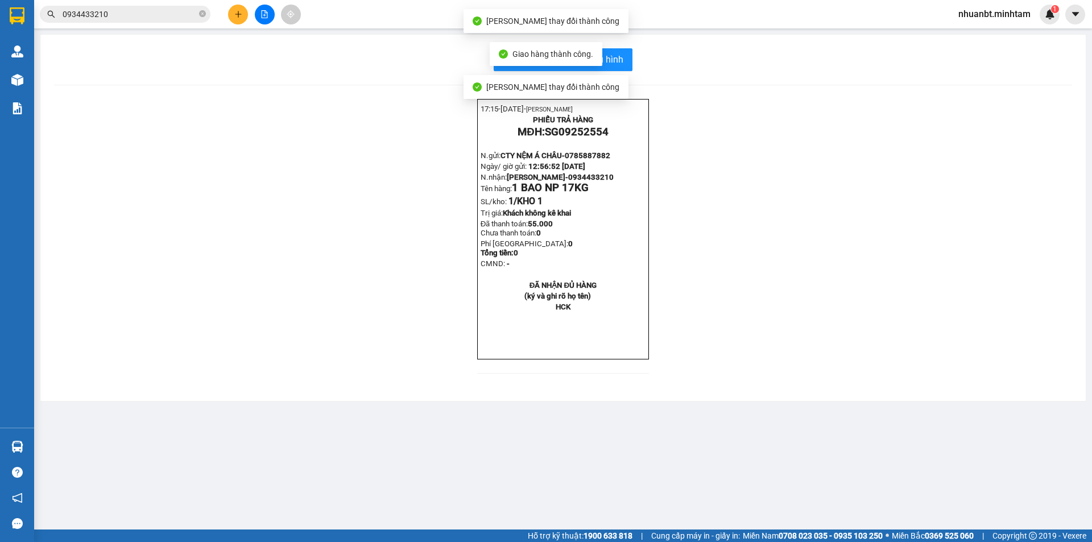
click at [629, 48] on div "In mẫu biên lai tự cấu hình 17:15- 11-09-2025- ĐOÀN MINH NHUẬN PHIẾU TRẢ HÀNG M…" at bounding box center [563, 218] width 1046 height 366
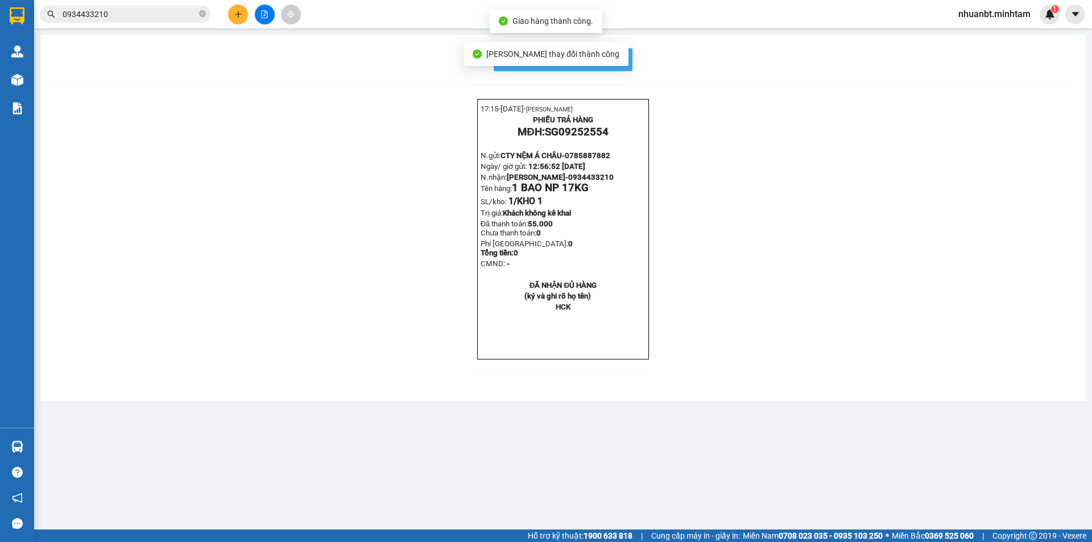
click at [624, 57] on button "In mẫu biên lai tự cấu hình" at bounding box center [563, 59] width 139 height 23
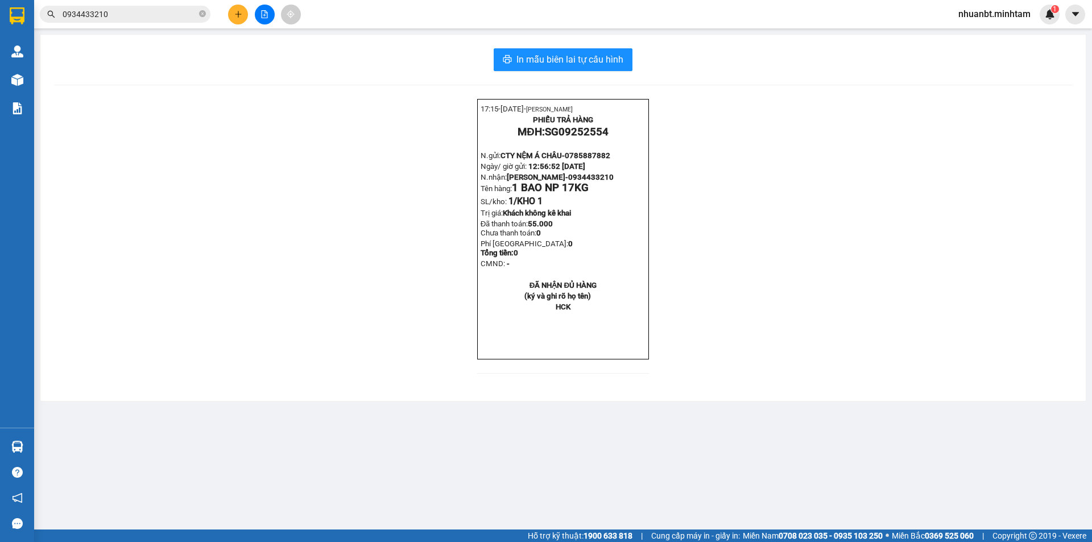
click at [114, 15] on input "0934433210" at bounding box center [130, 14] width 134 height 13
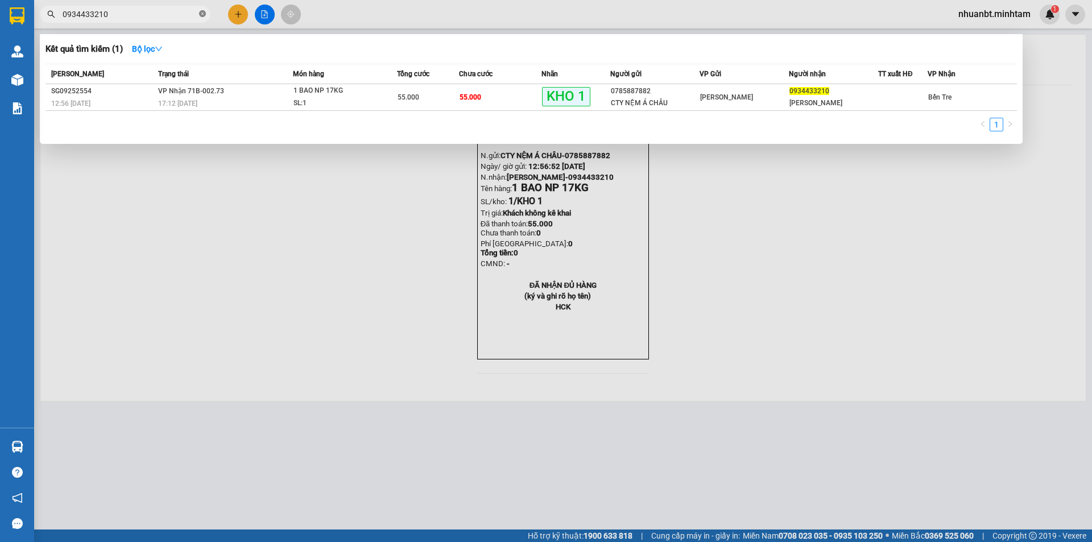
click at [201, 14] on icon "close-circle" at bounding box center [202, 13] width 7 height 7
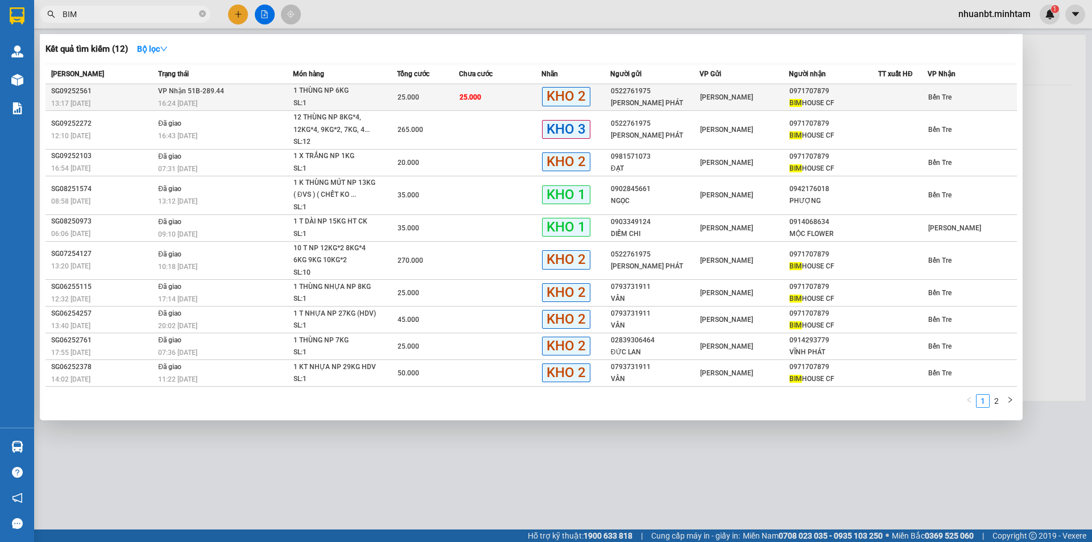
type input "BIM"
click at [442, 90] on td "25.000" at bounding box center [428, 97] width 62 height 27
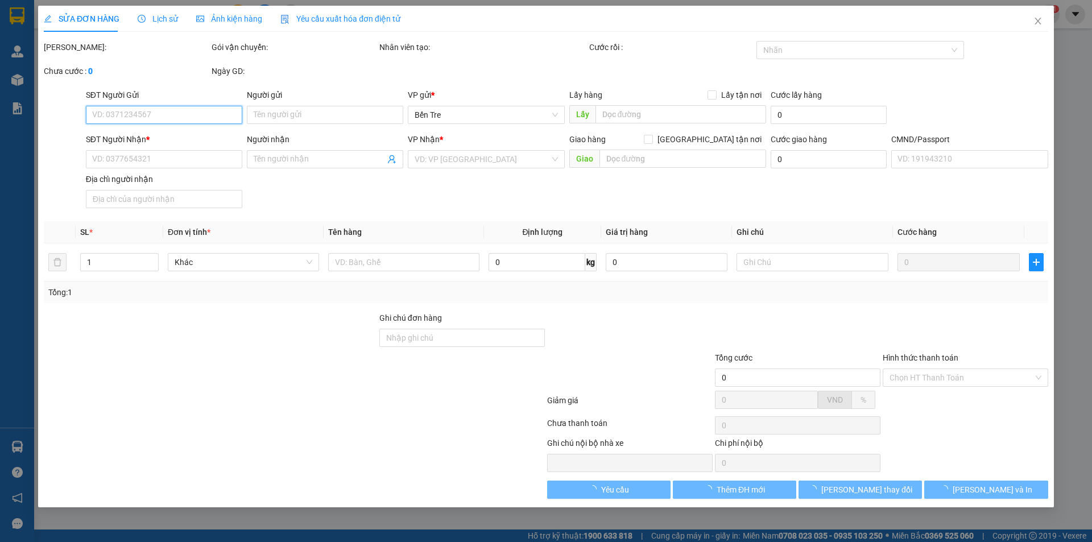
type input "0522761975"
type input "[PERSON_NAME] PHÁT"
type input "0971707879"
type input "BIM HOUSE CF"
type input "25.000"
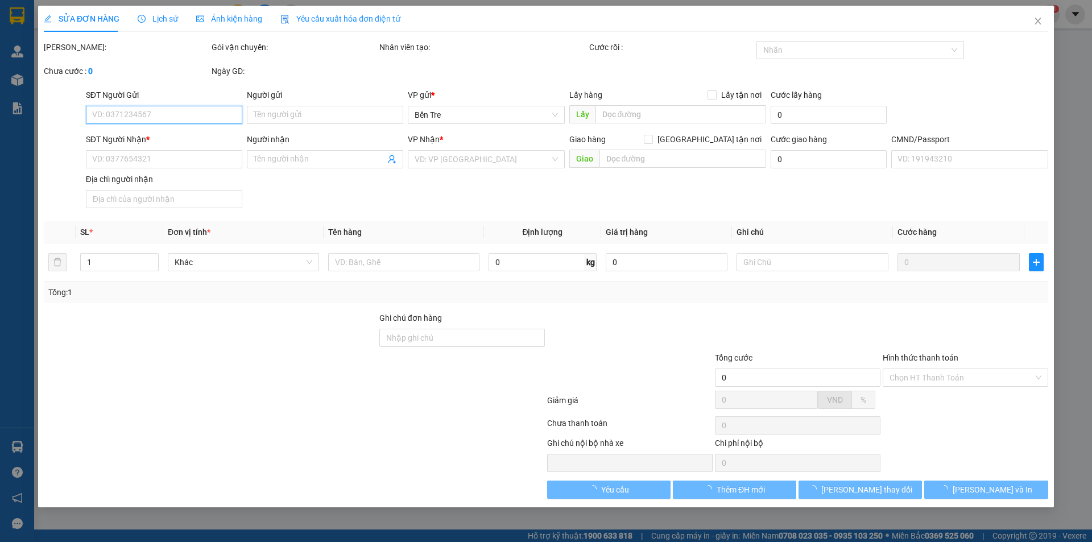
type input "25.000"
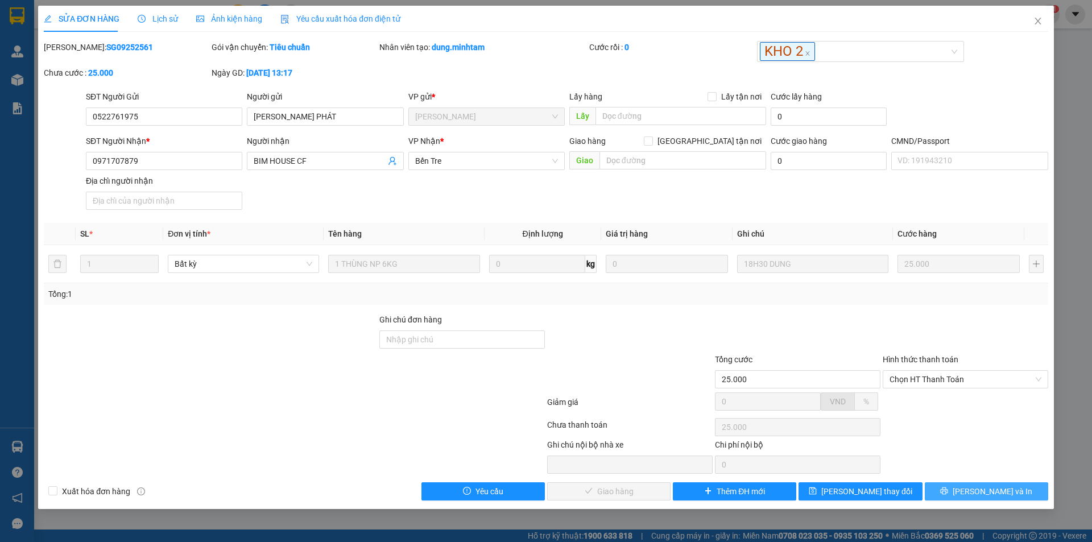
click at [1000, 498] on button "[PERSON_NAME] và In" at bounding box center [986, 491] width 123 height 18
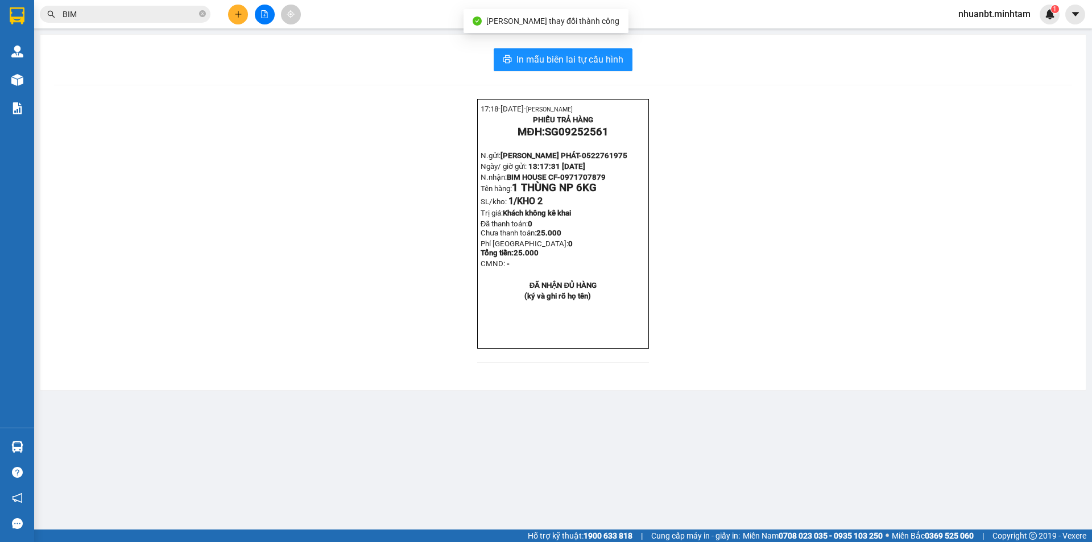
click at [601, 47] on div "In mẫu biên lai tự cấu hình 17:18- 11-09-2025- ĐOÀN MINH NHUẬN PHIẾU TRẢ HÀNG M…" at bounding box center [563, 213] width 1046 height 356
click at [601, 59] on span "In mẫu biên lai tự cấu hình" at bounding box center [570, 59] width 107 height 14
click at [265, 19] on button at bounding box center [265, 15] width 20 height 20
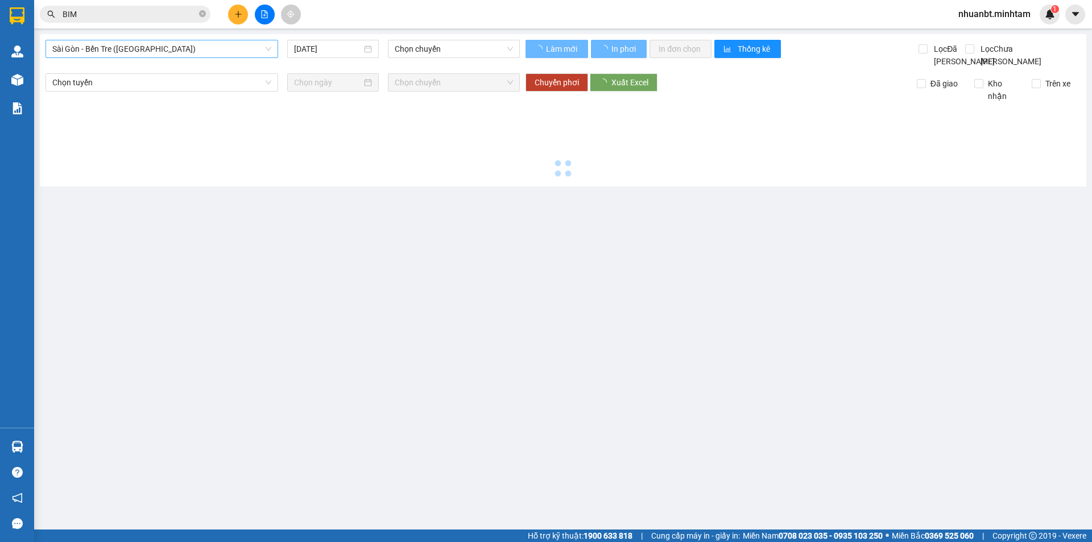
click at [175, 46] on span "Sài Gòn - Bến Tre (CN)" at bounding box center [161, 48] width 219 height 17
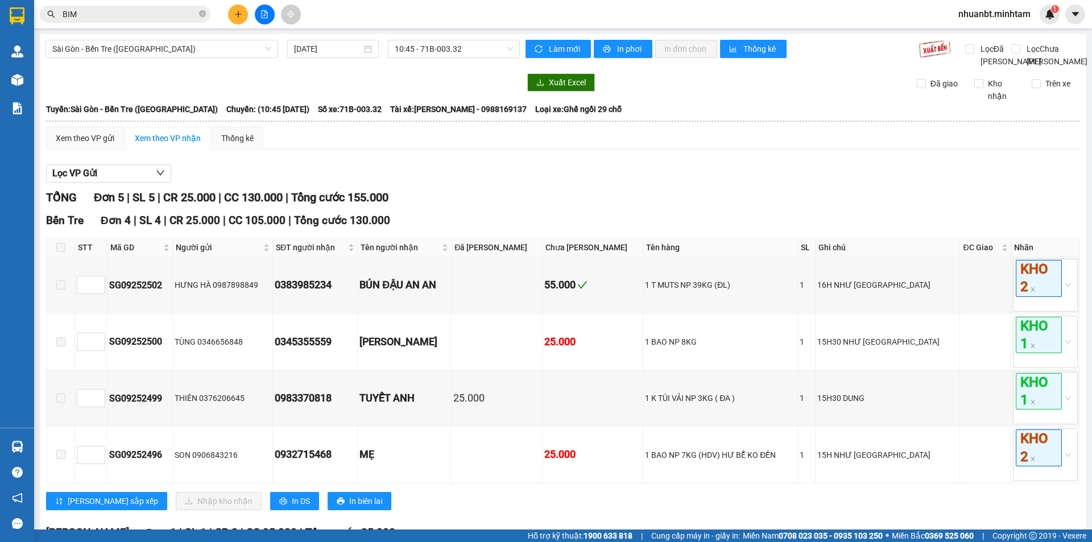
click at [618, 183] on div "Lọc VP Gửi" at bounding box center [563, 173] width 1034 height 19
click at [267, 21] on button at bounding box center [265, 15] width 20 height 20
click at [272, 14] on button at bounding box center [265, 15] width 20 height 20
click at [193, 49] on span "Sài Gòn - Bến Tre (CN)" at bounding box center [161, 48] width 219 height 17
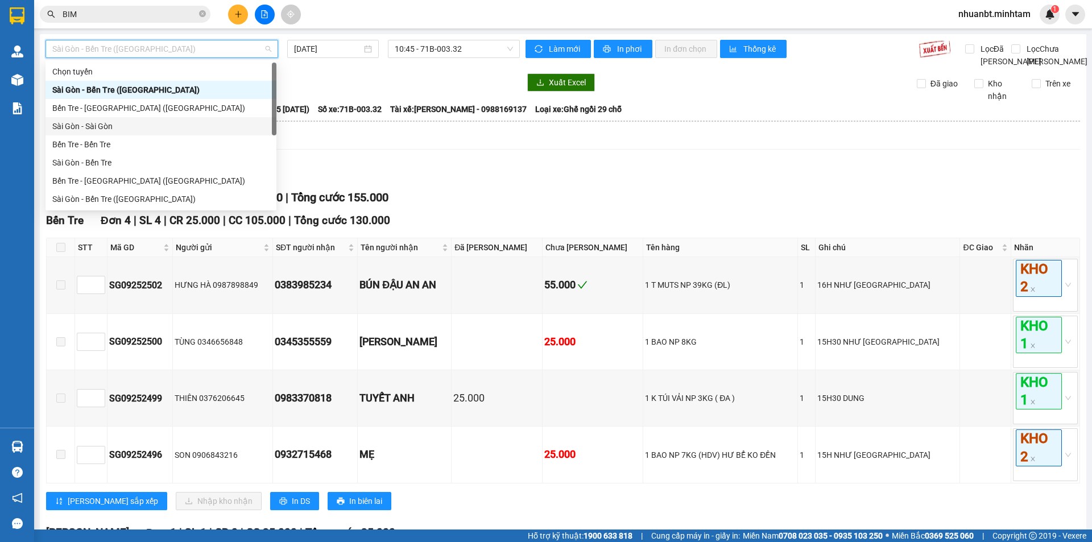
scroll to position [18, 0]
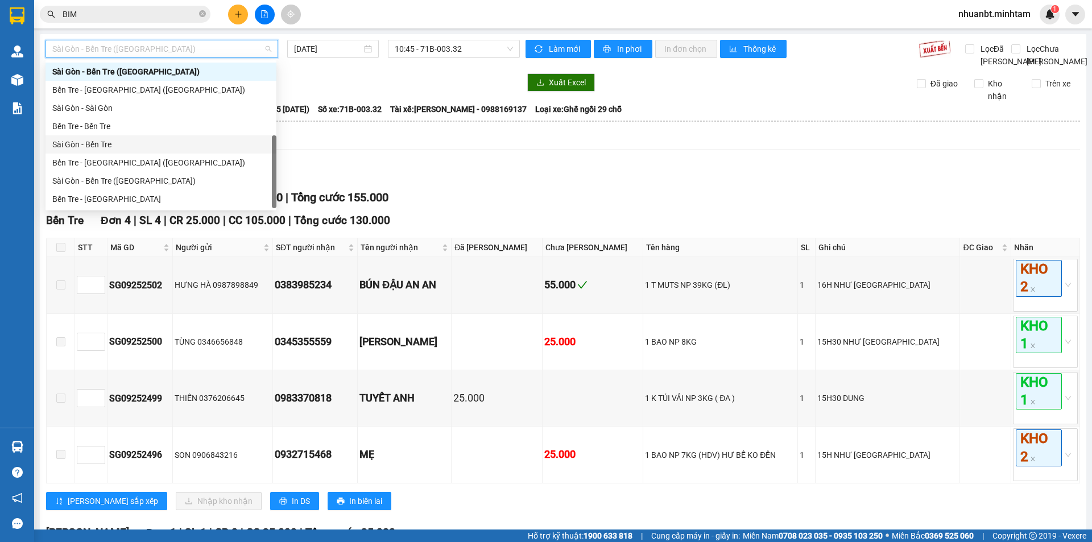
click at [101, 143] on div "Sài Gòn - Bến Tre" at bounding box center [160, 144] width 217 height 13
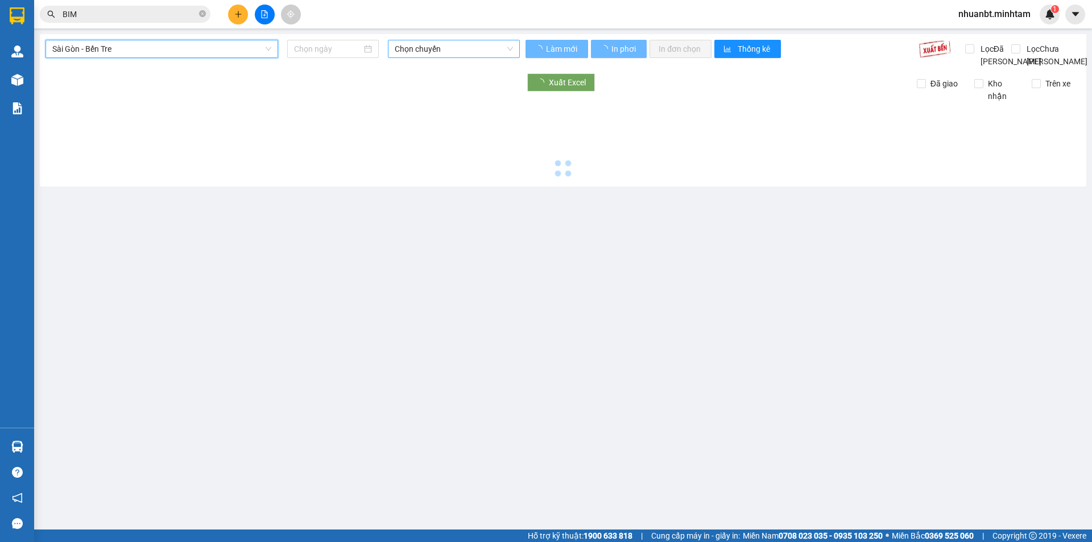
type input "[DATE]"
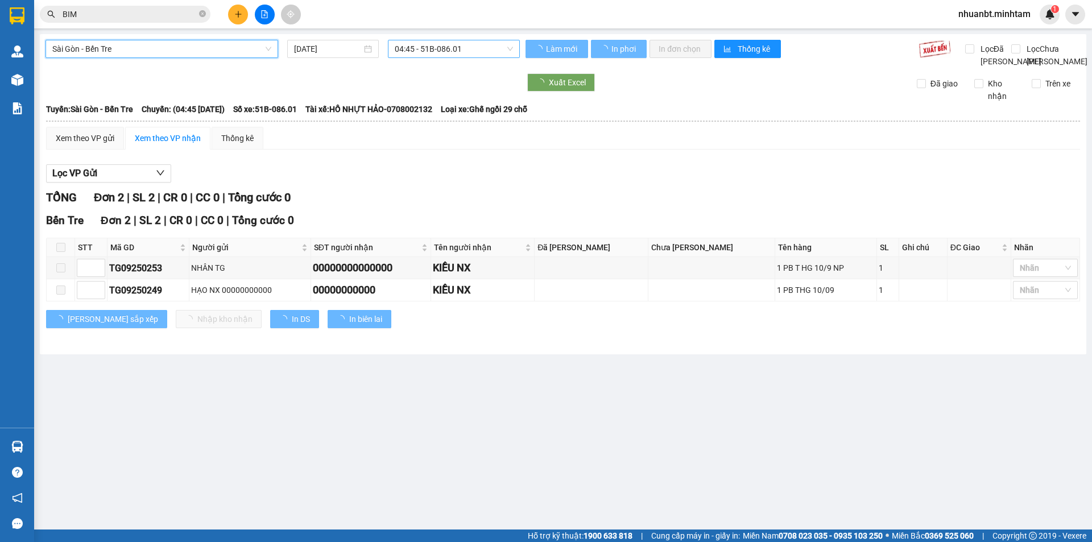
drag, startPoint x: 487, startPoint y: 52, endPoint x: 507, endPoint y: 78, distance: 32.9
click at [488, 52] on span "04:45 - 51B-086.01" at bounding box center [454, 48] width 118 height 17
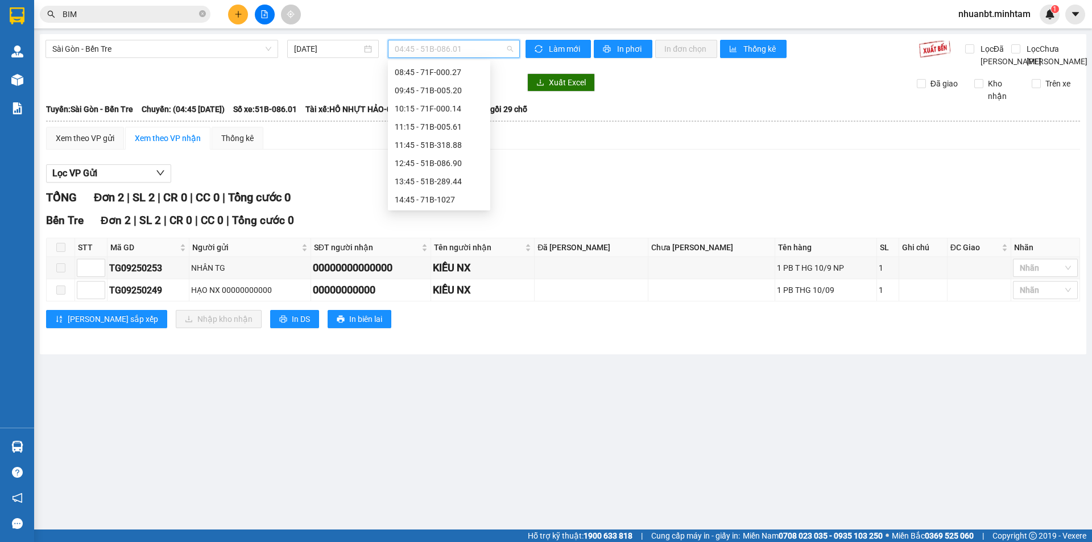
scroll to position [112, 0]
click at [425, 139] on div "11:45 - 51B-318.88" at bounding box center [439, 141] width 89 height 13
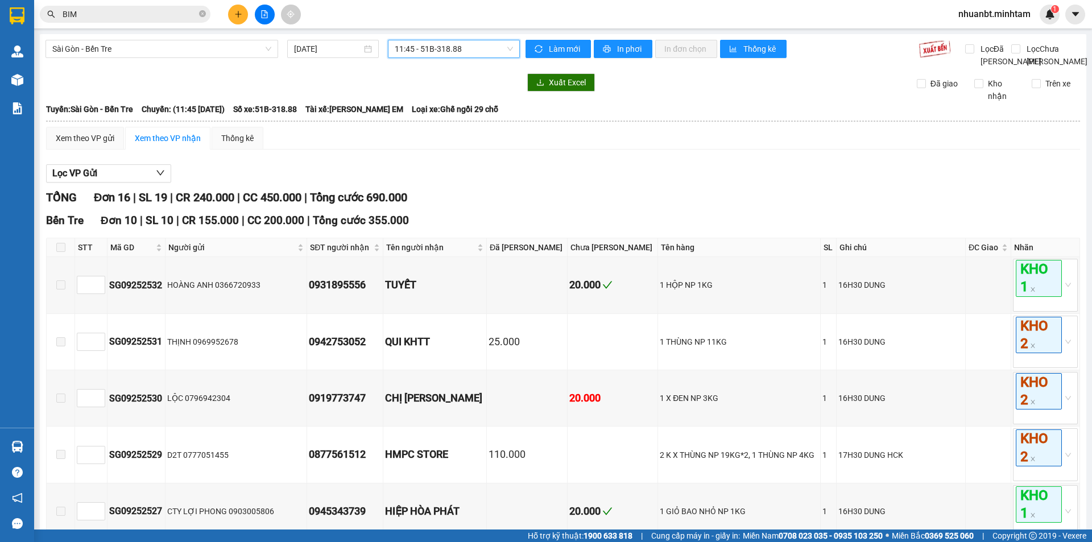
click at [461, 51] on span "11:45 - 51B-318.88" at bounding box center [454, 48] width 118 height 17
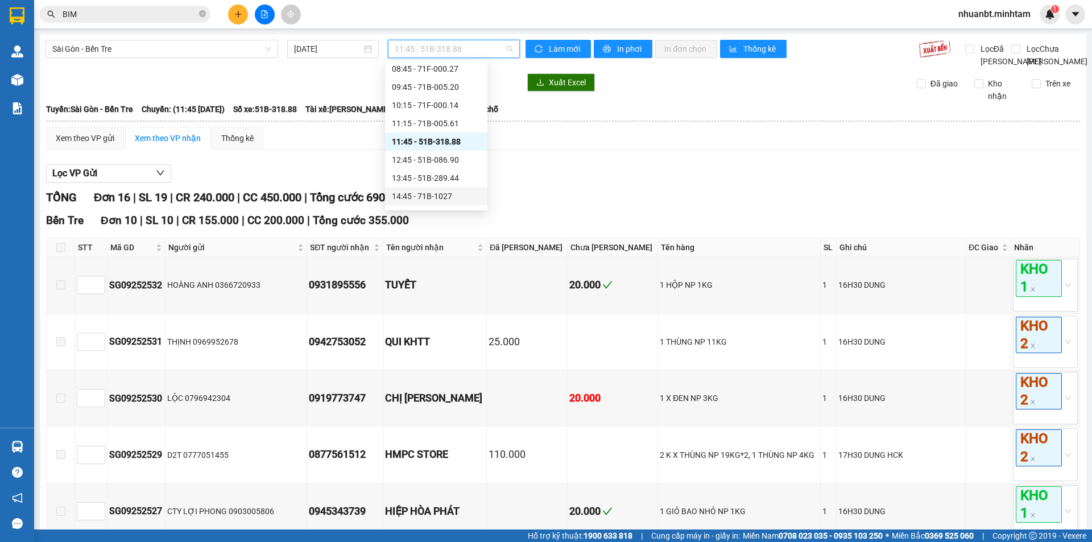
click at [441, 199] on div "14:45 - 71B-1027" at bounding box center [436, 196] width 89 height 13
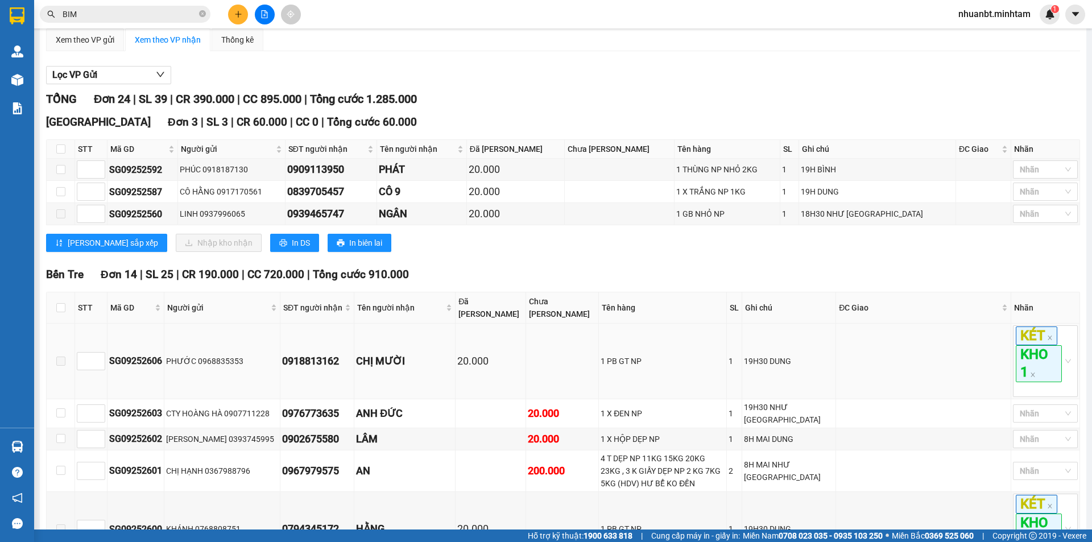
scroll to position [114, 0]
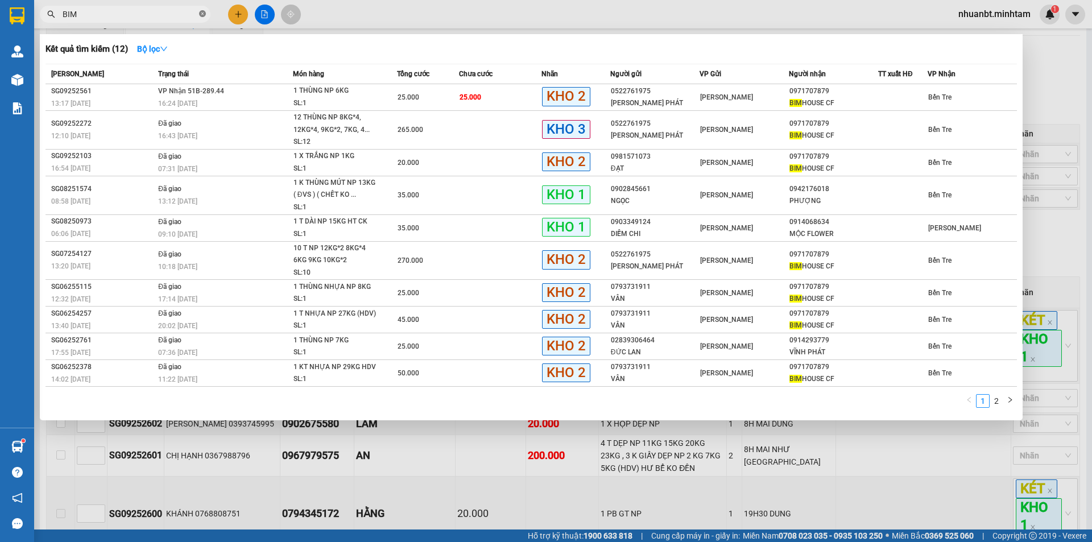
click at [203, 14] on icon "close-circle" at bounding box center [202, 13] width 7 height 7
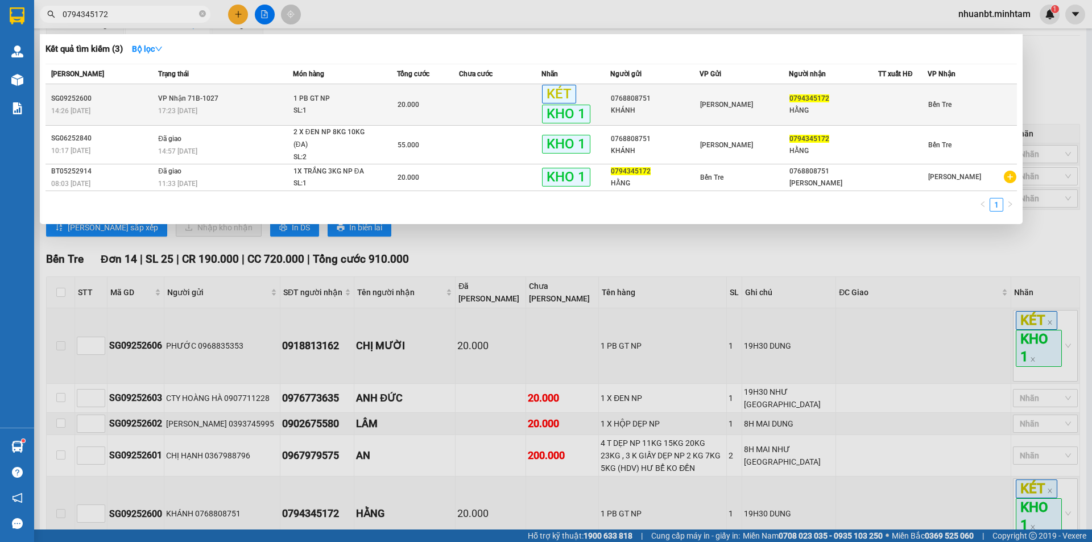
type input "0794345172"
click at [396, 96] on span "1 PB GT NP SL: 1" at bounding box center [346, 105] width 104 height 24
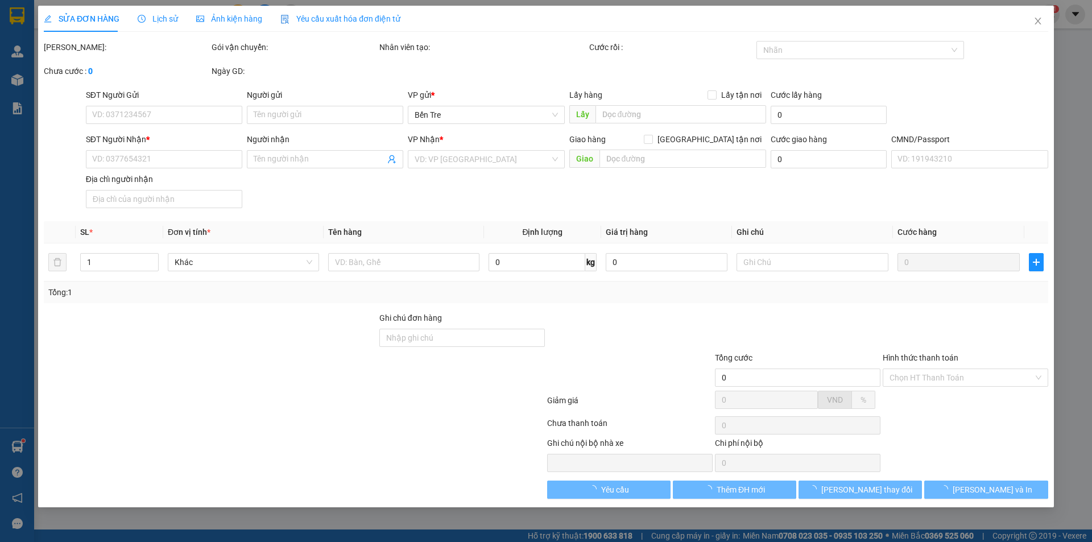
type input "0768808751"
type input "KHÁNH"
type input "0794345172"
type input "HẰNG"
type input "ĐG"
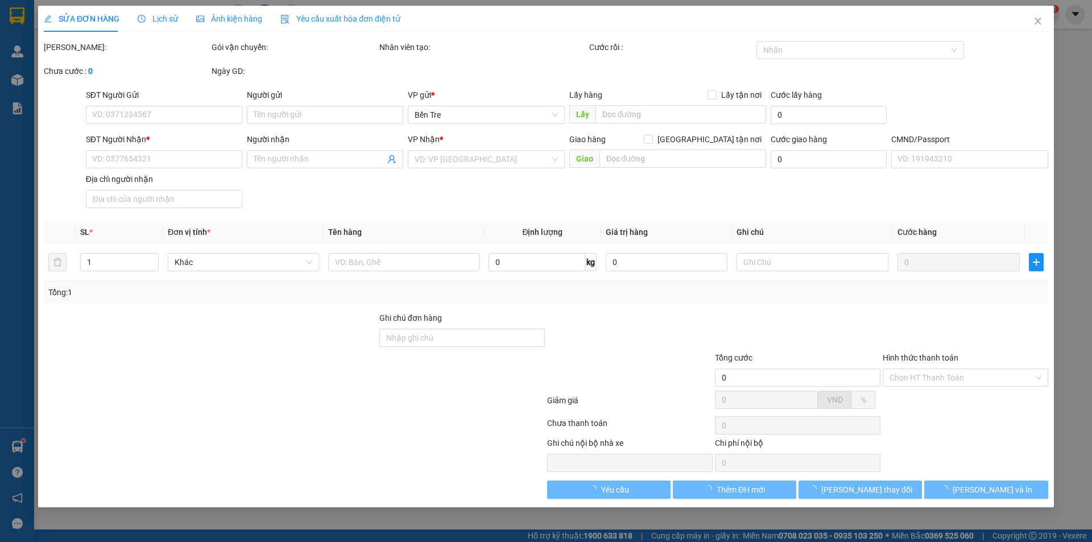
type input "20.000"
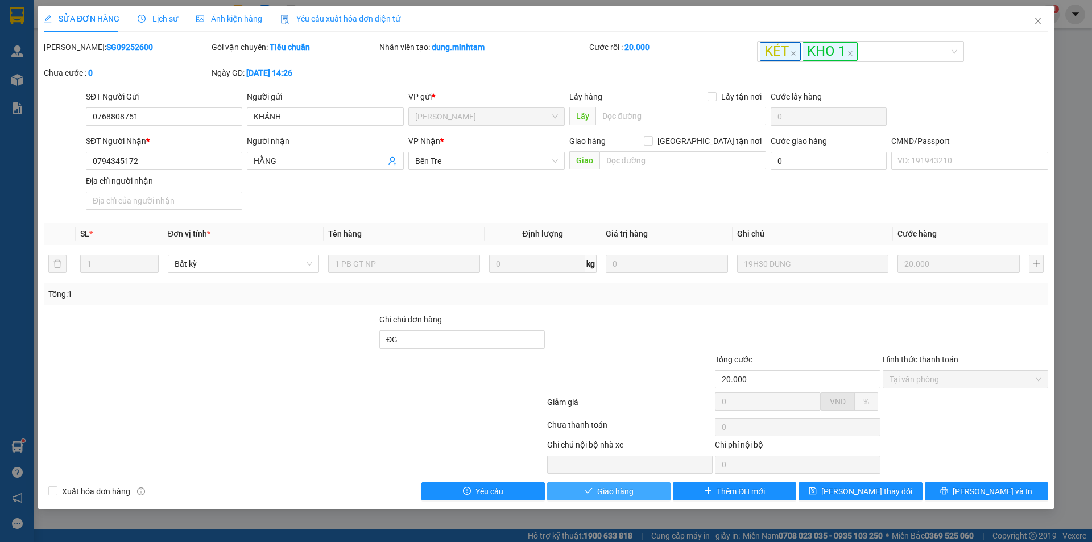
click at [590, 494] on icon "check" at bounding box center [589, 491] width 8 height 8
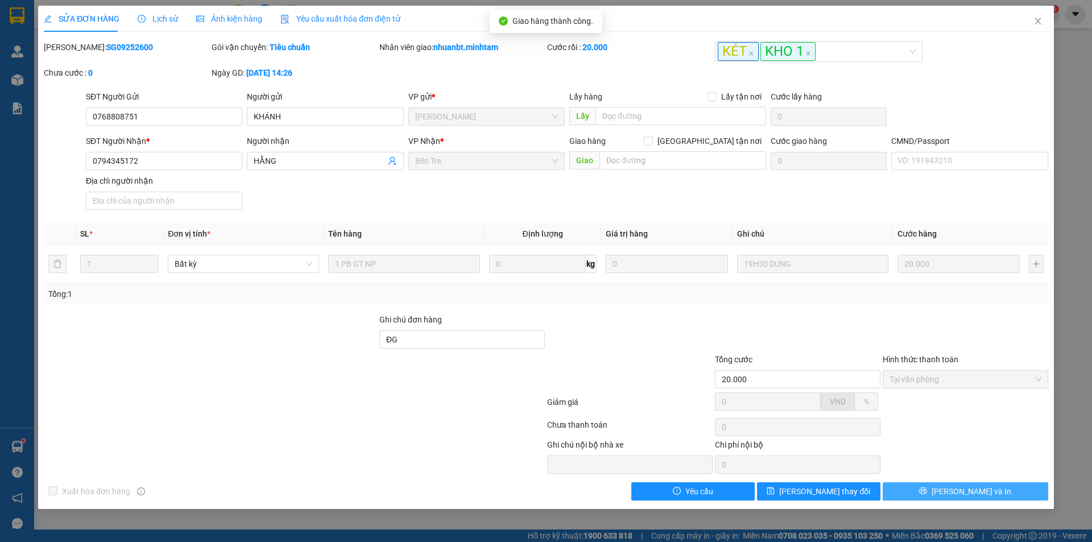
click at [969, 496] on span "[PERSON_NAME] và In" at bounding box center [972, 491] width 80 height 13
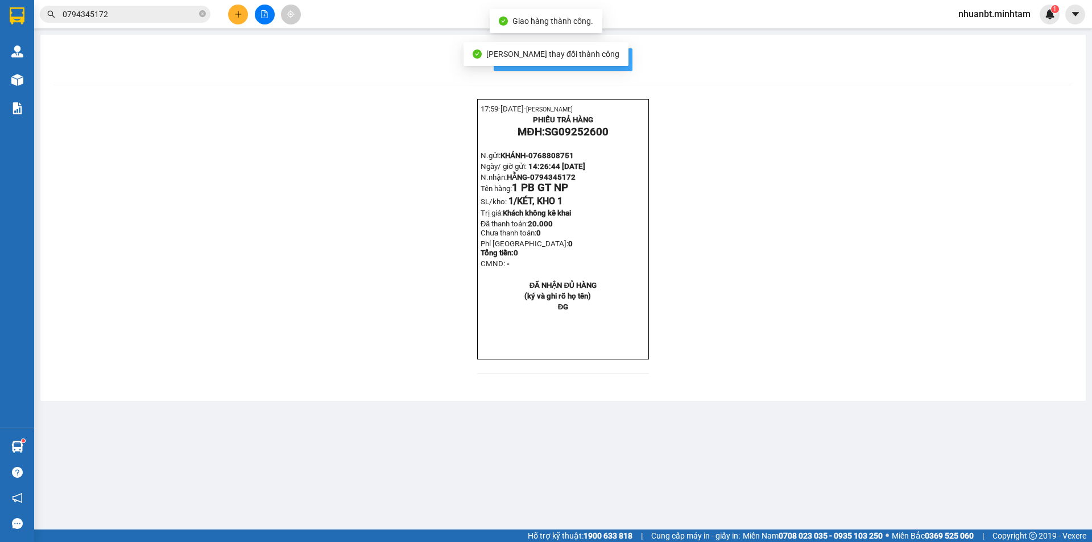
click at [624, 63] on button "In mẫu biên lai tự cấu hình" at bounding box center [563, 59] width 139 height 23
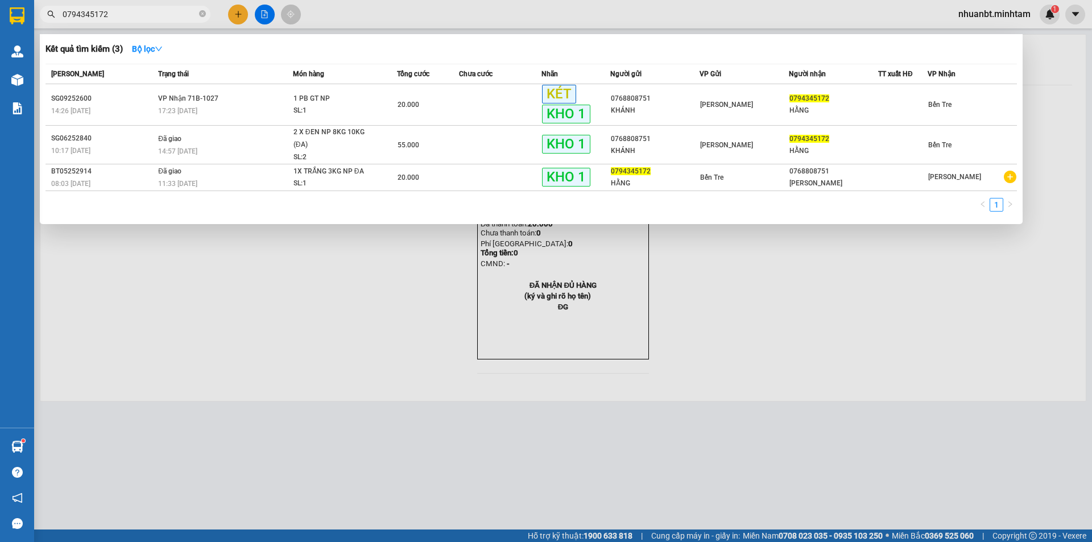
click at [140, 7] on span "0794345172" at bounding box center [125, 14] width 171 height 17
